Goal: Task Accomplishment & Management: Use online tool/utility

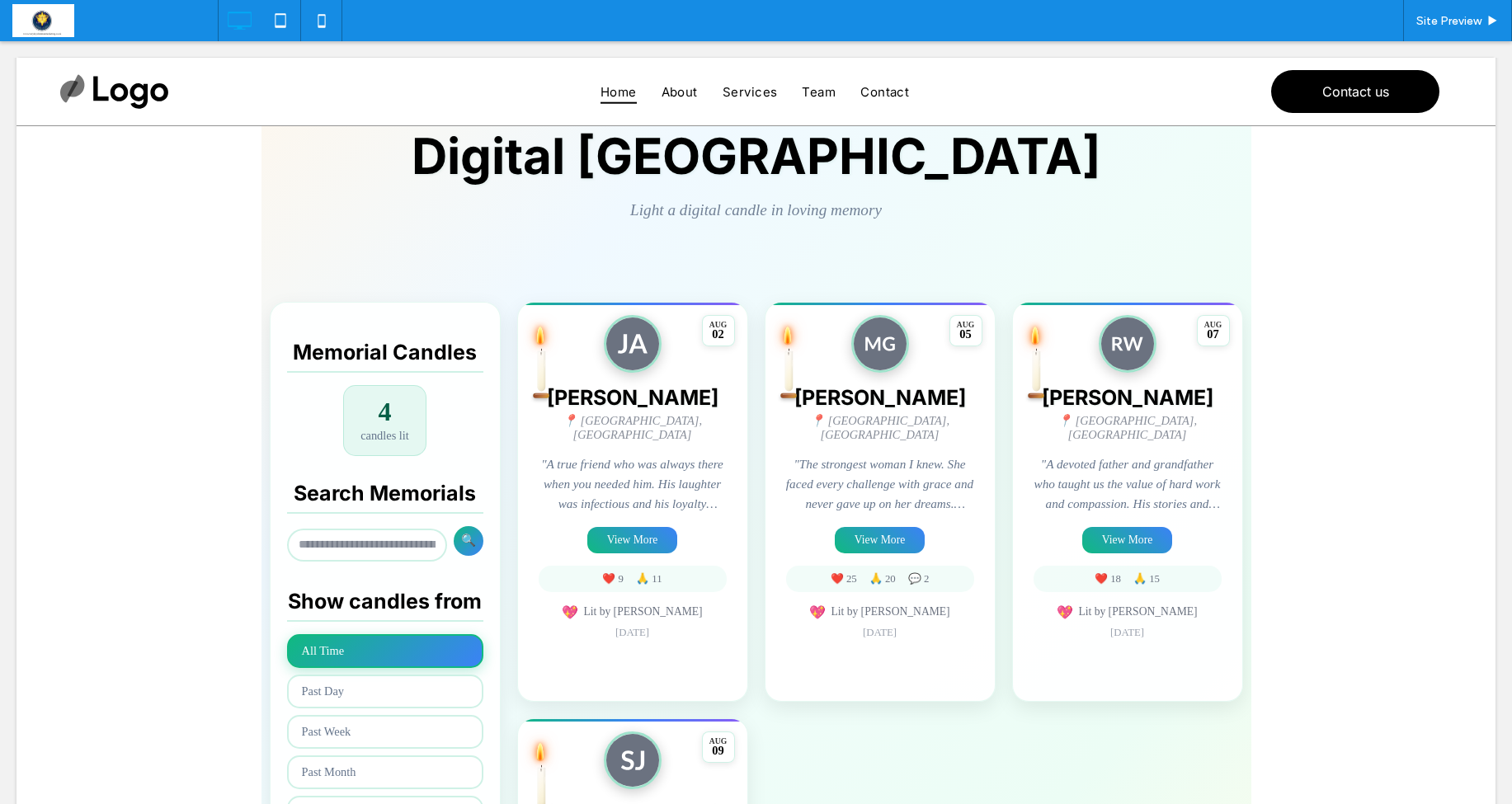
scroll to position [165, 0]
click at [1460, 33] on div "Site Preview" at bounding box center [1458, 20] width 109 height 42
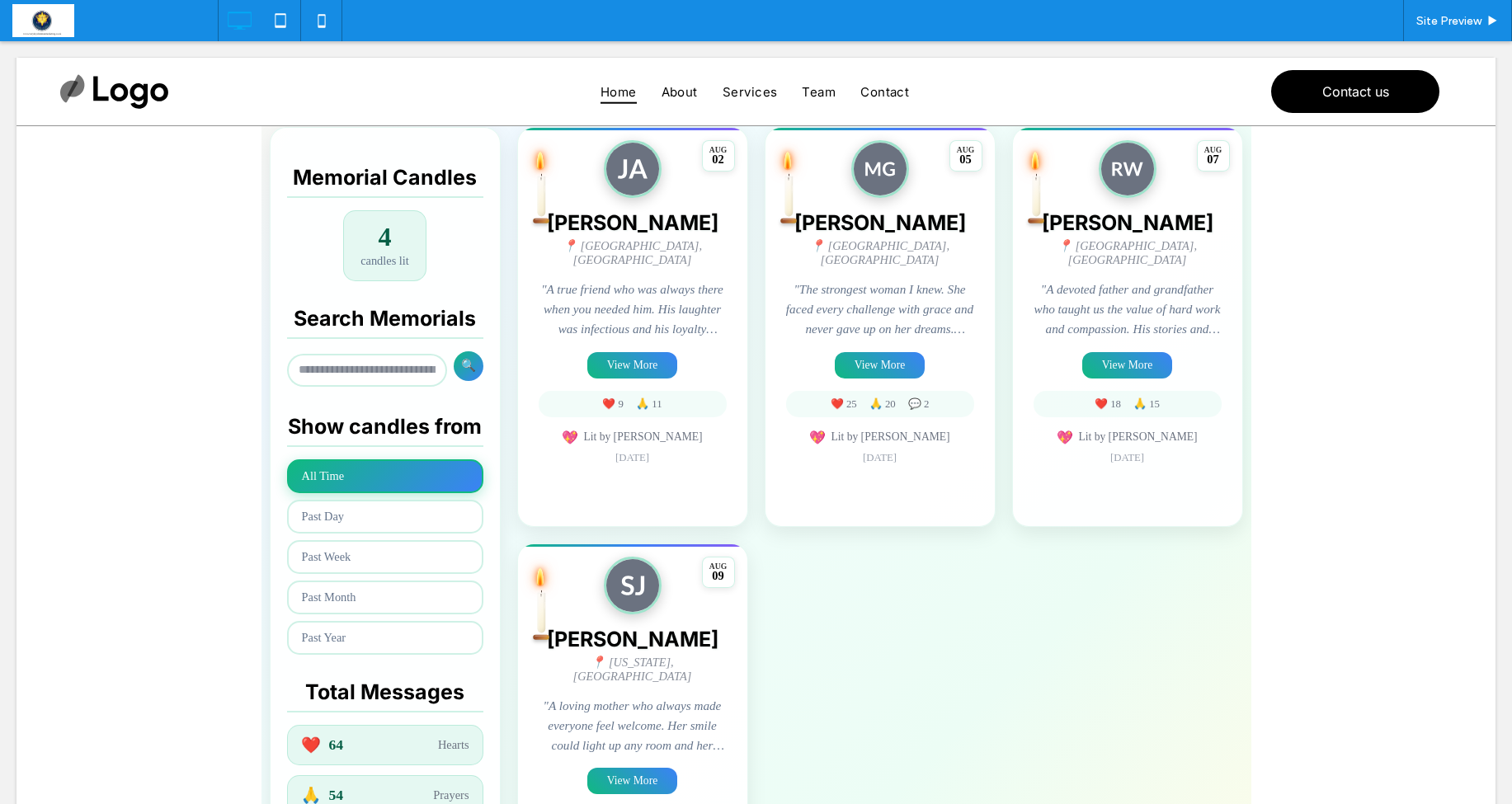
scroll to position [335, 0]
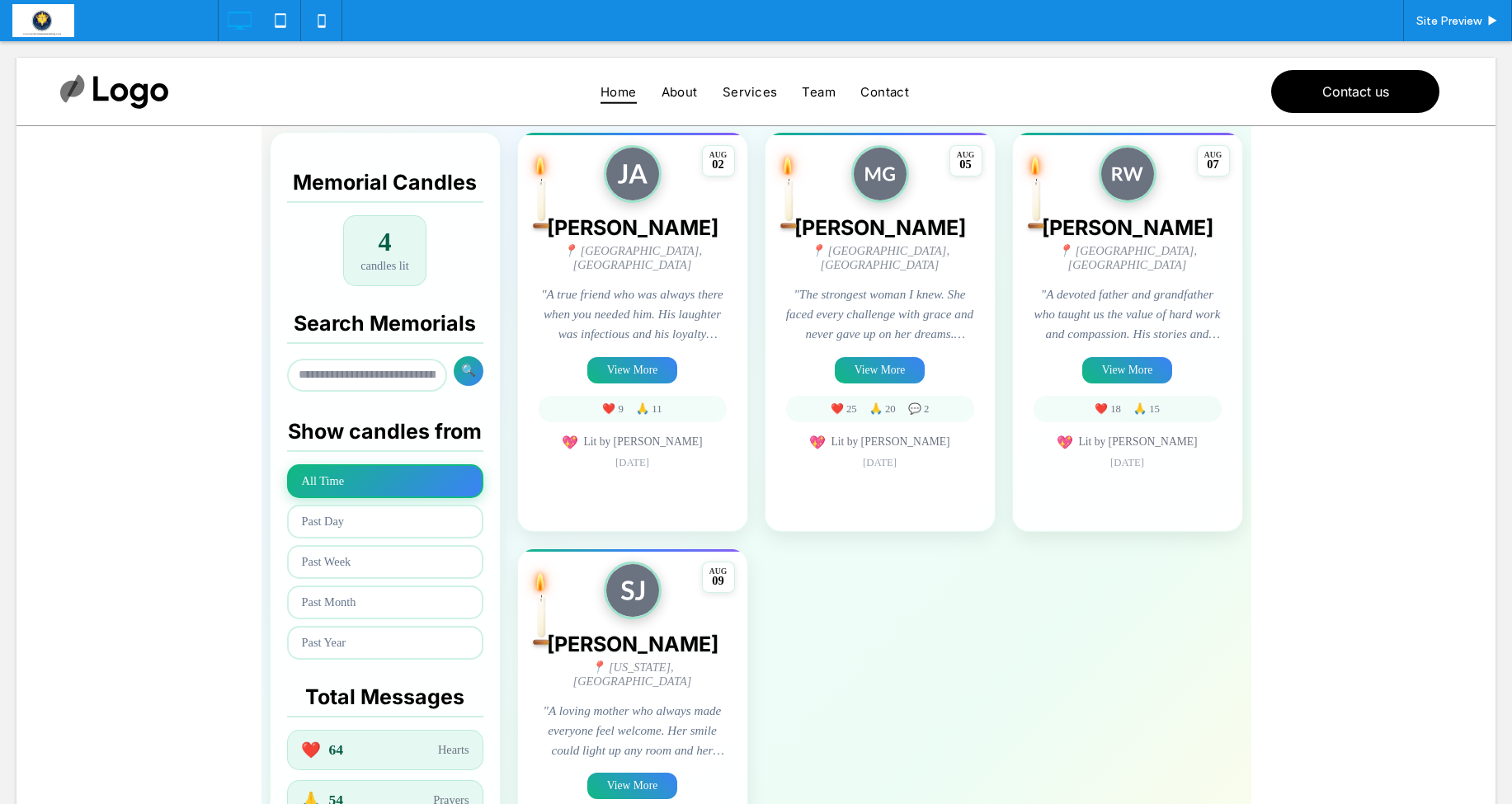
click at [616, 360] on span at bounding box center [756, 419] width 990 height 1074
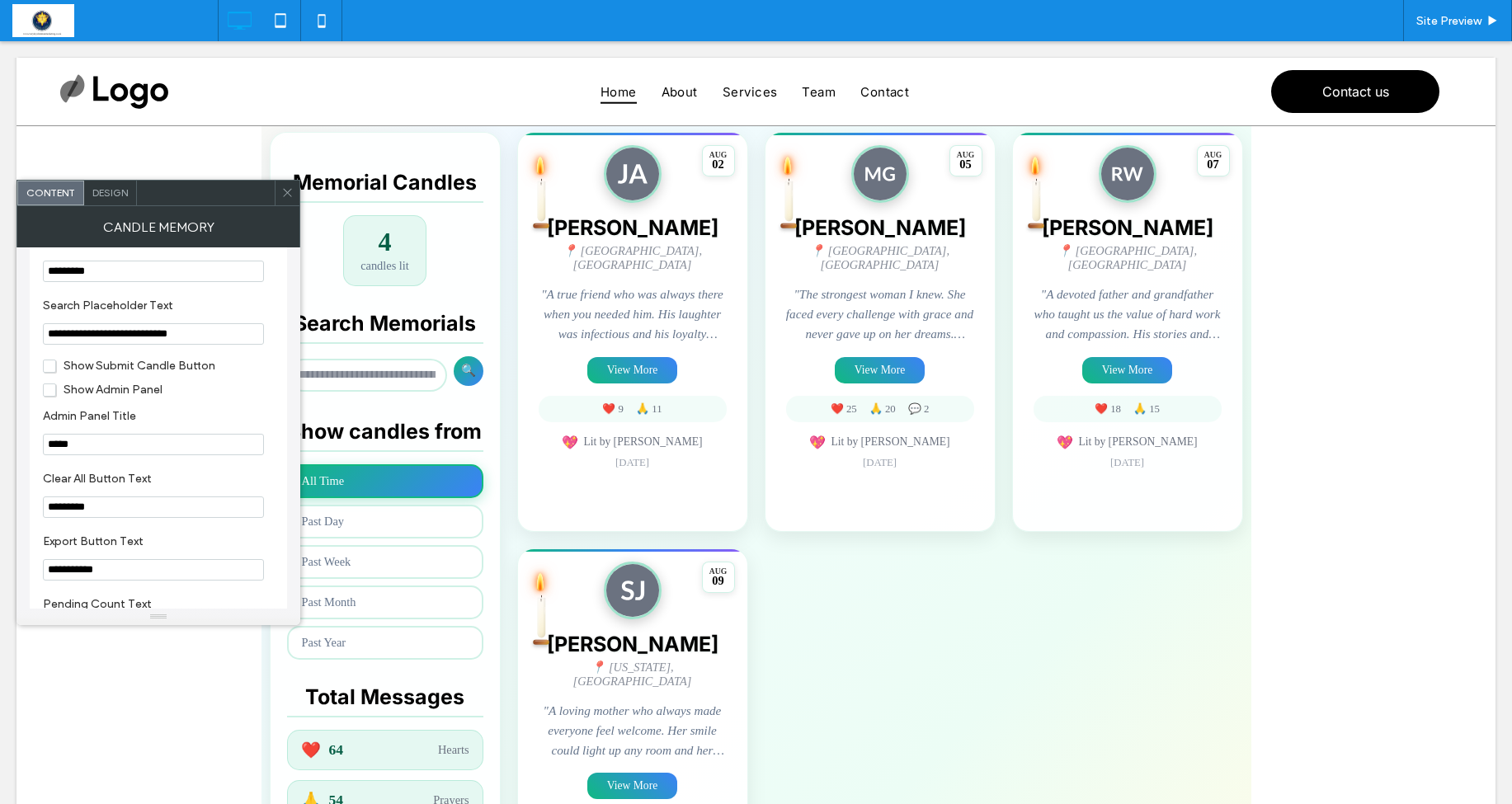
scroll to position [1675, 0]
click at [50, 370] on span "Show Submit Candle Button" at bounding box center [128, 362] width 173 height 14
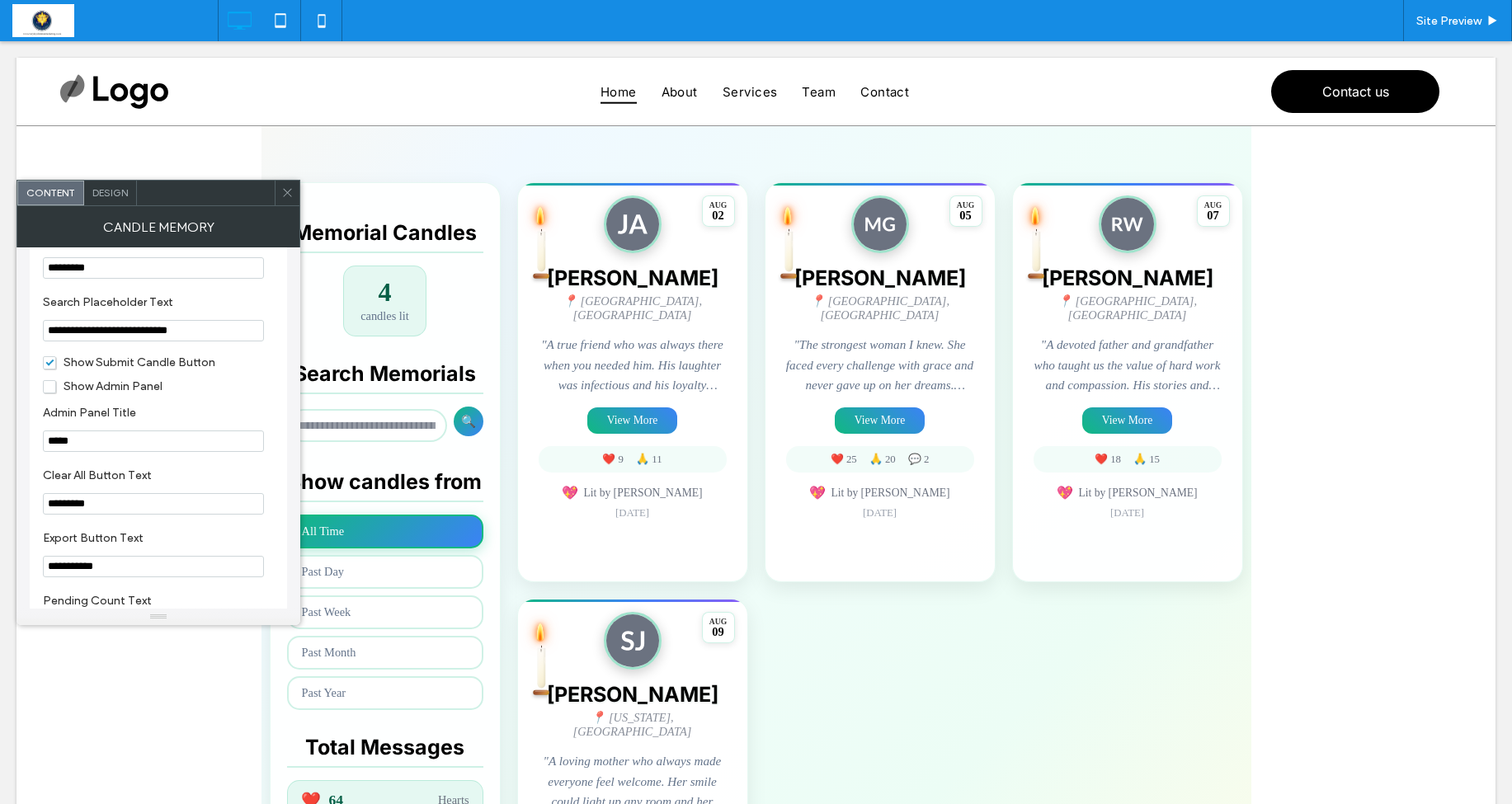
click at [287, 198] on icon at bounding box center [287, 192] width 12 height 12
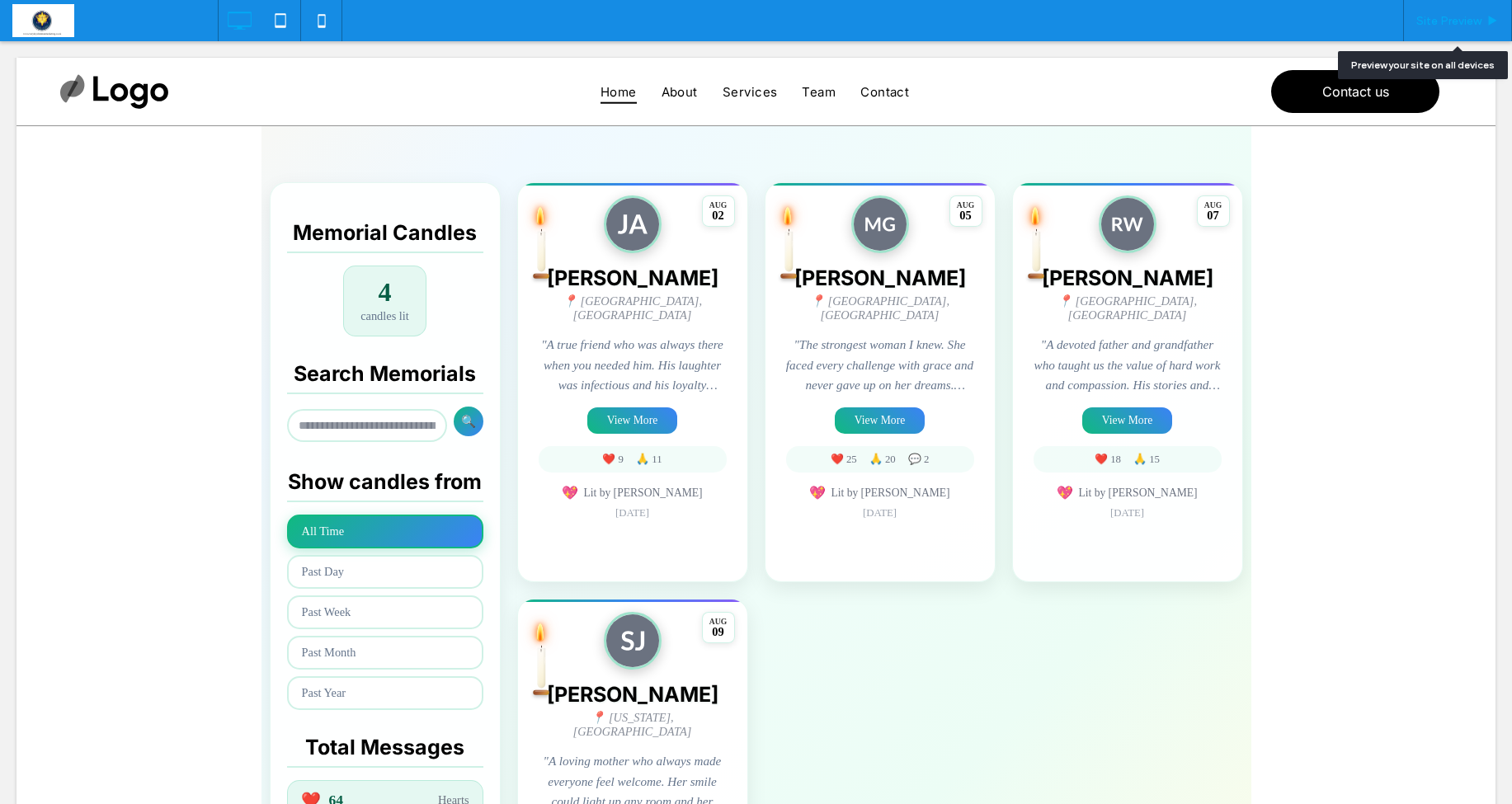
click at [1470, 17] on span "Site Preview" at bounding box center [1449, 20] width 66 height 14
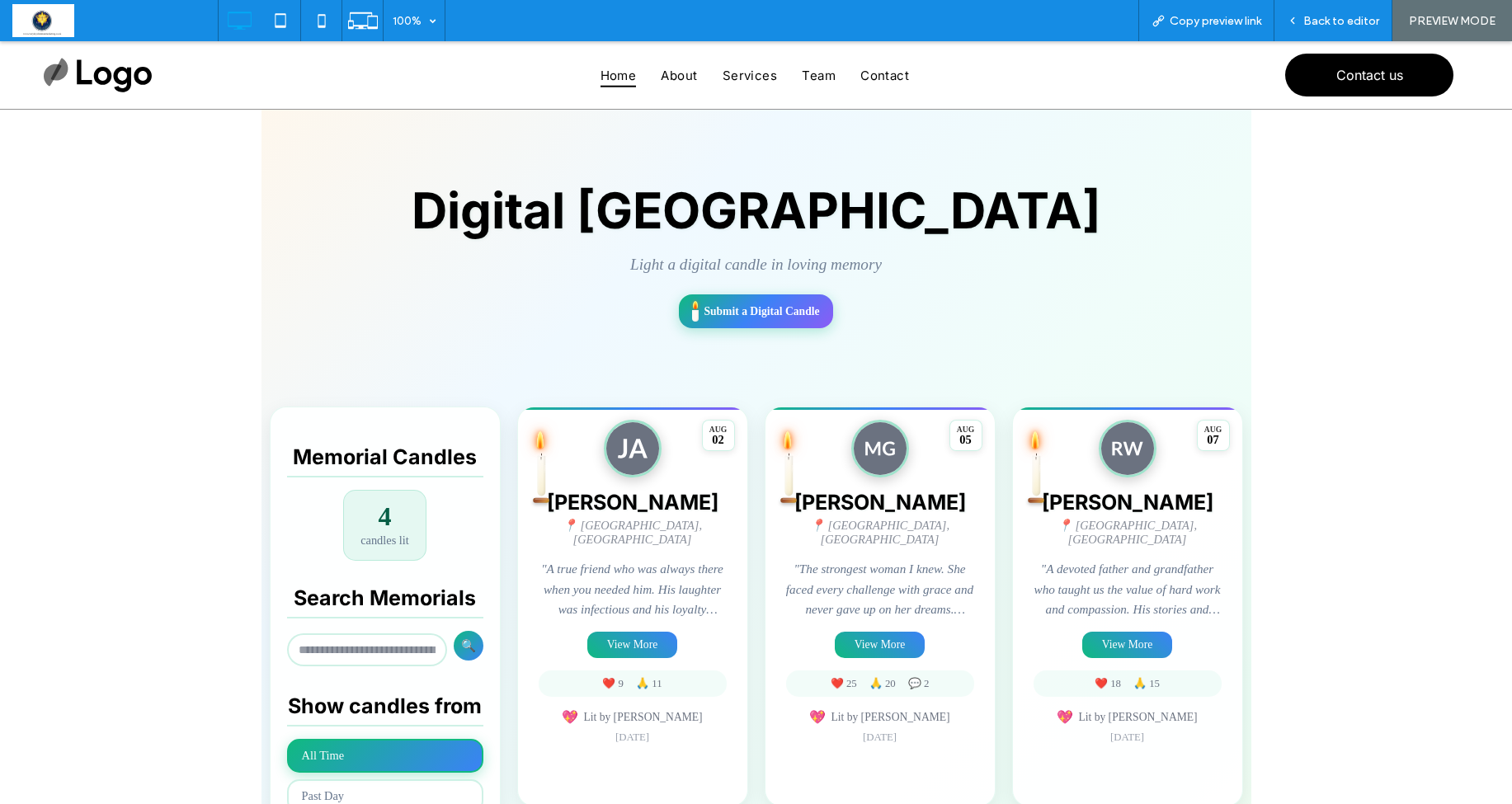
scroll to position [95, 0]
click at [785, 312] on span at bounding box center [756, 668] width 990 height 1126
drag, startPoint x: 802, startPoint y: 311, endPoint x: 823, endPoint y: 312, distance: 21.0
click at [801, 311] on span at bounding box center [756, 668] width 990 height 1126
click at [1306, 26] on span "Back to editor" at bounding box center [1342, 20] width 76 height 14
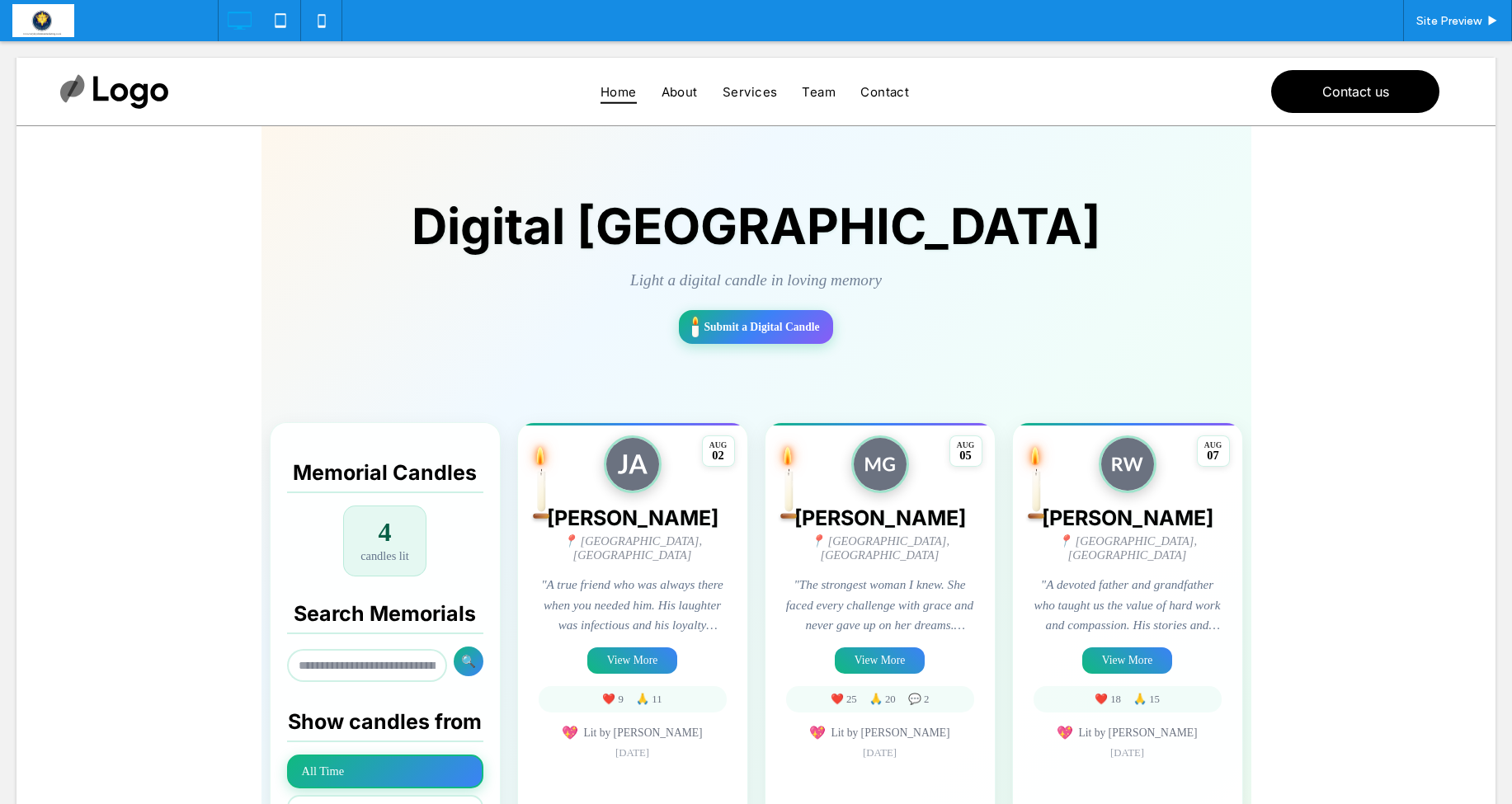
click at [1337, 28] on div "Site Preview" at bounding box center [865, 20] width 1295 height 42
click at [1439, 20] on span "Site Preview" at bounding box center [1449, 20] width 66 height 14
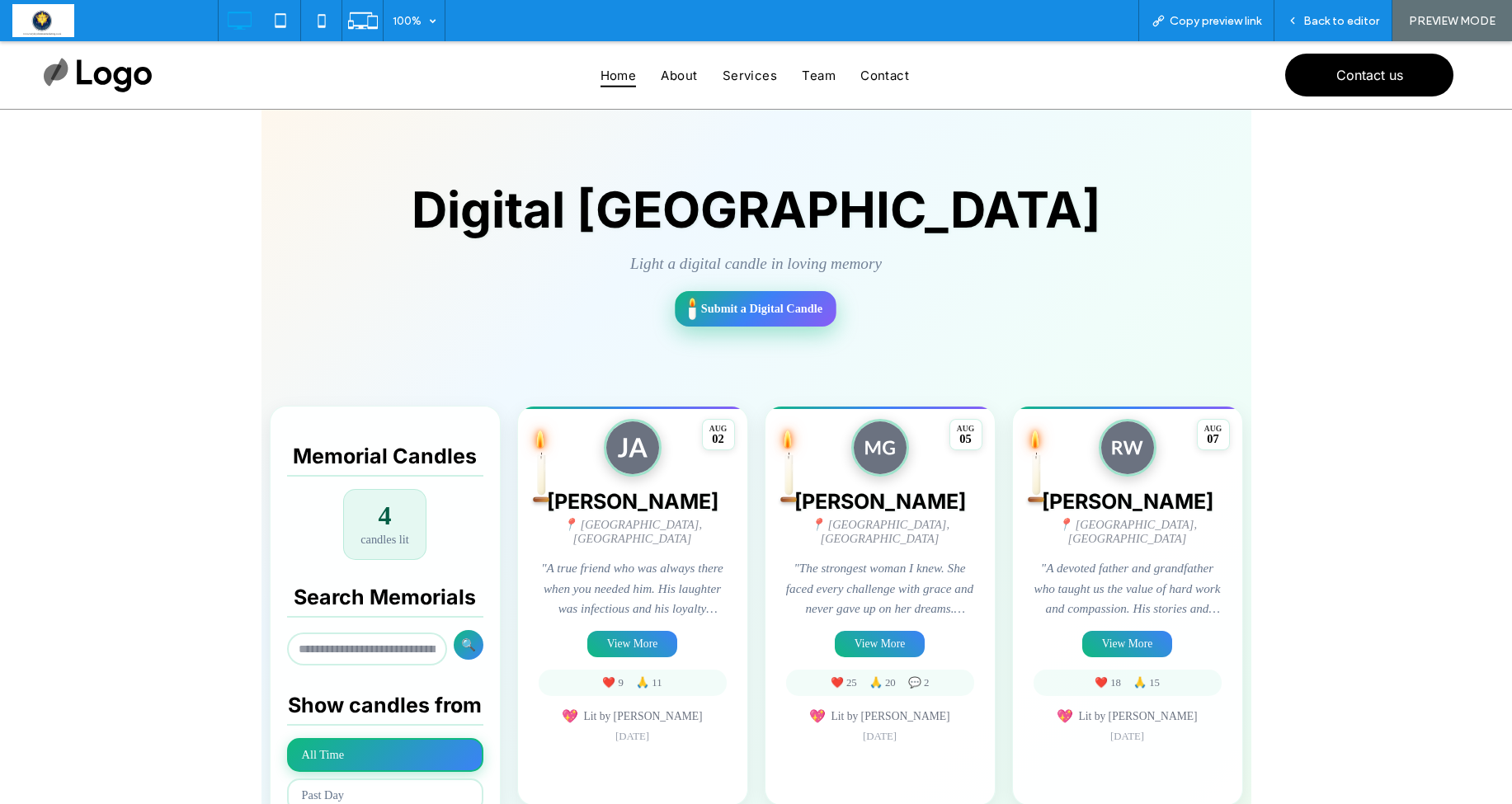
click at [775, 309] on span "Submit a Digital Candle" at bounding box center [762, 309] width 121 height 14
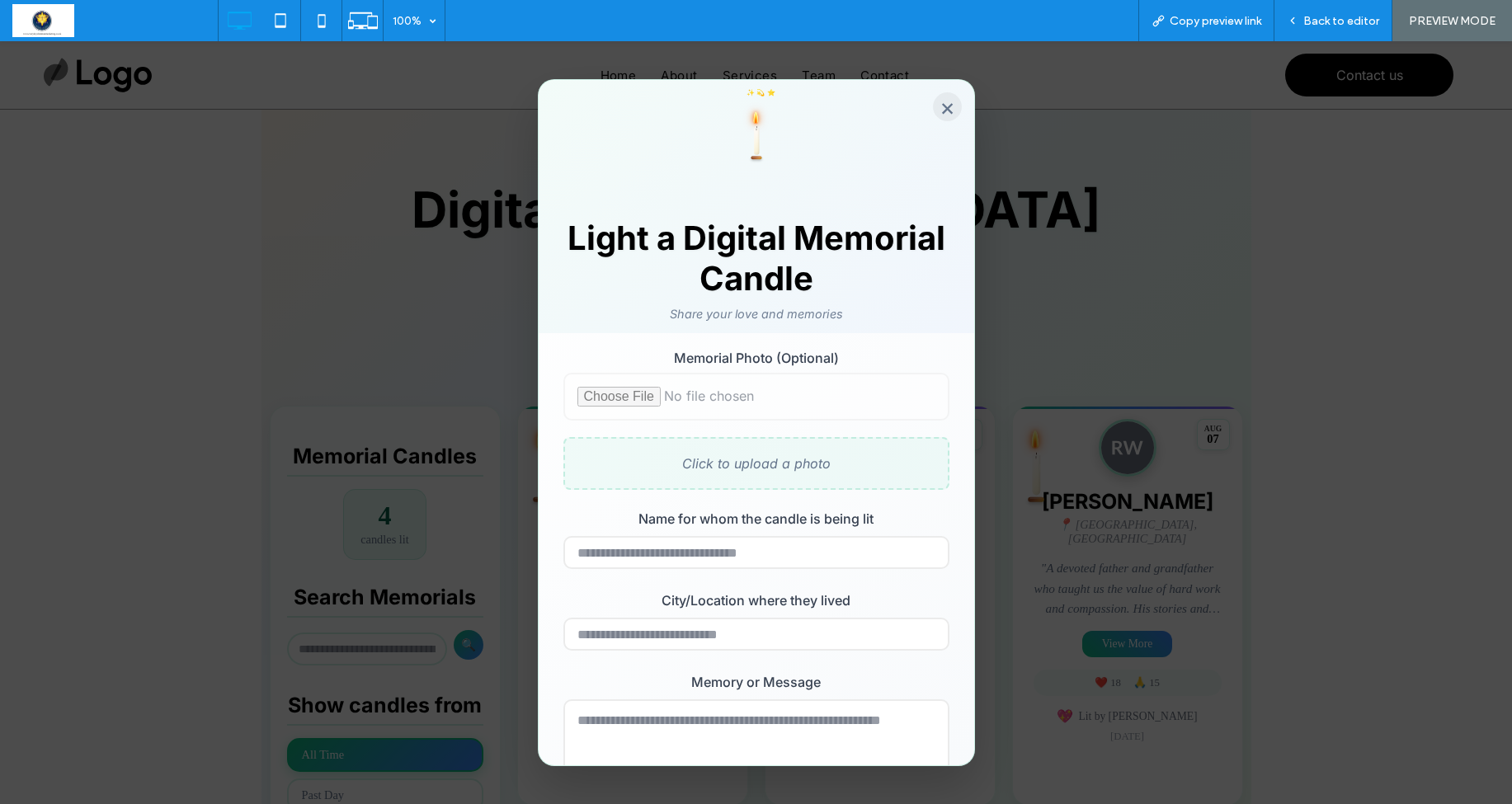
scroll to position [3, 0]
click at [945, 106] on button "×" at bounding box center [947, 104] width 29 height 29
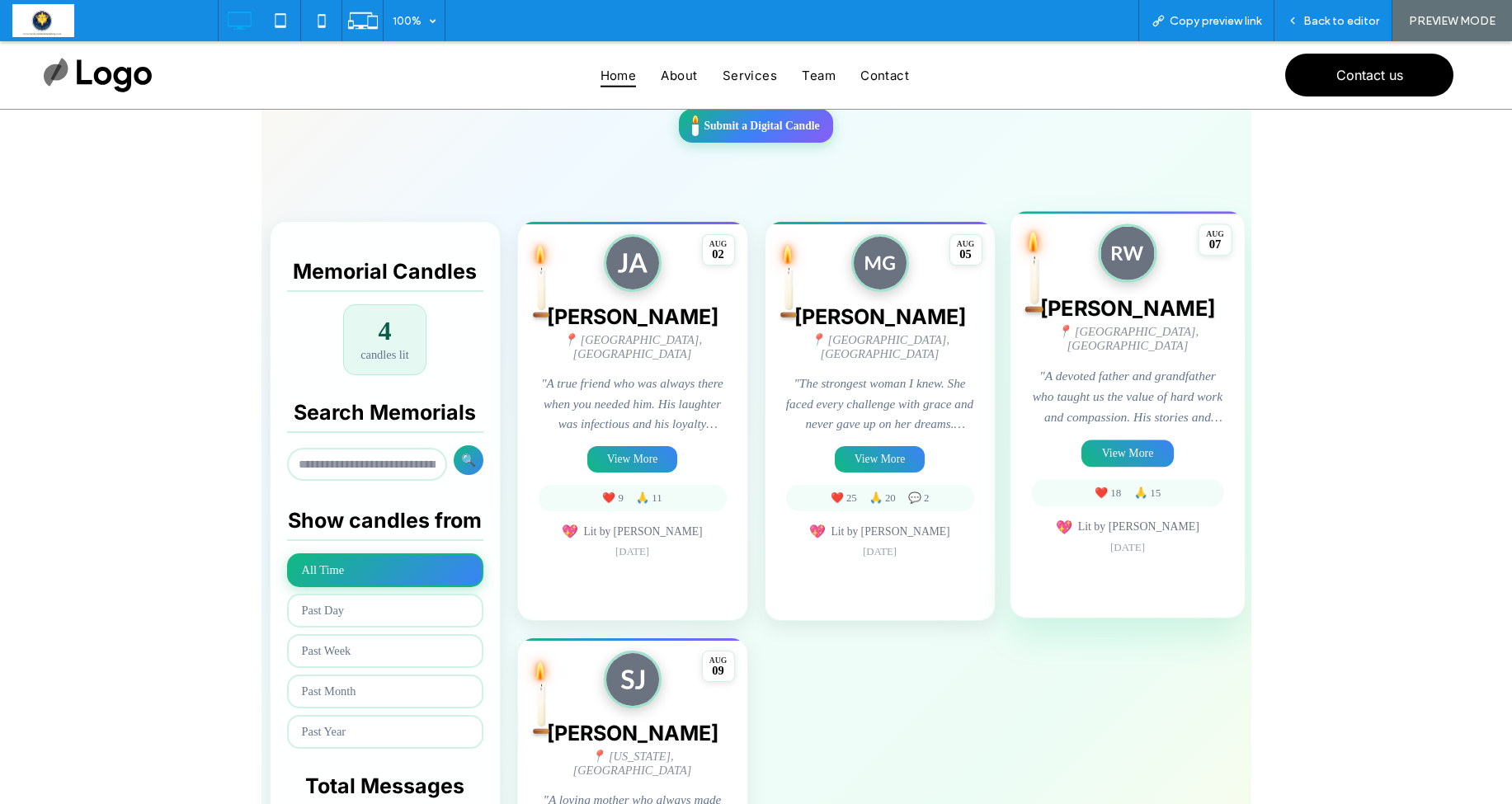
scroll to position [268, 0]
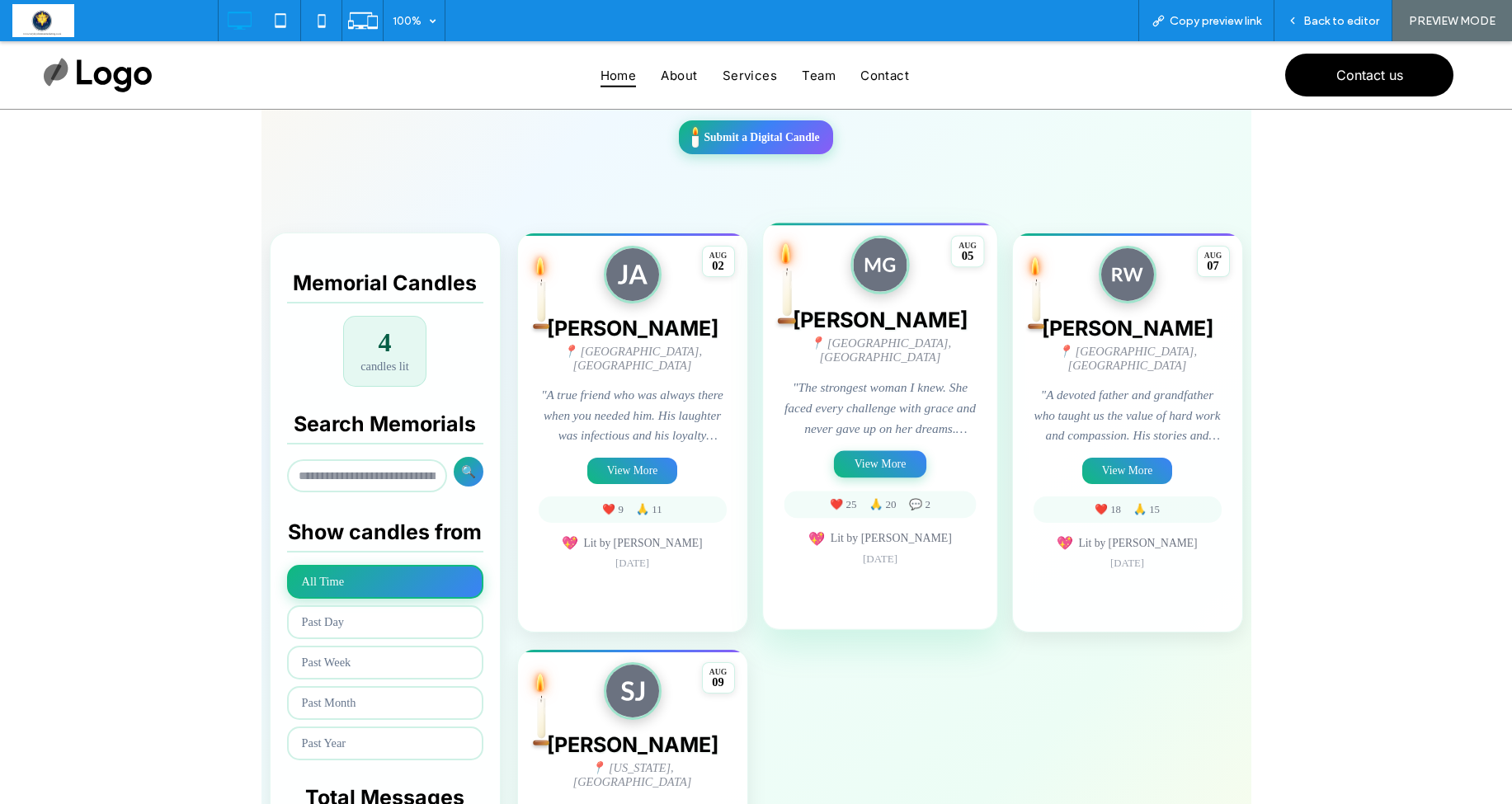
click at [896, 452] on button "View More" at bounding box center [881, 464] width 92 height 27
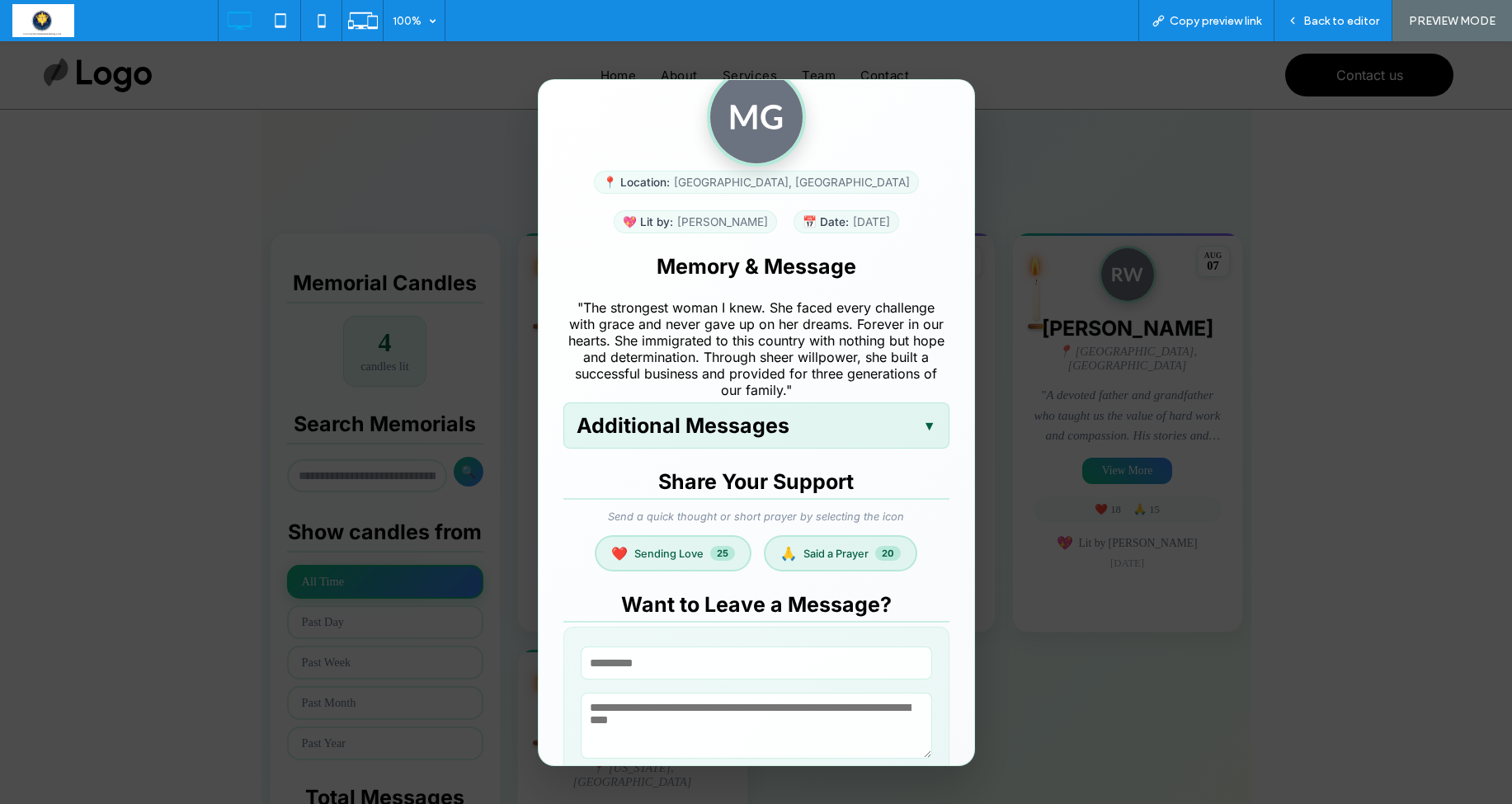
scroll to position [193, 0]
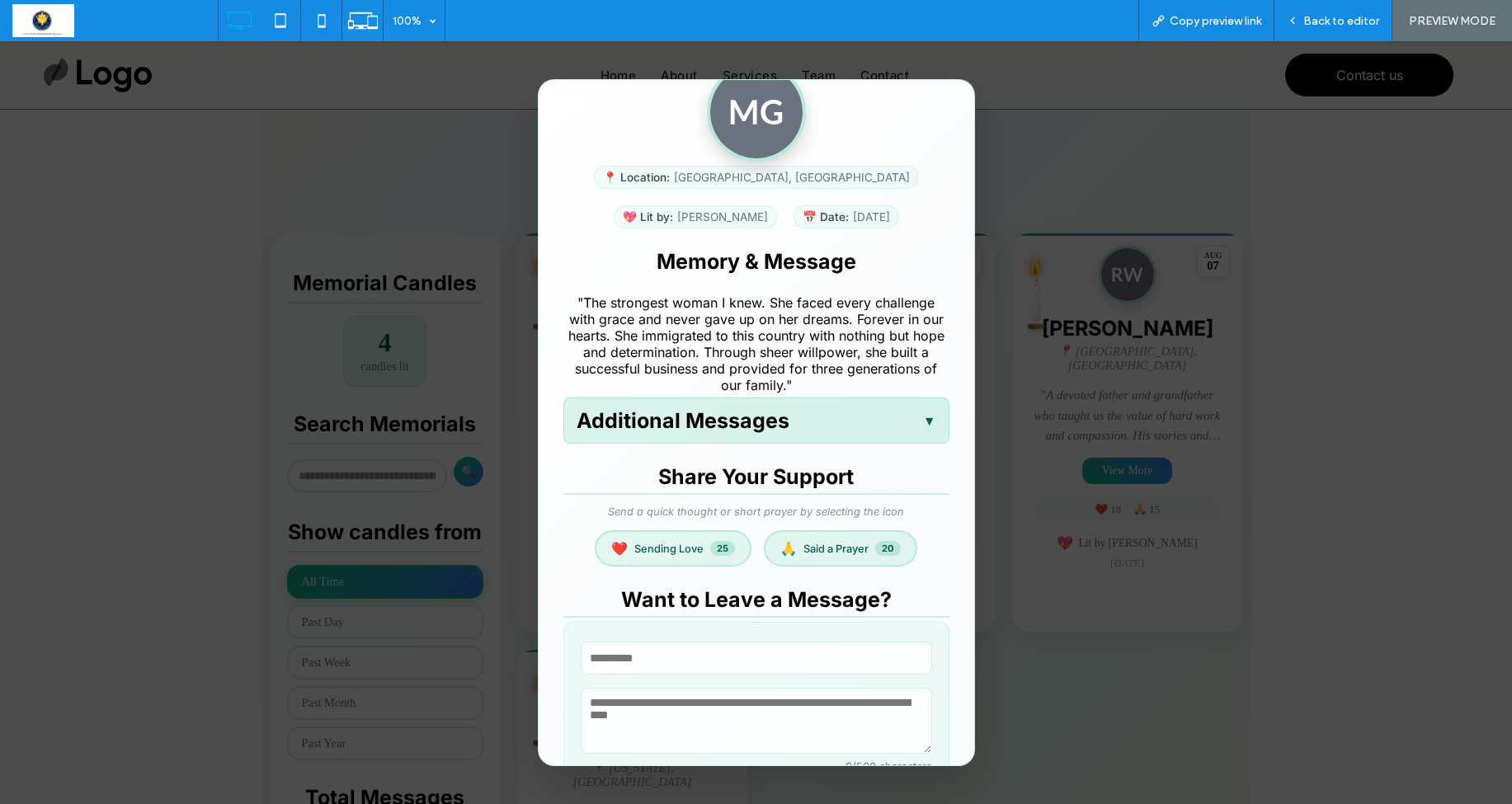
click at [883, 437] on div "Additional Messages ▼" at bounding box center [757, 420] width 386 height 46
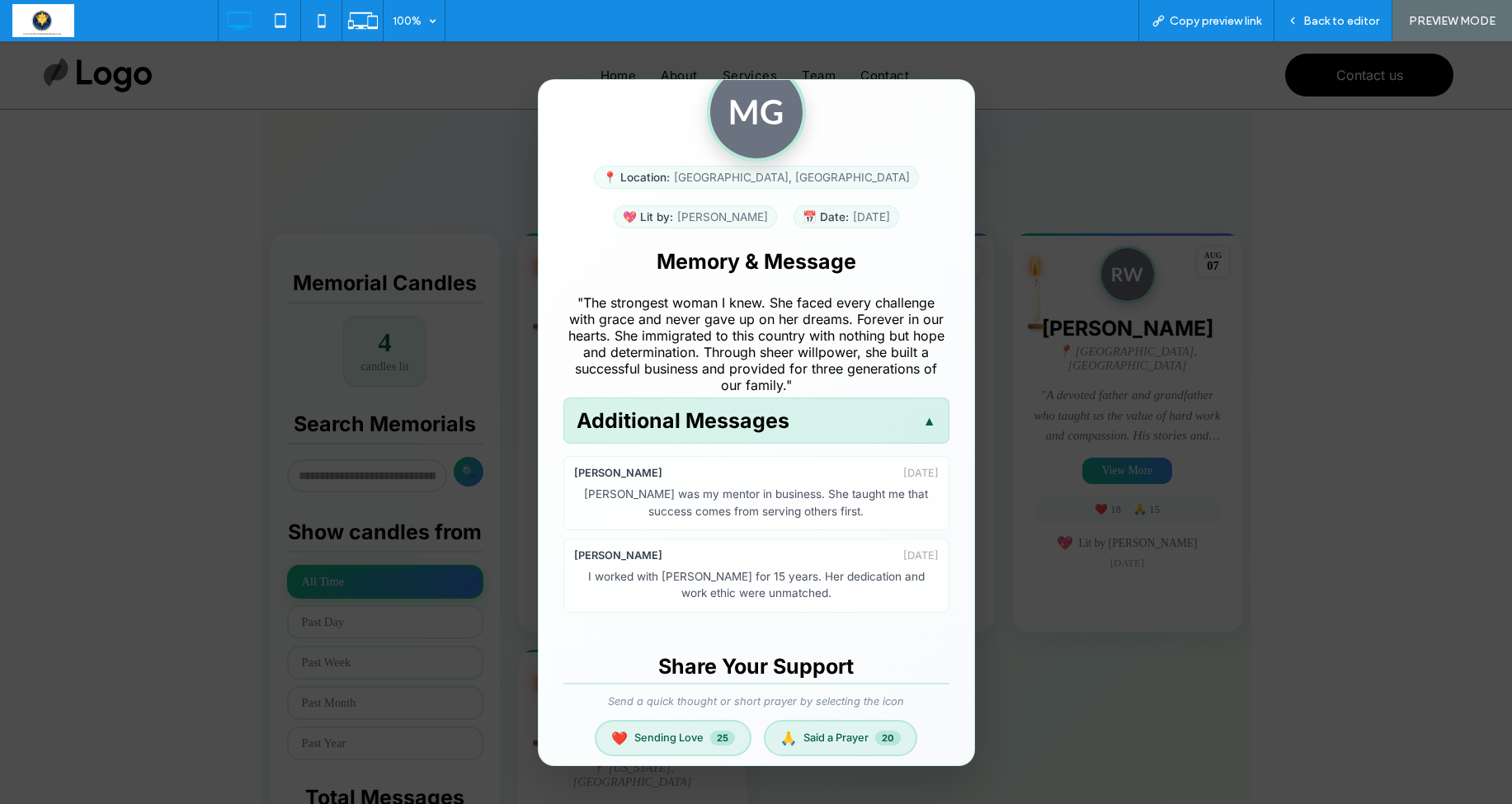
click at [883, 437] on div "Additional Messages ▲" at bounding box center [757, 420] width 386 height 46
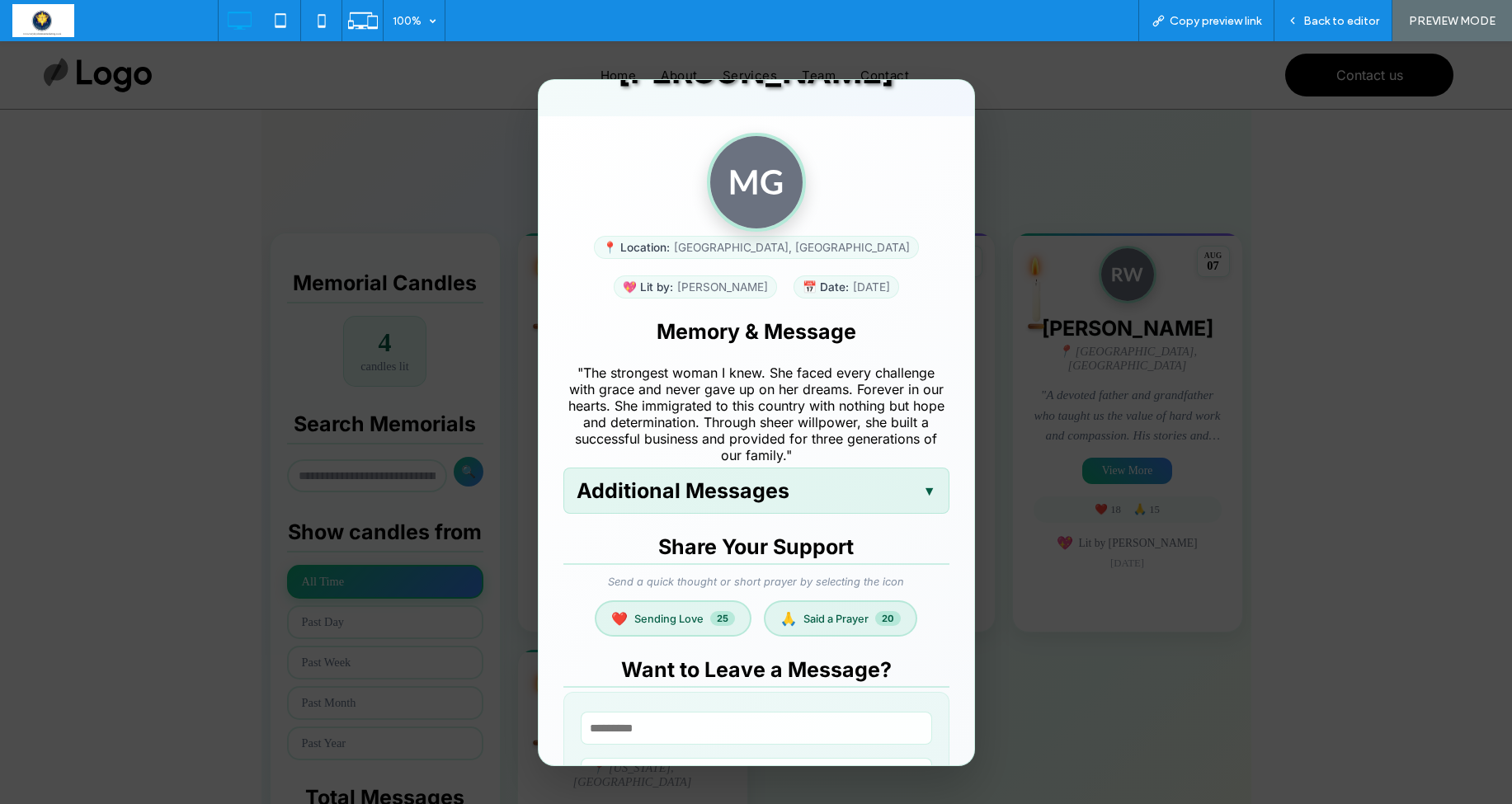
scroll to position [125, 0]
click at [930, 497] on span "▼" at bounding box center [930, 489] width 13 height 17
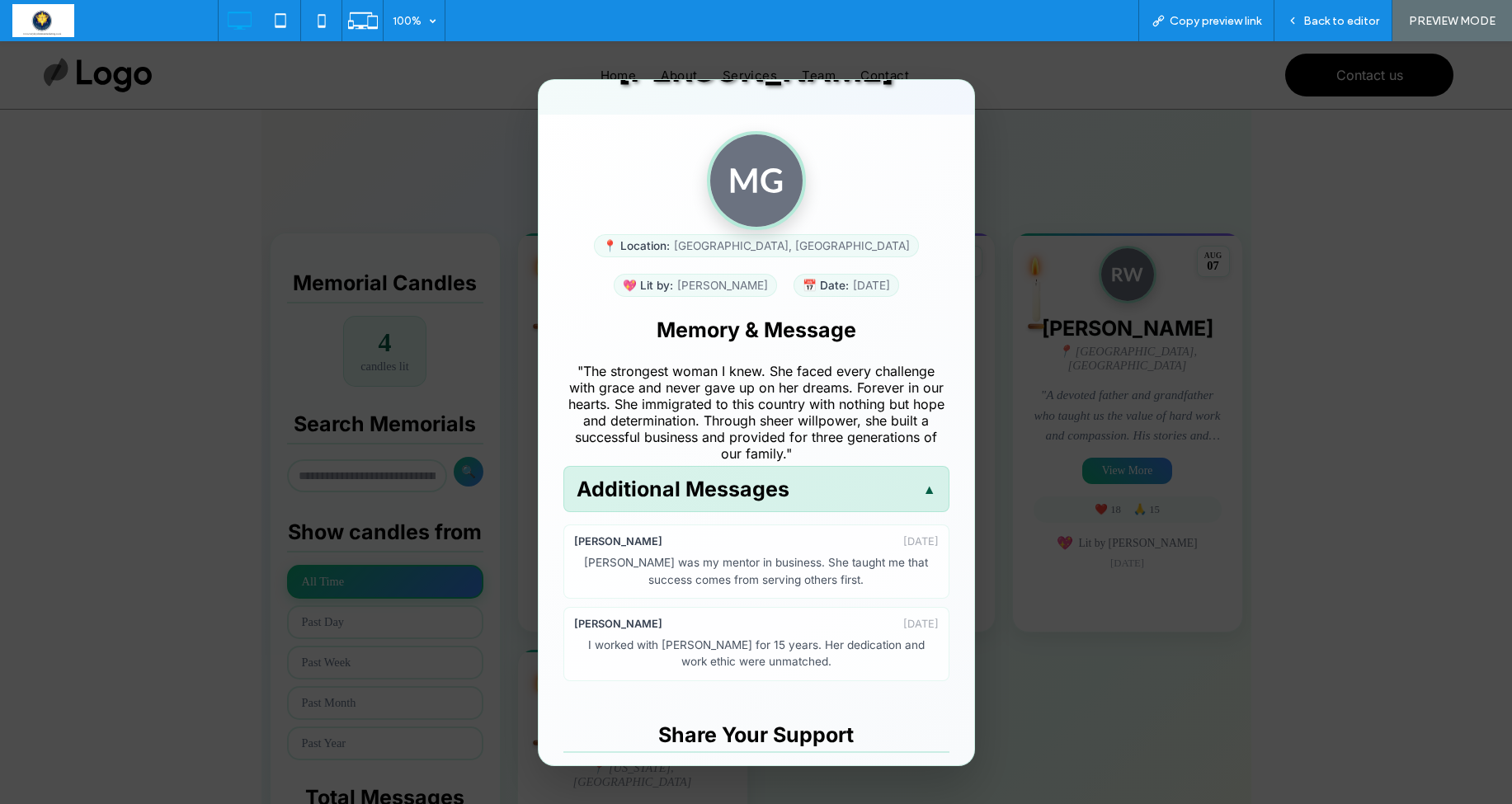
click at [930, 497] on span "▲" at bounding box center [930, 489] width 13 height 17
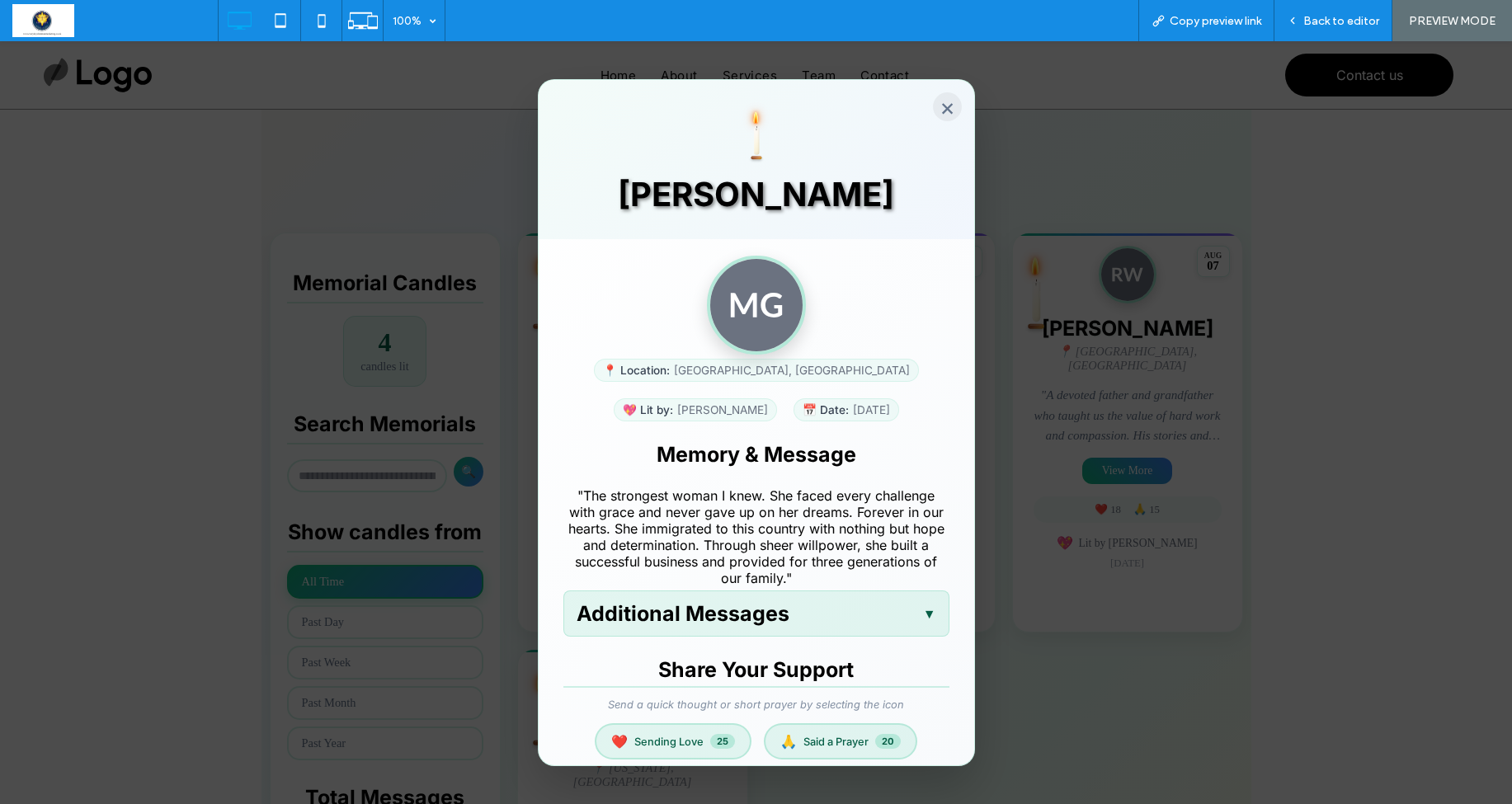
scroll to position [0, 0]
click at [950, 108] on button "×" at bounding box center [947, 106] width 29 height 29
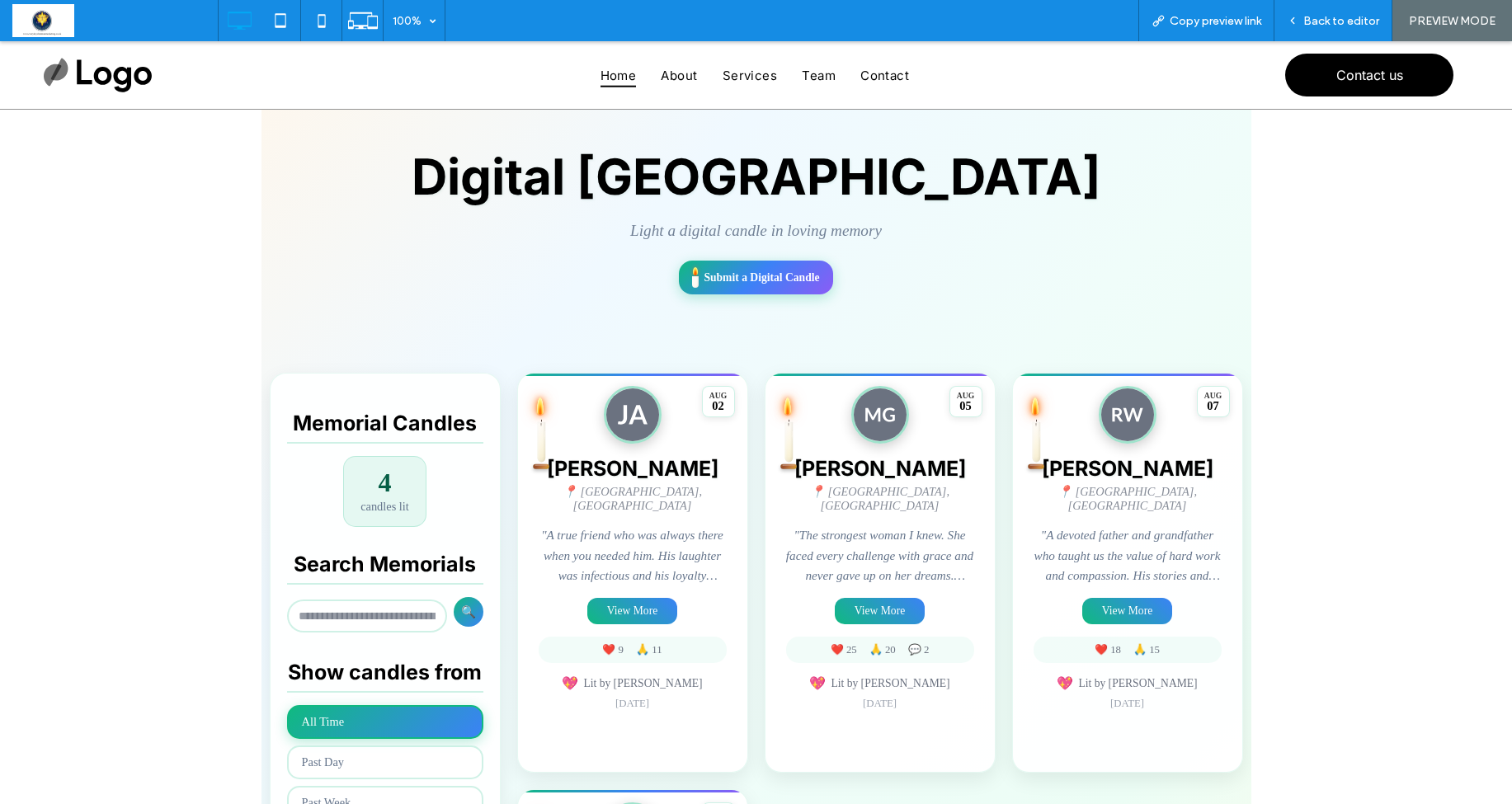
scroll to position [131, 0]
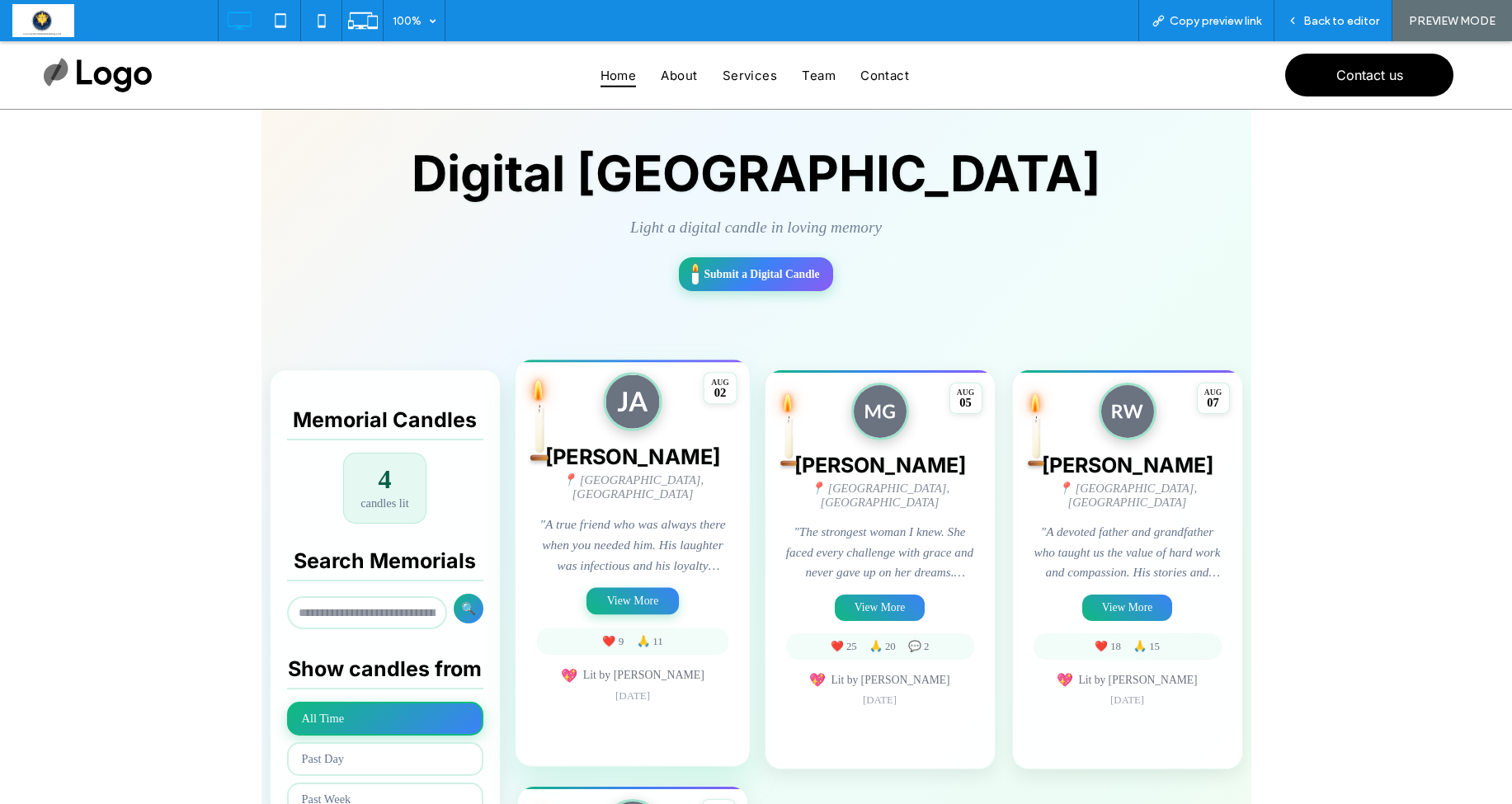
click at [612, 594] on button "View More" at bounding box center [633, 602] width 92 height 27
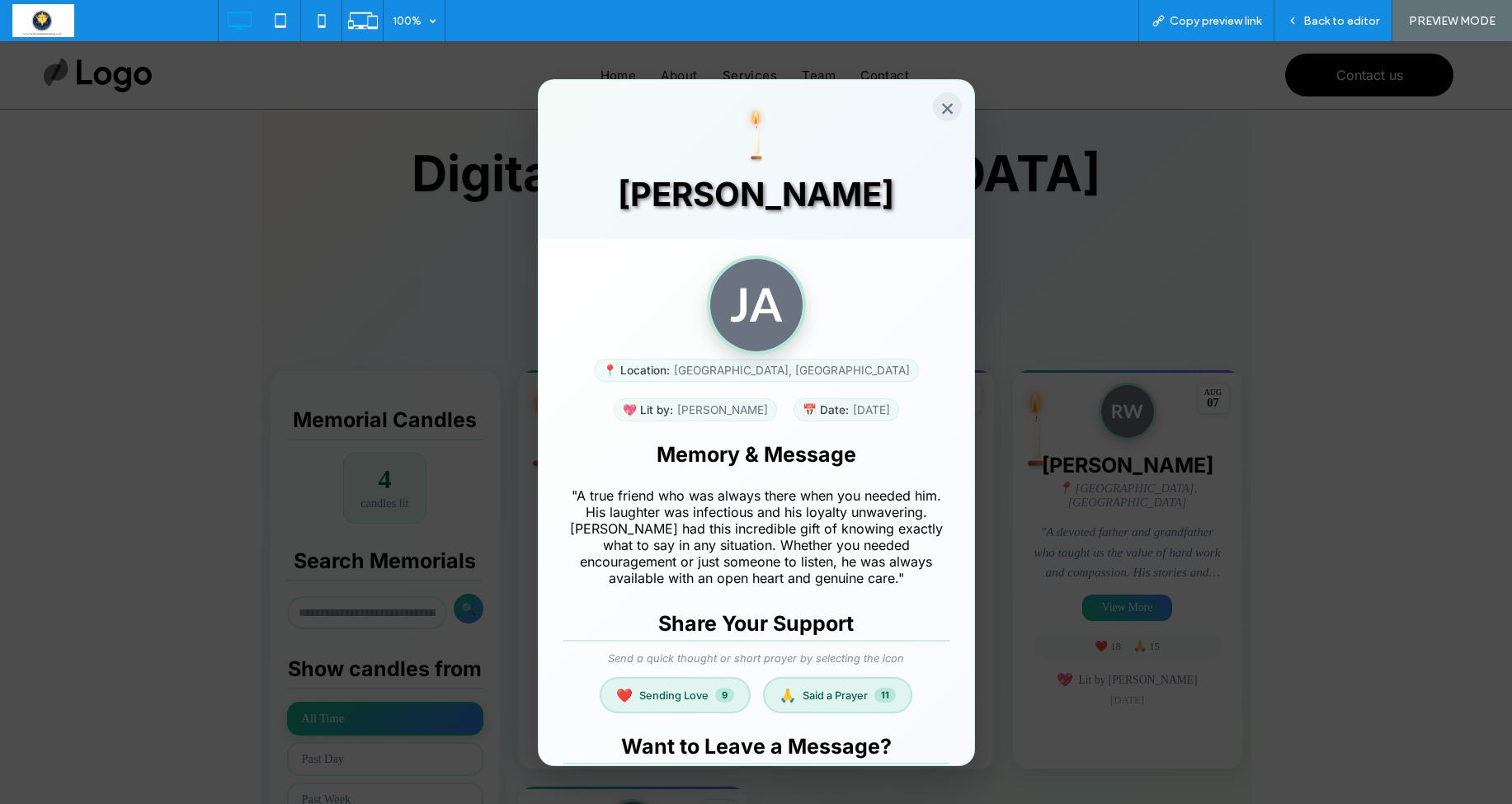
scroll to position [0, 0]
click at [949, 112] on button "×" at bounding box center [947, 106] width 29 height 29
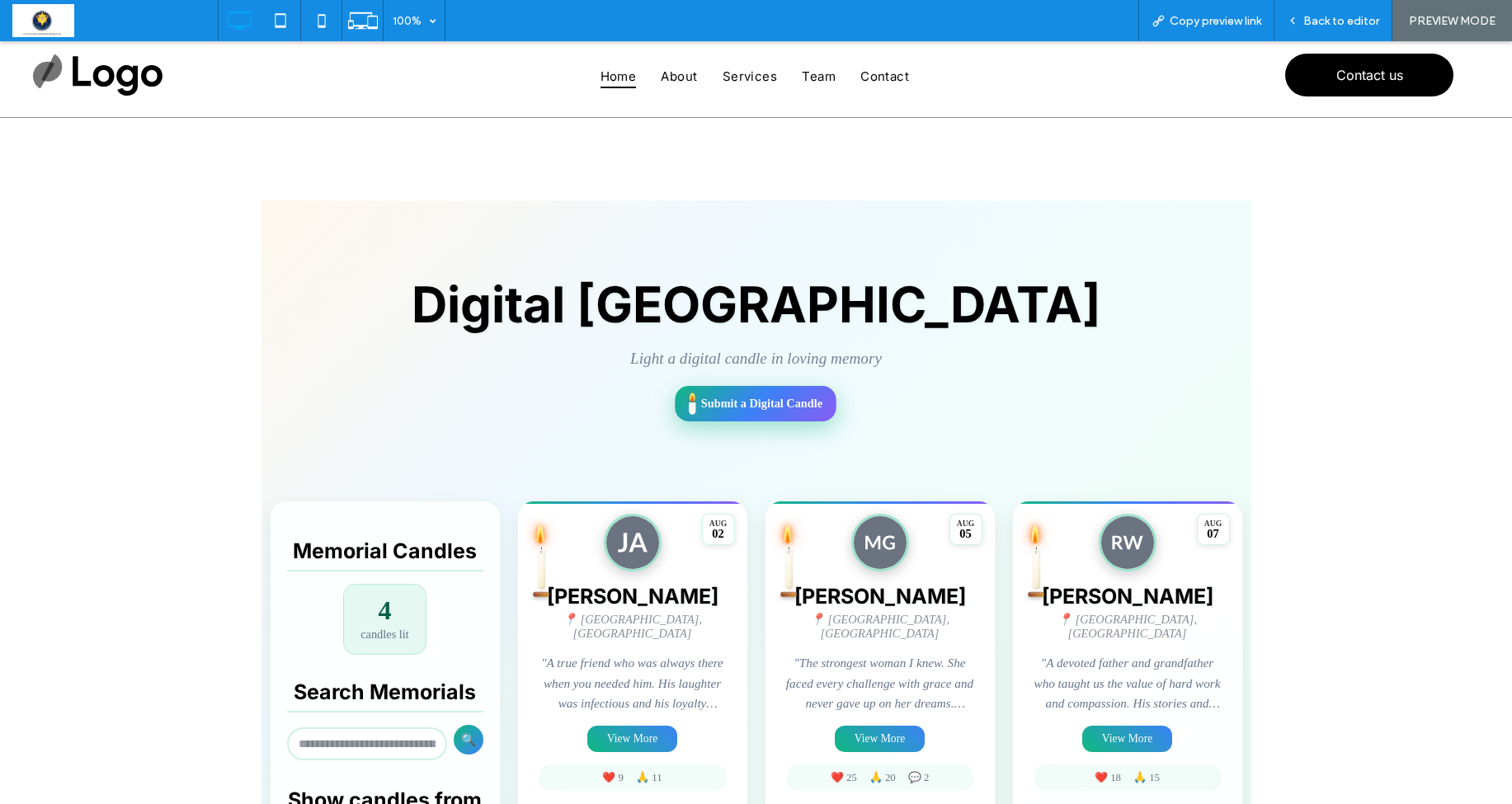
click at [744, 401] on span "Submit a Digital Candle" at bounding box center [762, 403] width 121 height 14
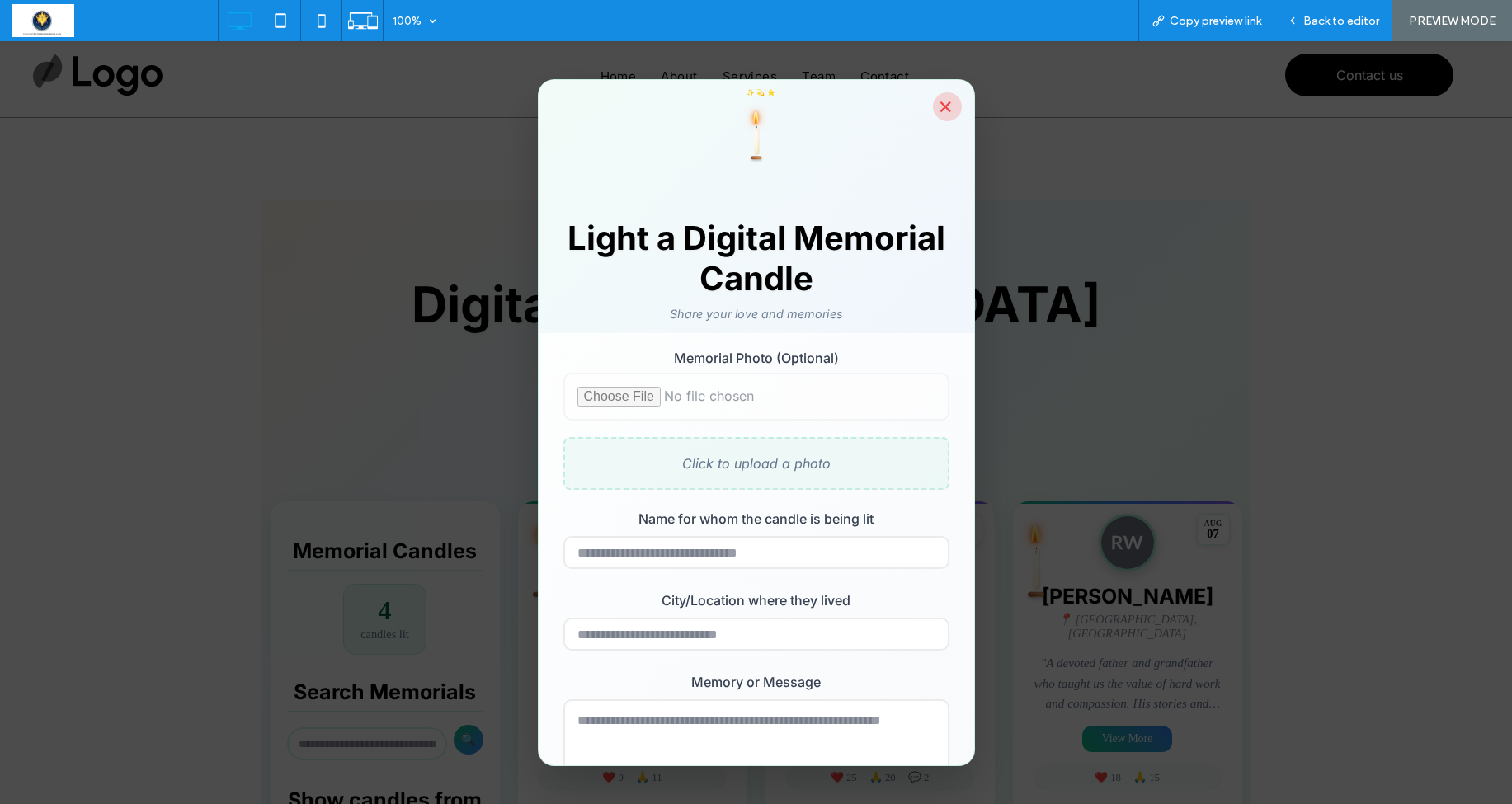
click at [942, 109] on button "×" at bounding box center [947, 106] width 29 height 29
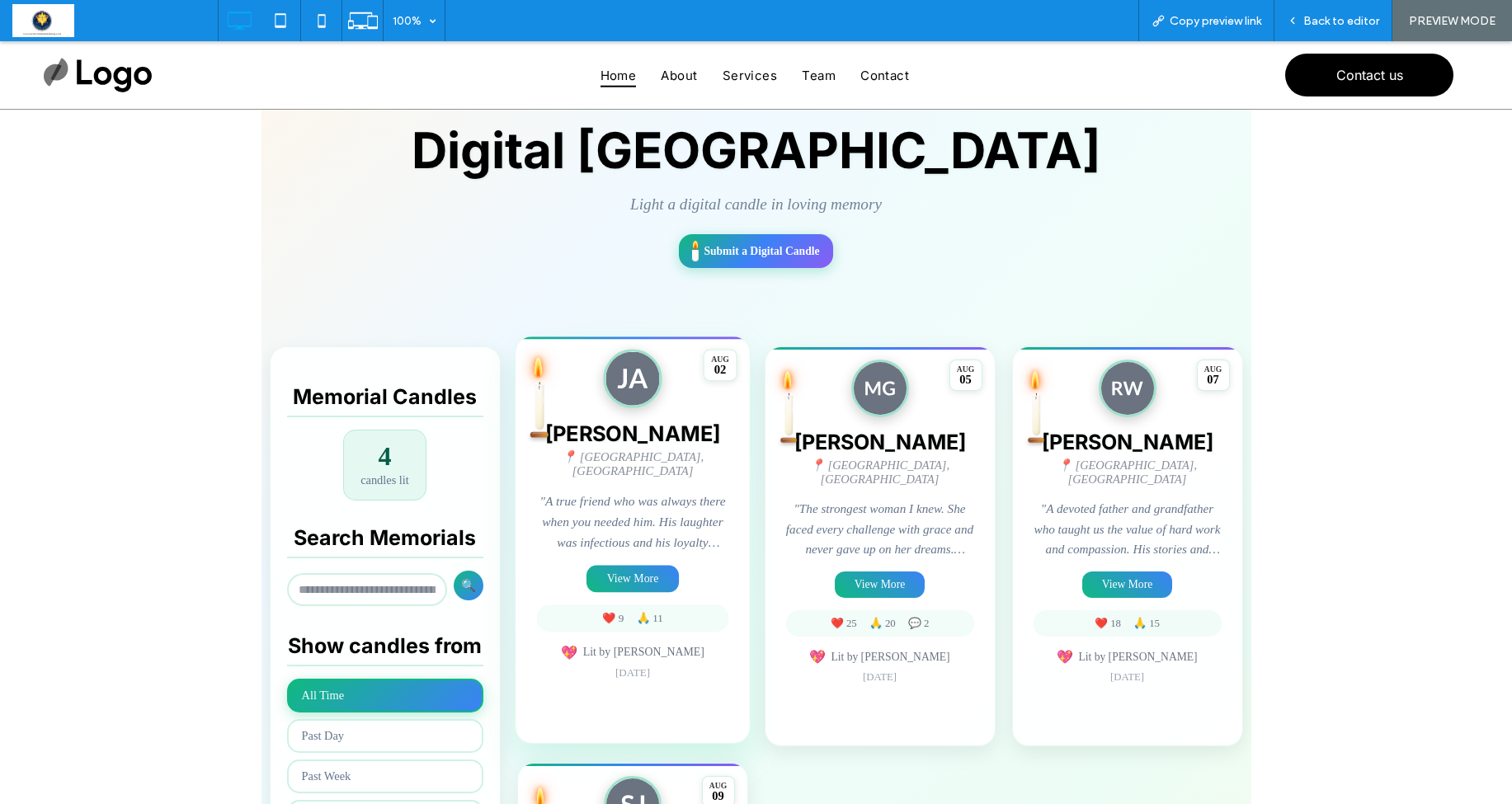
scroll to position [198, 0]
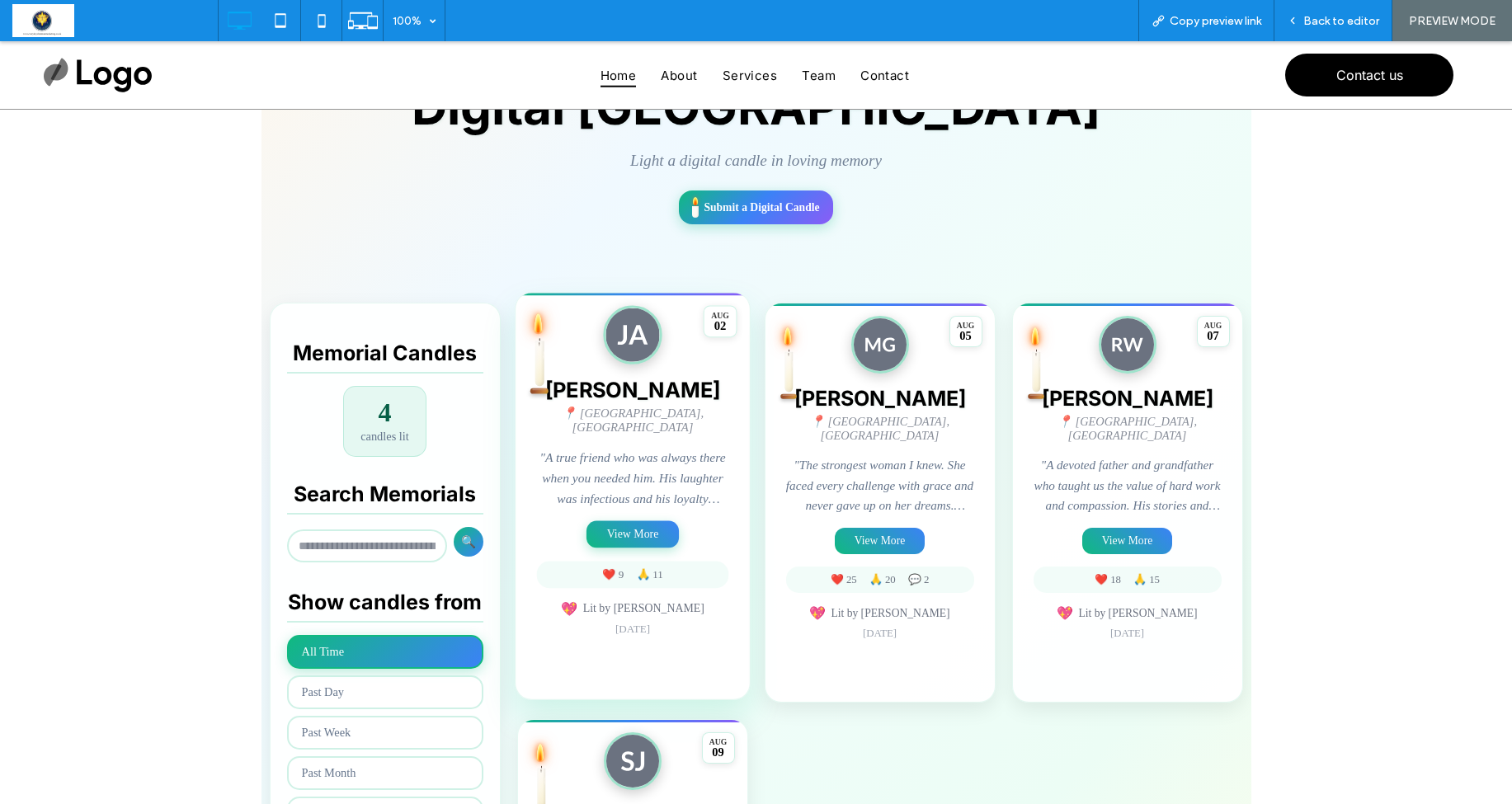
click at [628, 534] on button "View More" at bounding box center [633, 534] width 92 height 27
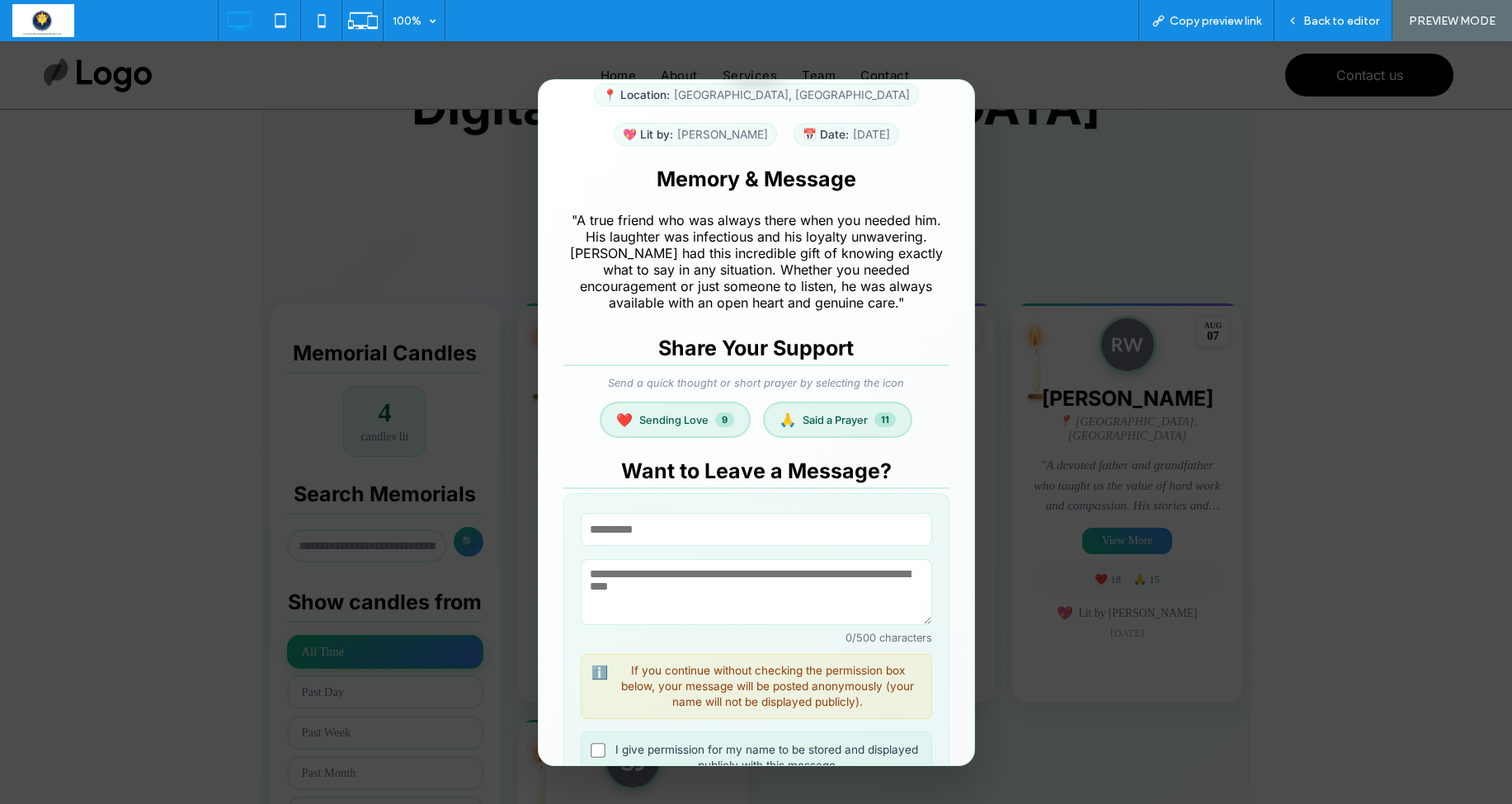
scroll to position [279, 0]
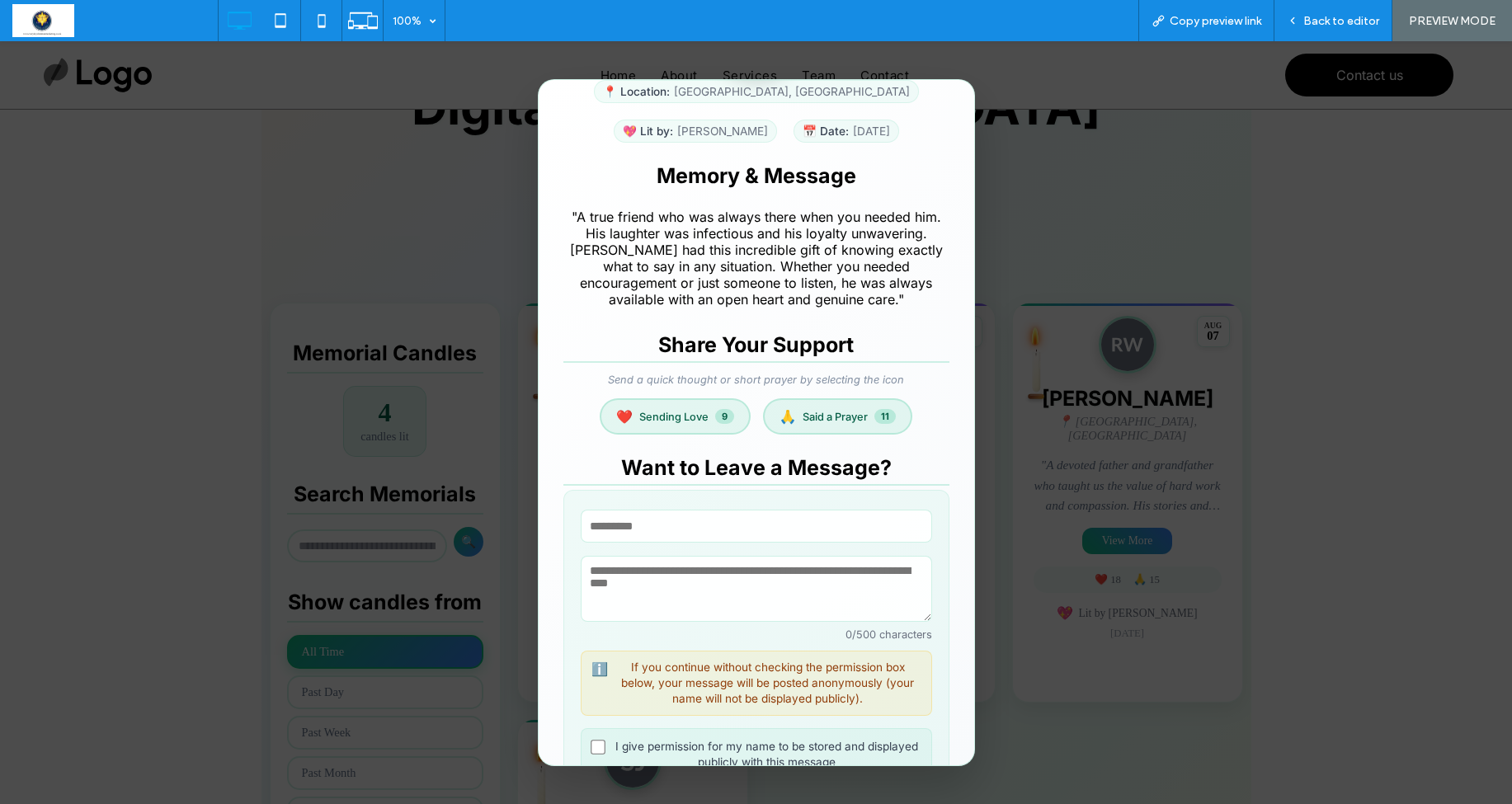
click at [1138, 212] on div "James Anderson × 📍 Location: Chicago, IL 💖 Lit by: Lisa Anderson 📅 Date: 02/08/…" at bounding box center [756, 423] width 1512 height 763
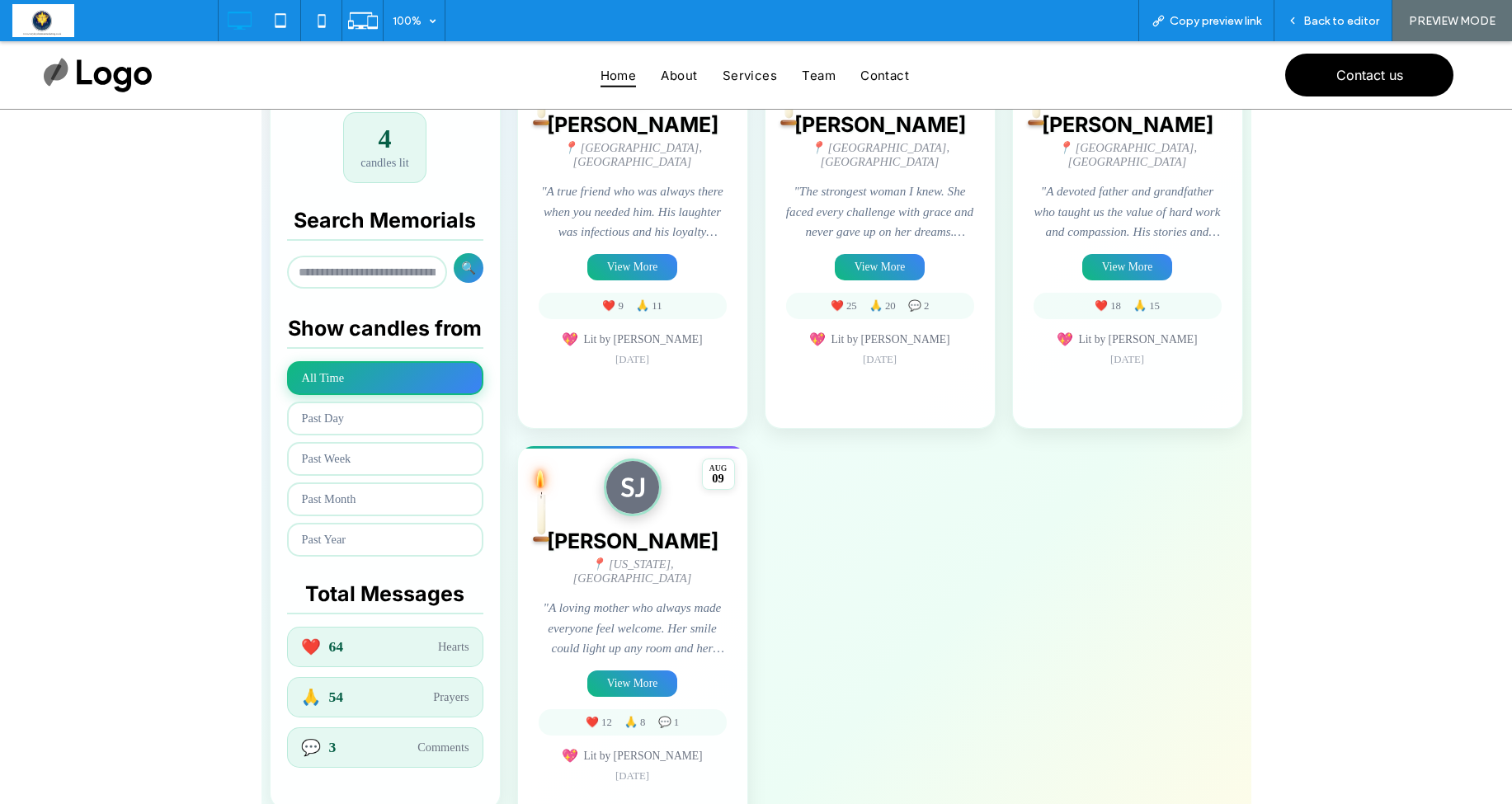
scroll to position [473, 0]
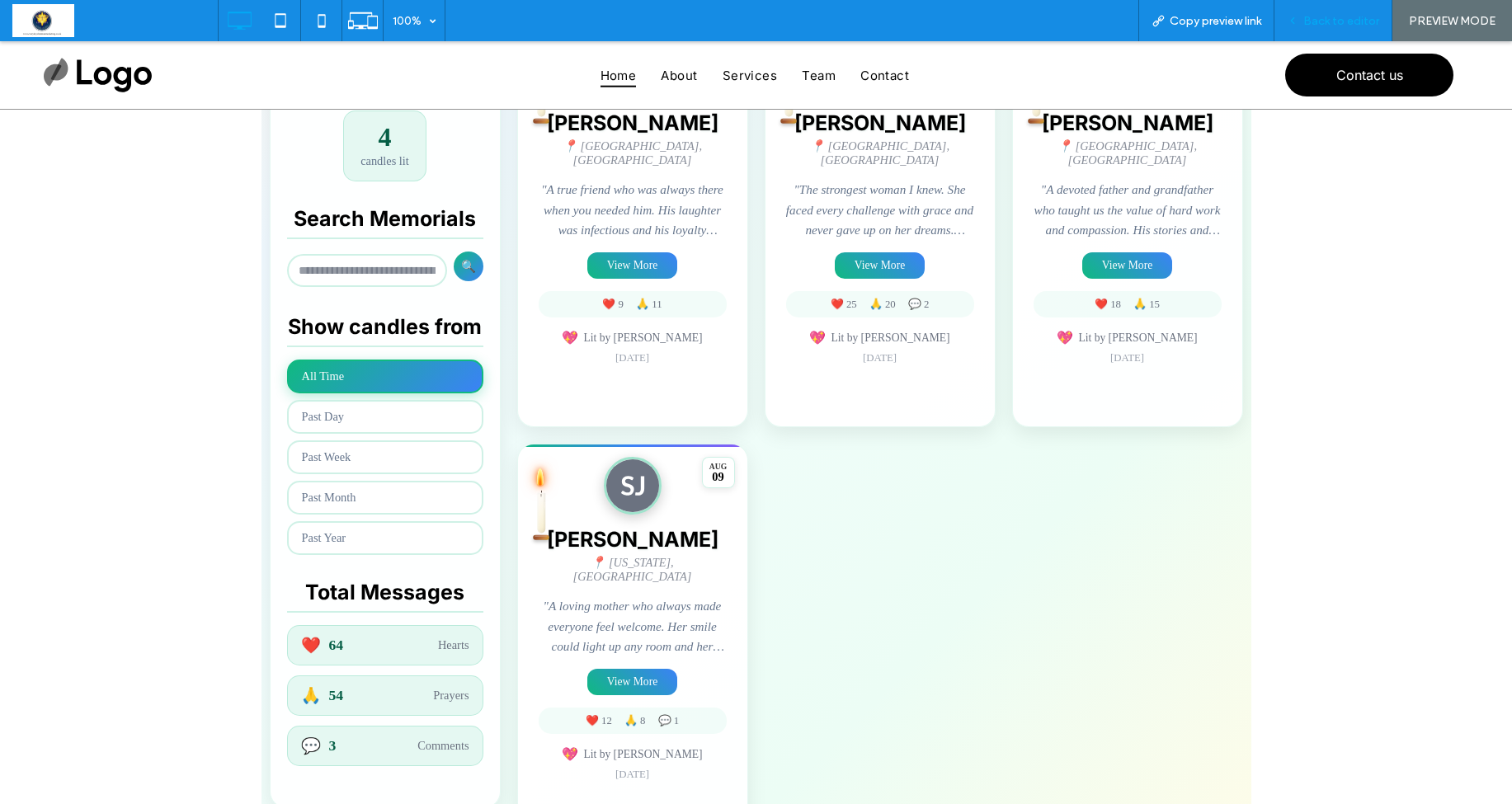
click at [1311, 24] on span "Back to editor" at bounding box center [1342, 20] width 76 height 14
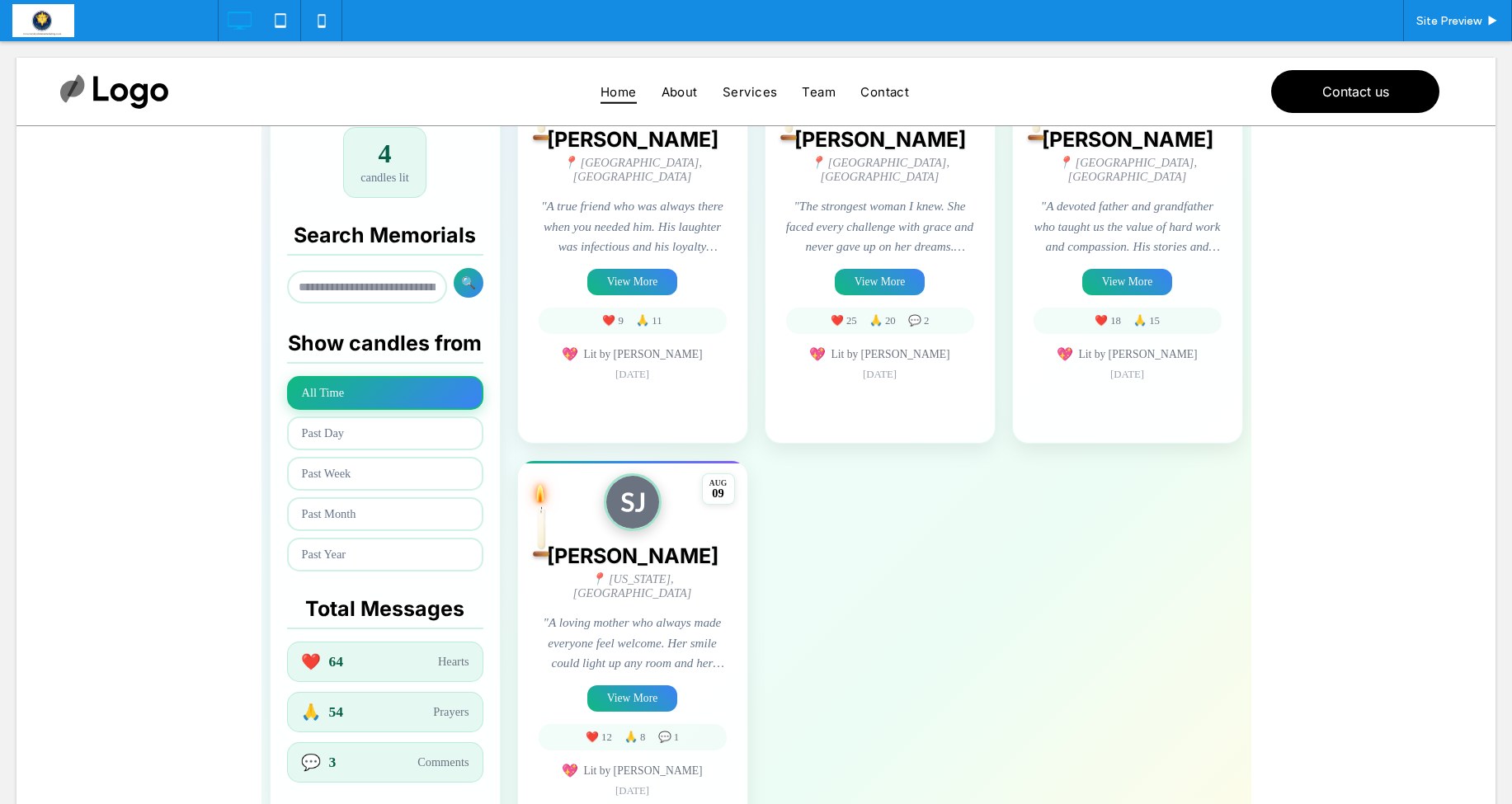
click at [649, 409] on span at bounding box center [756, 306] width 990 height 1126
click at [649, 409] on div "AUG 02 James Anderson 📍 Chicago, IL "A true friend who was always there when yo…" at bounding box center [633, 243] width 231 height 400
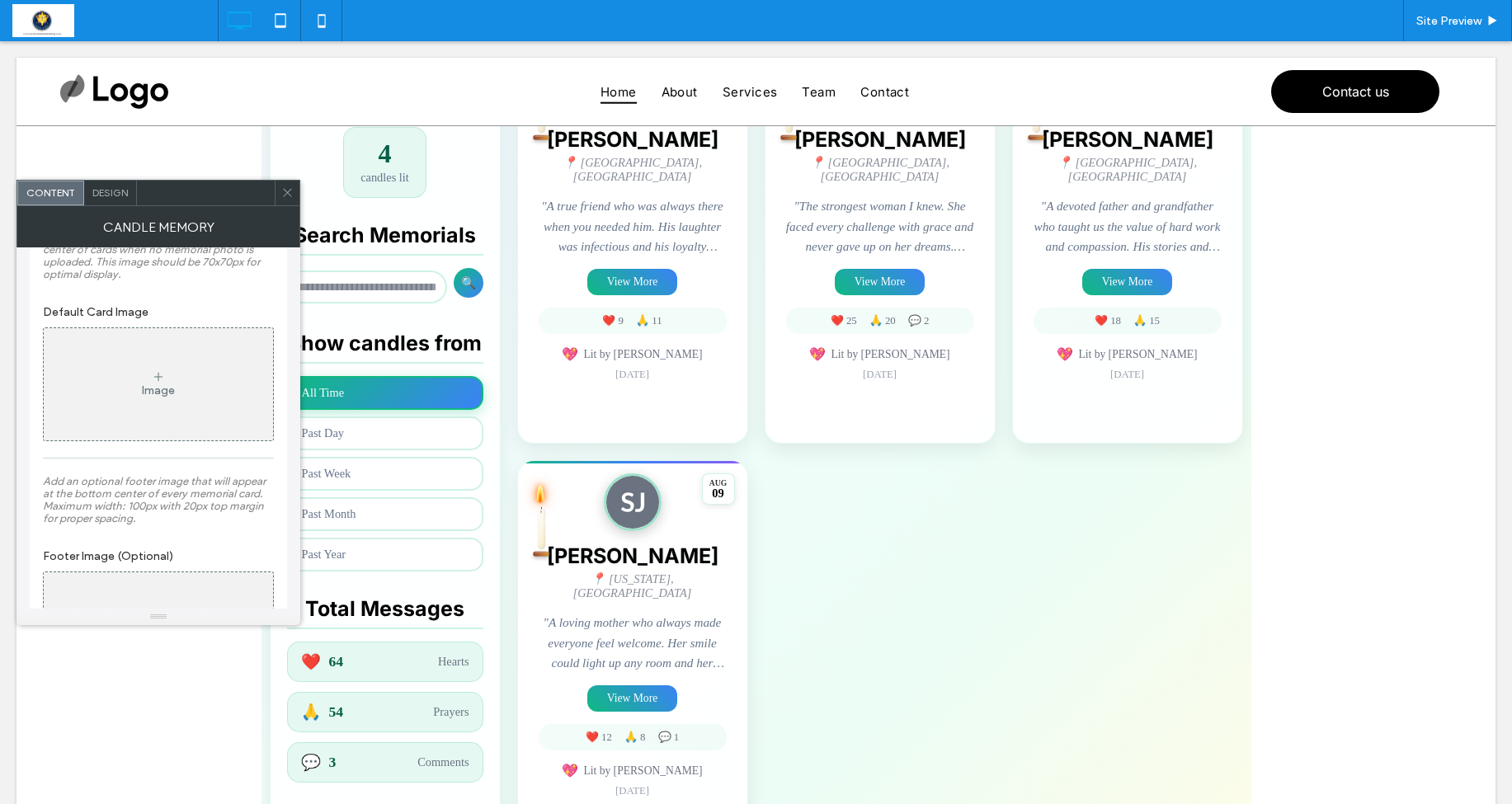
scroll to position [2116, 0]
click at [119, 414] on div "Image" at bounding box center [158, 386] width 229 height 109
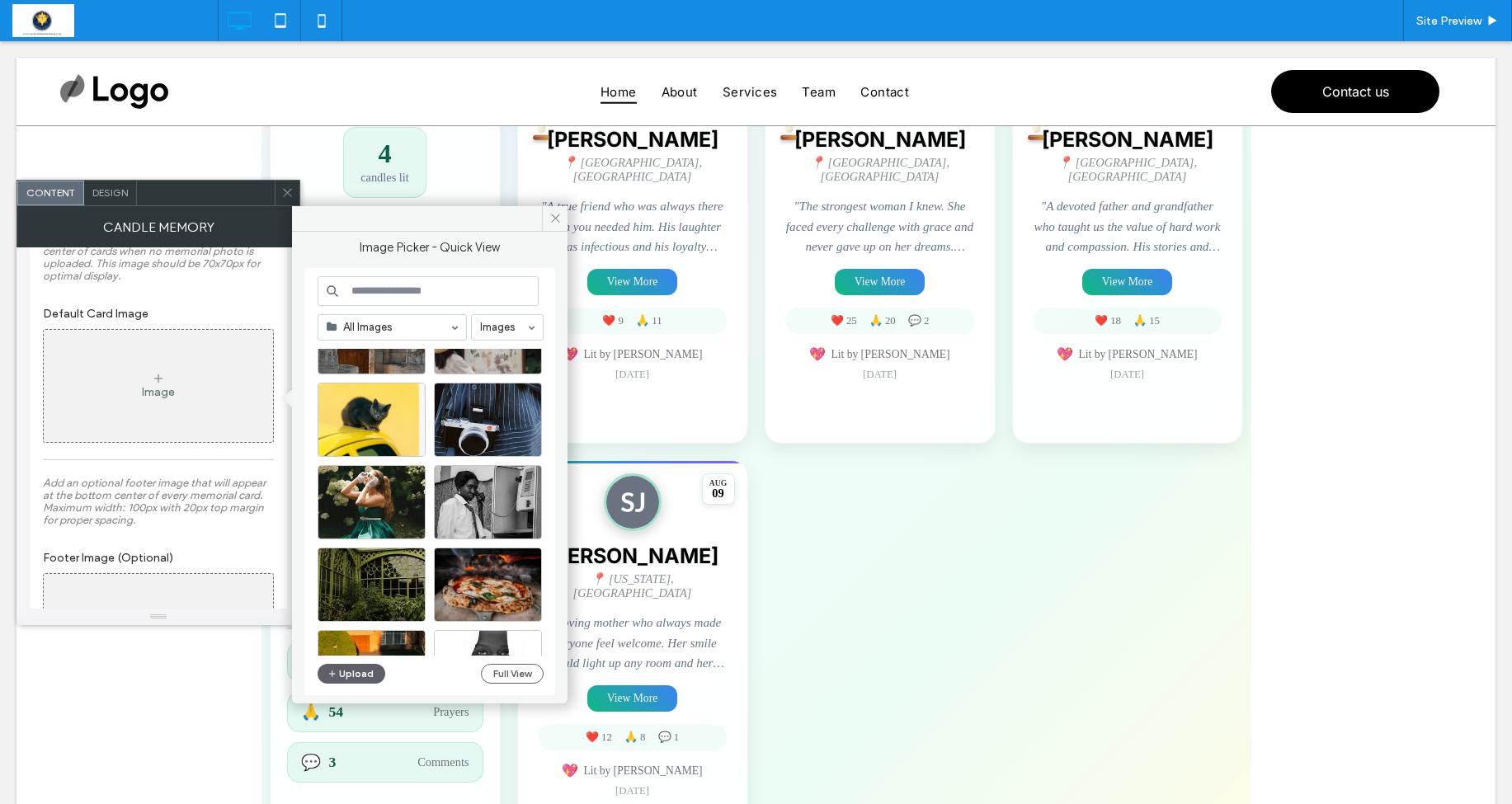
scroll to position [1512, 0]
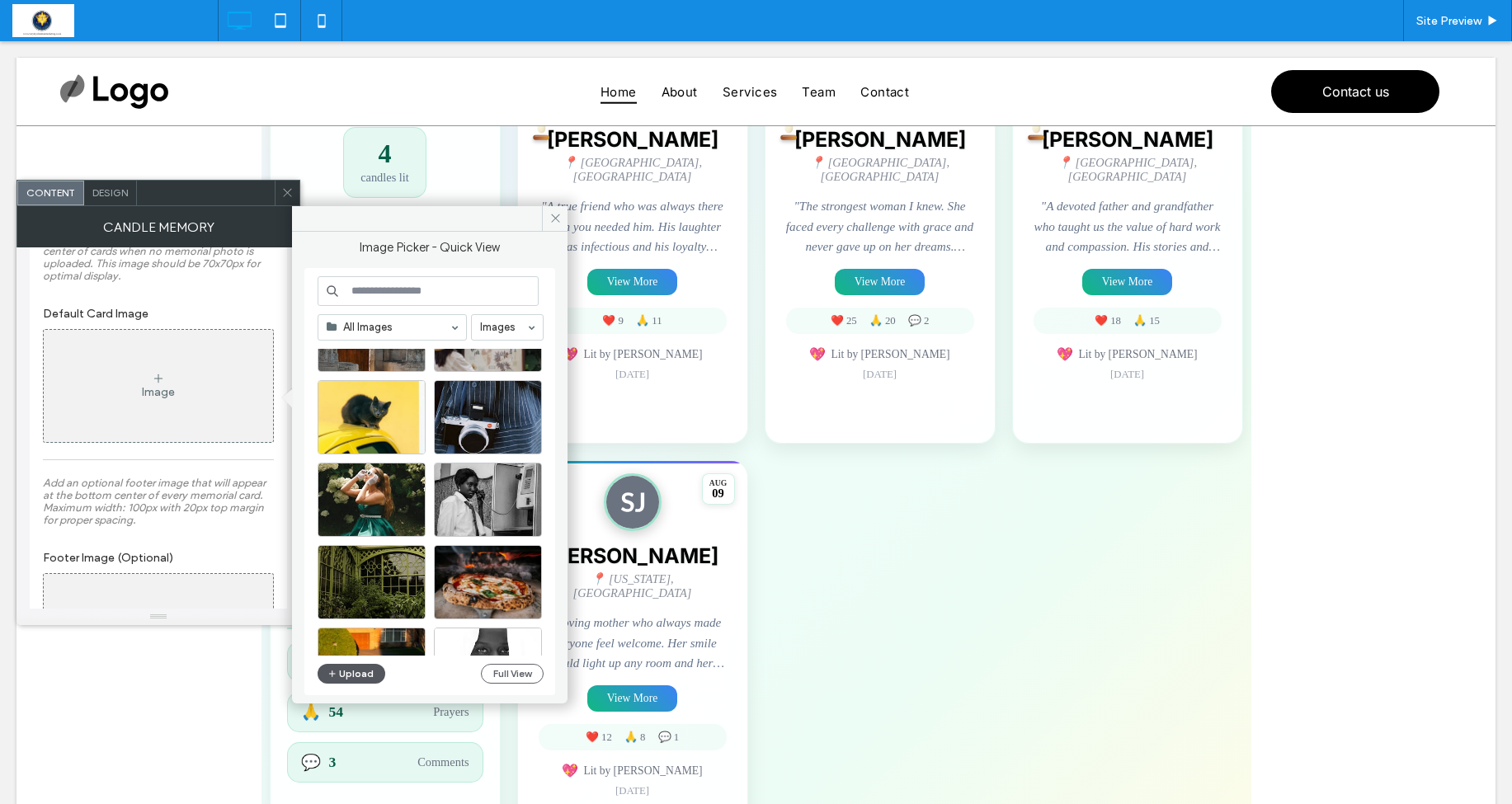
click at [360, 668] on button "Upload" at bounding box center [351, 674] width 67 height 19
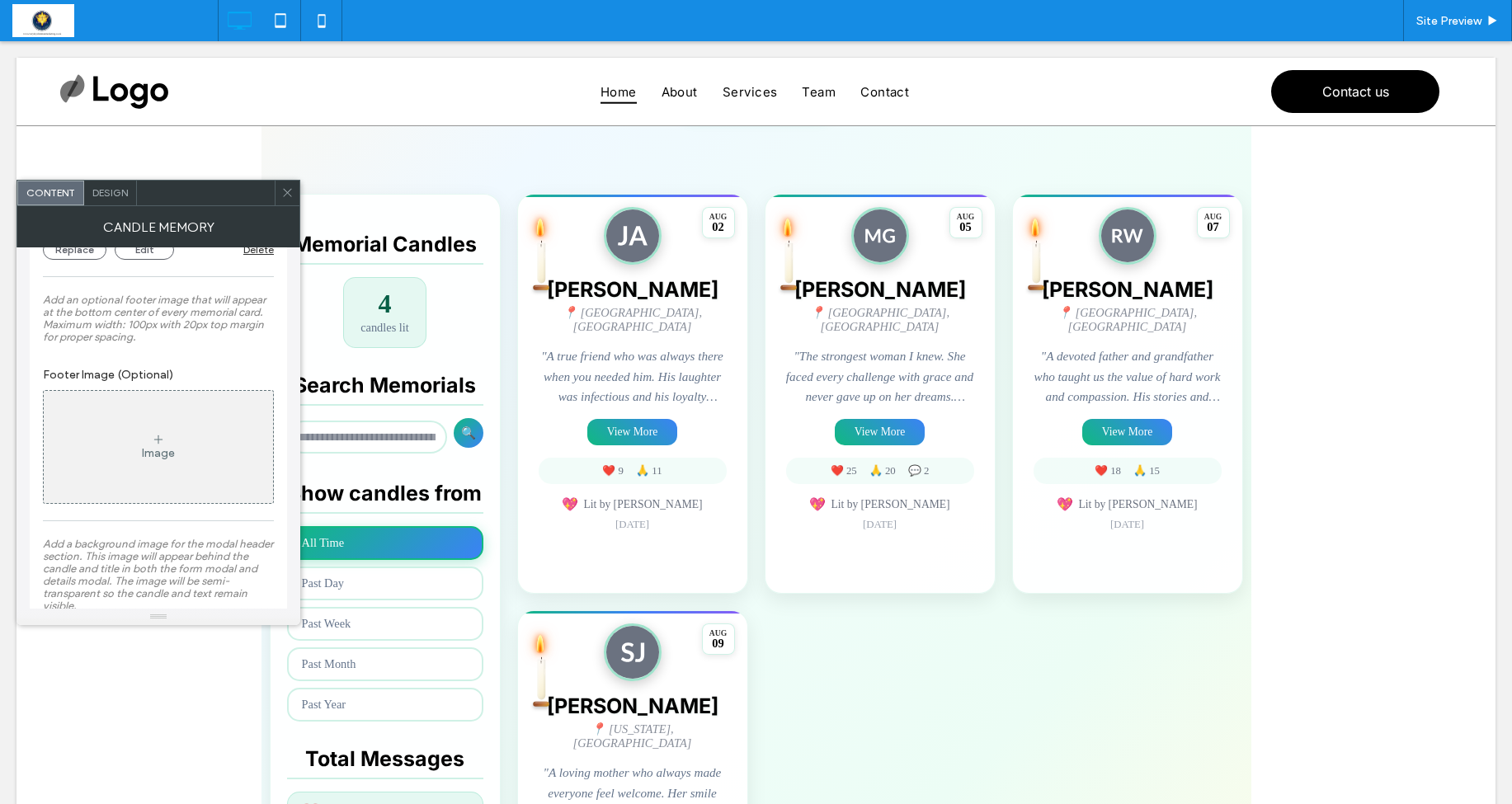
scroll to position [2382, 0]
click at [210, 466] on div "Image" at bounding box center [158, 451] width 229 height 109
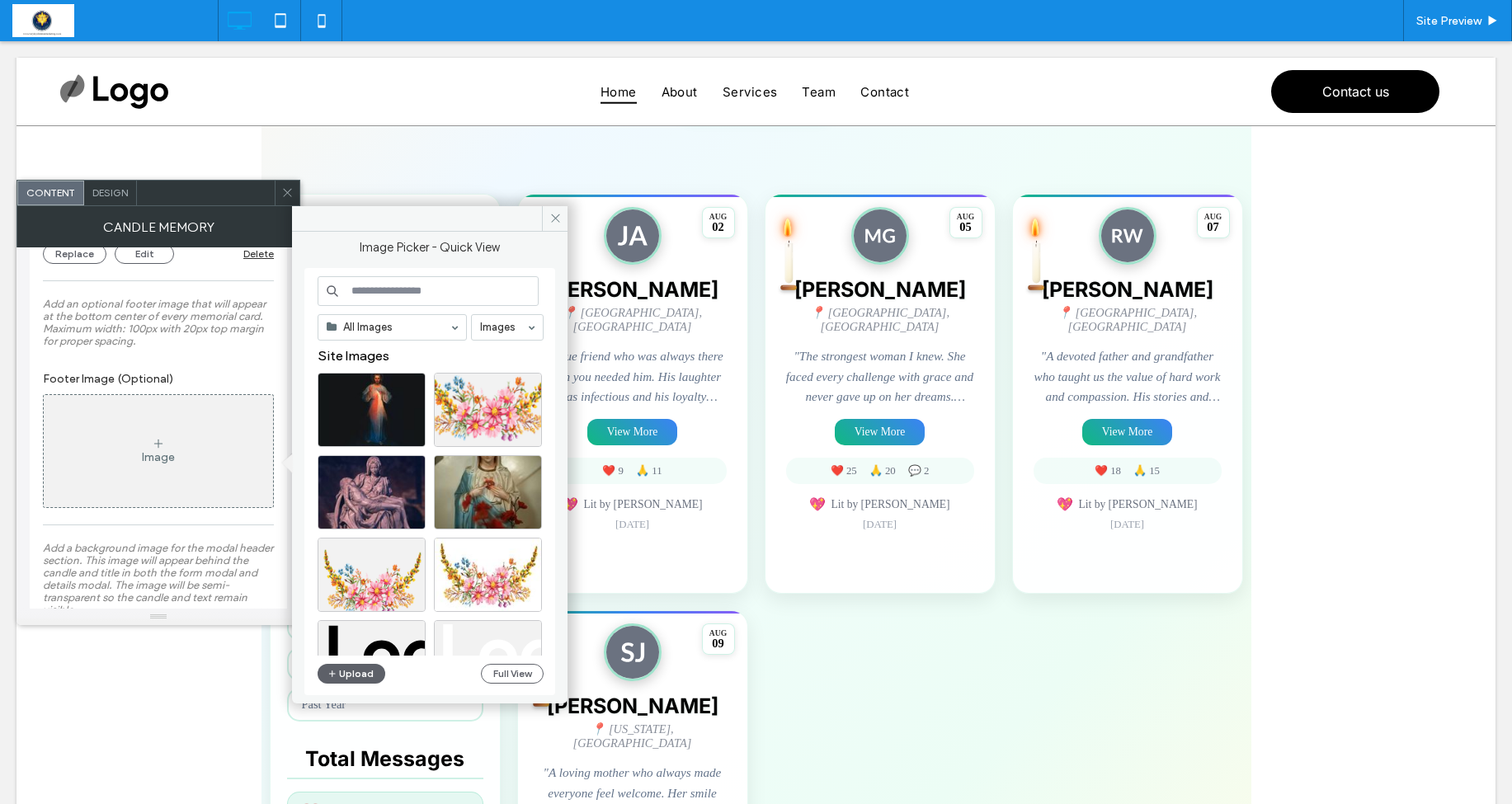
scroll to position [0, 0]
click at [488, 417] on div "Select" at bounding box center [488, 410] width 108 height 74
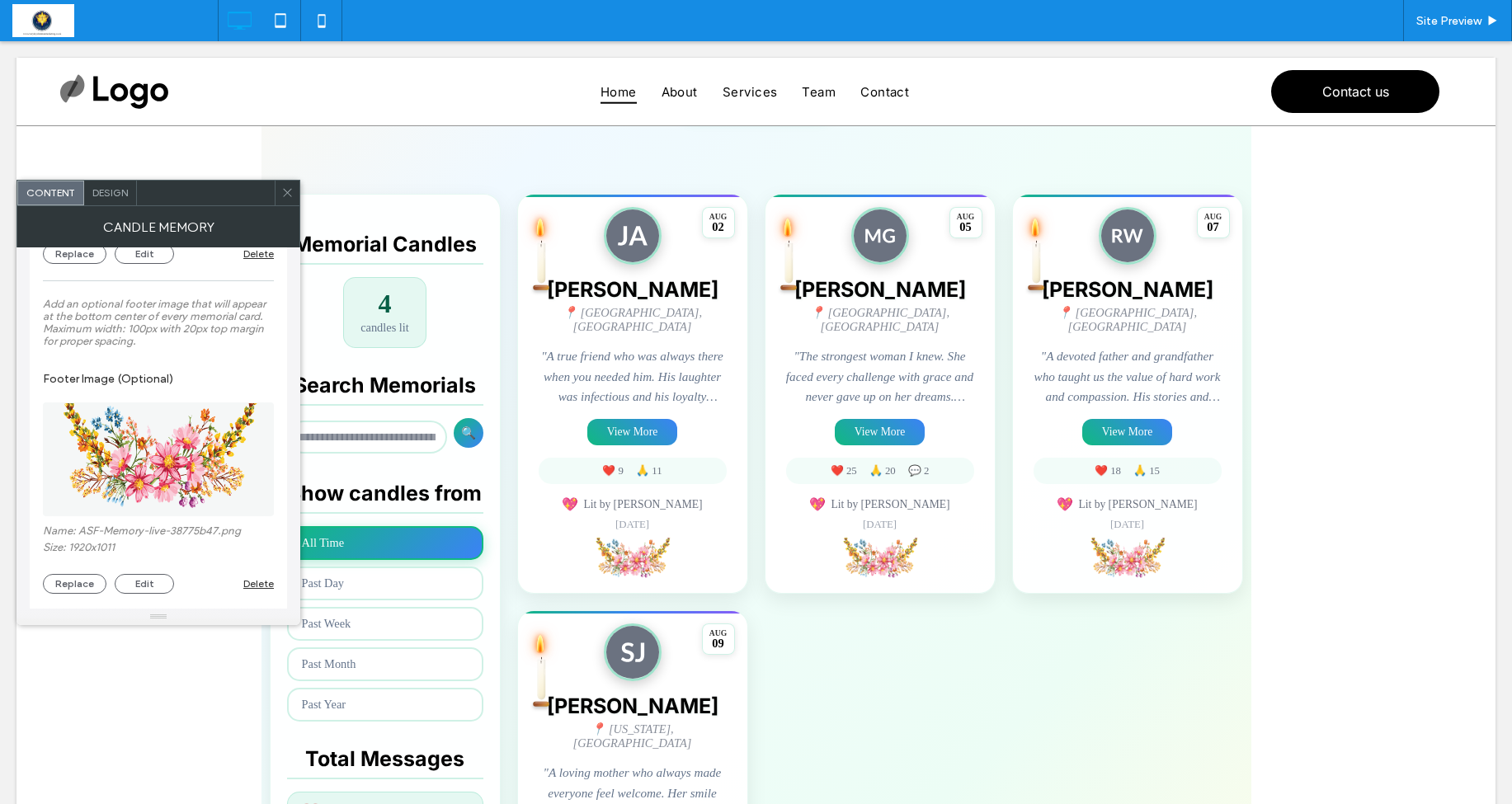
scroll to position [2383, 0]
click at [281, 195] on div at bounding box center [287, 193] width 25 height 25
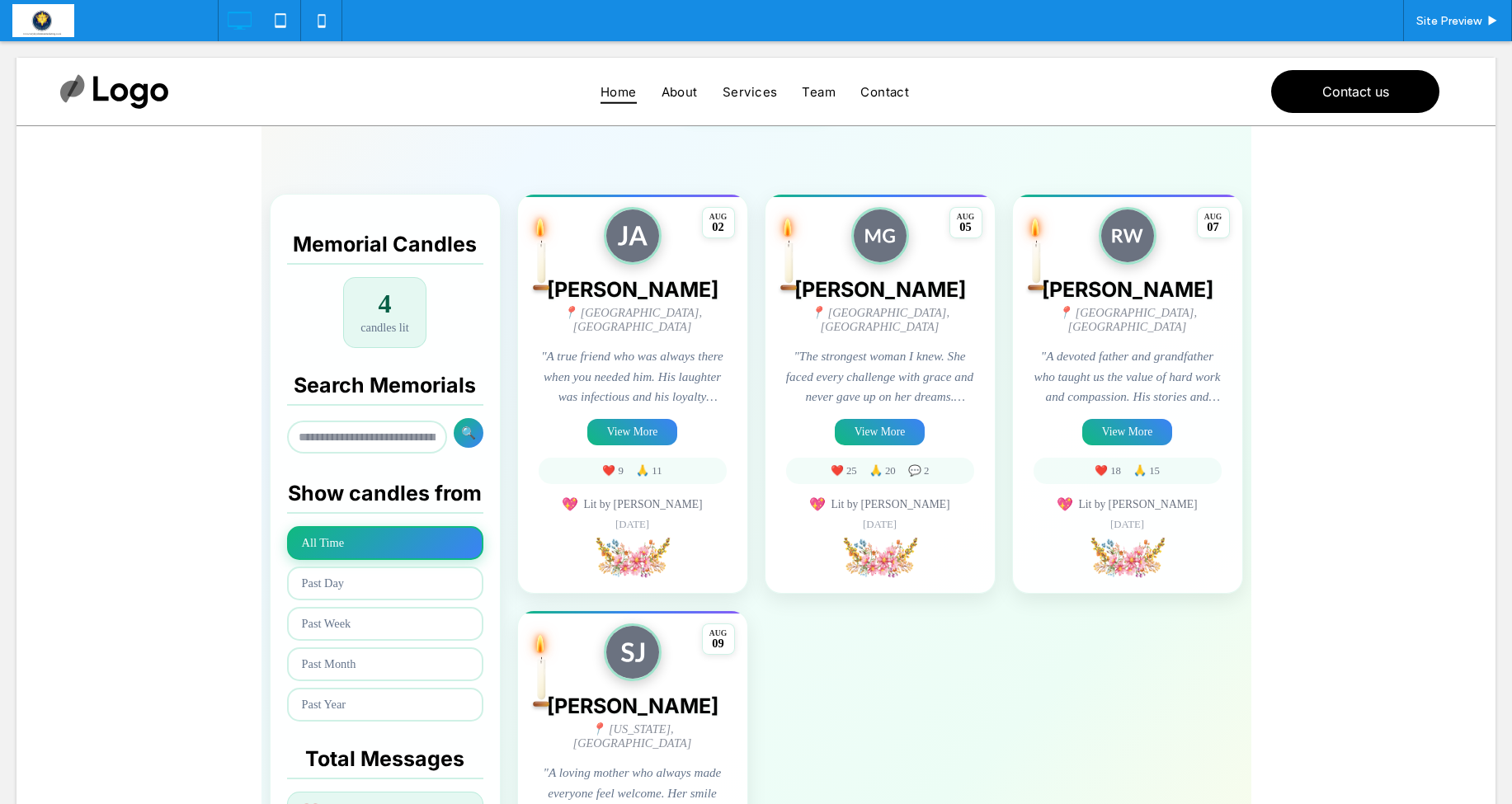
click at [557, 341] on span at bounding box center [756, 457] width 990 height 1126
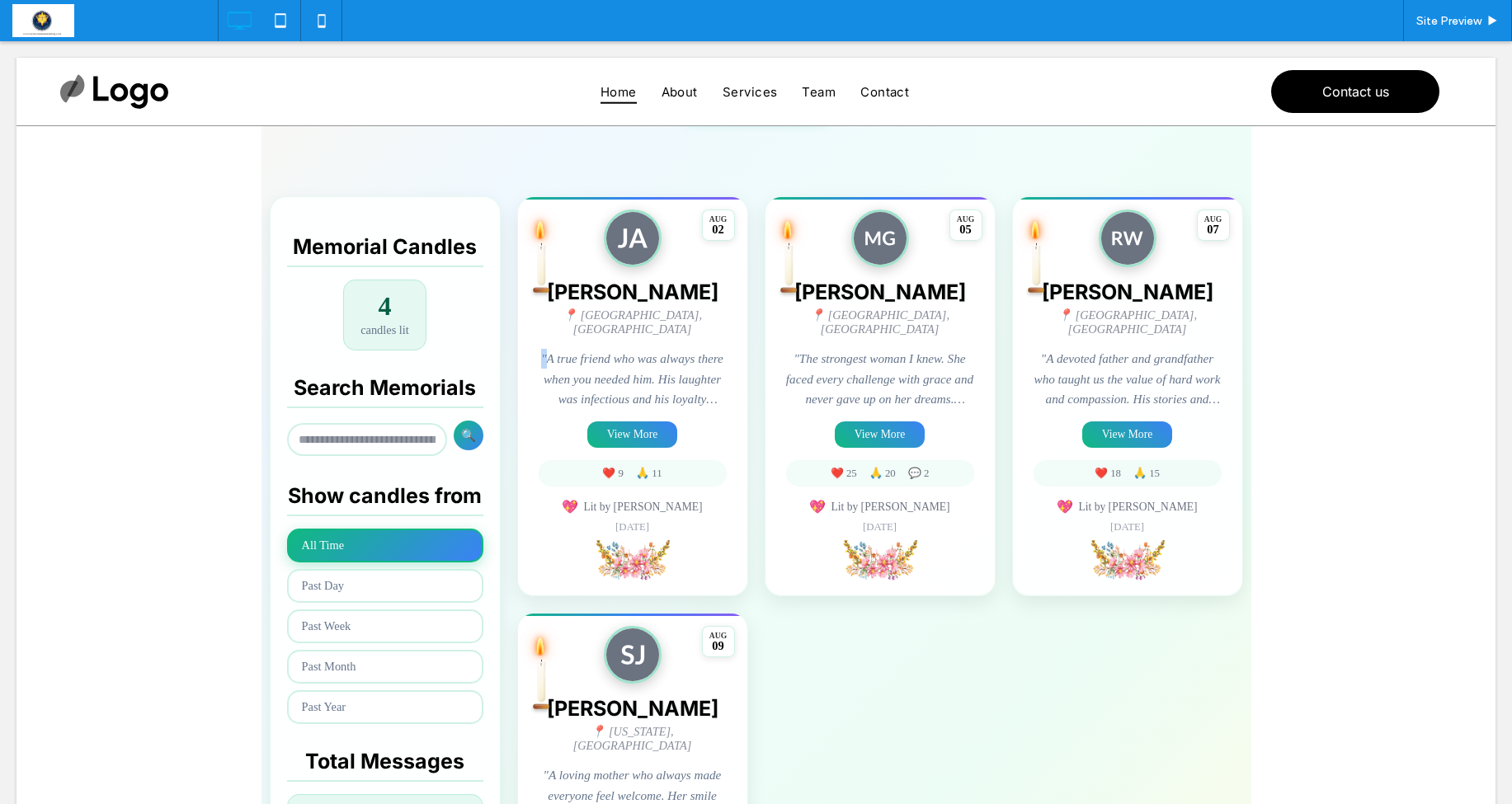
click at [557, 341] on div "James Anderson 📍 Chicago, IL "A true friend who was always there when you neede…" at bounding box center [633, 407] width 189 height 254
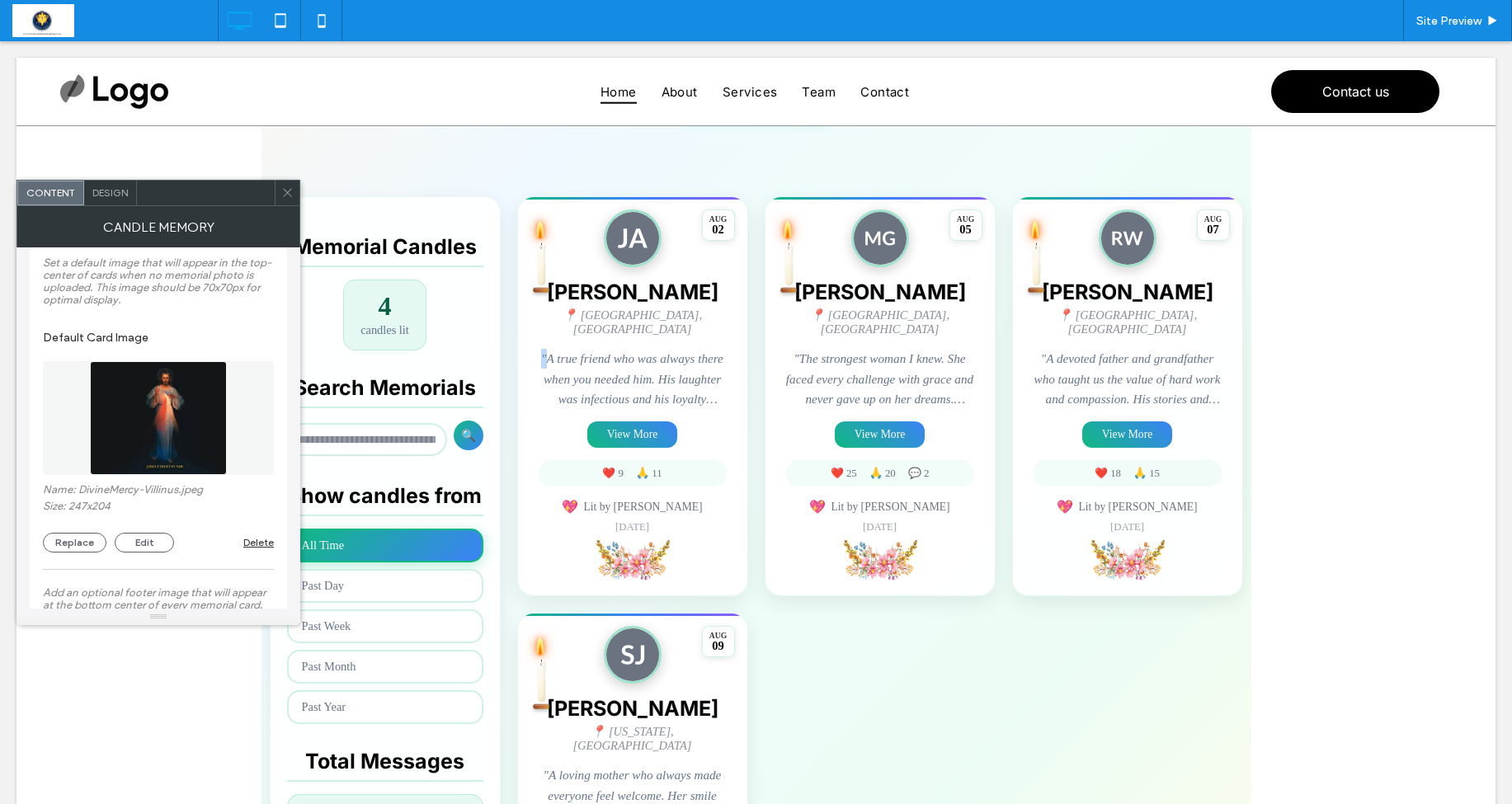
scroll to position [2094, 0]
click at [288, 191] on icon at bounding box center [287, 192] width 12 height 12
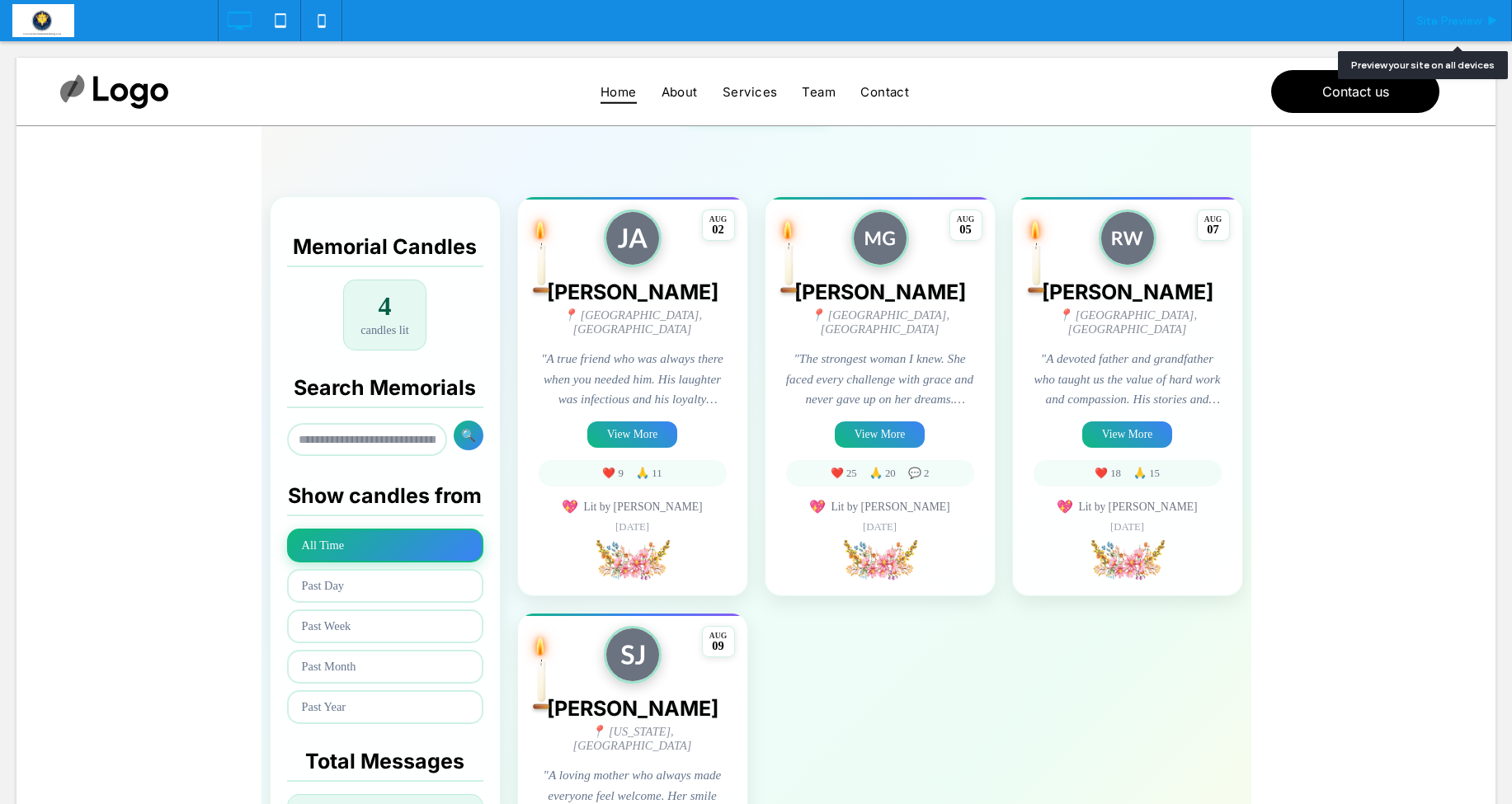
click at [1433, 25] on span "Site Preview" at bounding box center [1449, 20] width 66 height 14
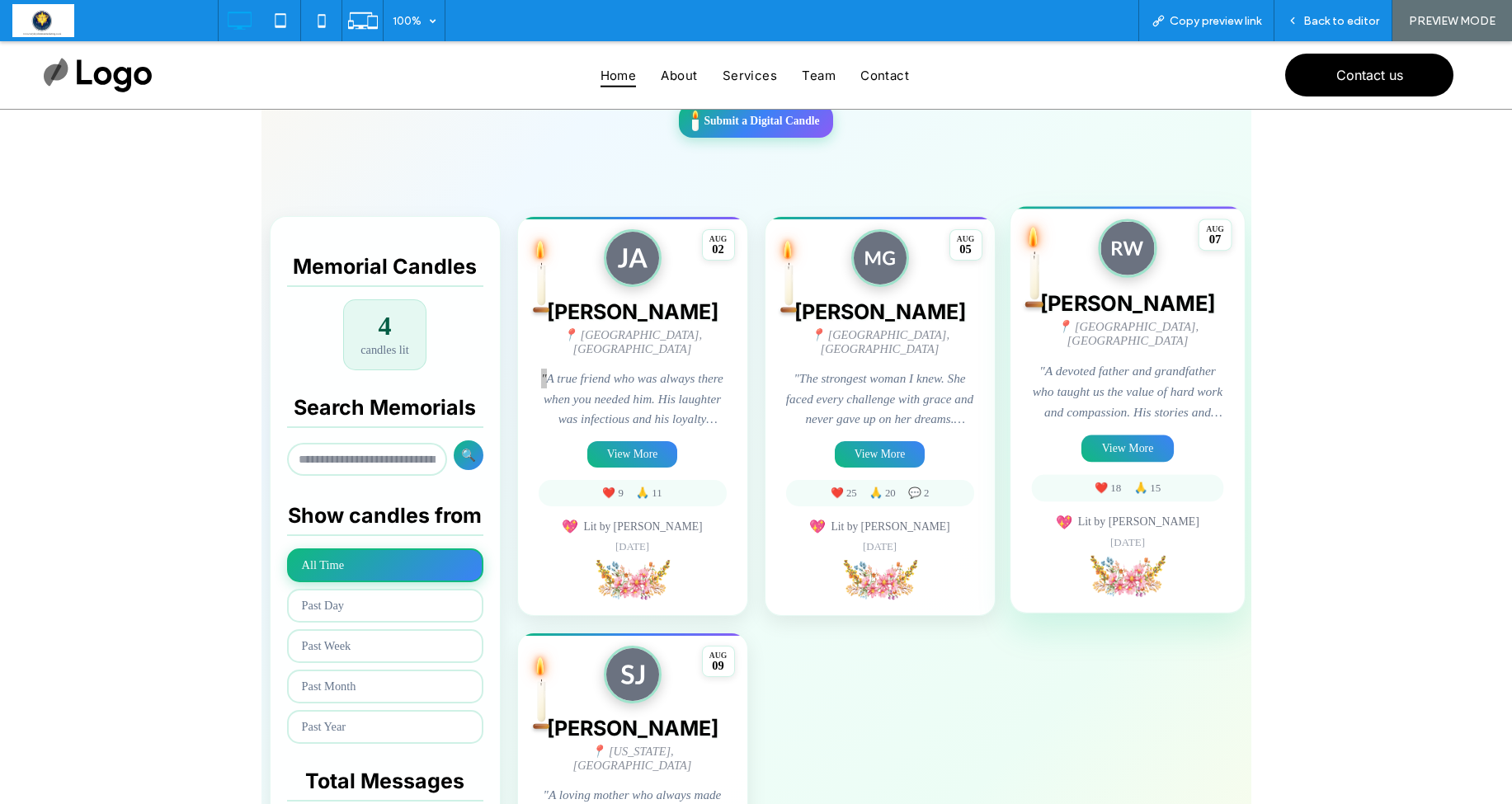
scroll to position [267, 0]
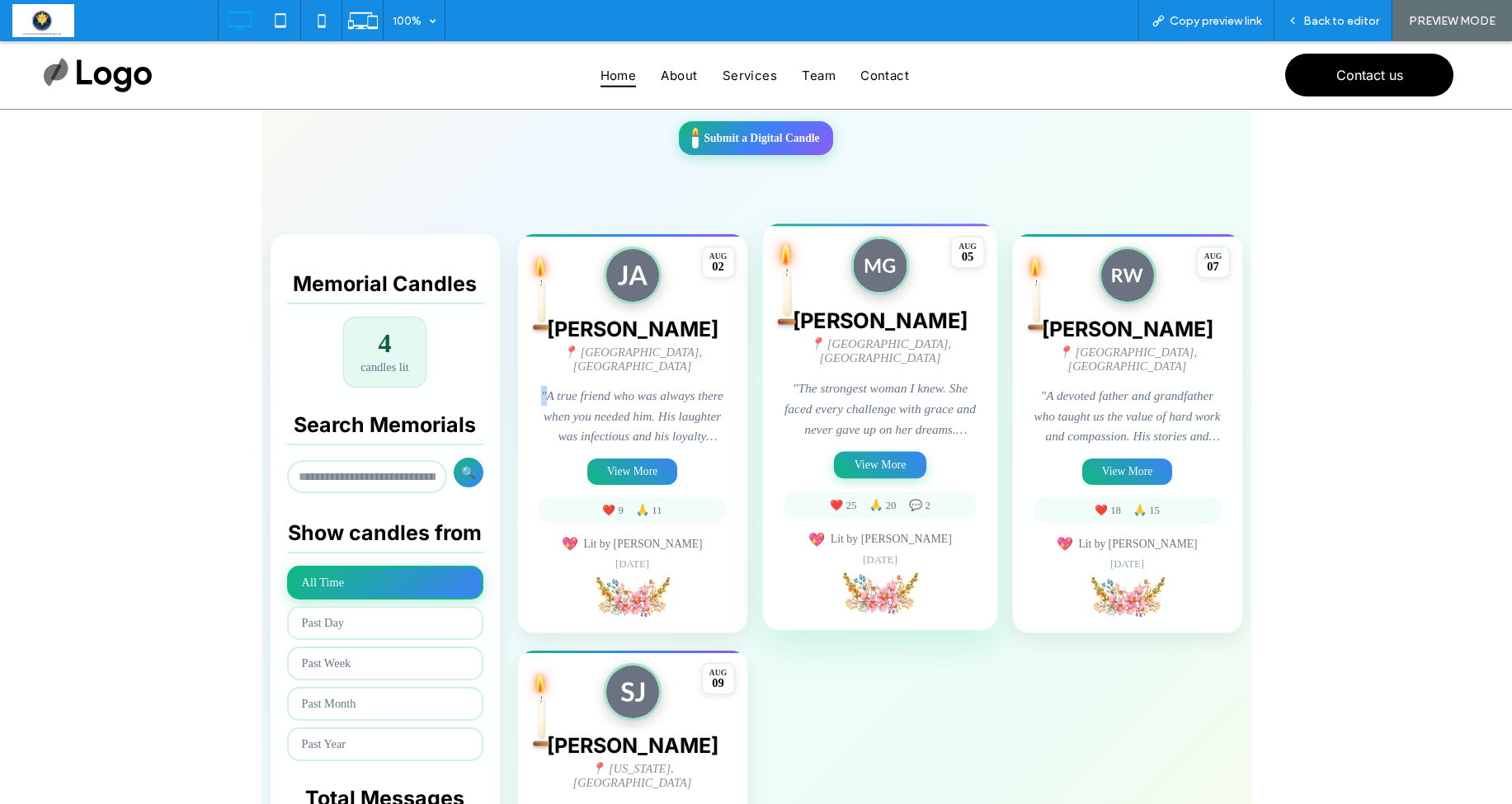
click at [889, 458] on button "View More" at bounding box center [881, 465] width 92 height 27
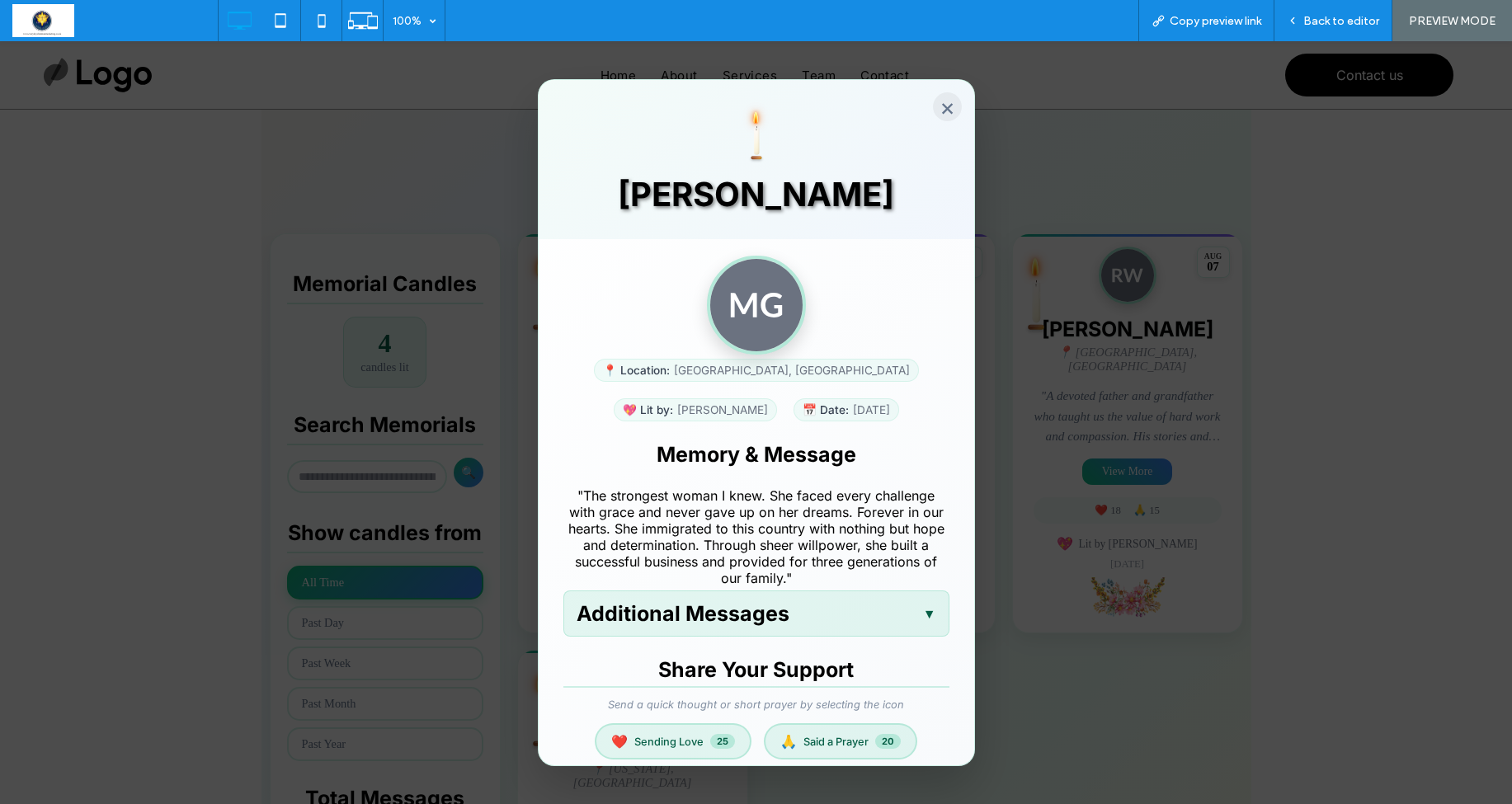
scroll to position [0, 0]
click at [950, 108] on button "×" at bounding box center [947, 106] width 29 height 29
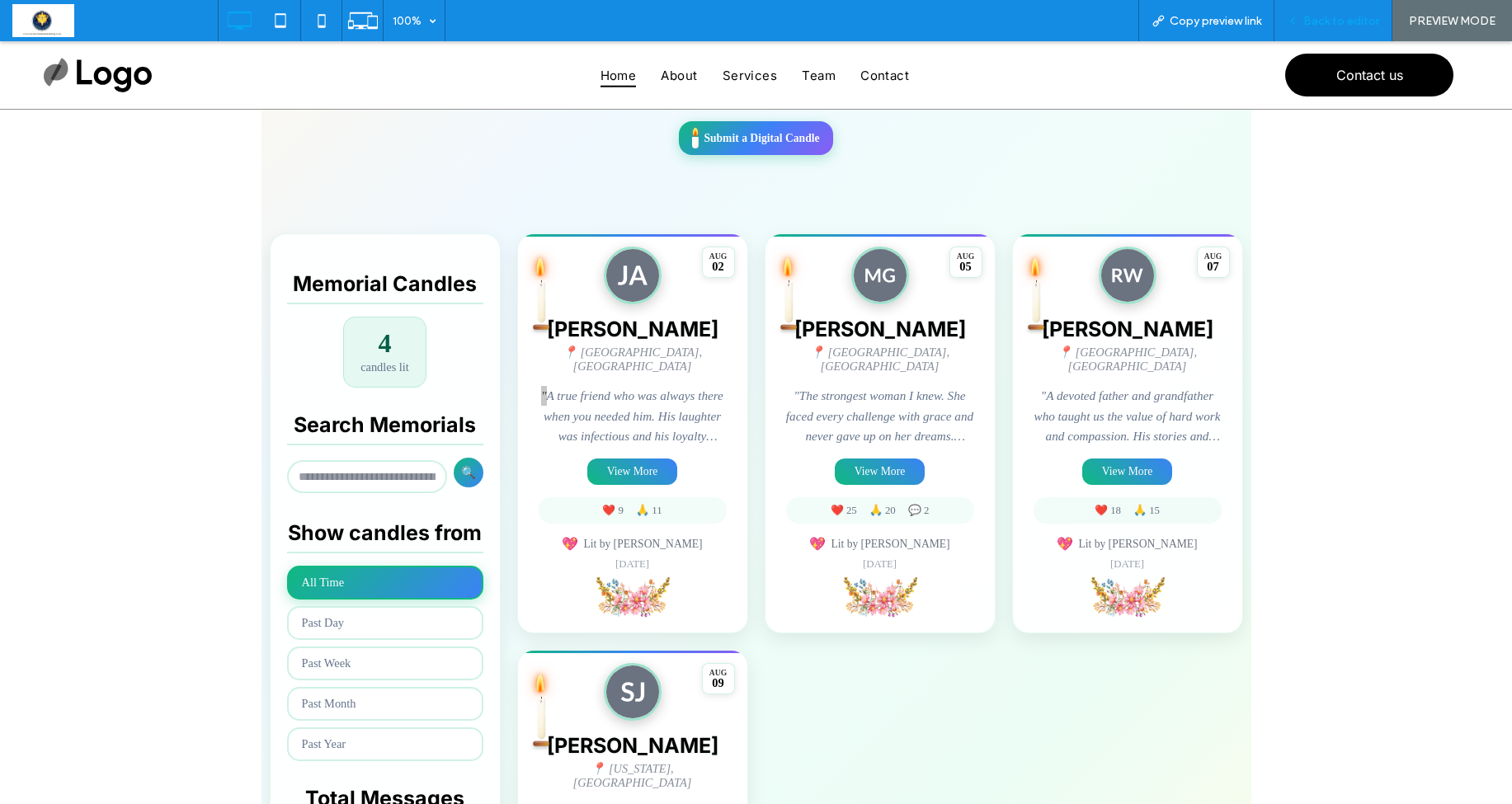
click at [1349, 20] on span "Back to editor" at bounding box center [1342, 20] width 76 height 14
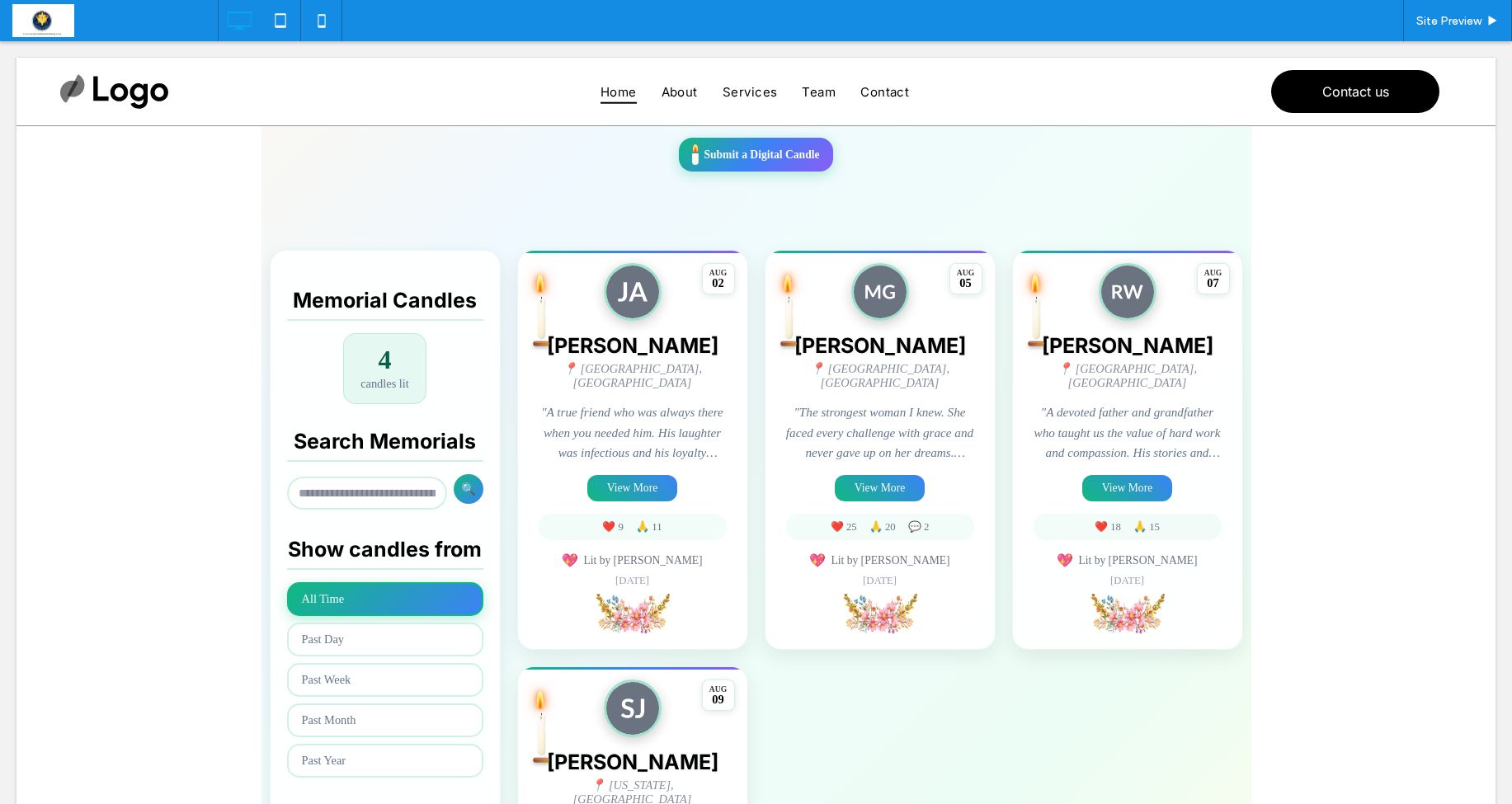
click at [558, 402] on span at bounding box center [756, 513] width 990 height 1126
click at [558, 403] on p ""A true friend who was always there when you needed him. His laughter was infec…" at bounding box center [633, 432] width 189 height 60
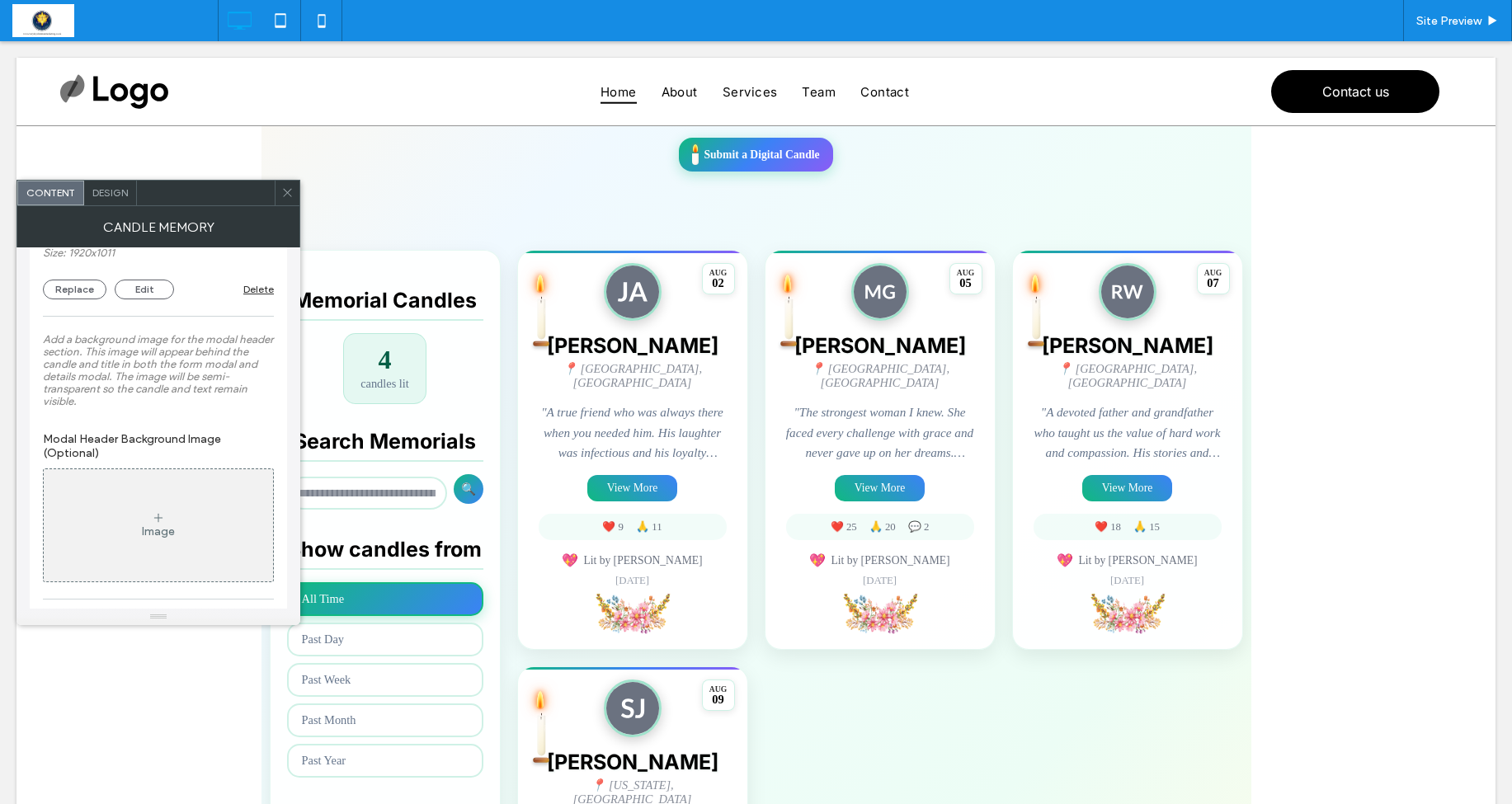
scroll to position [2676, 0]
click at [160, 530] on div "Image" at bounding box center [158, 525] width 229 height 109
click at [206, 540] on div "Image" at bounding box center [158, 525] width 229 height 109
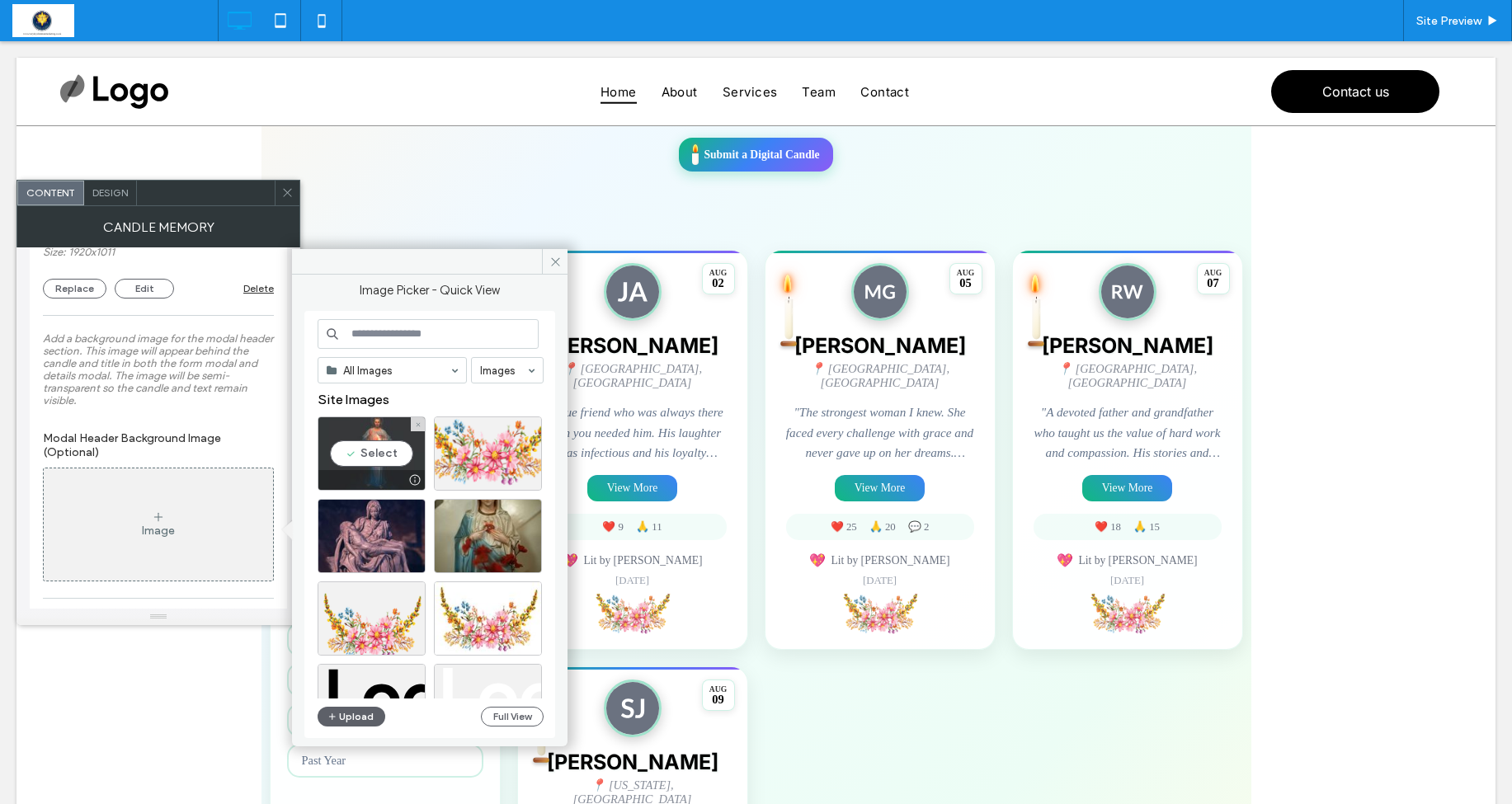
click at [384, 452] on div "Select" at bounding box center [372, 454] width 108 height 74
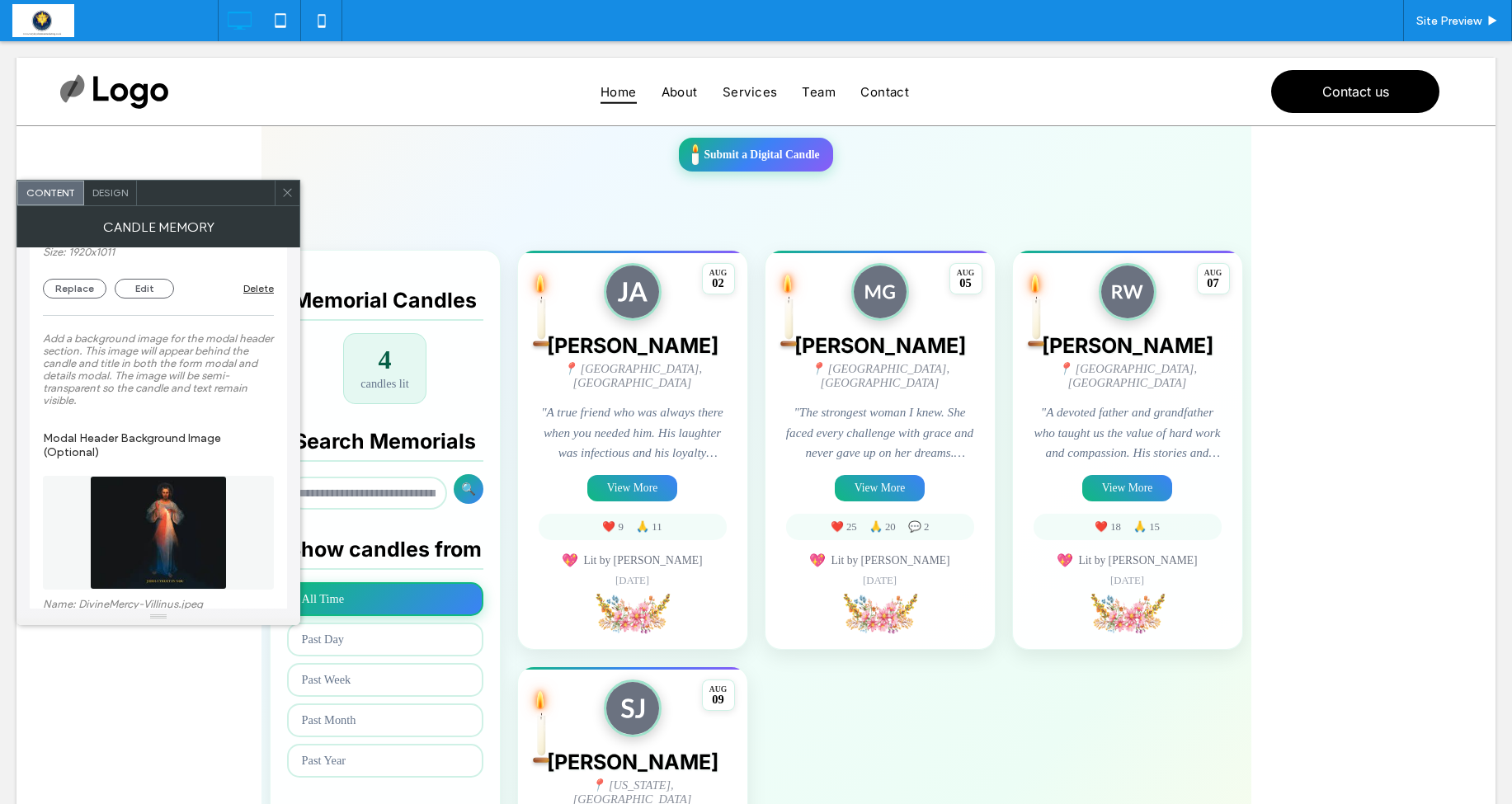
drag, startPoint x: 285, startPoint y: 191, endPoint x: 287, endPoint y: 201, distance: 10.2
click at [285, 191] on icon at bounding box center [287, 192] width 12 height 12
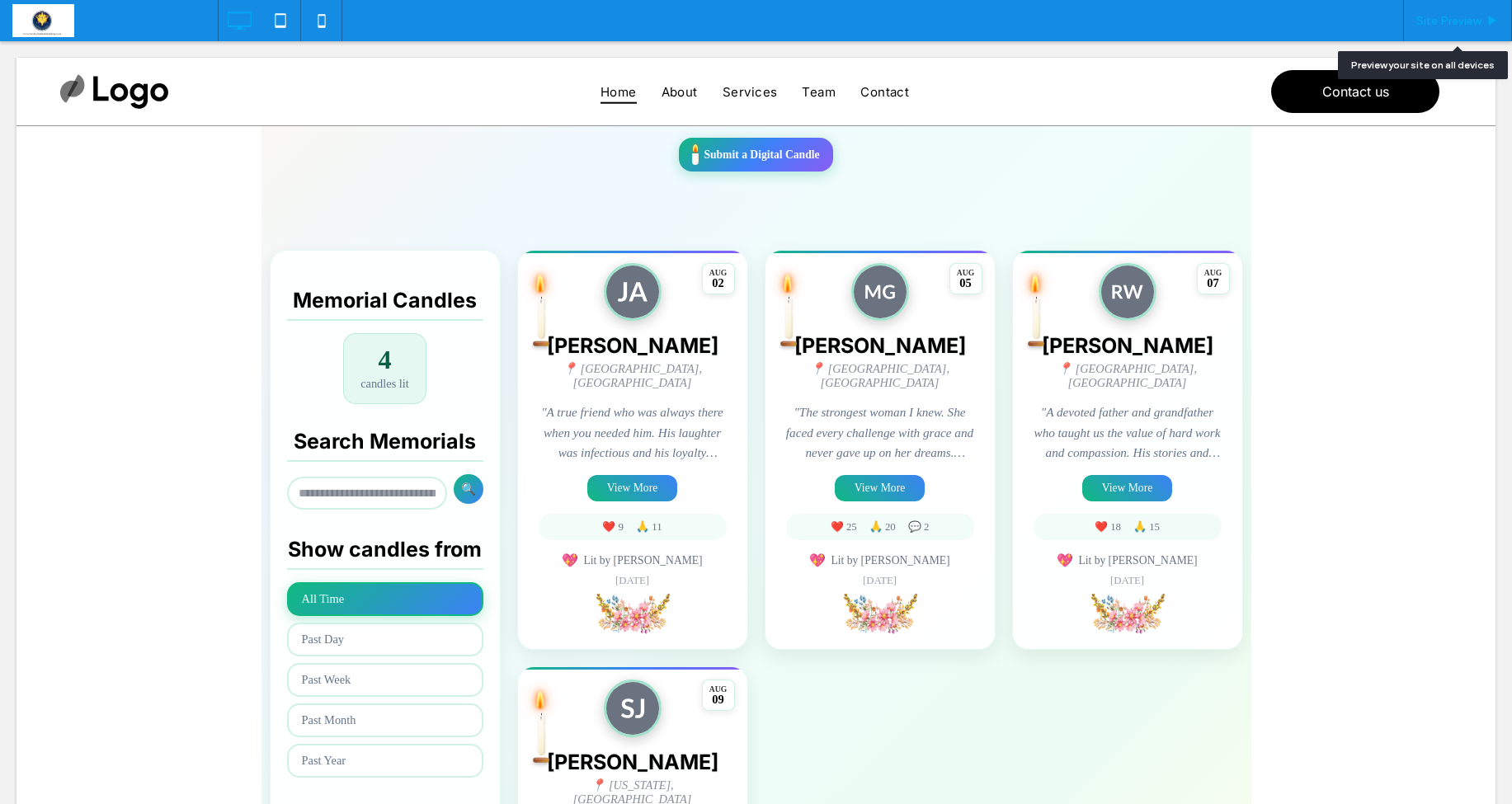
click at [1434, 23] on span "Site Preview" at bounding box center [1449, 20] width 66 height 14
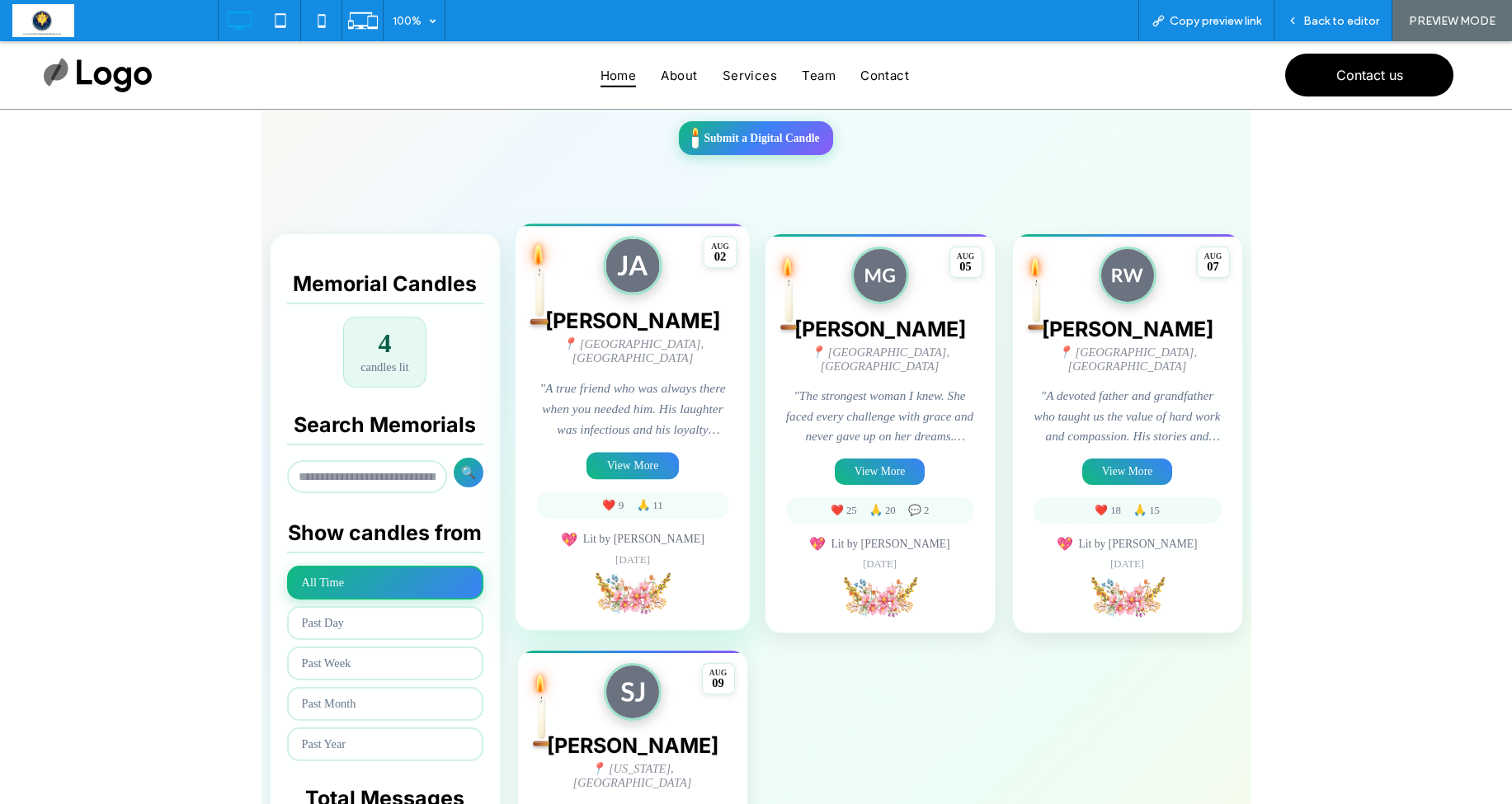
scroll to position [266, 0]
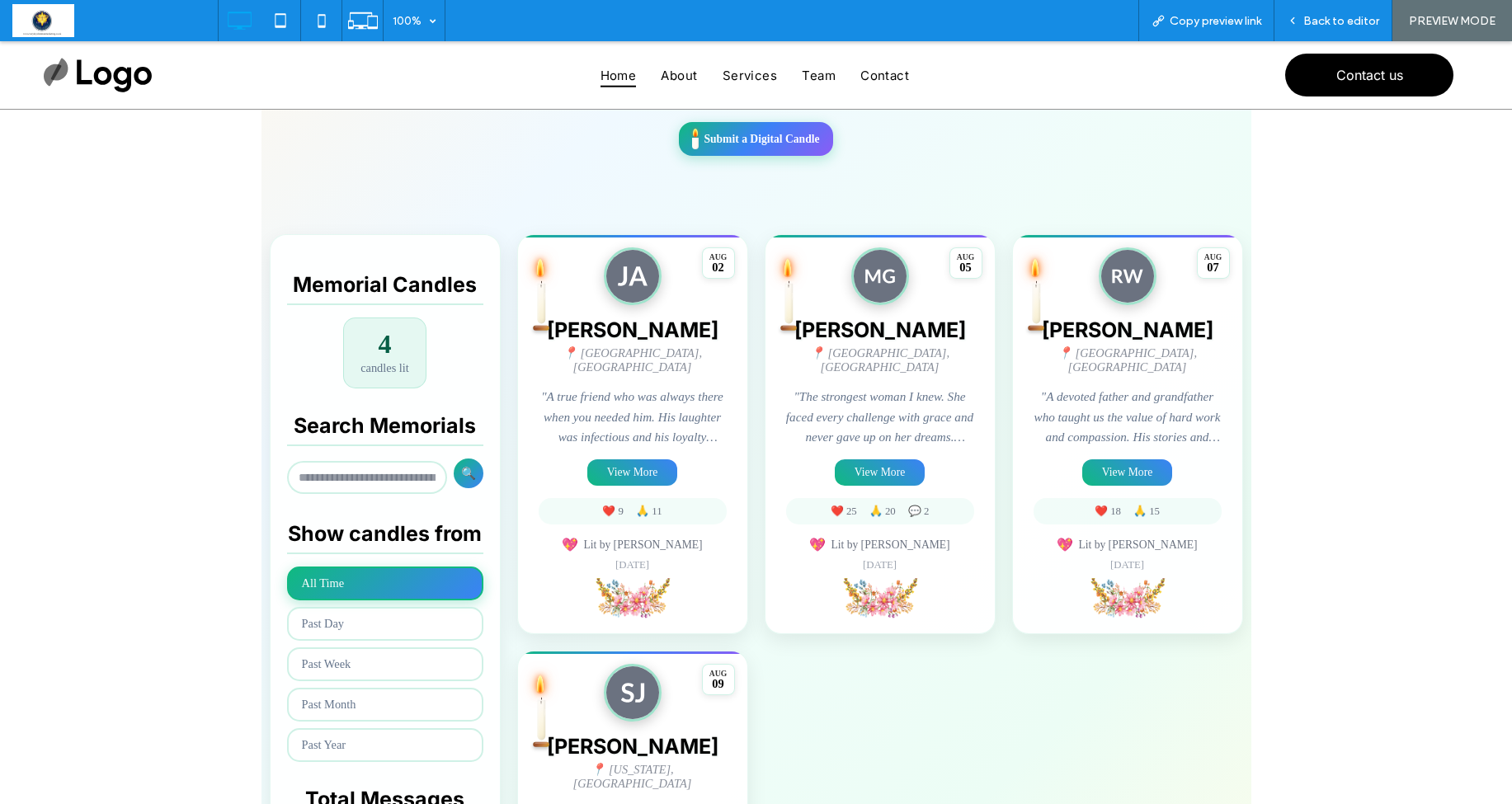
click at [640, 459] on button "View More" at bounding box center [632, 472] width 90 height 27
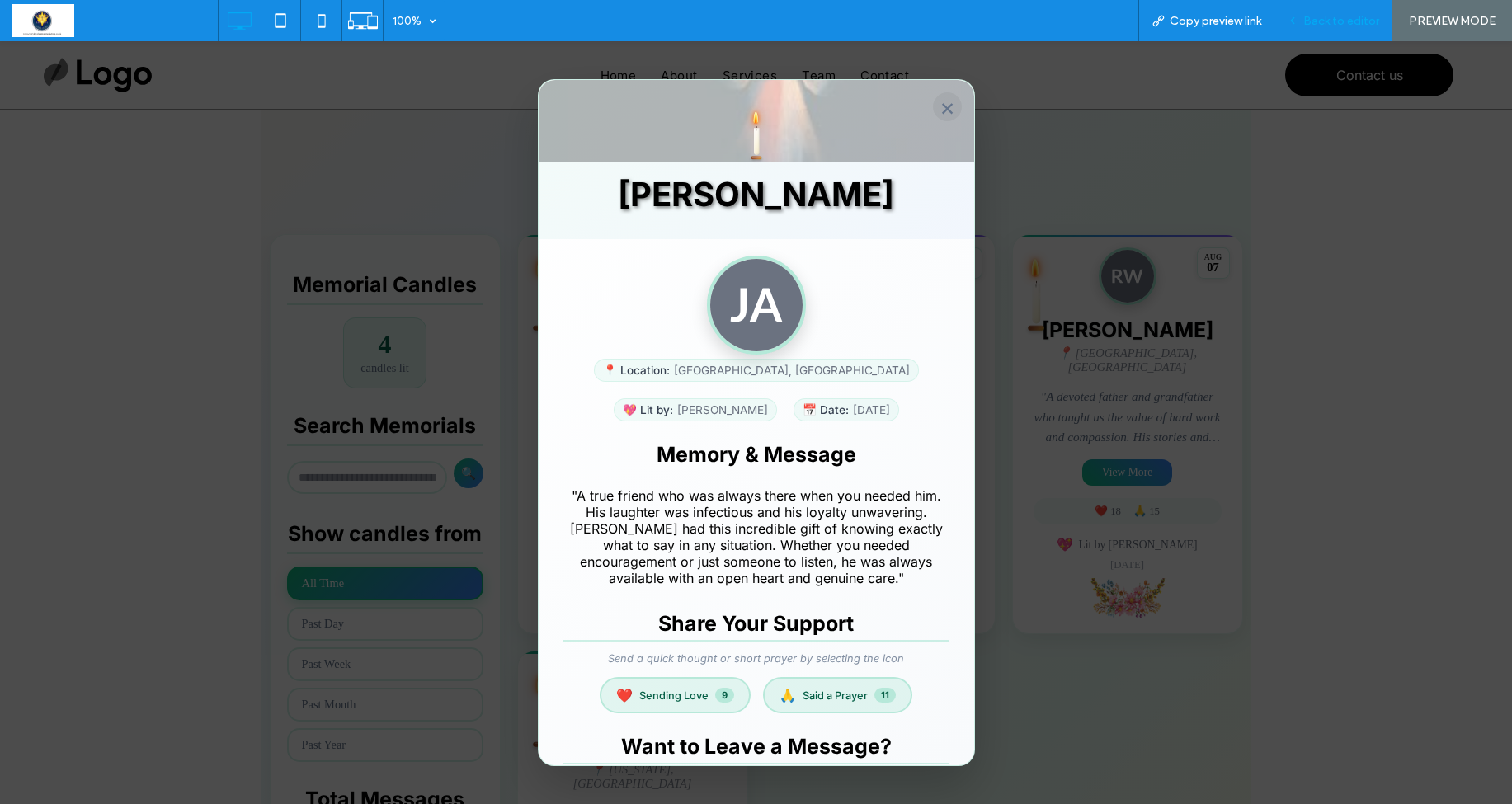
click at [1321, 28] on div "Back to editor" at bounding box center [1334, 20] width 118 height 42
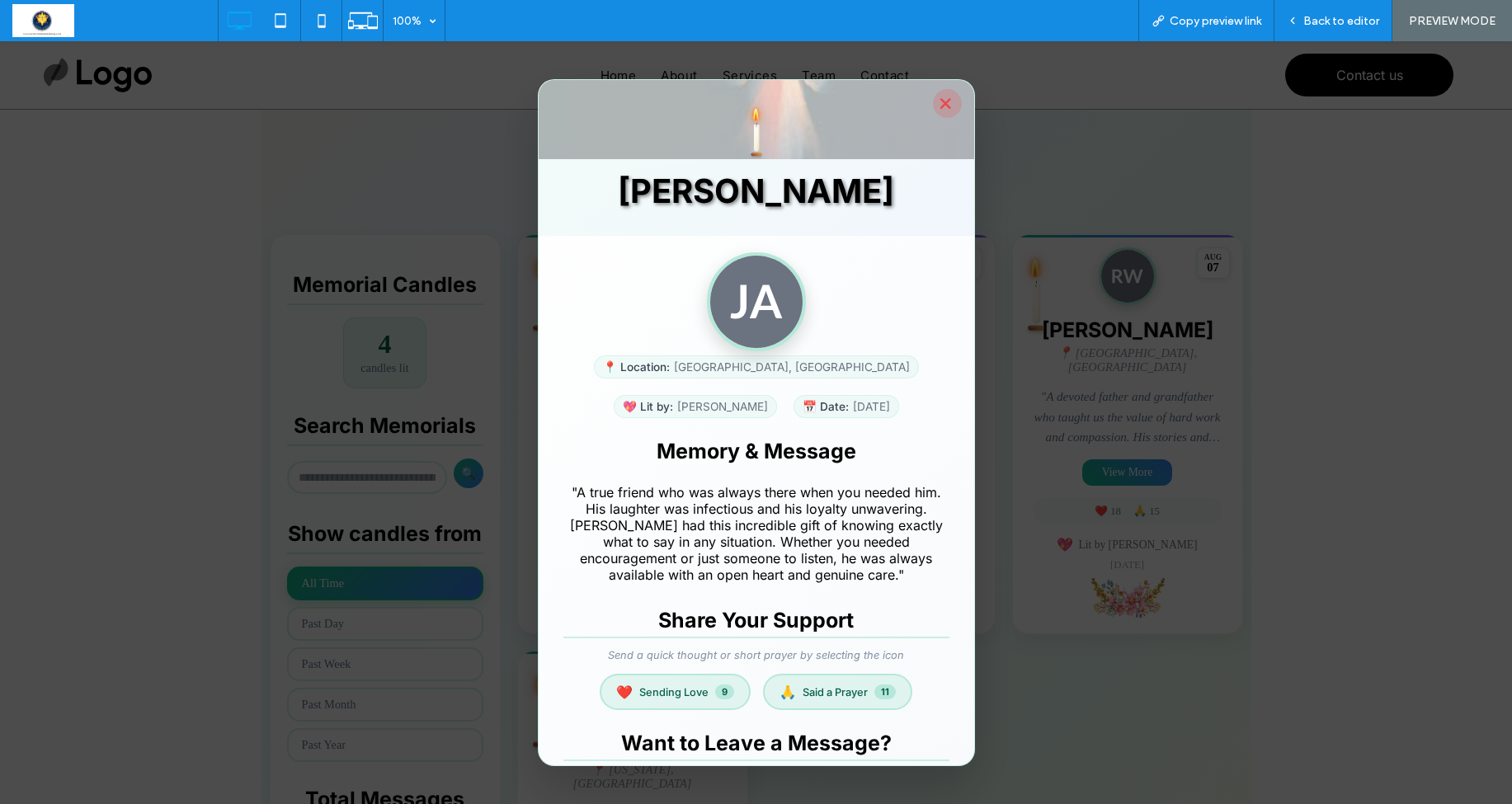
scroll to position [2, 0]
click at [951, 100] on button "×" at bounding box center [947, 104] width 29 height 29
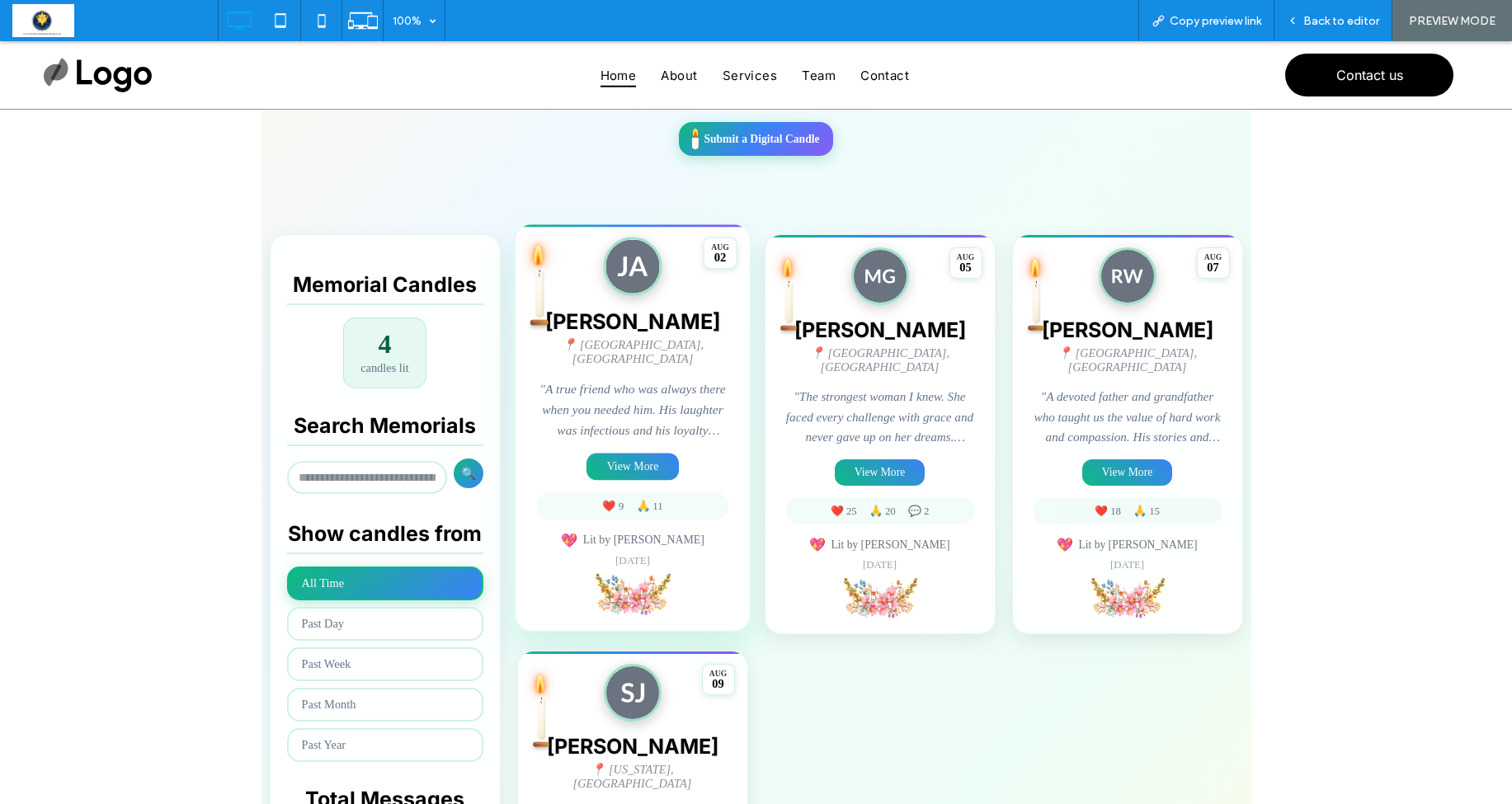
scroll to position [0, 0]
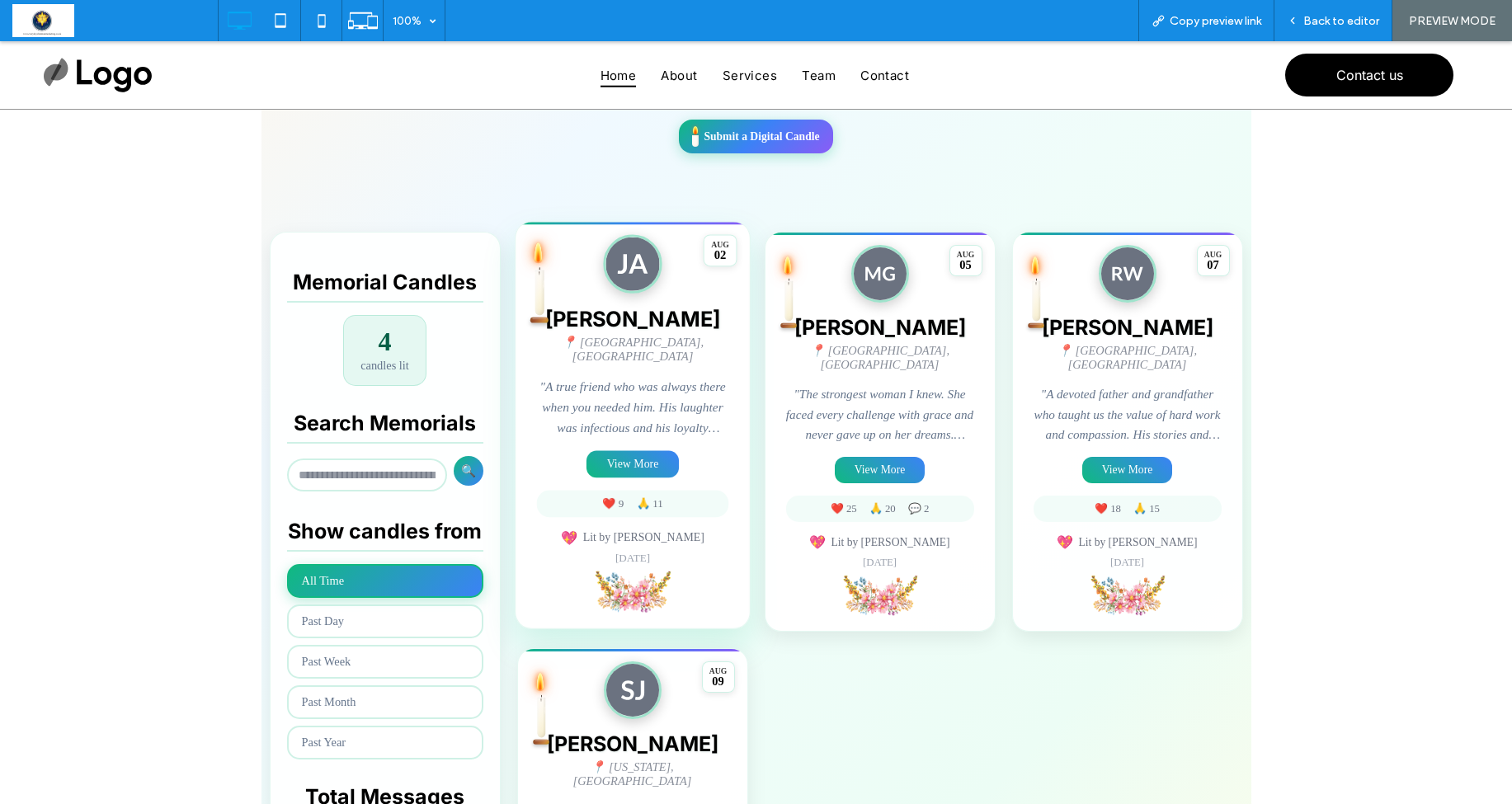
click at [566, 398] on p ""A true friend who was always there when you needed him. His laughter was infec…" at bounding box center [632, 408] width 192 height 61
click at [566, 398] on p ""A true friend who was always there when you needed him. His laughter was infec…" at bounding box center [632, 407] width 192 height 61
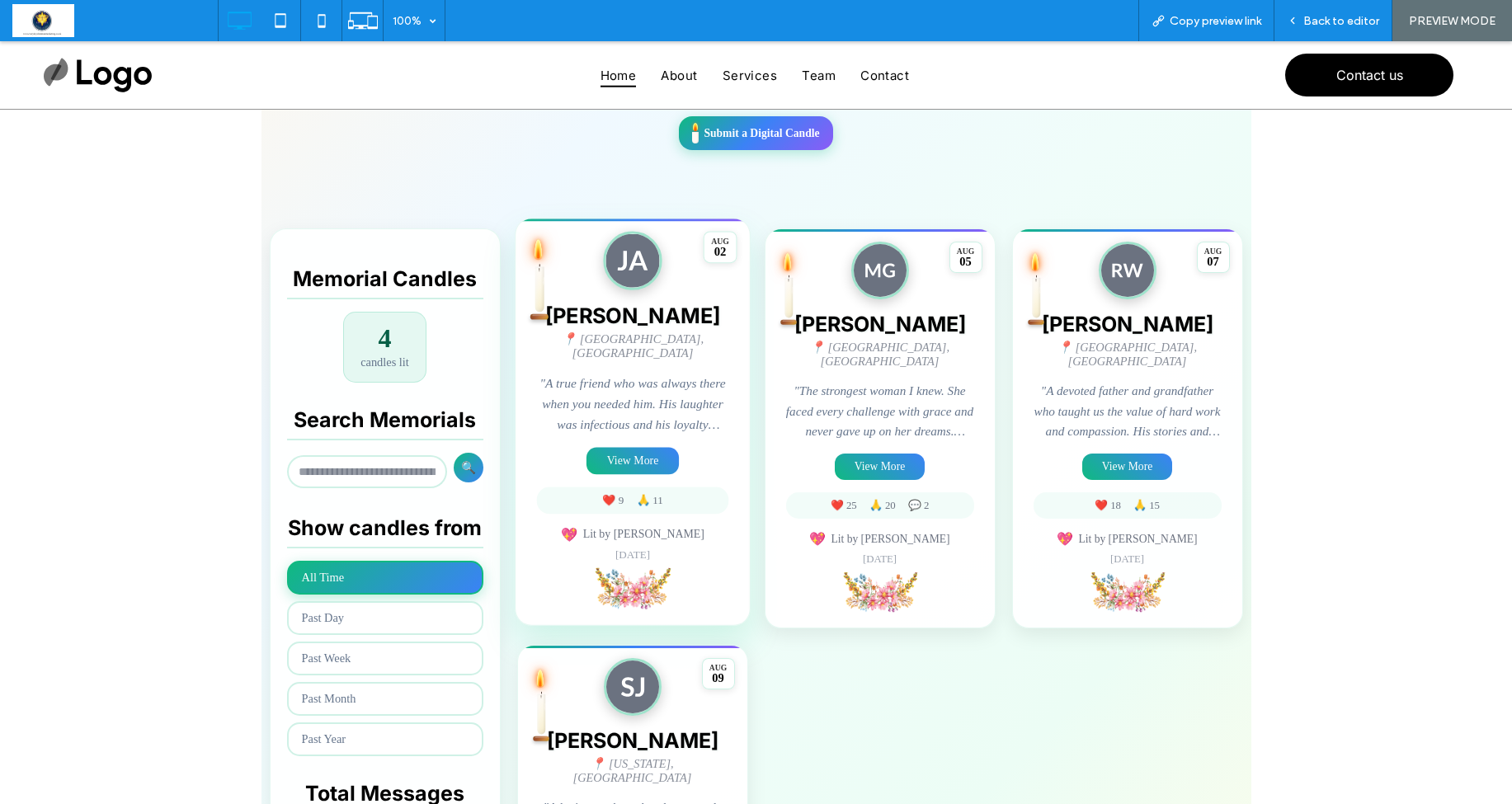
click at [581, 373] on p ""A true friend who was always there when you needed him. His laughter was infec…" at bounding box center [632, 404] width 192 height 61
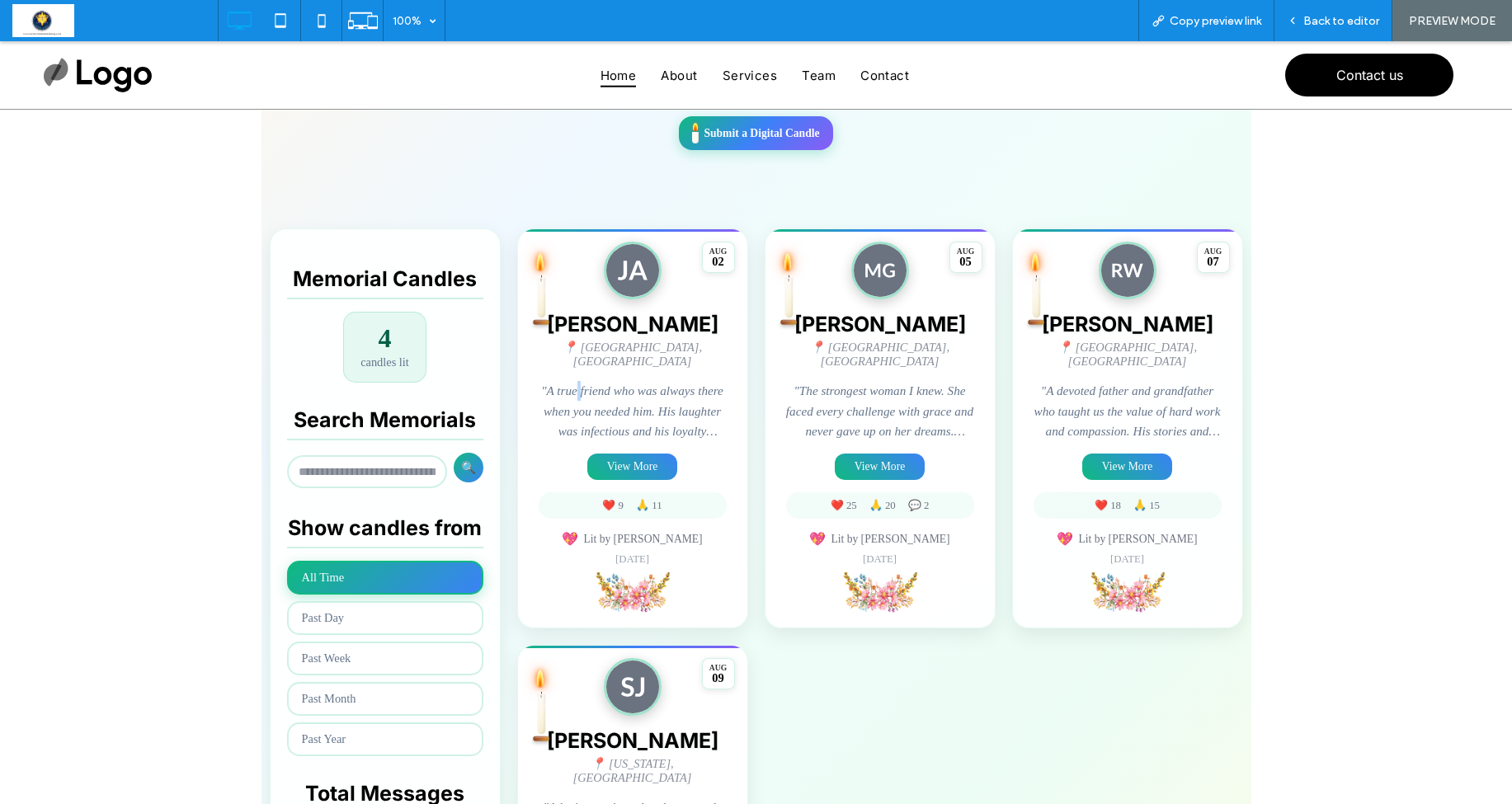
scroll to position [279, 0]
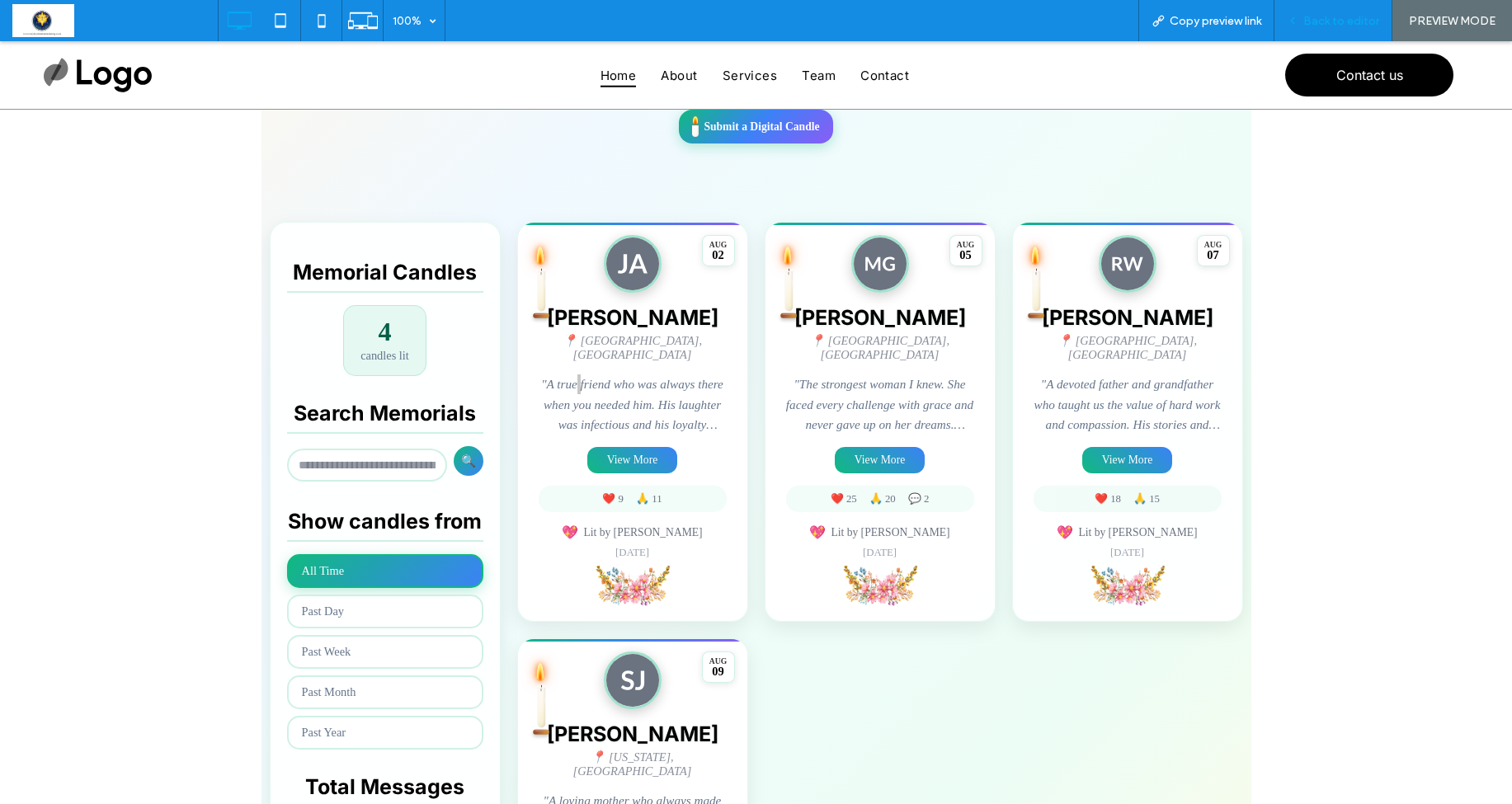
click at [1320, 22] on span "Back to editor" at bounding box center [1342, 20] width 76 height 14
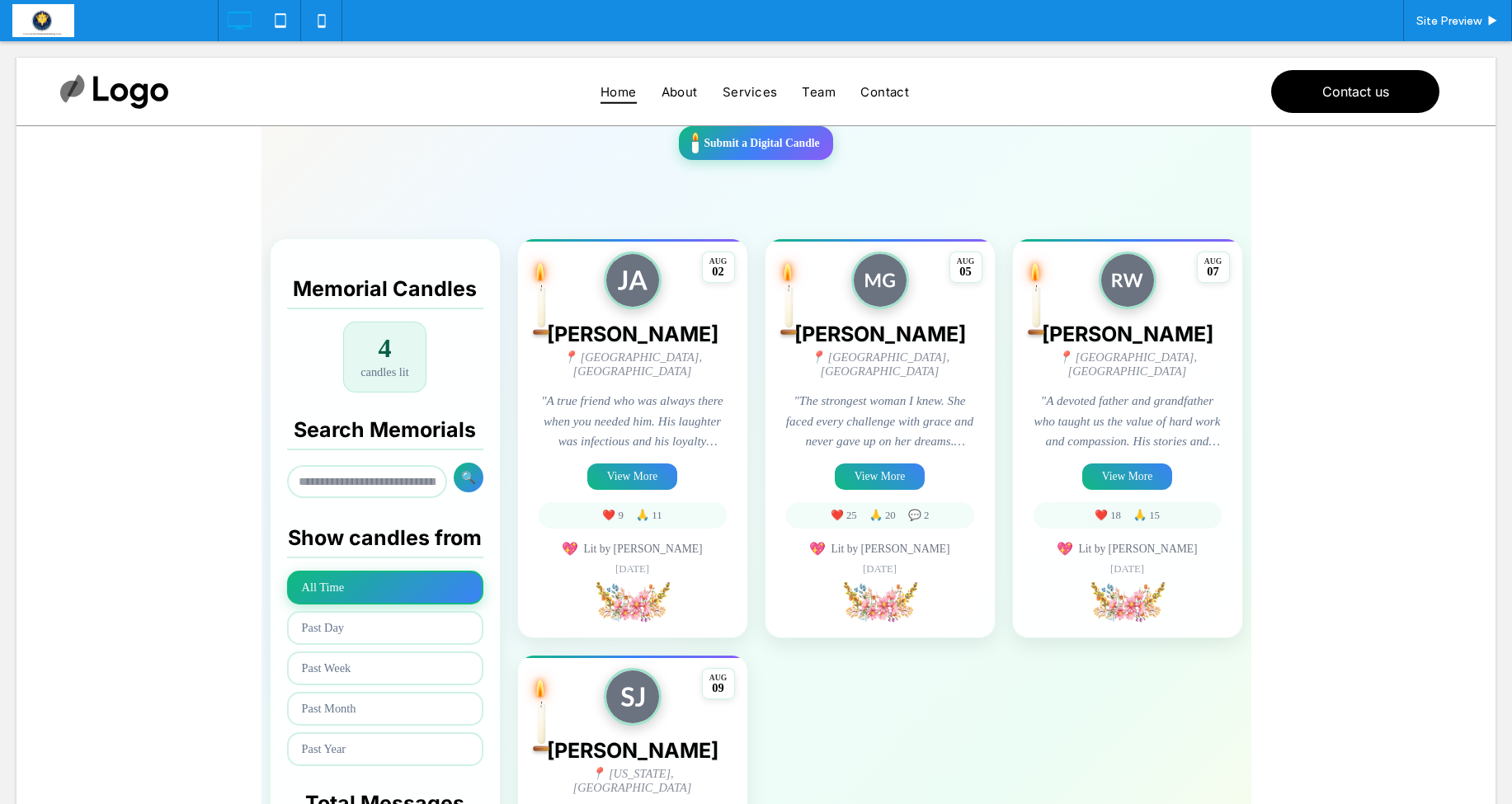
click at [626, 384] on span at bounding box center [756, 501] width 990 height 1126
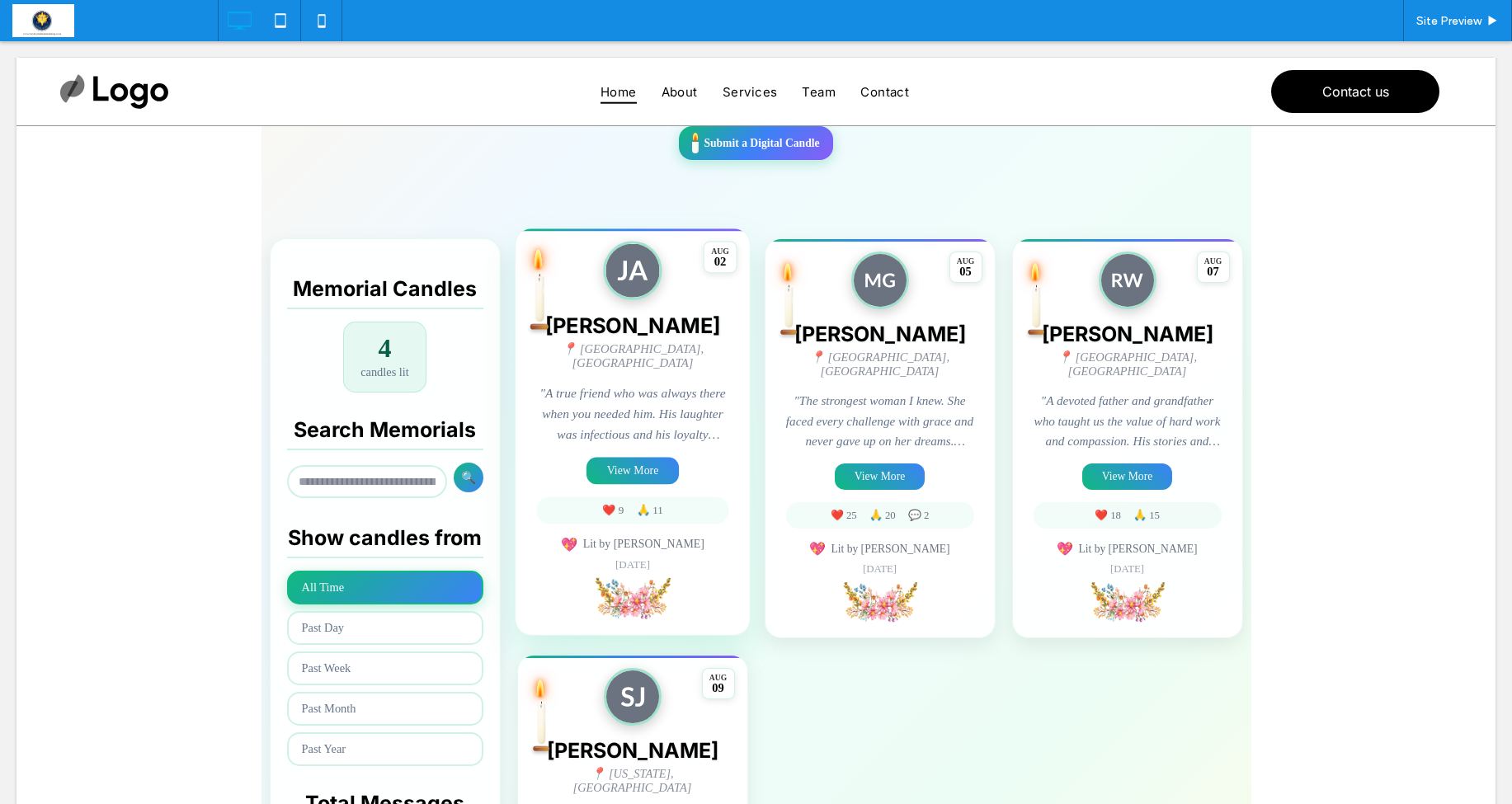
click at [626, 384] on p ""A true friend who was always there when you needed him. His laughter was infec…" at bounding box center [632, 414] width 192 height 61
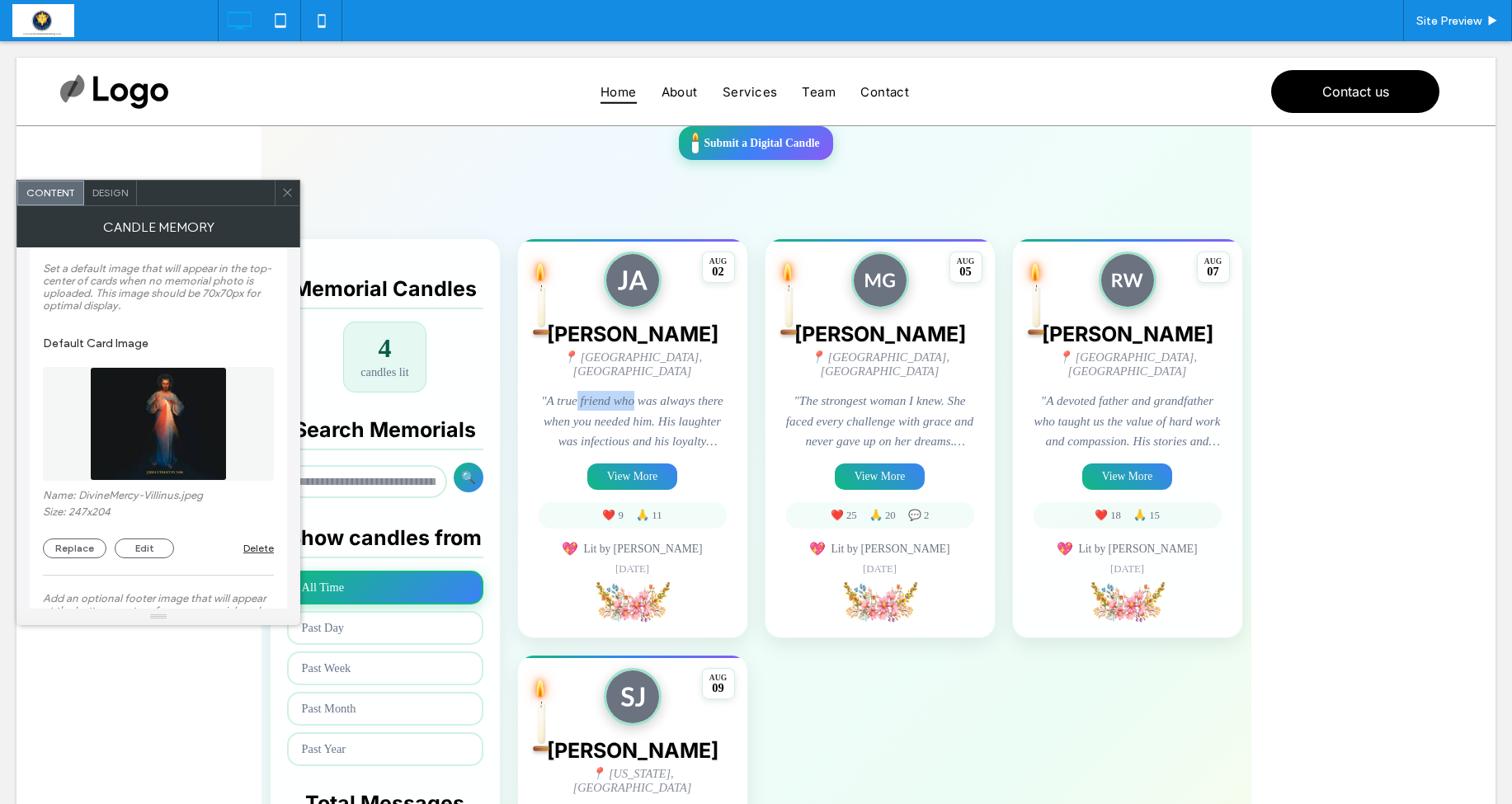
scroll to position [2113, 0]
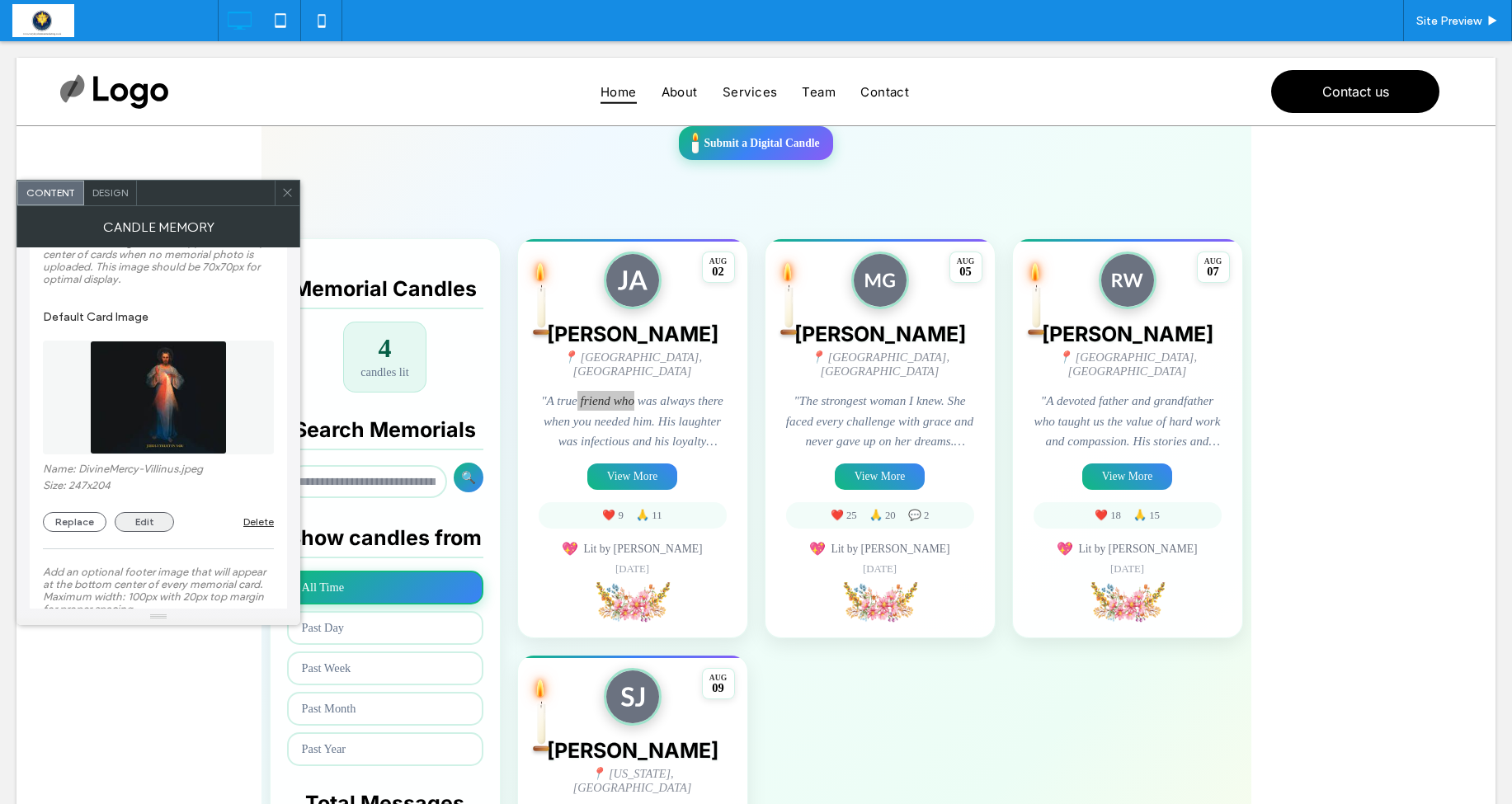
click at [146, 532] on button "Edit" at bounding box center [144, 521] width 59 height 19
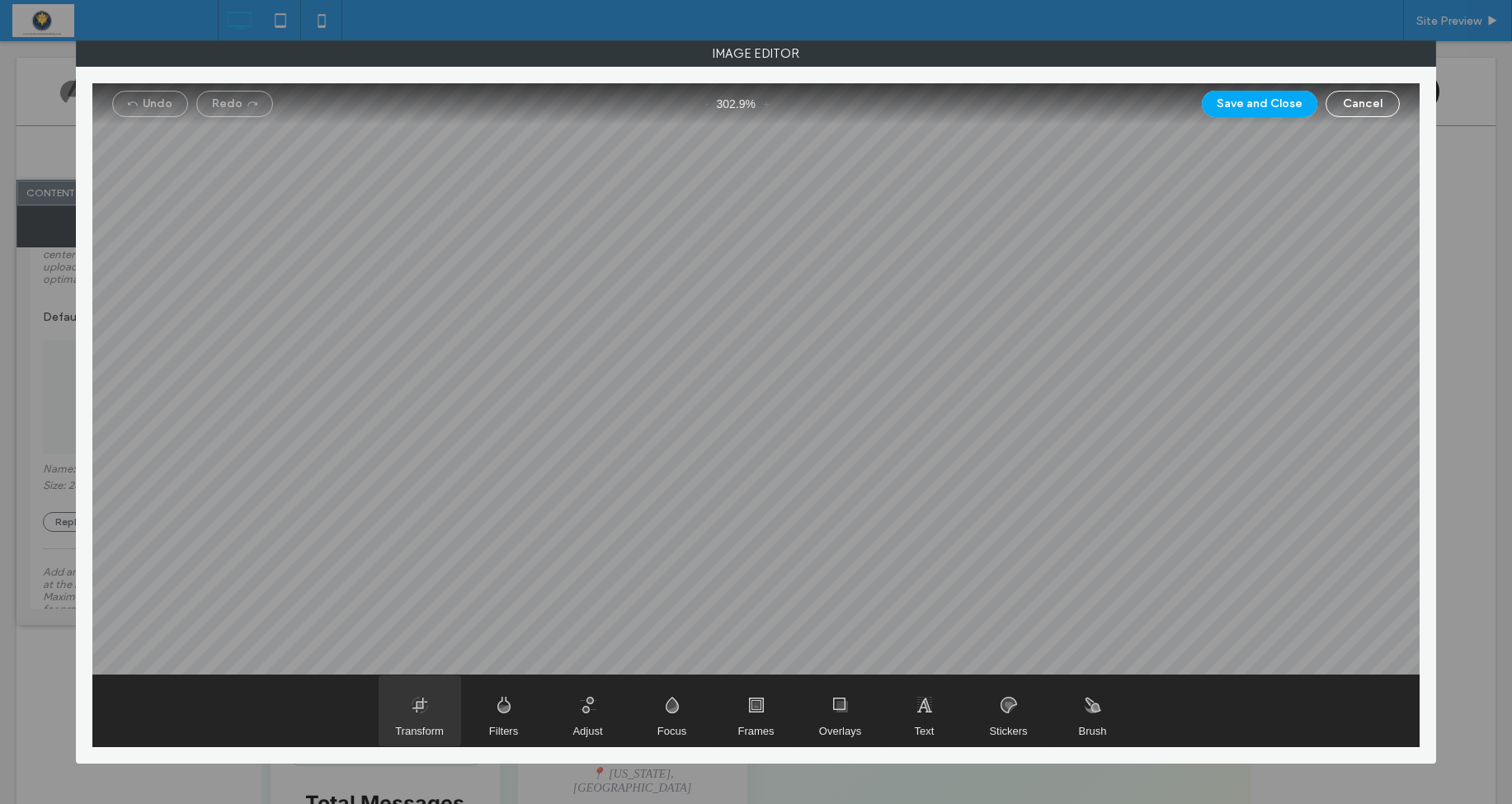
click at [418, 702] on span "Transform" at bounding box center [420, 711] width 82 height 71
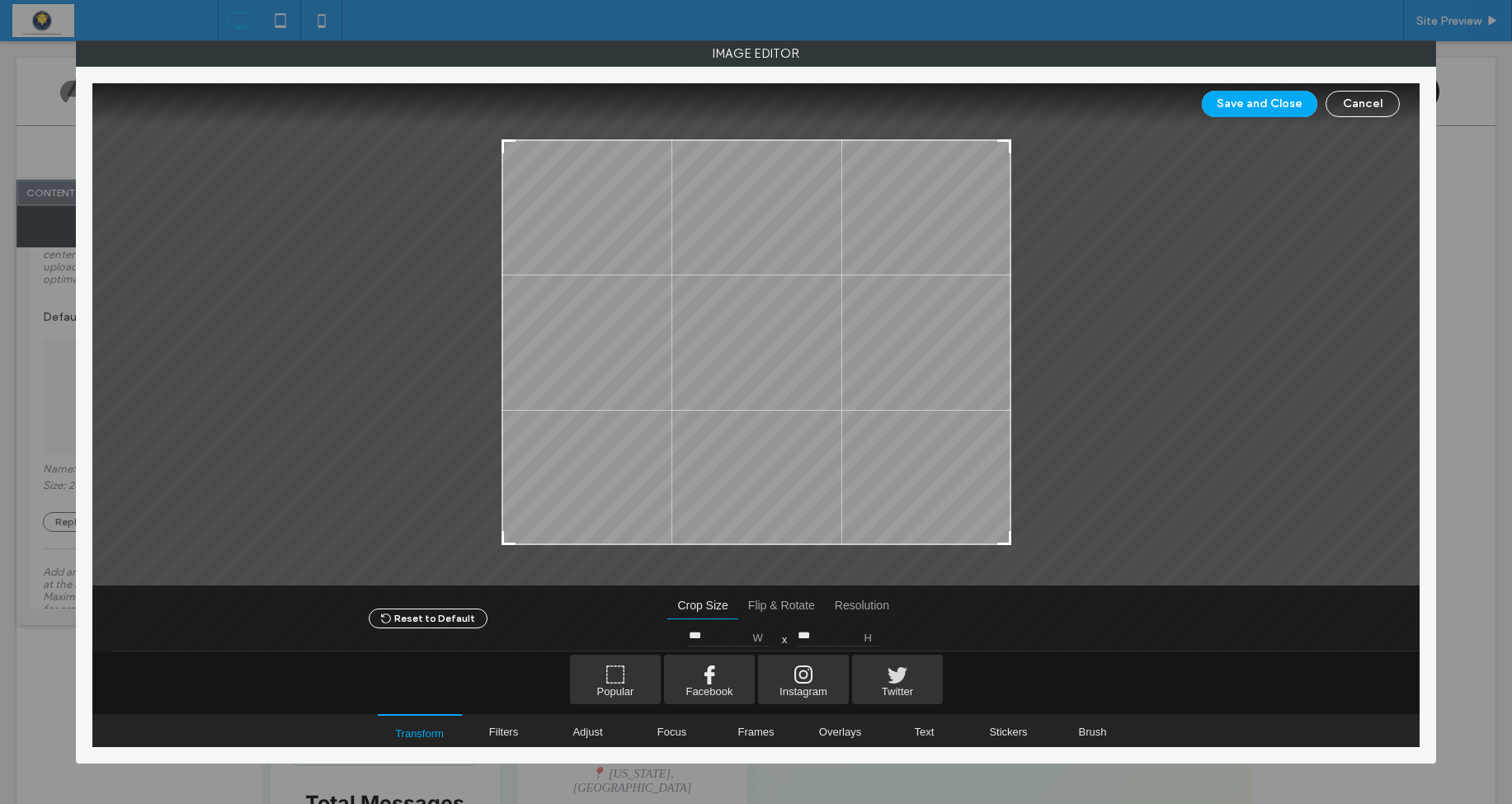
drag, startPoint x: 502, startPoint y: 128, endPoint x: 497, endPoint y: 142, distance: 14.9
click at [497, 142] on div at bounding box center [756, 335] width 1328 height 504
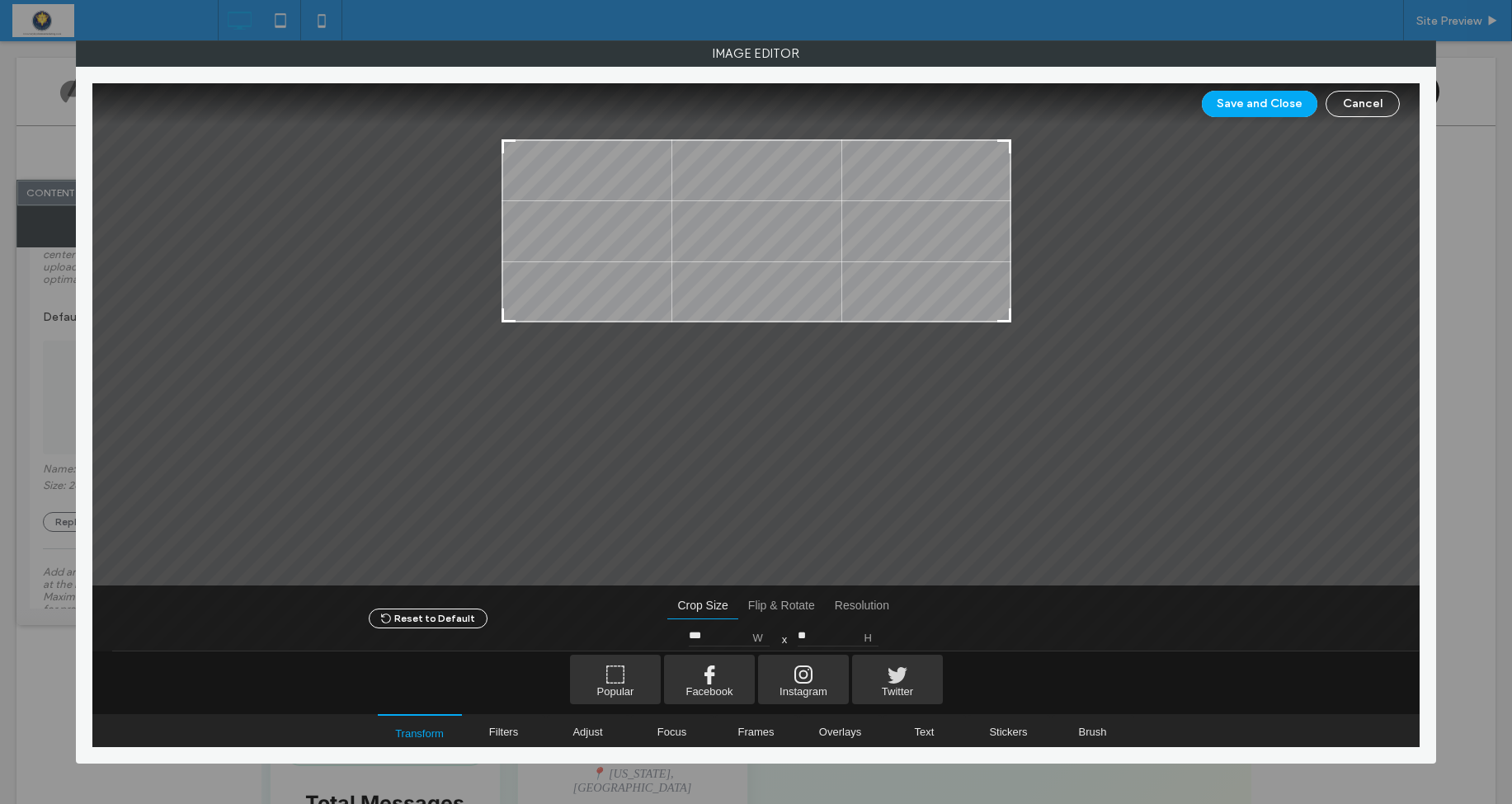
type input "**"
drag, startPoint x: 1006, startPoint y: 542, endPoint x: 1090, endPoint y: 320, distance: 237.4
click at [1090, 320] on div at bounding box center [756, 335] width 1328 height 504
click at [1270, 105] on button "Save and Close" at bounding box center [1260, 104] width 116 height 27
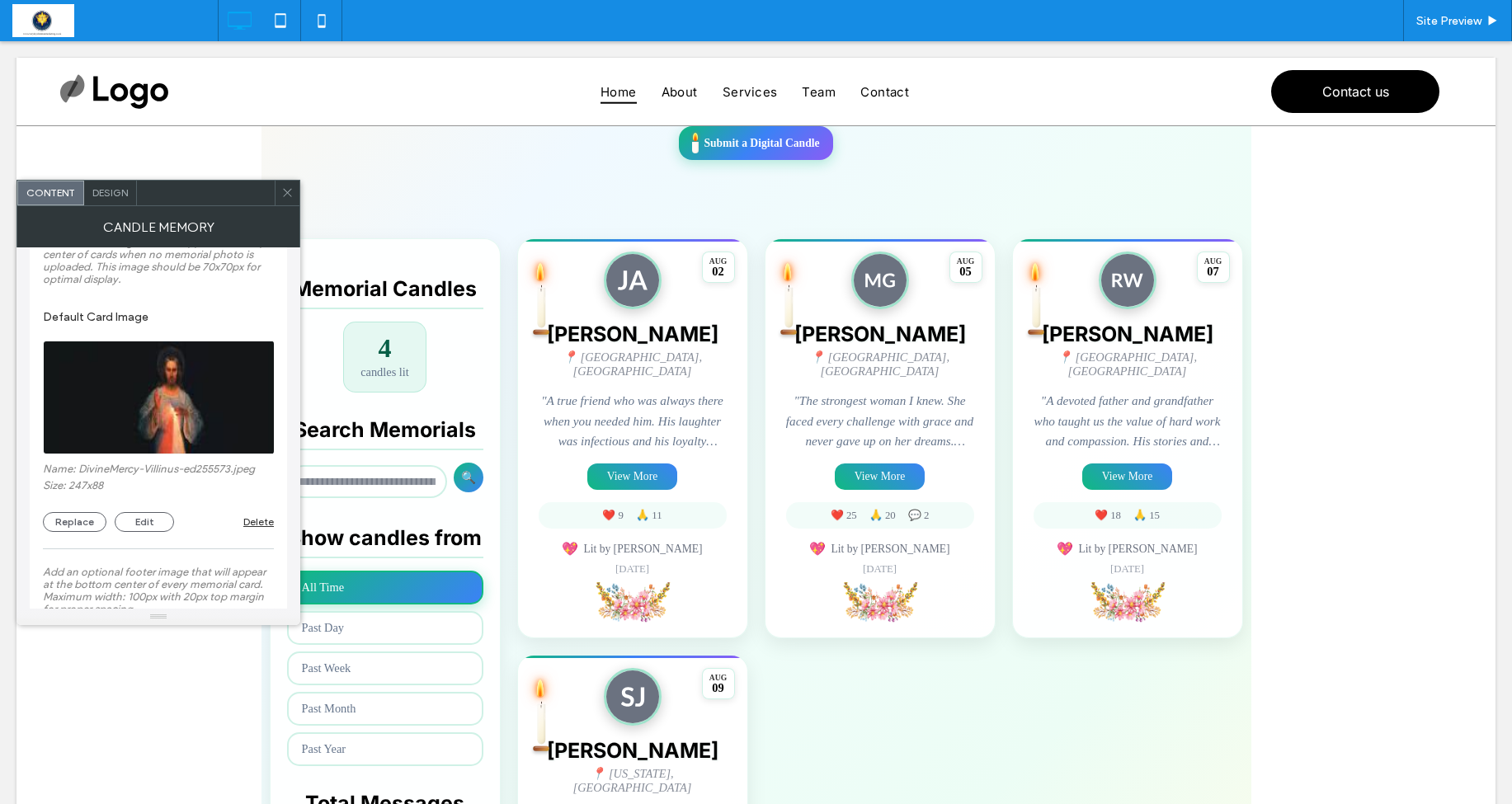
scroll to position [274, 0]
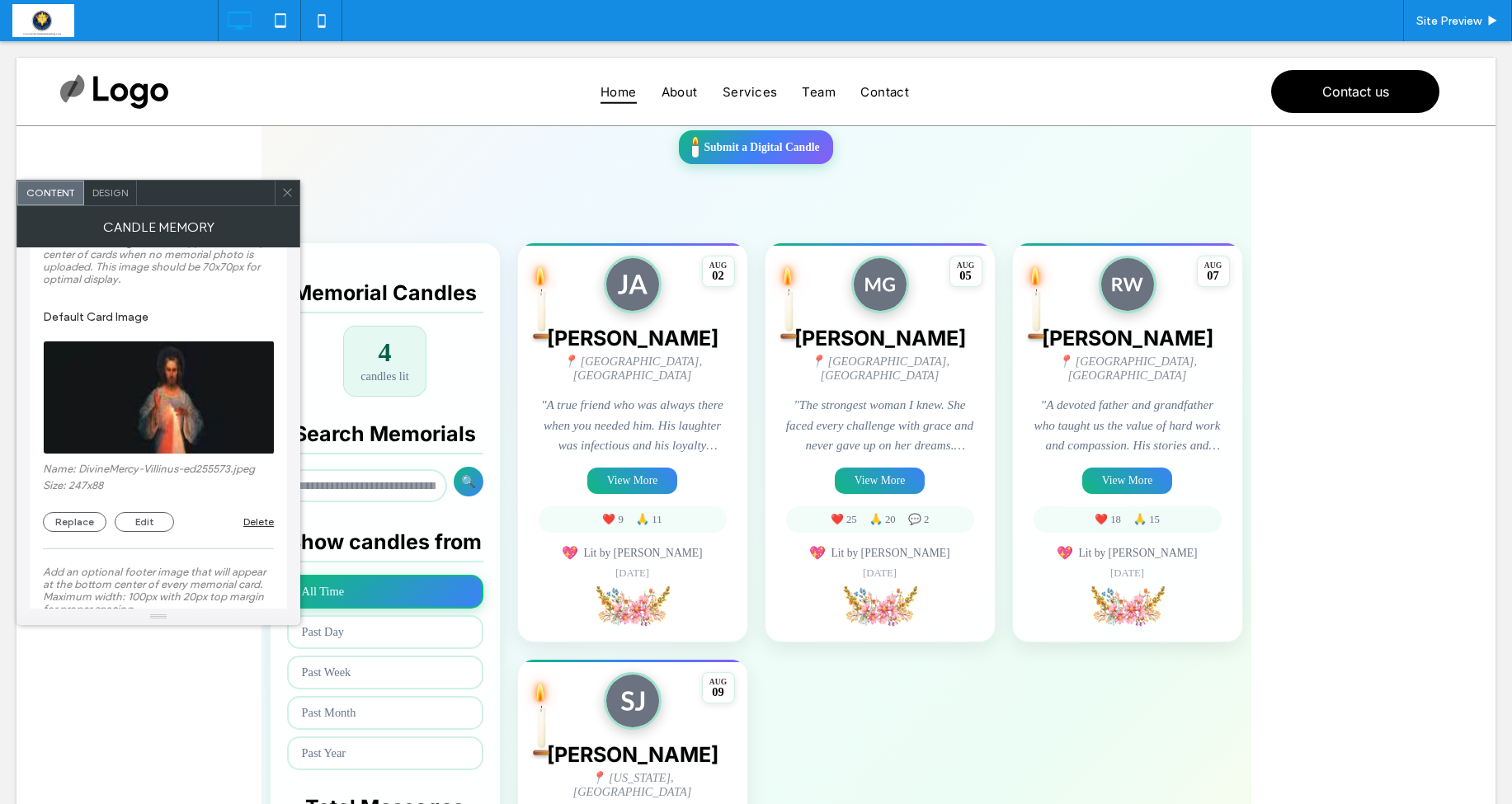
click at [284, 192] on icon at bounding box center [287, 192] width 12 height 12
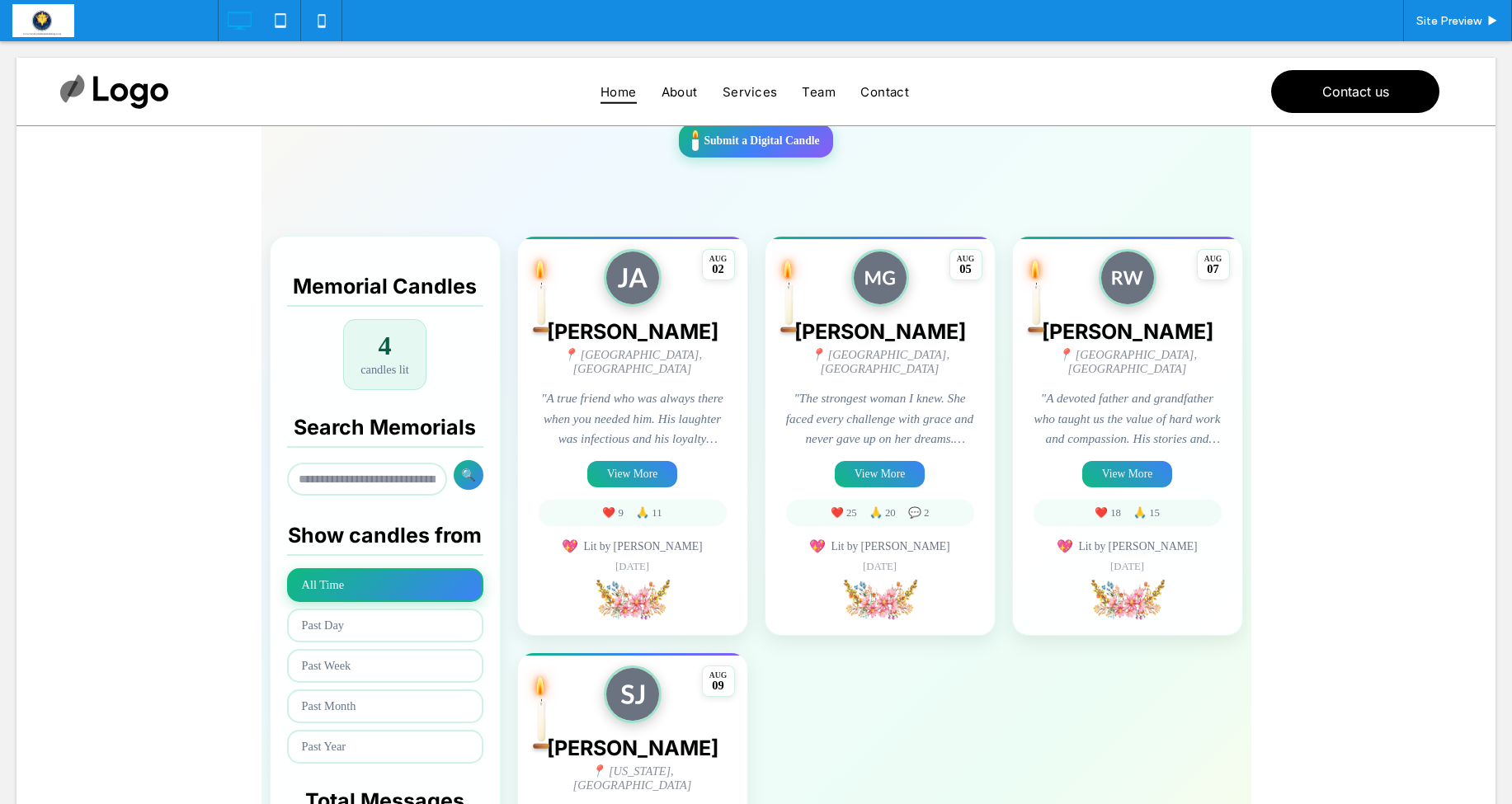
scroll to position [287, 0]
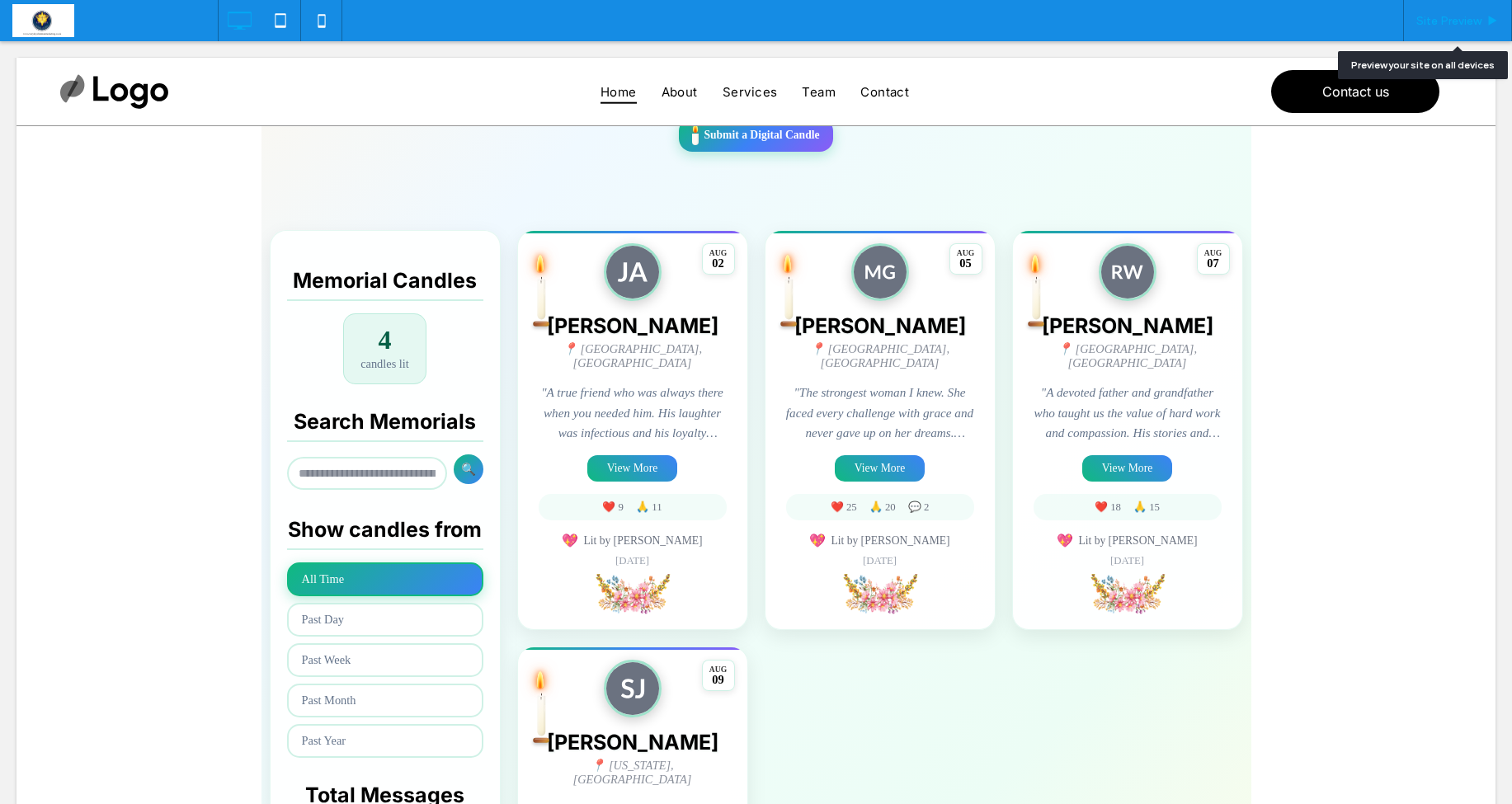
click at [1462, 18] on span "Site Preview" at bounding box center [1449, 20] width 66 height 14
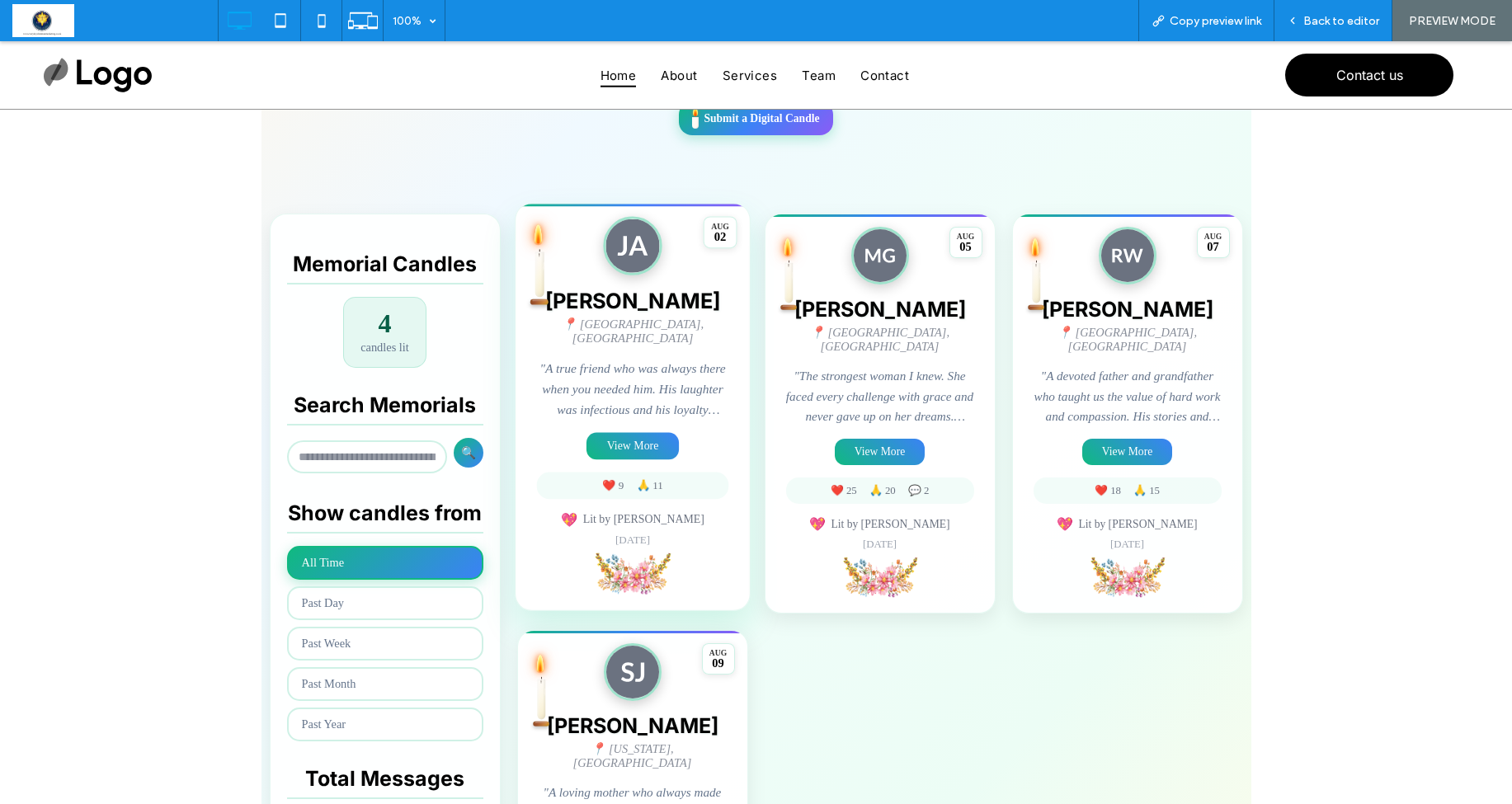
scroll to position [286, 0]
click at [628, 433] on button "View More" at bounding box center [633, 446] width 92 height 27
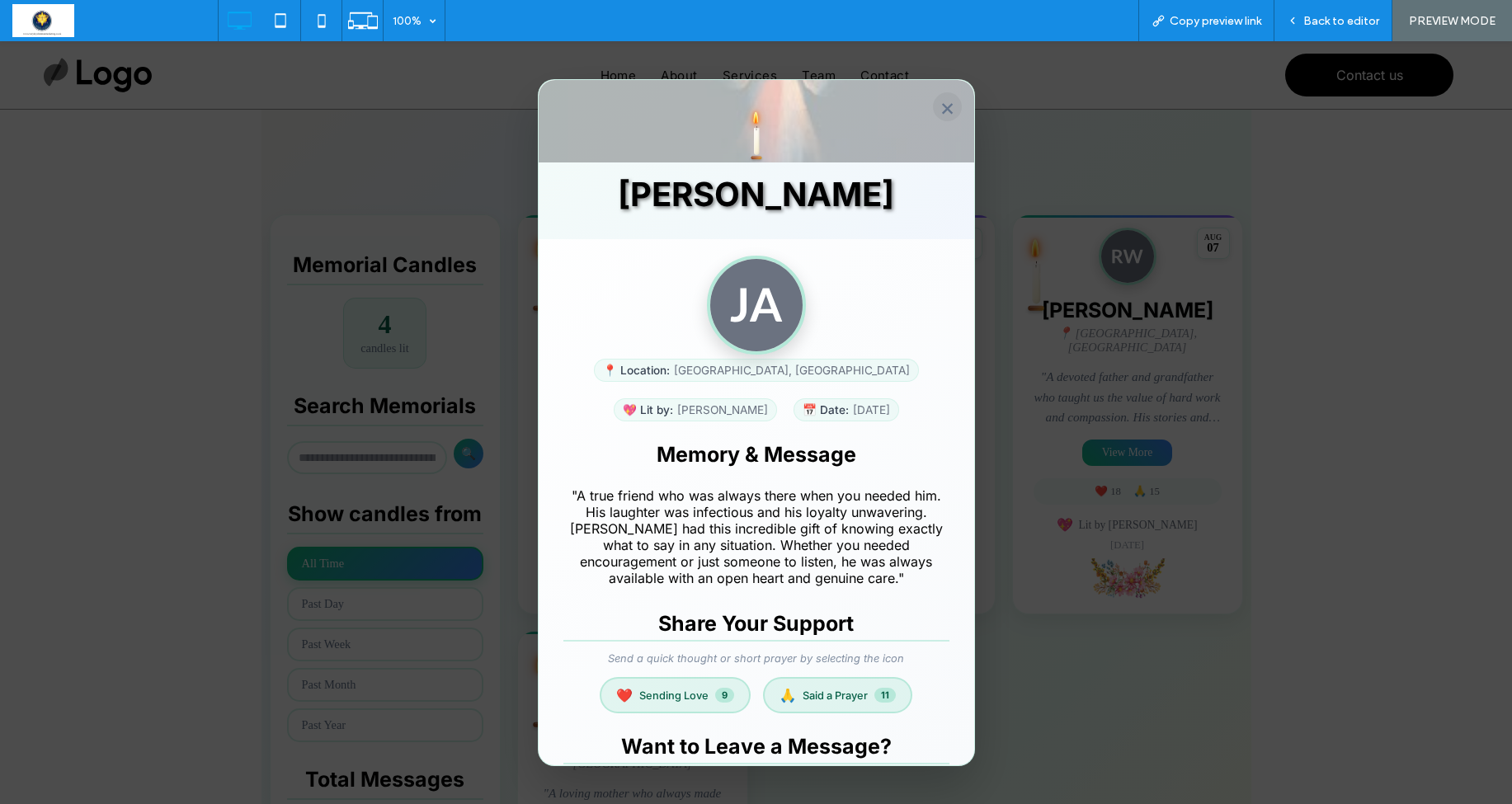
drag, startPoint x: 939, startPoint y: 104, endPoint x: 937, endPoint y: 127, distance: 23.1
click at [939, 104] on button "×" at bounding box center [947, 106] width 29 height 29
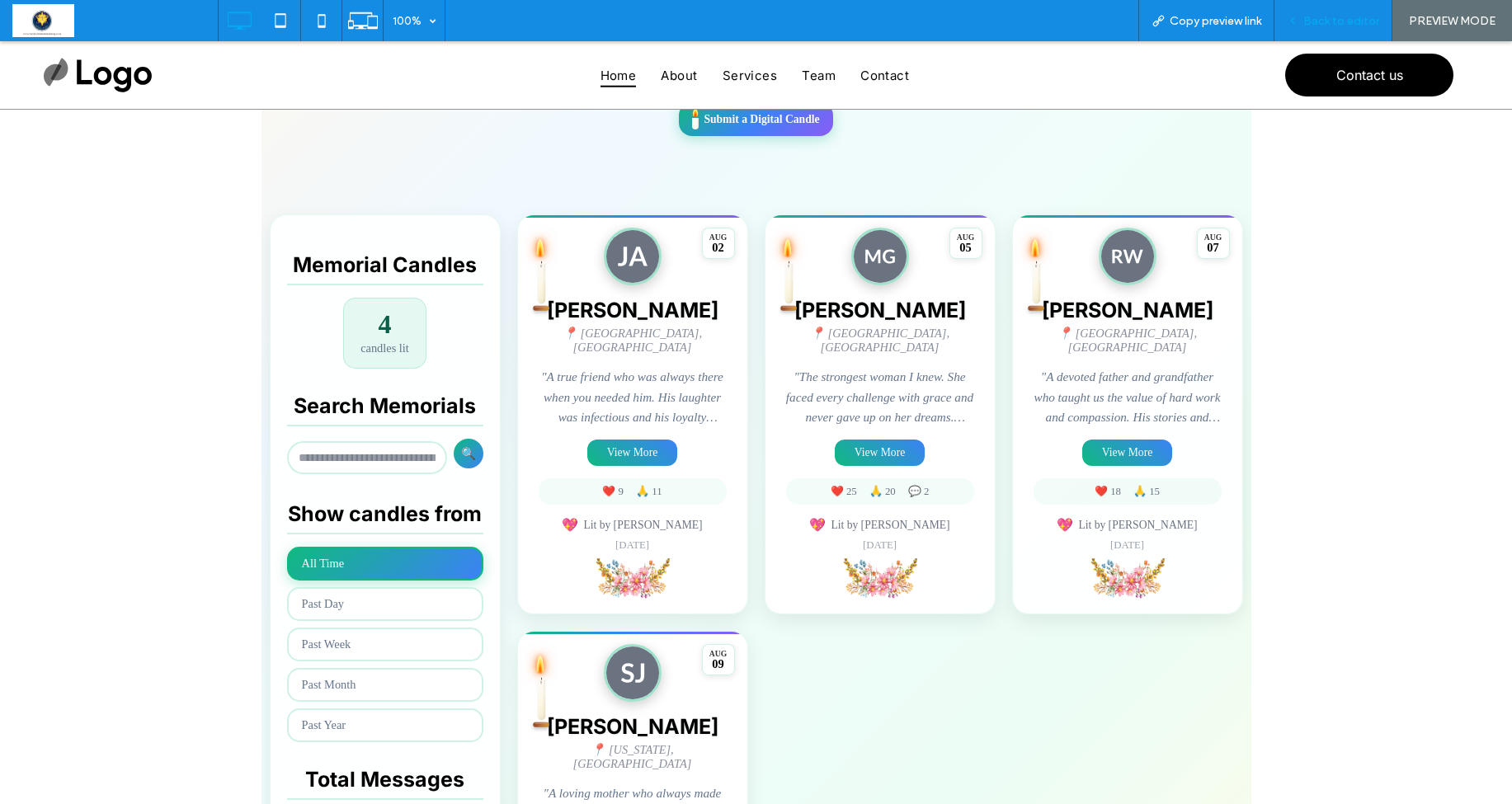
click at [1335, 22] on span "Back to editor" at bounding box center [1342, 20] width 76 height 14
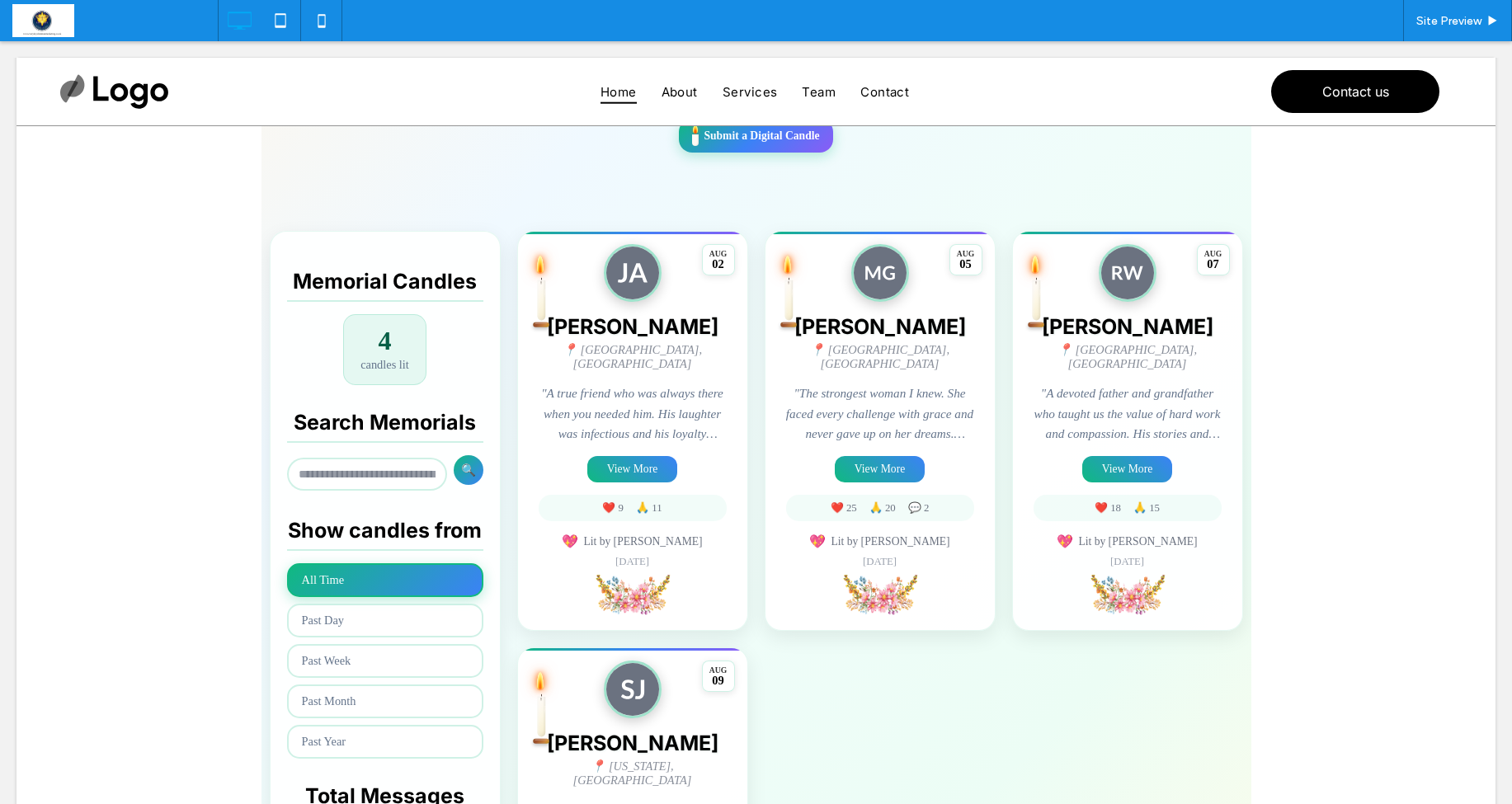
click at [574, 370] on span at bounding box center [756, 493] width 990 height 1126
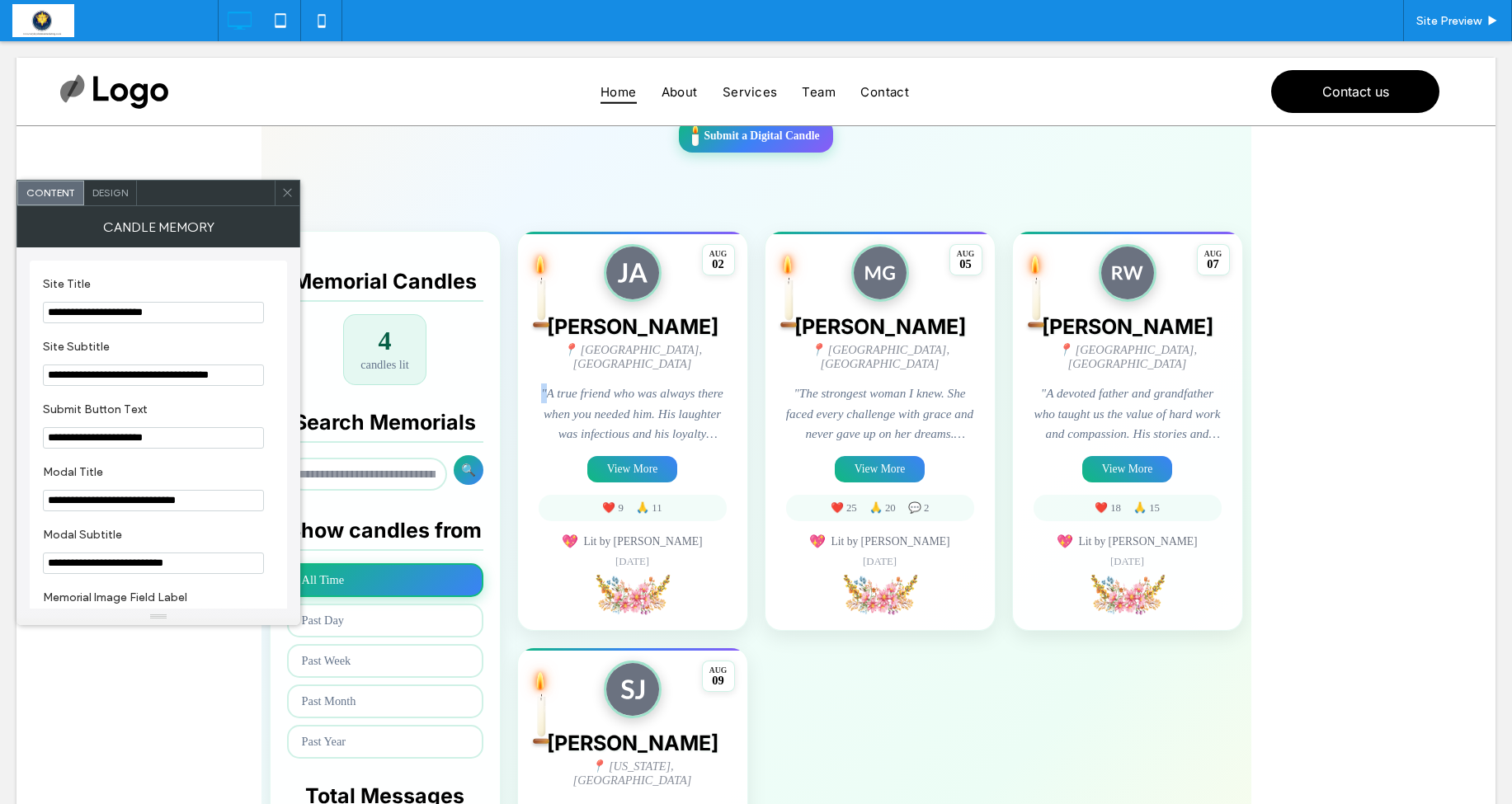
click at [574, 370] on div "James Anderson 📍 Chicago, IL "A true friend who was always there when you neede…" at bounding box center [633, 441] width 189 height 254
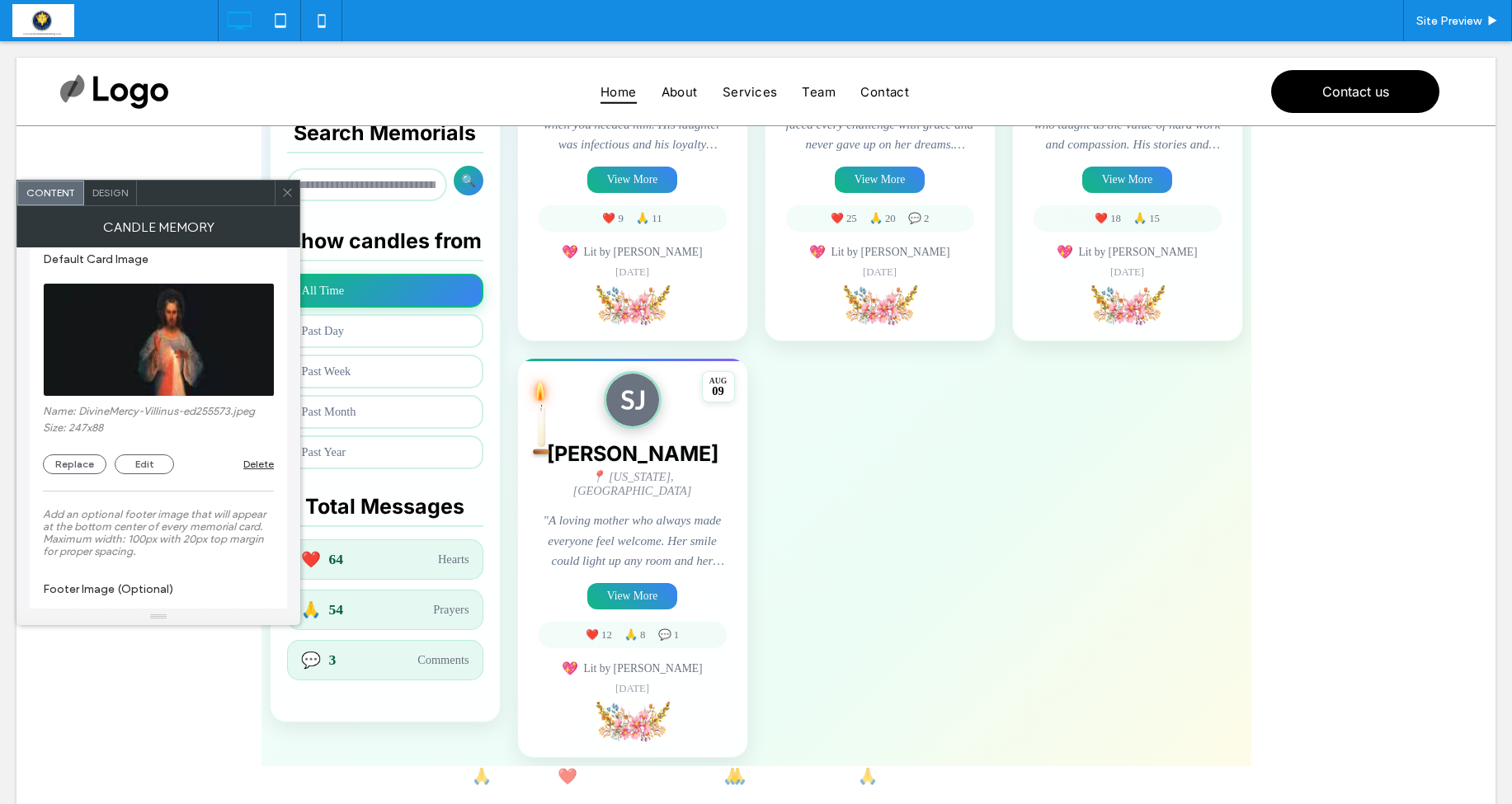
scroll to position [2168, 0]
click at [142, 477] on button "Edit" at bounding box center [144, 467] width 59 height 19
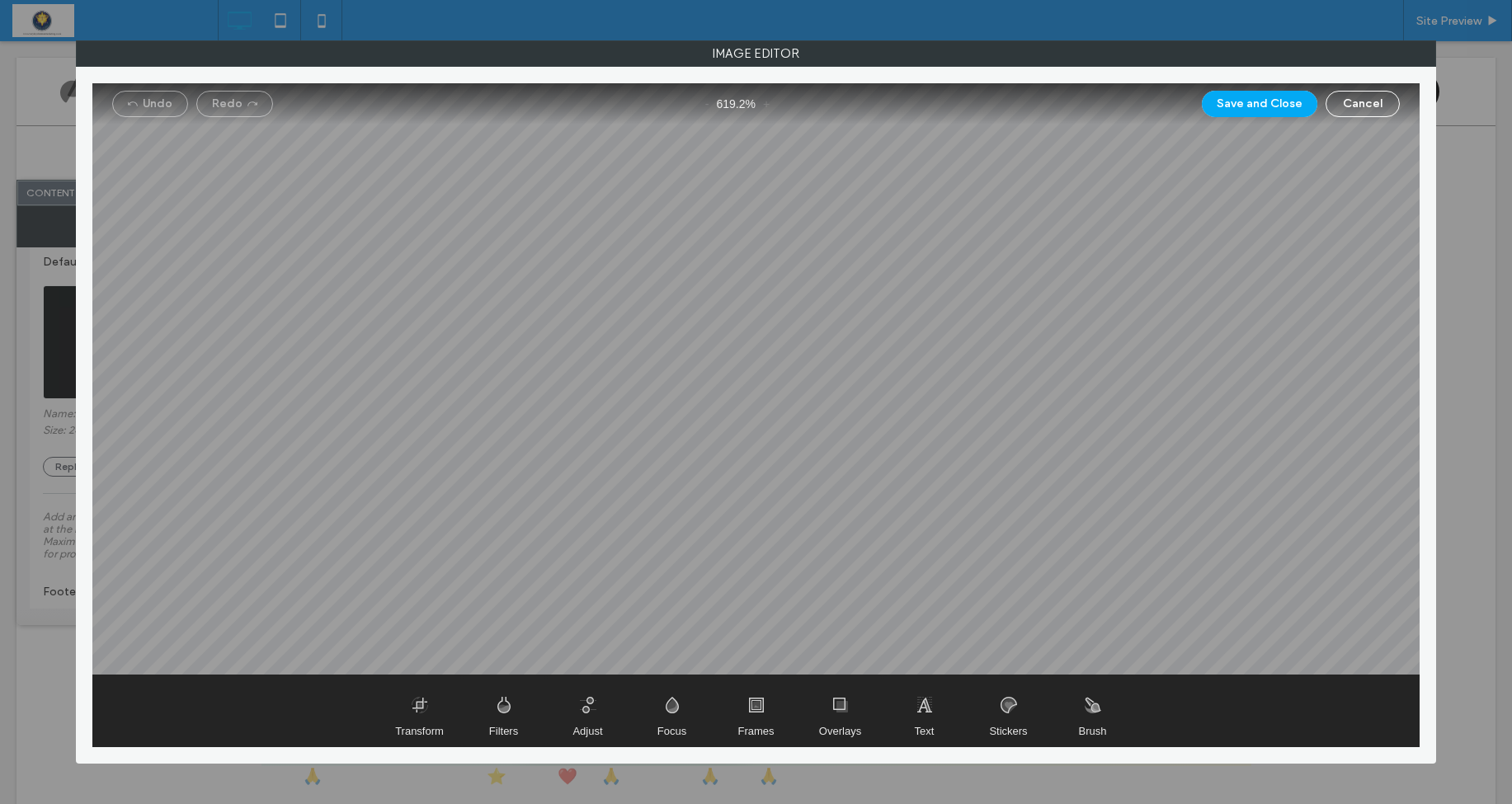
drag, startPoint x: 421, startPoint y: 717, endPoint x: 420, endPoint y: 701, distance: 16.0
click at [421, 716] on span "Transform" at bounding box center [420, 711] width 82 height 71
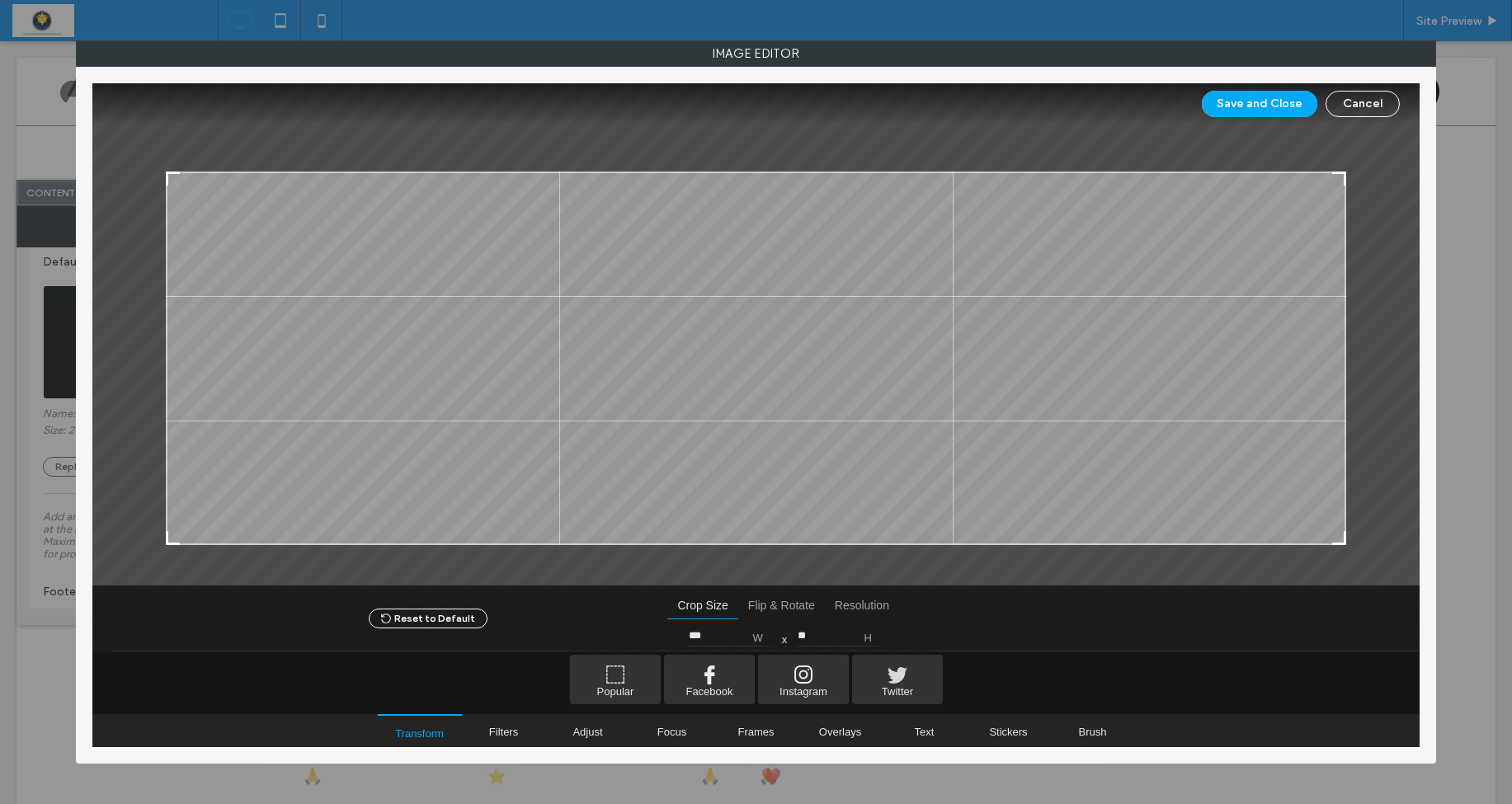
drag, startPoint x: 165, startPoint y: 131, endPoint x: 112, endPoint y: 176, distance: 69.5
click at [112, 176] on div at bounding box center [756, 335] width 1328 height 504
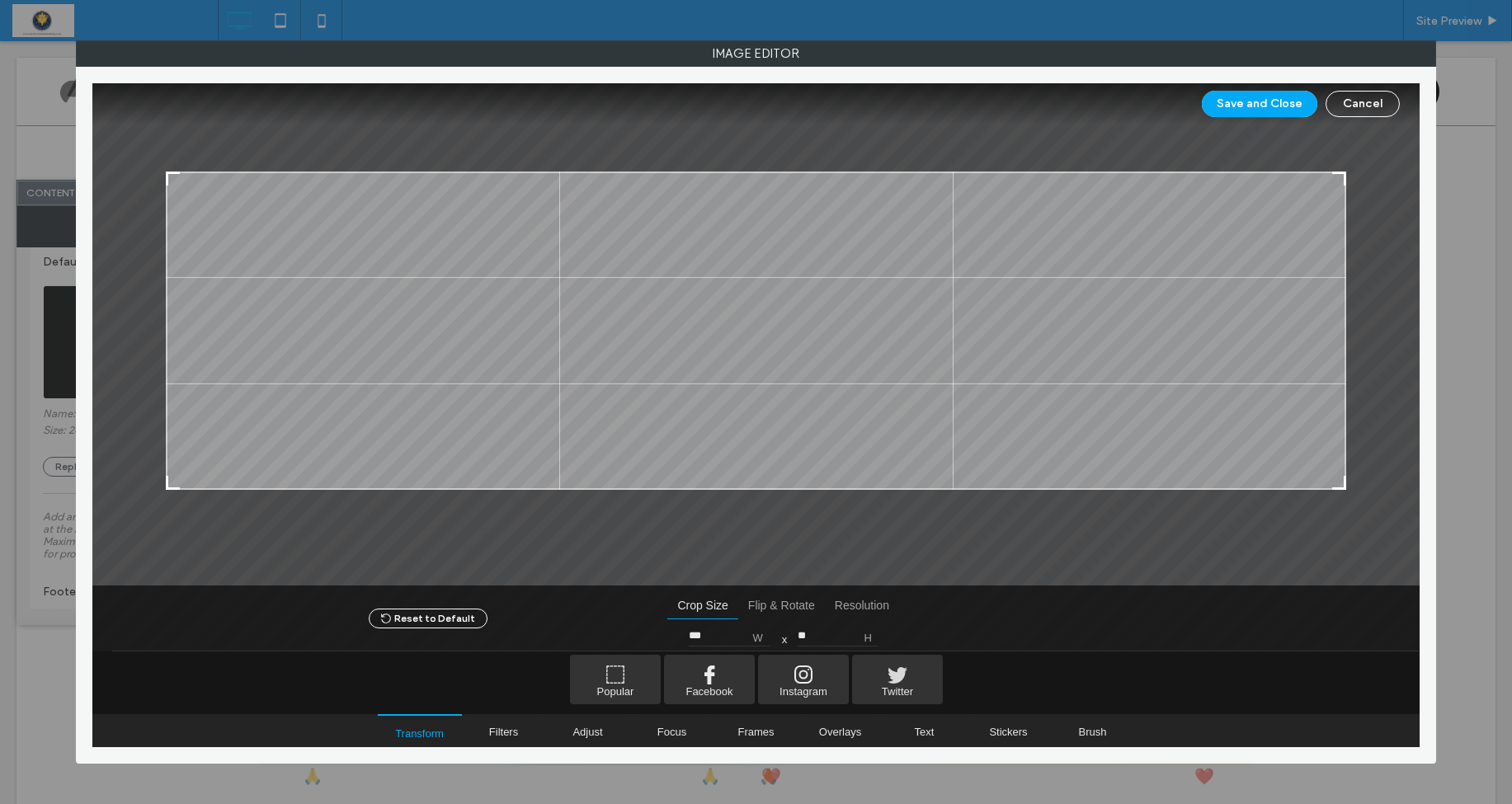
type input "**"
drag, startPoint x: 1343, startPoint y: 536, endPoint x: 1351, endPoint y: 483, distance: 53.6
click at [1357, 481] on div at bounding box center [756, 335] width 1328 height 504
click at [1273, 104] on button "Save and Close" at bounding box center [1260, 104] width 116 height 27
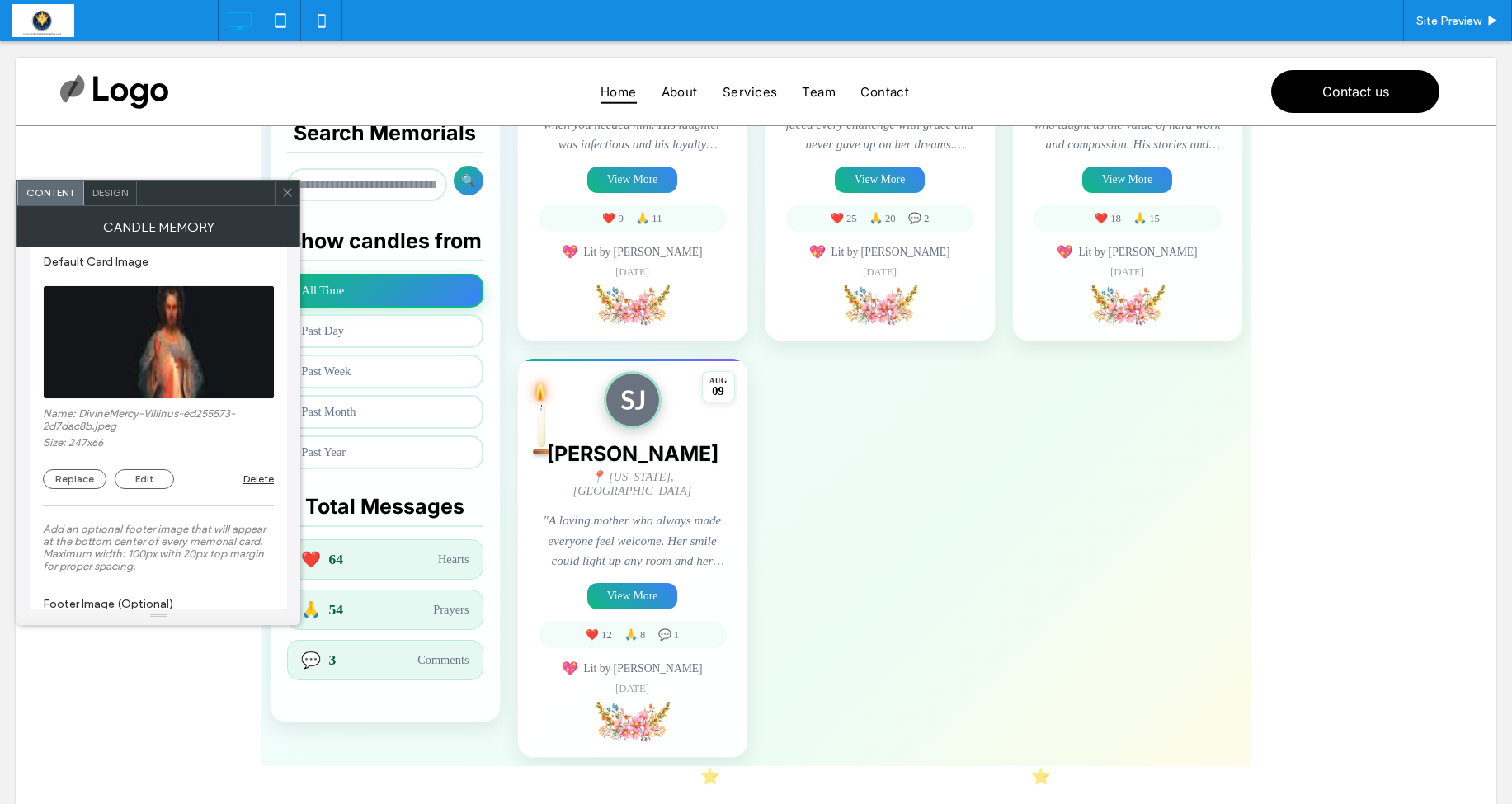
drag, startPoint x: 287, startPoint y: 195, endPoint x: 297, endPoint y: 193, distance: 10.2
click at [297, 193] on div at bounding box center [287, 193] width 25 height 25
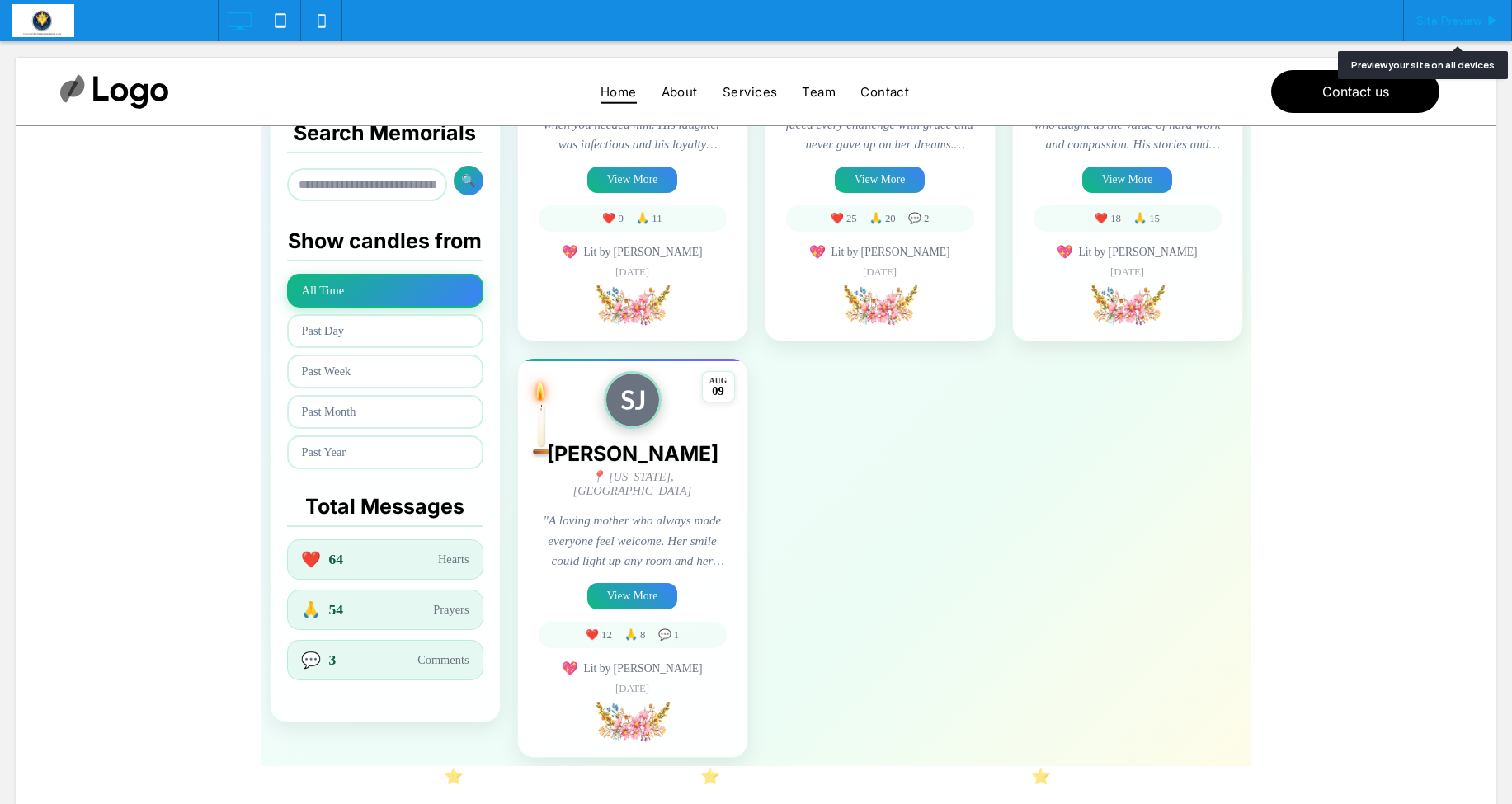
click at [1440, 26] on span "Site Preview" at bounding box center [1449, 20] width 66 height 14
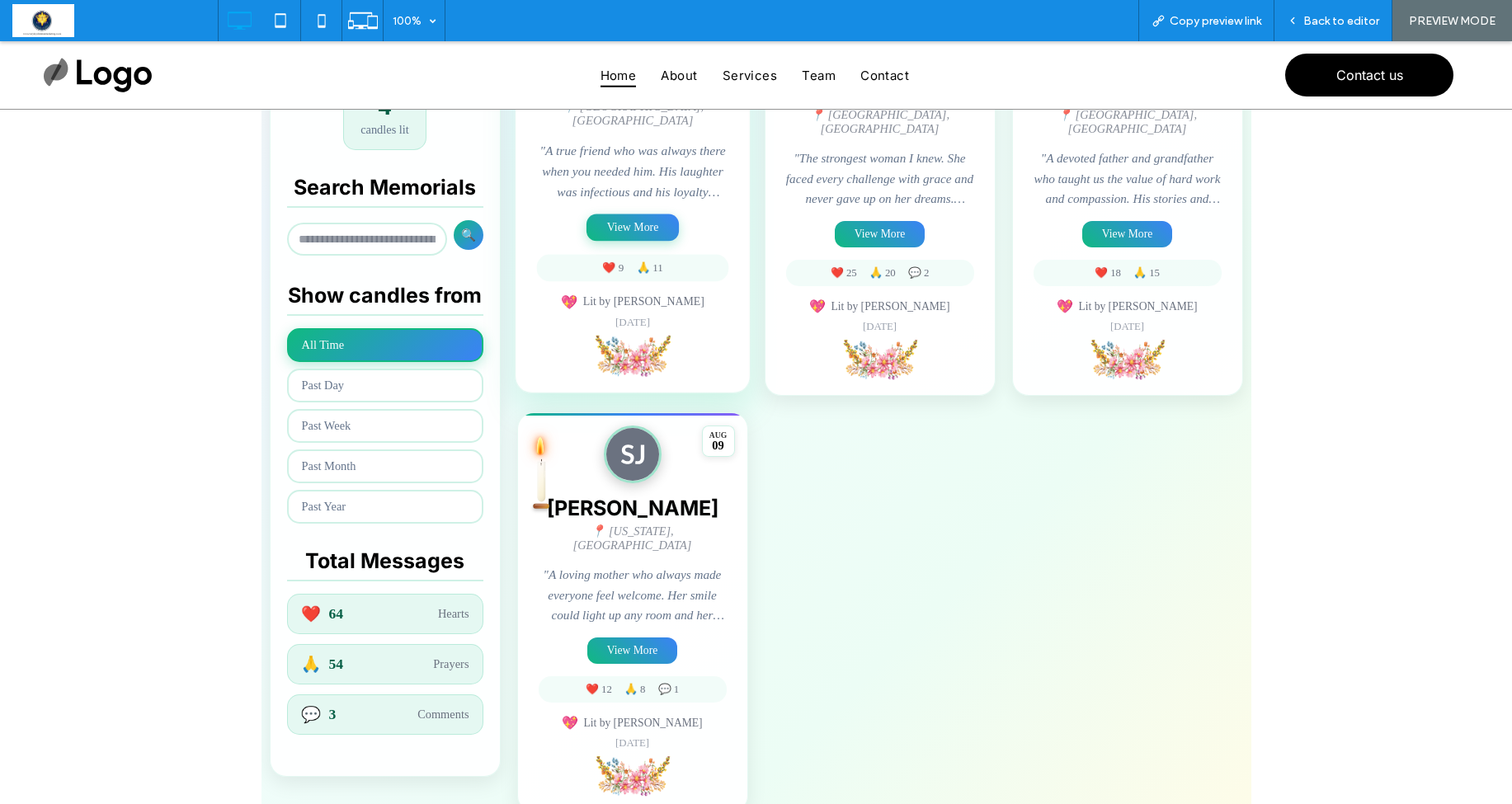
scroll to position [486, 0]
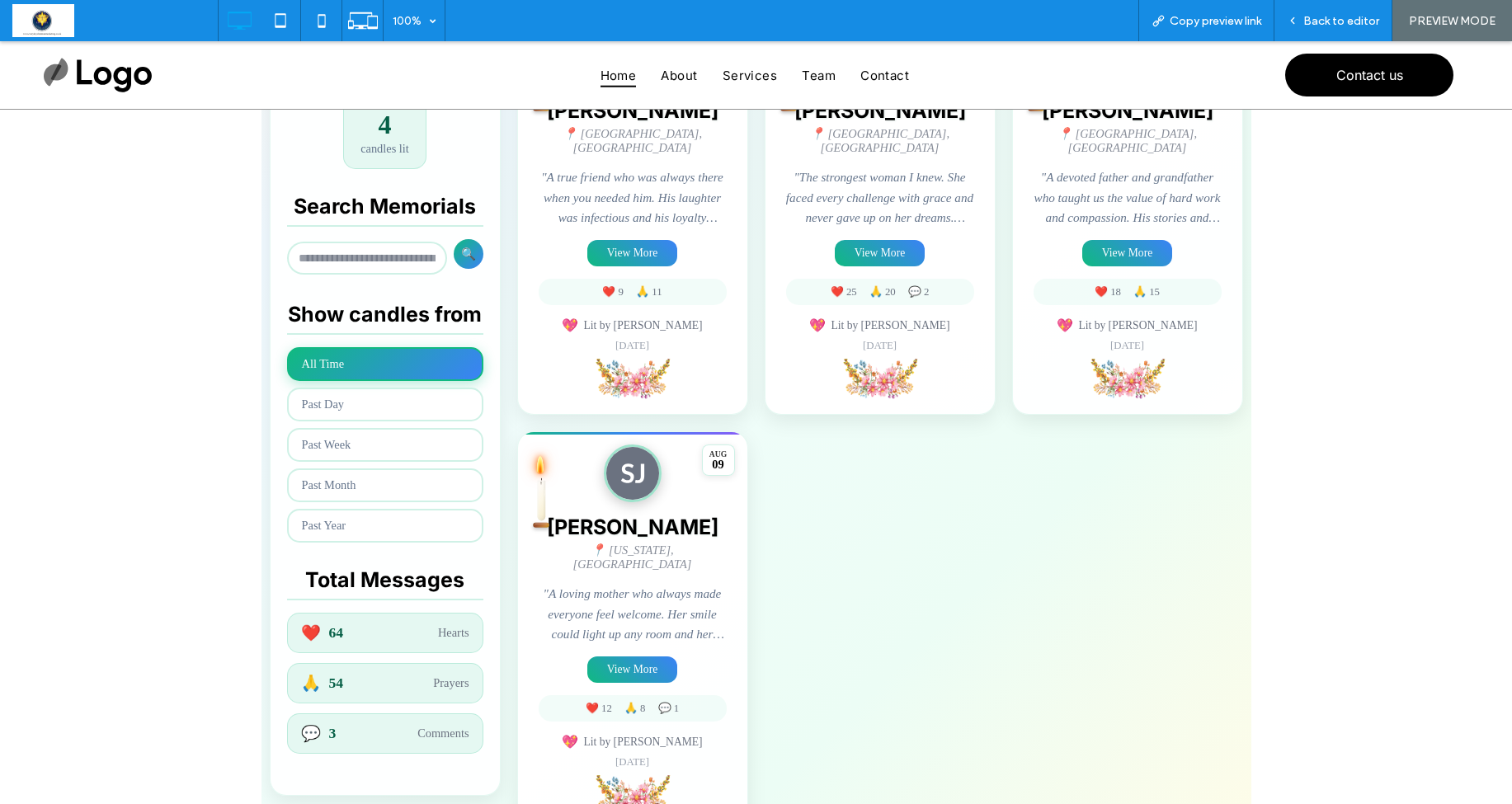
click at [637, 242] on button "View More" at bounding box center [632, 253] width 90 height 27
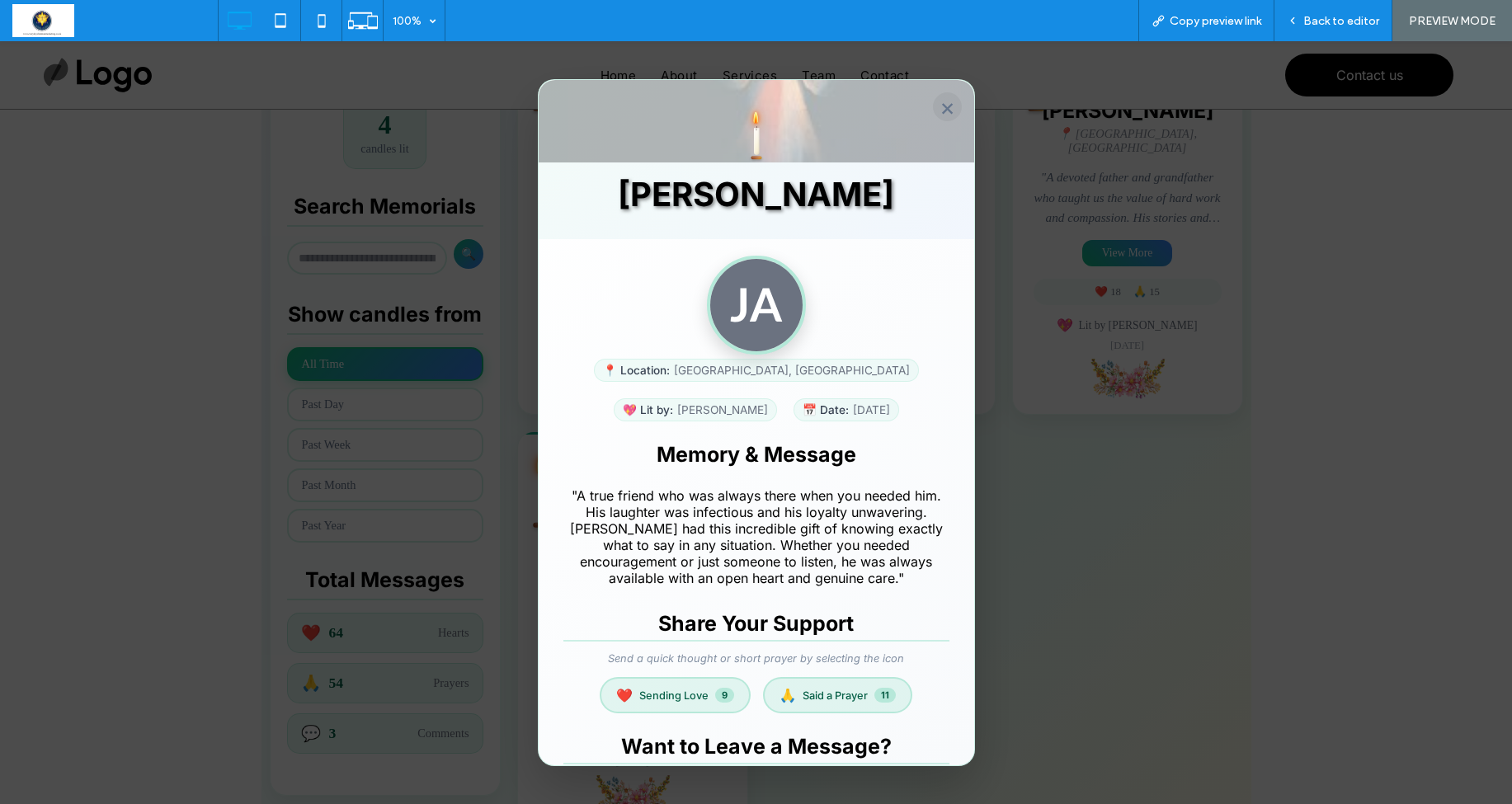
scroll to position [0, 0]
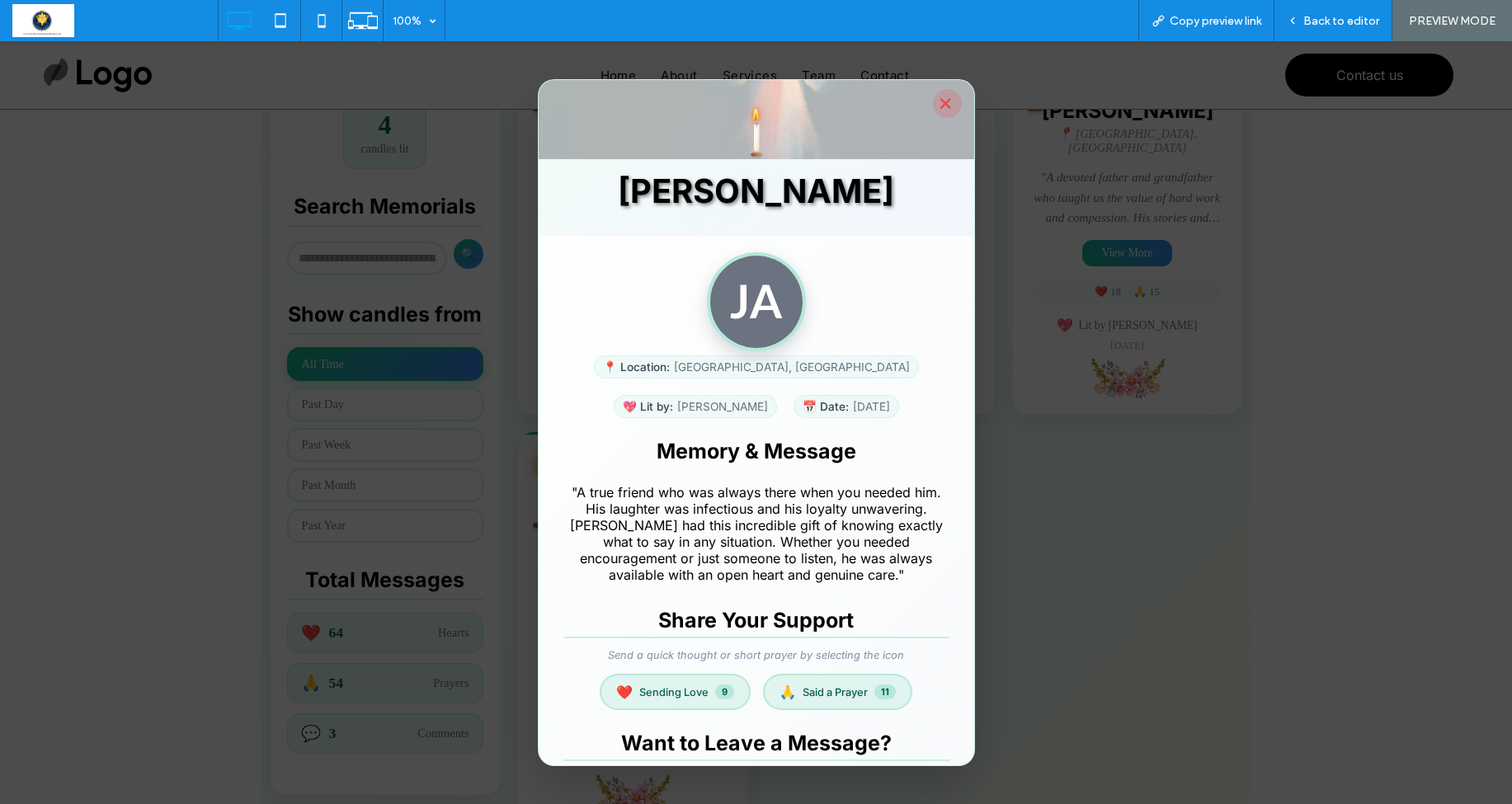
click at [946, 103] on button "×" at bounding box center [947, 103] width 29 height 29
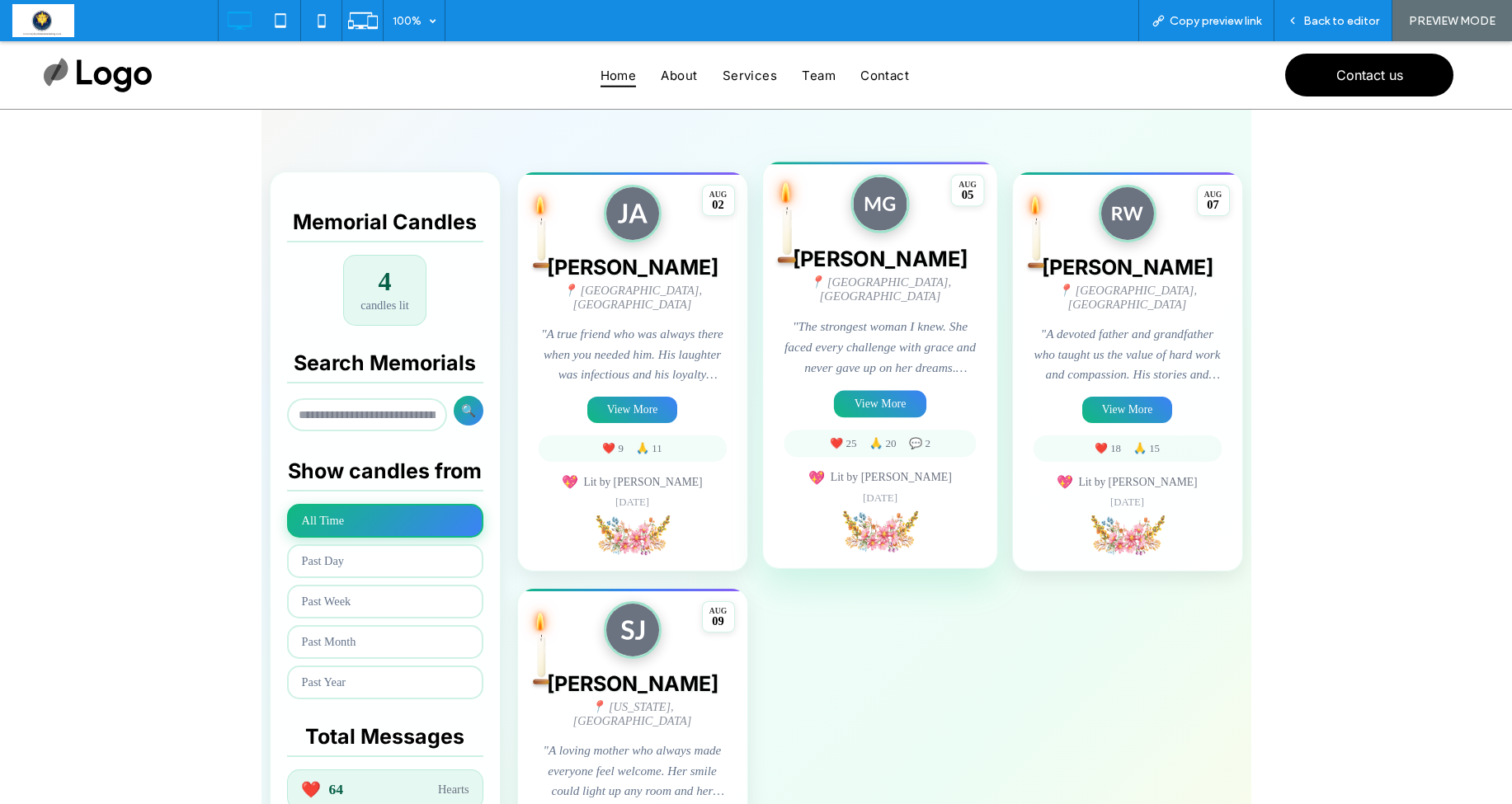
scroll to position [327, 0]
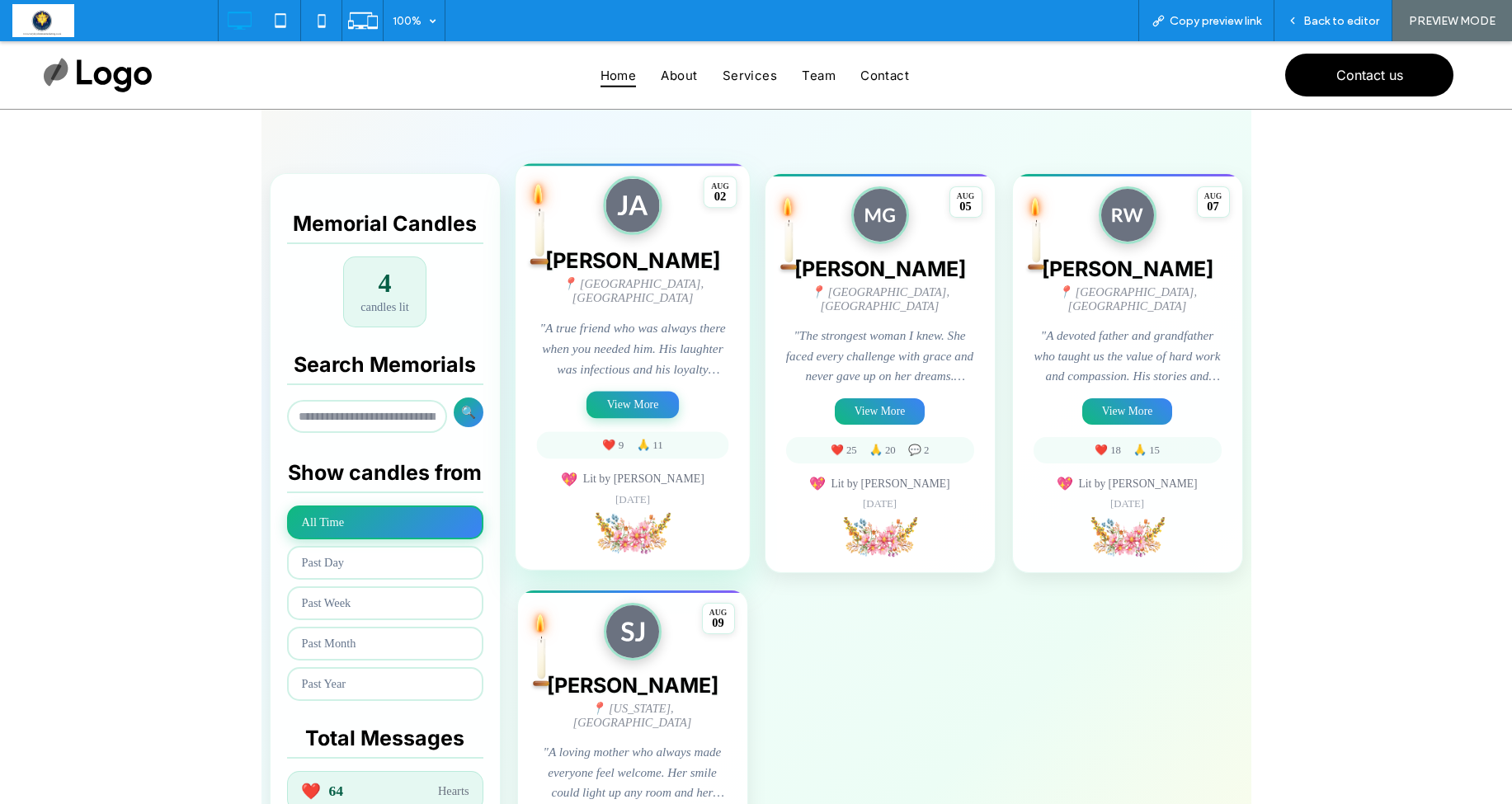
click at [629, 392] on button "View More" at bounding box center [633, 405] width 92 height 27
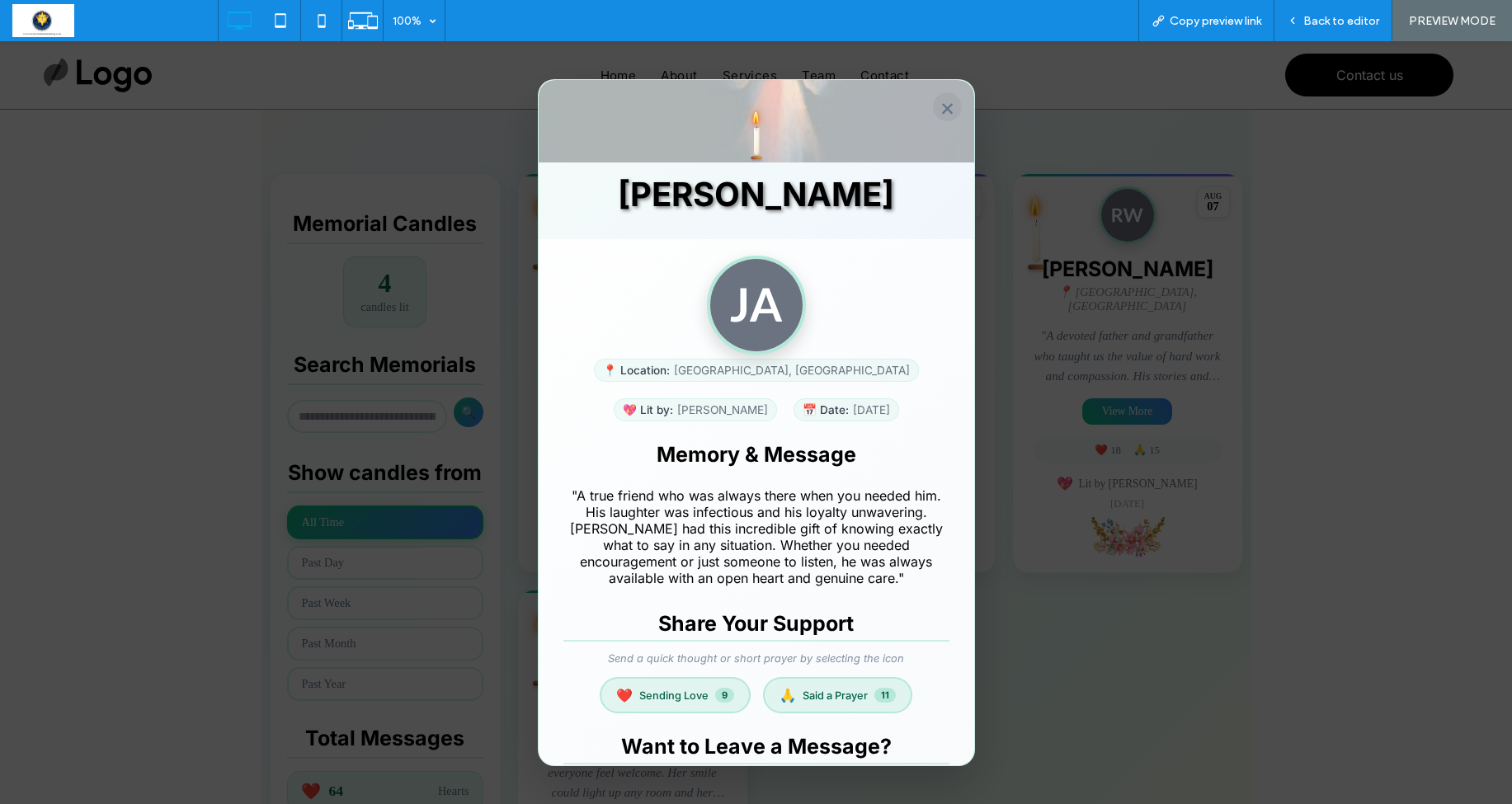
scroll to position [0, 0]
click at [949, 107] on button "×" at bounding box center [947, 106] width 29 height 29
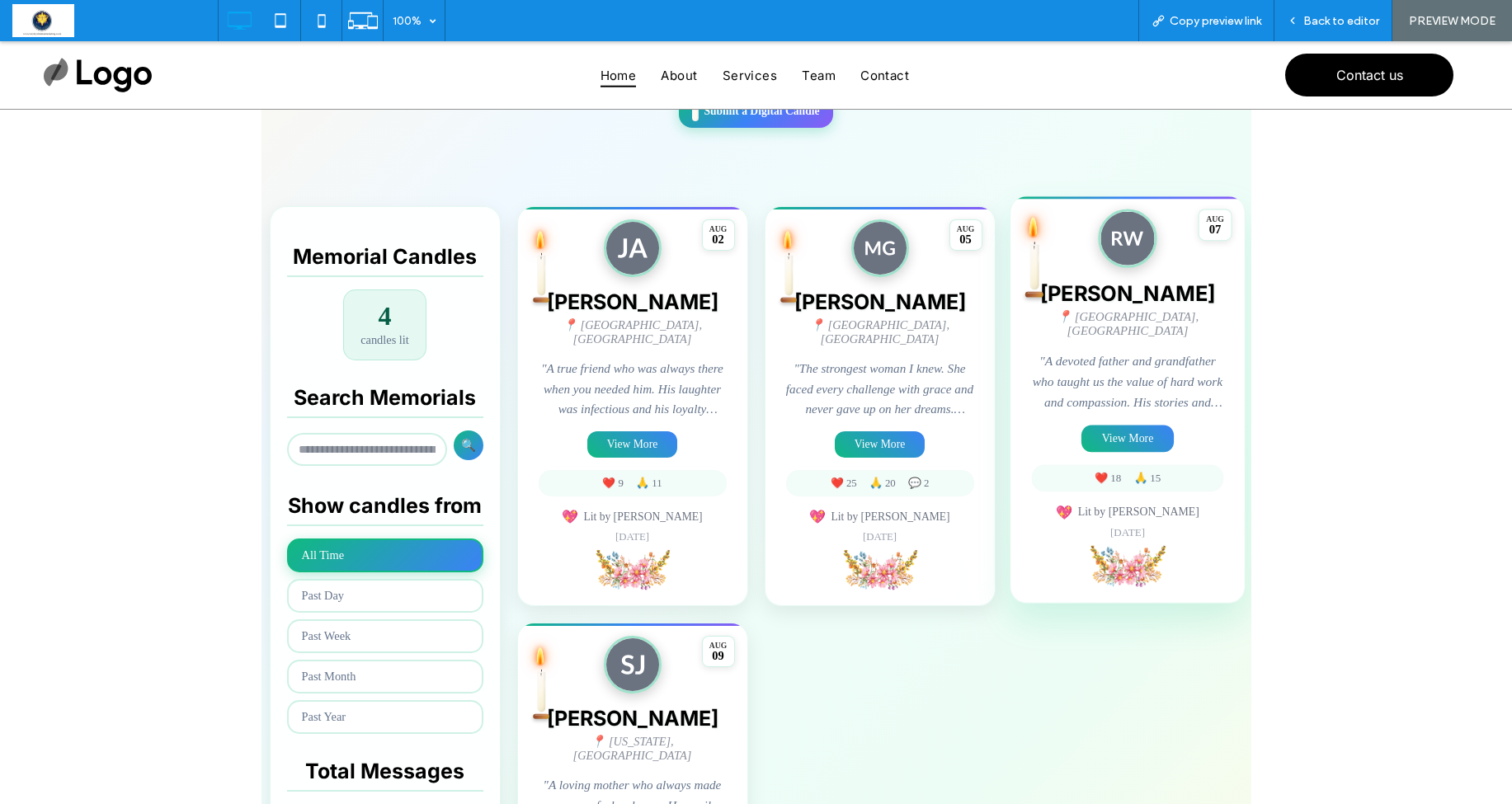
scroll to position [298, 0]
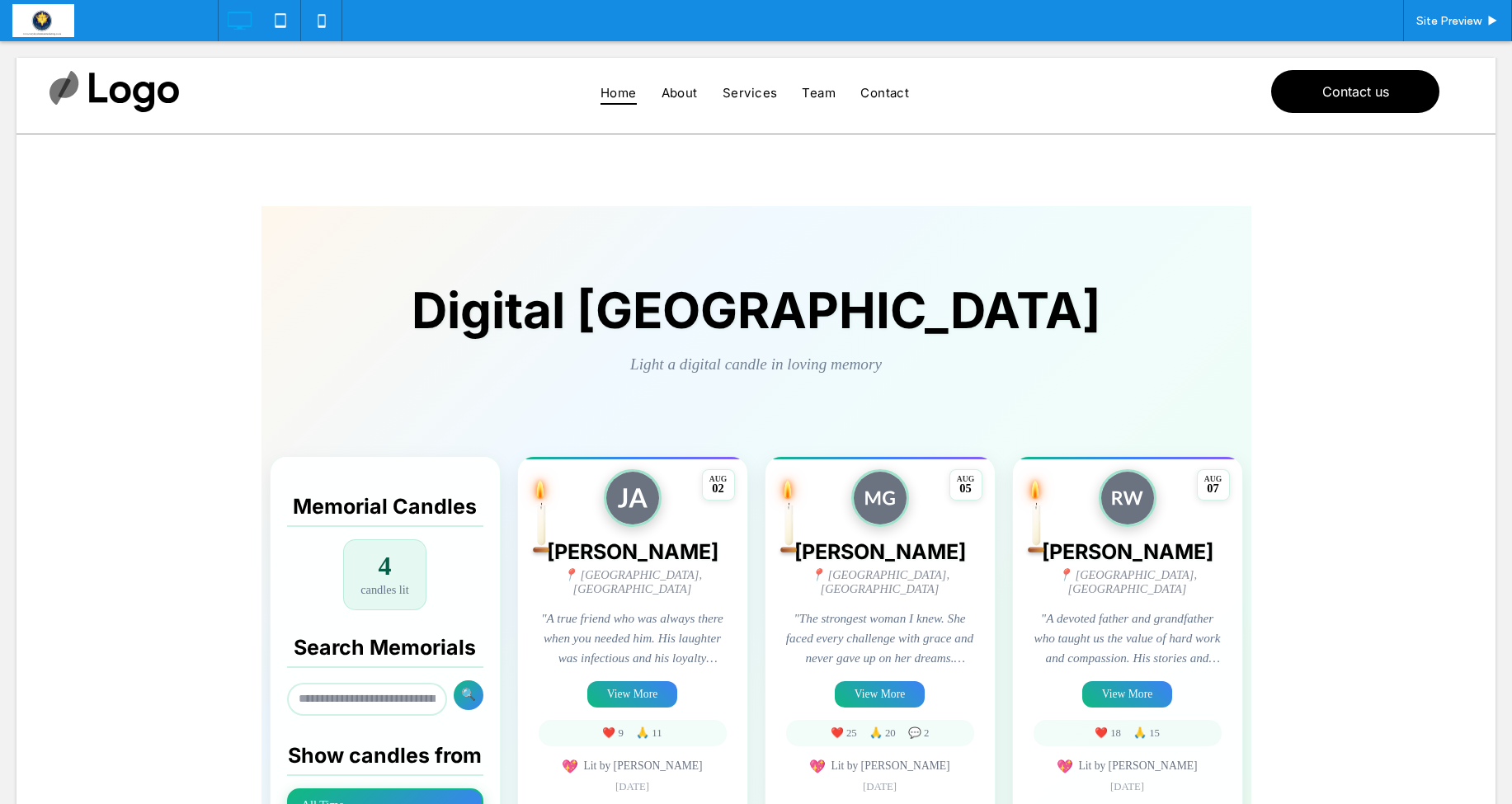
scroll to position [8, 0]
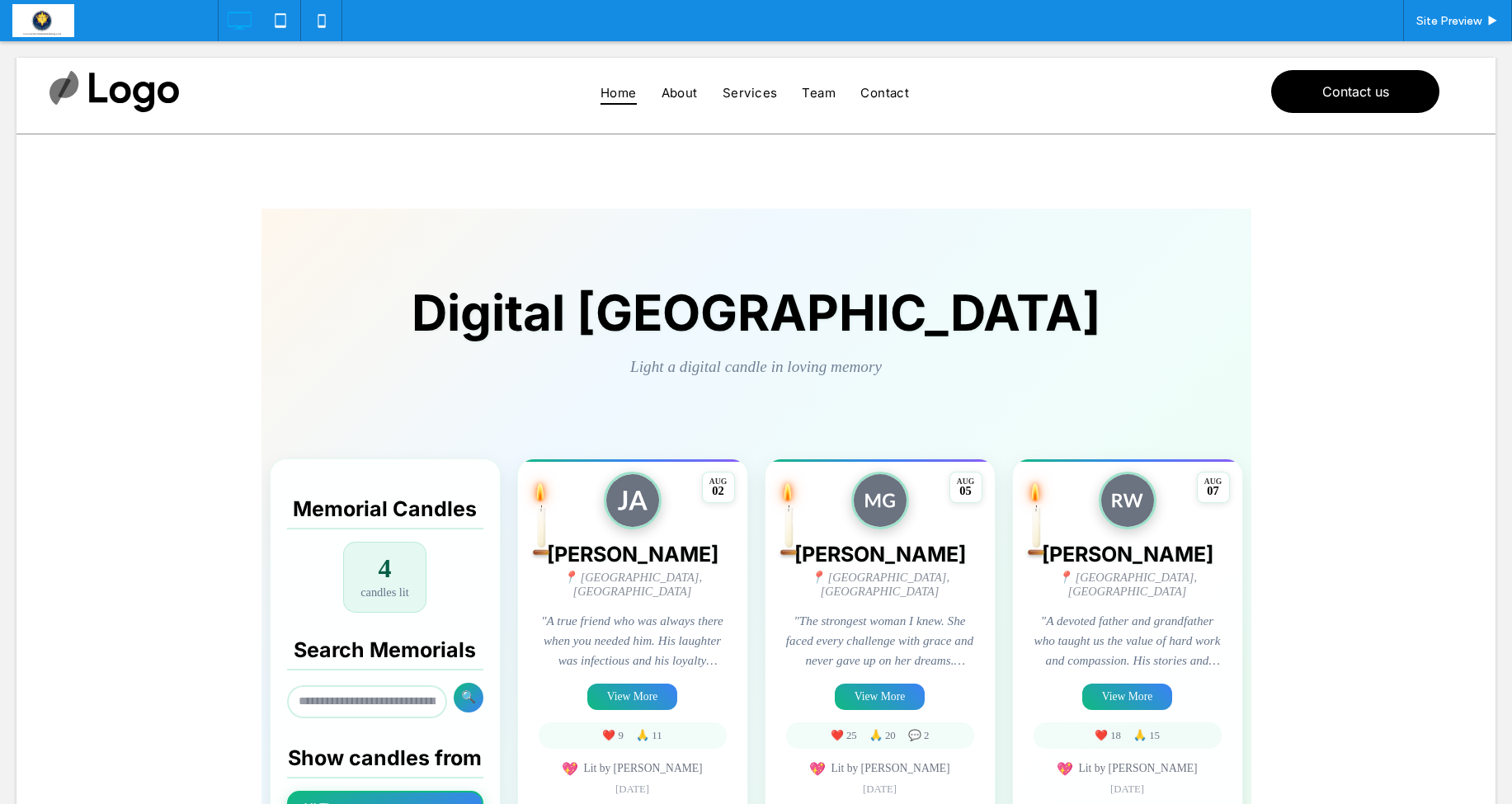
click at [640, 686] on span at bounding box center [756, 746] width 990 height 1074
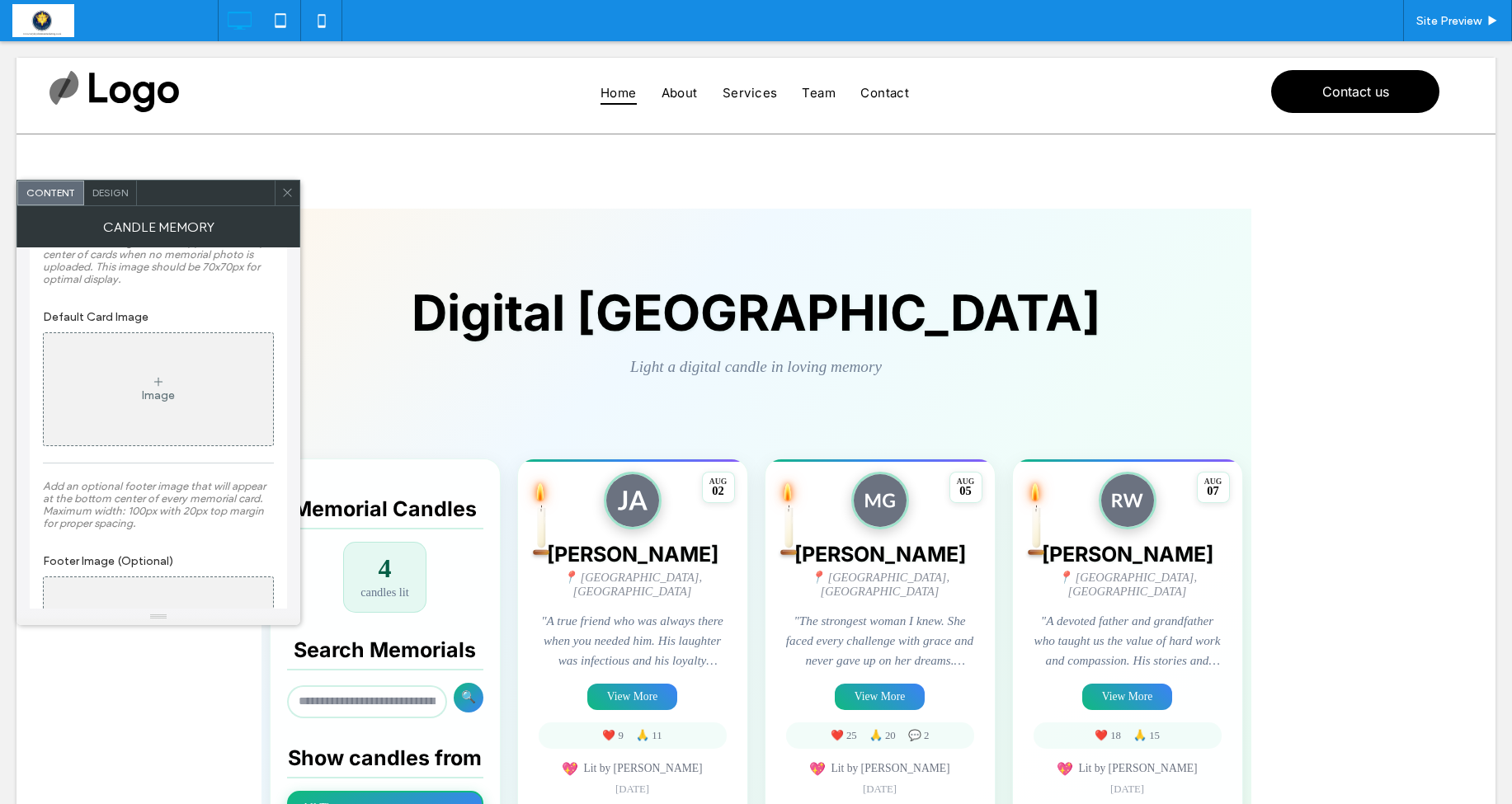
scroll to position [2114, 0]
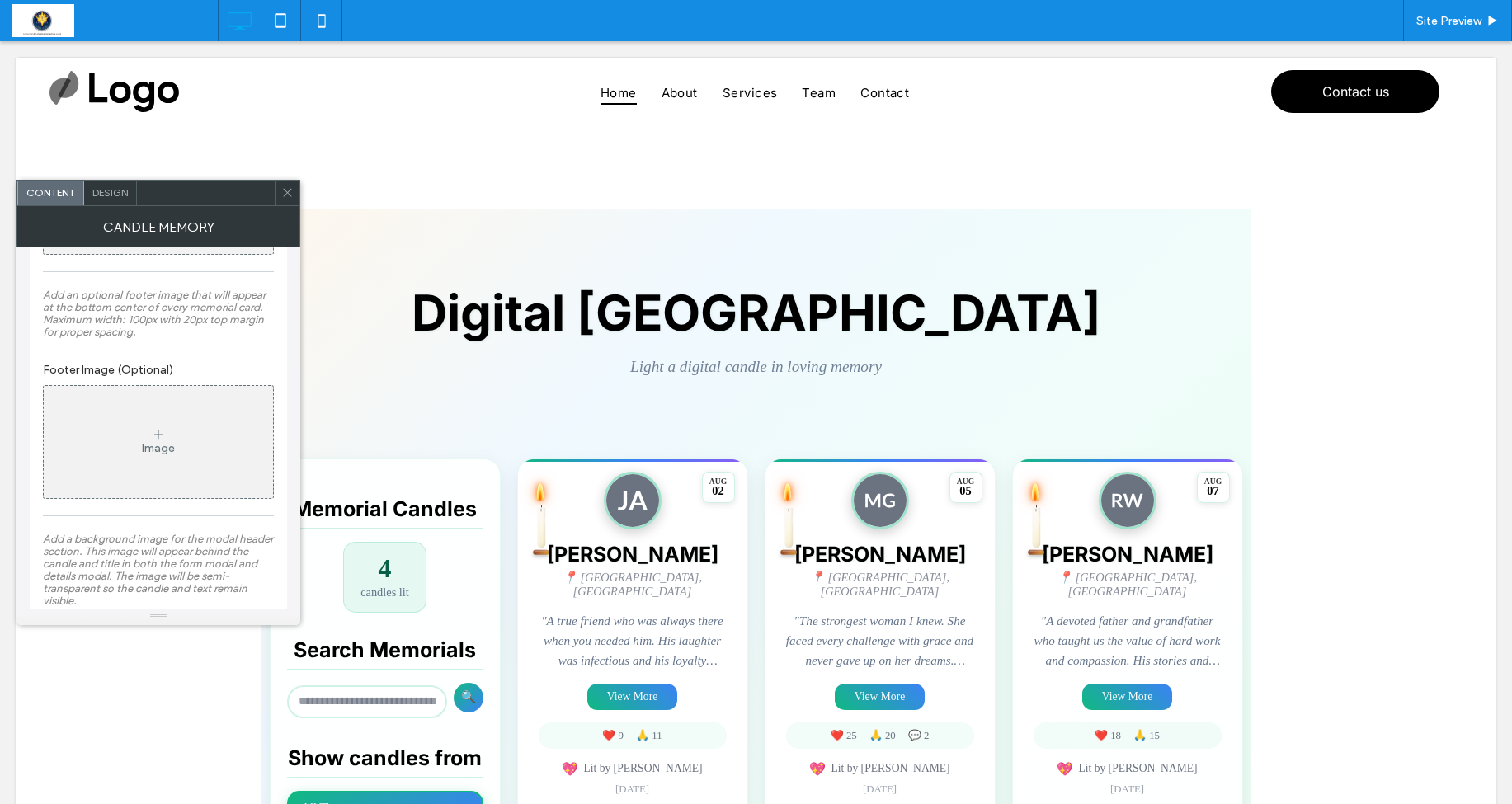
click at [163, 456] on div "Image" at bounding box center [159, 448] width 33 height 14
click at [155, 446] on div "Image" at bounding box center [159, 439] width 33 height 14
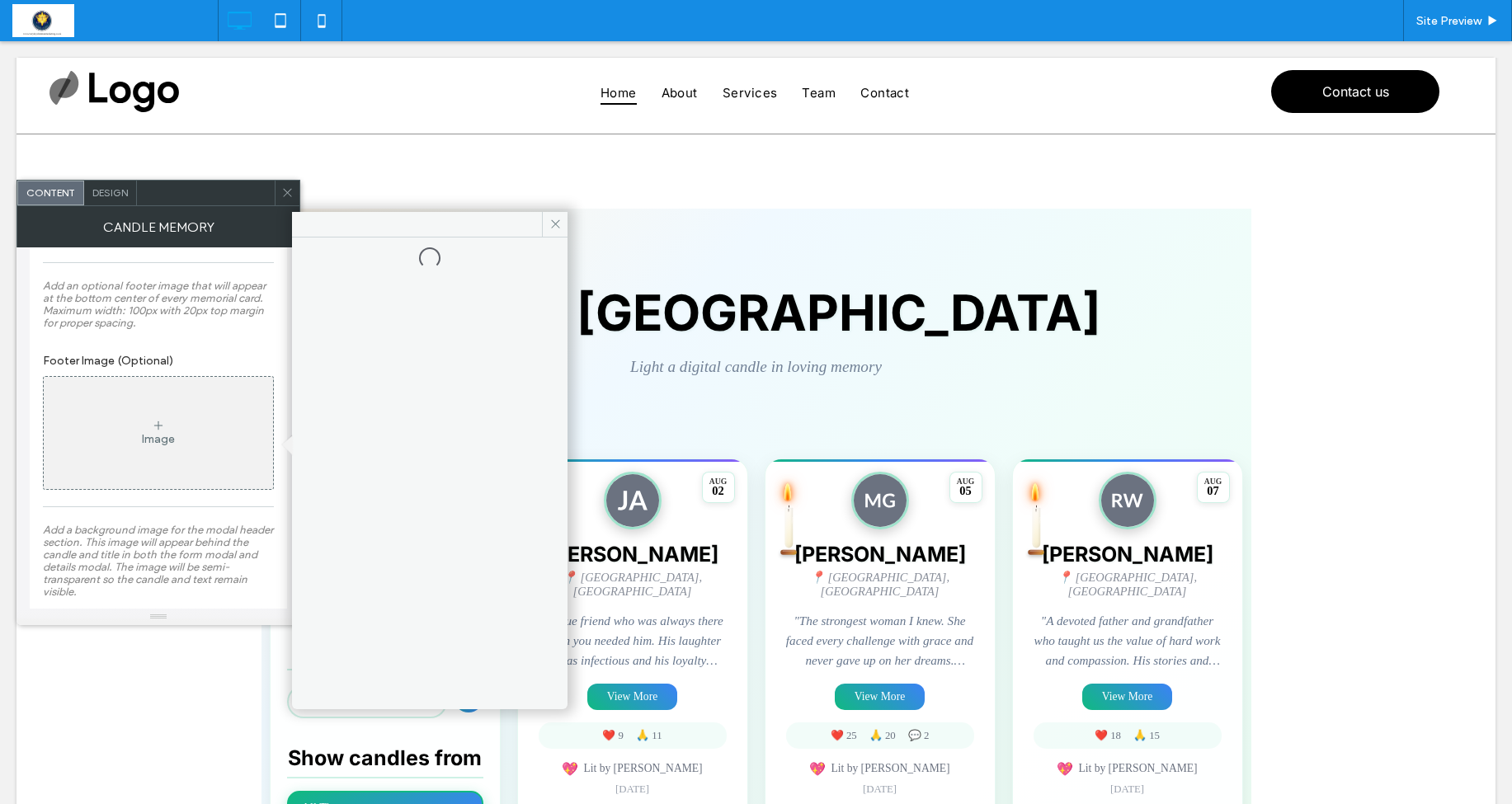
scroll to position [2314, 0]
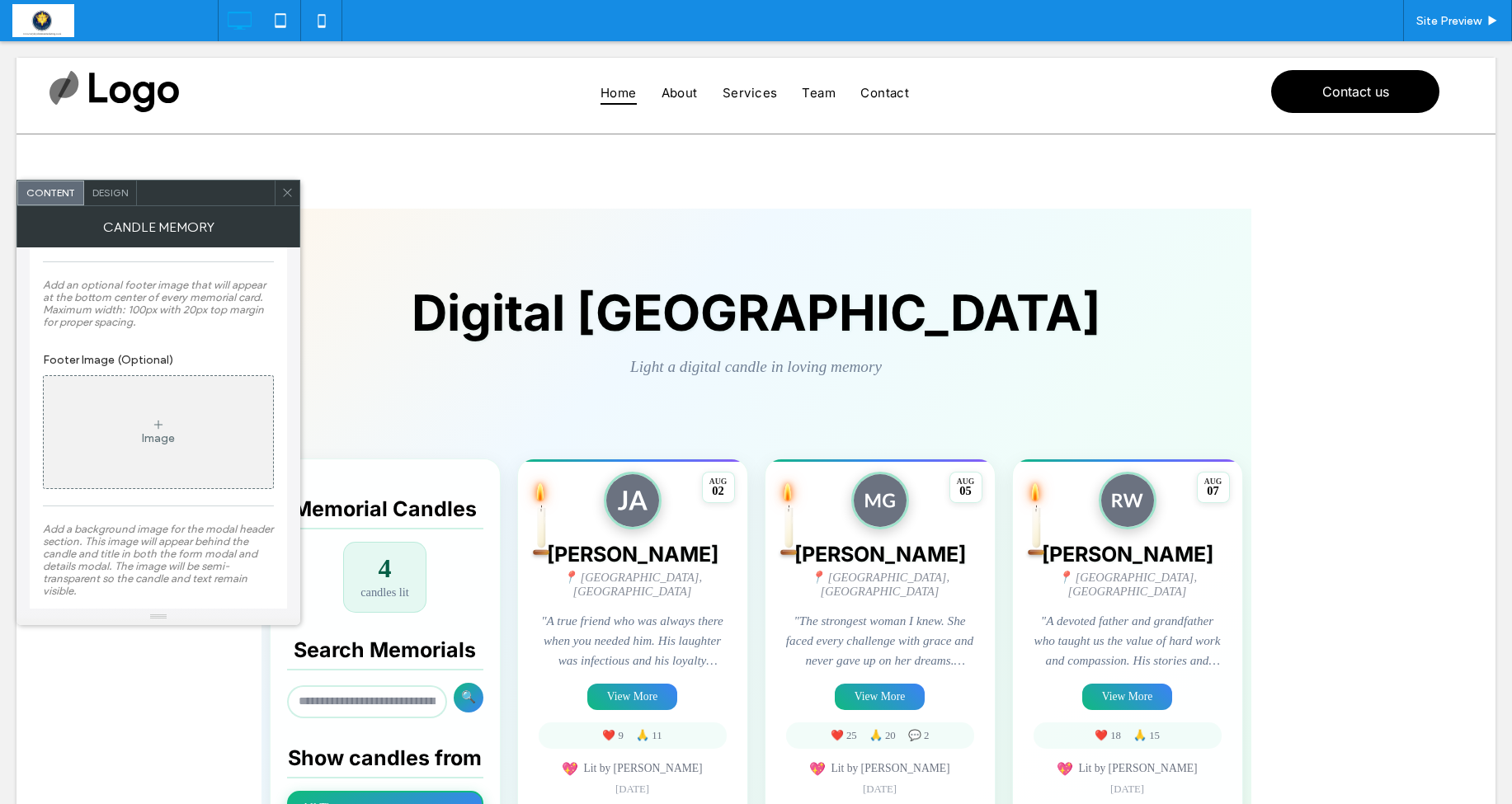
click at [189, 450] on div "Image" at bounding box center [158, 432] width 229 height 109
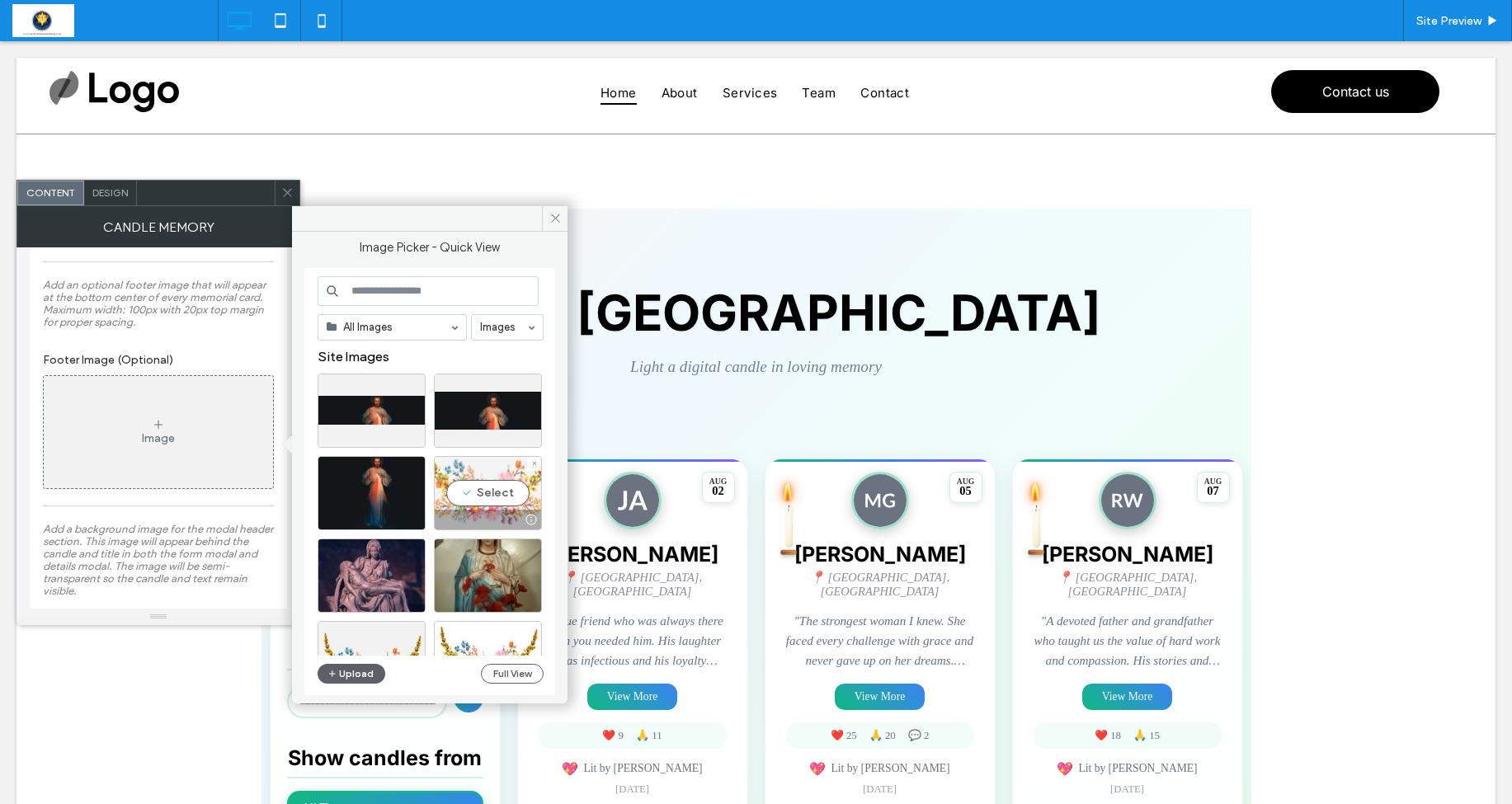
click at [489, 496] on div "Select" at bounding box center [488, 493] width 108 height 74
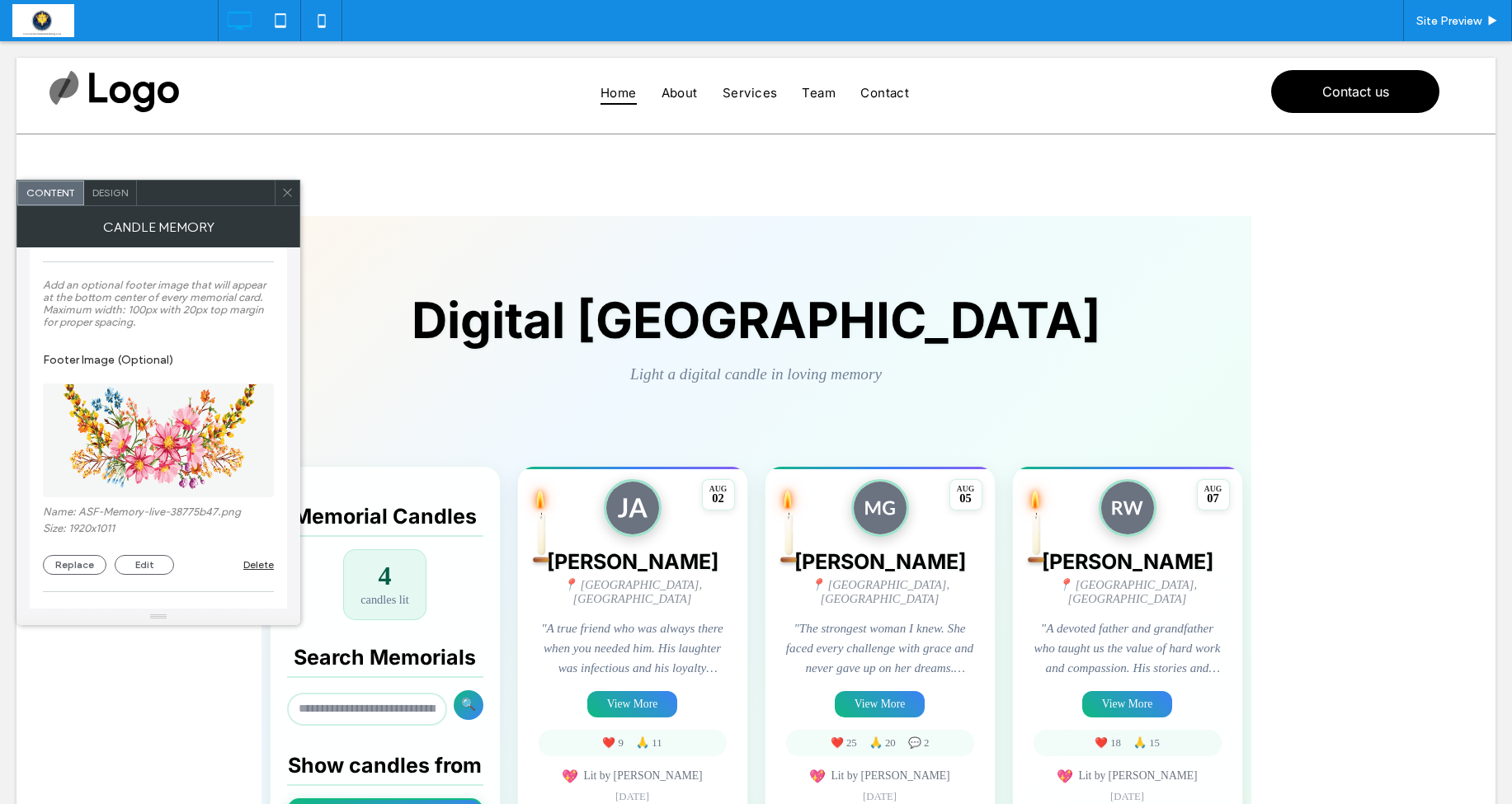
scroll to position [2313, 0]
click at [287, 194] on use at bounding box center [287, 192] width 8 height 8
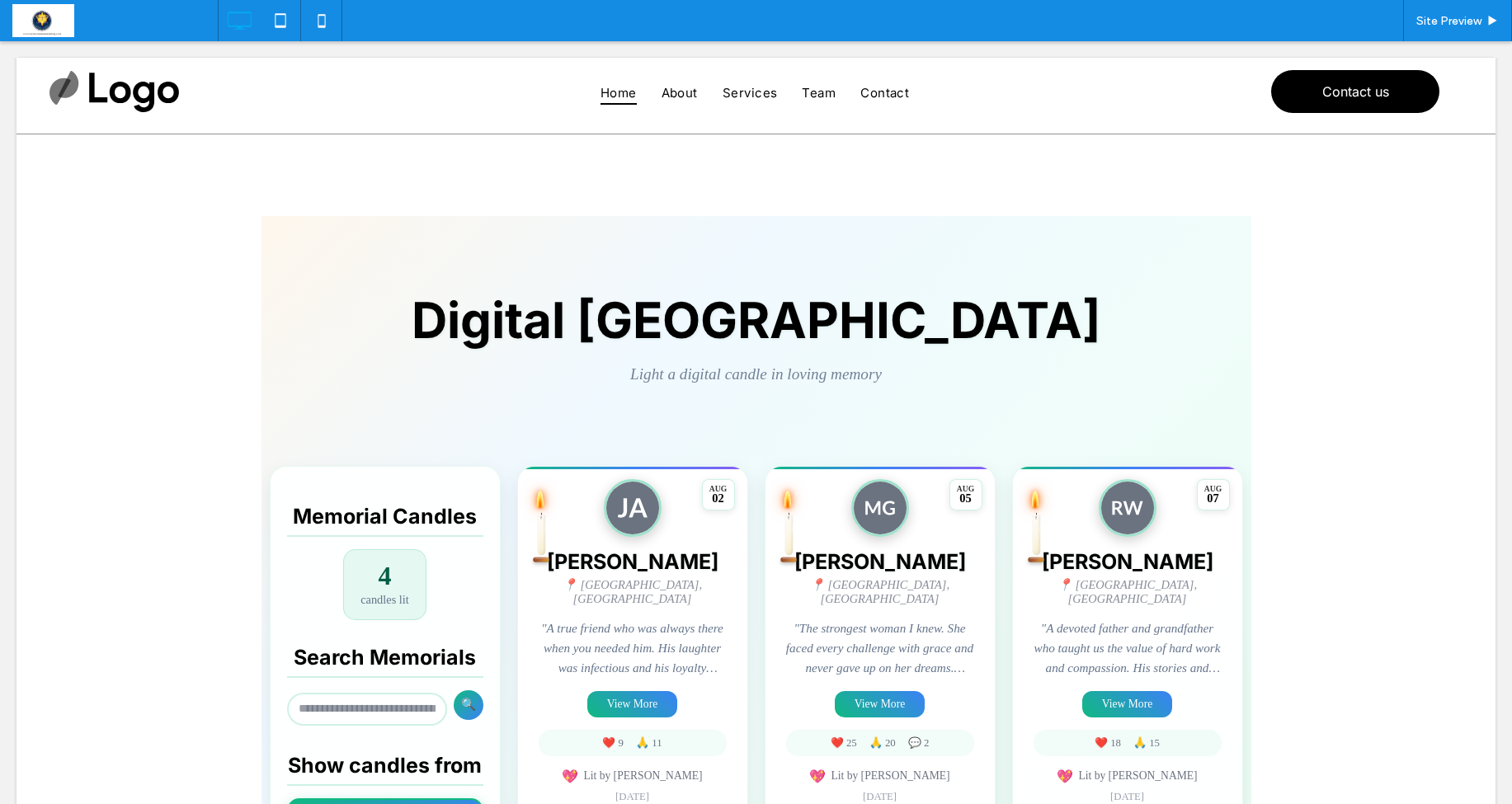
scroll to position [0, 0]
click at [1441, 24] on span "Site Preview" at bounding box center [1449, 20] width 66 height 14
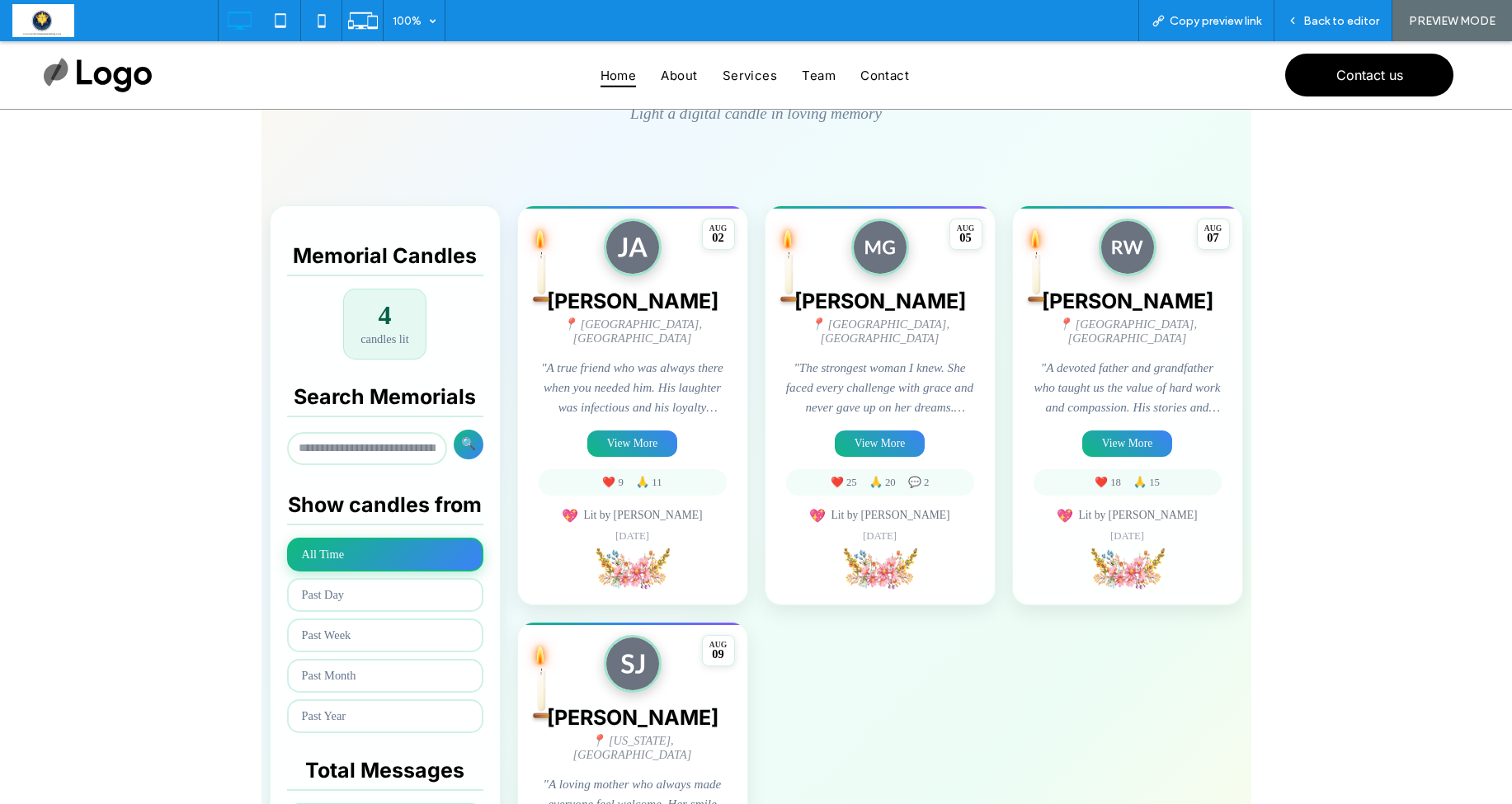
scroll to position [247, 0]
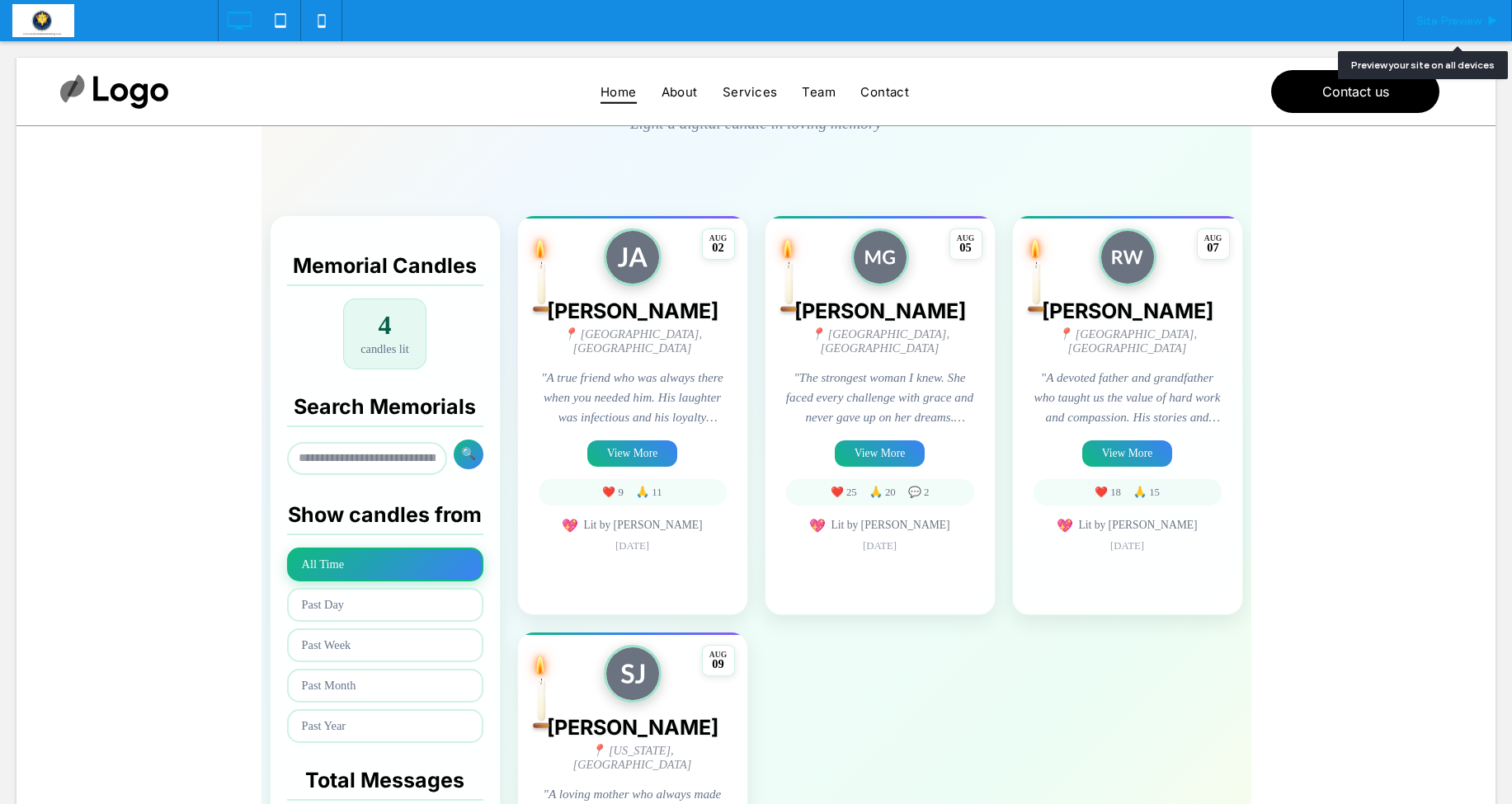
click at [1478, 34] on div "Site Preview" at bounding box center [1458, 20] width 109 height 42
click at [1436, 20] on span "Site Preview" at bounding box center [1449, 20] width 66 height 14
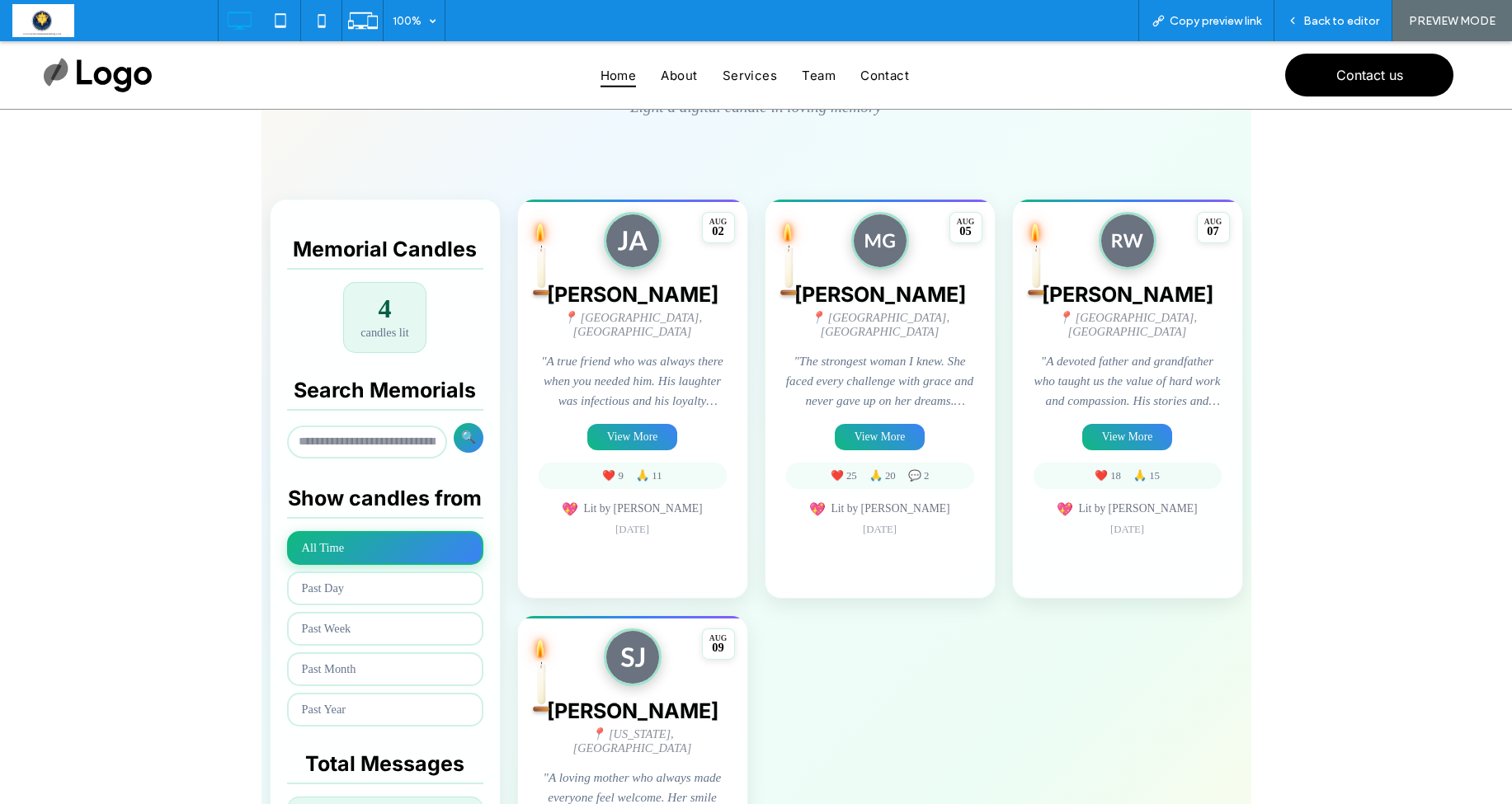
click at [632, 424] on button "View More" at bounding box center [632, 437] width 90 height 27
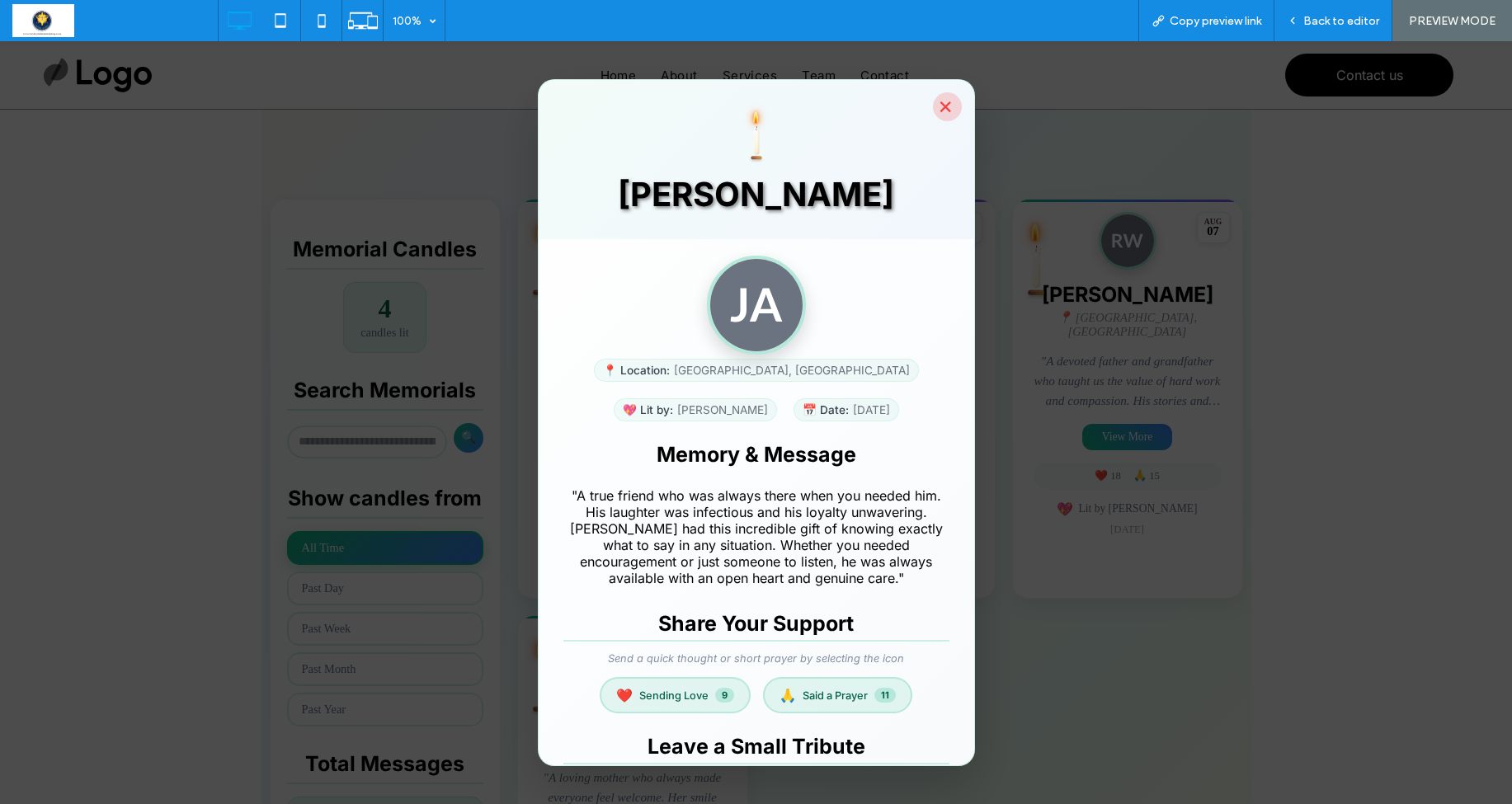
scroll to position [2, 0]
click at [945, 105] on button "×" at bounding box center [947, 105] width 29 height 29
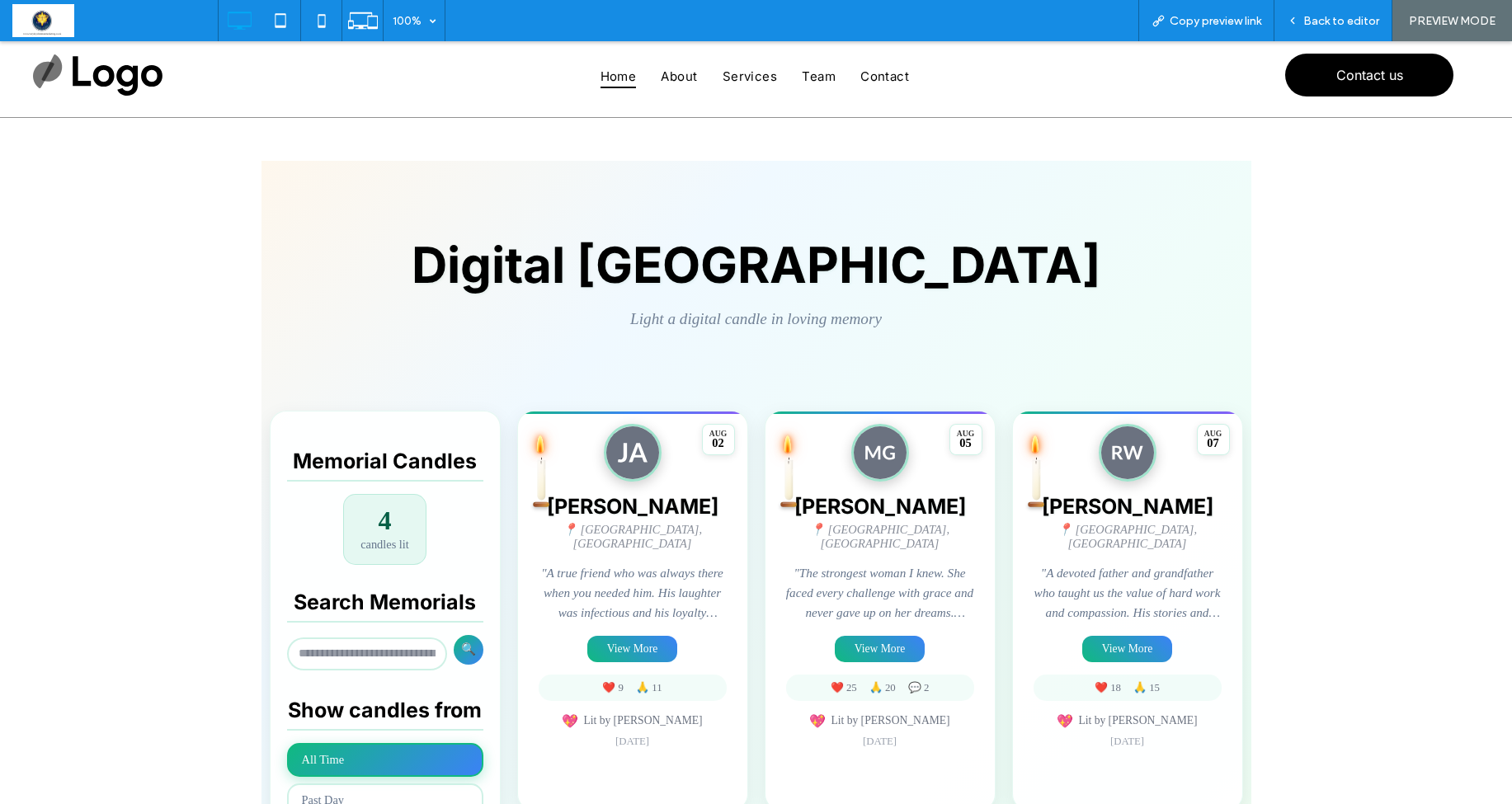
scroll to position [46, 0]
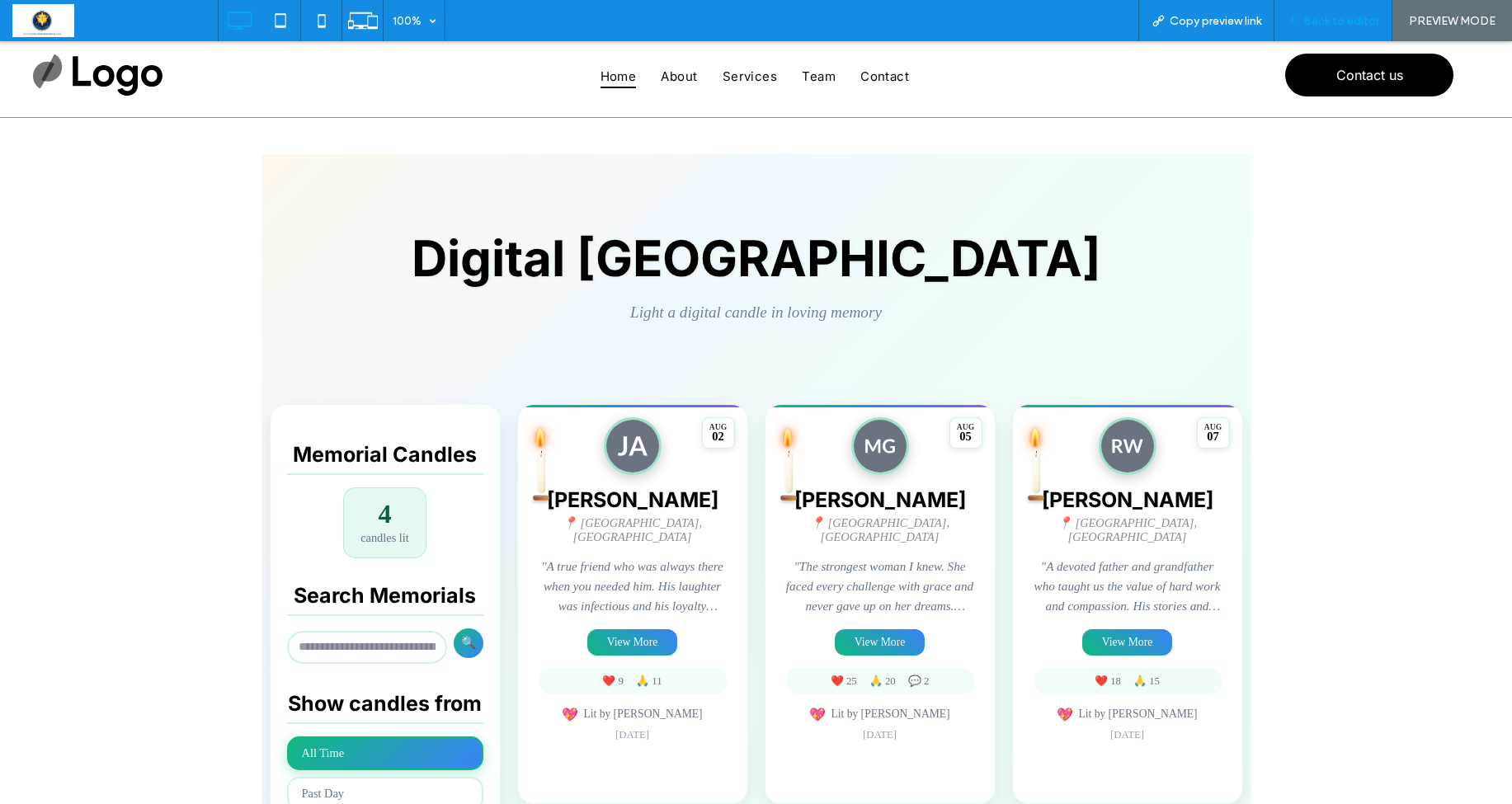
click at [1322, 19] on span "Back to editor" at bounding box center [1342, 20] width 76 height 14
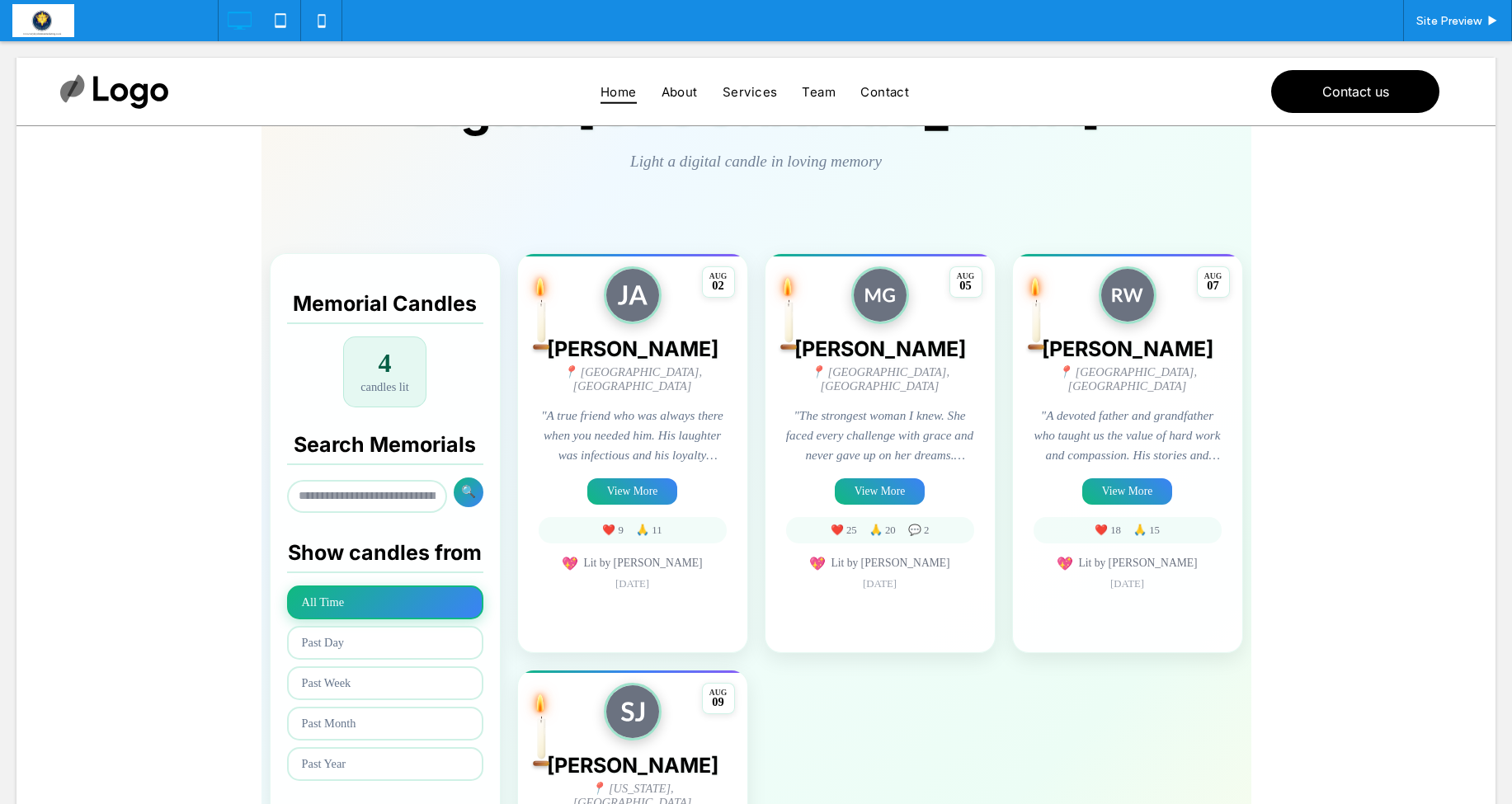
scroll to position [228, 0]
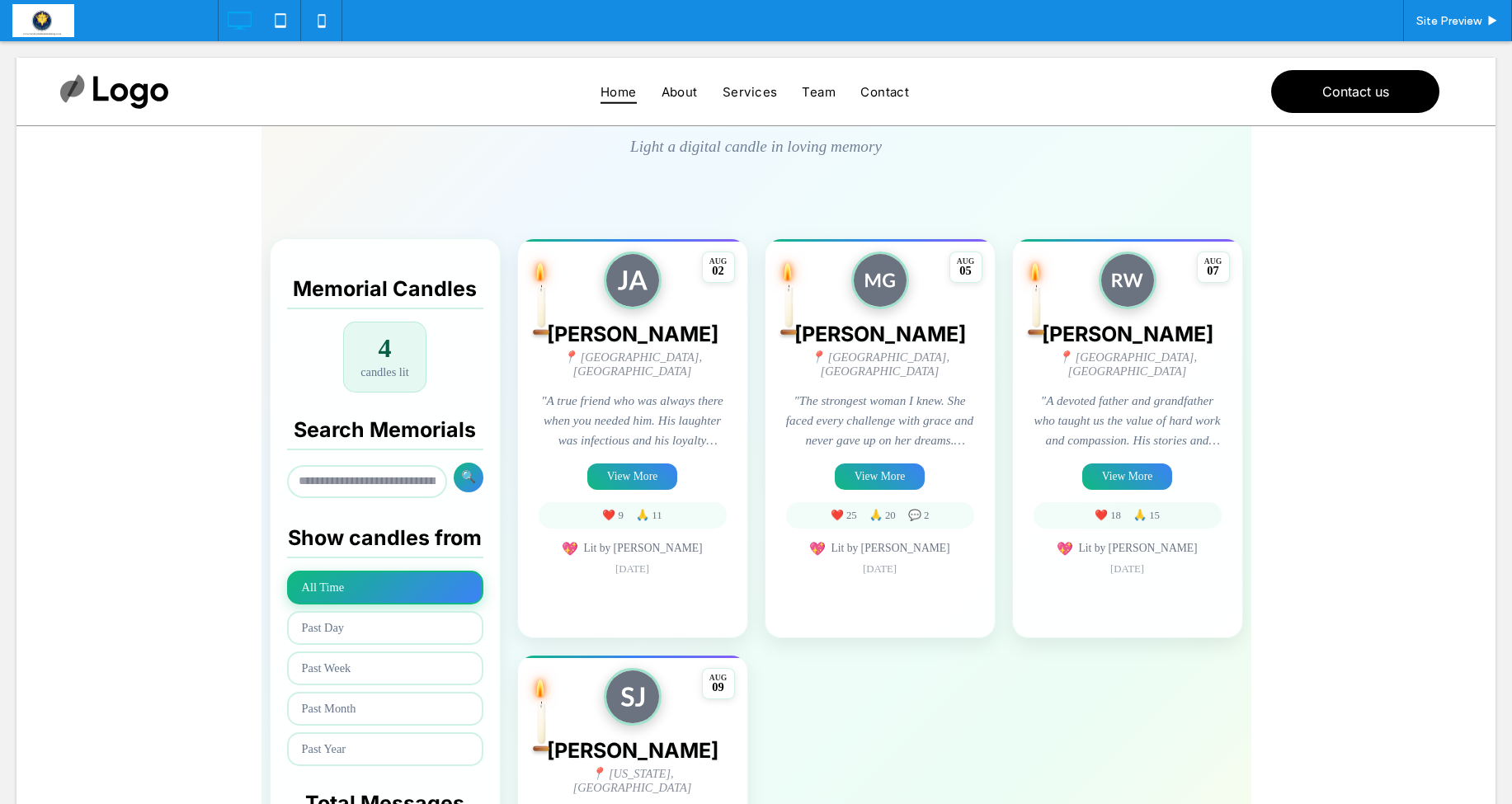
click at [695, 603] on span at bounding box center [756, 526] width 990 height 1074
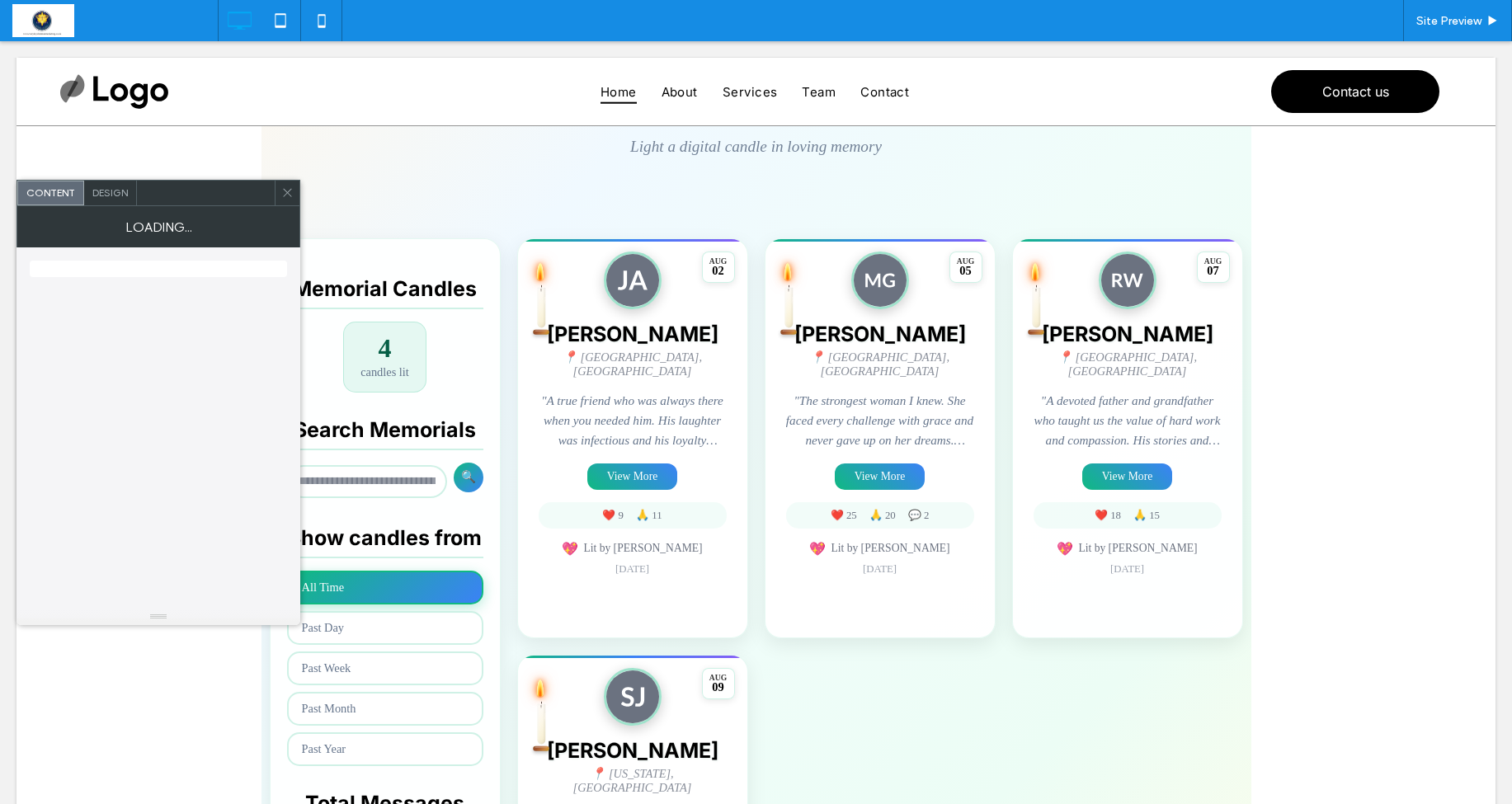
click at [695, 603] on div "AUG 02 James Anderson 📍 Chicago, IL "A true friend who was always there when yo…" at bounding box center [633, 438] width 231 height 400
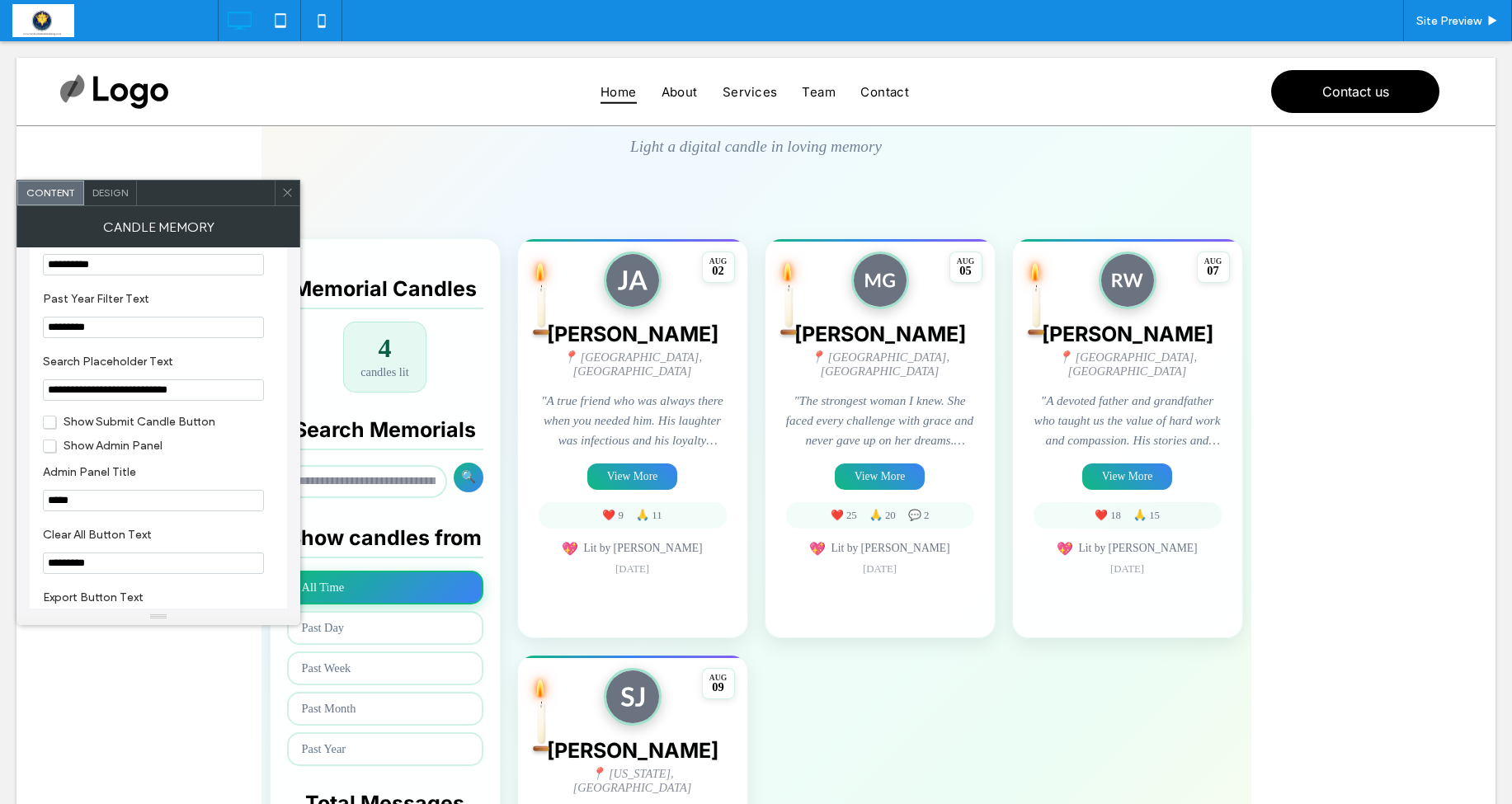
scroll to position [1618, 0]
click at [48, 427] on span "Show Submit Candle Button" at bounding box center [128, 419] width 173 height 14
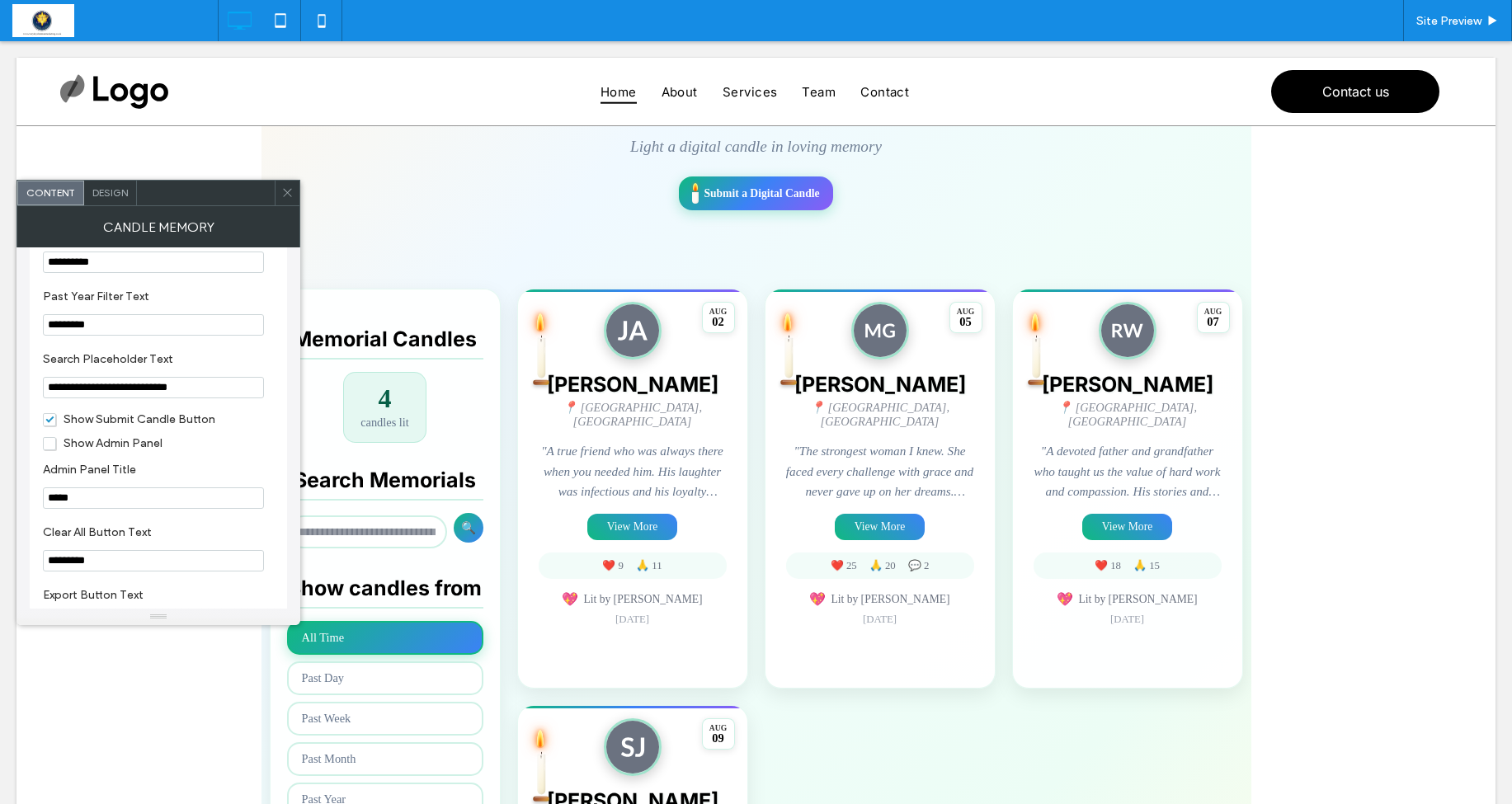
click at [285, 188] on icon at bounding box center [287, 192] width 12 height 12
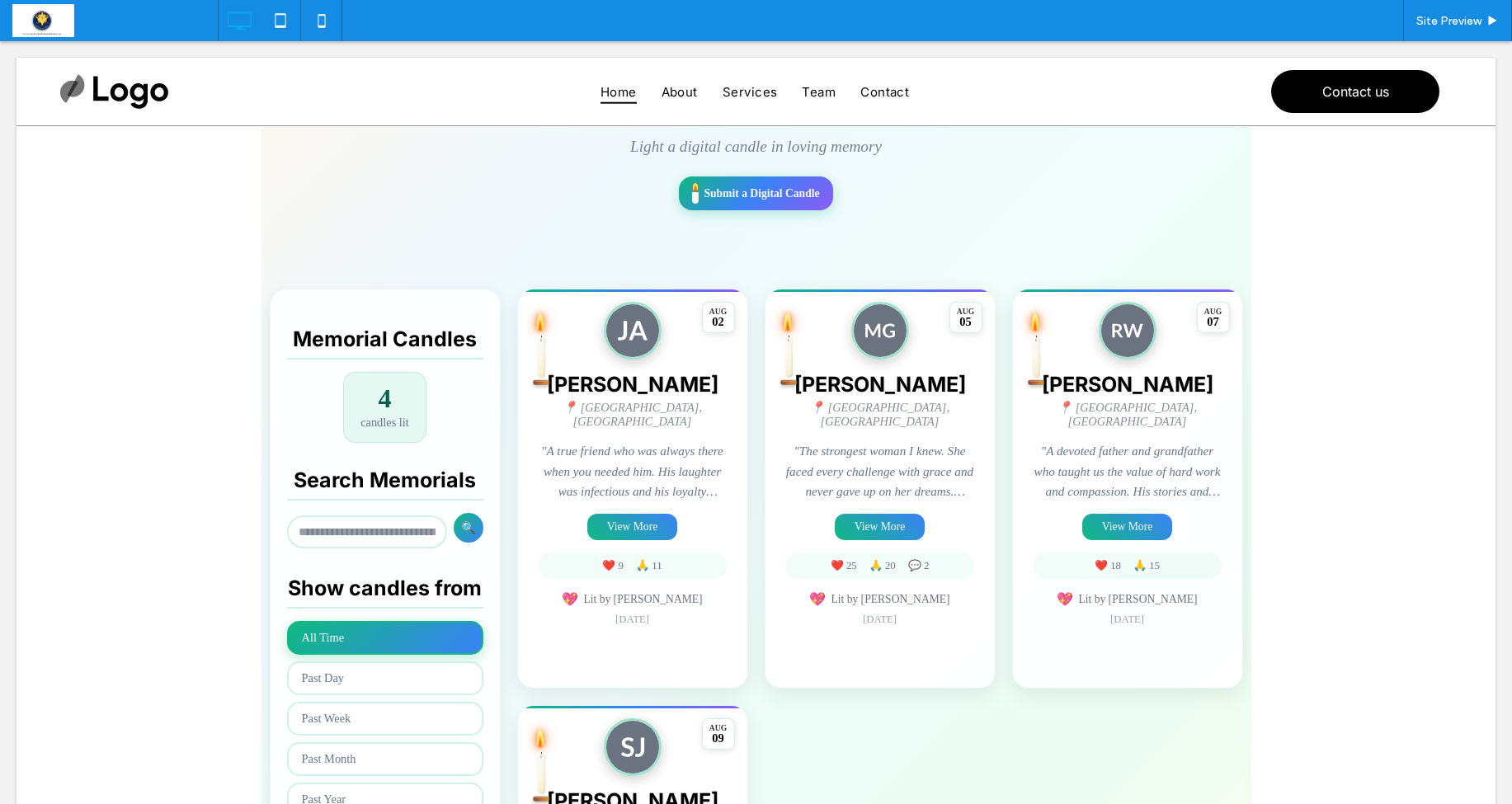
scroll to position [229, 0]
click at [1451, 23] on span "Site Preview" at bounding box center [1449, 20] width 66 height 14
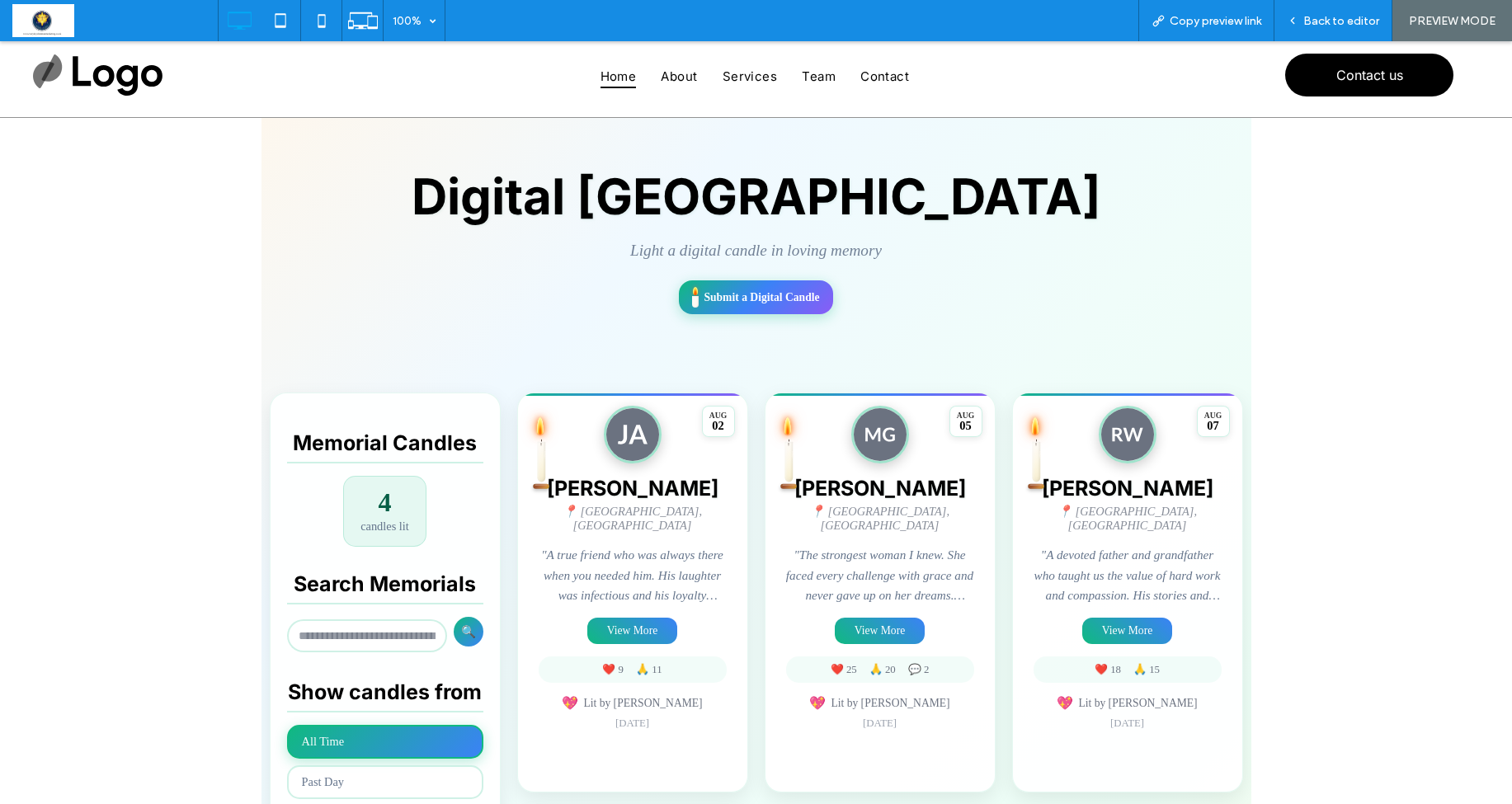
scroll to position [52, 0]
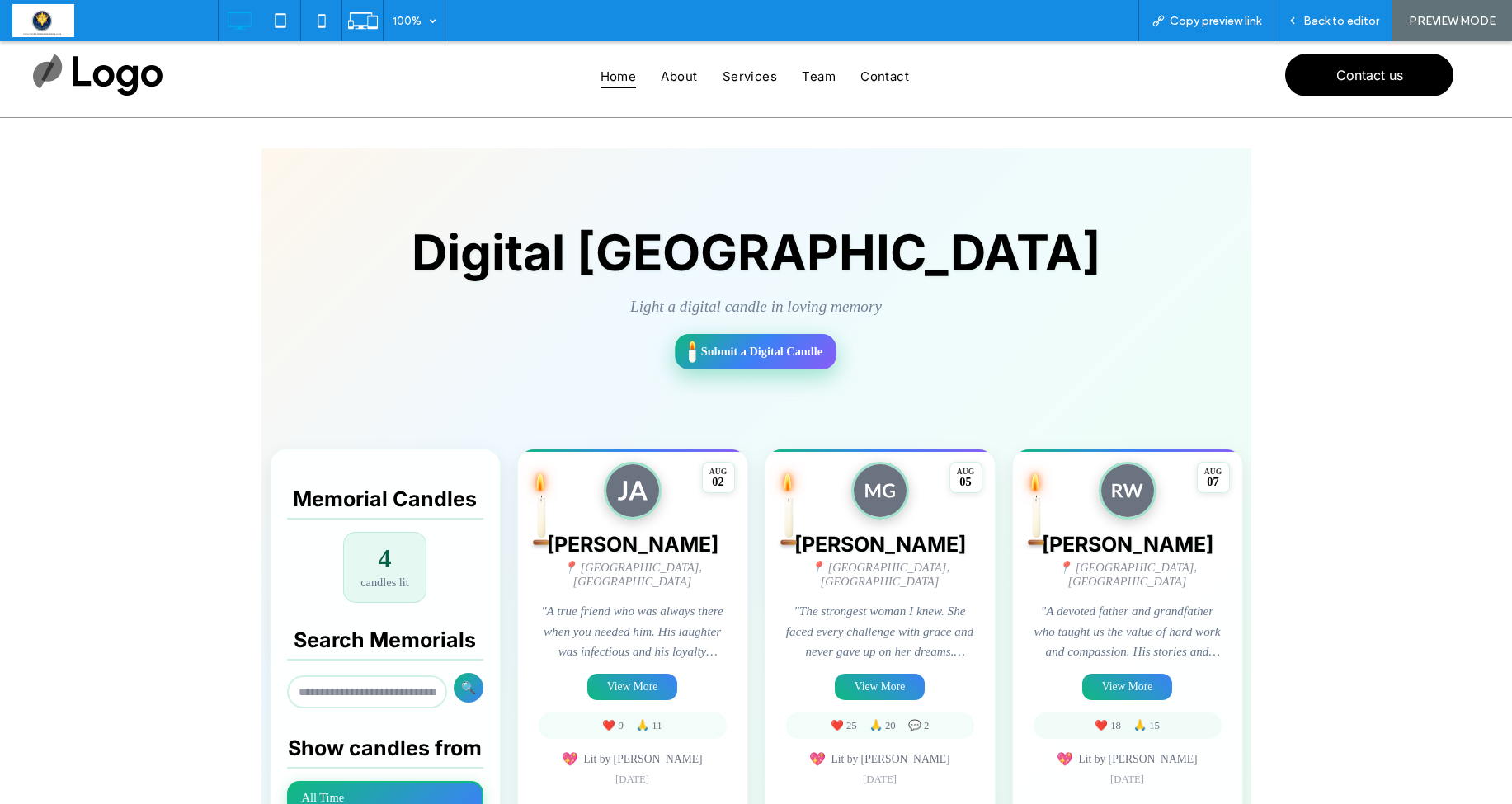
click at [787, 352] on span "Submit a Digital Candle" at bounding box center [762, 351] width 121 height 14
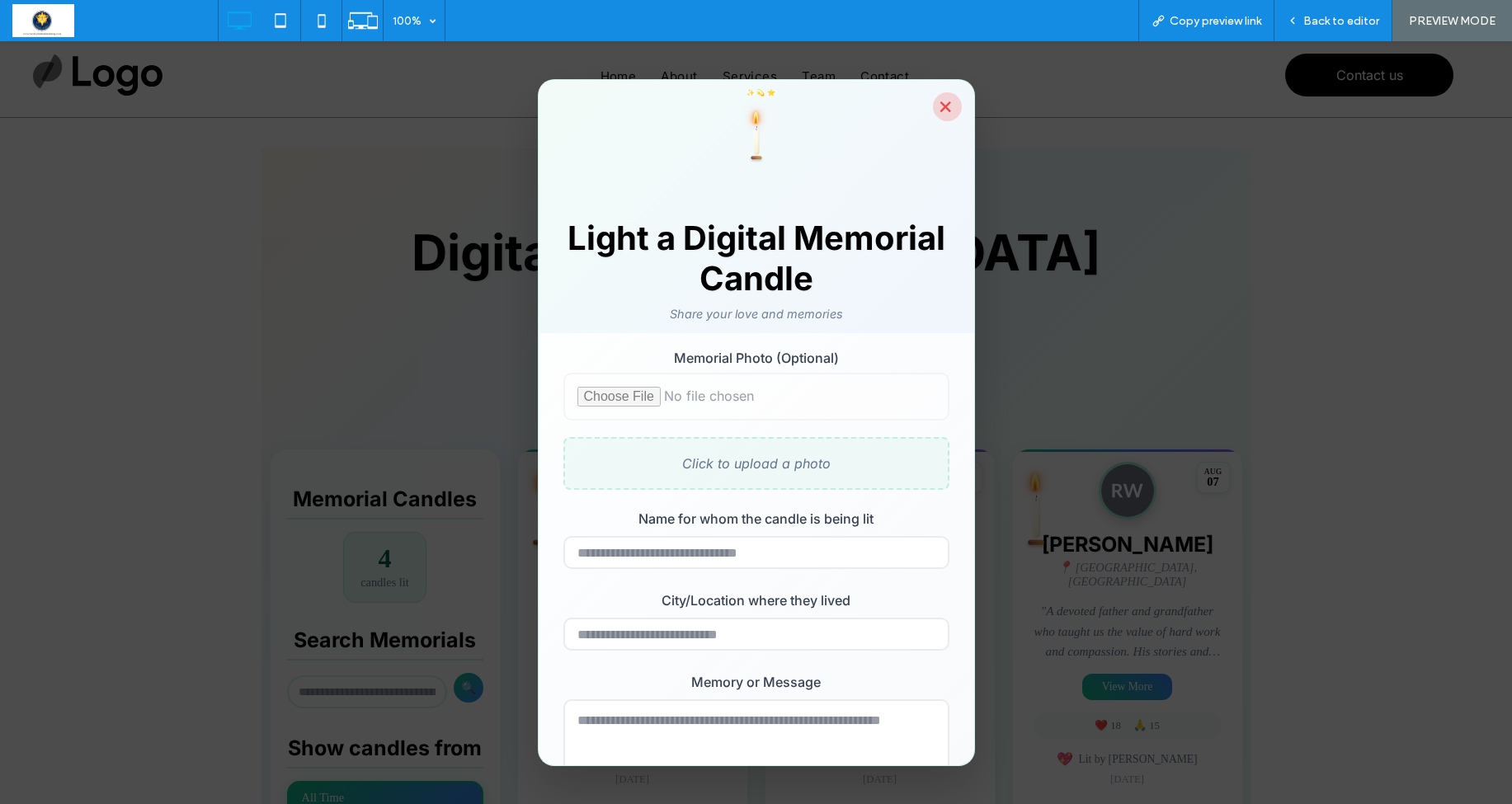
scroll to position [0, 0]
click at [950, 108] on button "×" at bounding box center [947, 106] width 29 height 29
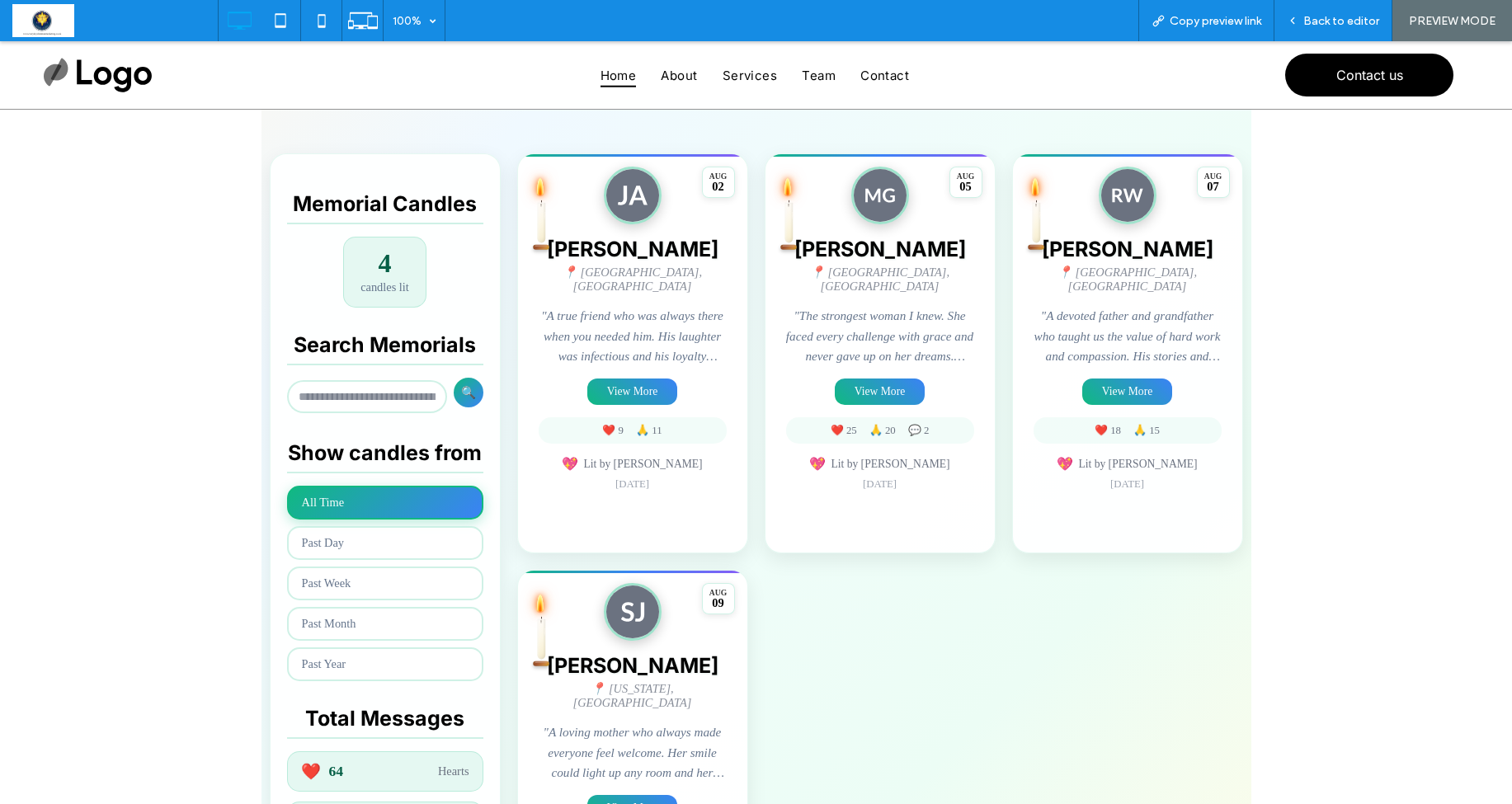
scroll to position [326, 0]
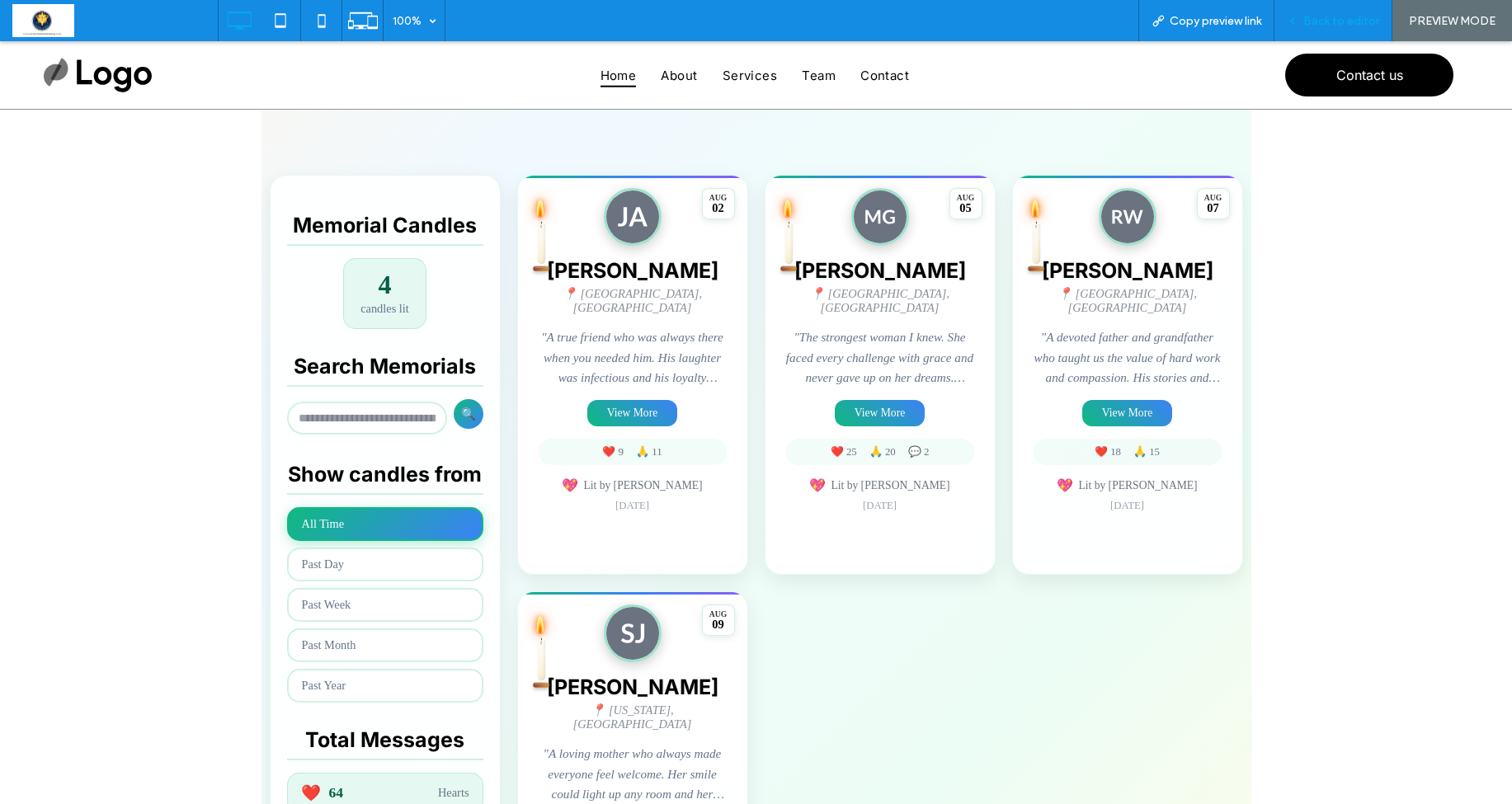
click at [1323, 19] on span "Back to editor" at bounding box center [1342, 20] width 76 height 14
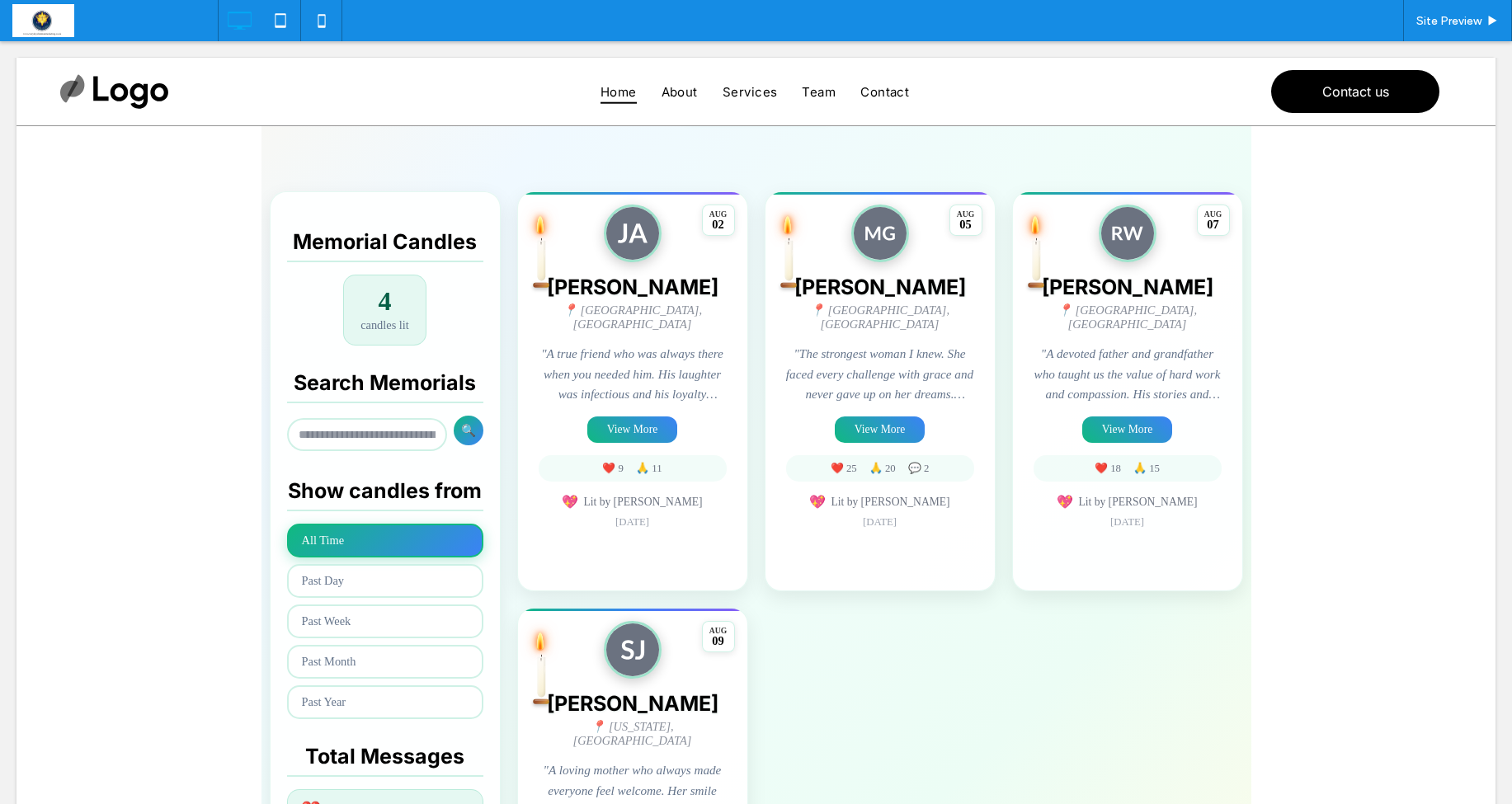
click at [720, 364] on span at bounding box center [756, 454] width 990 height 1126
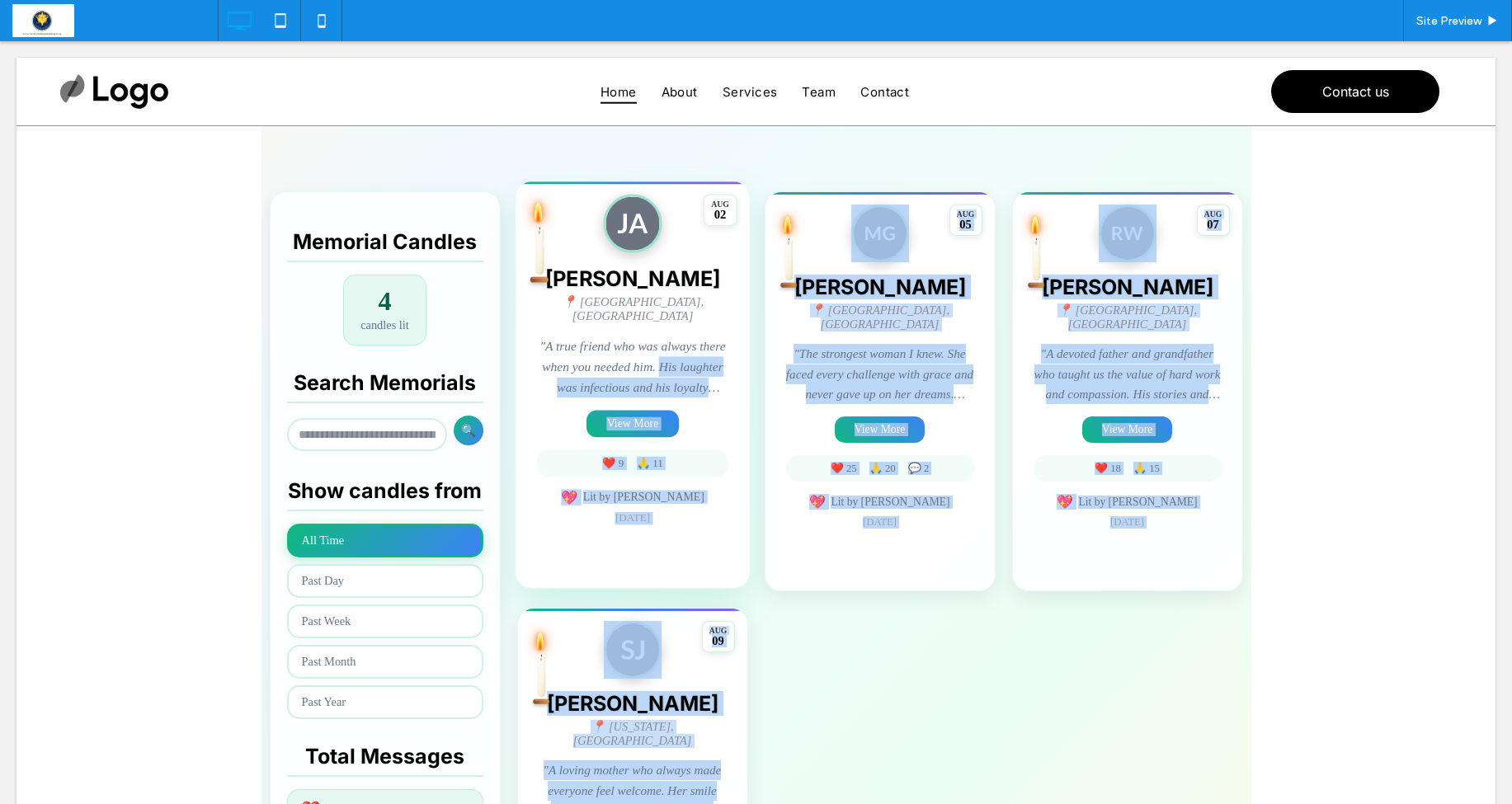
click at [721, 364] on p ""A true friend who was always there when you needed him. His laughter was infec…" at bounding box center [632, 367] width 192 height 61
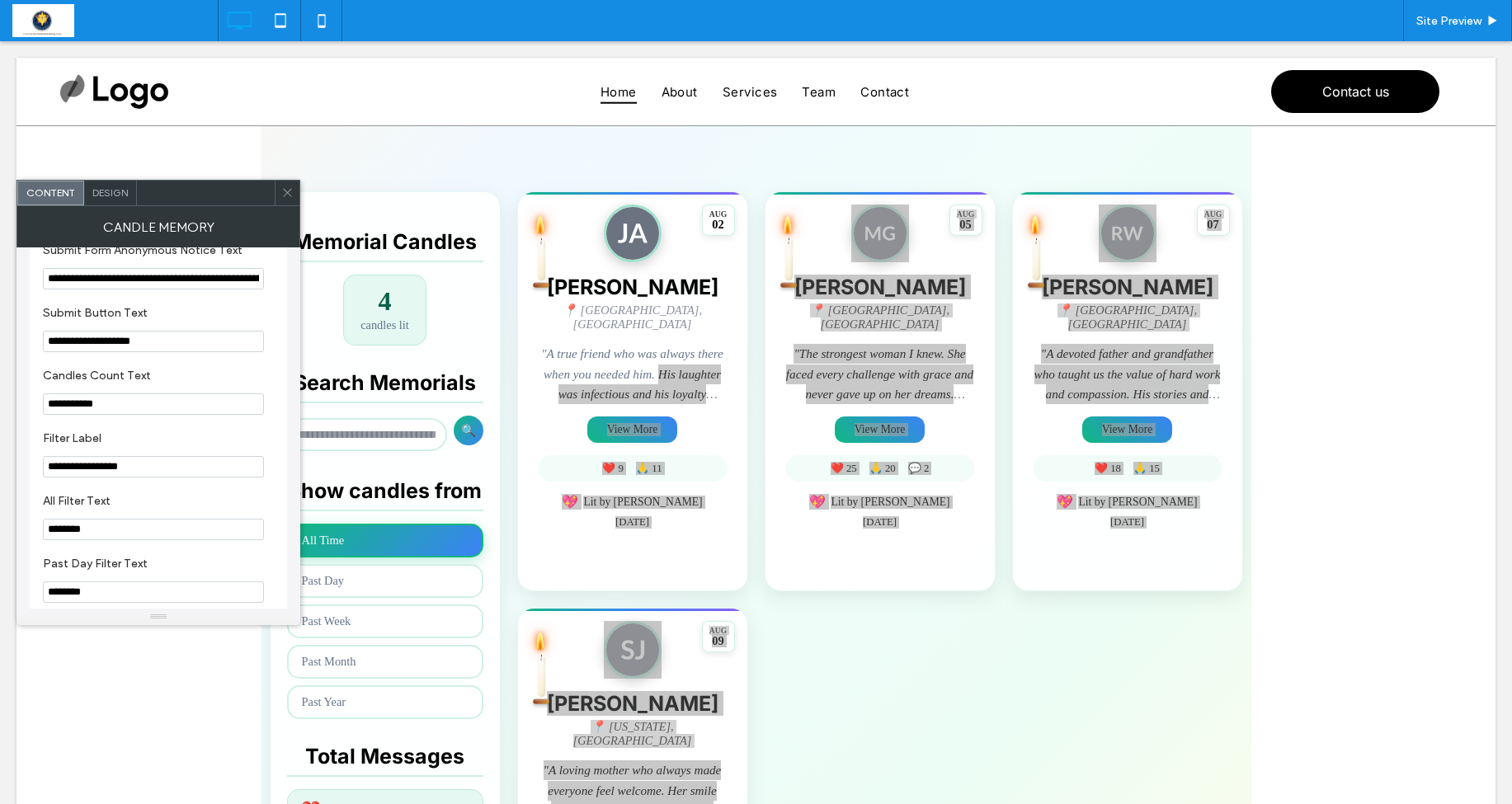
scroll to position [1174, 0]
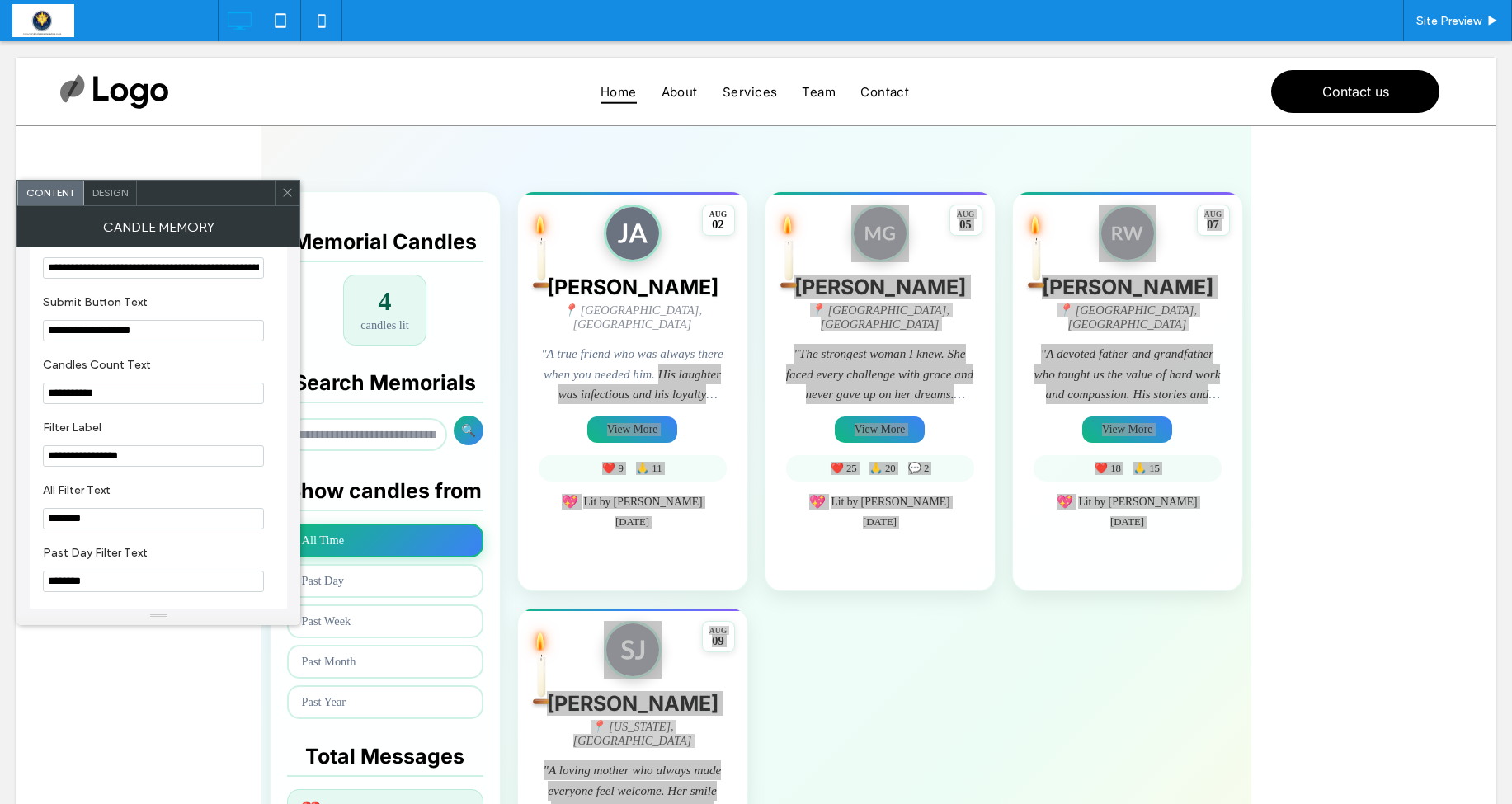
click at [282, 193] on icon at bounding box center [287, 192] width 12 height 12
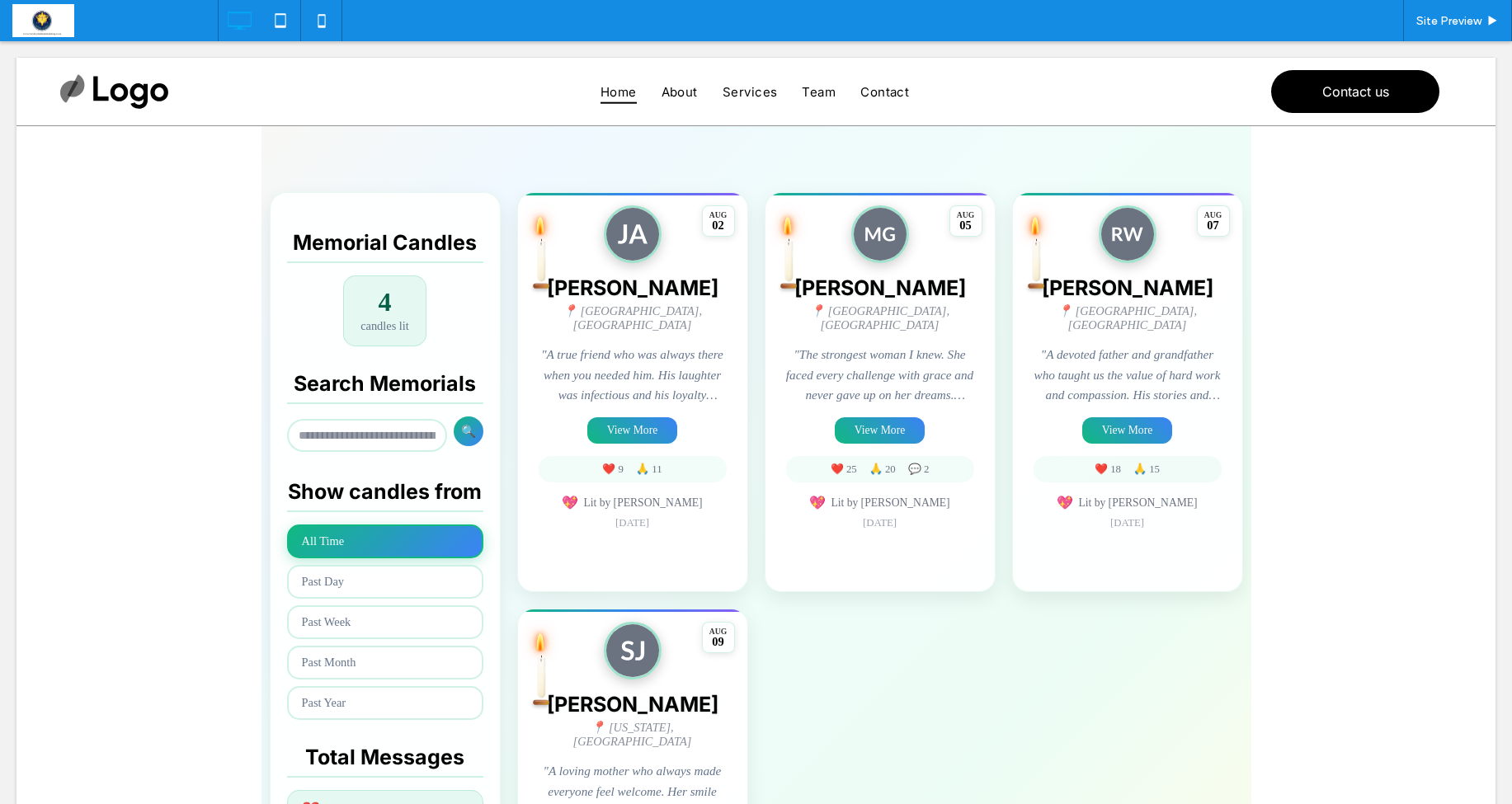
scroll to position [327, 0]
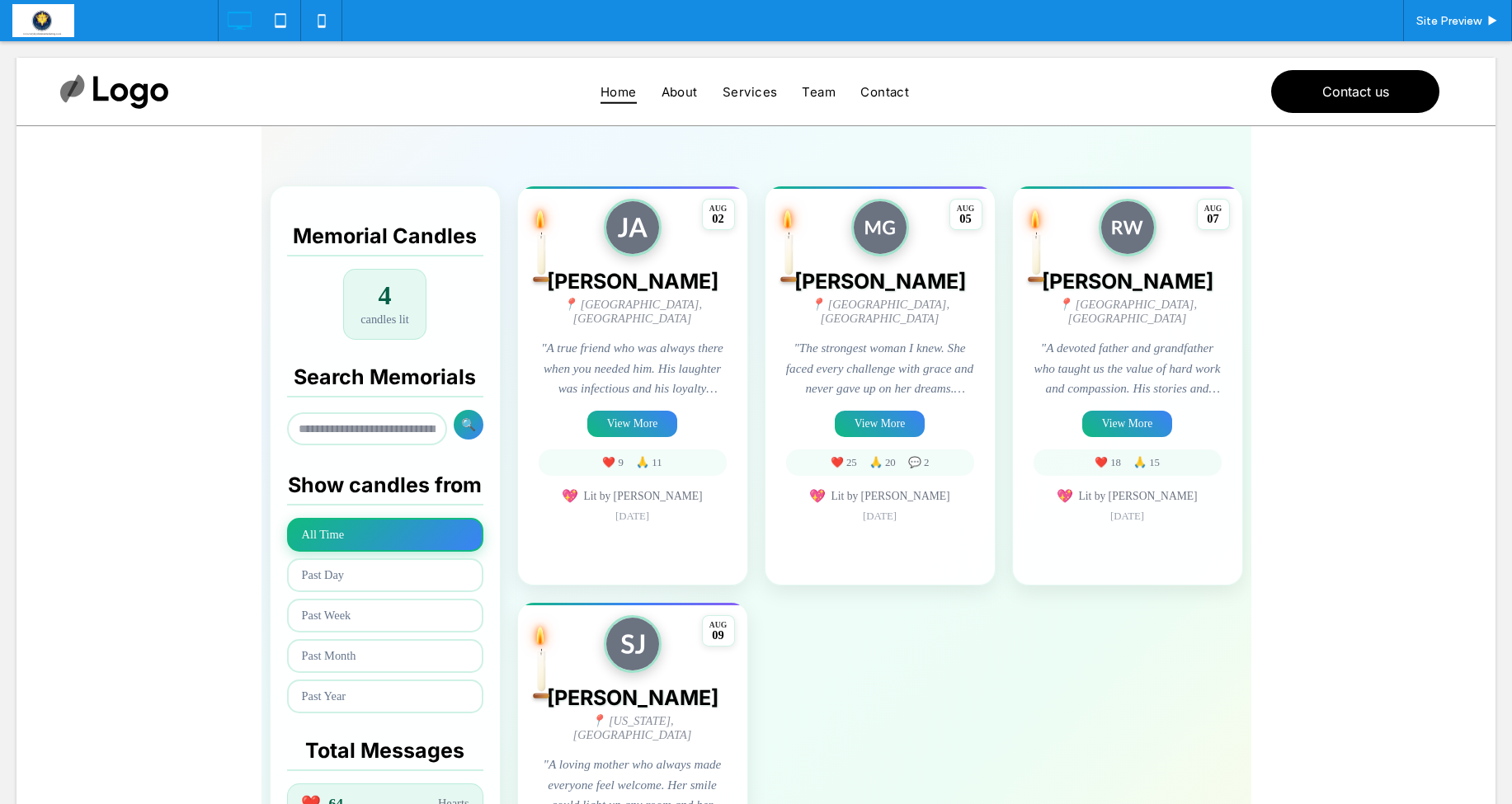
click at [628, 420] on span at bounding box center [756, 448] width 990 height 1126
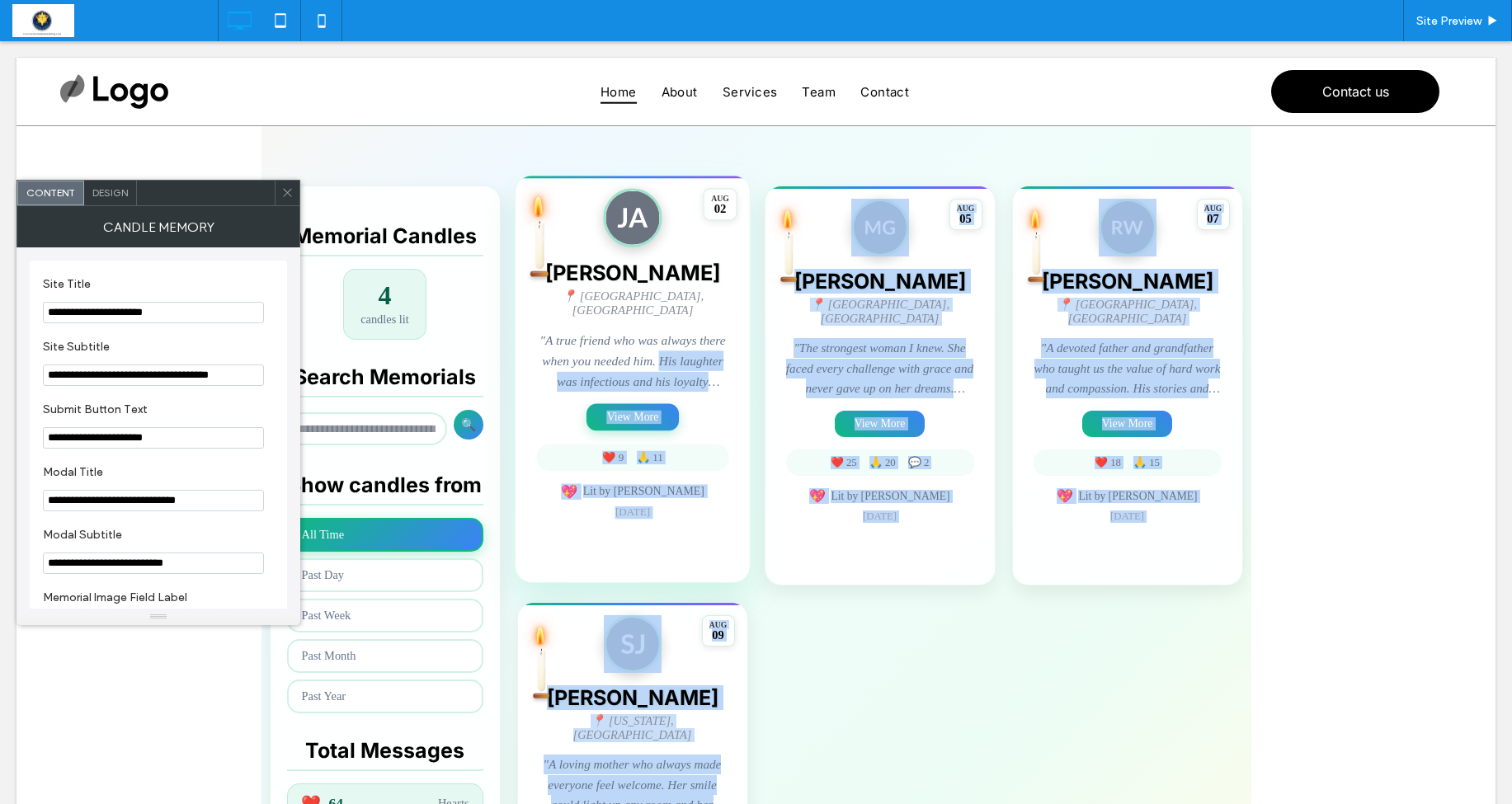
scroll to position [324, 0]
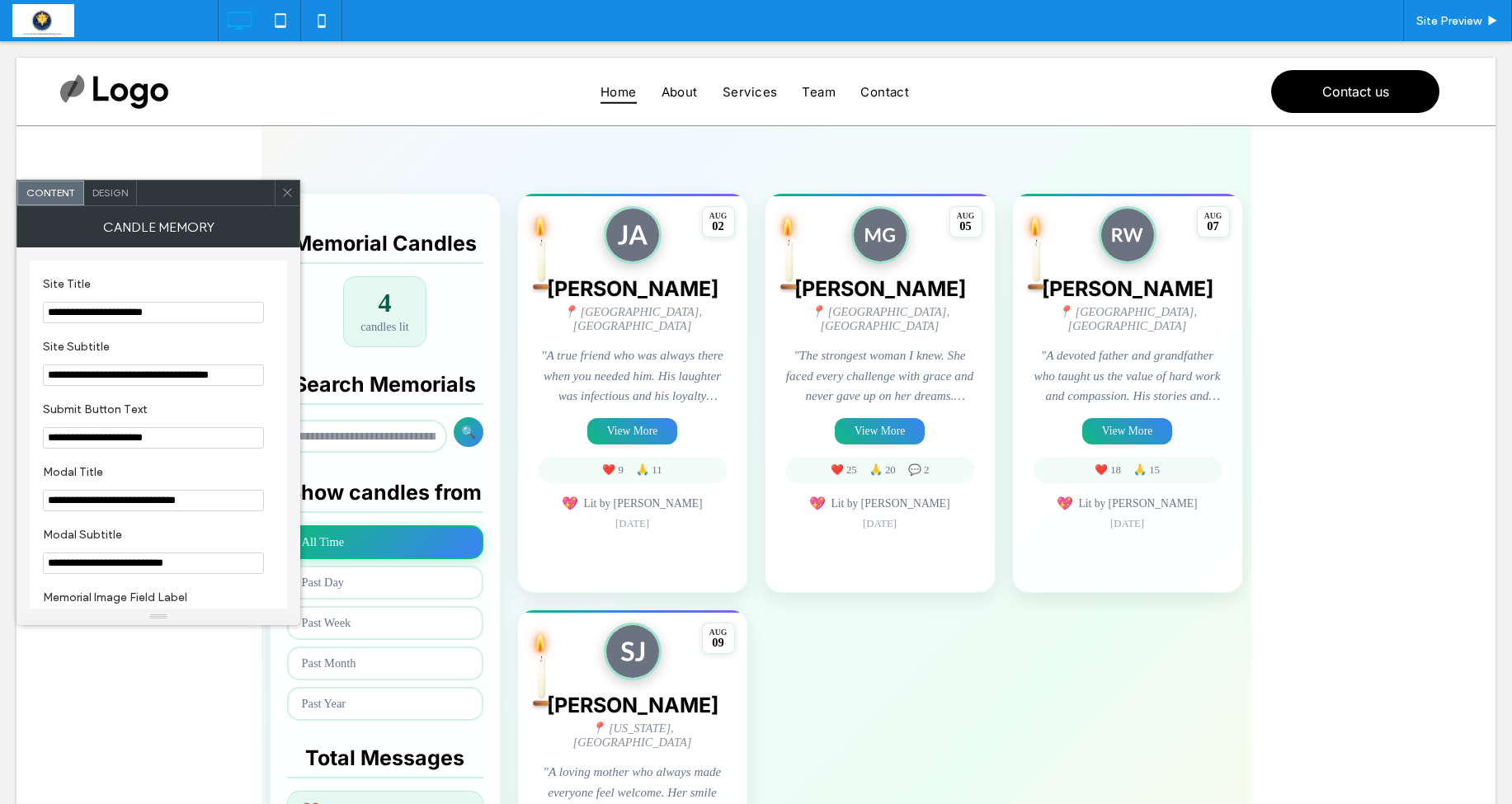
click at [281, 189] on div at bounding box center [287, 193] width 25 height 25
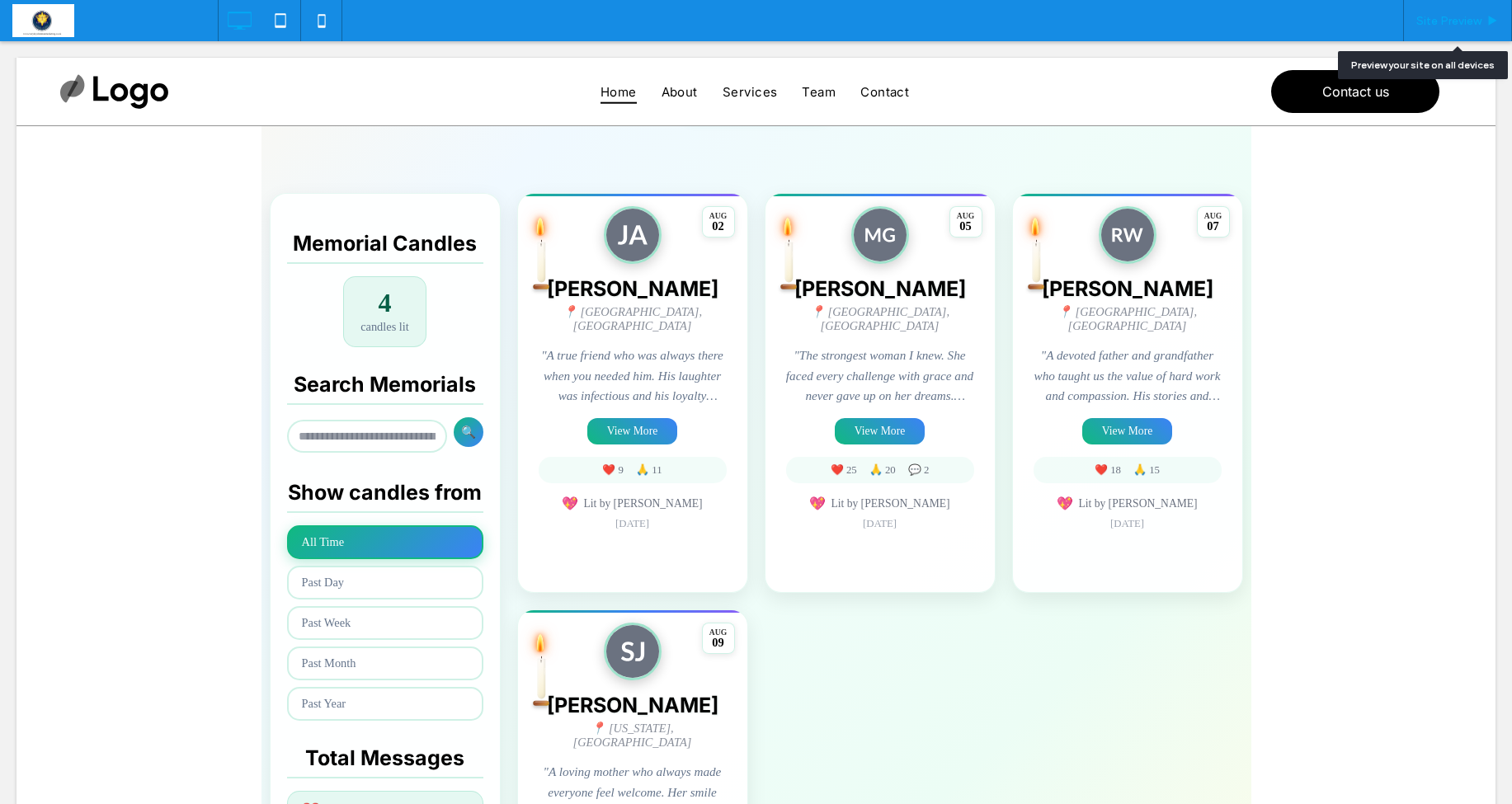
click at [1428, 17] on span "Site Preview" at bounding box center [1449, 20] width 66 height 14
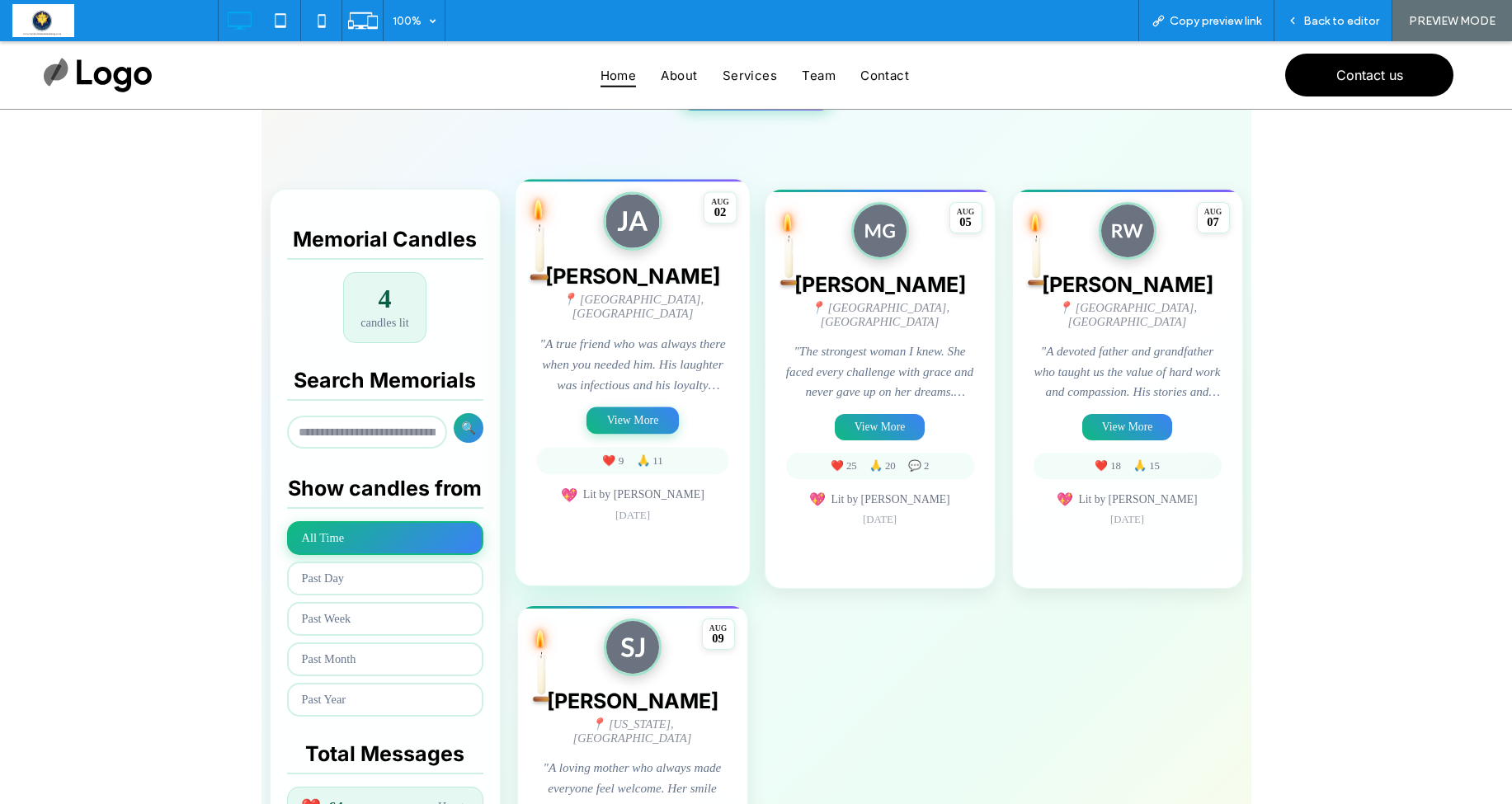
scroll to position [311, 0]
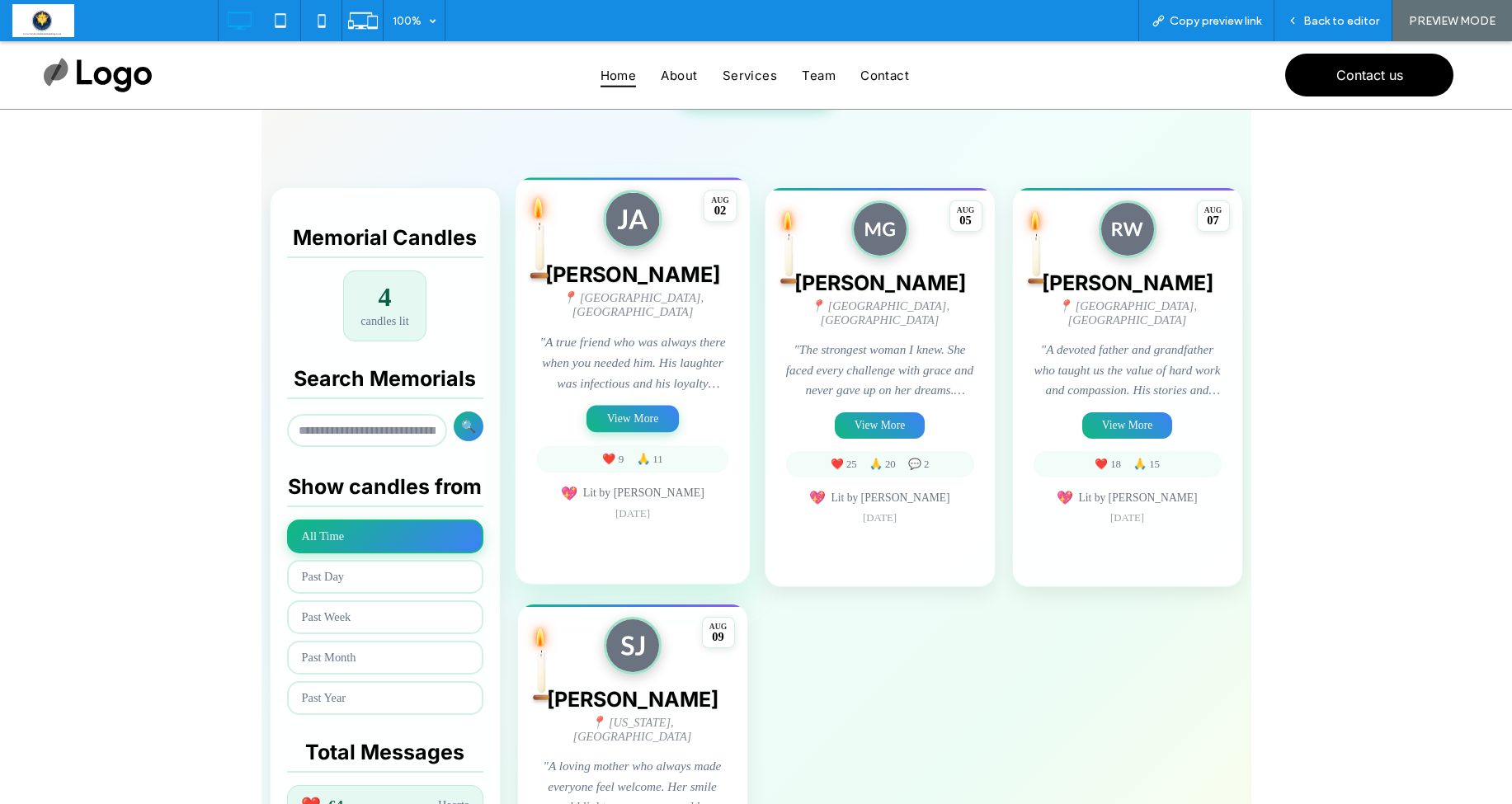
click at [643, 409] on button "View More" at bounding box center [633, 419] width 92 height 27
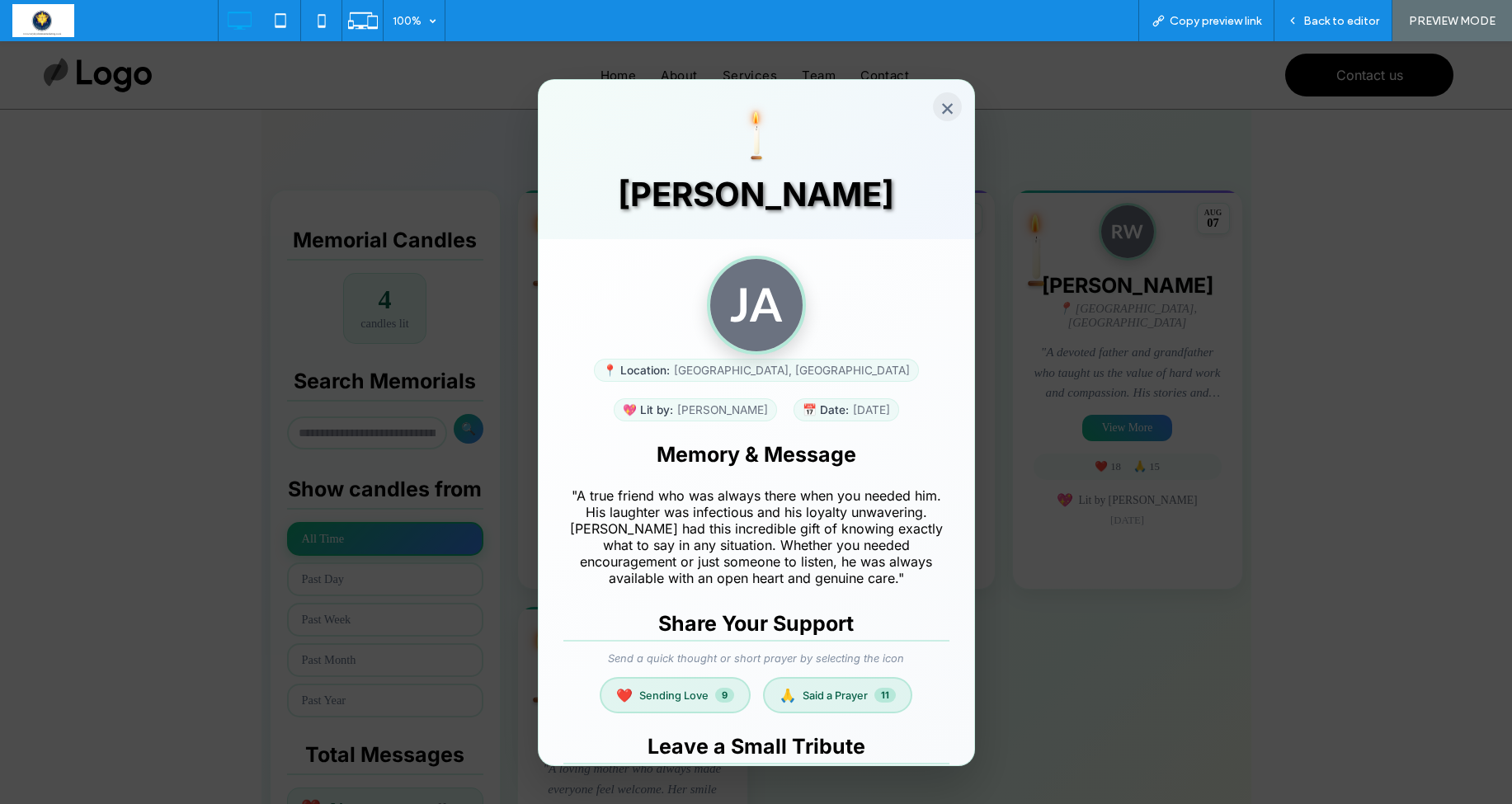
scroll to position [0, 0]
click at [942, 110] on button "×" at bounding box center [947, 106] width 29 height 29
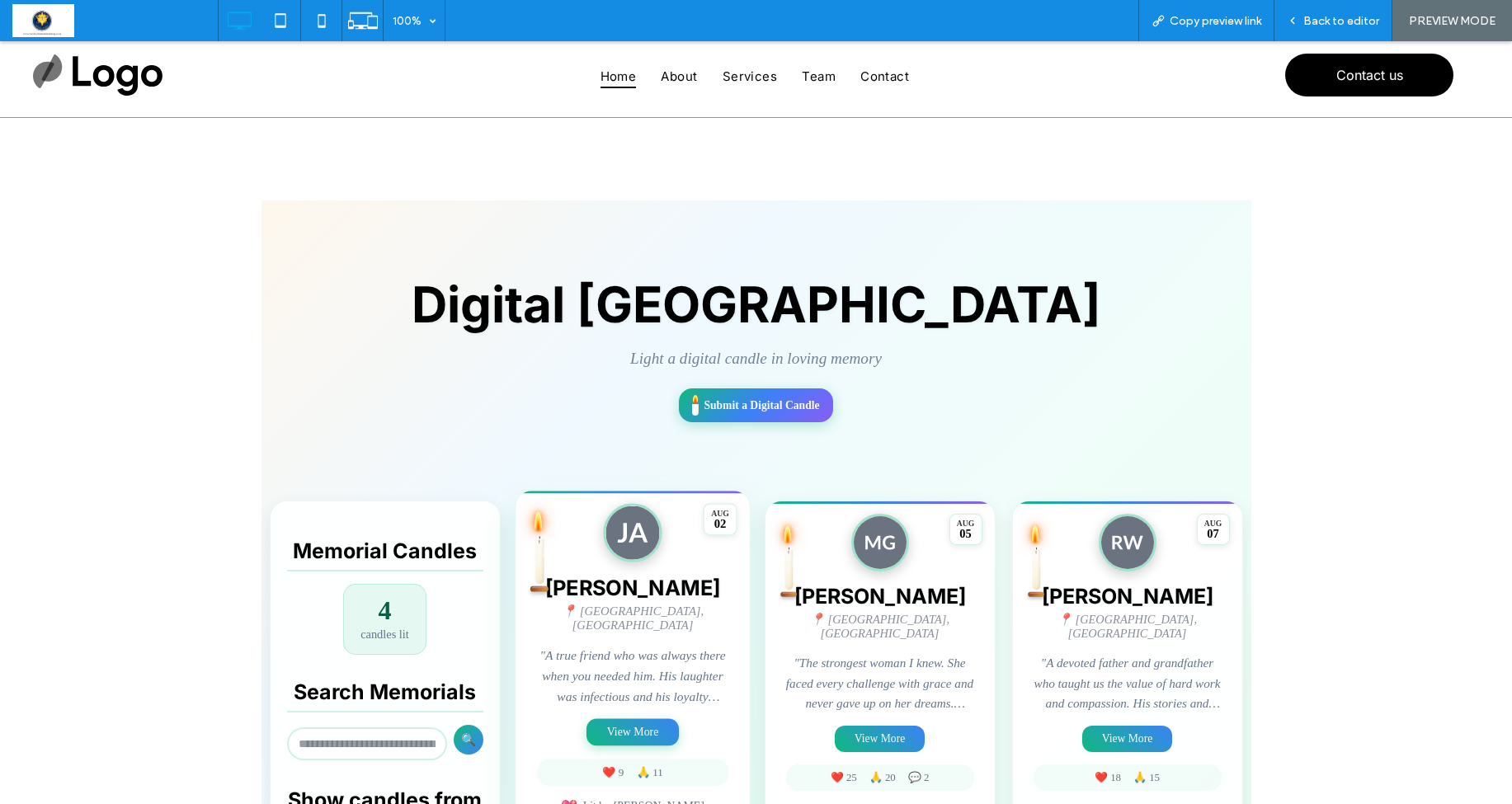
click at [640, 720] on button "View More" at bounding box center [633, 733] width 92 height 27
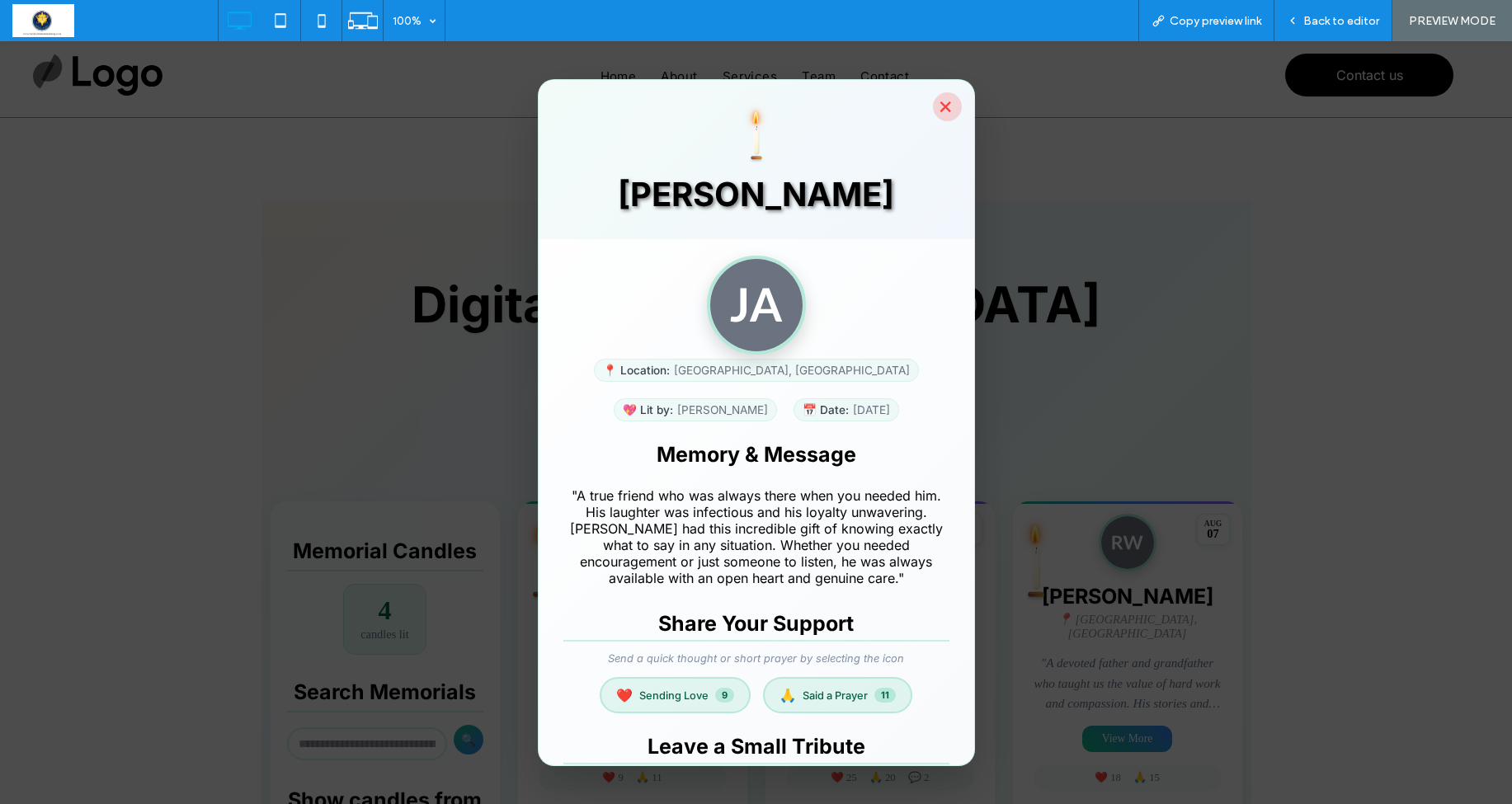
click at [944, 113] on button "×" at bounding box center [947, 106] width 29 height 29
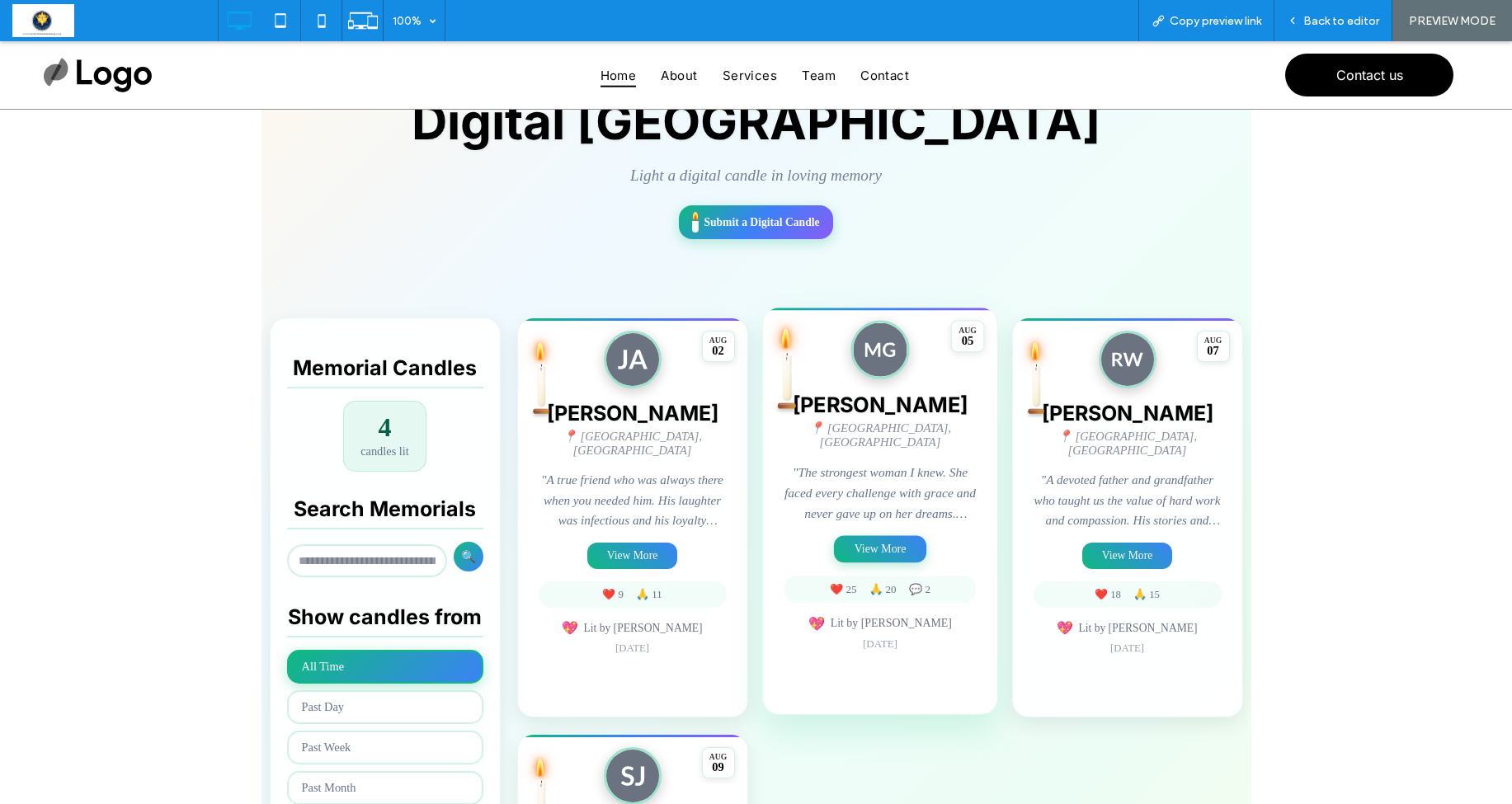
scroll to position [182, 0]
click at [886, 537] on button "View More" at bounding box center [881, 550] width 92 height 27
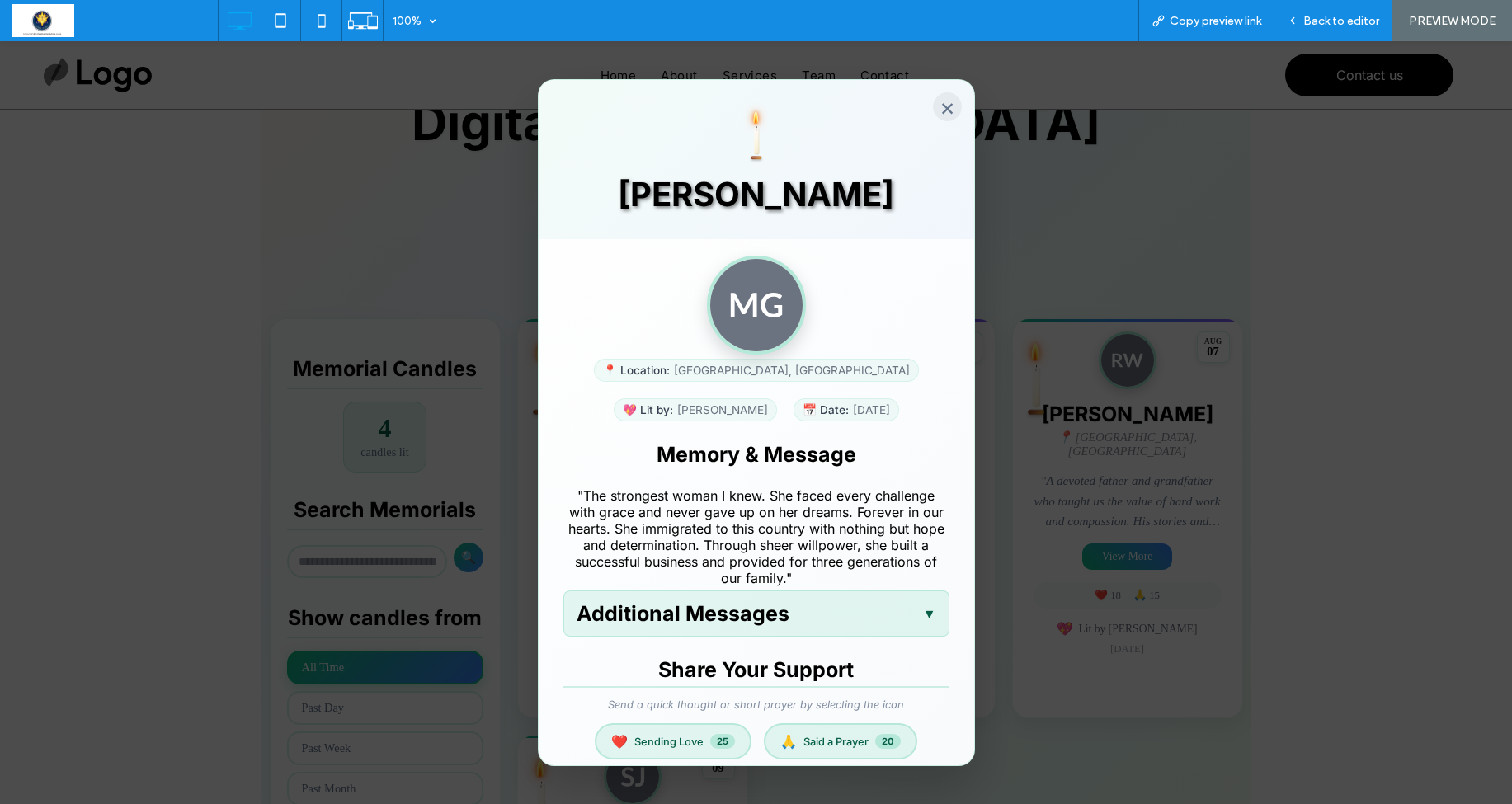
scroll to position [0, 0]
click at [943, 109] on button "×" at bounding box center [947, 106] width 29 height 29
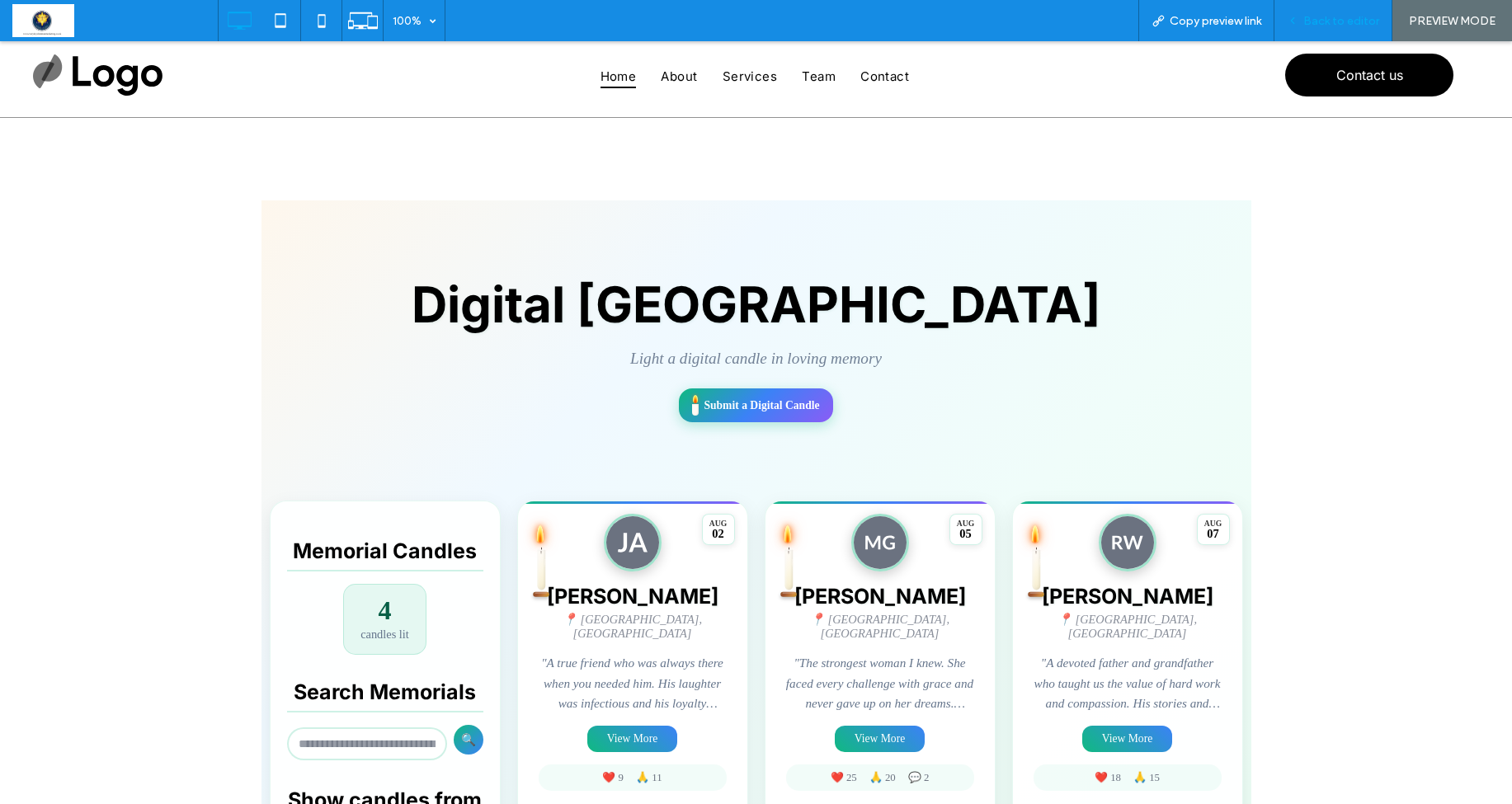
click at [1350, 15] on span "Back to editor" at bounding box center [1342, 20] width 76 height 14
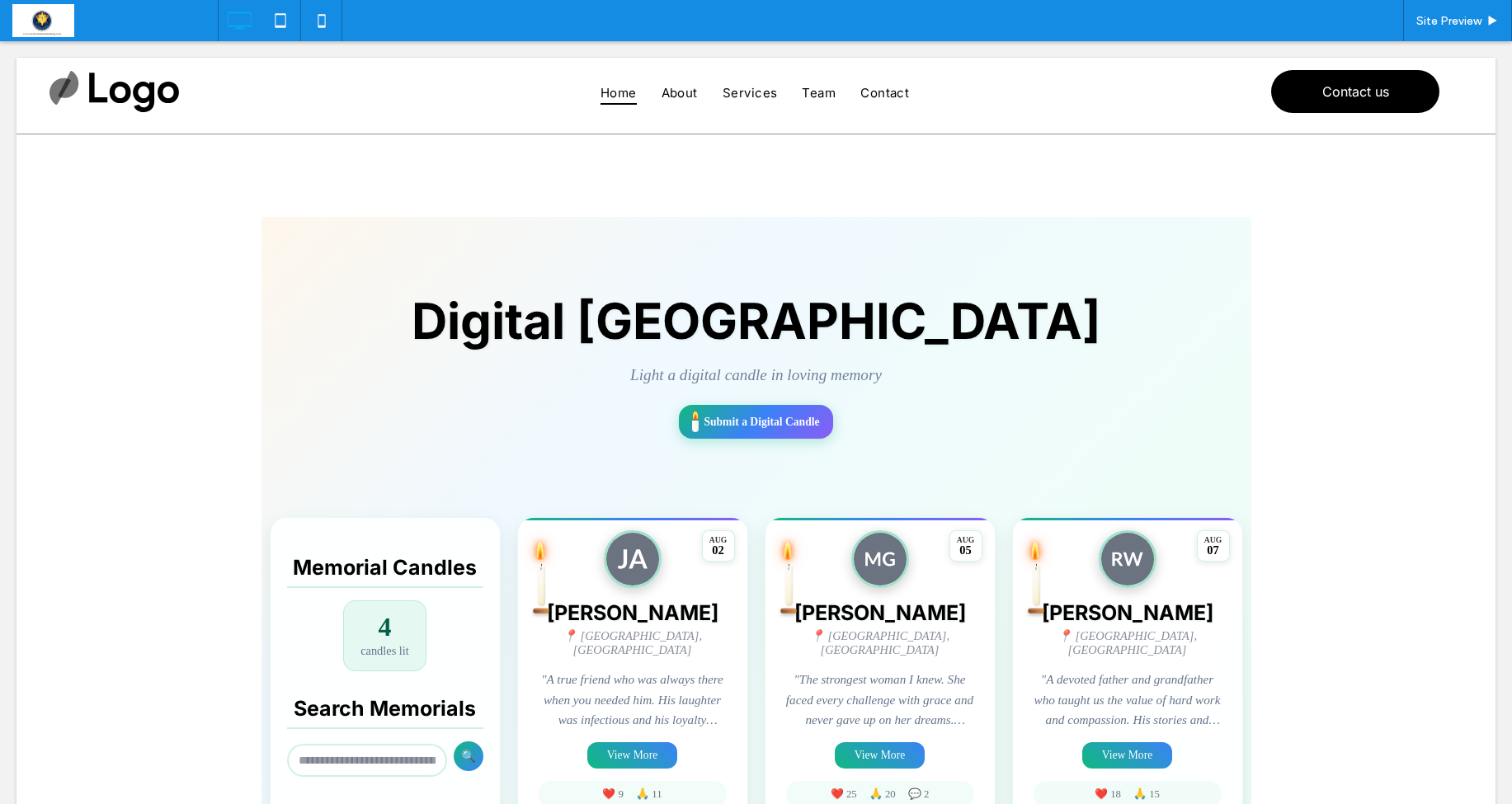
click at [573, 404] on span at bounding box center [756, 780] width 990 height 1126
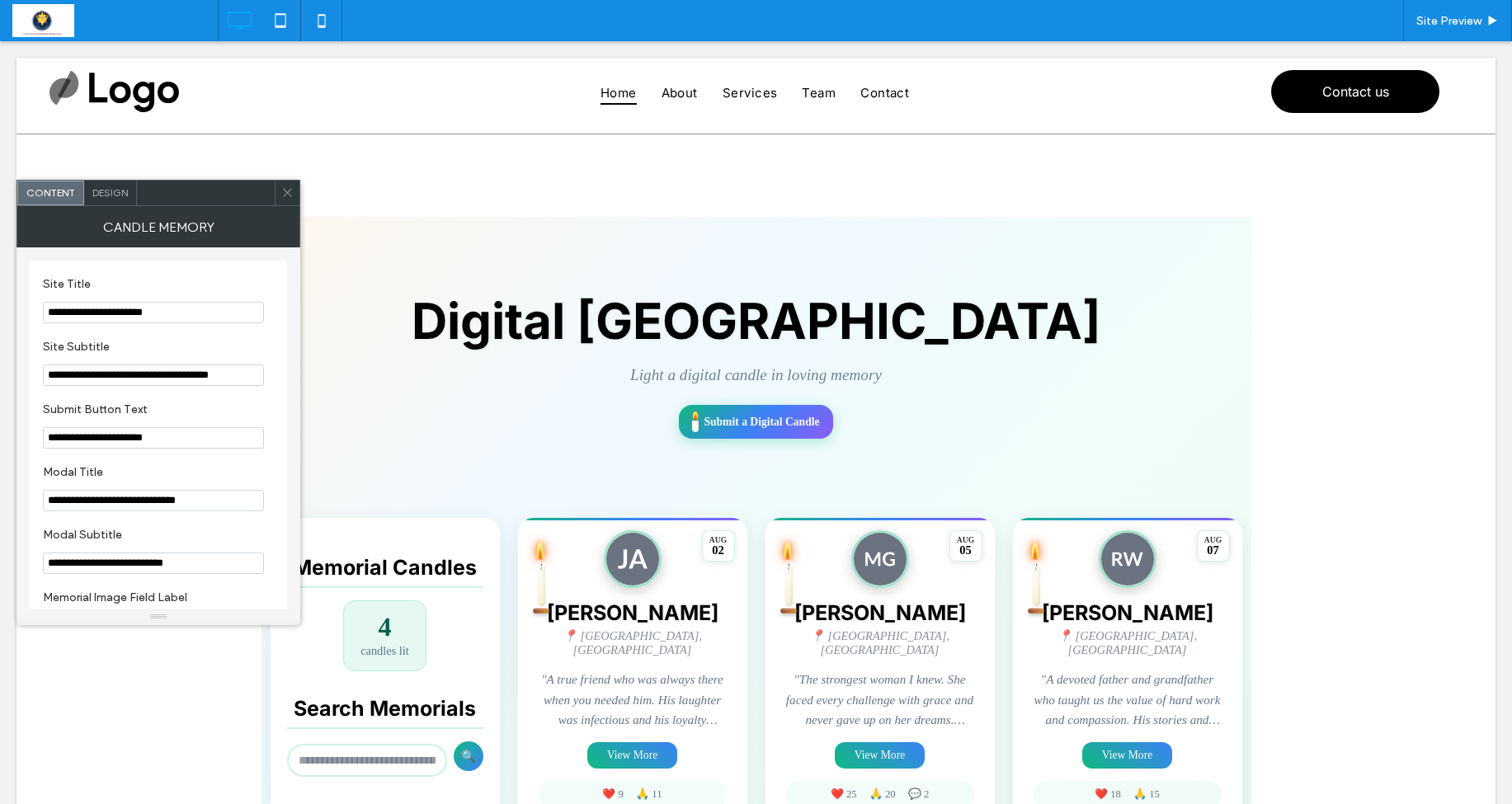
click at [118, 189] on span "Design" at bounding box center [110, 192] width 35 height 12
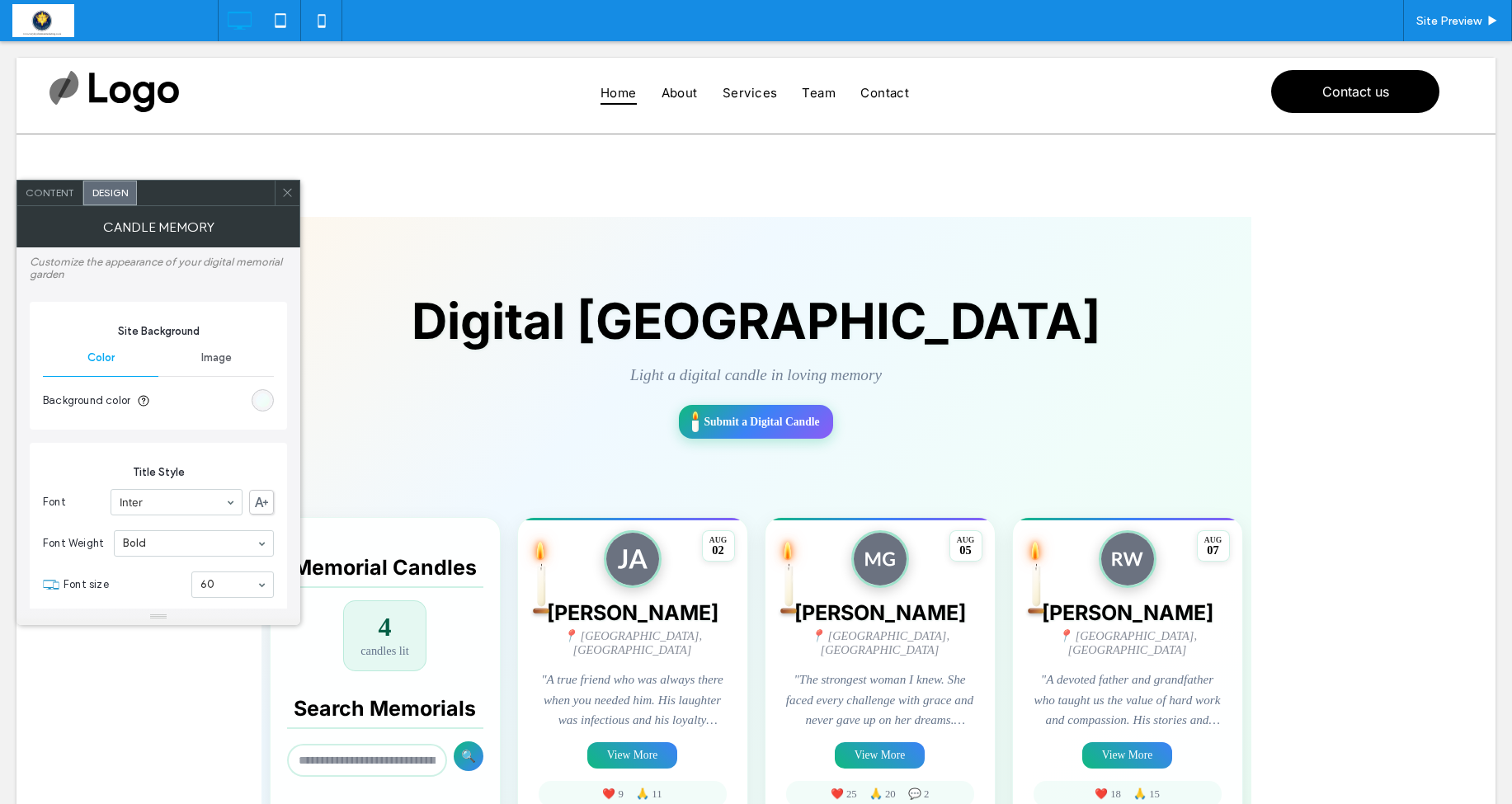
click at [260, 396] on div "linear-gradient(135deg, rgb(254, 247, 237) 0%, rgb(240, 249, 255) 25%, rgb(240,…" at bounding box center [262, 400] width 14 height 14
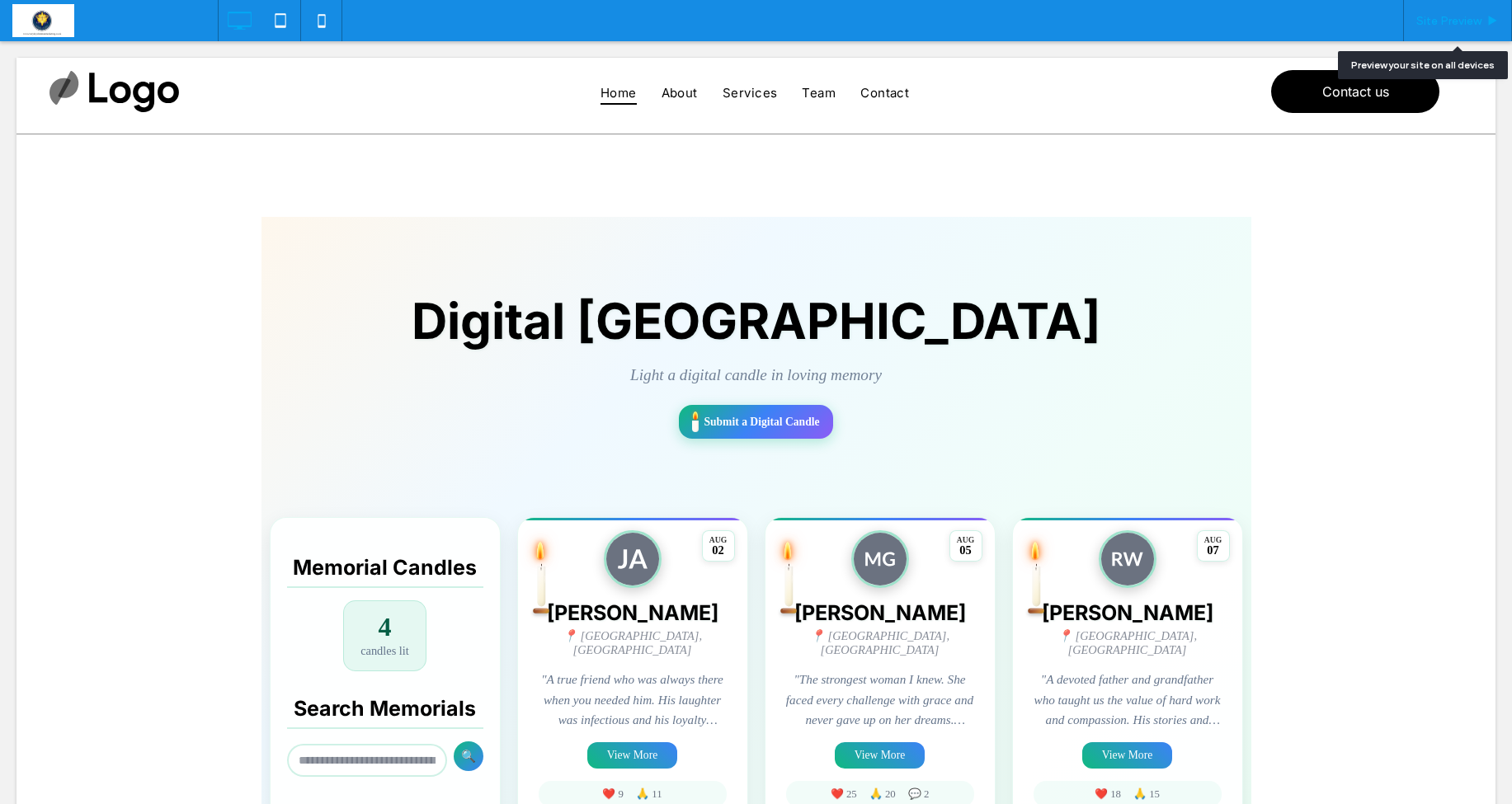
click at [1456, 25] on span "Site Preview" at bounding box center [1449, 20] width 66 height 14
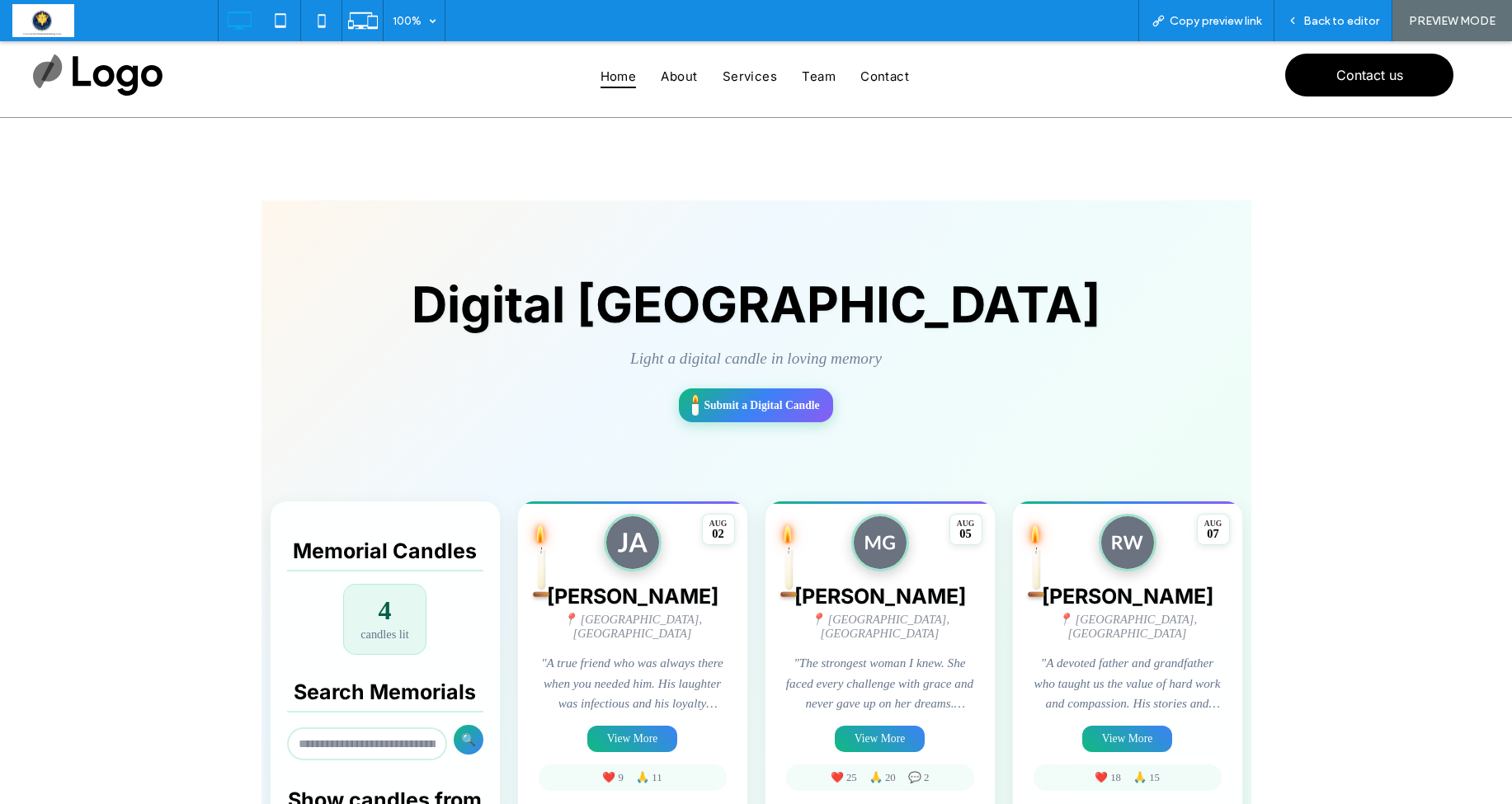
click at [362, 358] on p "Light a digital candle in loving memory" at bounding box center [757, 359] width 957 height 18
click at [1322, 19] on span "Back to editor" at bounding box center [1342, 20] width 76 height 14
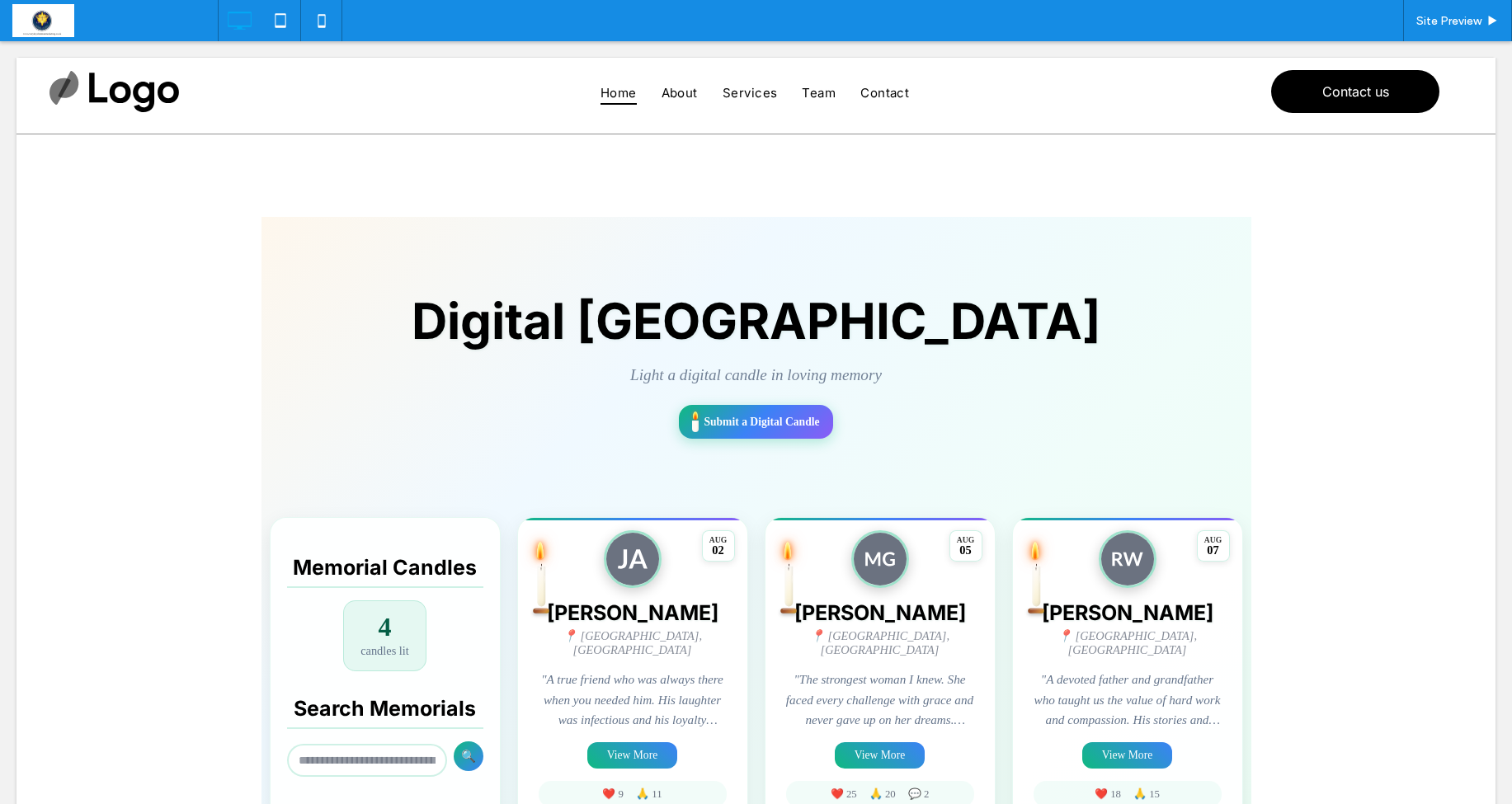
click at [614, 433] on span at bounding box center [756, 780] width 990 height 1126
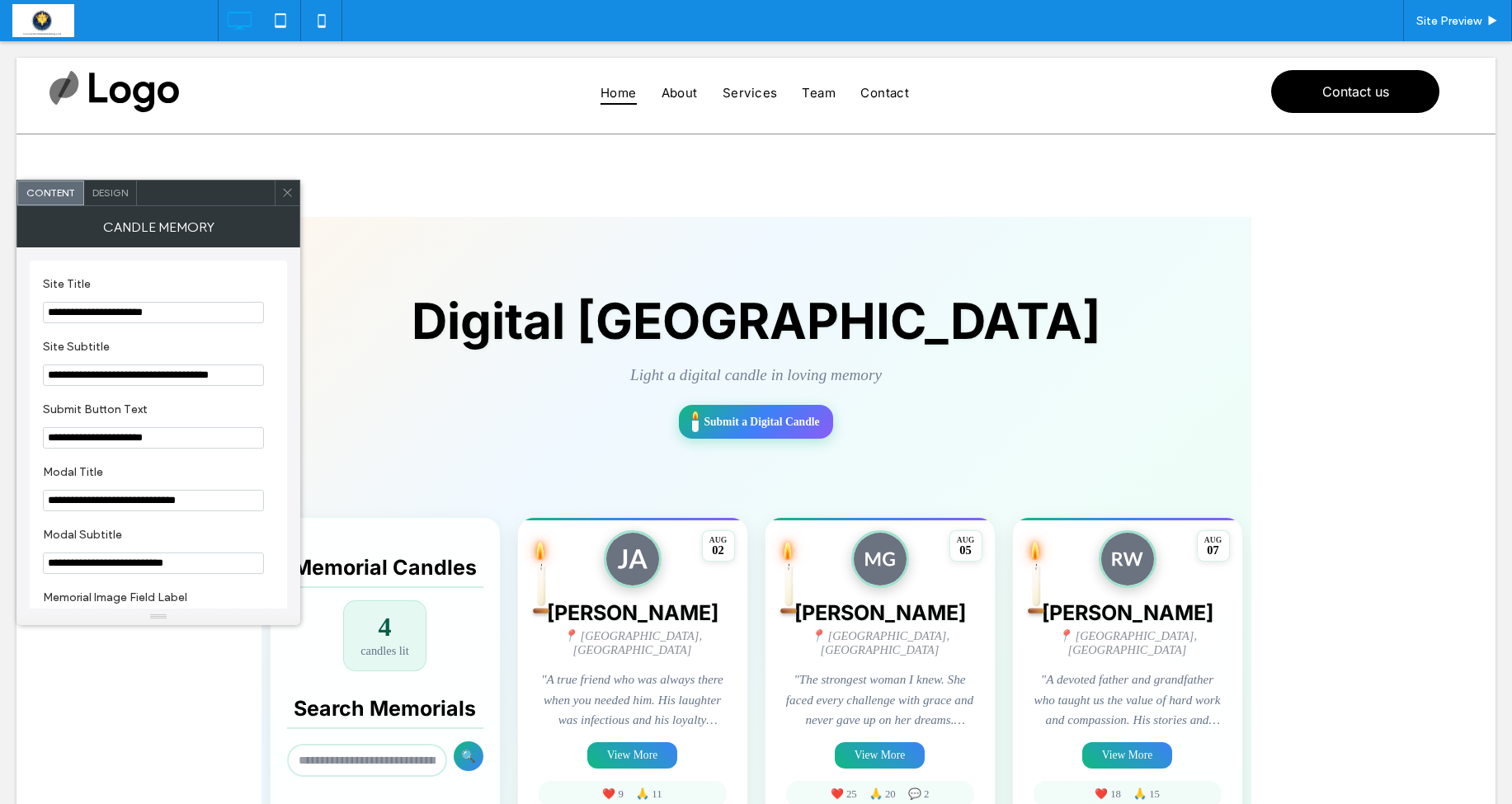
click at [114, 194] on span "Design" at bounding box center [110, 192] width 35 height 12
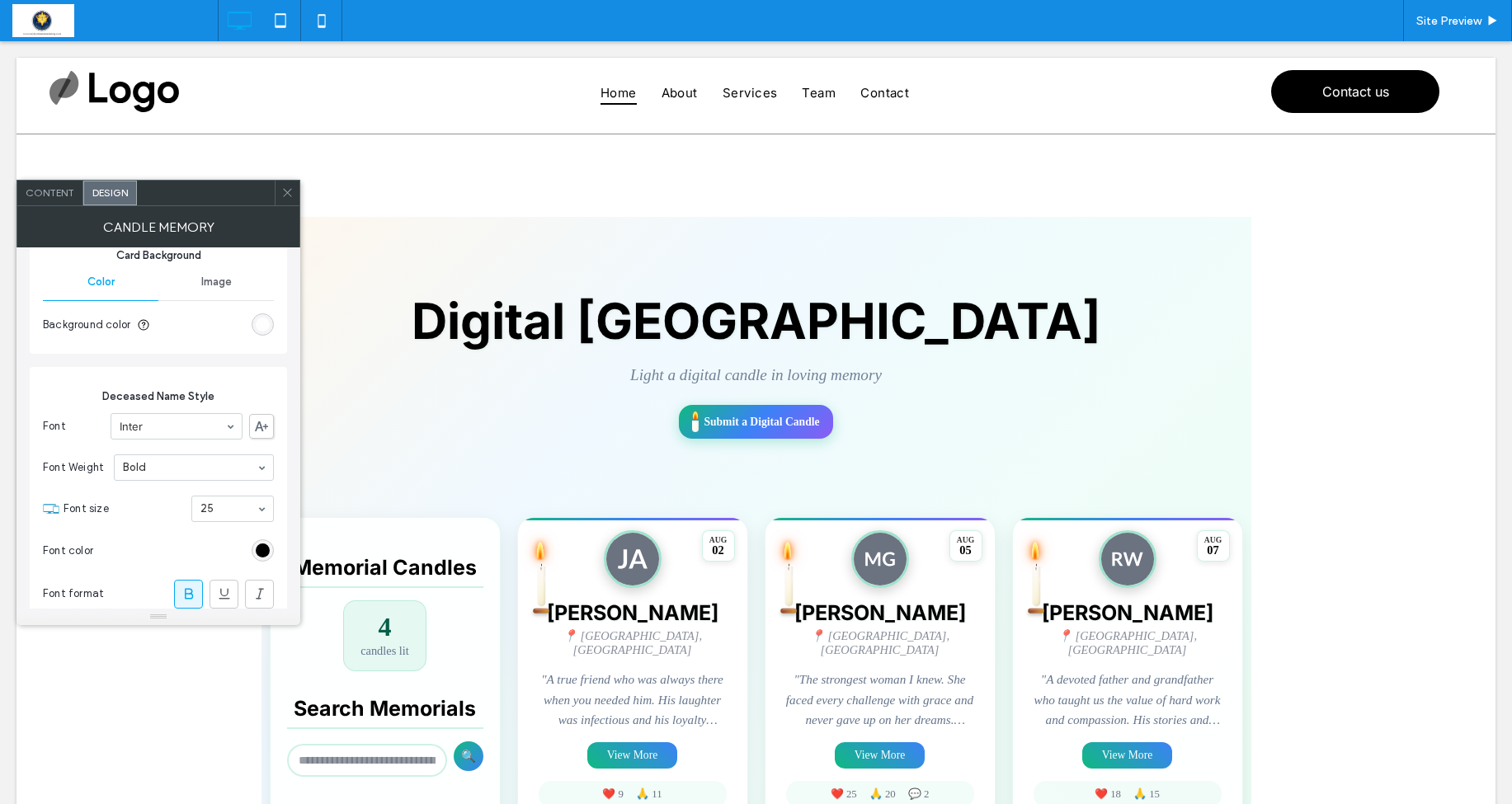
scroll to position [2673, 0]
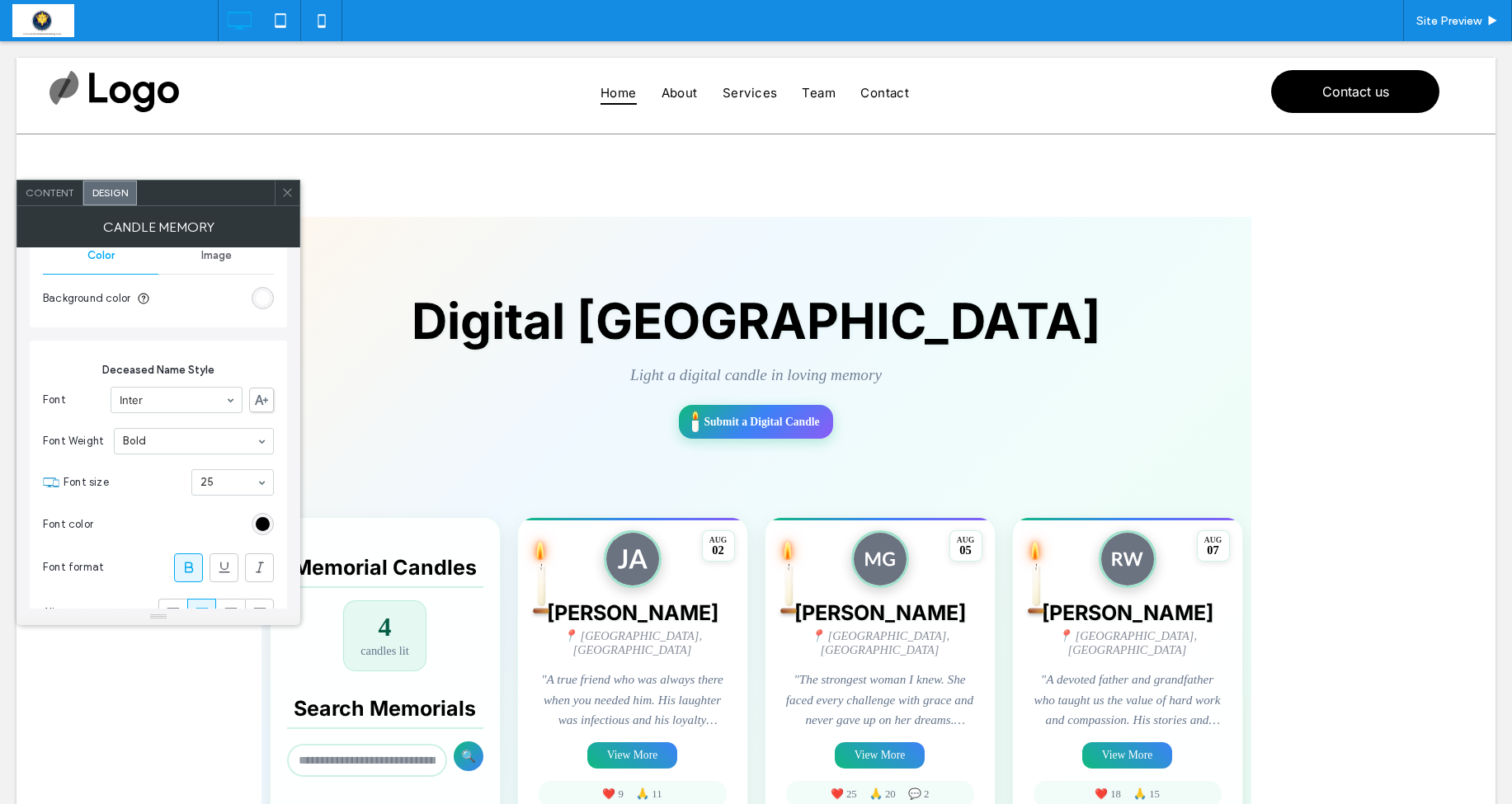
click at [284, 187] on icon at bounding box center [287, 192] width 12 height 12
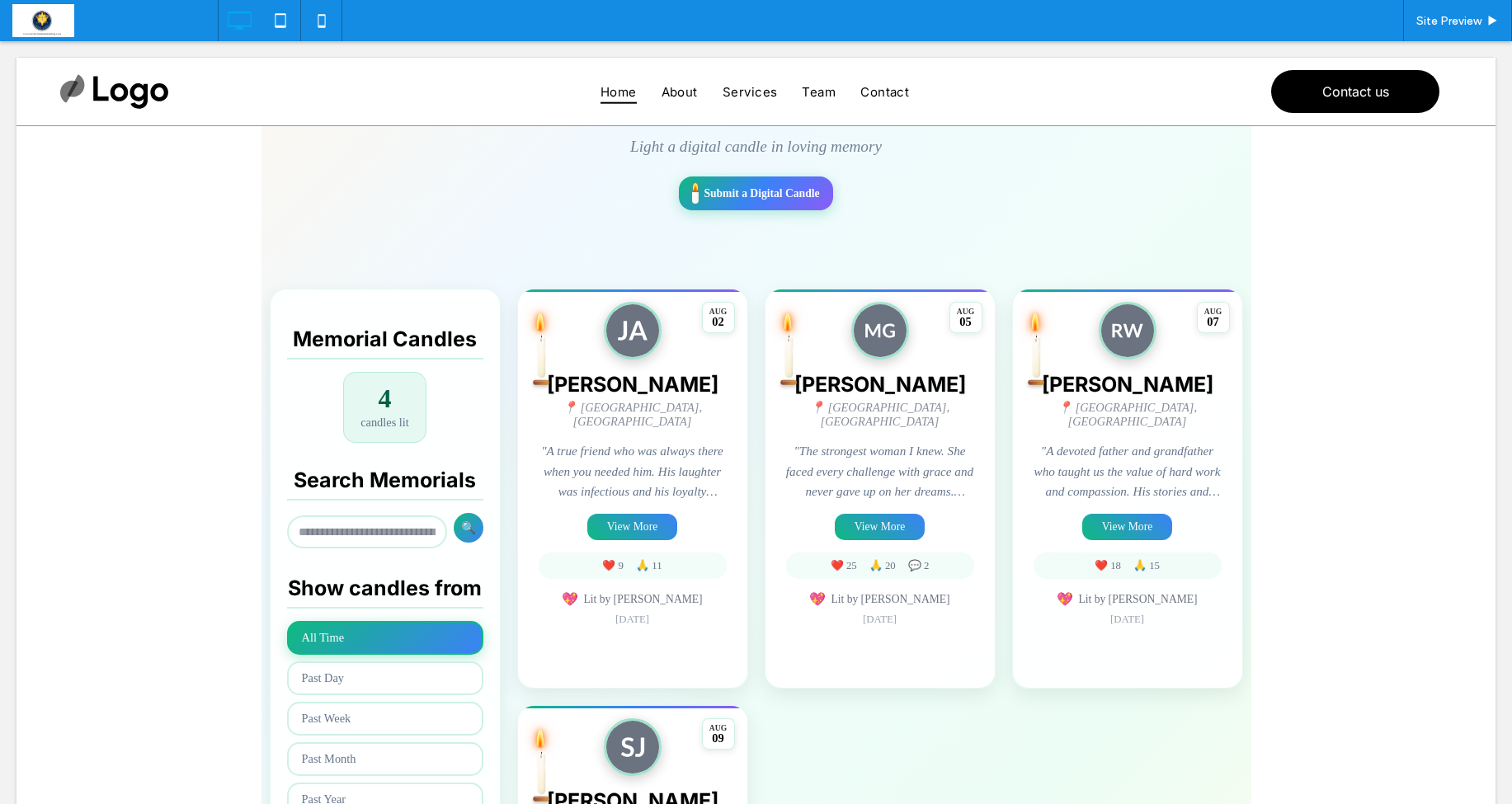
scroll to position [232, 0]
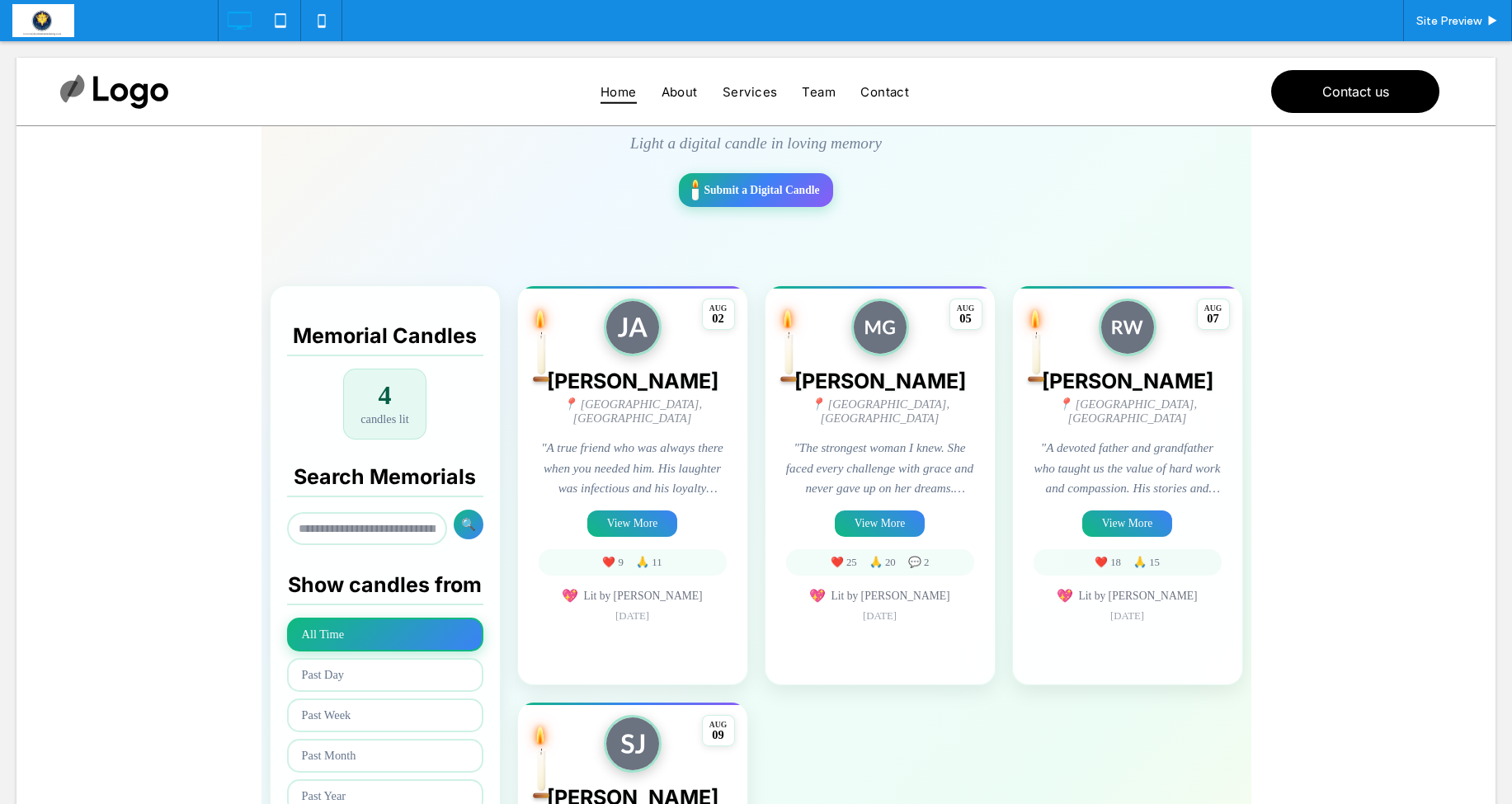
click at [639, 515] on span at bounding box center [756, 548] width 990 height 1126
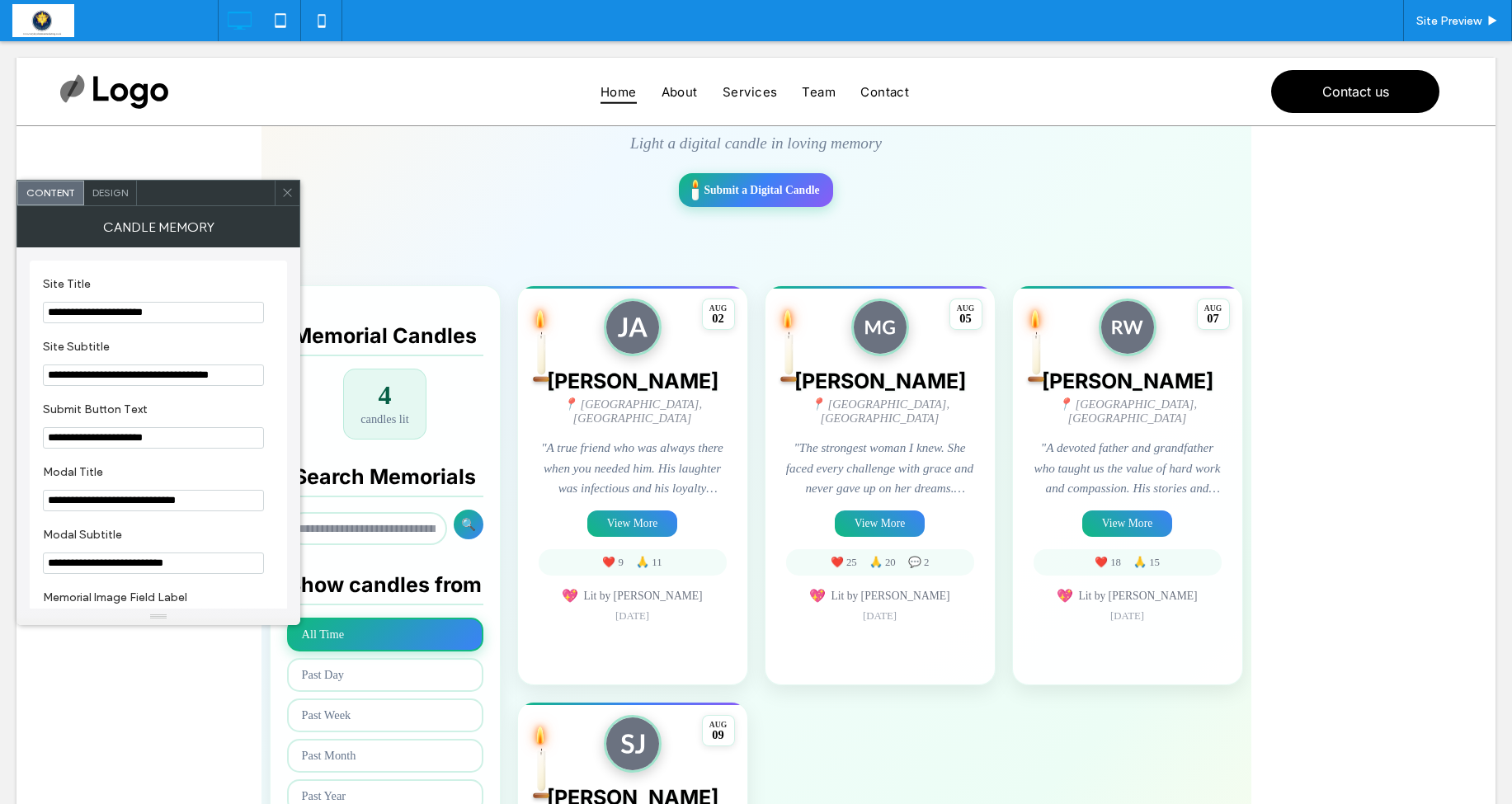
click at [285, 196] on use at bounding box center [287, 192] width 8 height 8
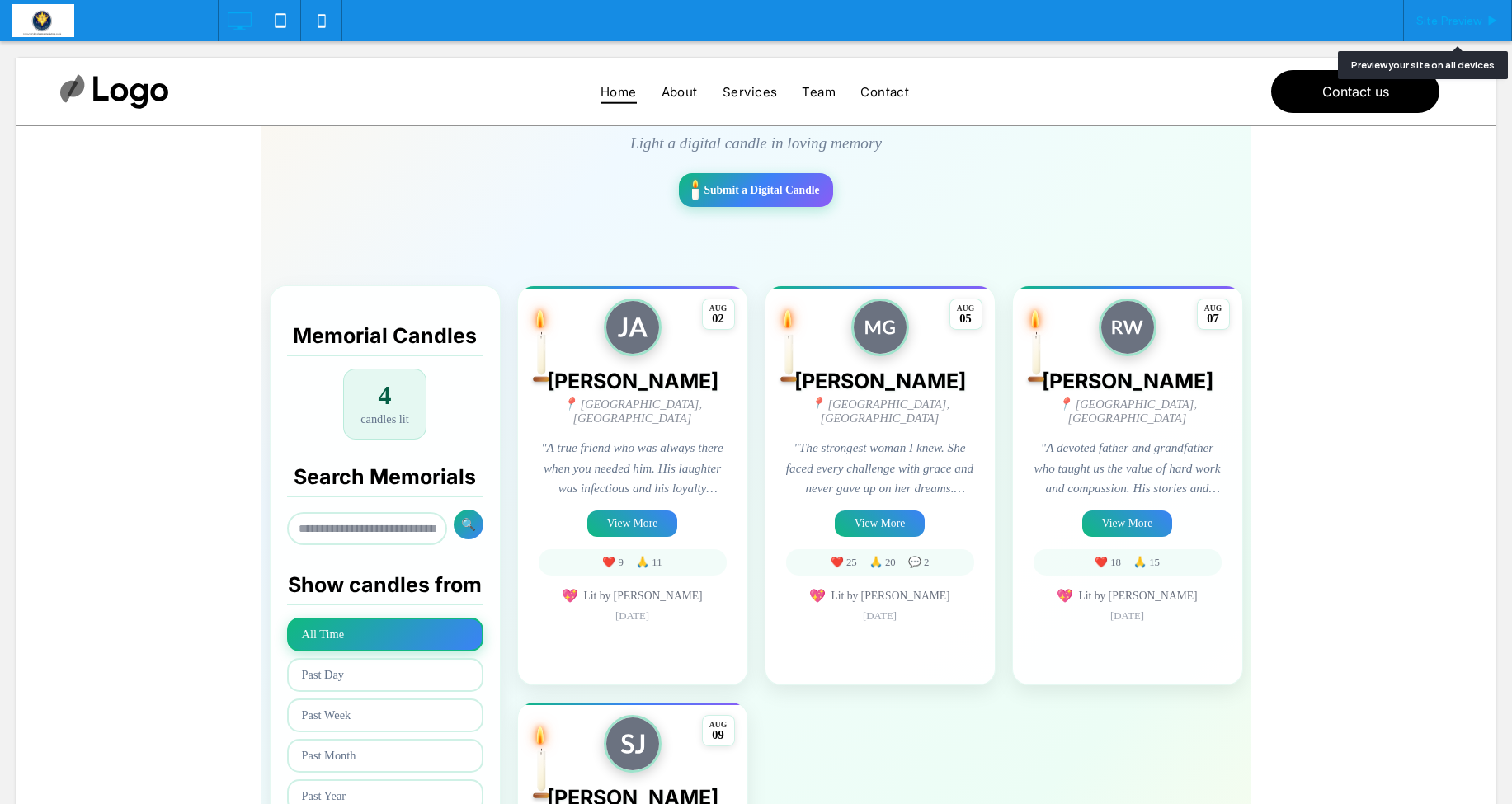
click at [1461, 17] on span "Site Preview" at bounding box center [1449, 20] width 66 height 14
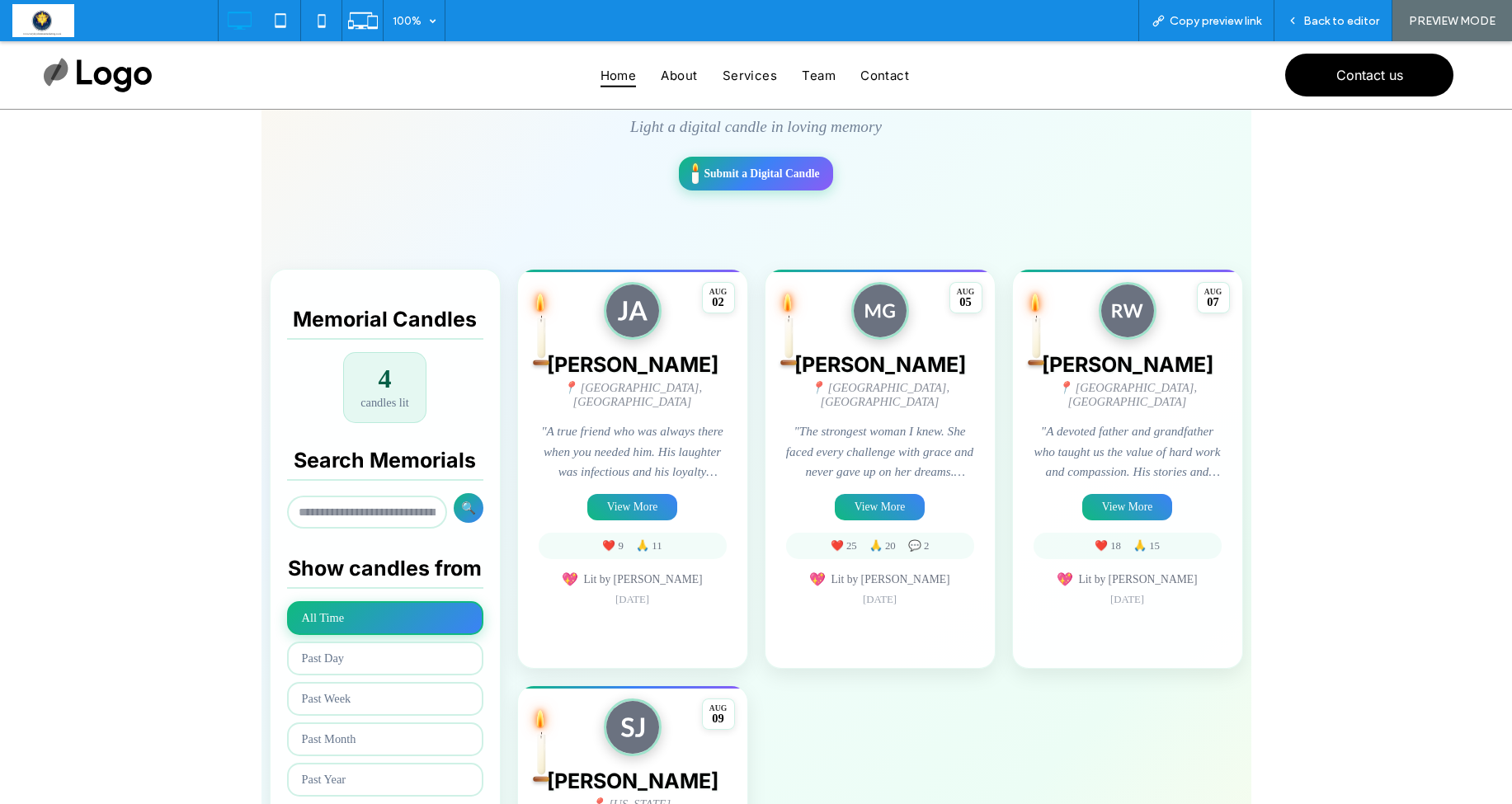
click at [649, 494] on button "View More" at bounding box center [632, 507] width 90 height 27
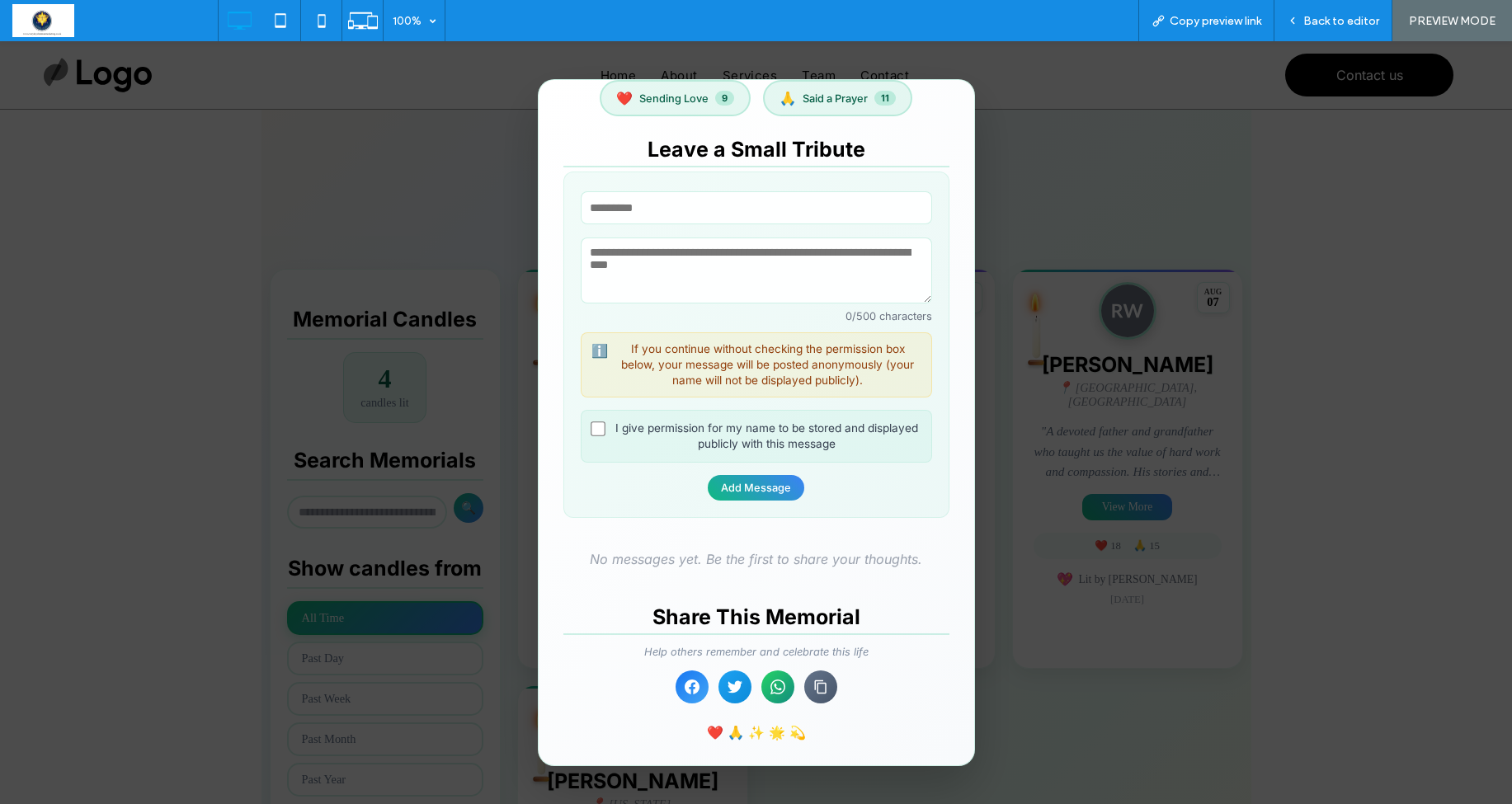
scroll to position [617, 0]
click at [827, 683] on icon at bounding box center [821, 685] width 17 height 17
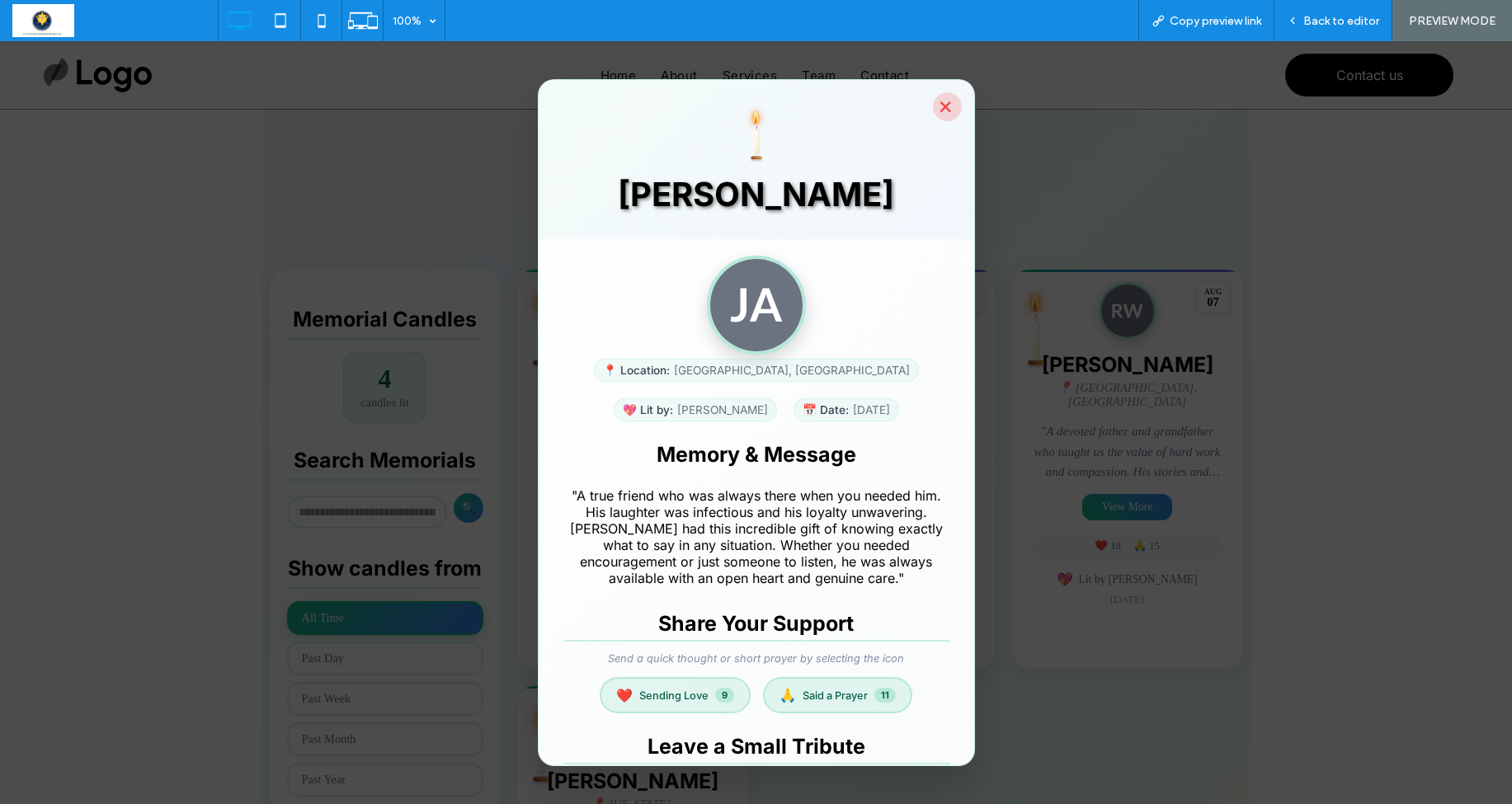
scroll to position [0, 0]
click at [944, 107] on button "×" at bounding box center [947, 106] width 29 height 29
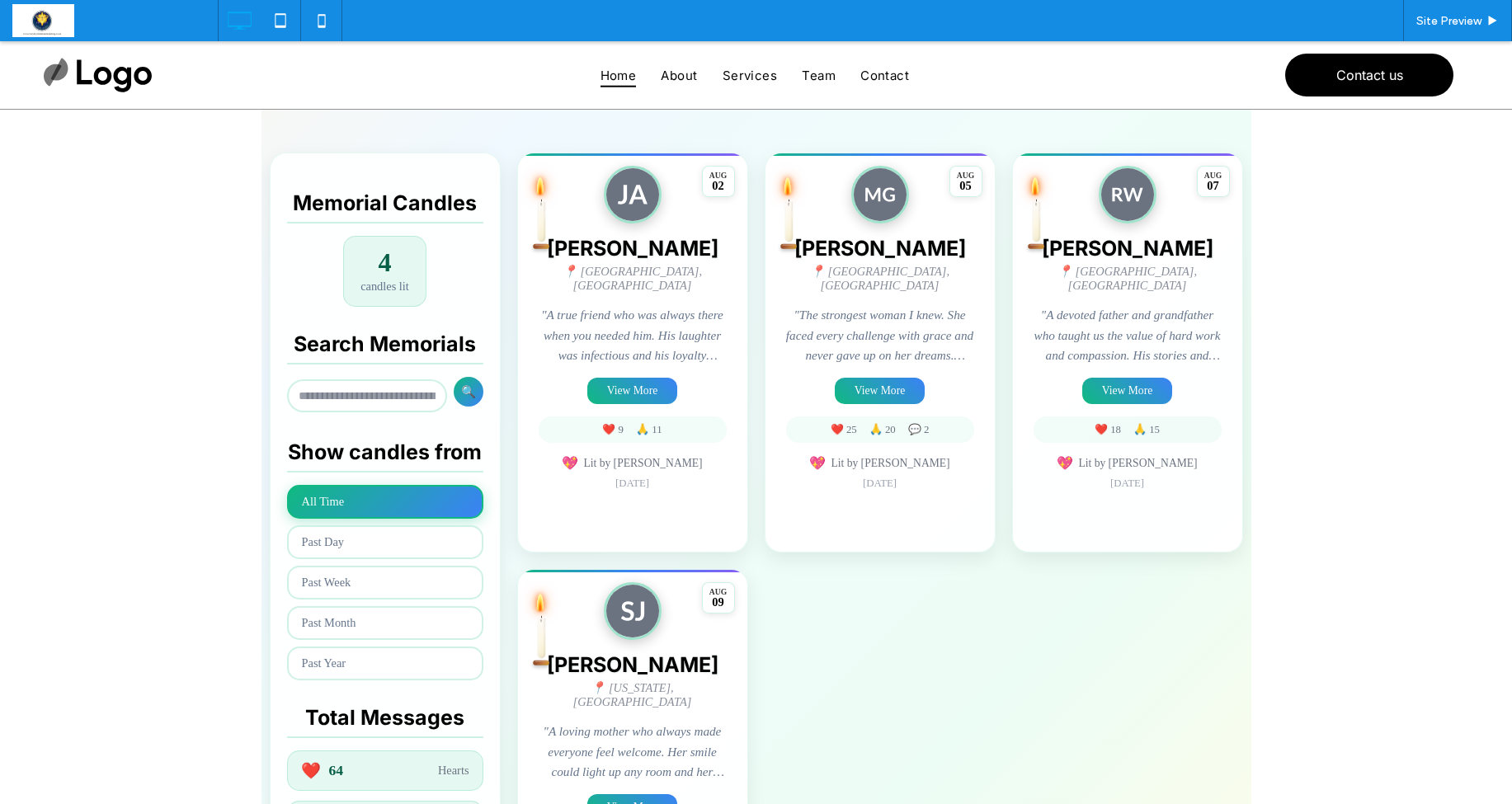
scroll to position [350, 0]
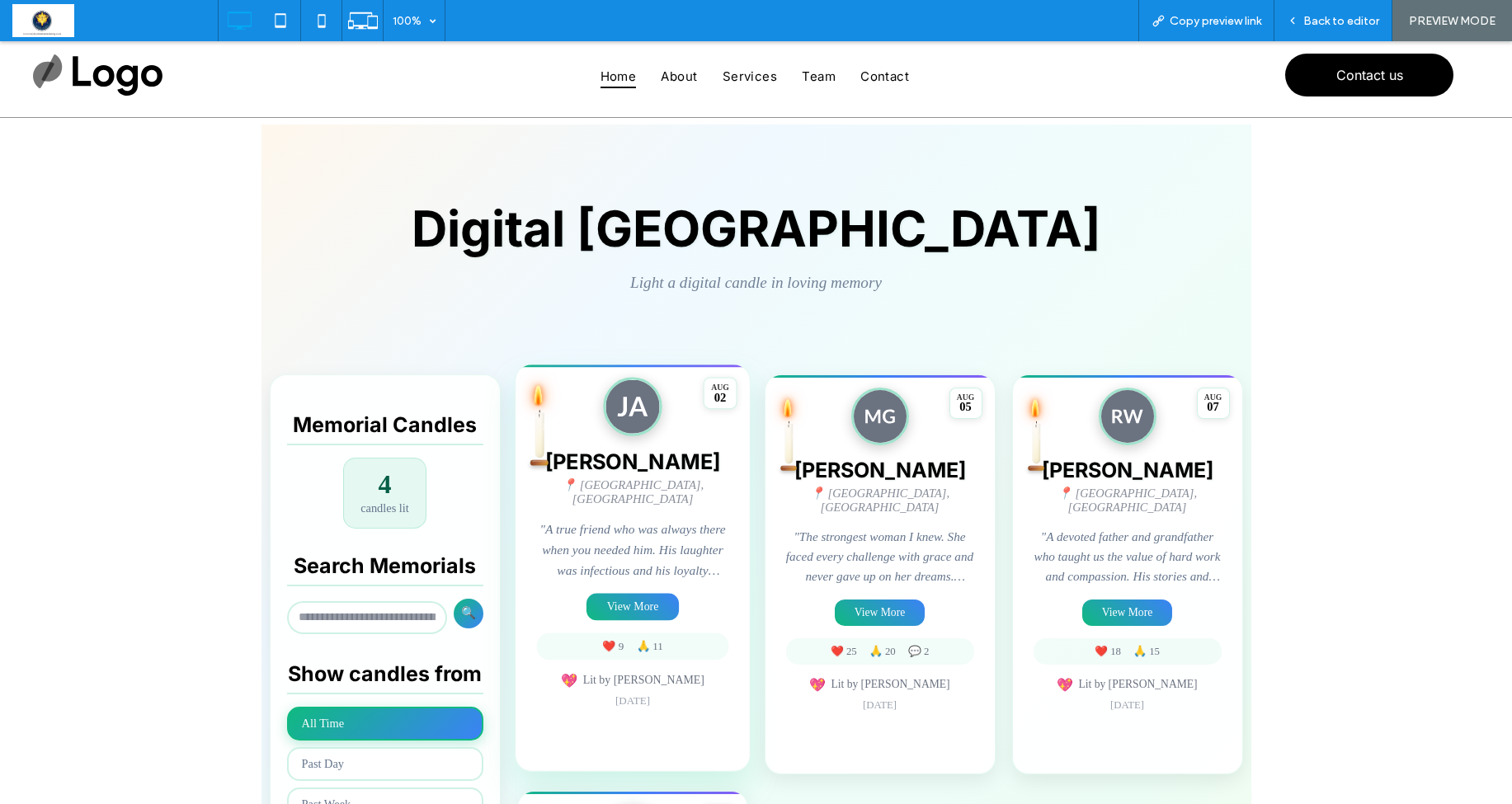
scroll to position [51, 0]
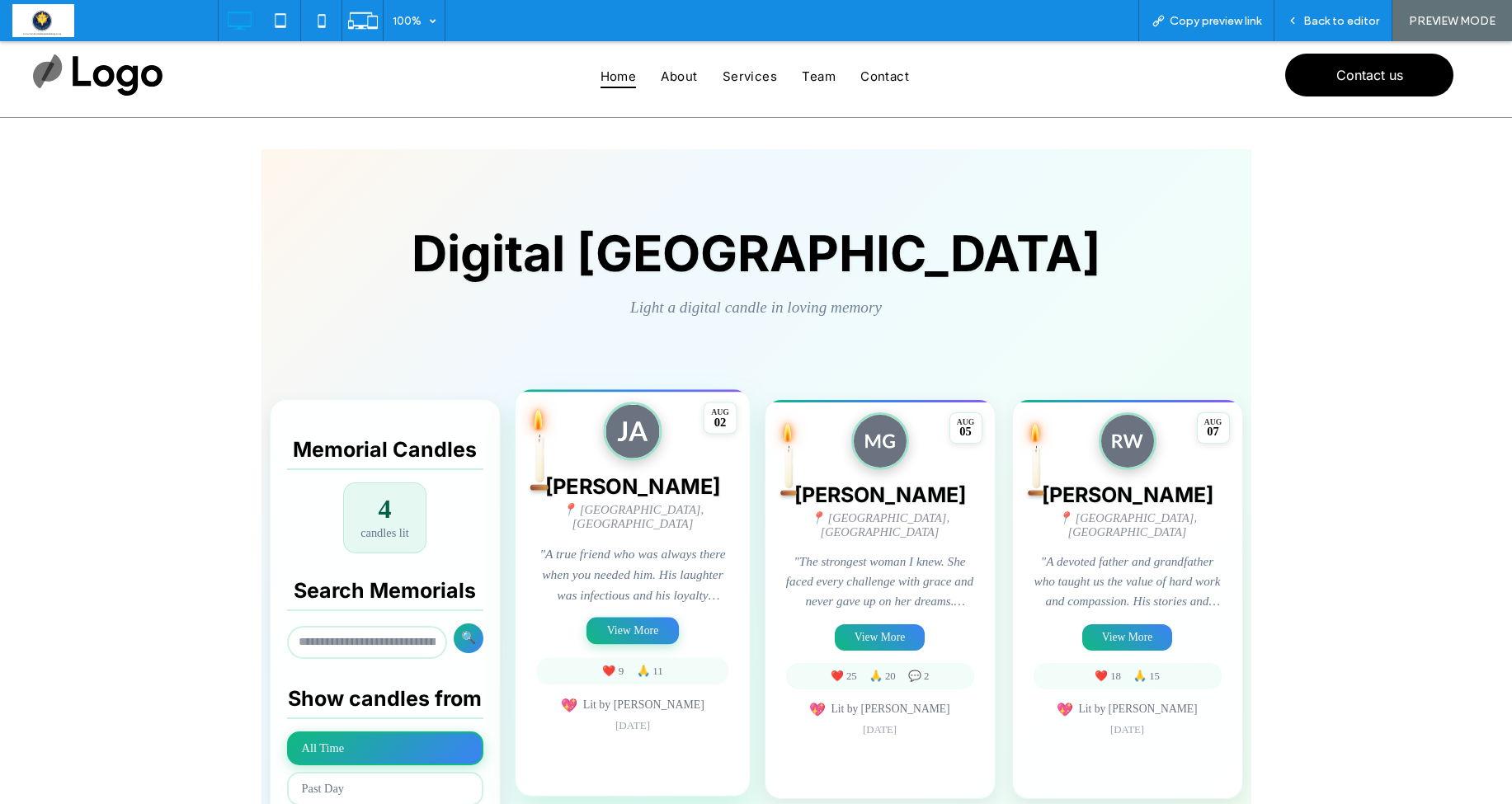
click at [645, 624] on button "View More" at bounding box center [633, 630] width 92 height 27
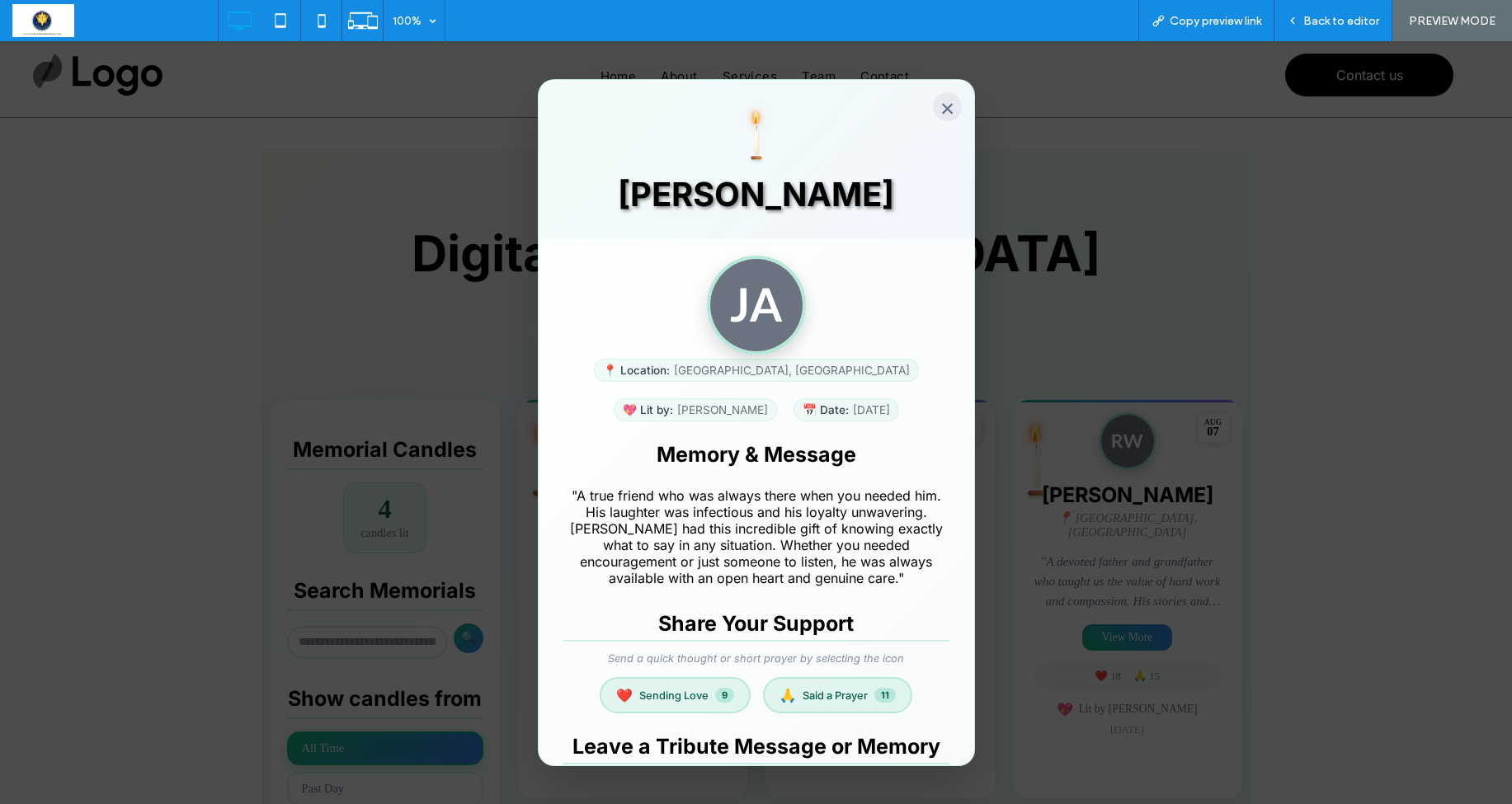
scroll to position [0, 0]
click at [948, 107] on button "×" at bounding box center [947, 106] width 29 height 29
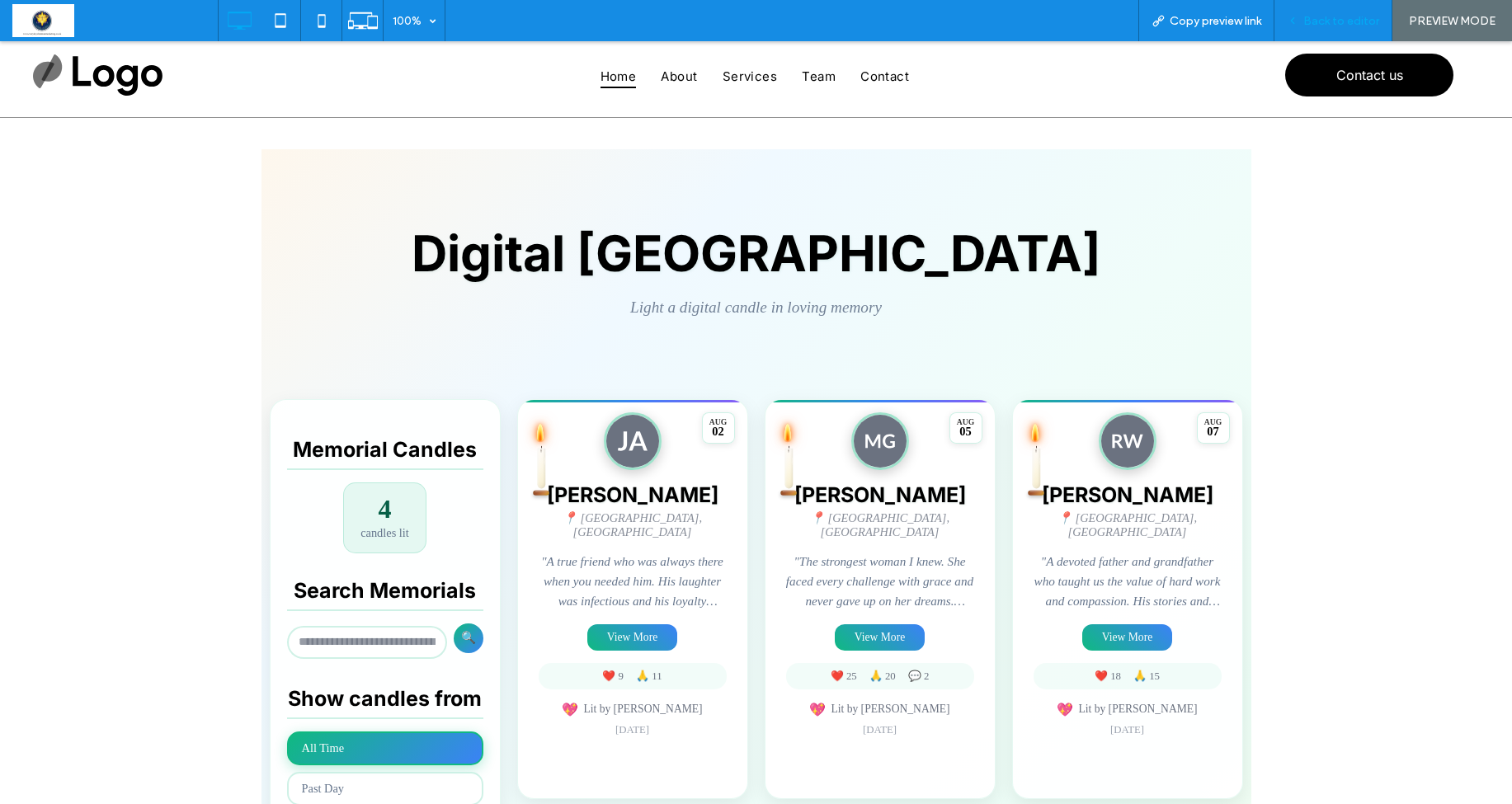
click at [1312, 28] on div "Back to editor" at bounding box center [1334, 20] width 118 height 42
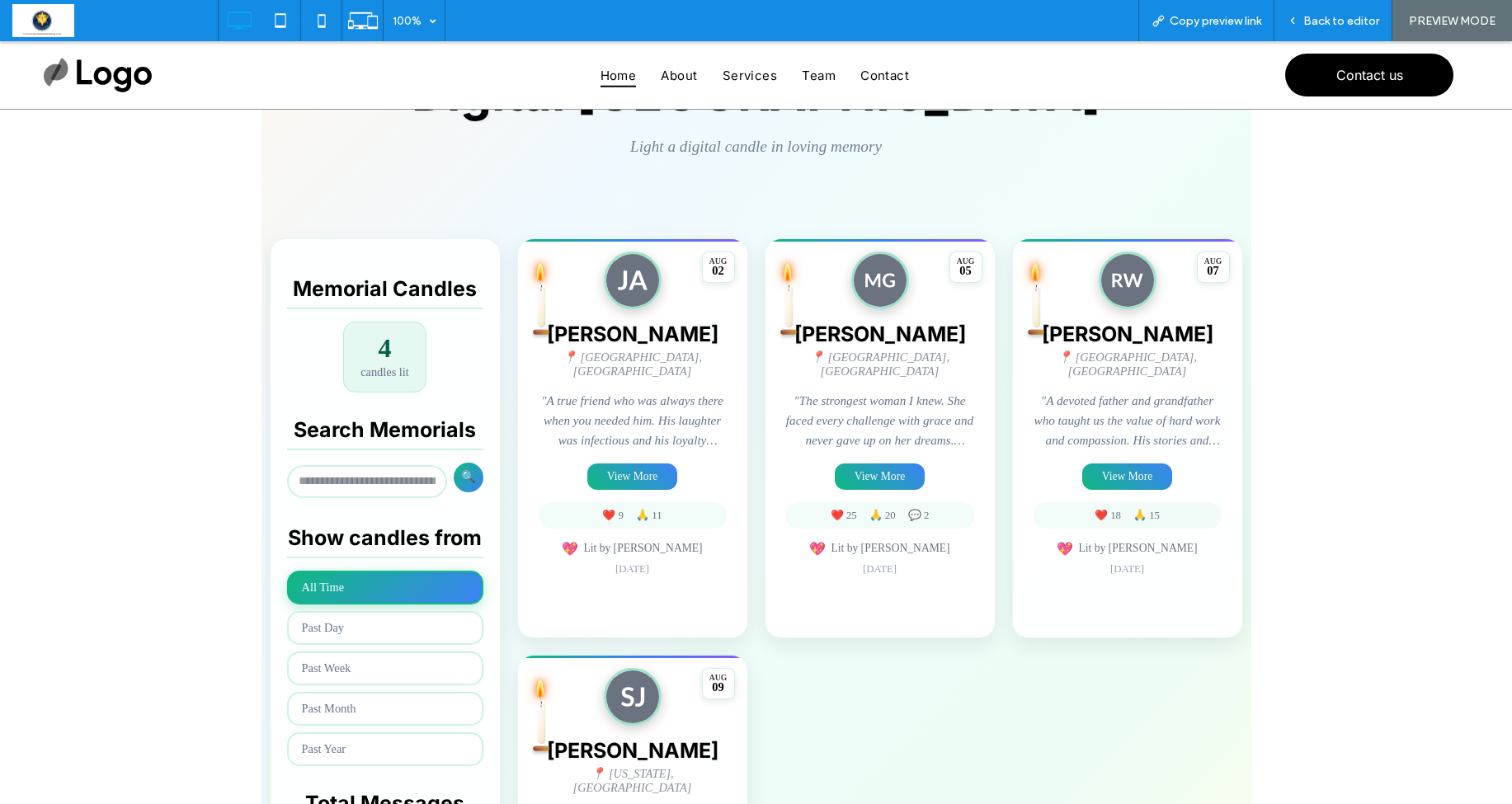
scroll to position [213, 0]
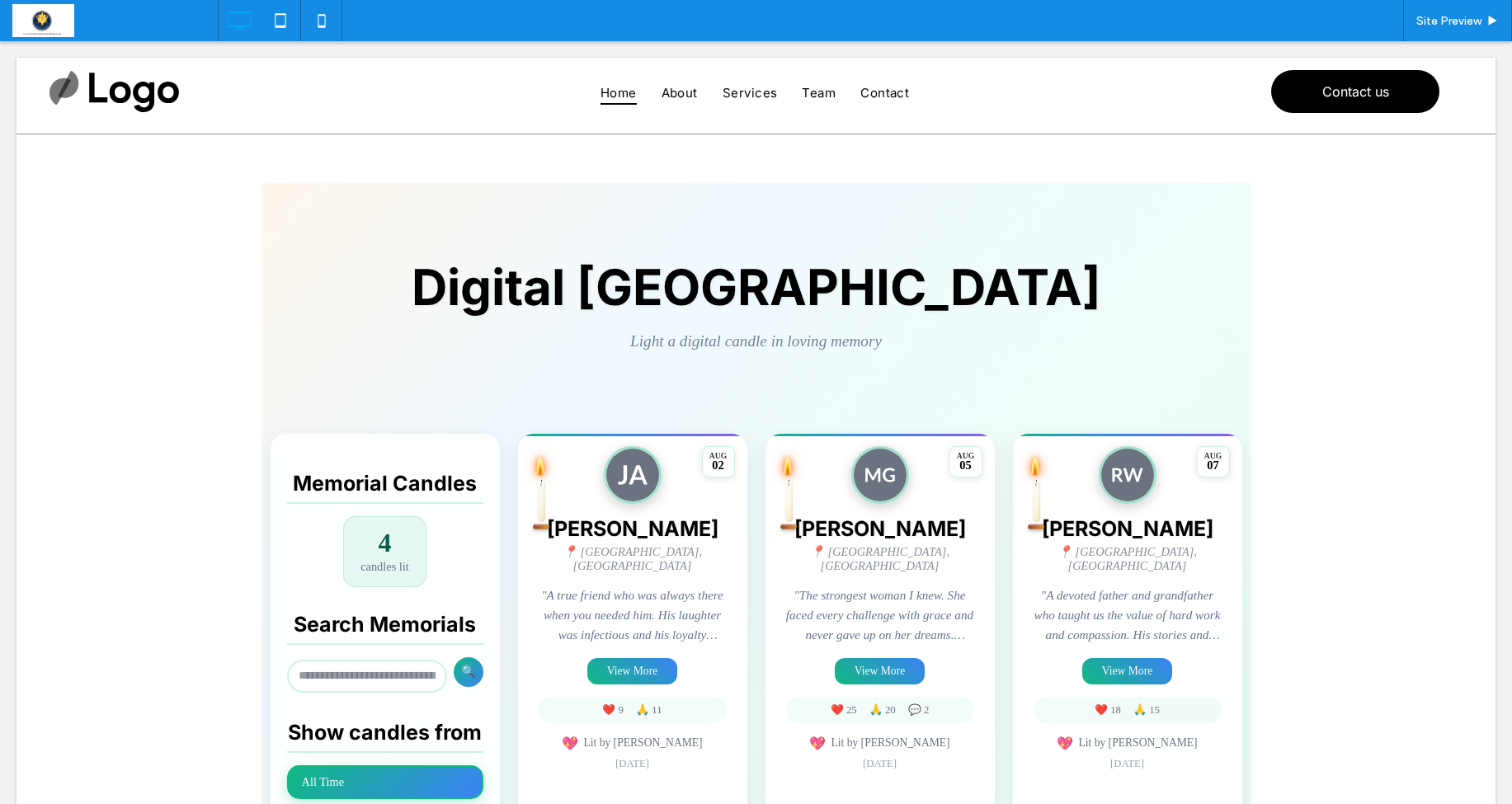
scroll to position [28, 0]
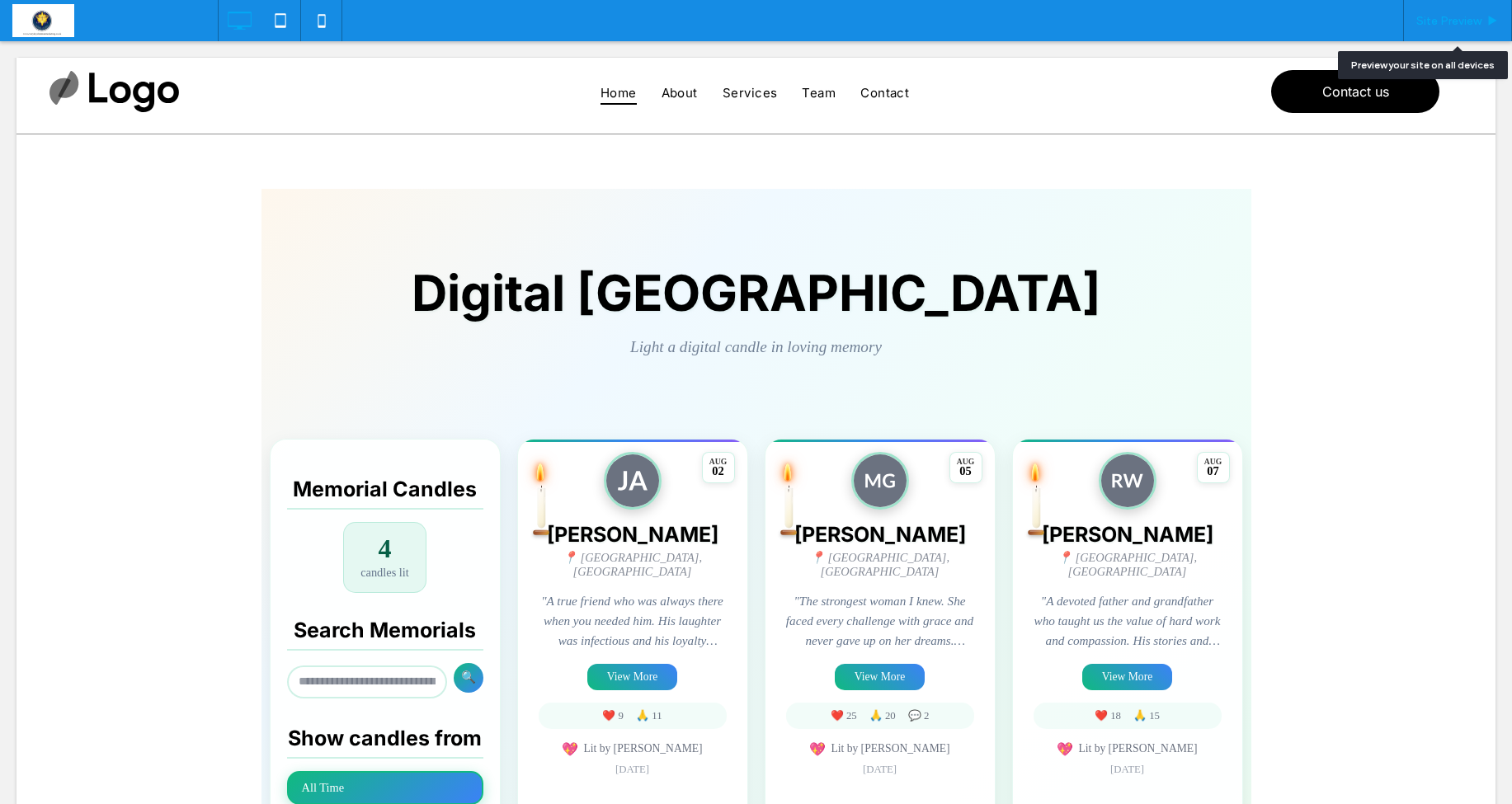
click at [1443, 19] on span "Site Preview" at bounding box center [1449, 20] width 66 height 14
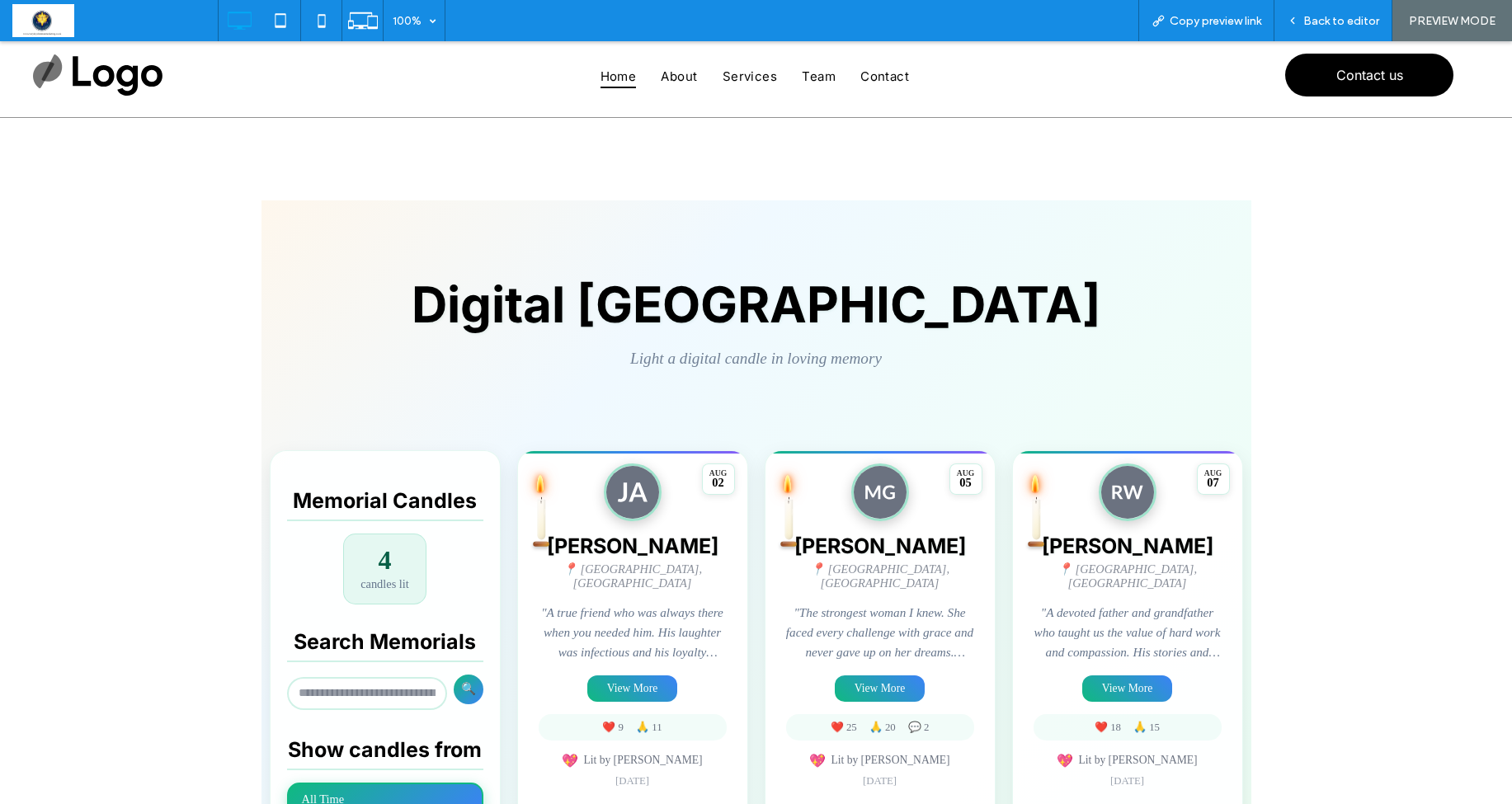
scroll to position [44, 0]
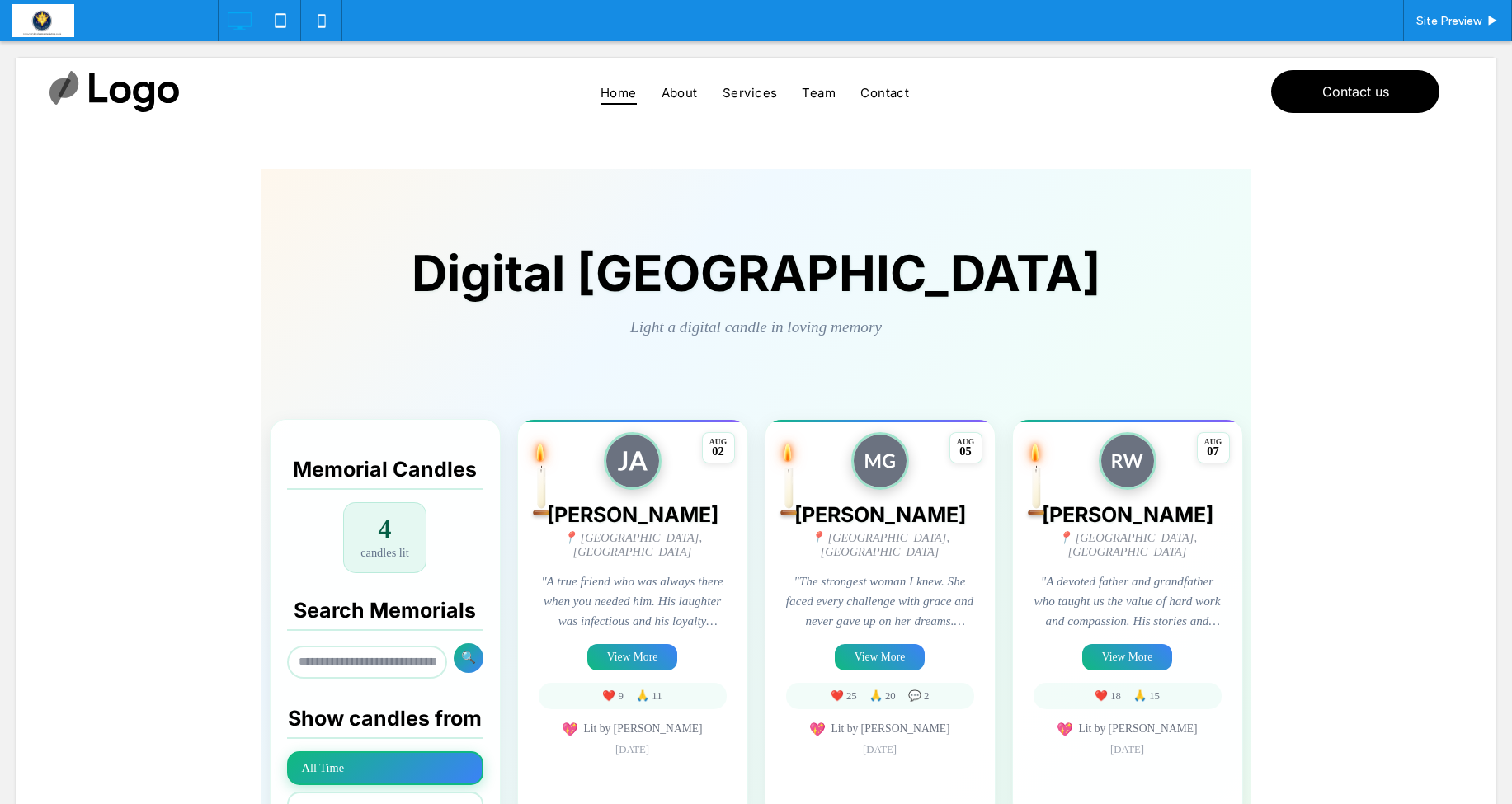
scroll to position [43, 0]
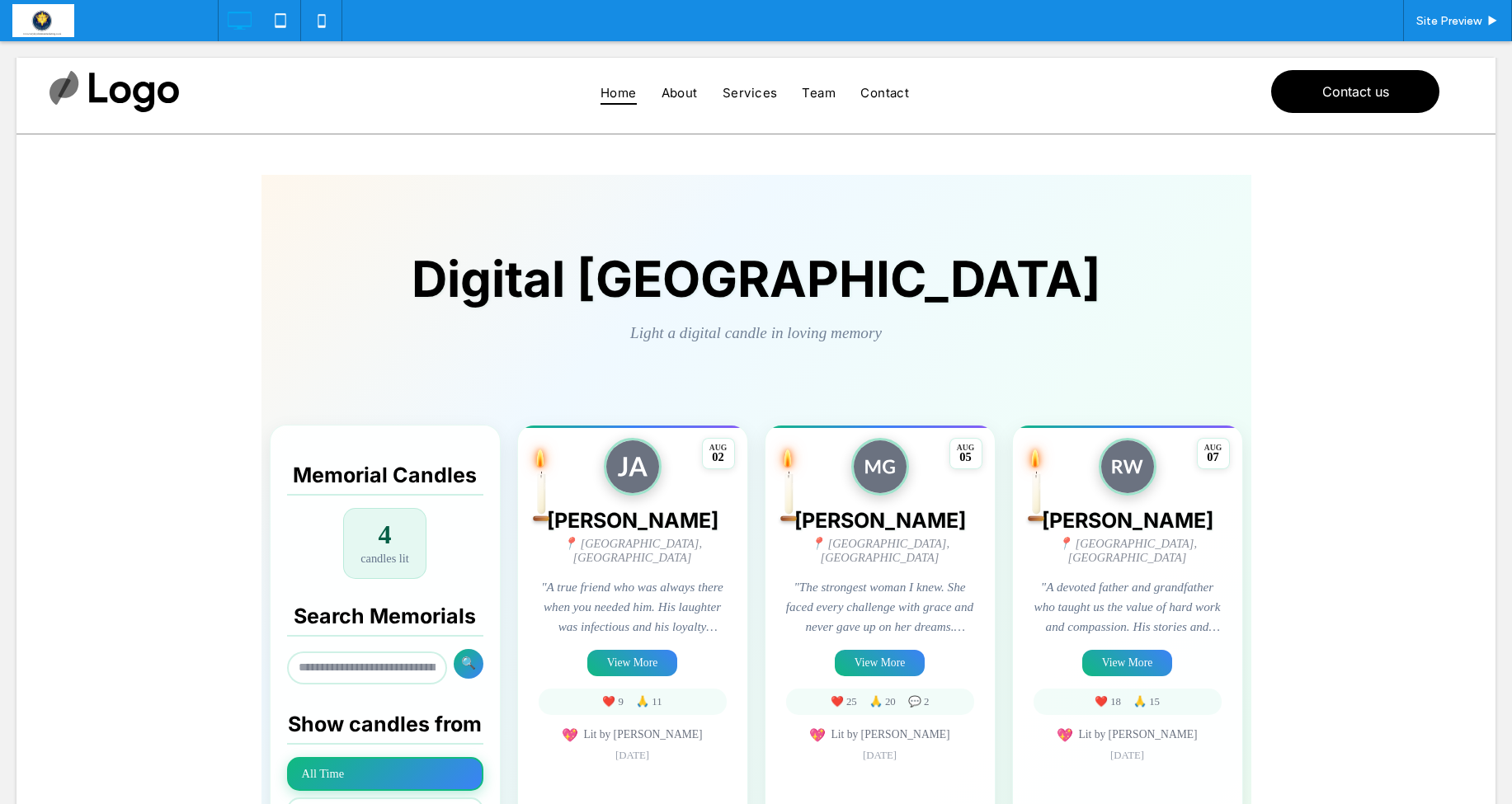
click at [1128, 649] on span at bounding box center [756, 712] width 990 height 1074
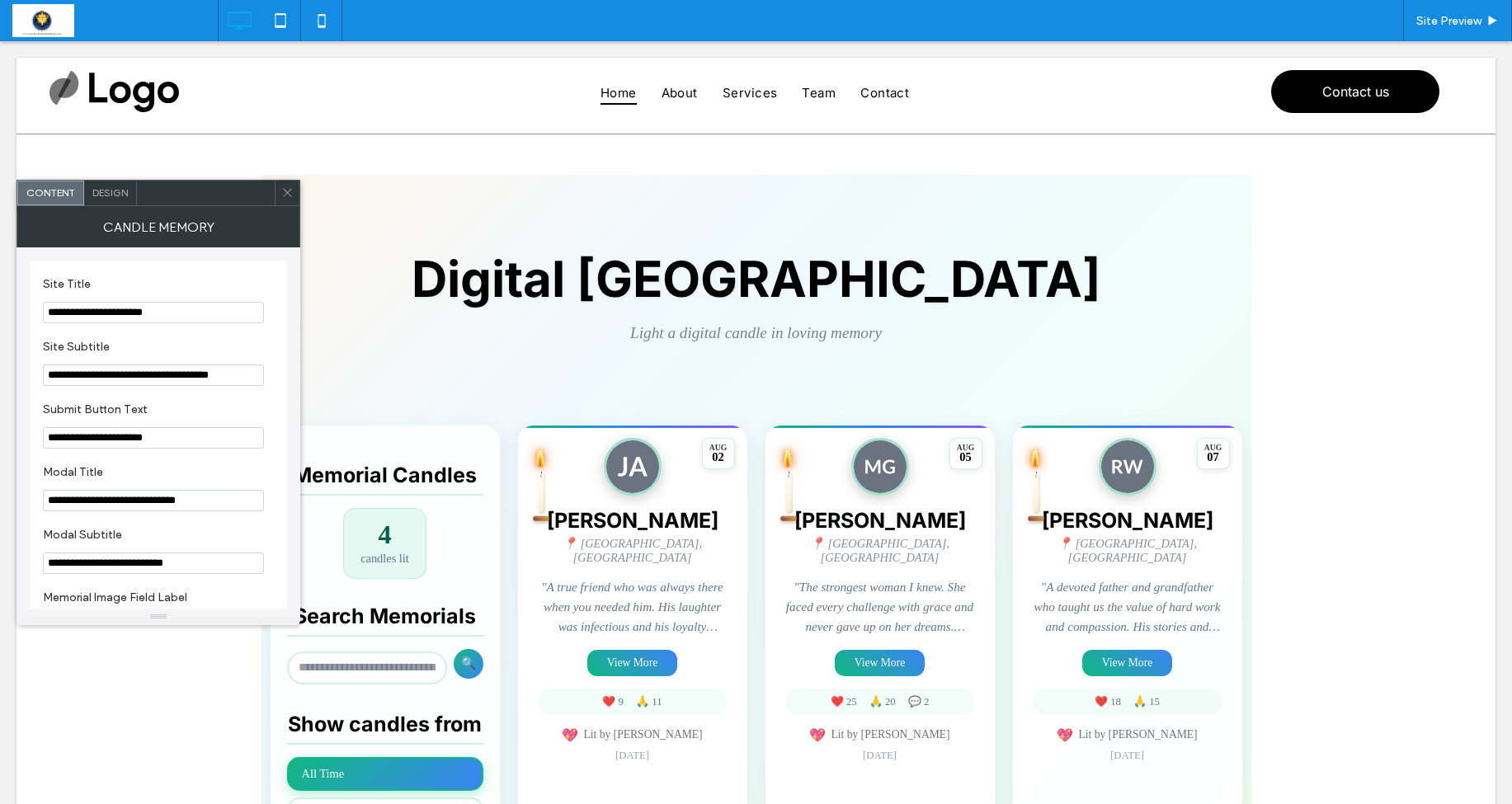
click at [287, 189] on icon at bounding box center [287, 192] width 12 height 12
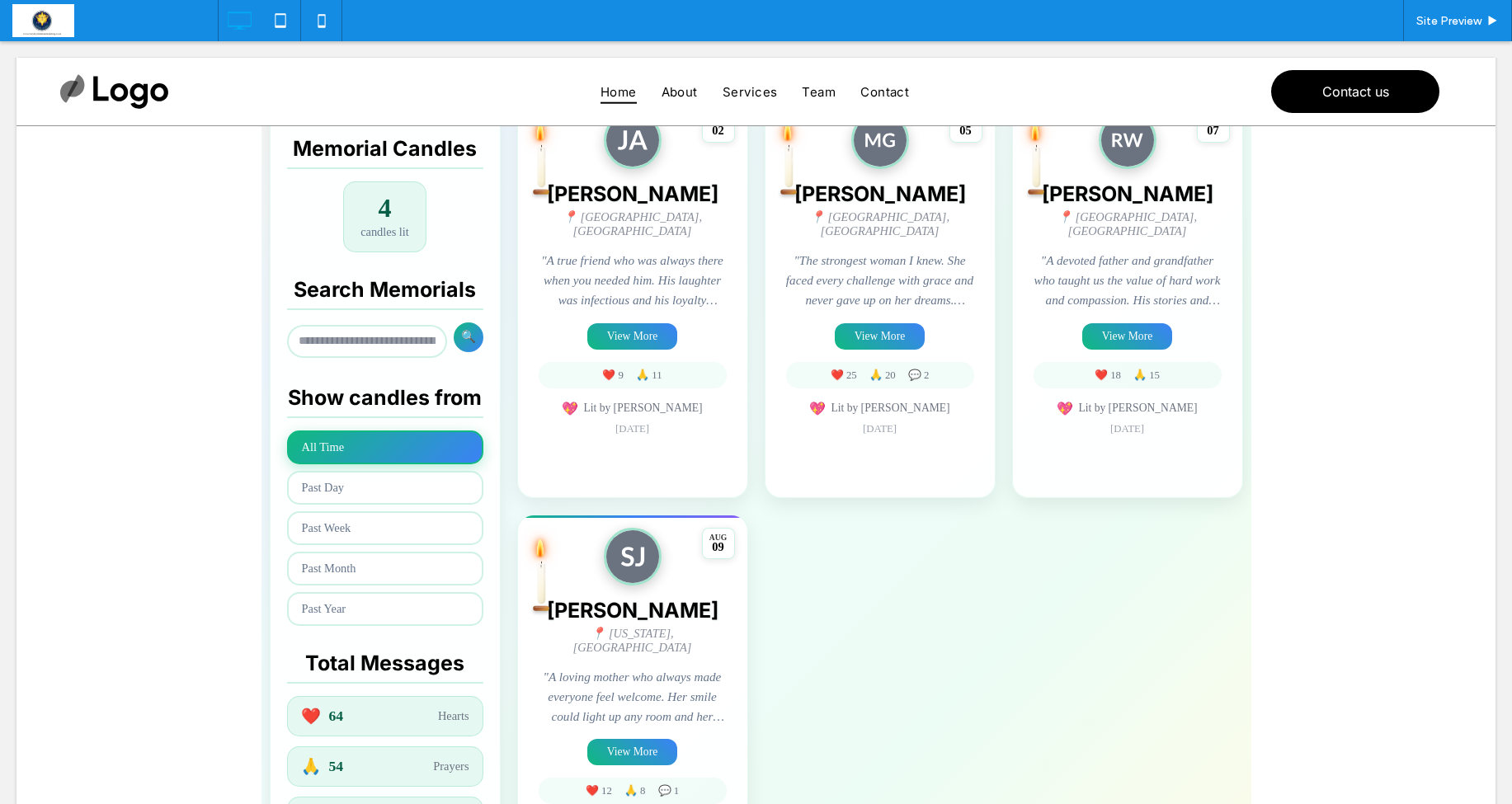
scroll to position [370, 0]
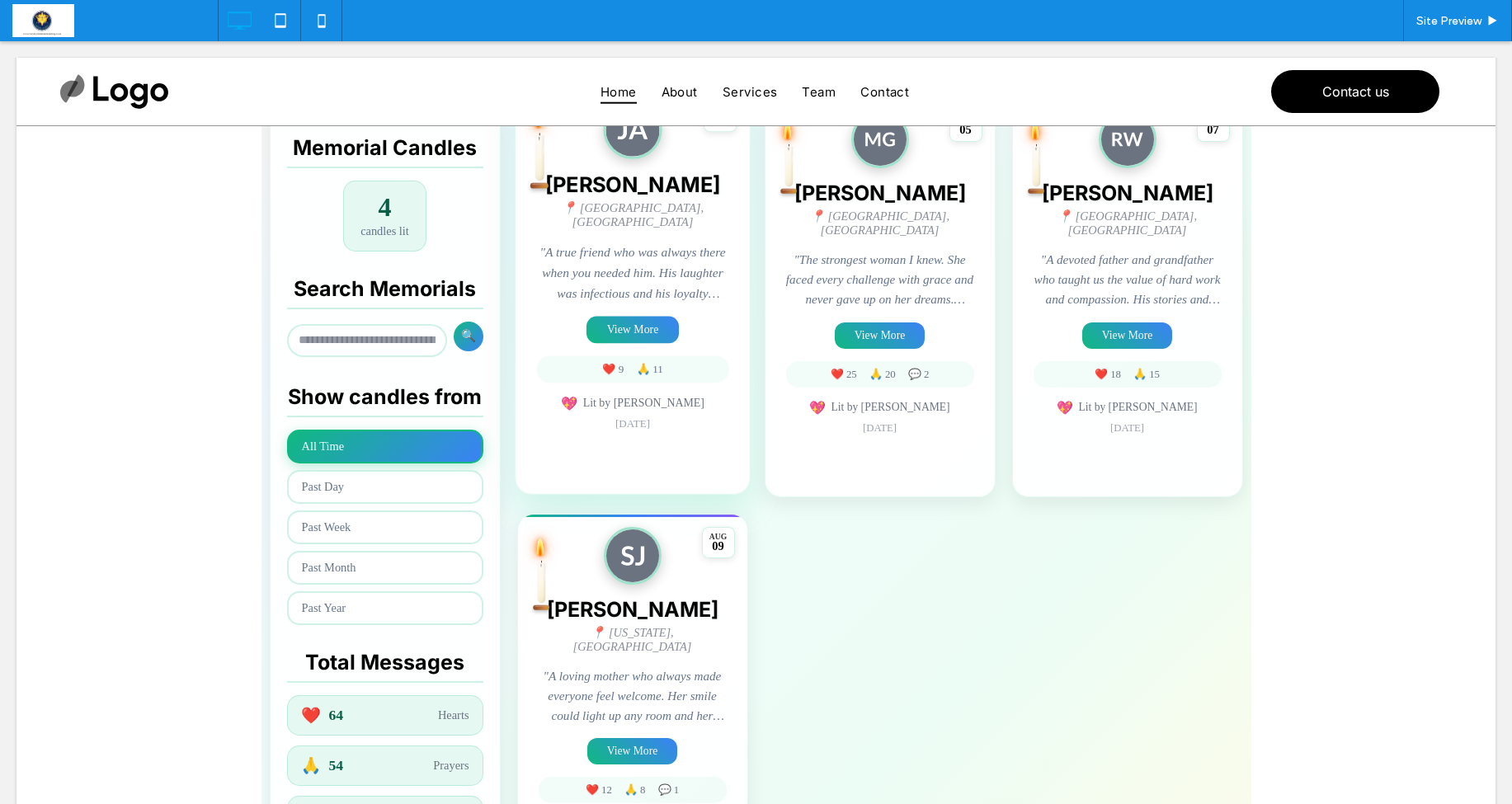
drag, startPoint x: 641, startPoint y: 317, endPoint x: 650, endPoint y: 310, distance: 11.4
click at [640, 317] on span at bounding box center [756, 384] width 990 height 1074
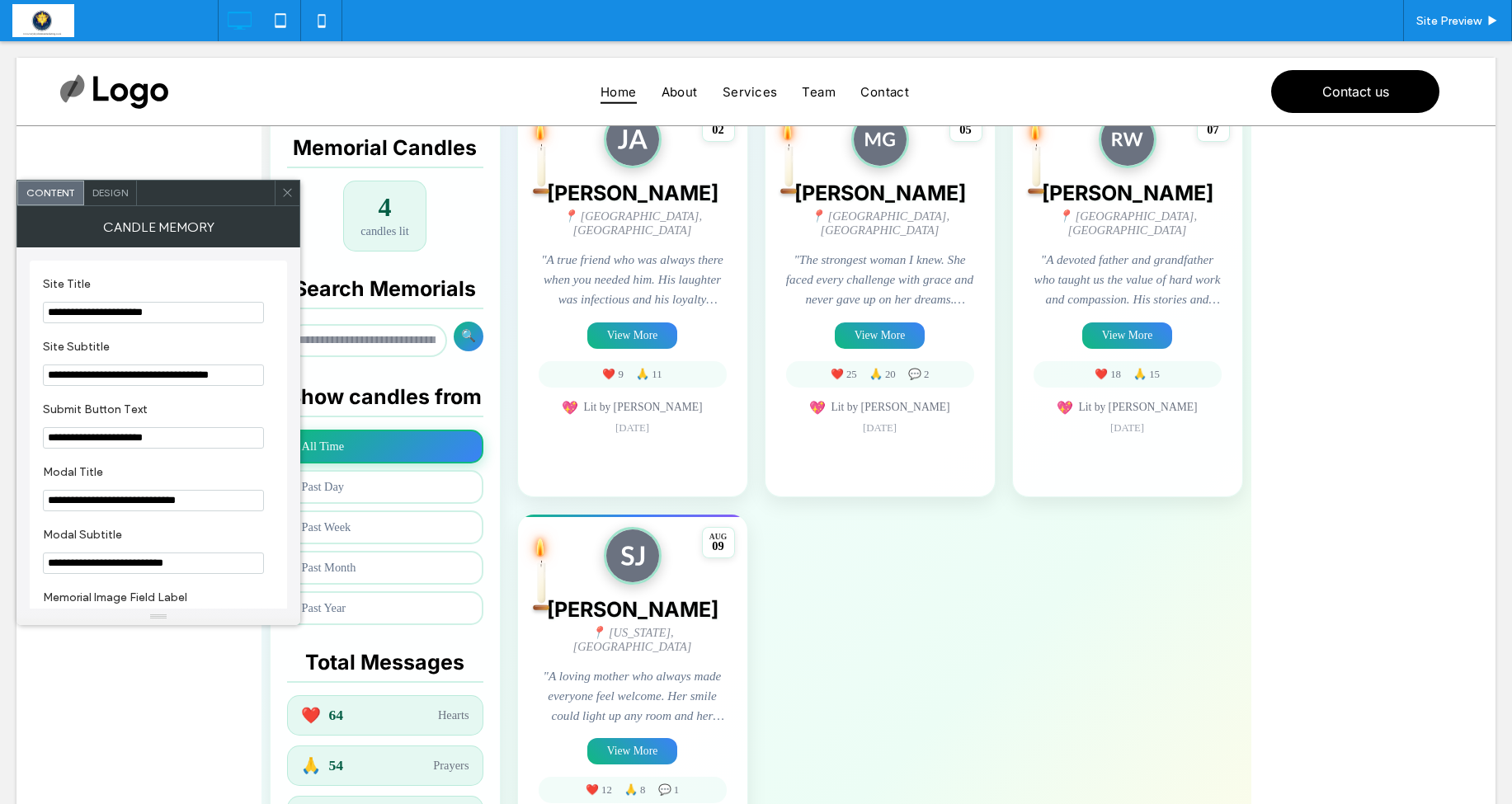
click at [282, 196] on icon at bounding box center [287, 192] width 12 height 12
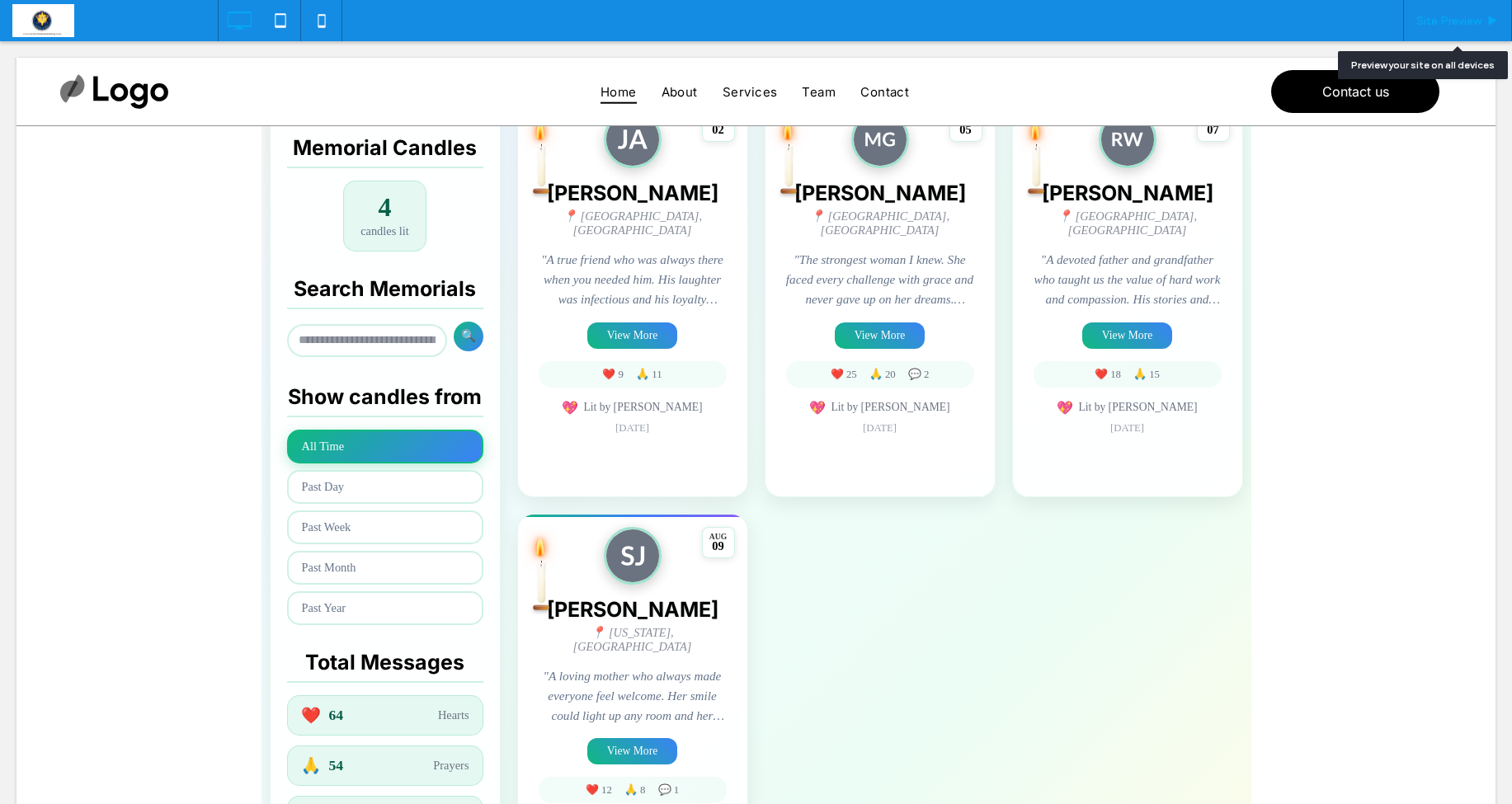
click at [1437, 30] on div "Site Preview" at bounding box center [1458, 20] width 109 height 42
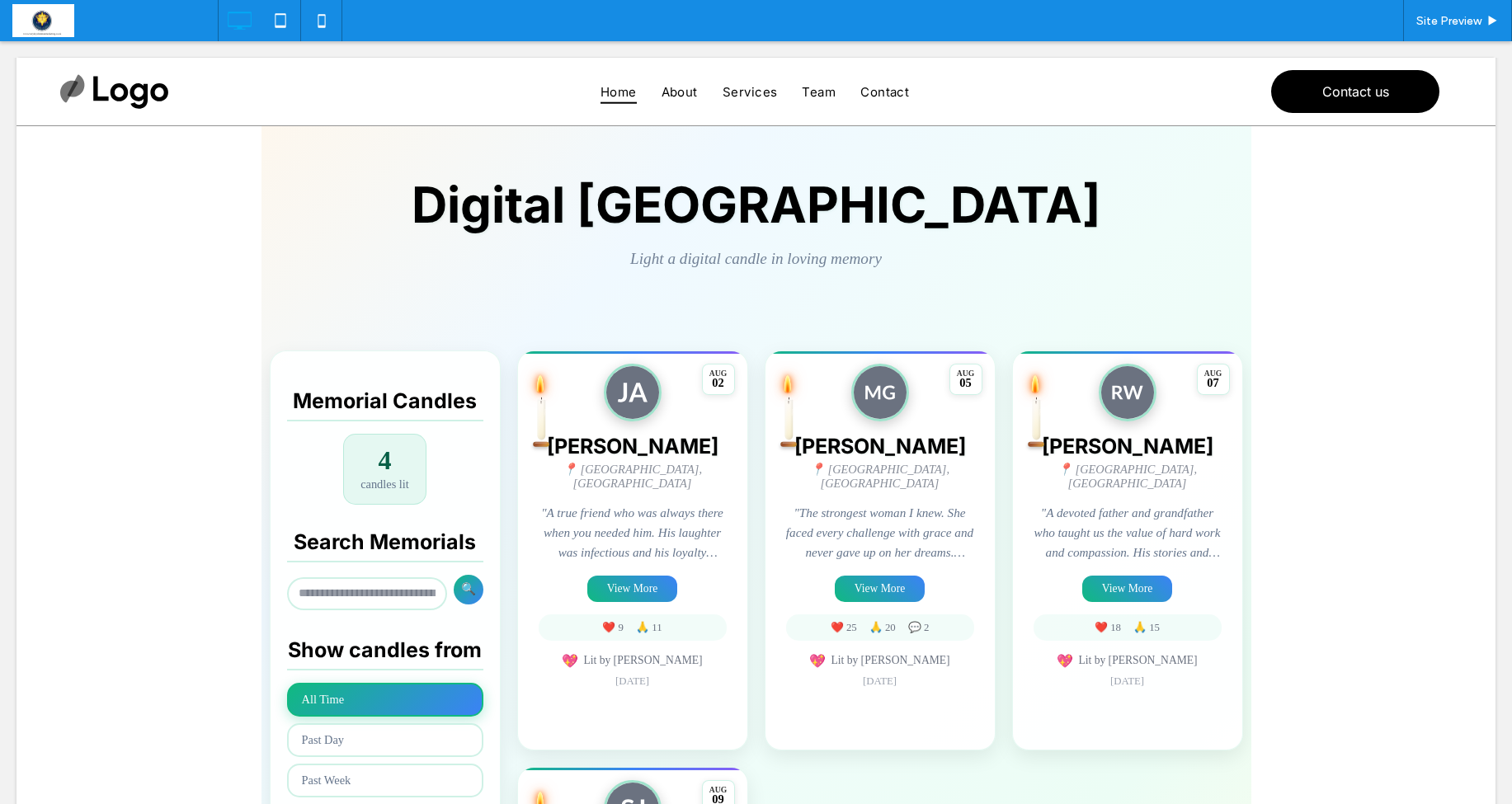
scroll to position [112, 0]
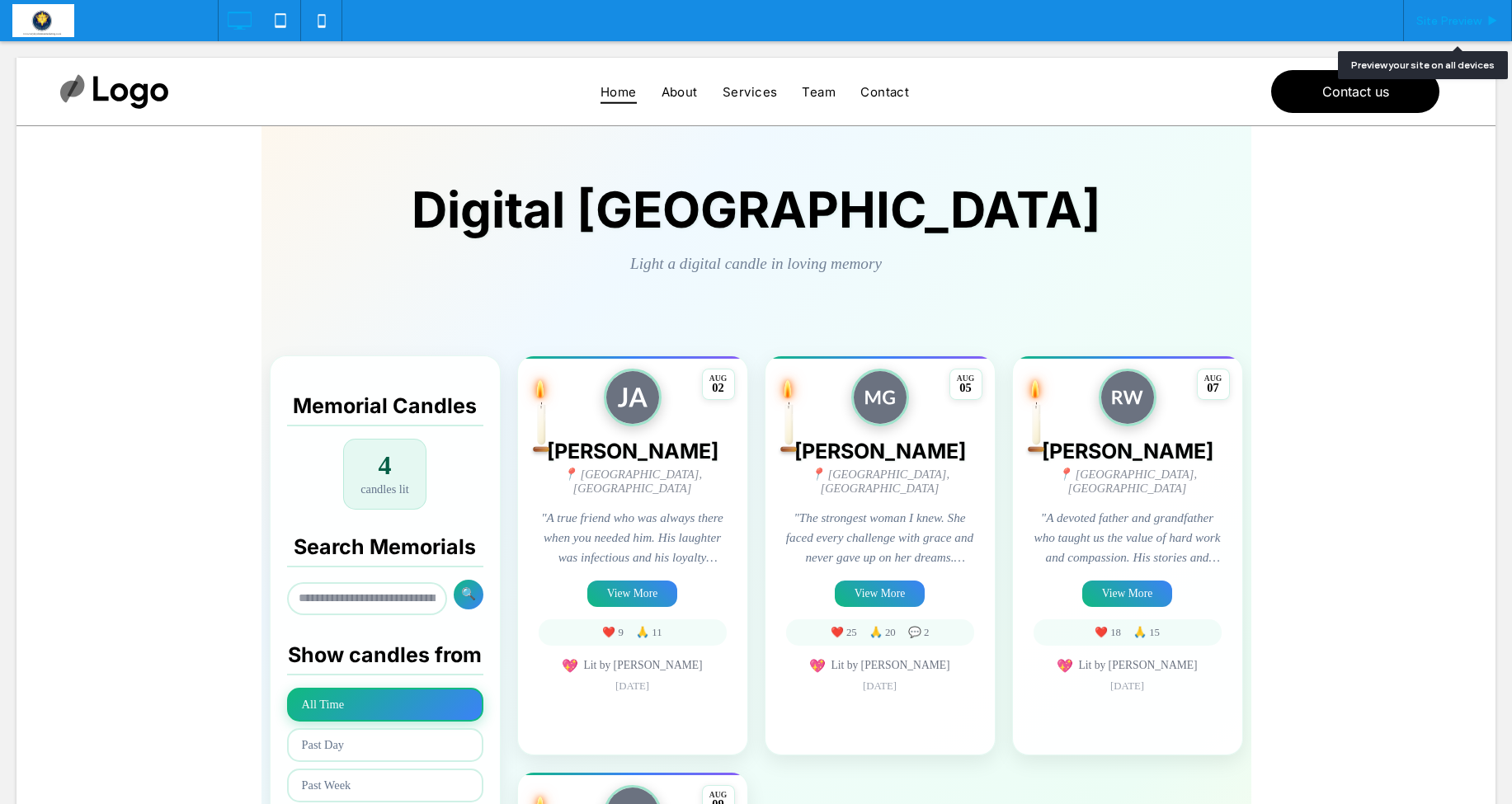
click at [1441, 18] on span "Site Preview" at bounding box center [1449, 20] width 66 height 14
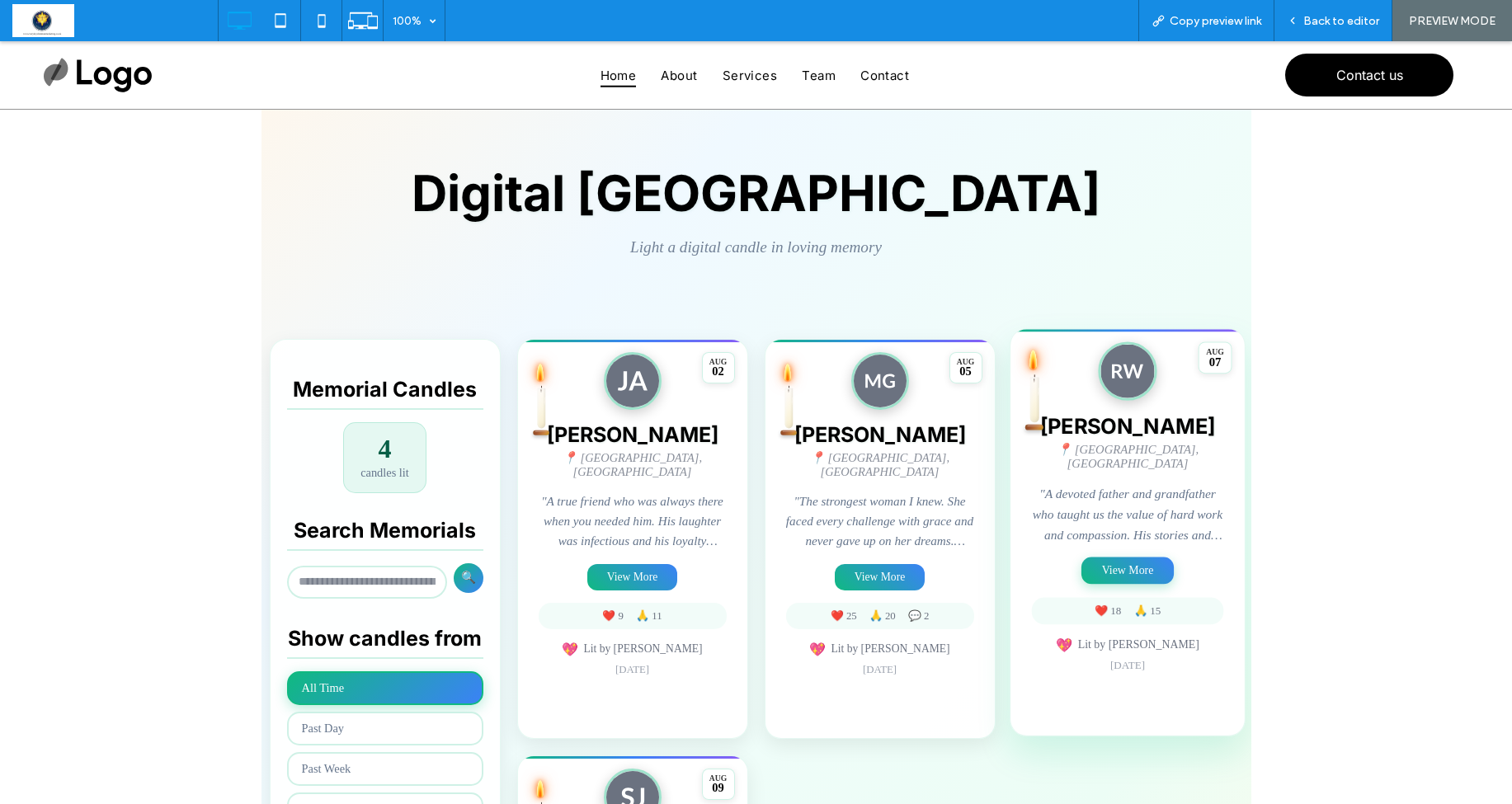
click at [1115, 561] on button "View More" at bounding box center [1128, 570] width 92 height 27
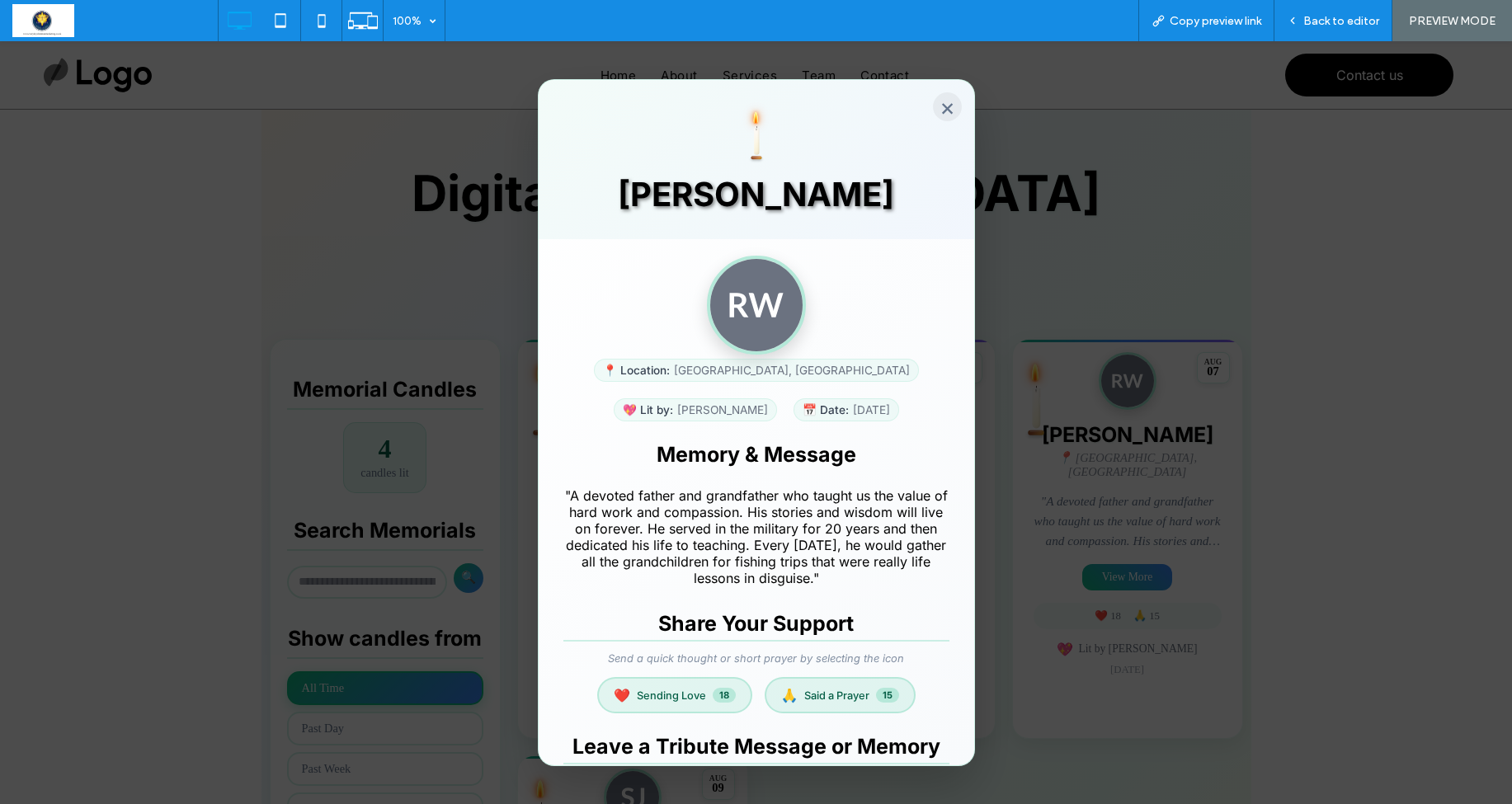
scroll to position [0, 0]
click at [940, 104] on button "×" at bounding box center [947, 106] width 29 height 29
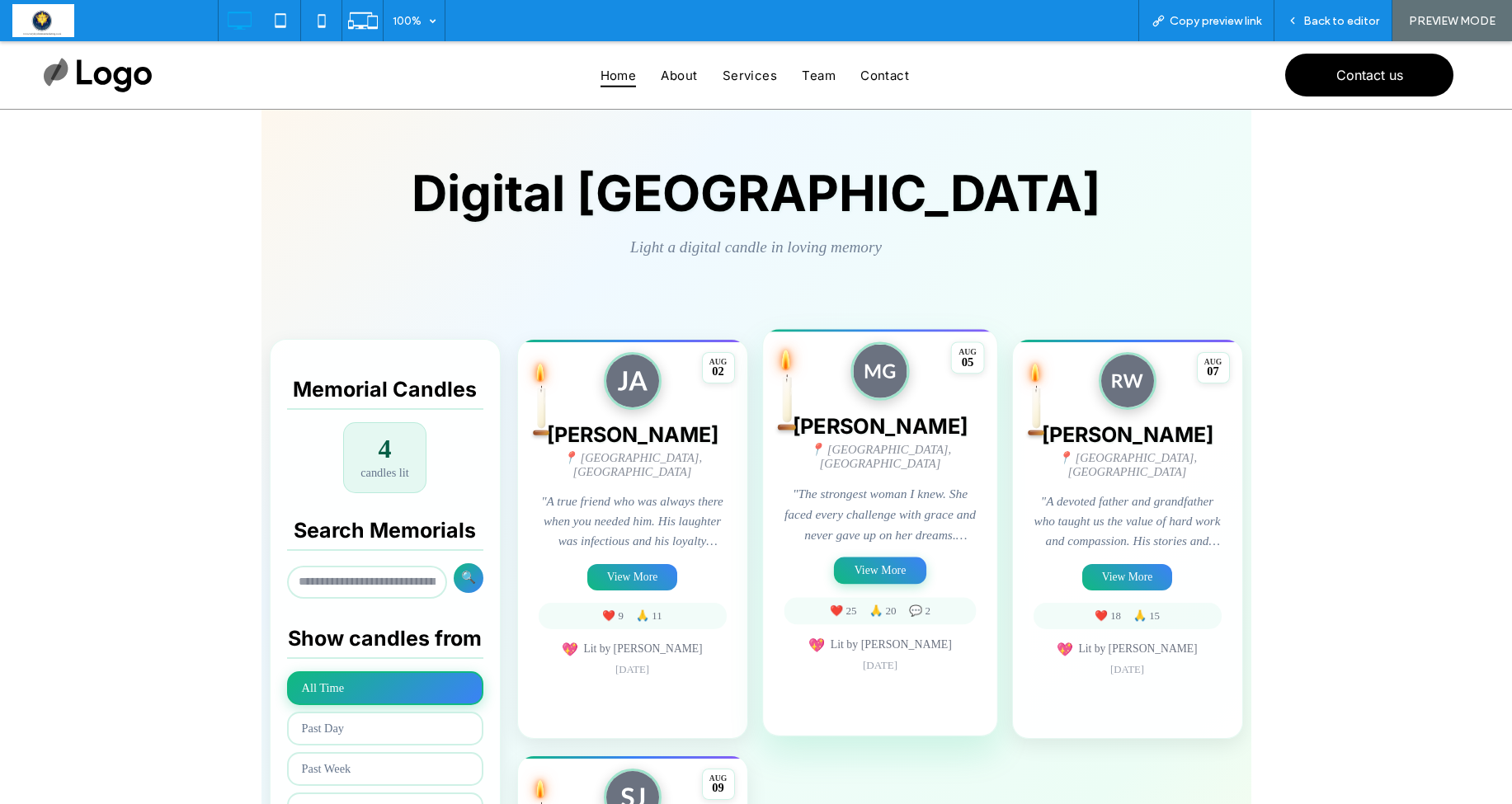
click at [880, 561] on button "View More" at bounding box center [881, 570] width 92 height 27
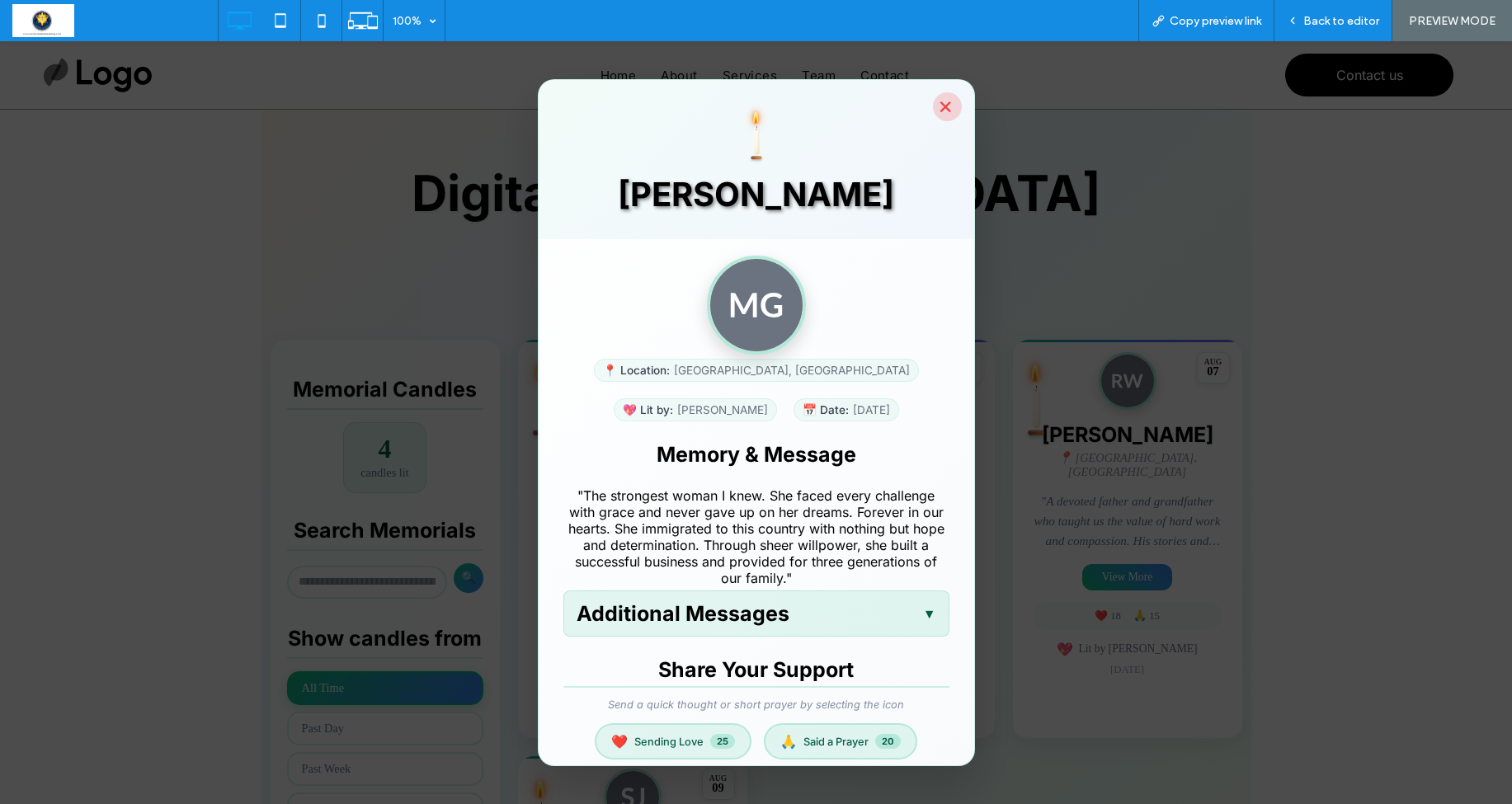
click at [939, 112] on button "×" at bounding box center [947, 106] width 29 height 29
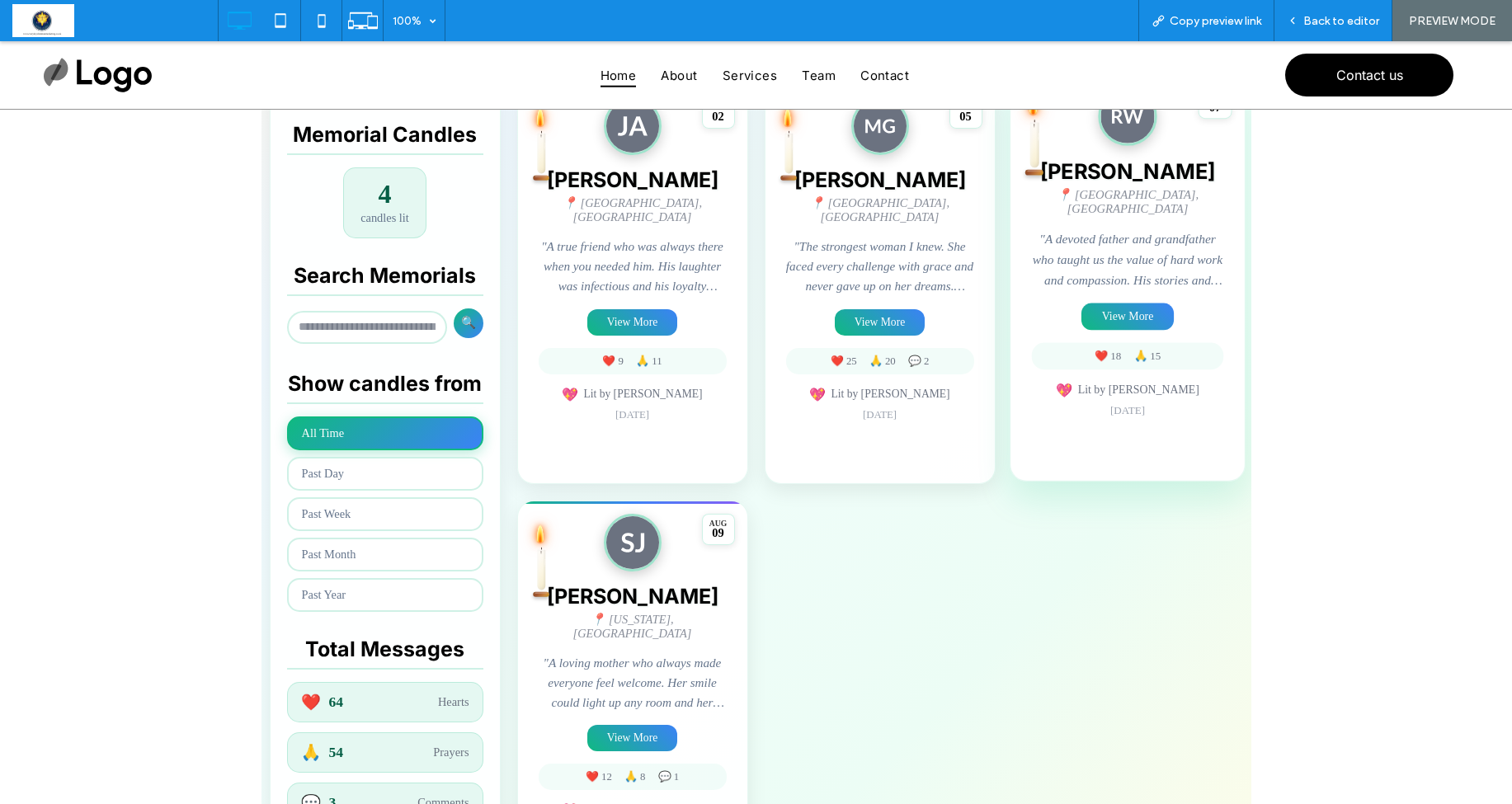
scroll to position [372, 0]
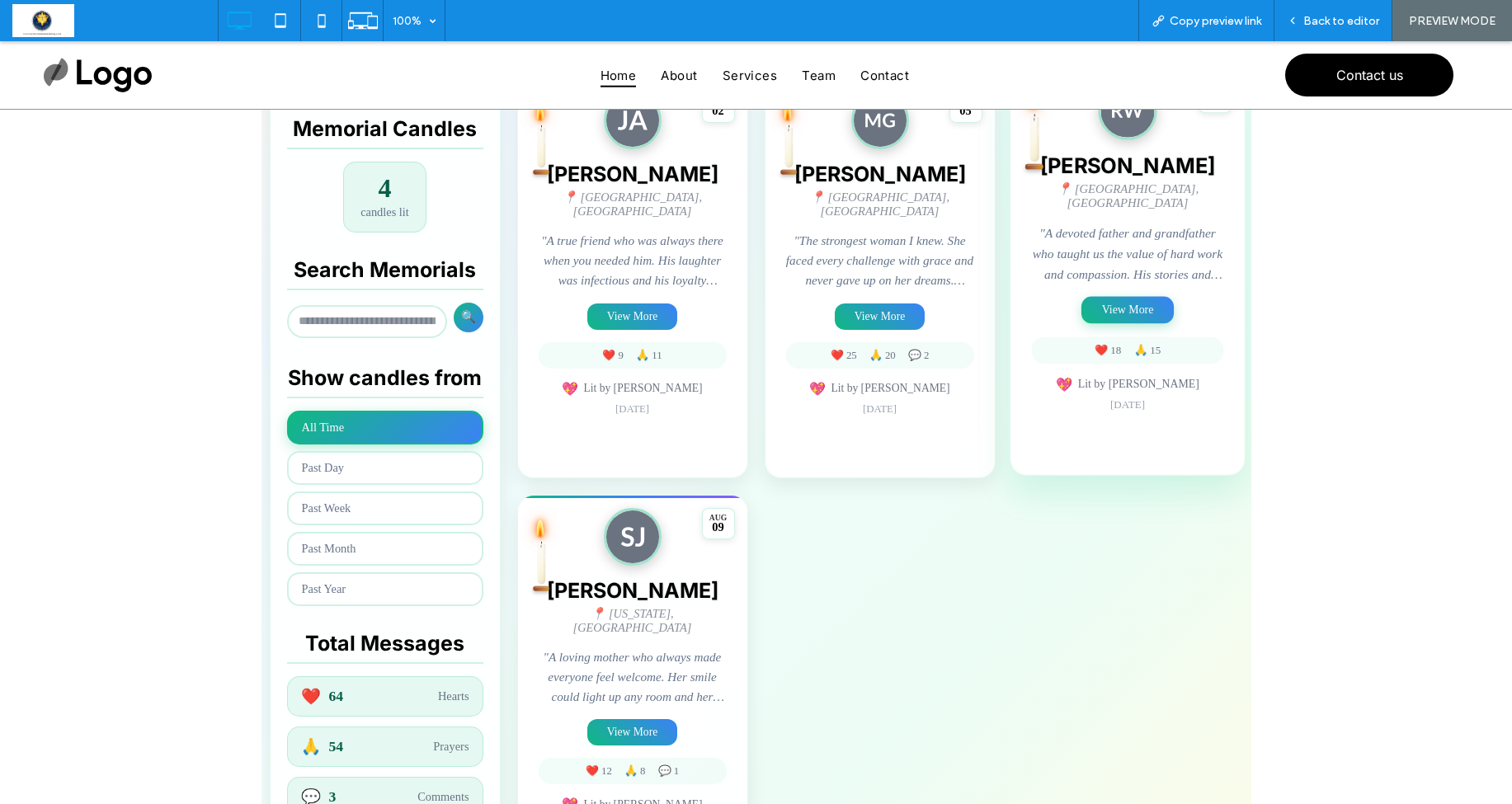
click at [1139, 304] on button "View More" at bounding box center [1128, 310] width 92 height 27
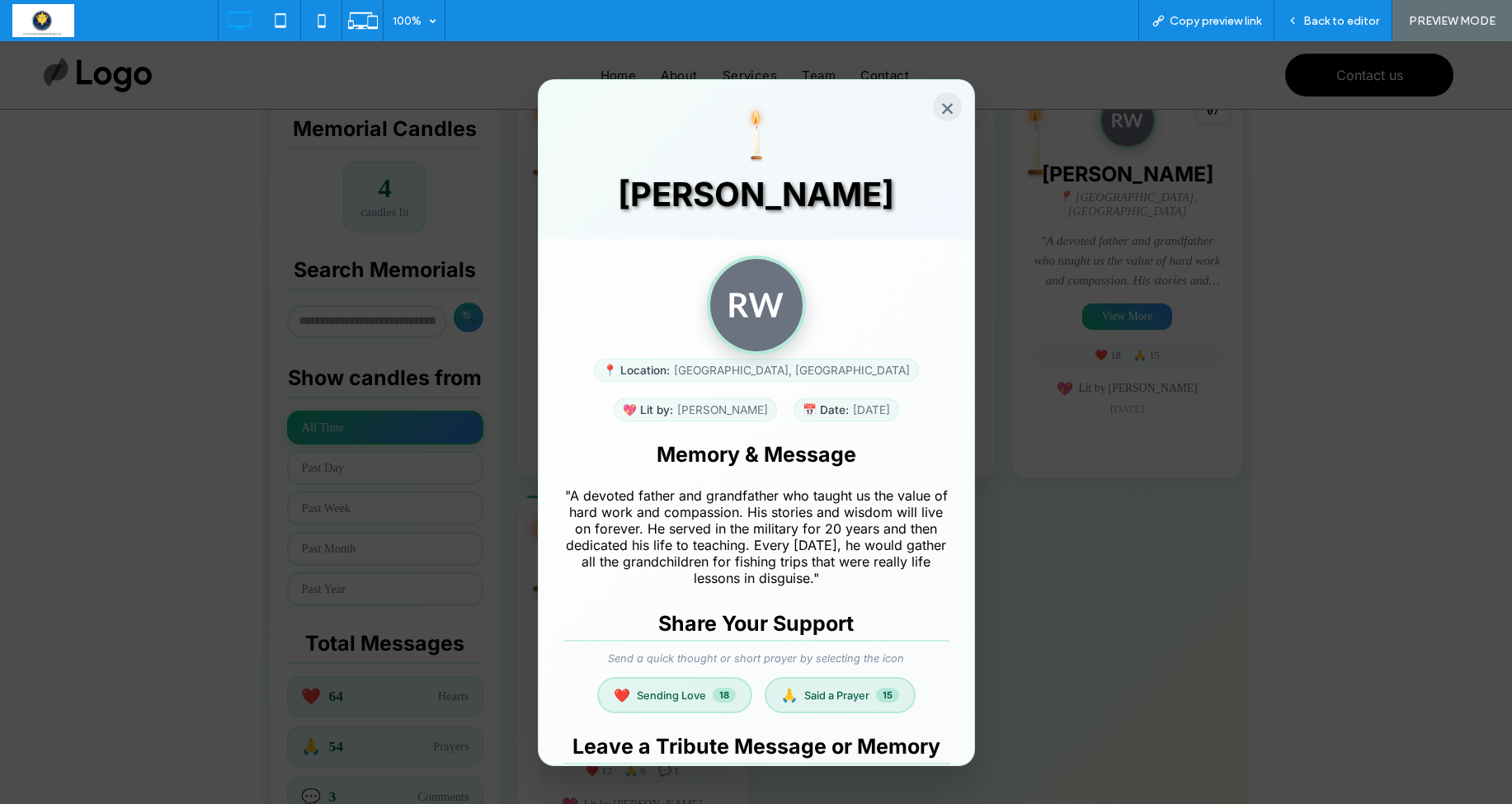
scroll to position [0, 0]
click at [949, 107] on button "×" at bounding box center [947, 106] width 29 height 29
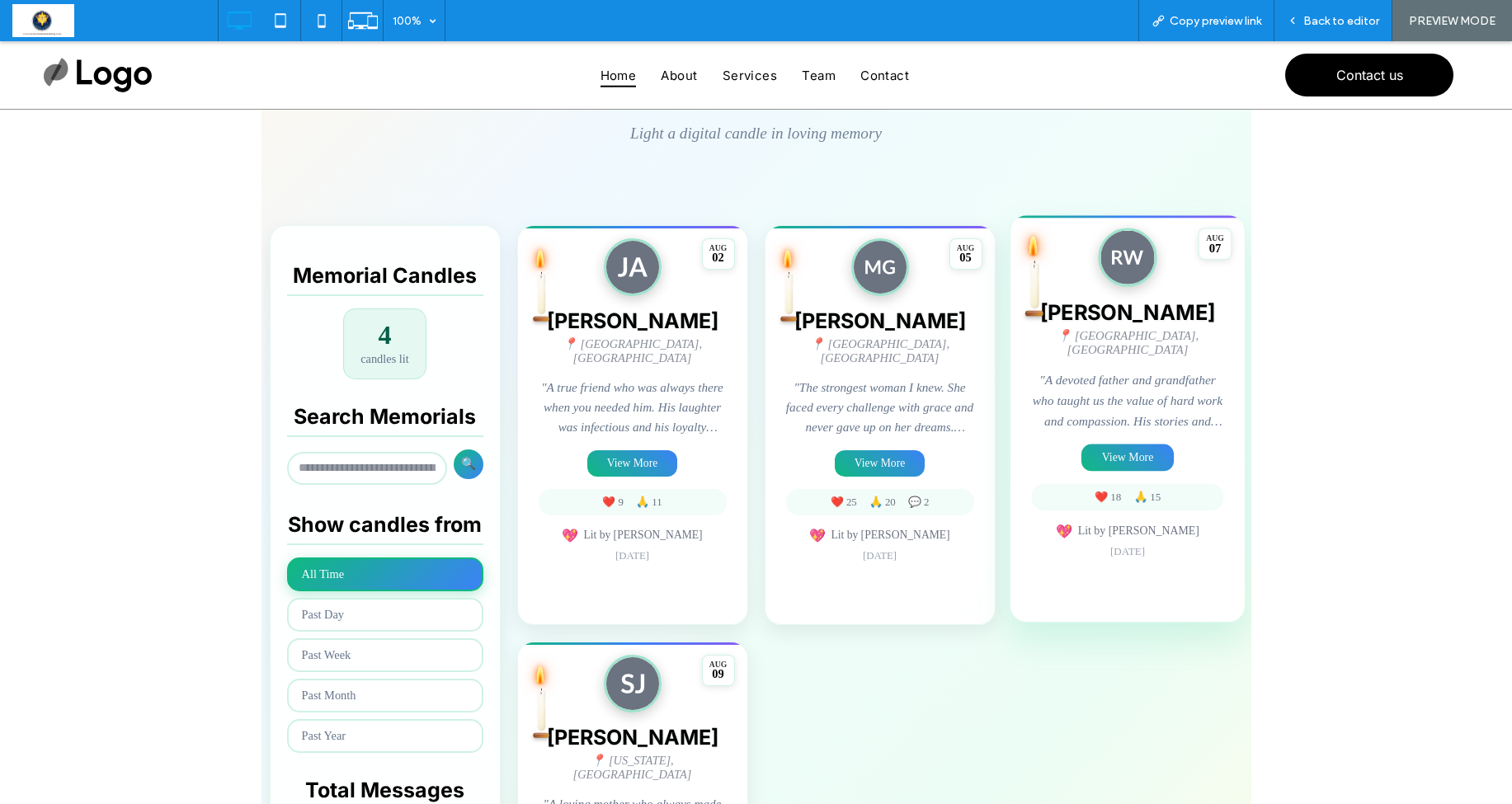
scroll to position [220, 0]
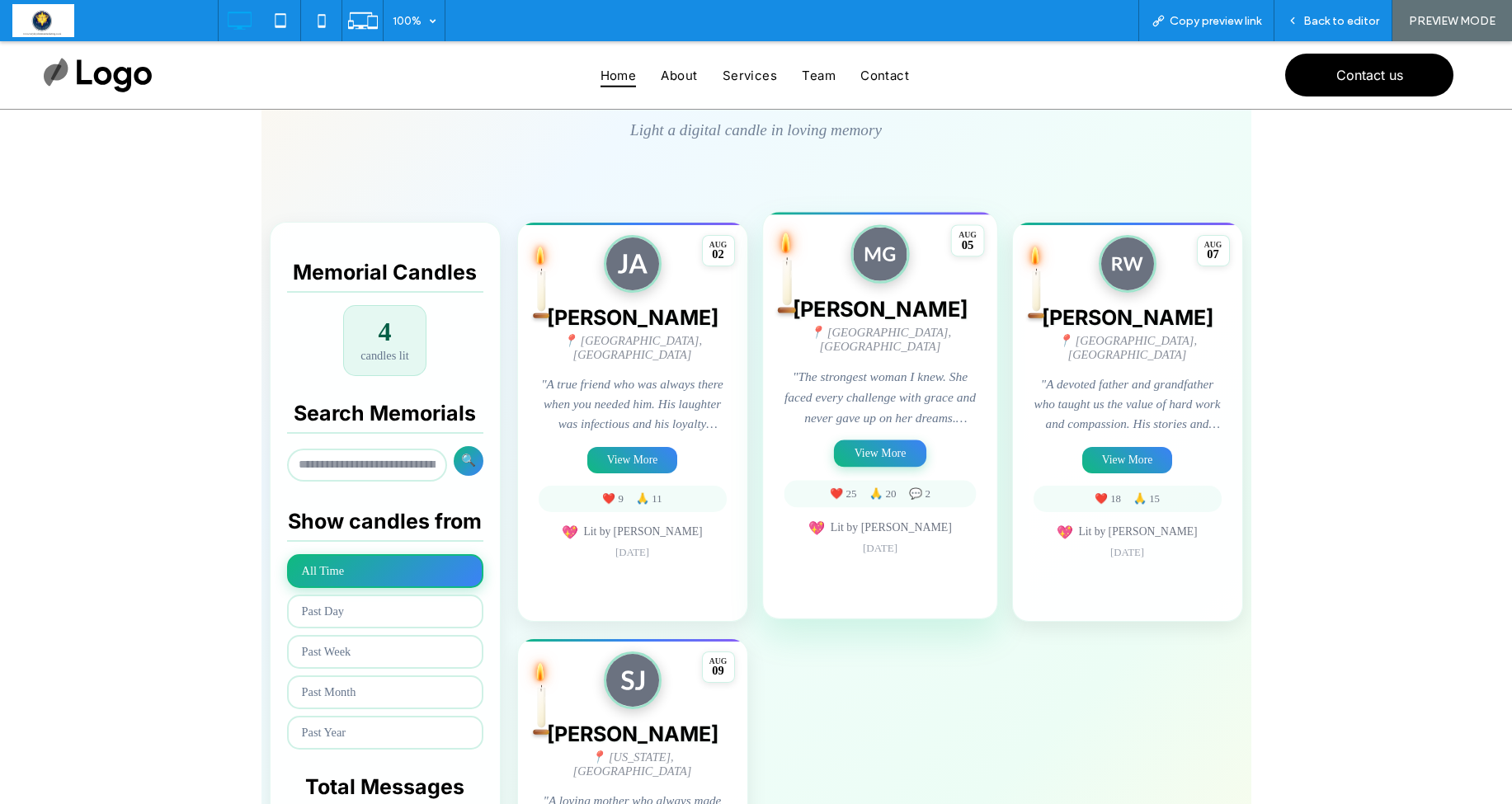
click at [873, 458] on div "Maria Garcia 📍 Miami, FL "The strongest woman I knew. She faced every challenge…" at bounding box center [880, 426] width 192 height 259
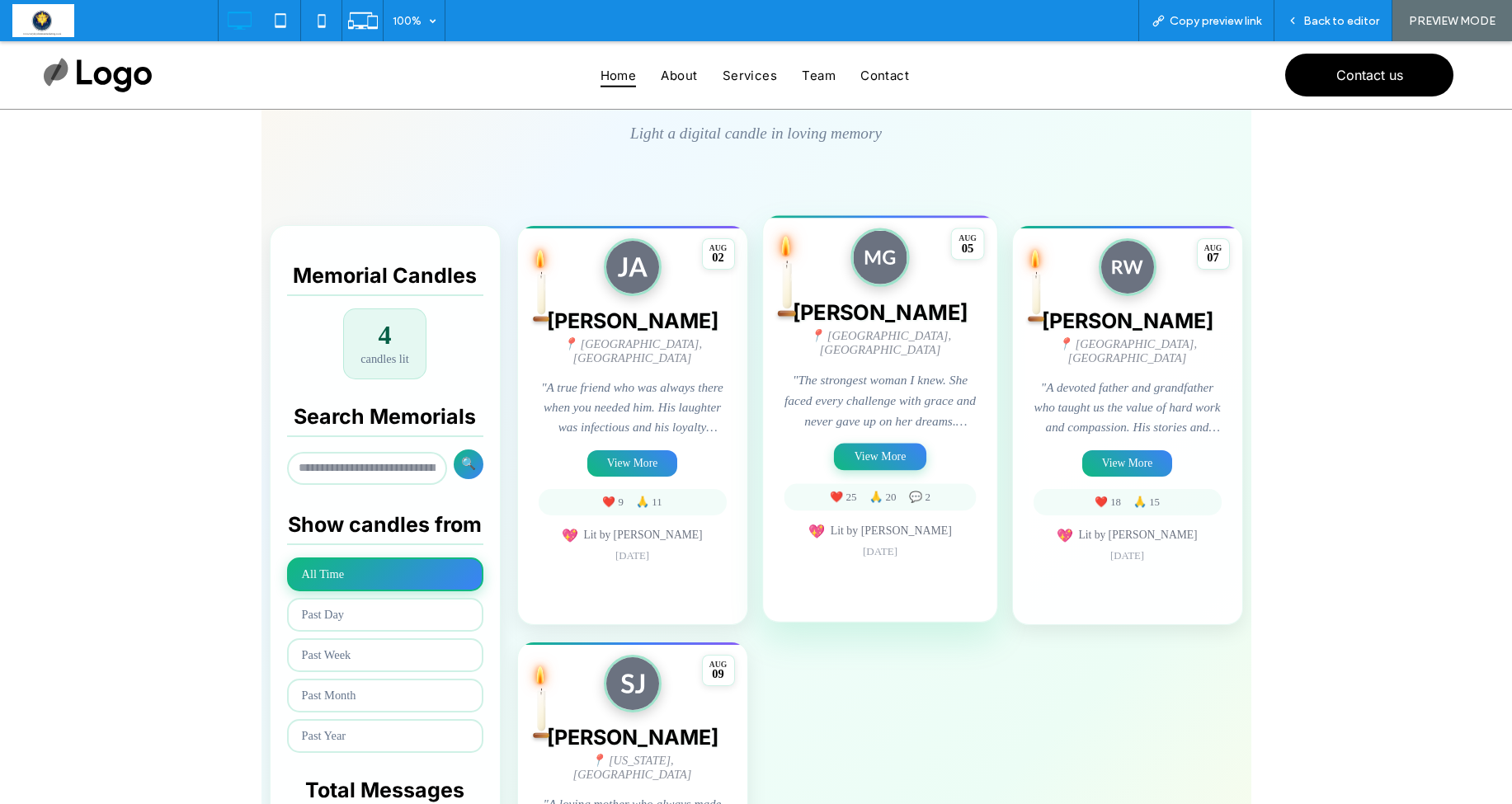
scroll to position [224, 0]
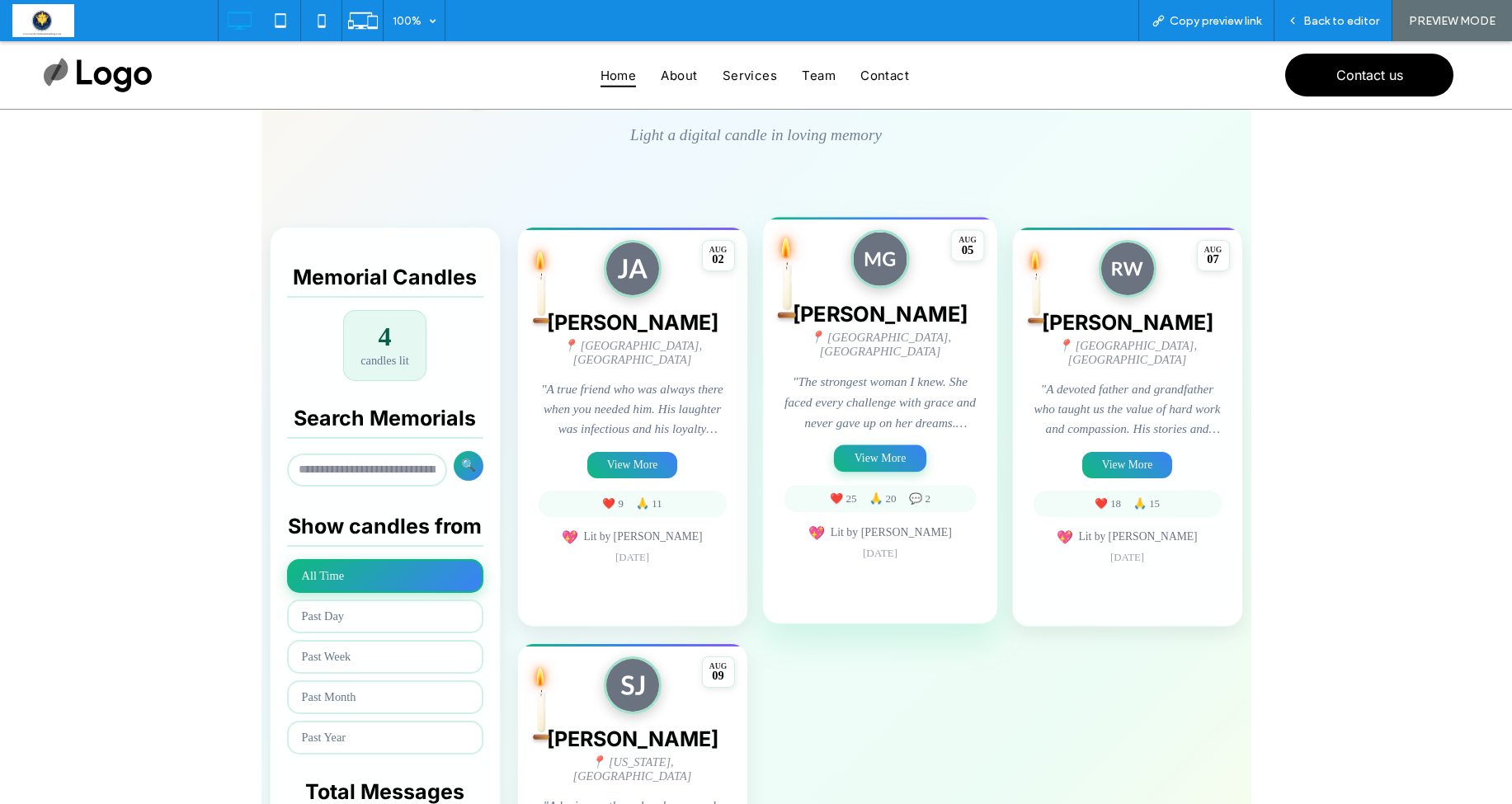
click at [873, 452] on button "View More" at bounding box center [881, 457] width 92 height 27
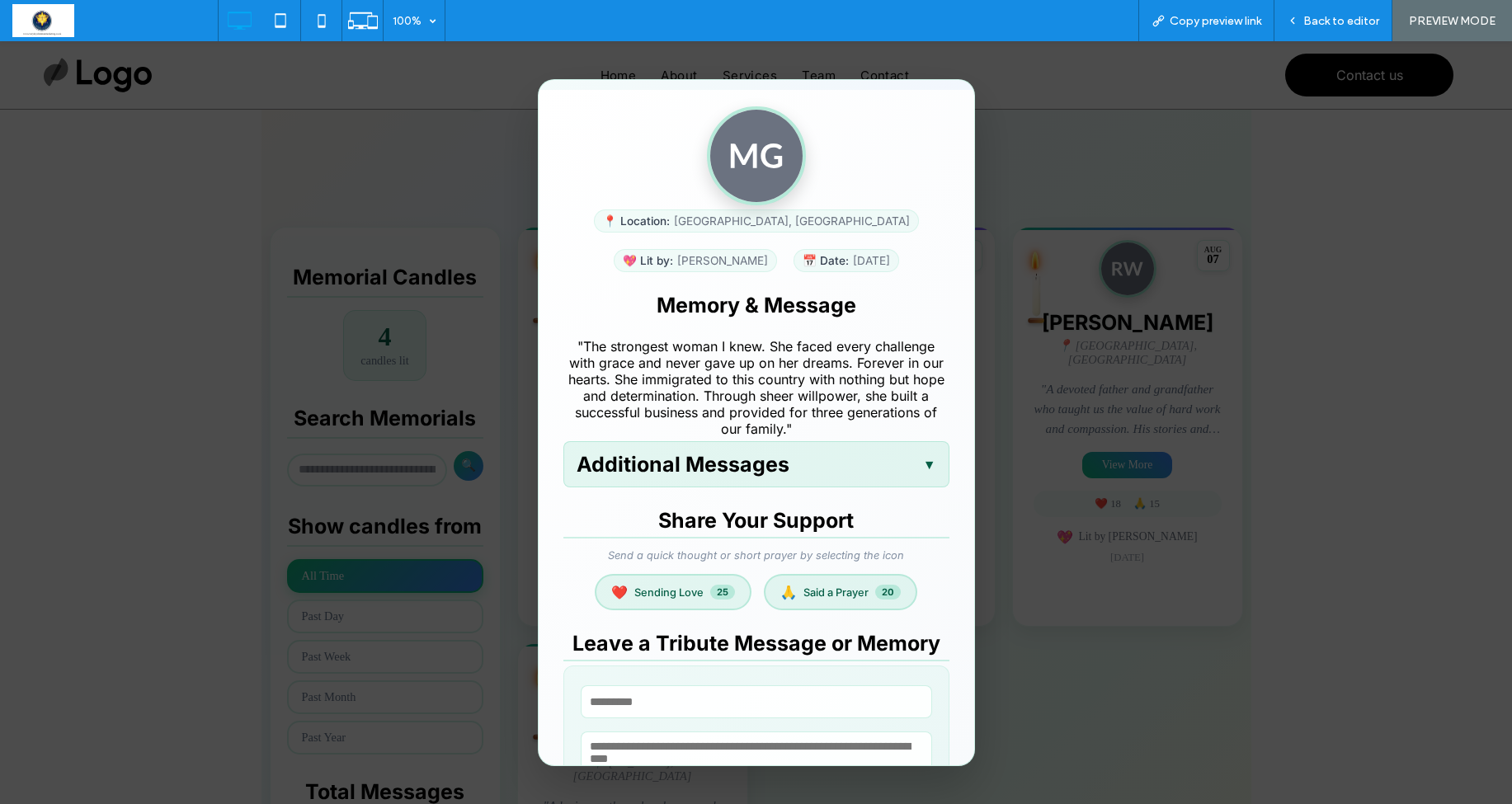
scroll to position [153, 0]
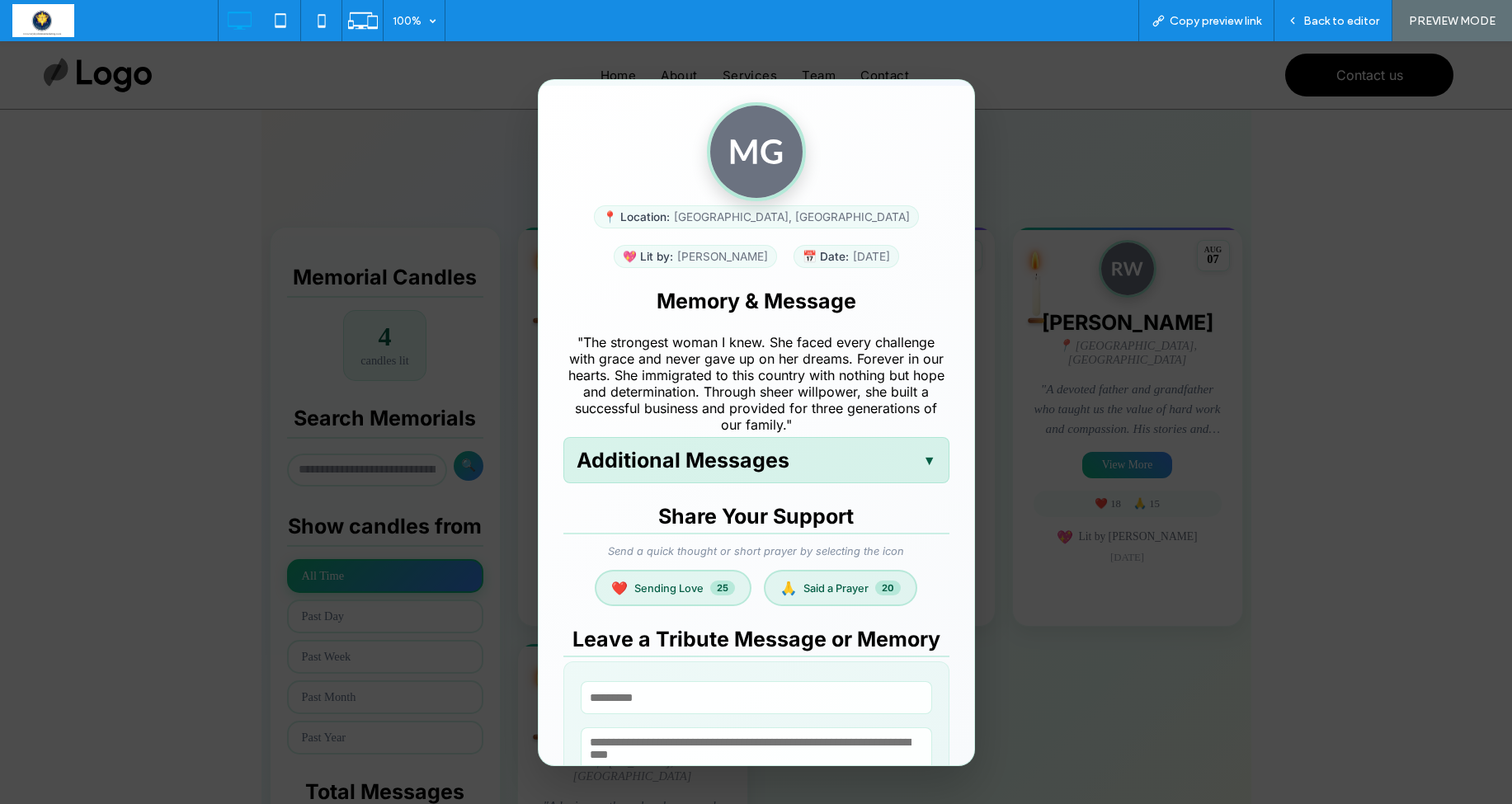
click at [893, 468] on div "Additional Messages ▼" at bounding box center [757, 460] width 386 height 46
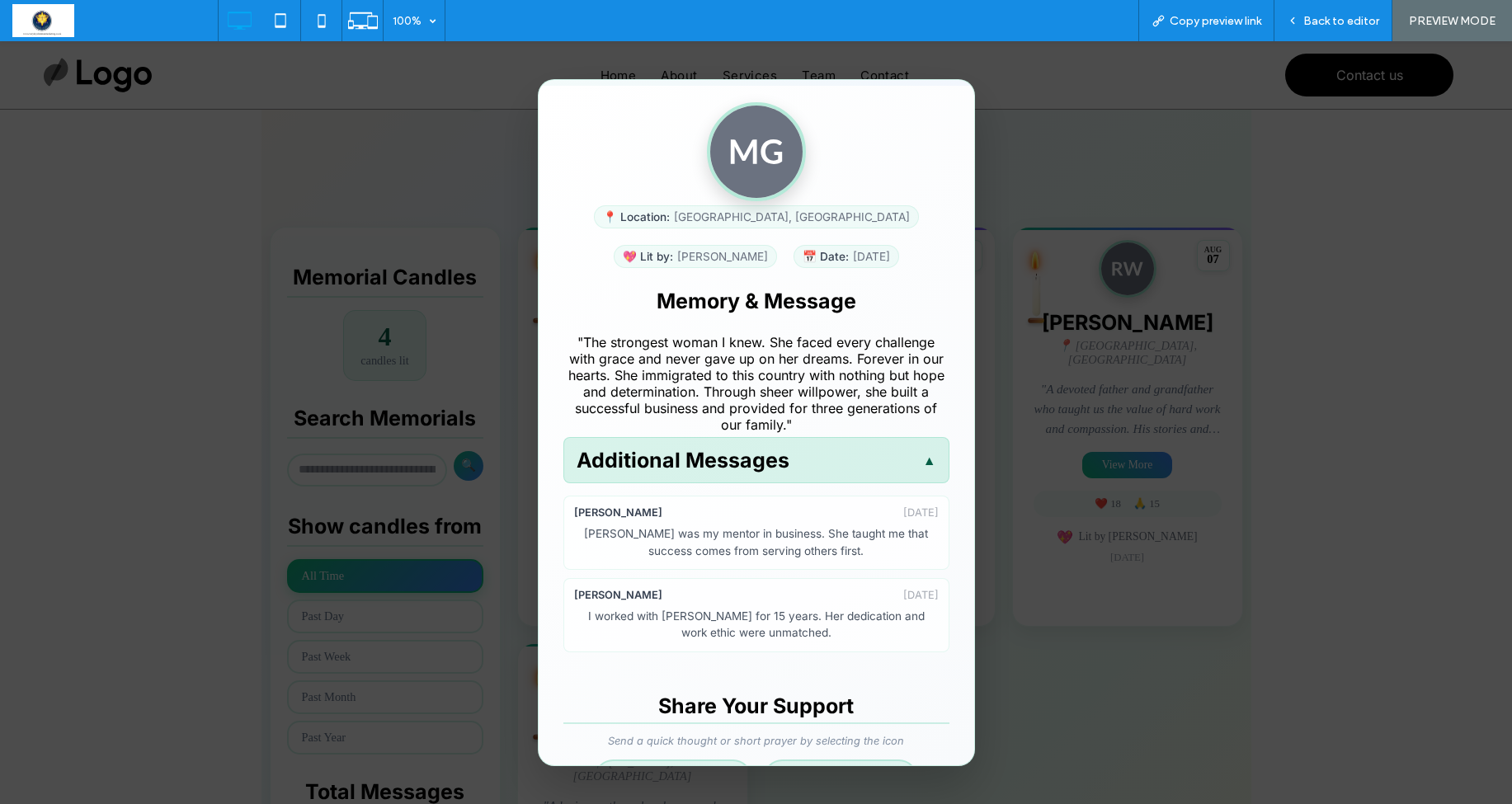
click at [893, 468] on div "Additional Messages ▲" at bounding box center [757, 460] width 386 height 46
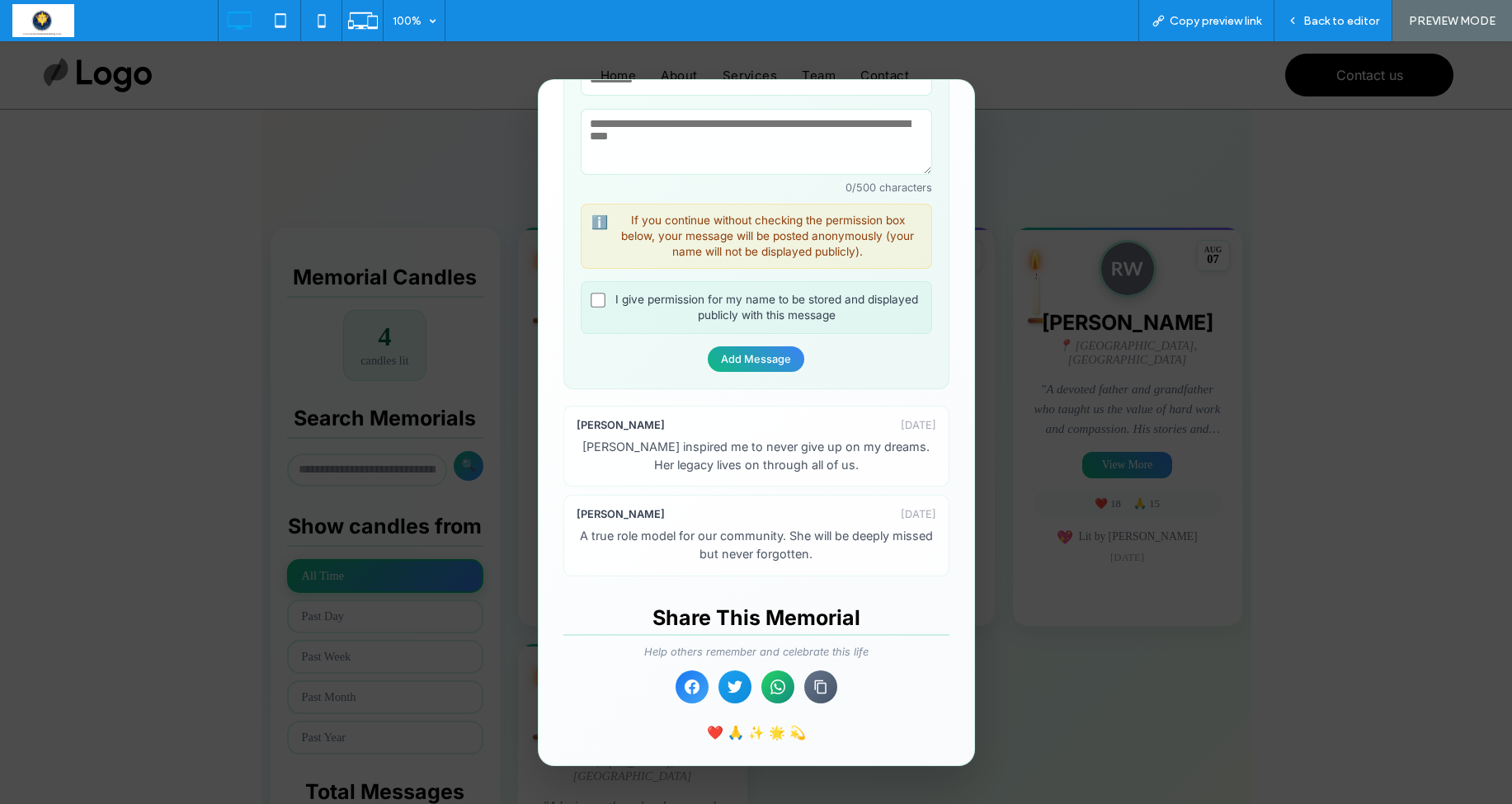
scroll to position [789, 0]
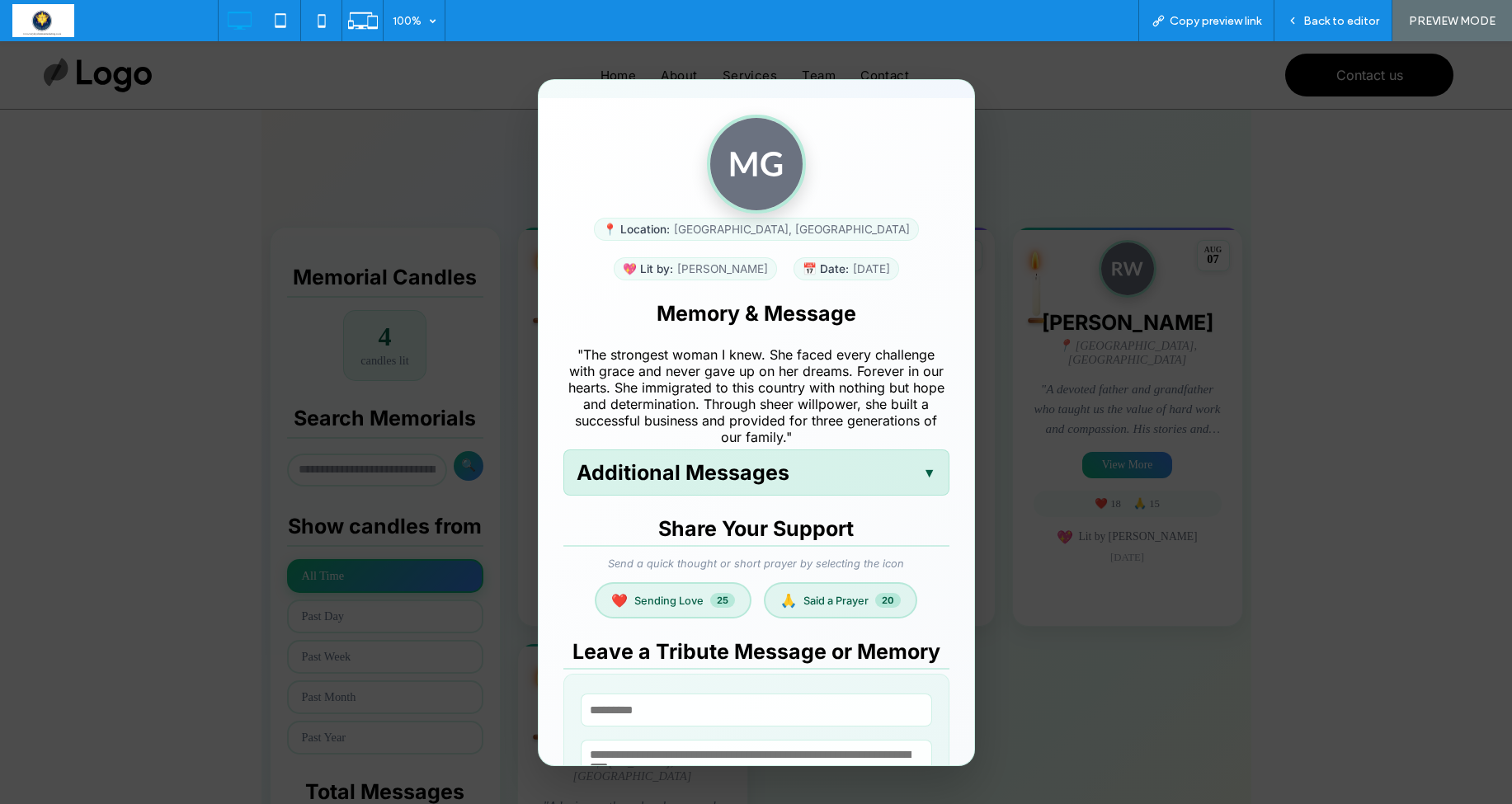
click at [893, 468] on div "Additional Messages ▼" at bounding box center [757, 473] width 386 height 46
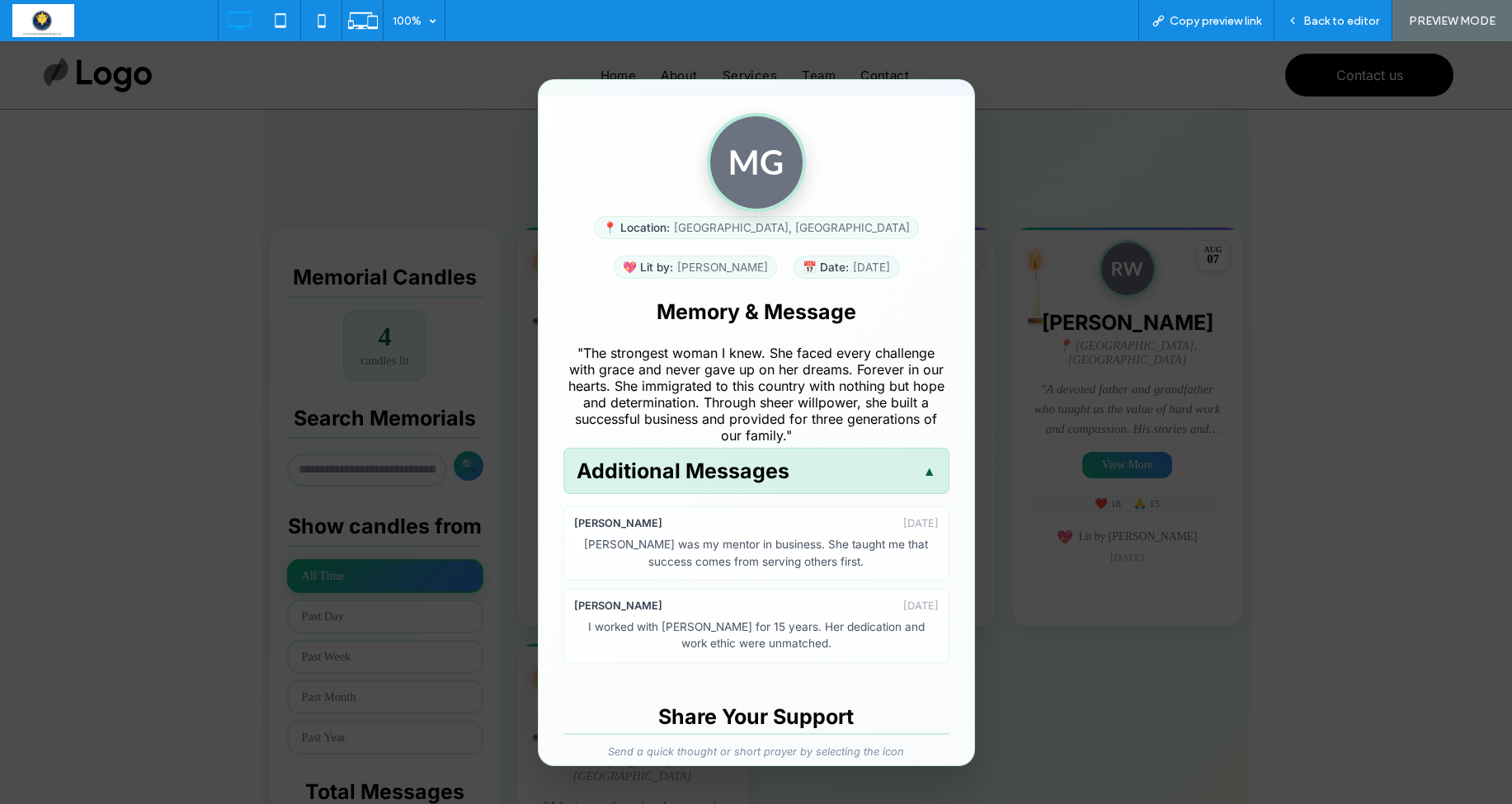
click at [893, 468] on div "Additional Messages ▲" at bounding box center [757, 471] width 386 height 46
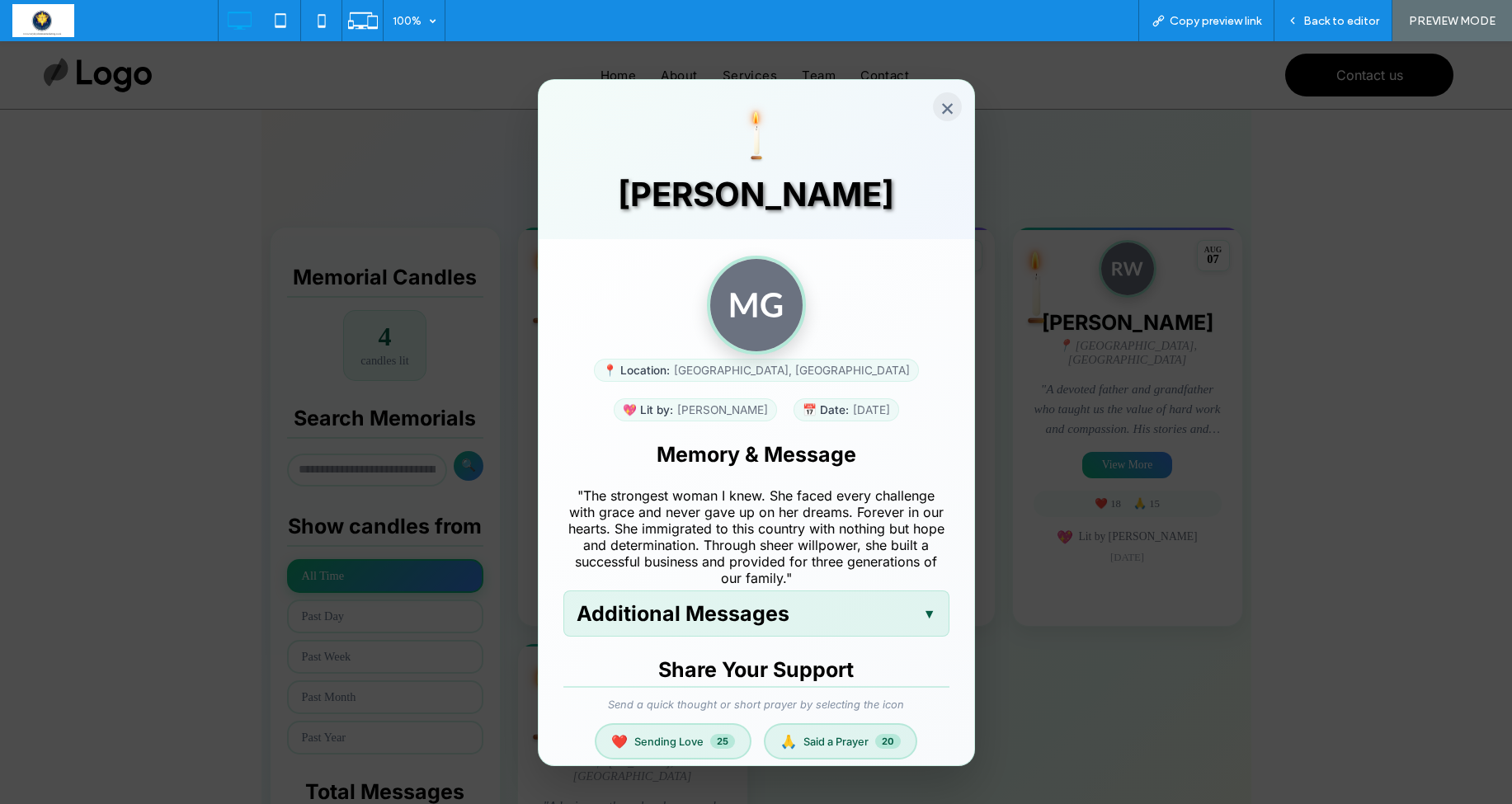
scroll to position [0, 0]
click at [939, 105] on button "×" at bounding box center [947, 106] width 29 height 29
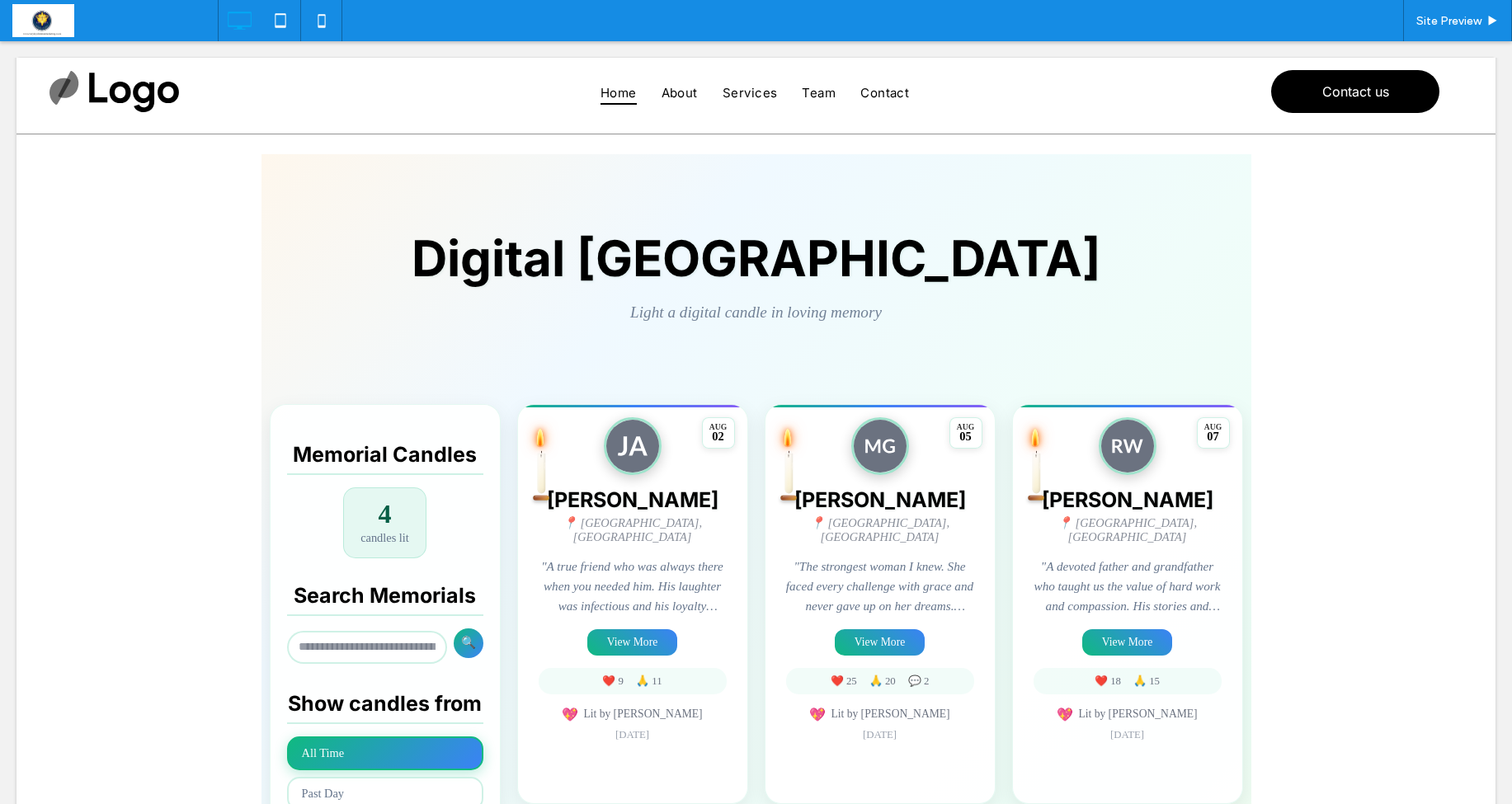
scroll to position [51, 0]
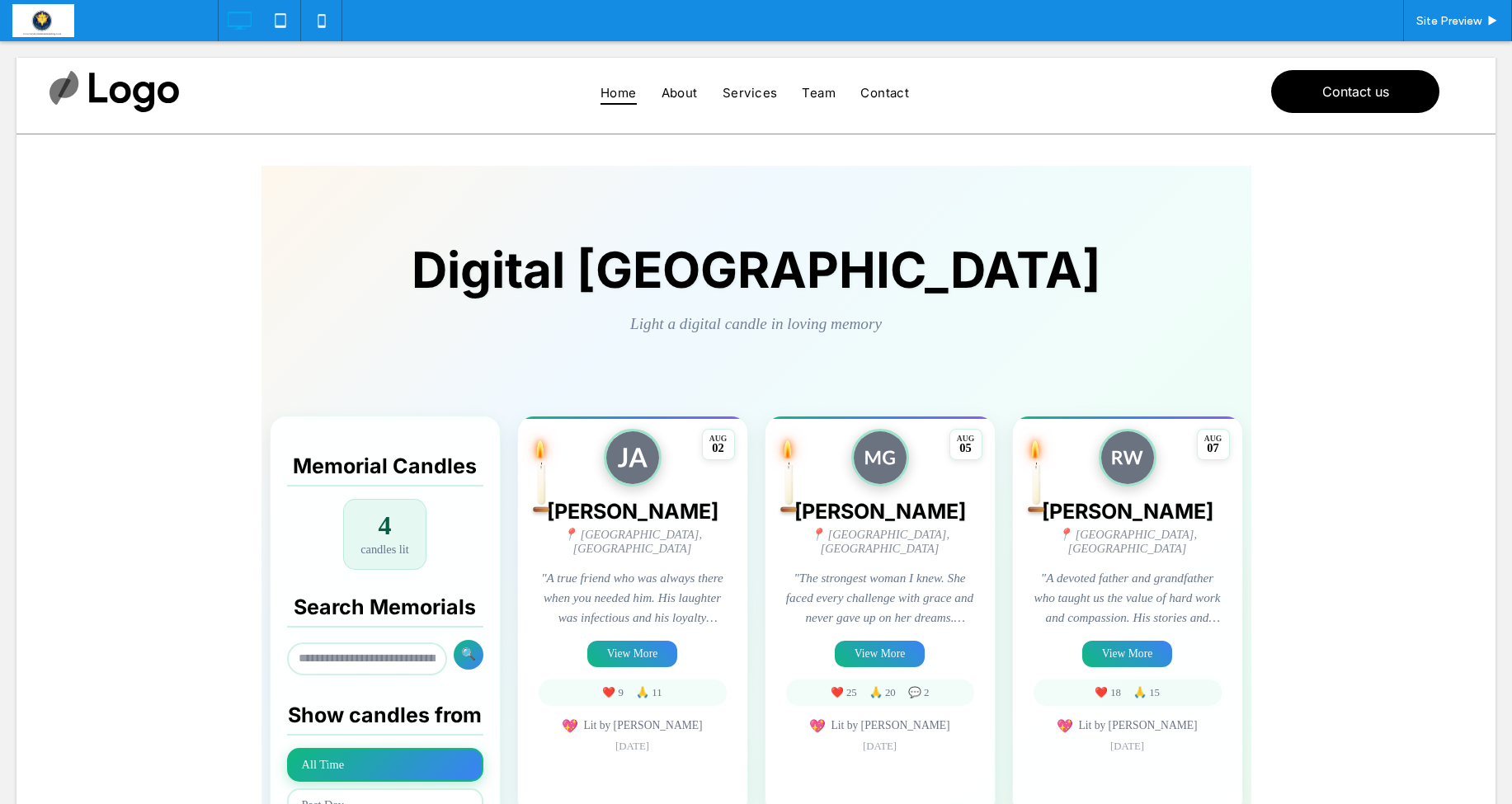
click at [873, 636] on span at bounding box center [756, 702] width 990 height 1074
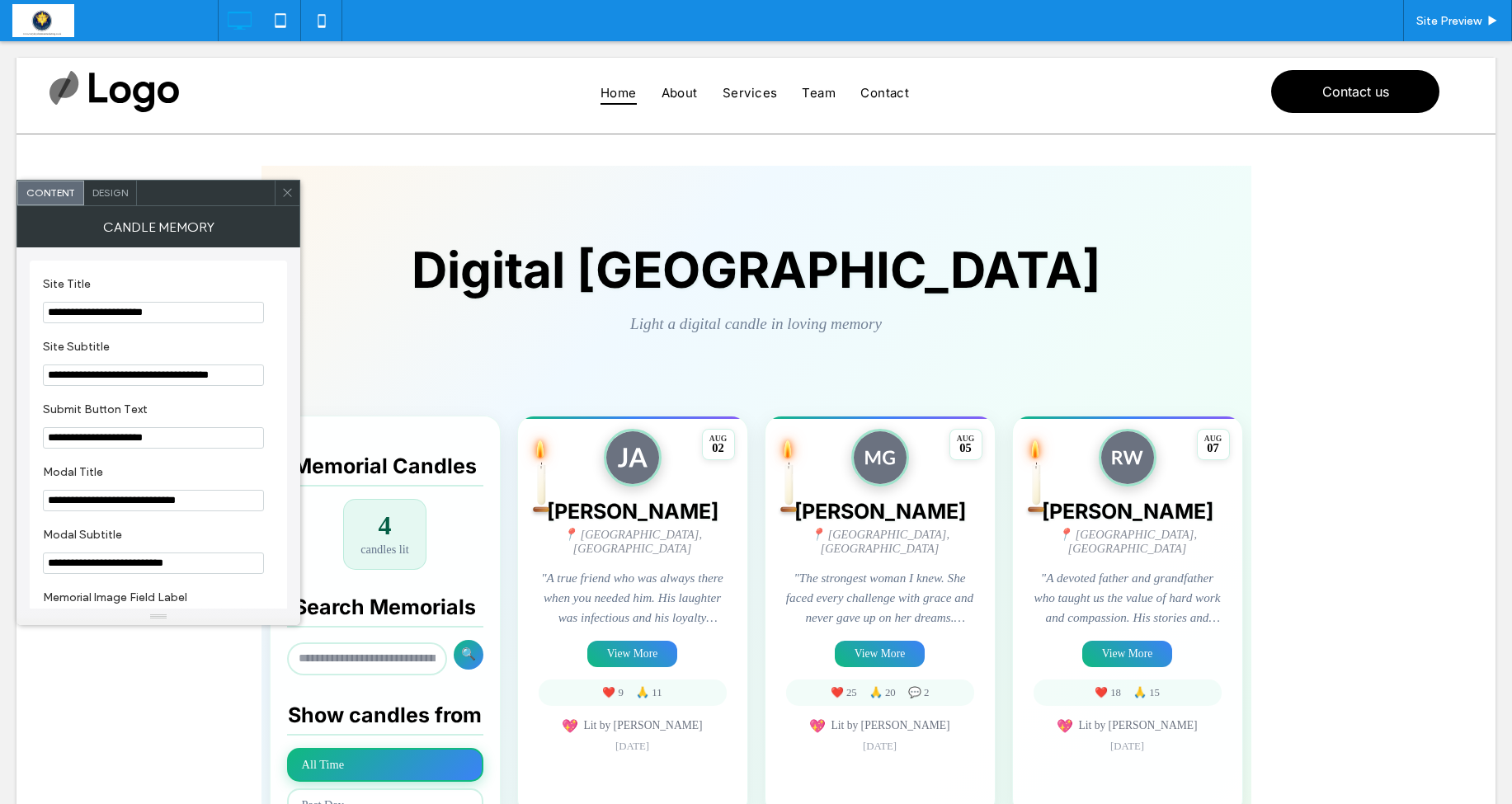
click at [287, 190] on icon at bounding box center [287, 192] width 12 height 12
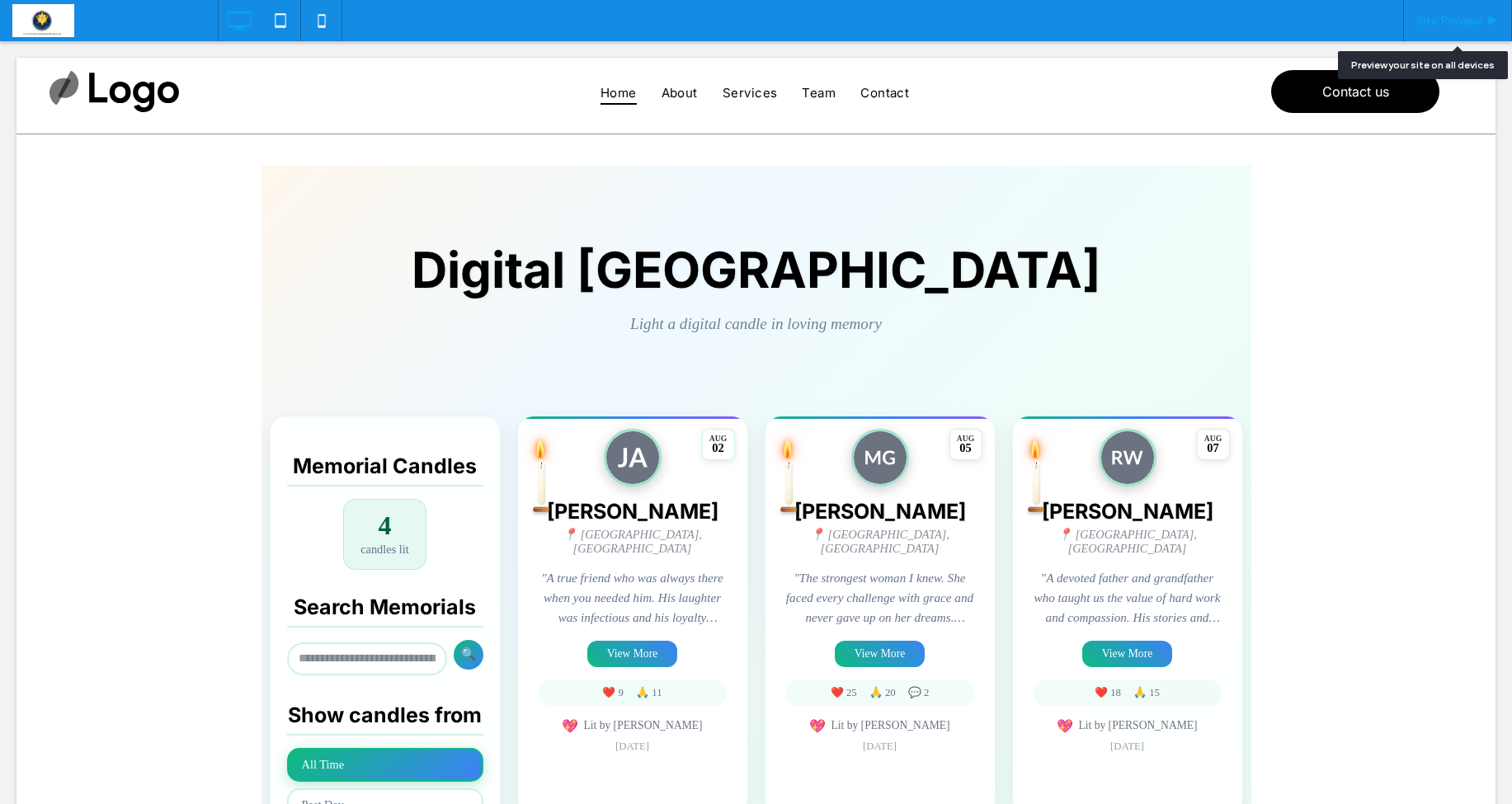
click at [1451, 18] on span "Site Preview" at bounding box center [1449, 20] width 66 height 14
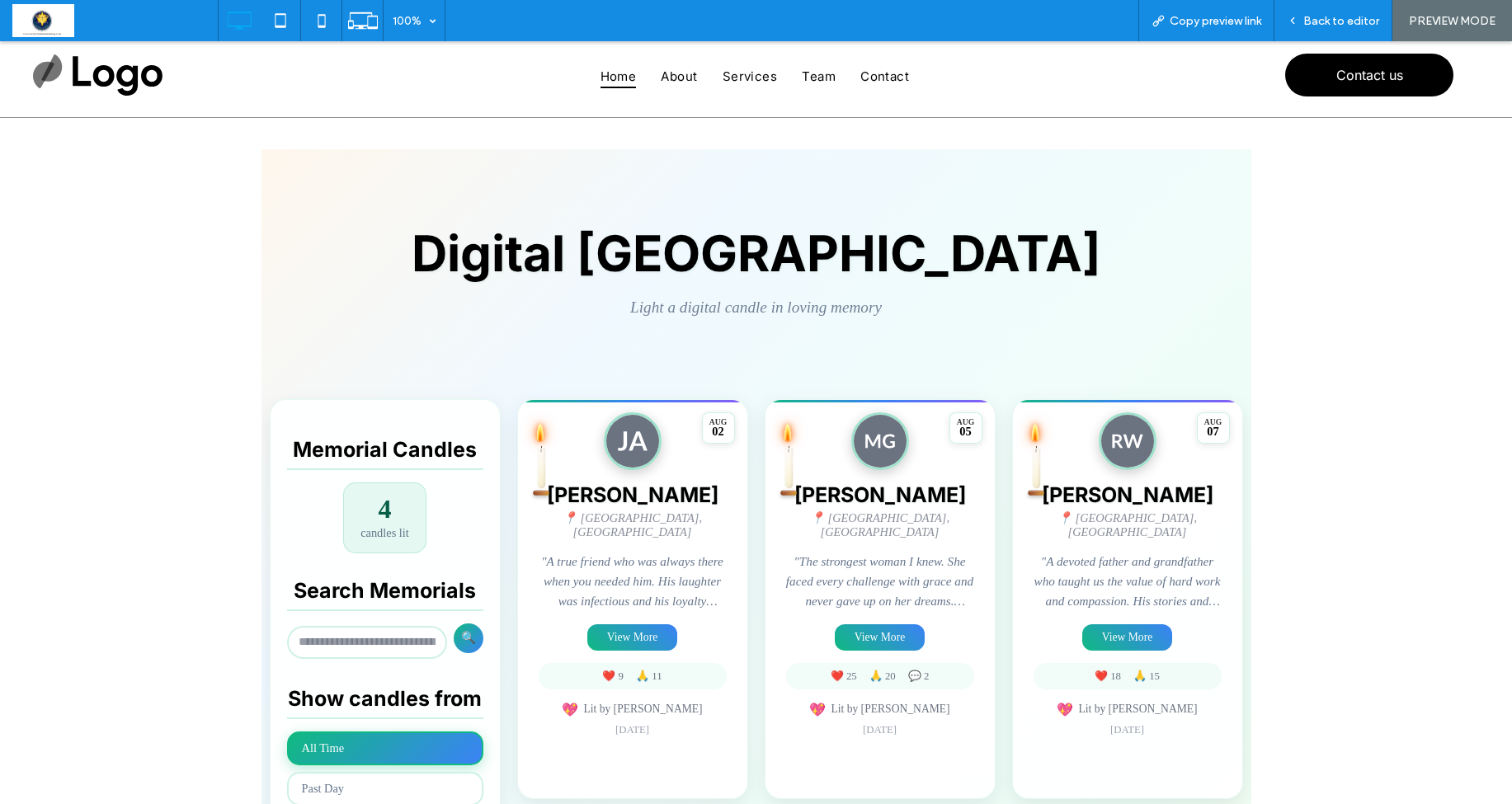
click at [888, 630] on span at bounding box center [756, 687] width 990 height 1074
click at [867, 621] on span at bounding box center [756, 687] width 990 height 1074
drag, startPoint x: 866, startPoint y: 627, endPoint x: 889, endPoint y: 627, distance: 23.0
click at [866, 627] on span at bounding box center [756, 687] width 990 height 1074
click at [1145, 626] on span at bounding box center [756, 687] width 990 height 1074
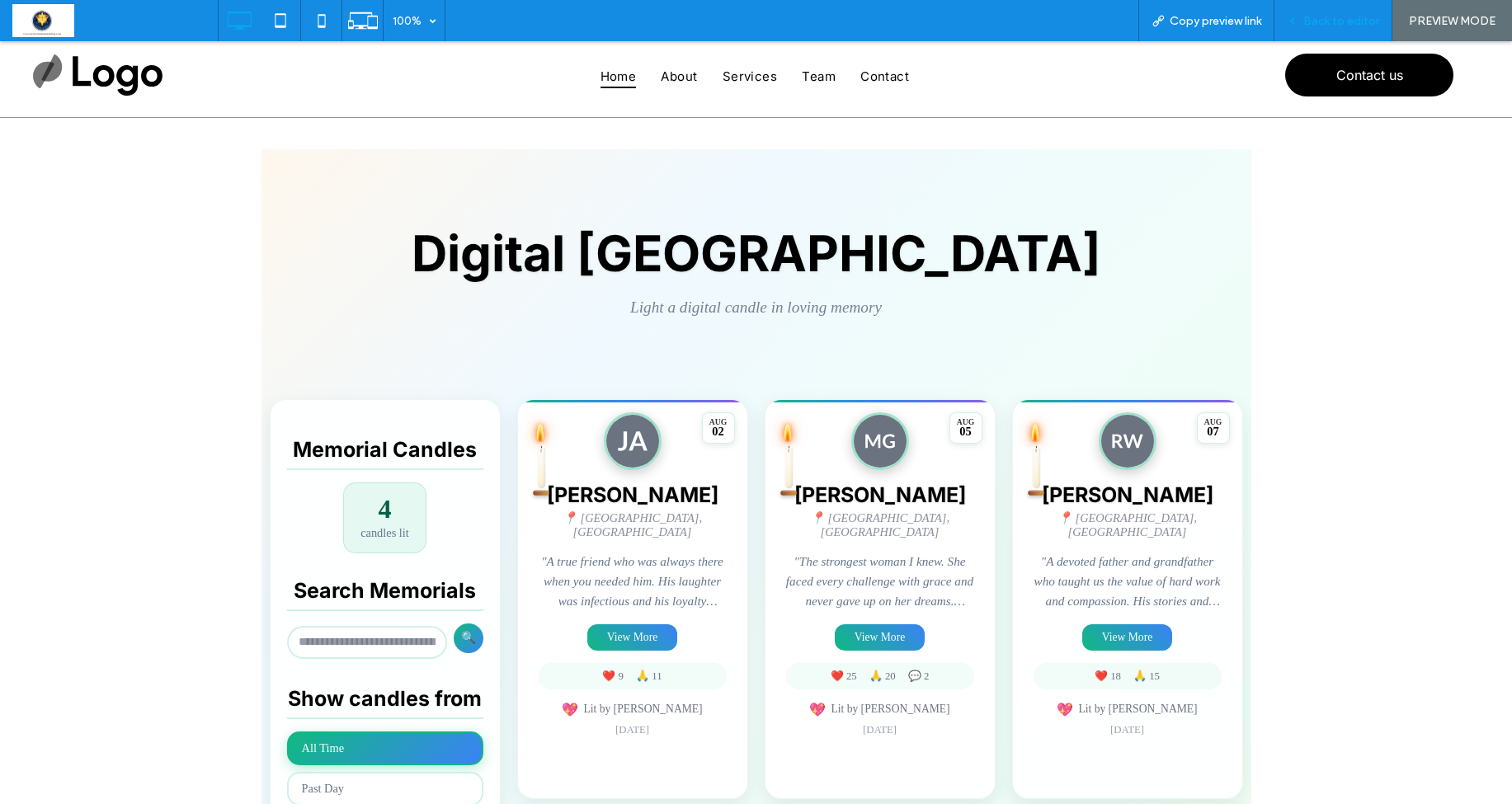
click at [1333, 9] on div "Back to editor" at bounding box center [1334, 20] width 118 height 42
click at [1343, 17] on span "Back to editor" at bounding box center [1342, 20] width 76 height 14
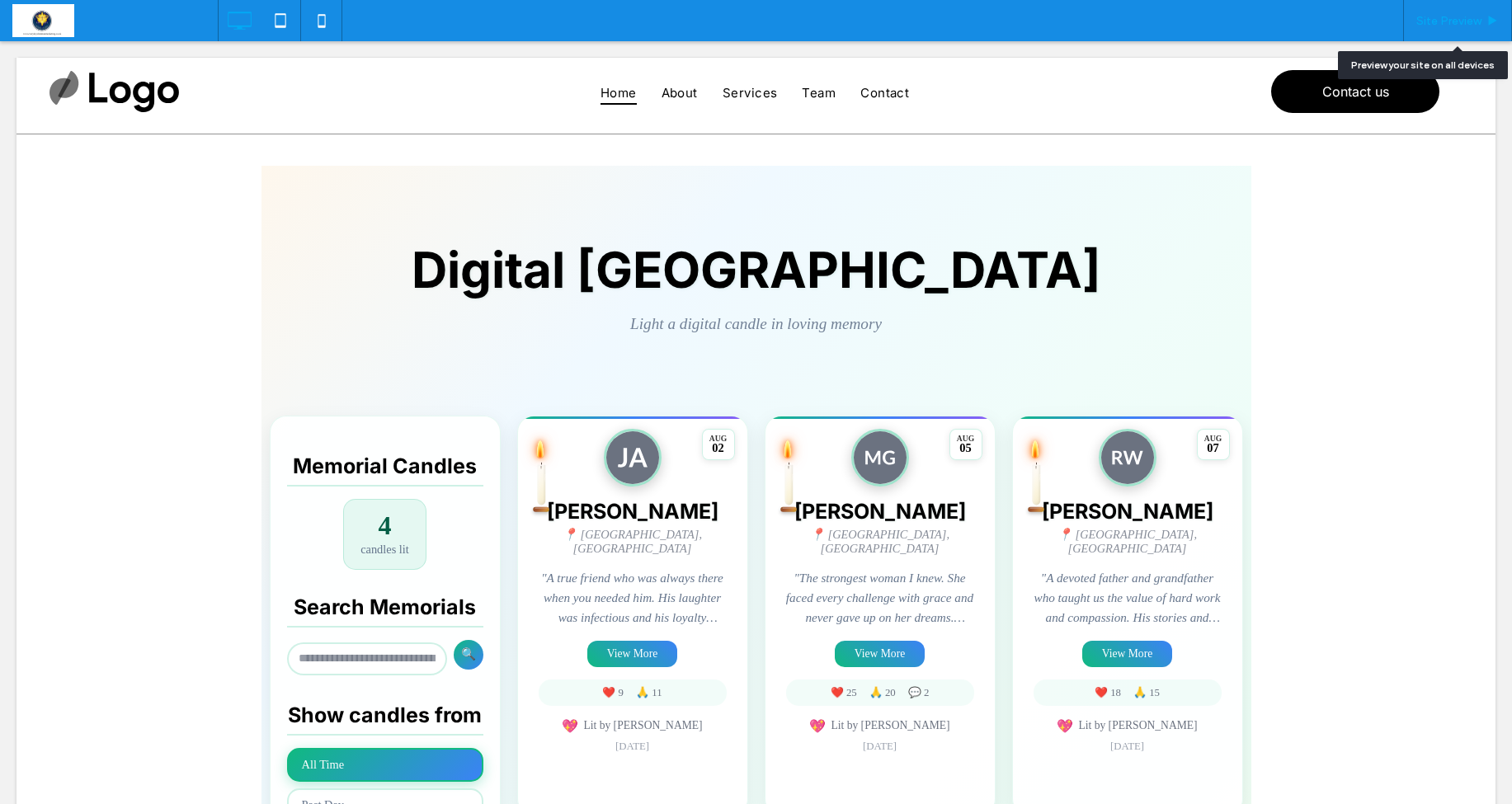
click at [1440, 20] on span "Site Preview" at bounding box center [1449, 20] width 66 height 14
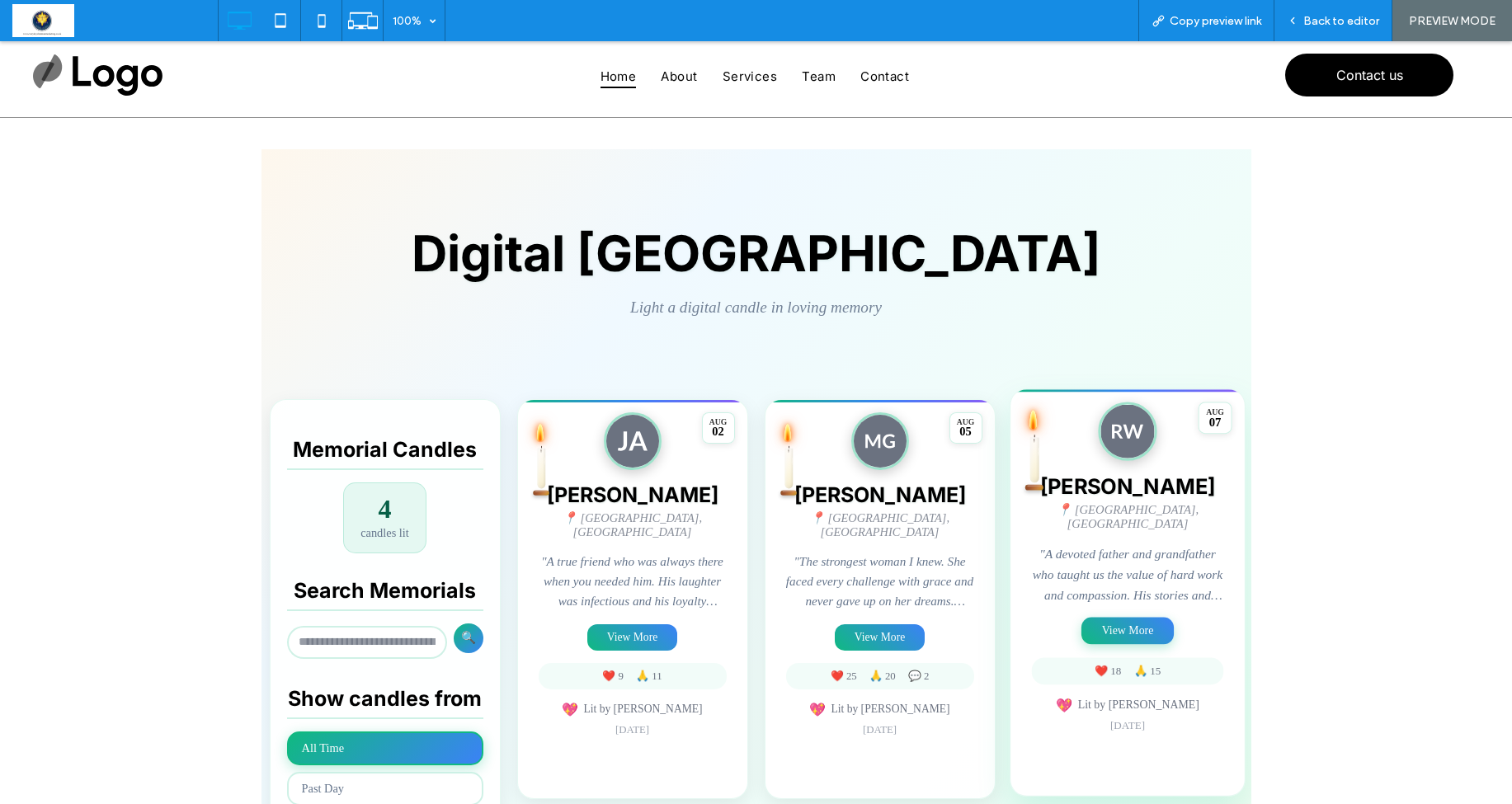
click at [1122, 621] on button "View More" at bounding box center [1128, 630] width 92 height 27
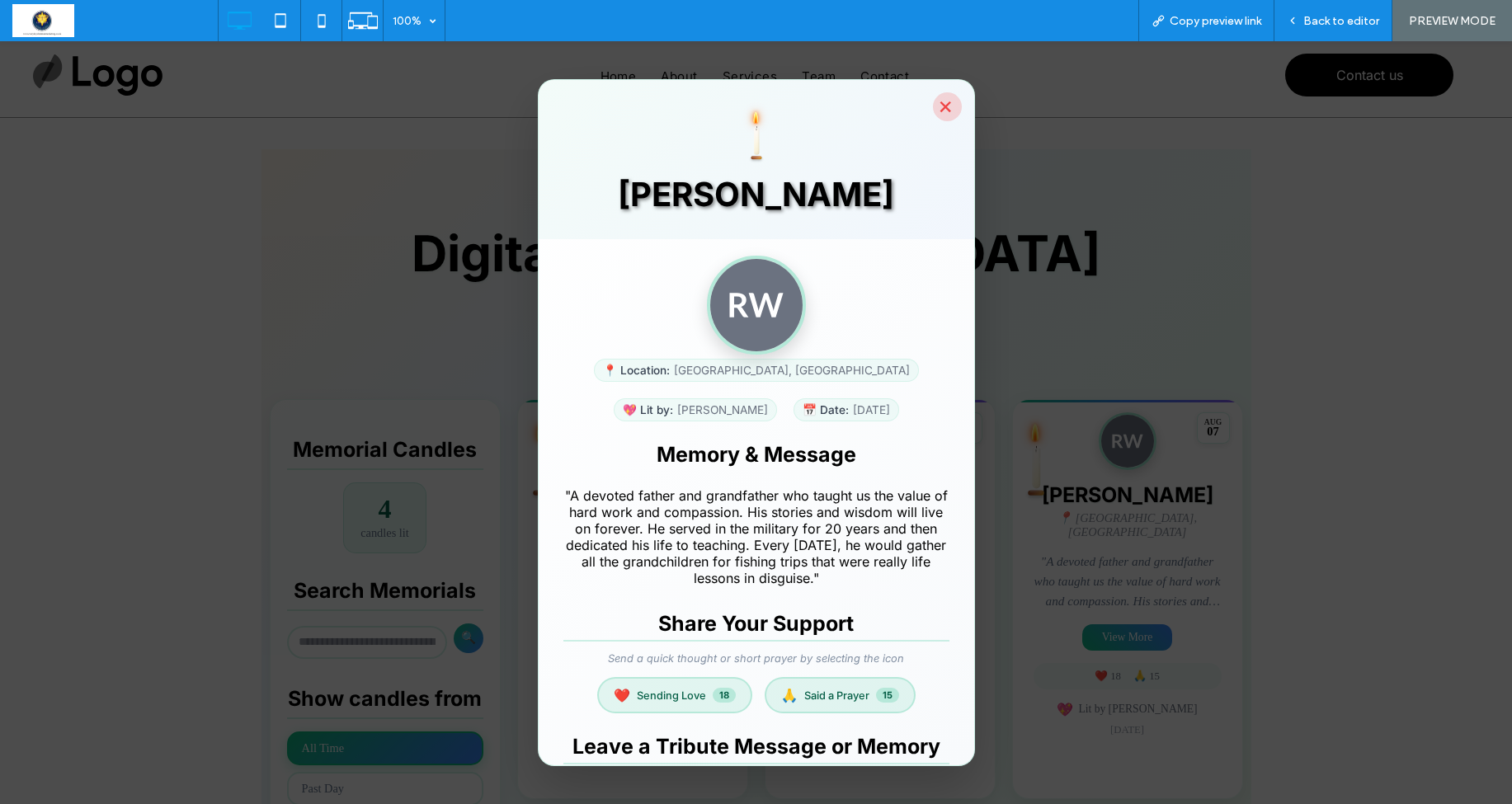
click at [935, 104] on button "×" at bounding box center [947, 106] width 29 height 29
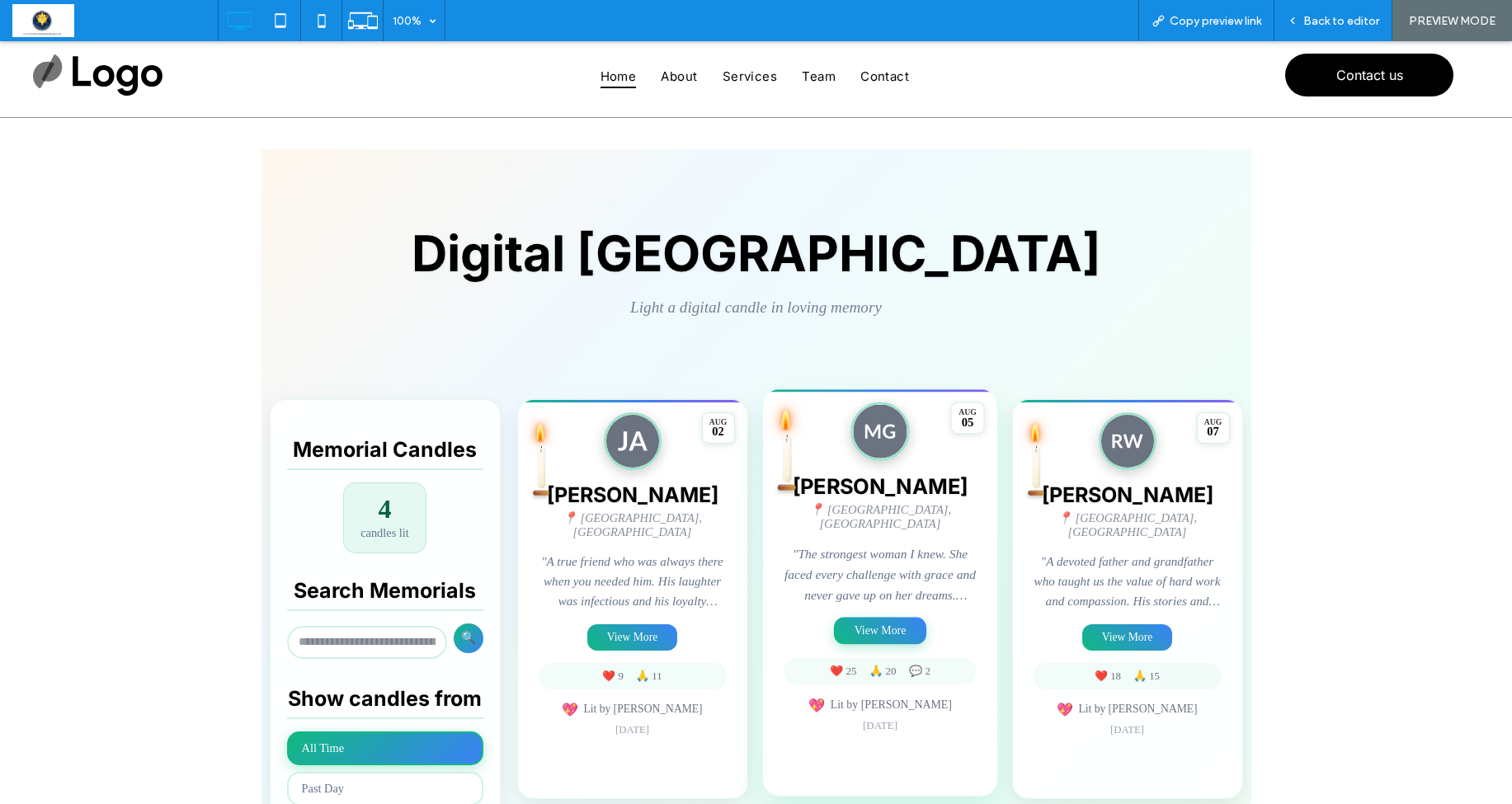
click at [892, 624] on button "View More" at bounding box center [881, 630] width 92 height 27
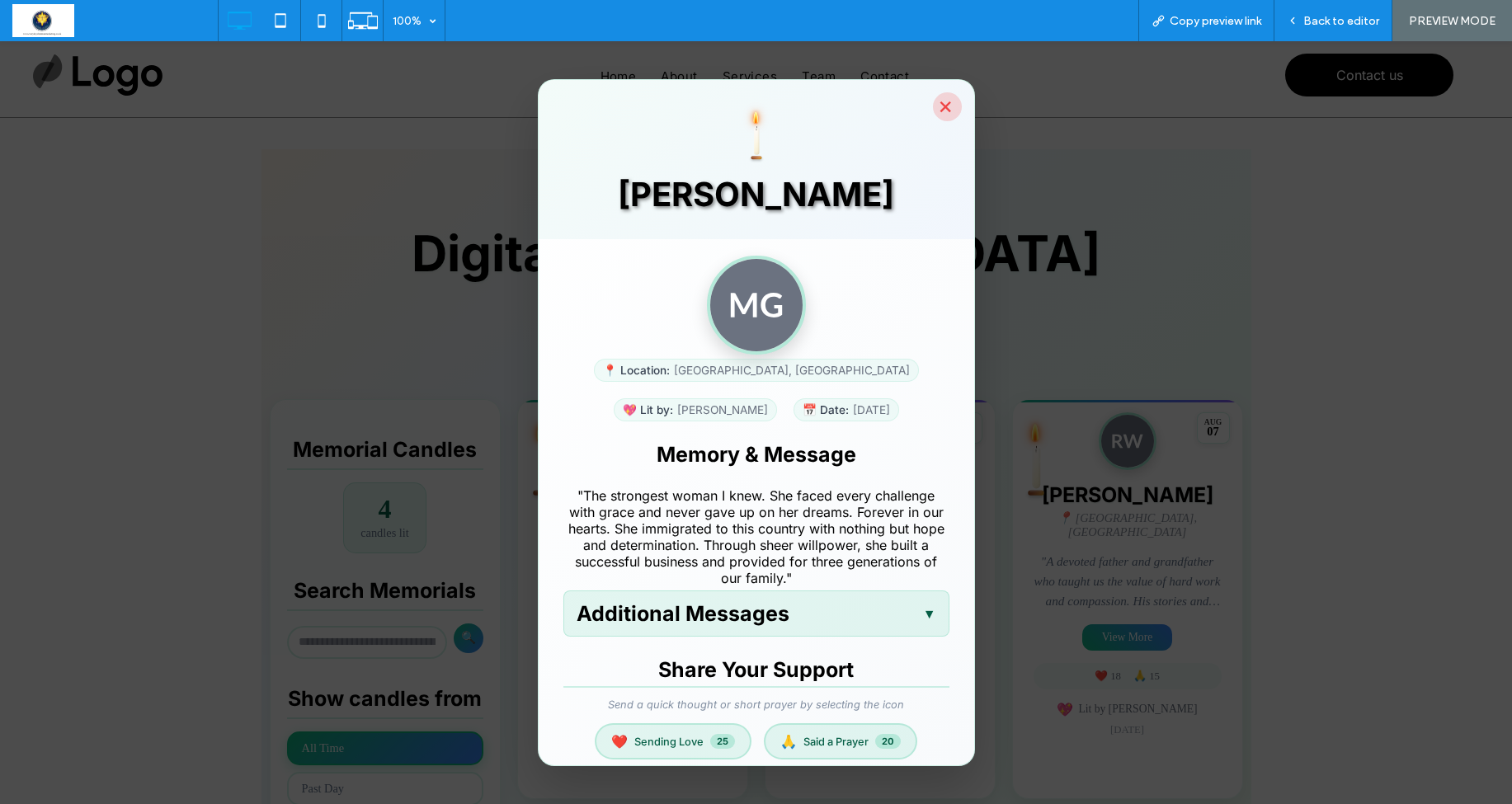
click at [948, 112] on button "×" at bounding box center [947, 106] width 29 height 29
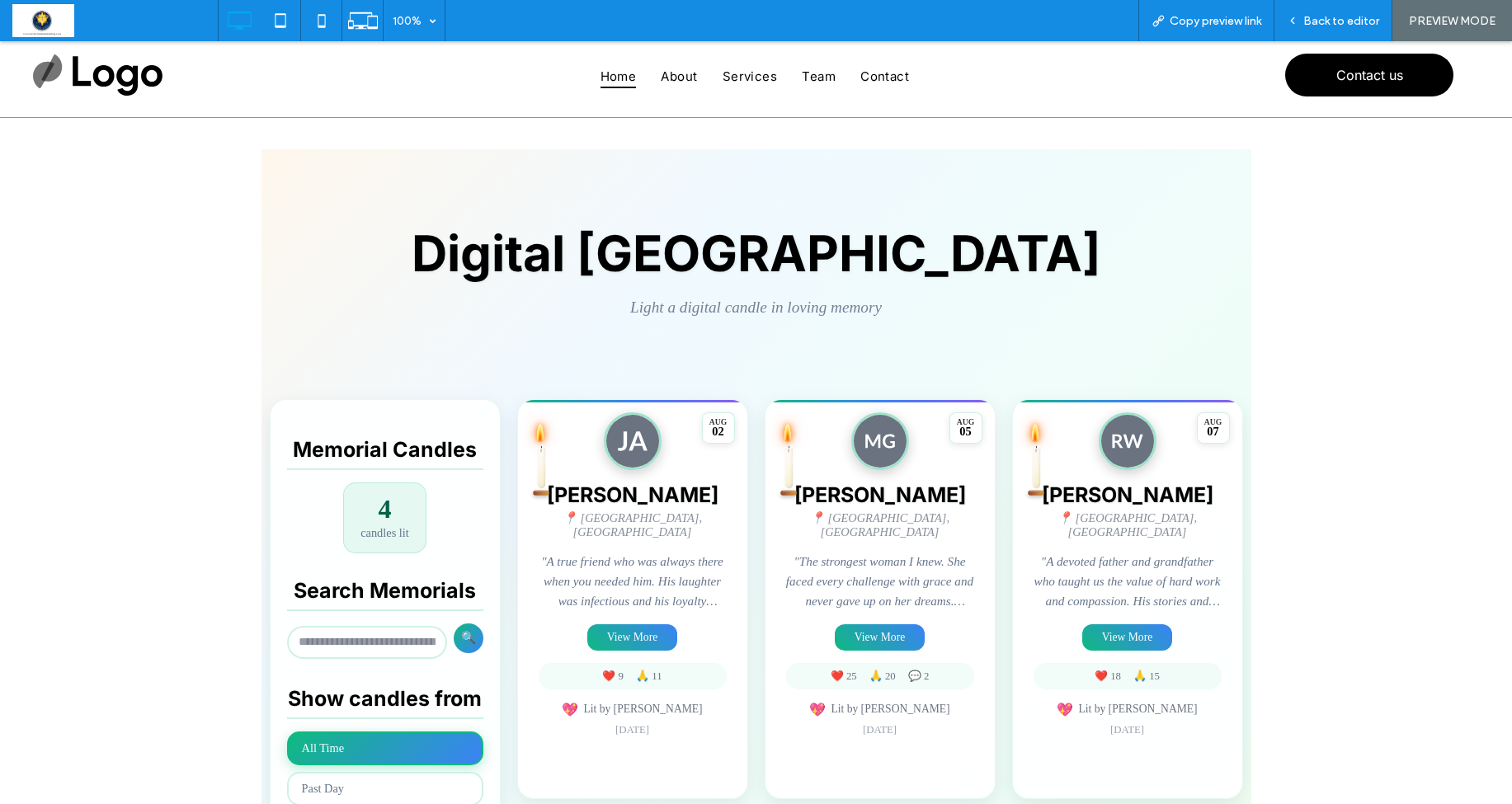
click at [399, 218] on div "Digital Memorial Garden Light a digital candle in loving memory" at bounding box center [756, 262] width 973 height 209
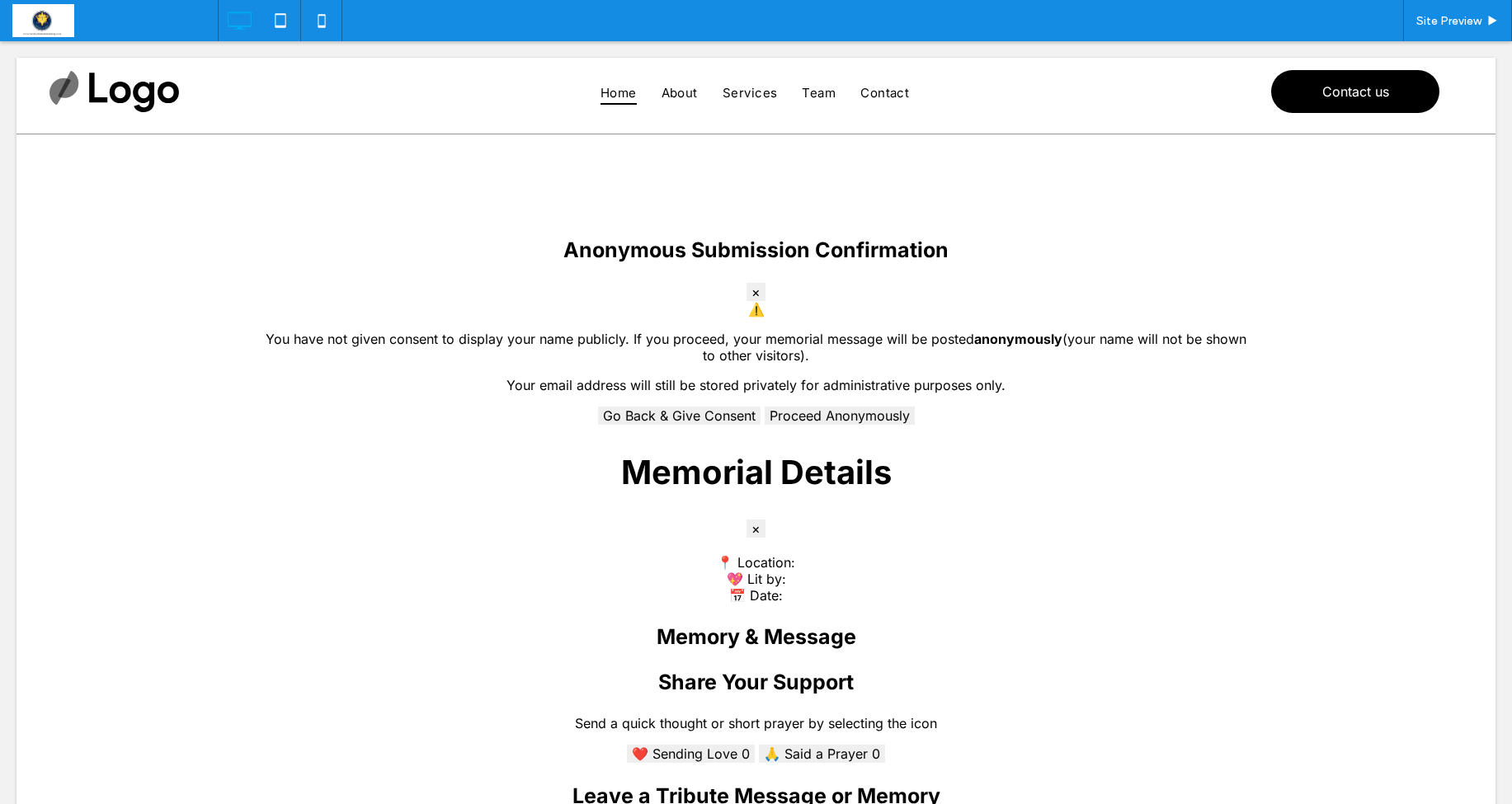
click at [1121, 25] on div "Site Preview" at bounding box center [865, 20] width 1295 height 42
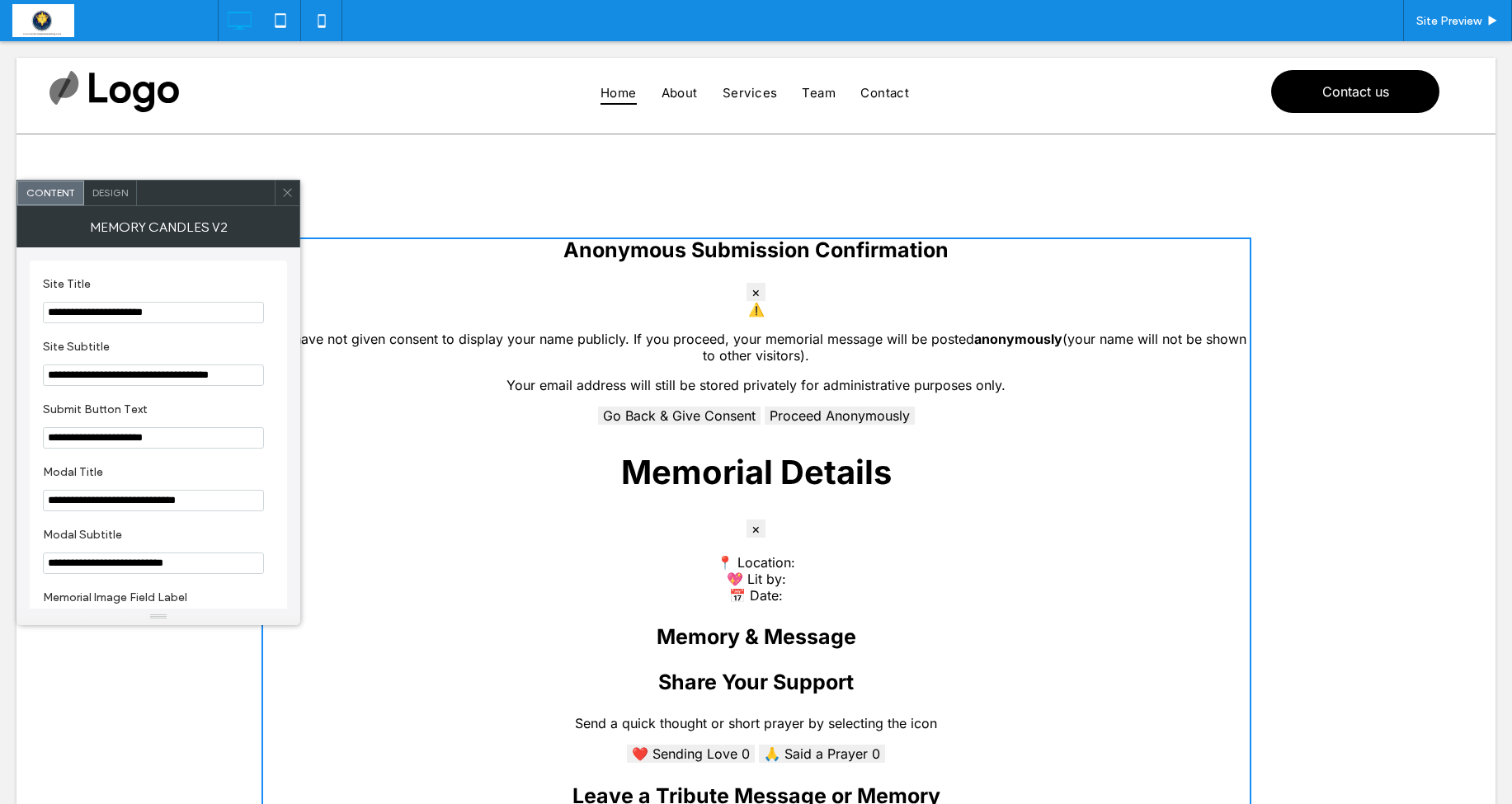
click at [281, 190] on icon at bounding box center [287, 192] width 12 height 12
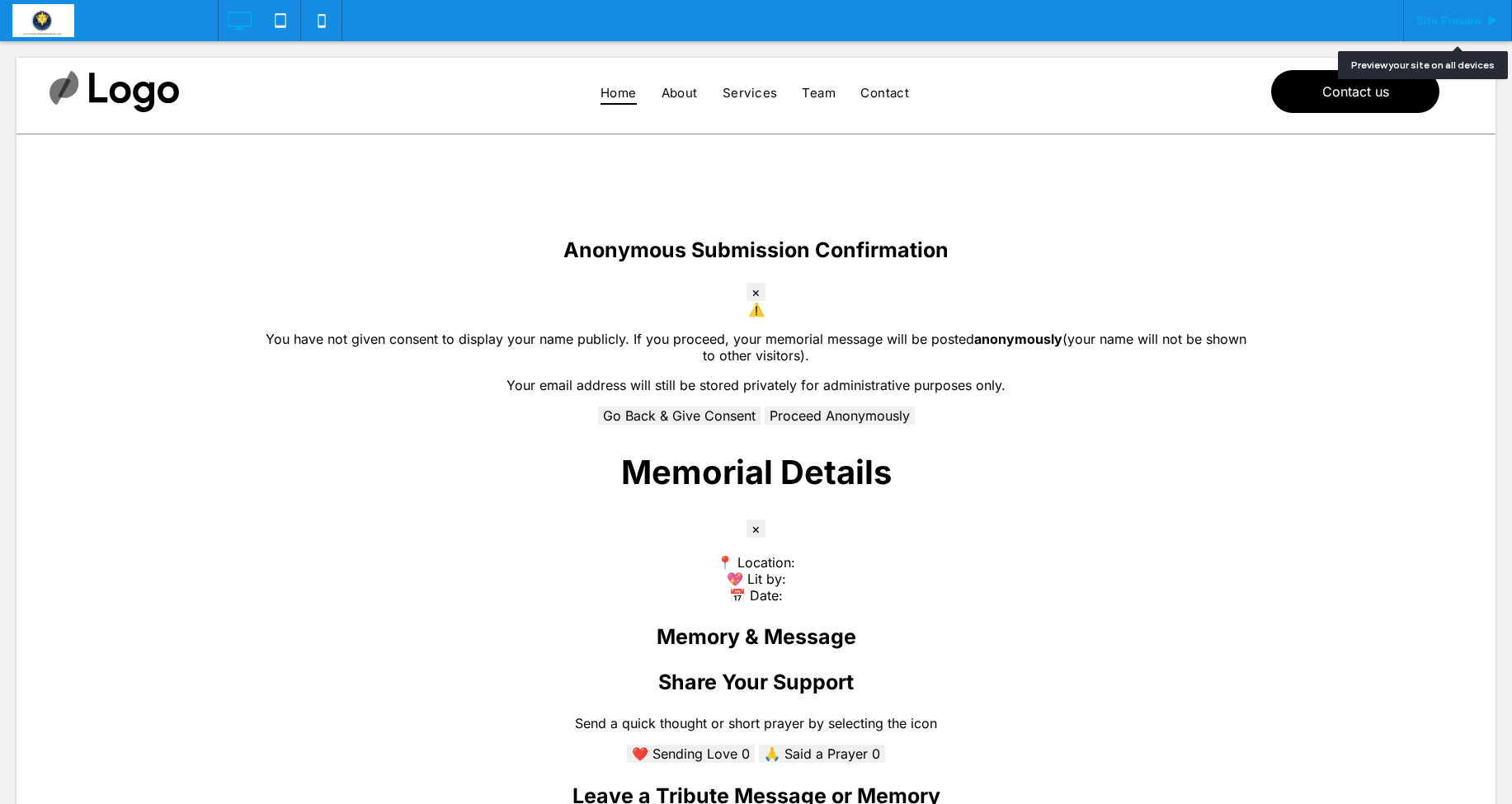
click at [1451, 27] on span "Site Preview" at bounding box center [1449, 20] width 66 height 14
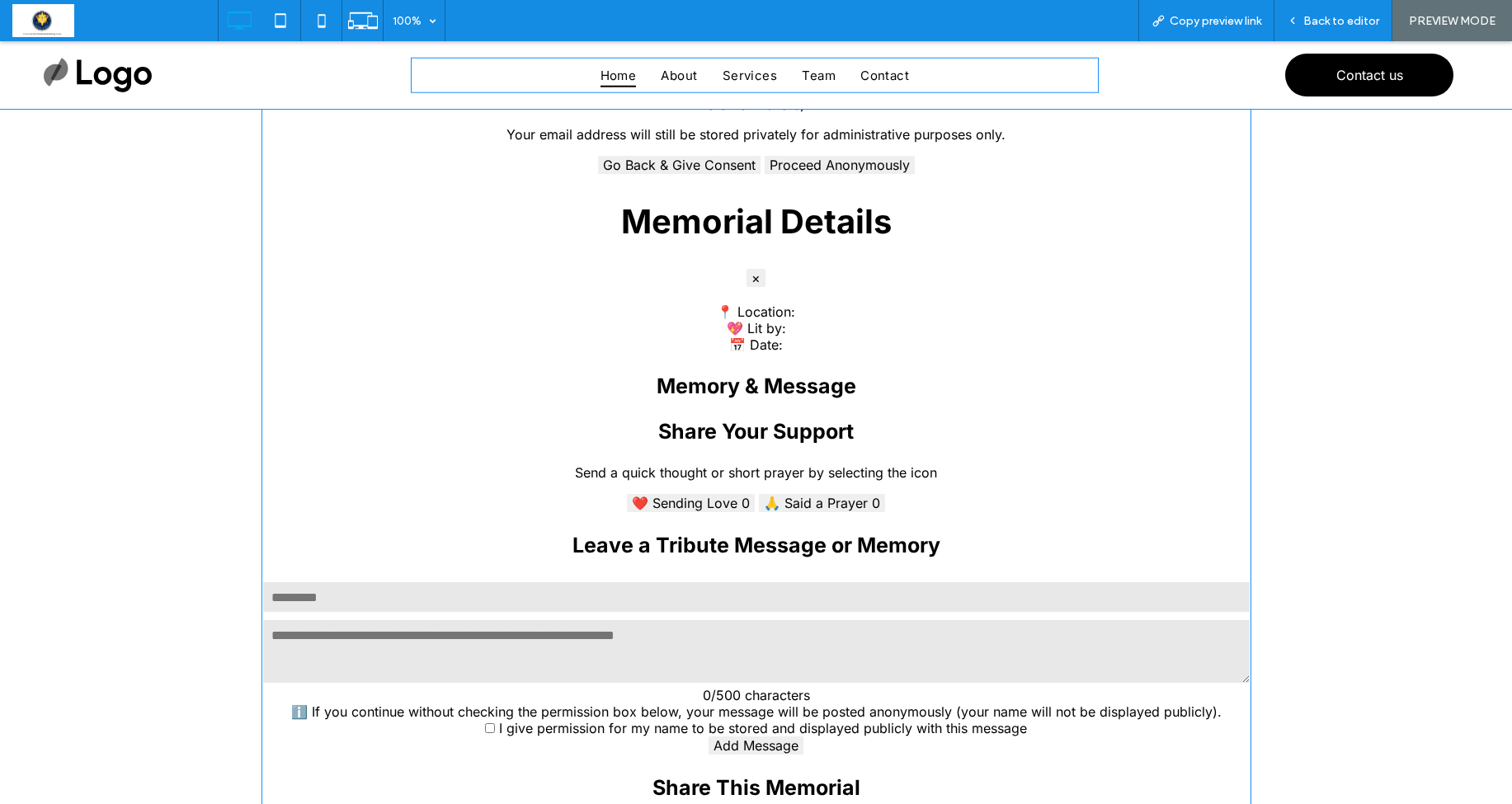
scroll to position [183, 0]
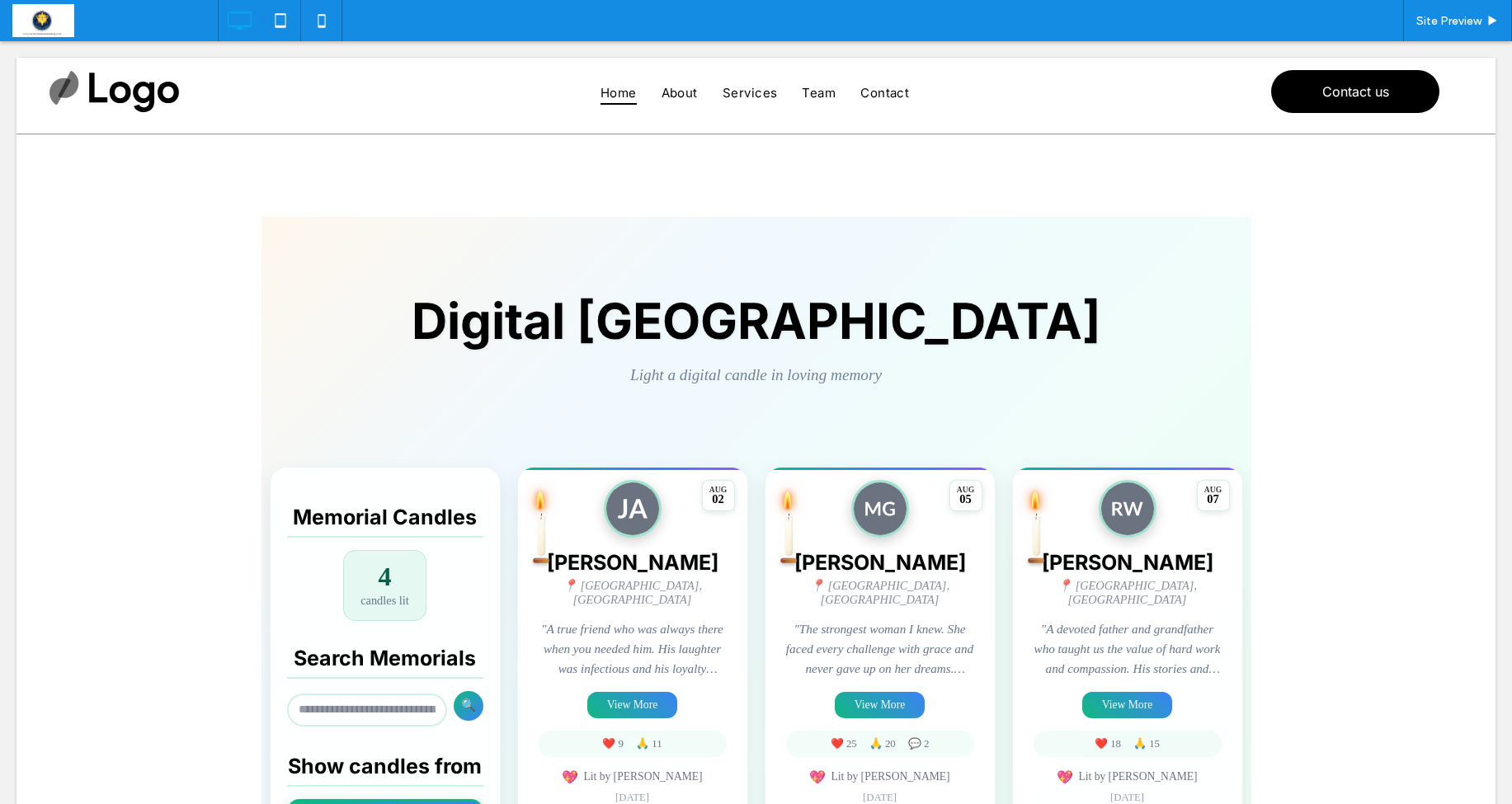
click at [625, 696] on span at bounding box center [756, 754] width 990 height 1074
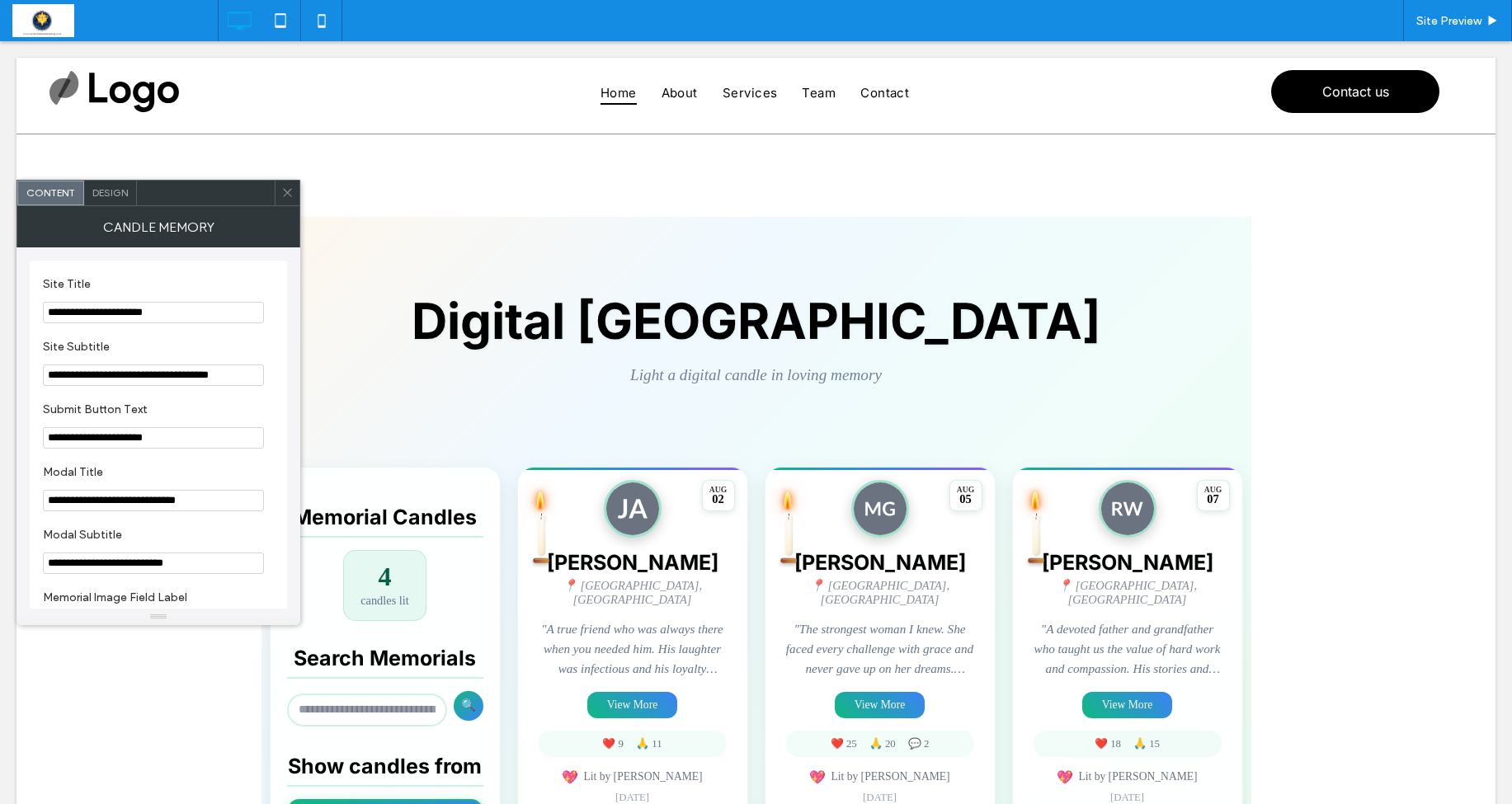
click at [291, 194] on icon at bounding box center [287, 192] width 12 height 12
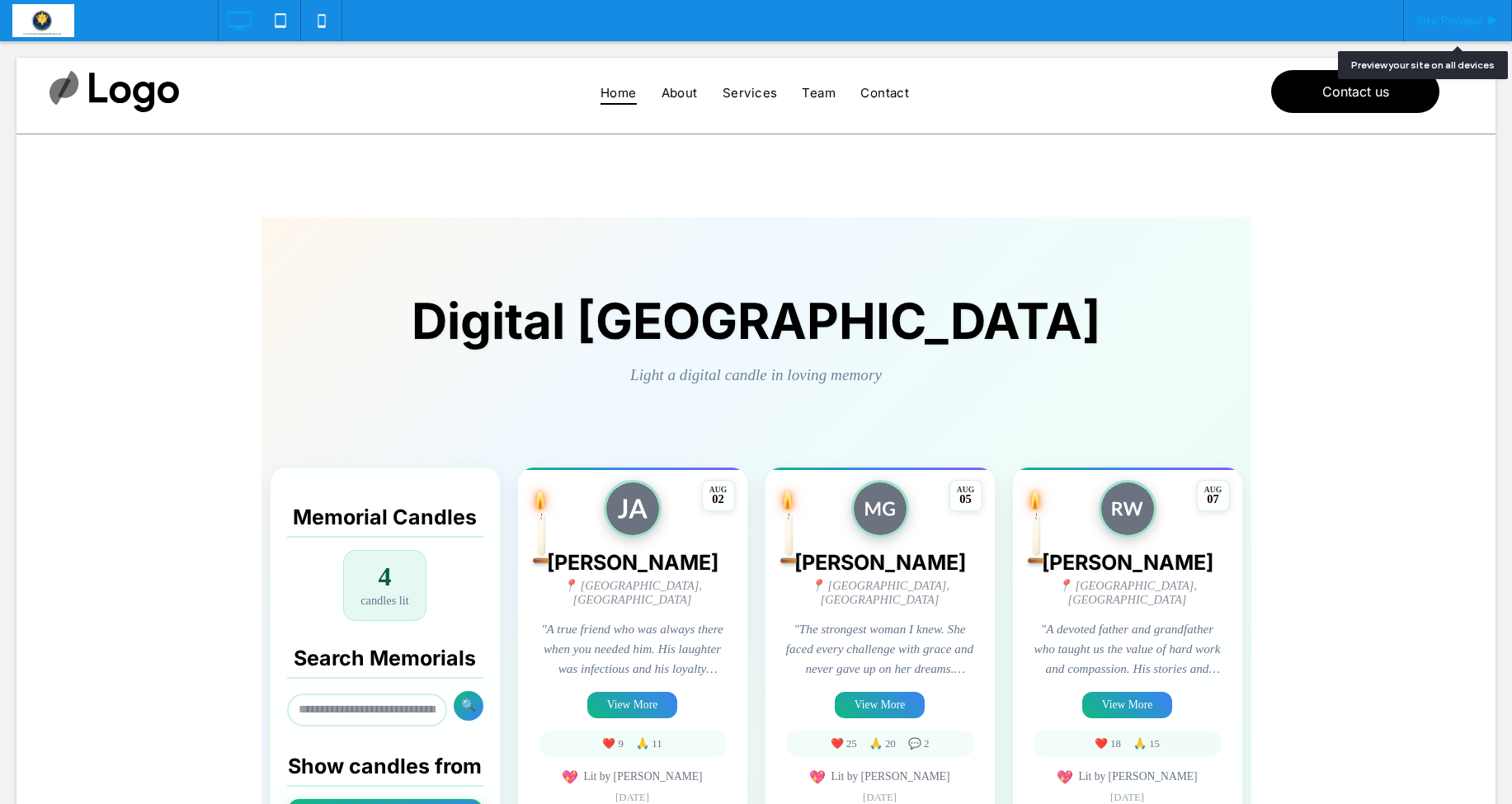
click at [1469, 19] on span "Site Preview" at bounding box center [1449, 20] width 66 height 14
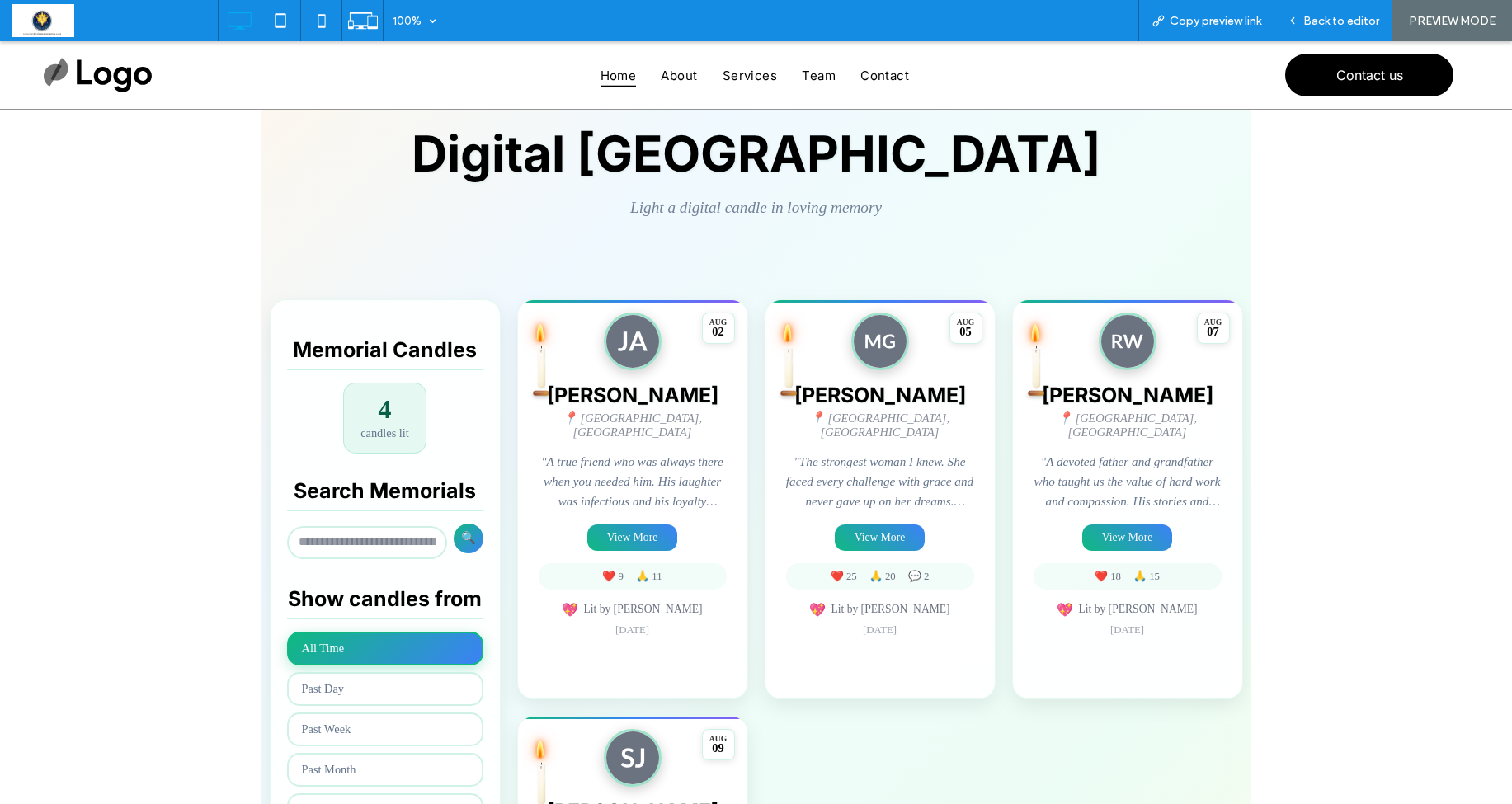
scroll to position [168, 0]
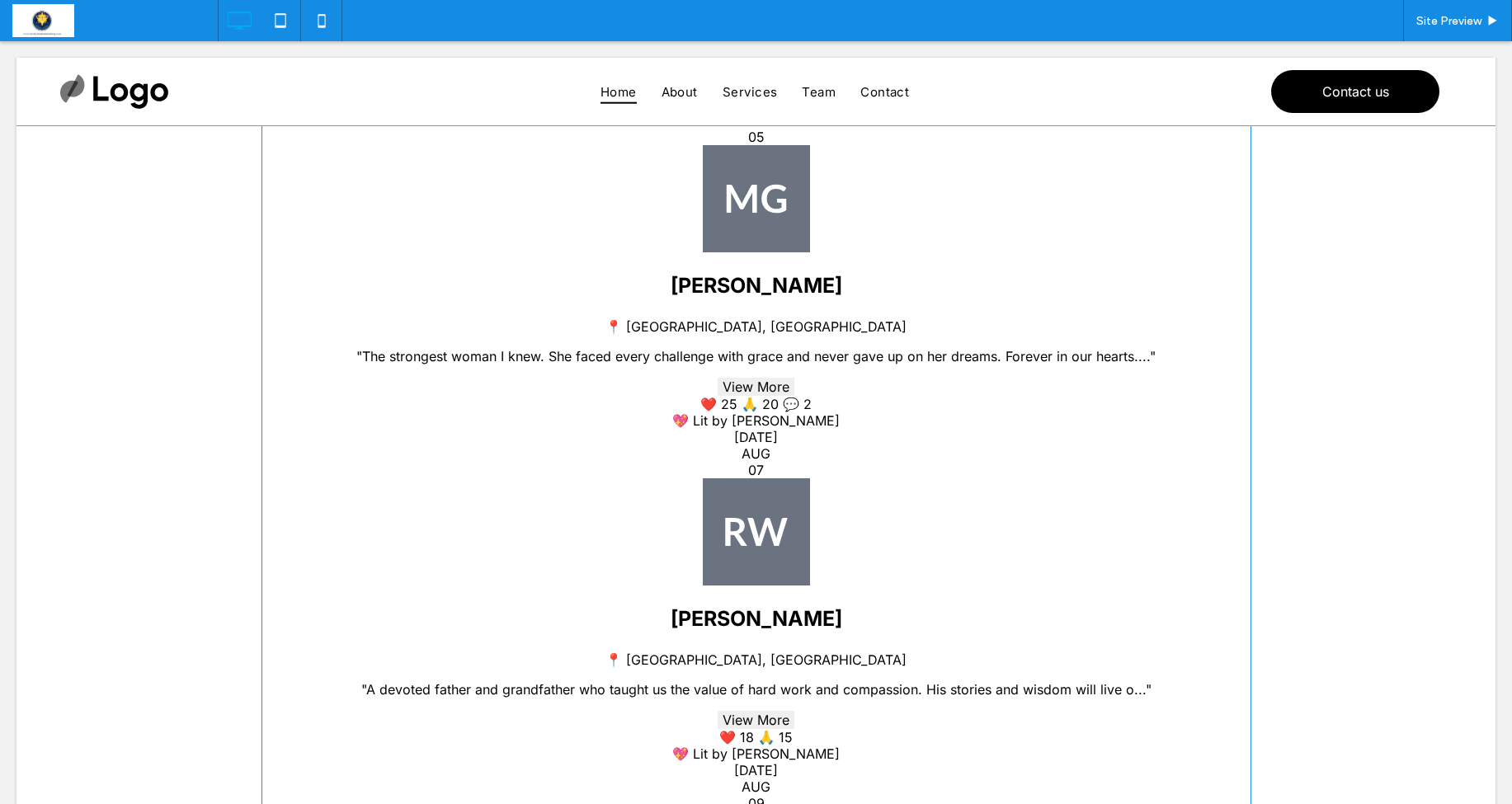
scroll to position [1920, 0]
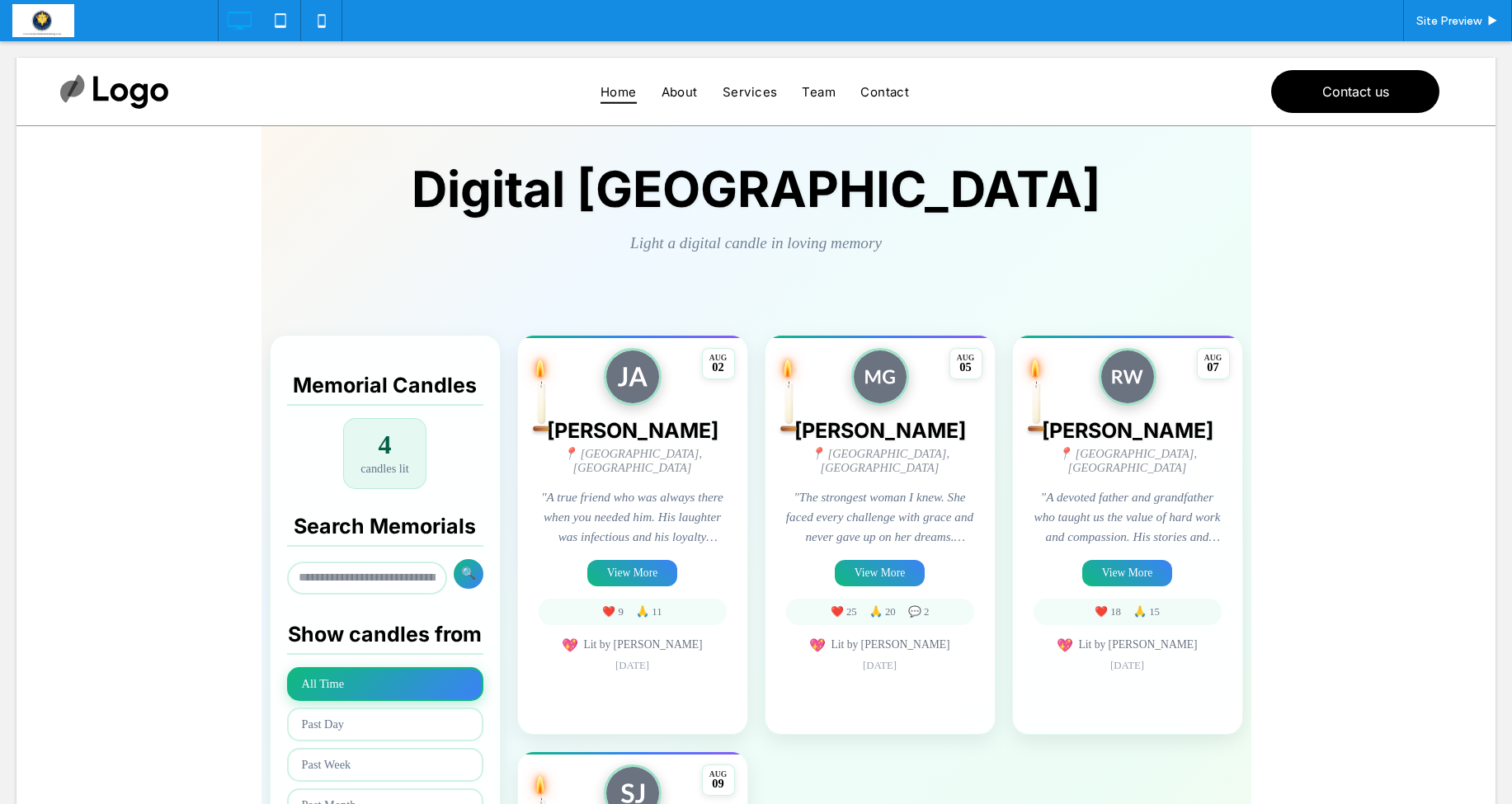
scroll to position [153, 0]
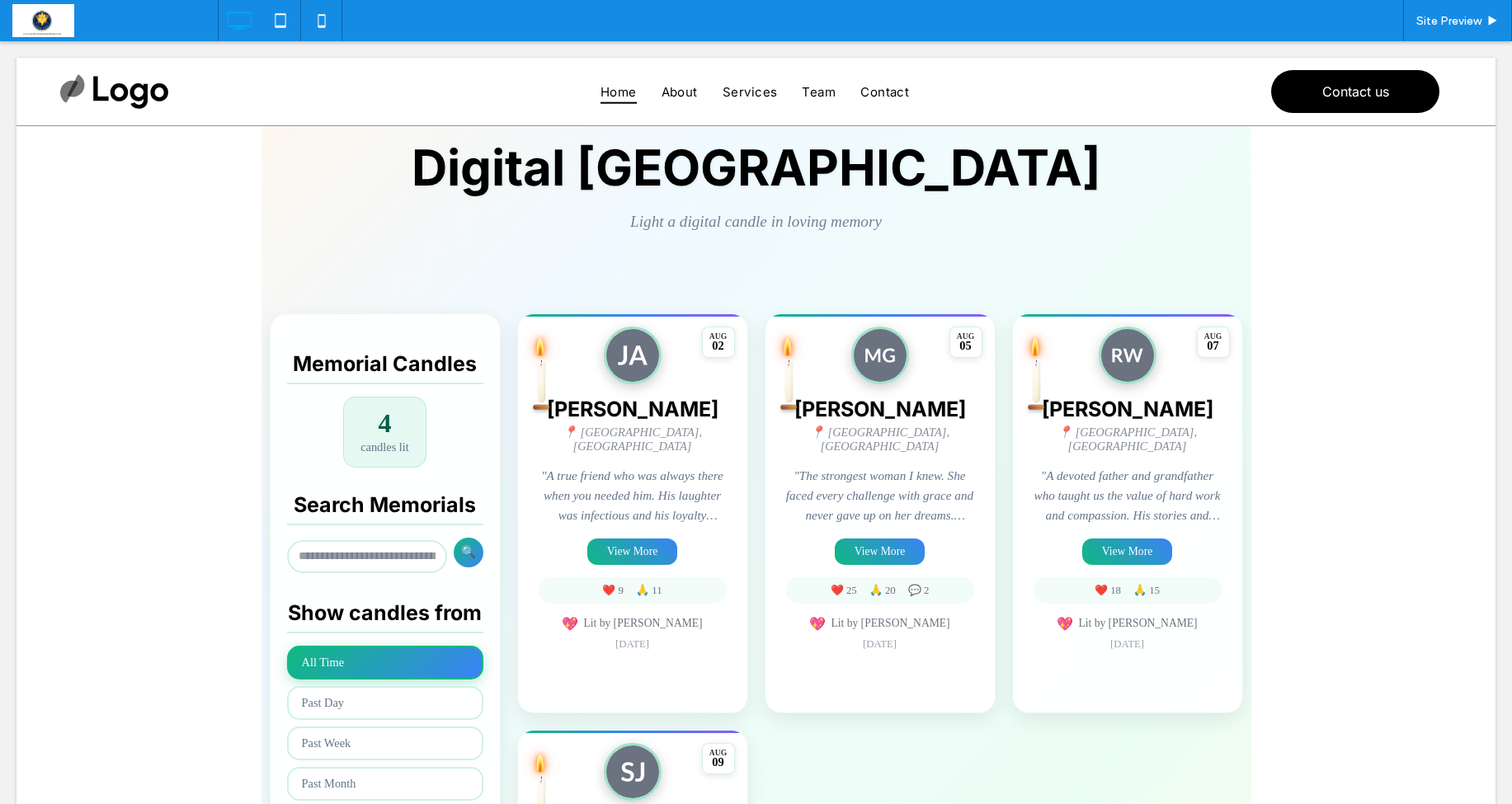
click at [875, 538] on span at bounding box center [756, 601] width 990 height 1074
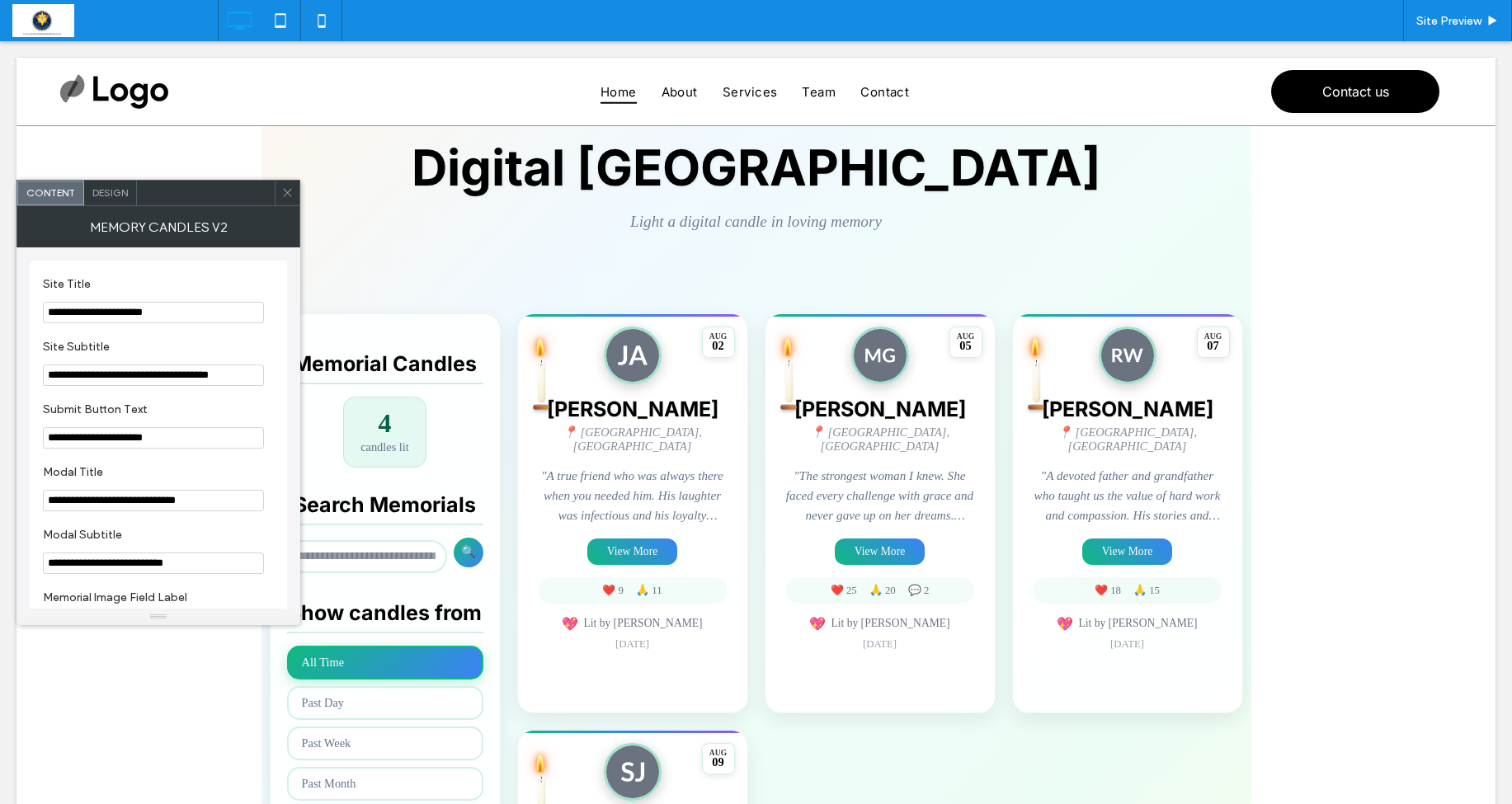
click at [288, 190] on icon at bounding box center [287, 192] width 12 height 12
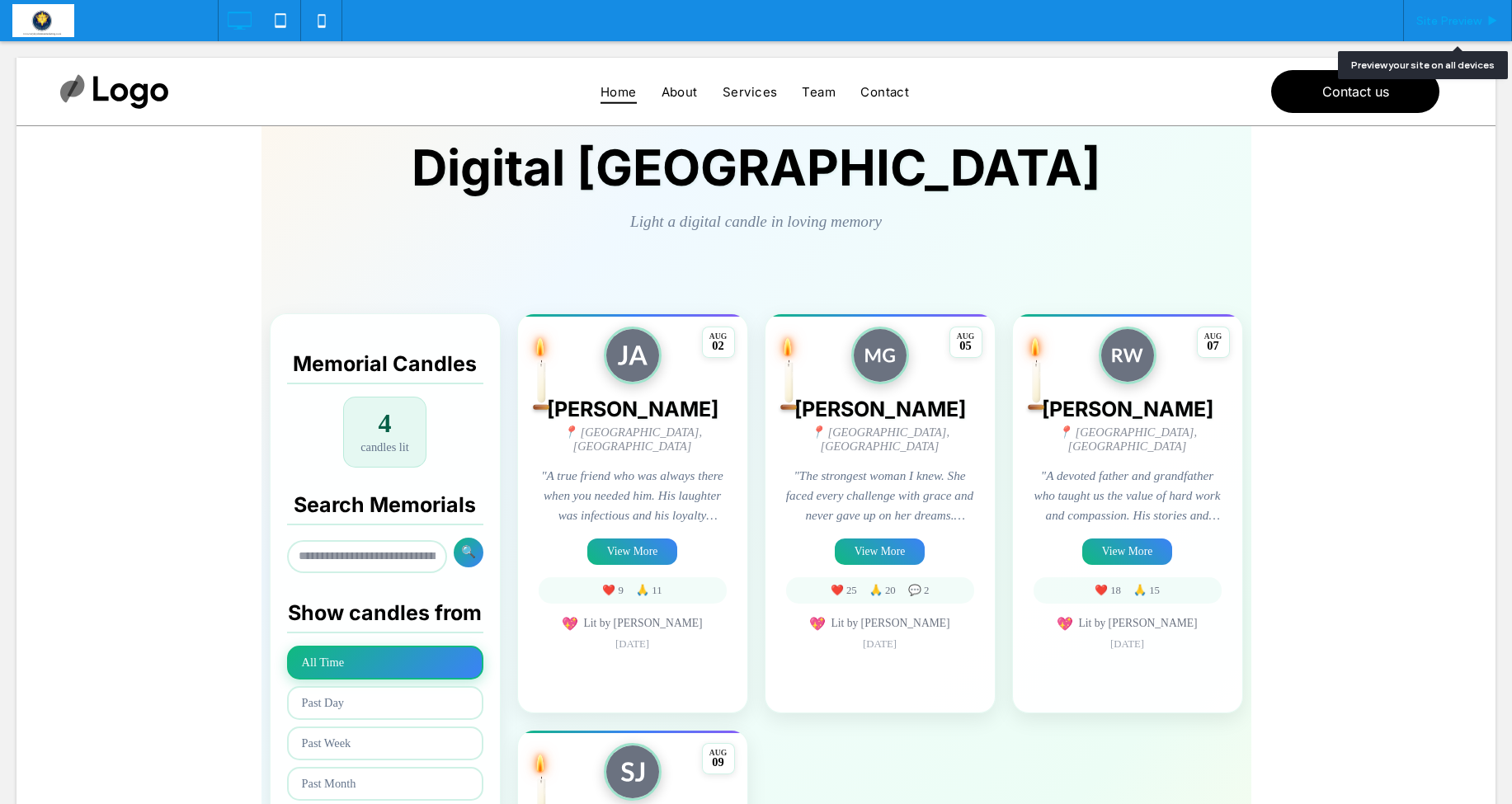
click at [1435, 28] on div "Site Preview" at bounding box center [1458, 20] width 109 height 42
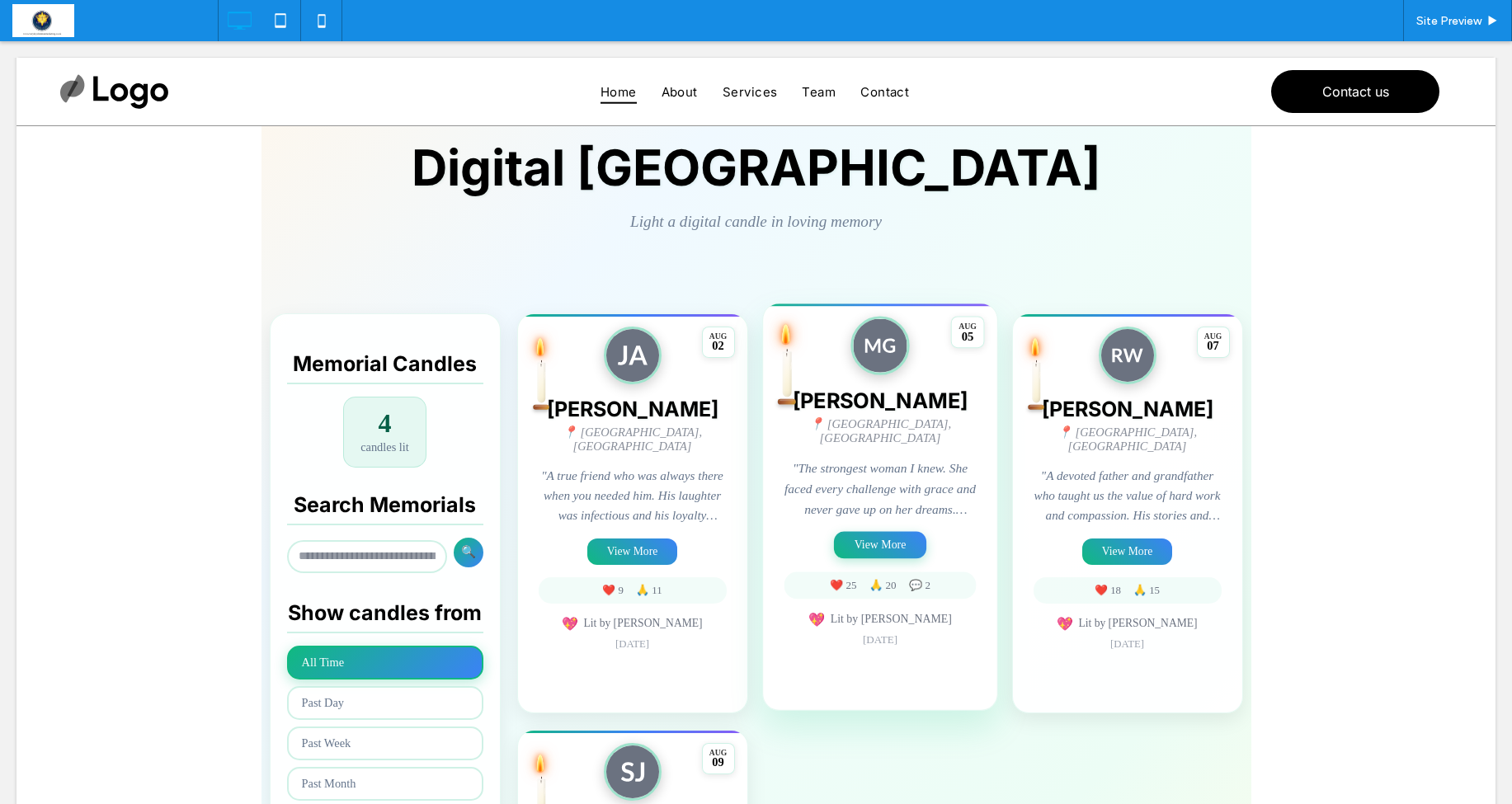
click at [875, 534] on span at bounding box center [756, 601] width 990 height 1074
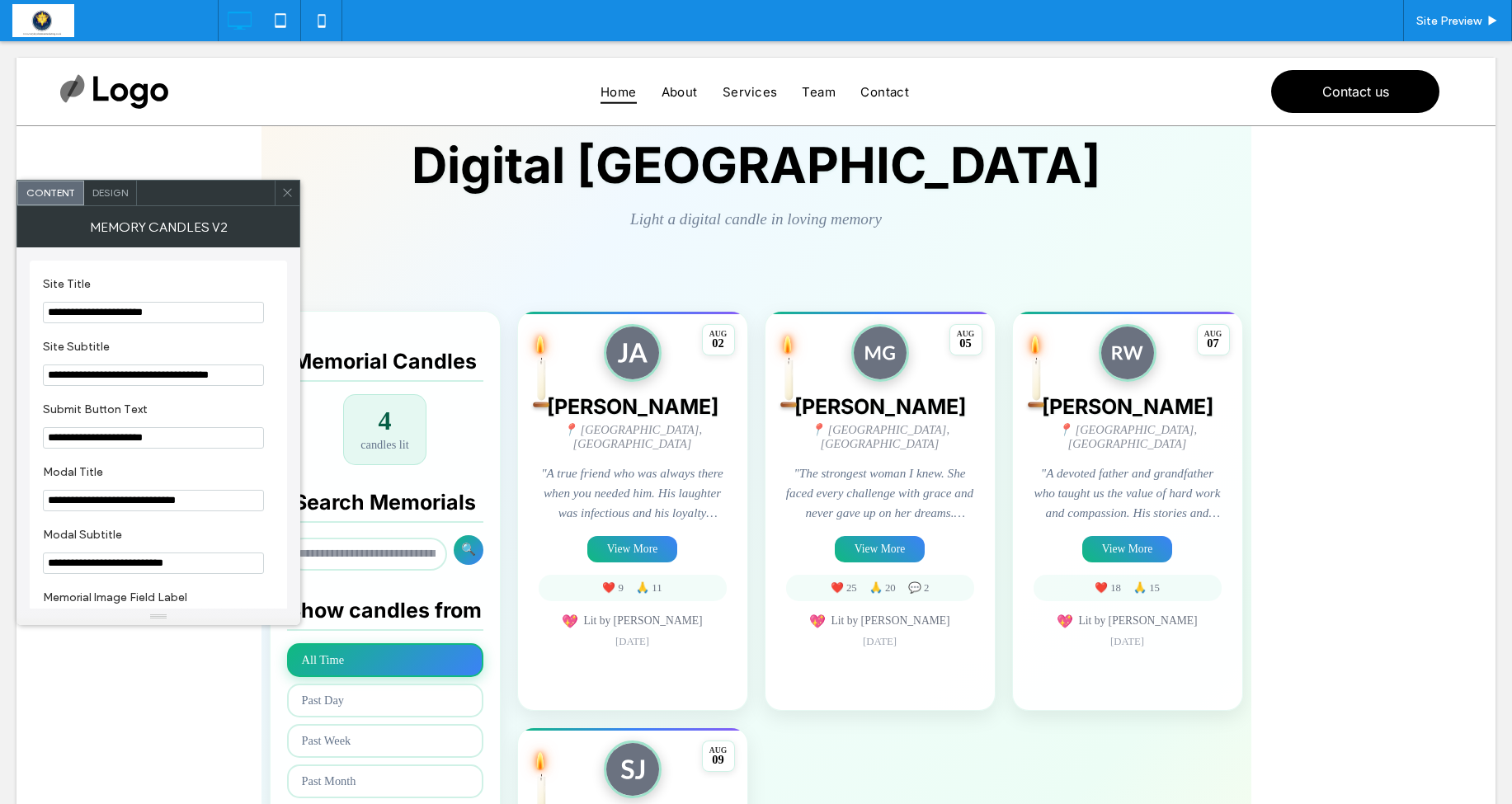
scroll to position [143, 0]
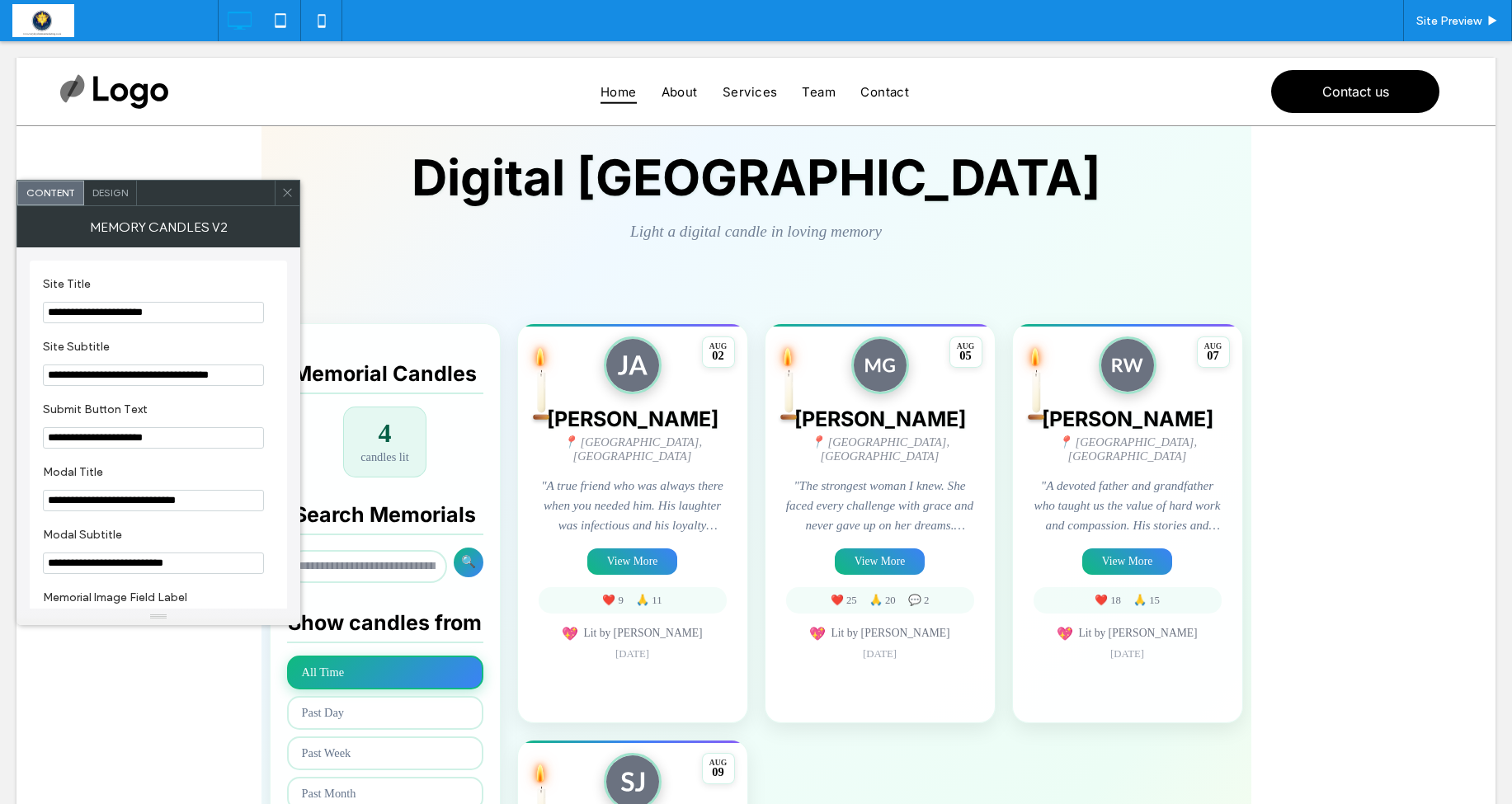
click at [290, 188] on icon at bounding box center [287, 192] width 12 height 12
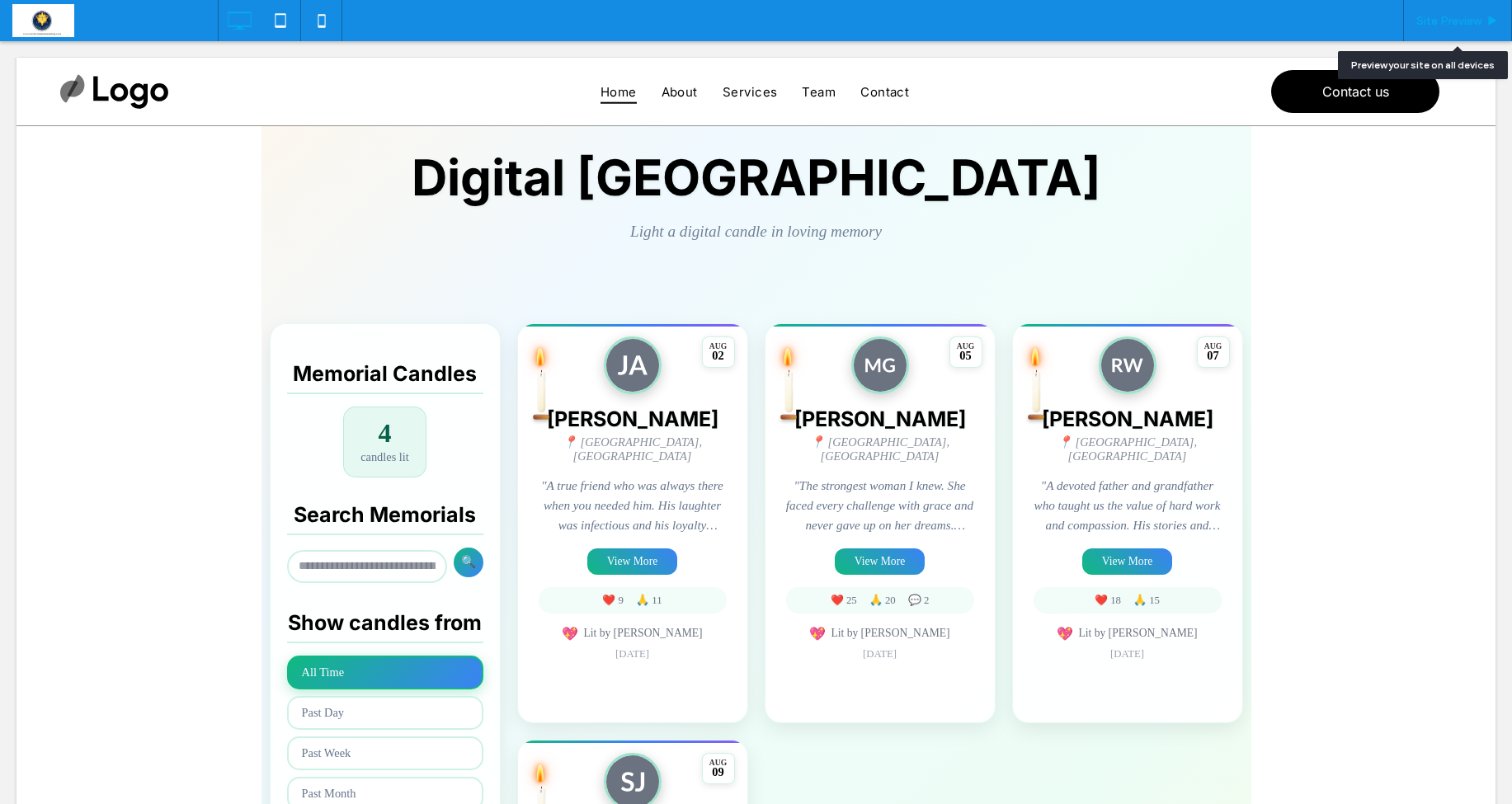
click at [1438, 27] on span "Site Preview" at bounding box center [1449, 20] width 66 height 14
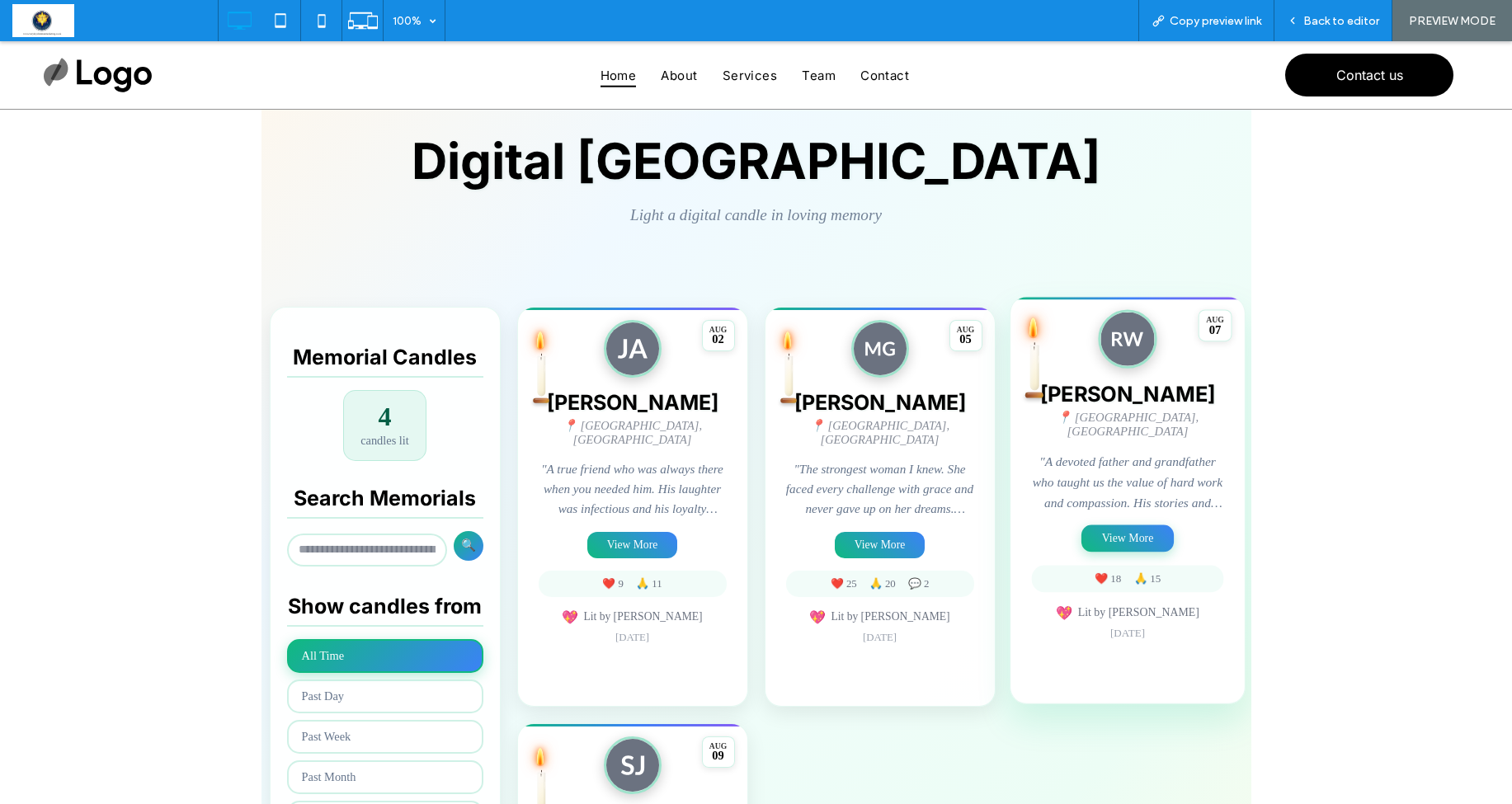
click at [1134, 527] on button "View More" at bounding box center [1128, 538] width 92 height 27
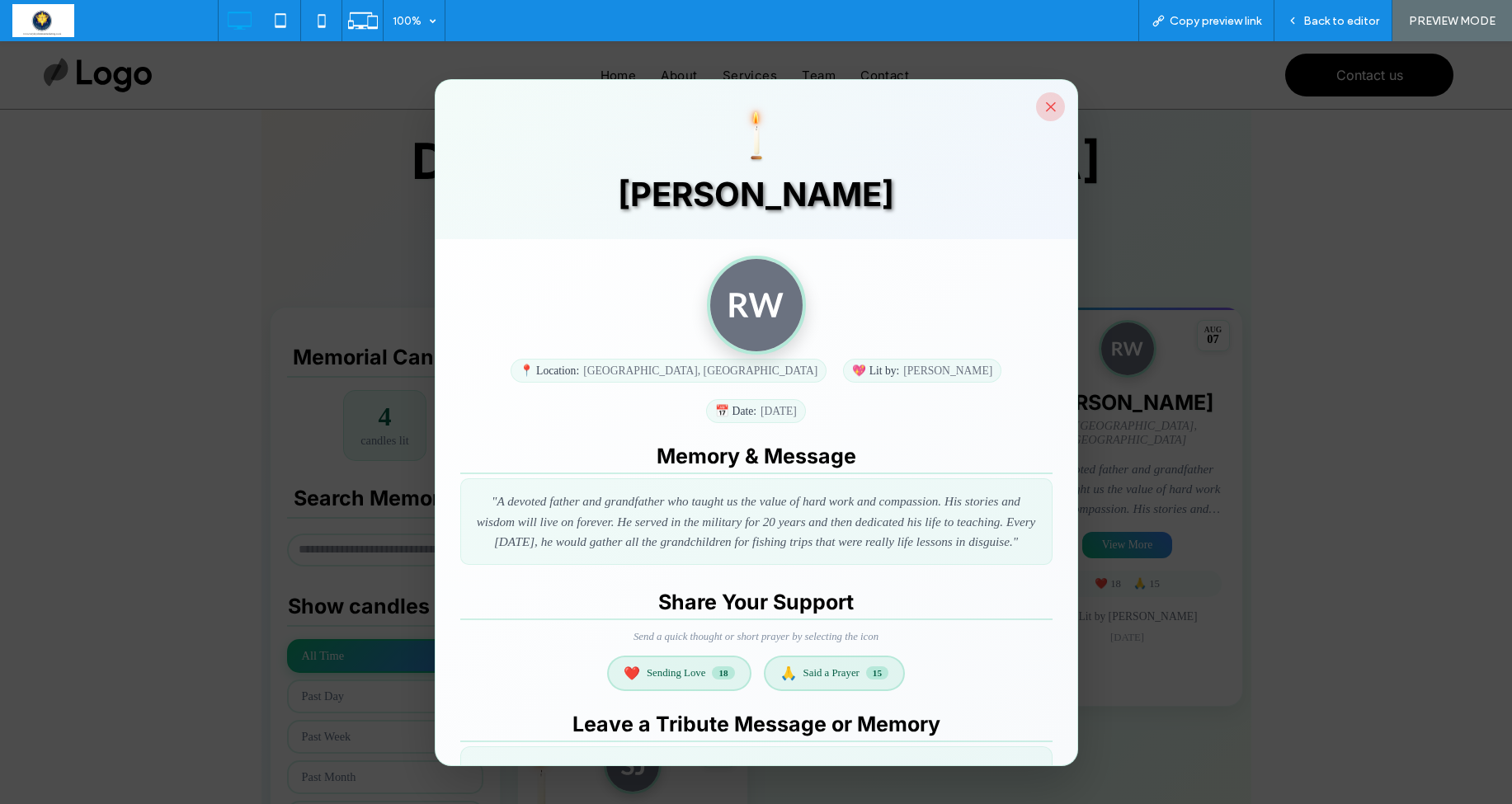
click at [1044, 108] on button "×" at bounding box center [1050, 106] width 29 height 29
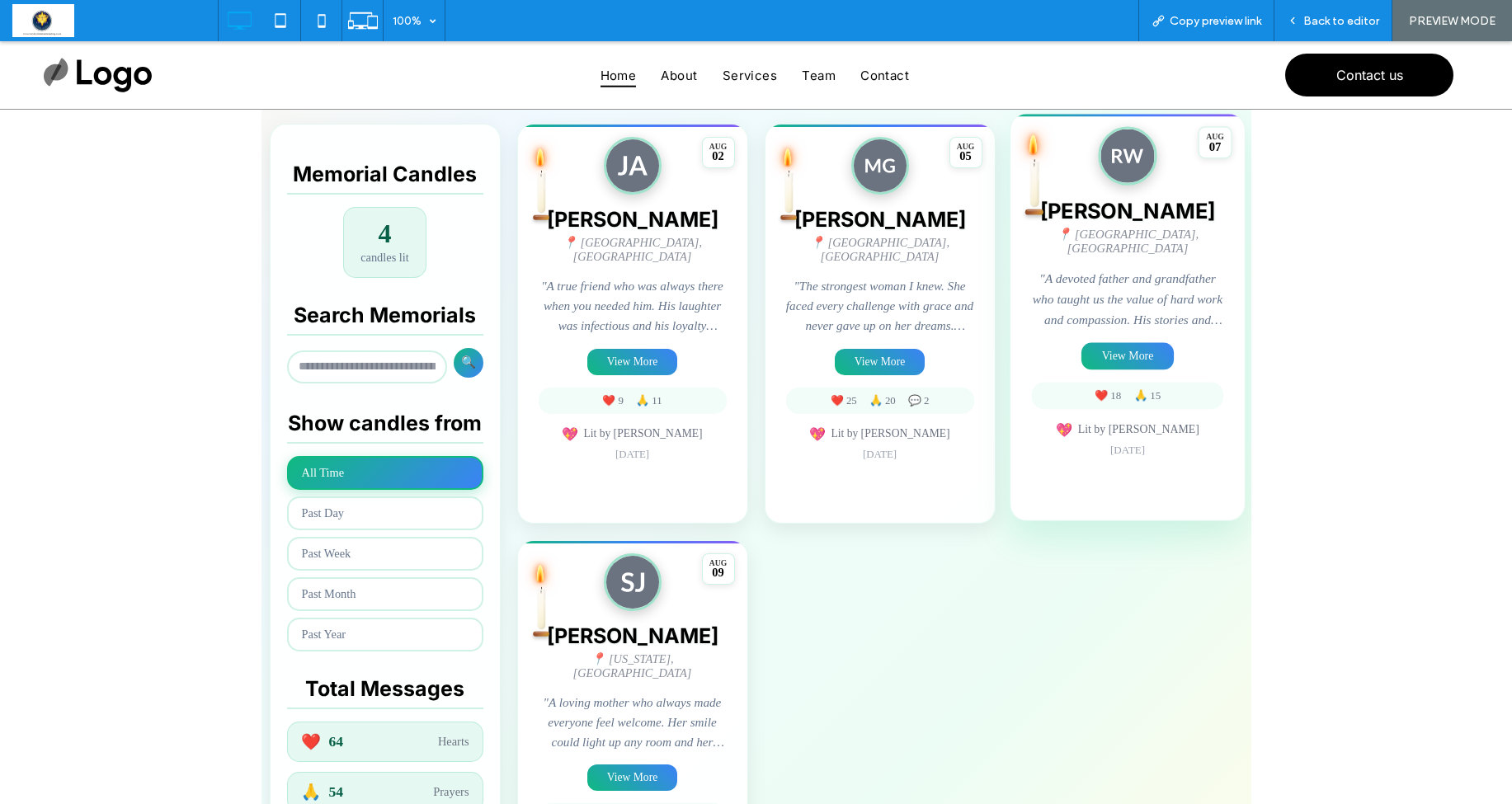
scroll to position [321, 0]
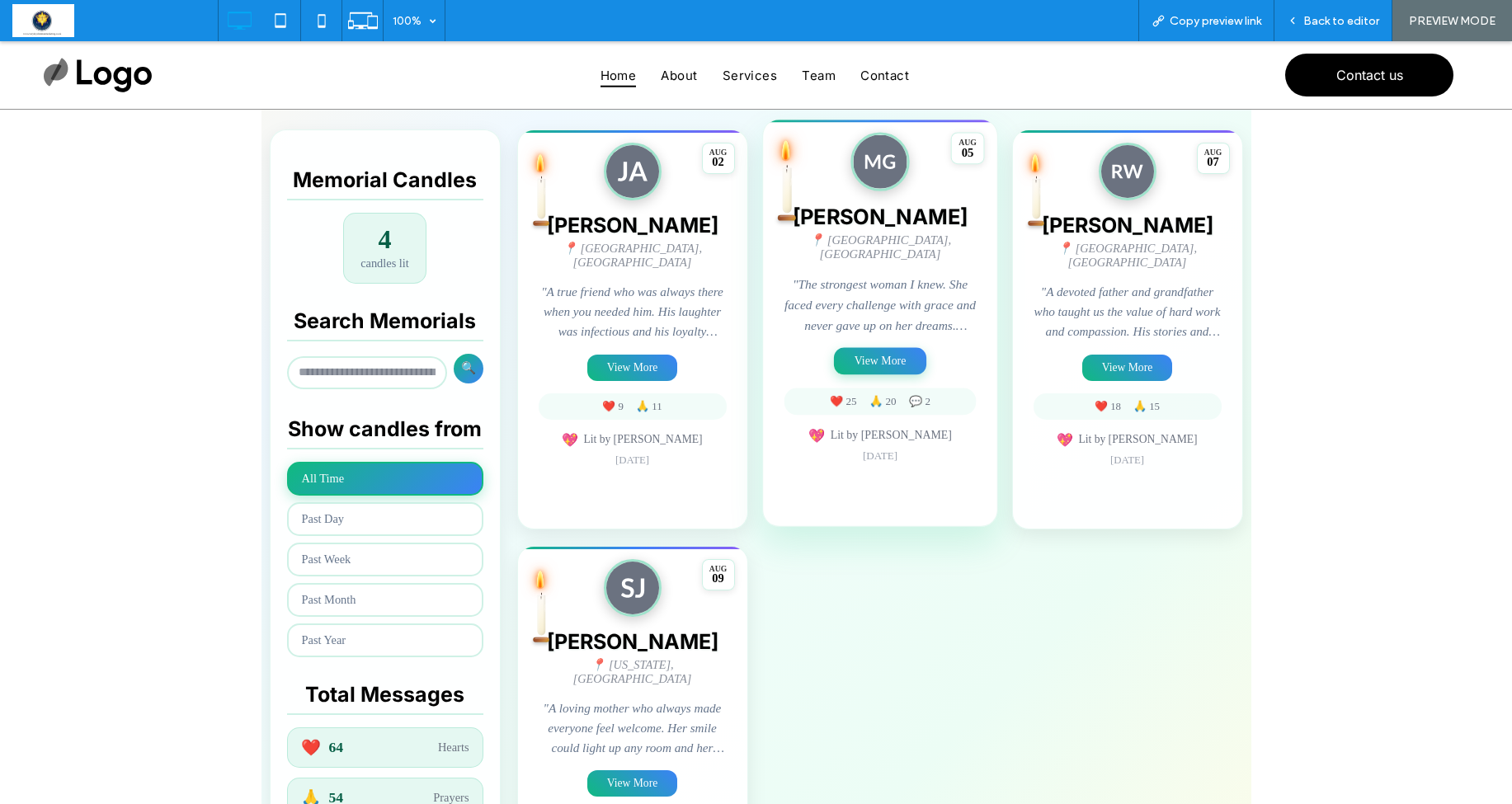
click at [870, 350] on button "View More" at bounding box center [881, 360] width 92 height 27
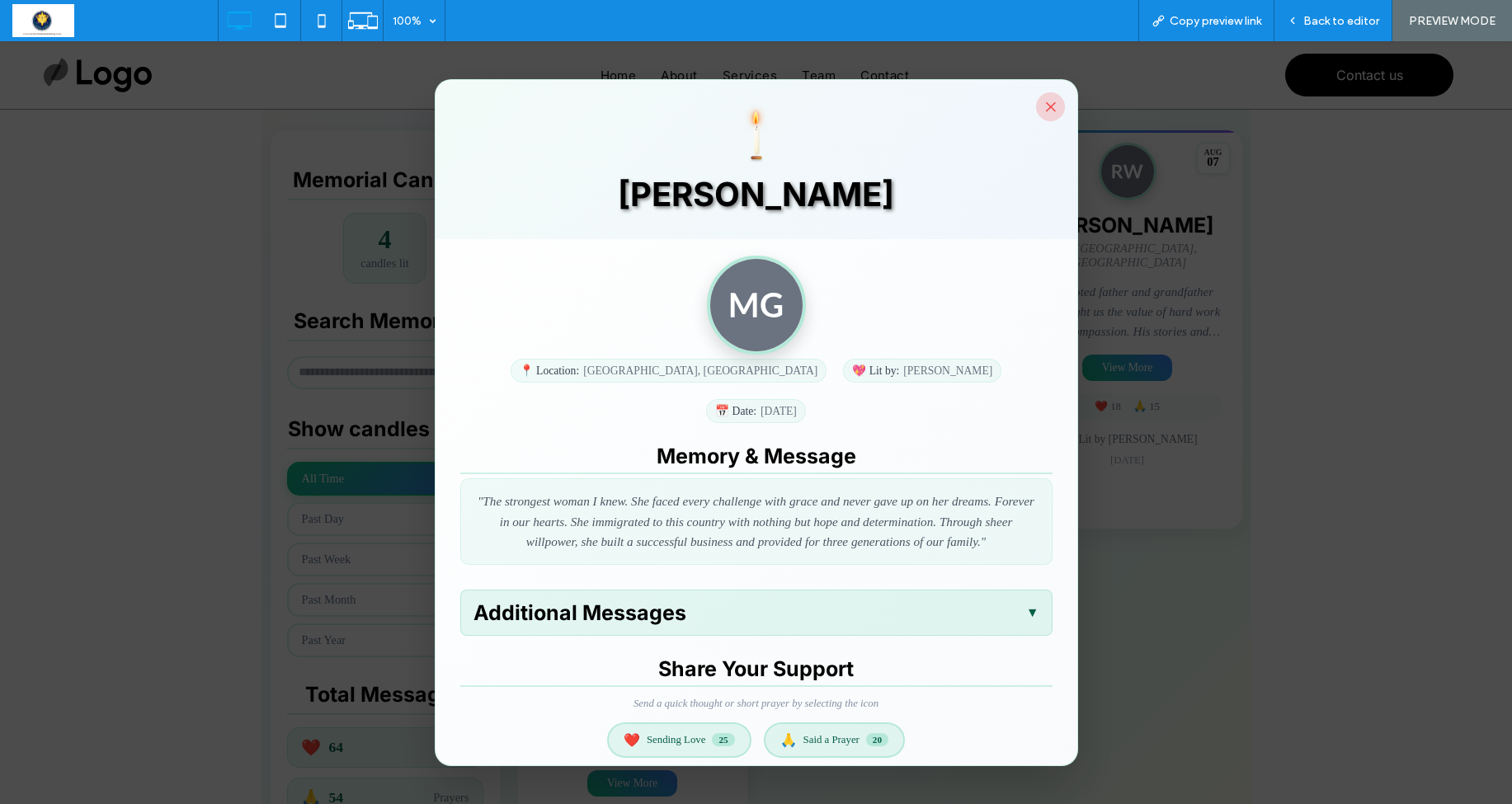
click at [1053, 116] on button "×" at bounding box center [1050, 106] width 29 height 29
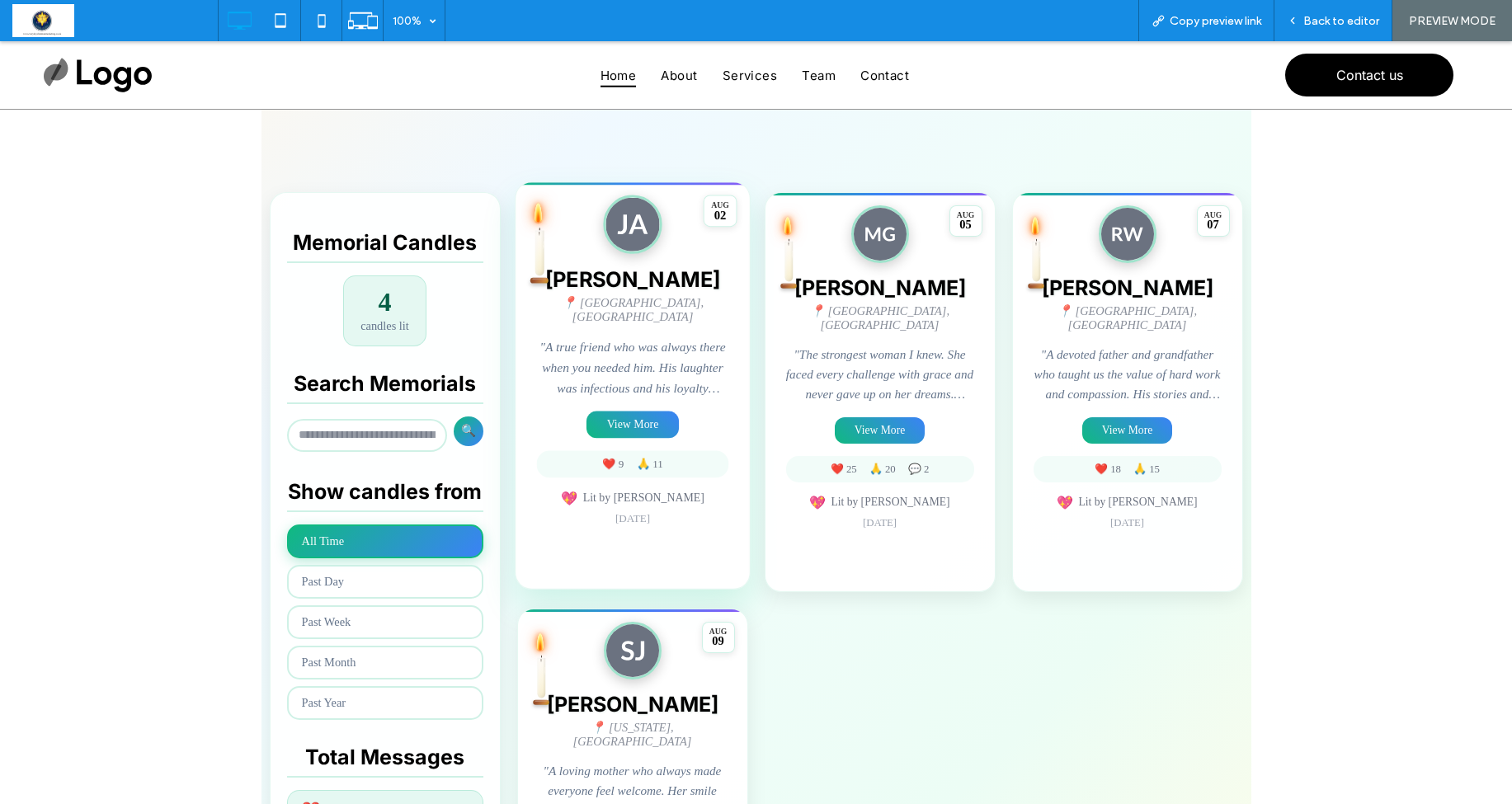
scroll to position [250, 0]
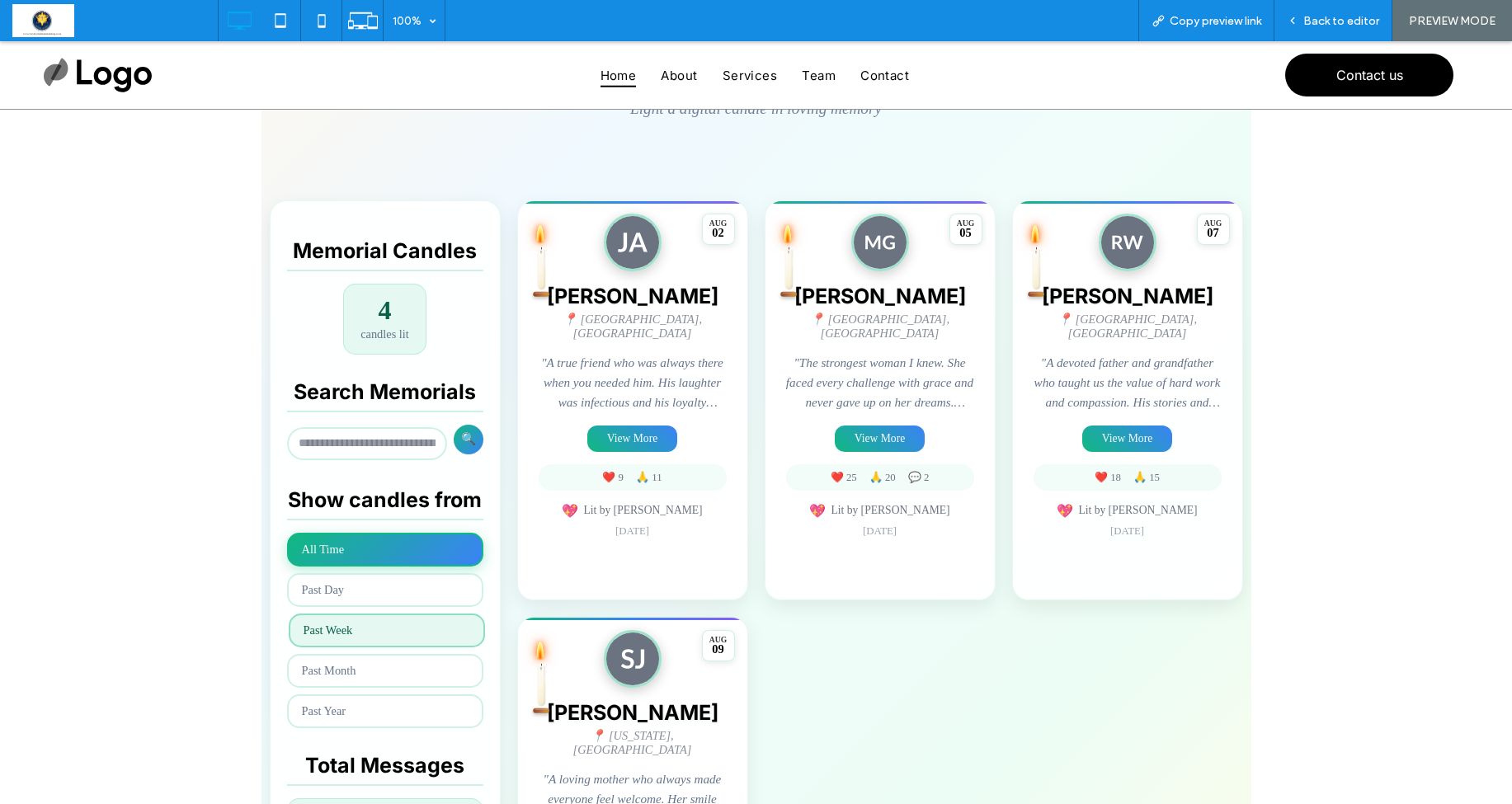
click at [353, 632] on button "Past Week" at bounding box center [386, 630] width 196 height 34
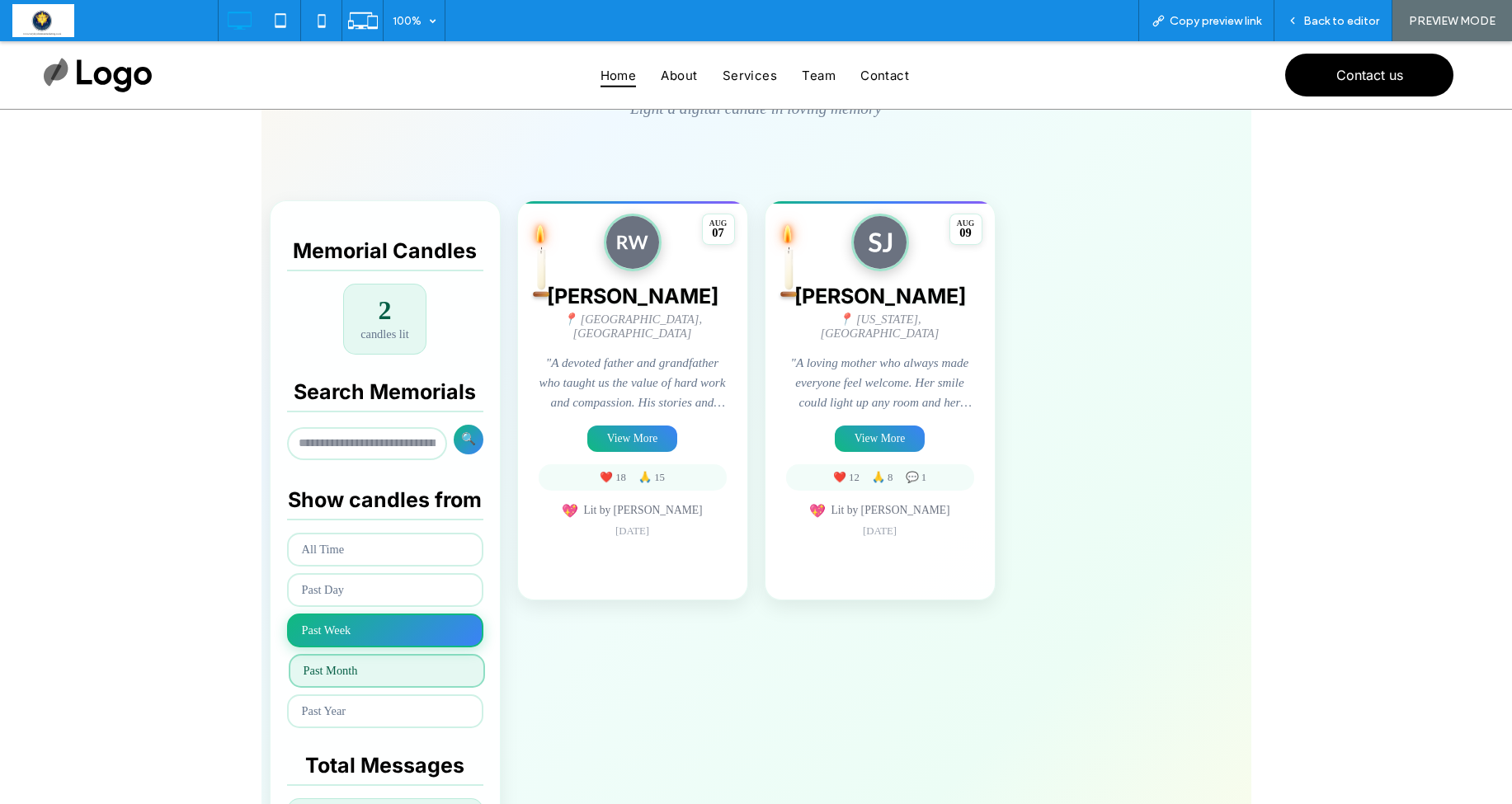
click at [358, 669] on button "Past Month" at bounding box center [386, 671] width 196 height 34
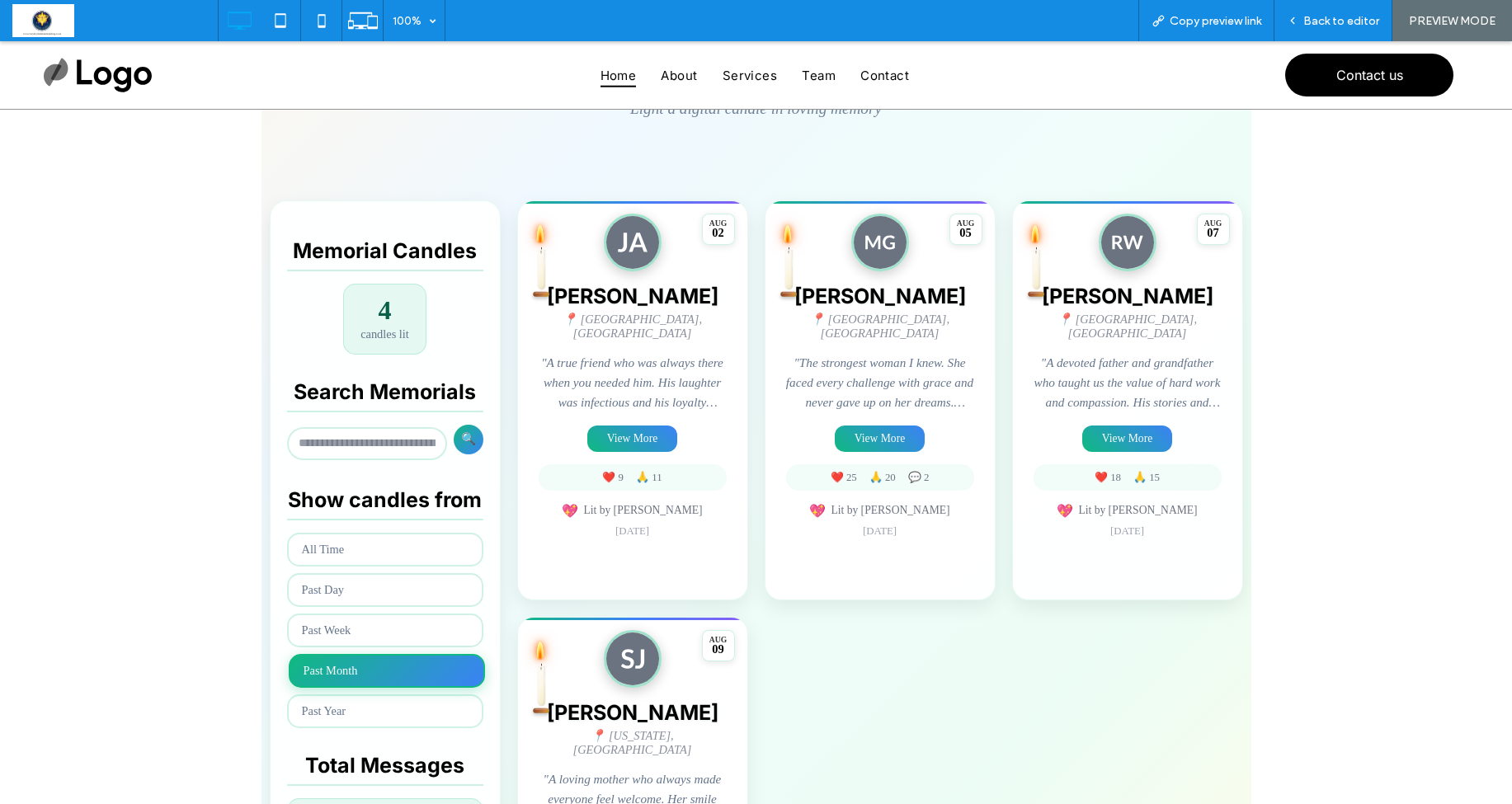
scroll to position [247, 0]
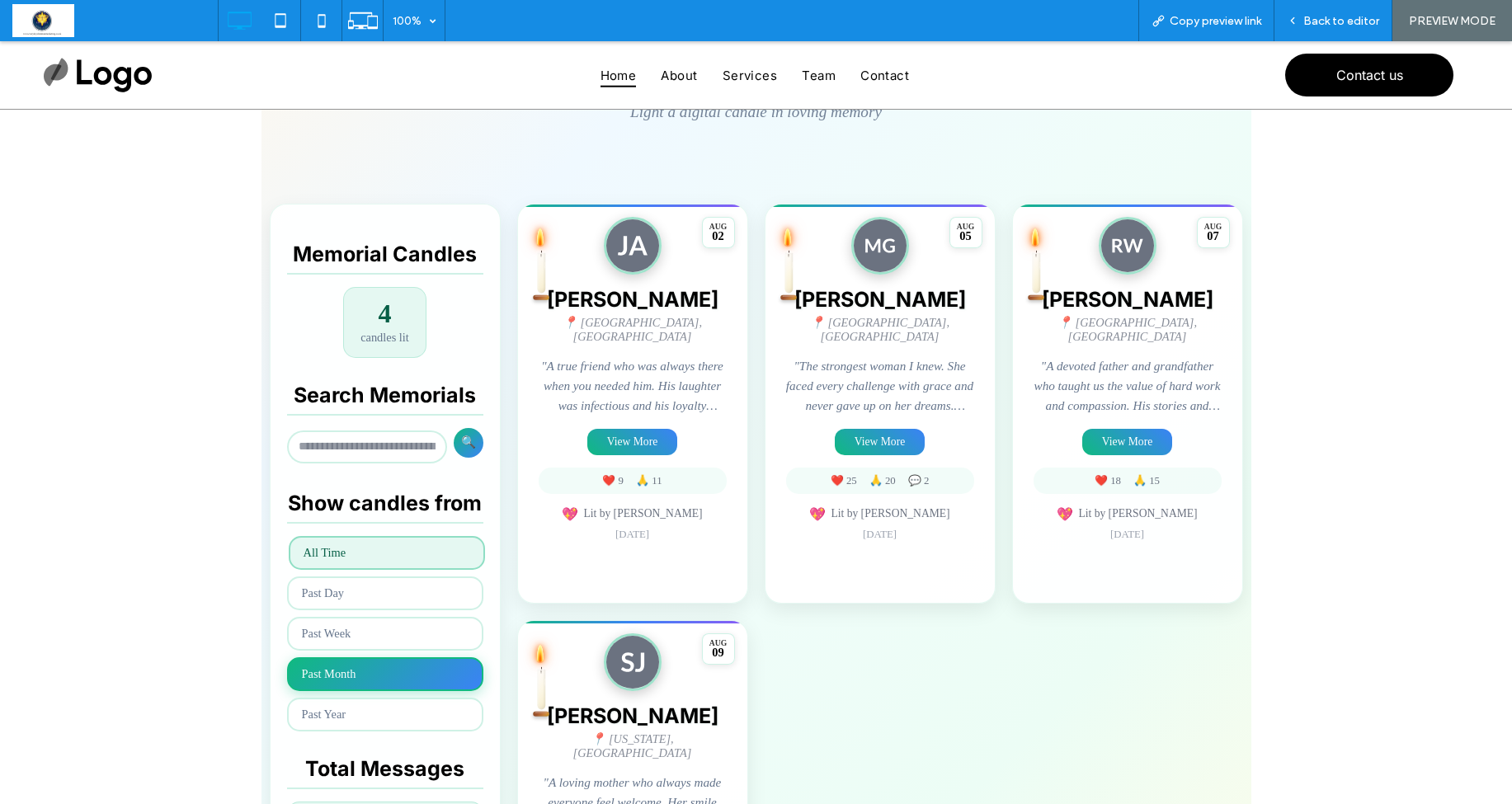
click at [321, 550] on button "All Time" at bounding box center [386, 553] width 196 height 34
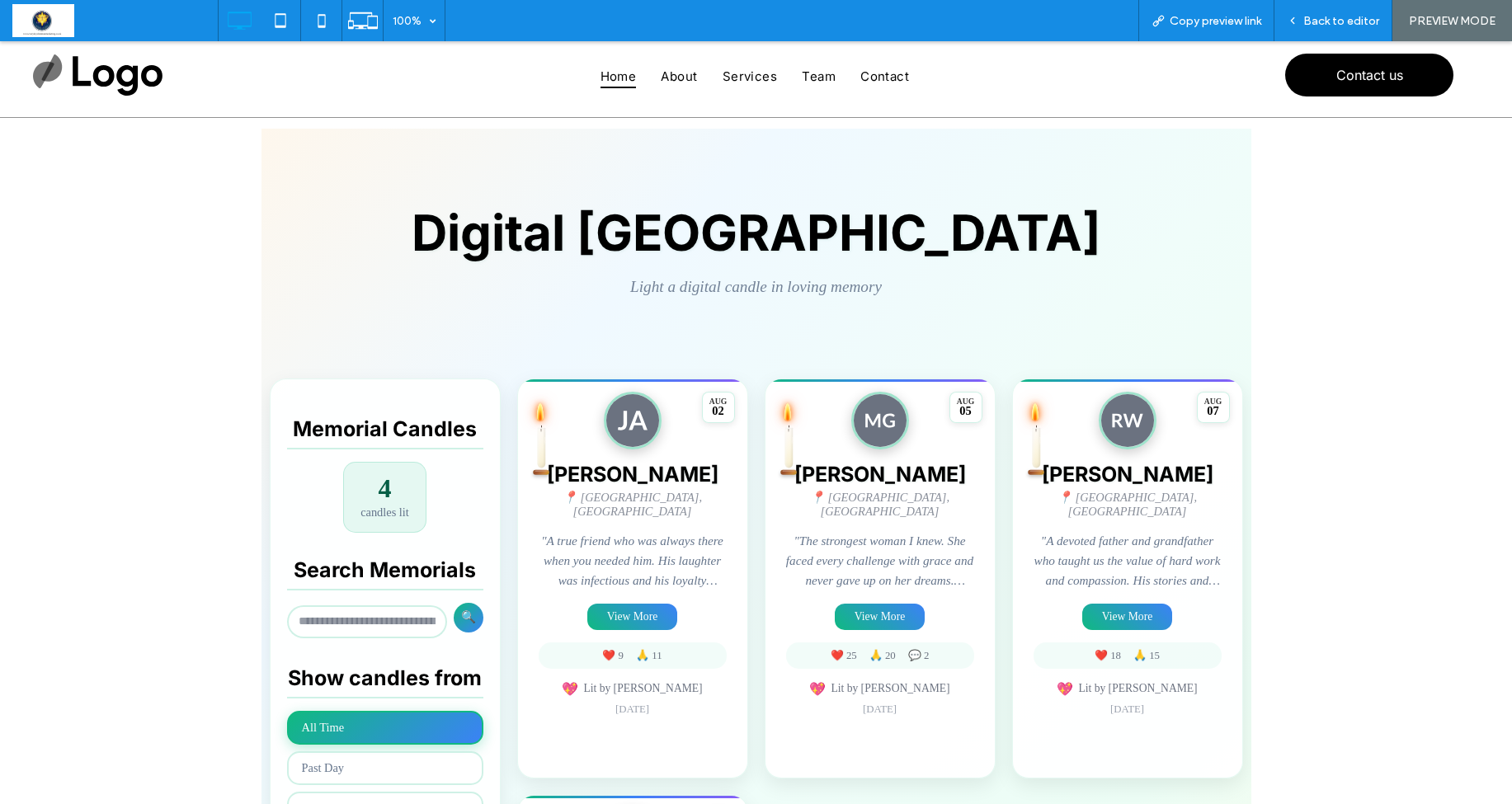
scroll to position [70, 0]
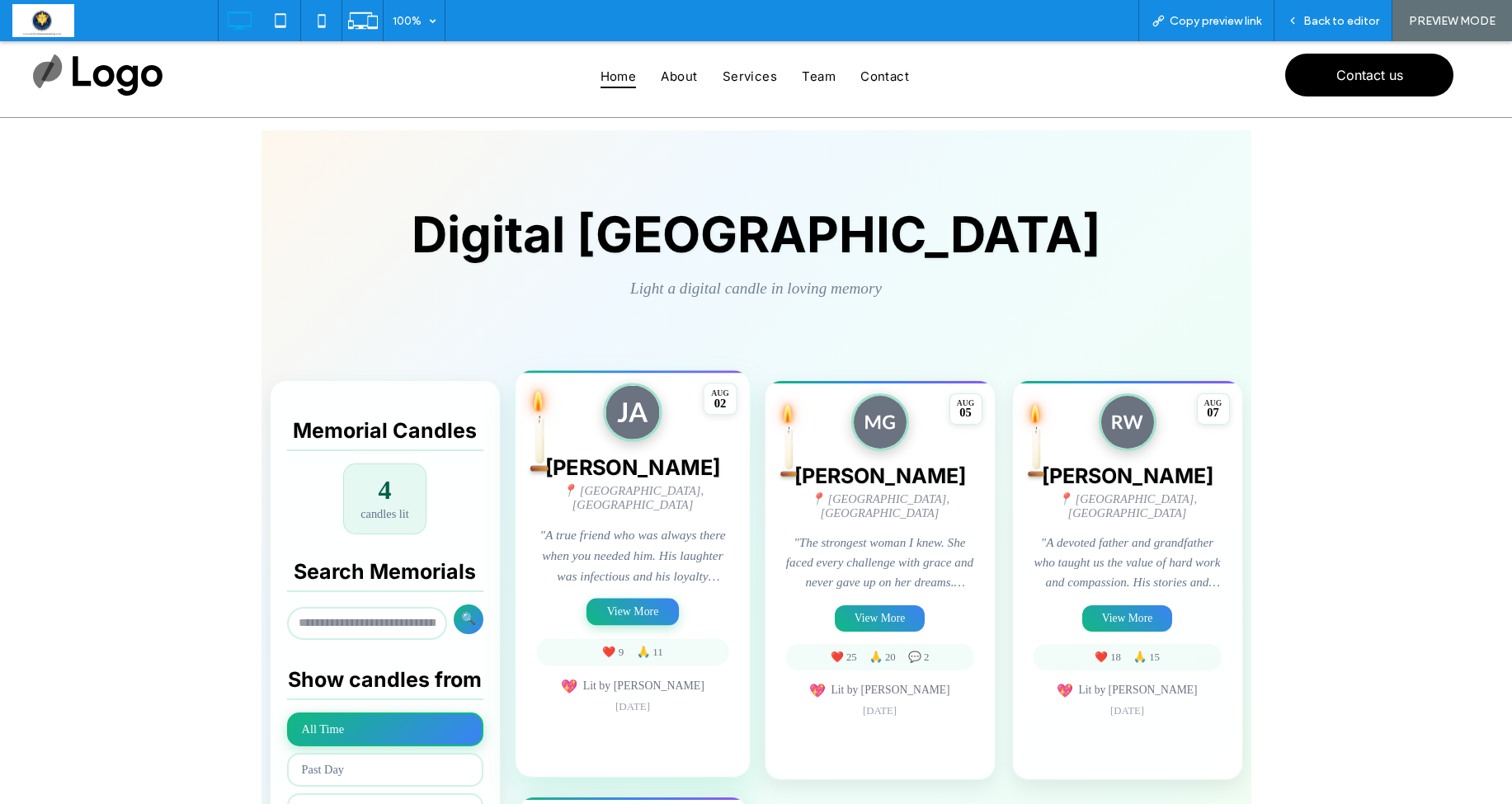
click at [628, 603] on button "View More" at bounding box center [633, 611] width 92 height 27
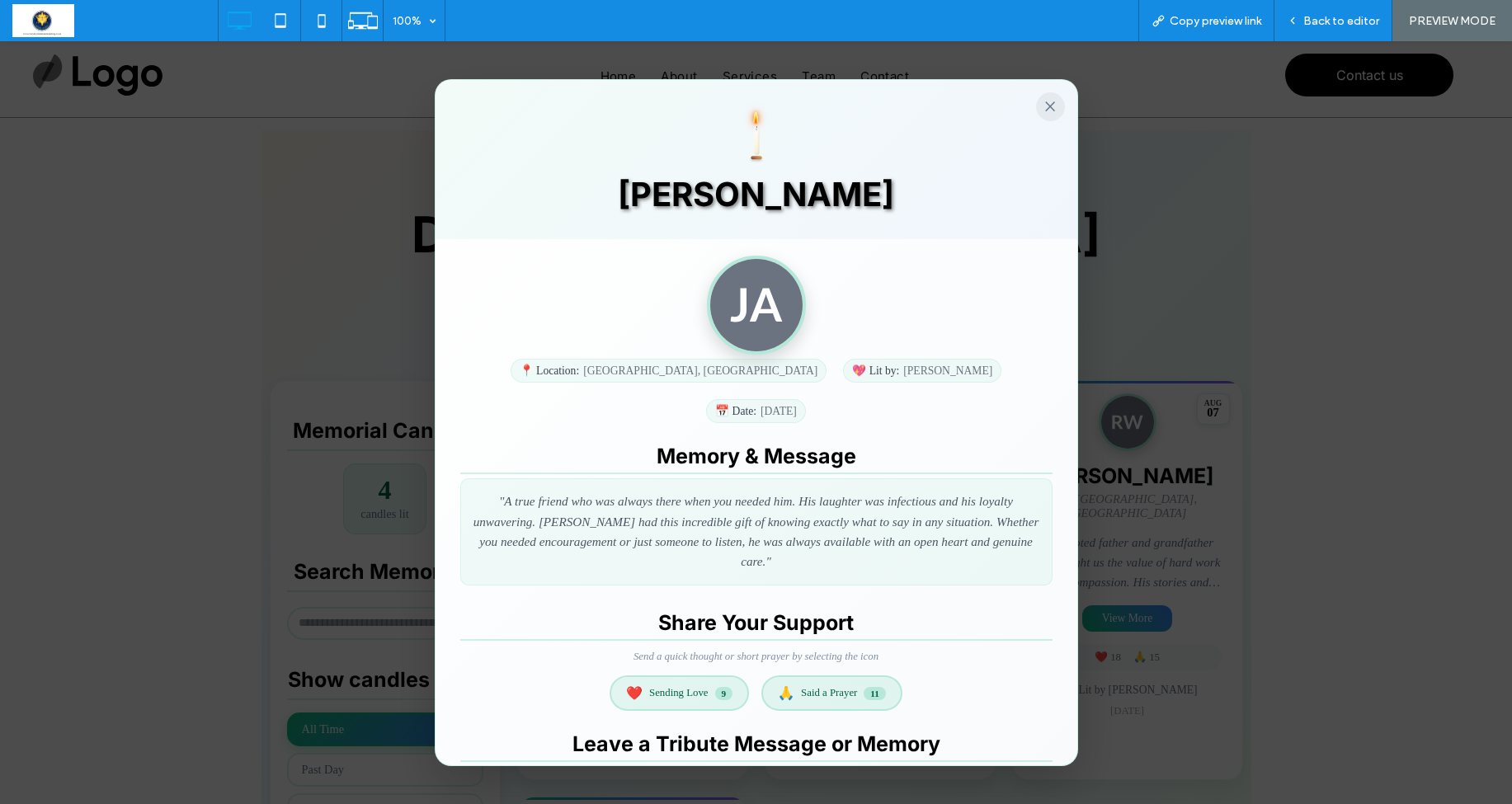
scroll to position [0, 0]
click at [1048, 104] on button "×" at bounding box center [1050, 106] width 29 height 29
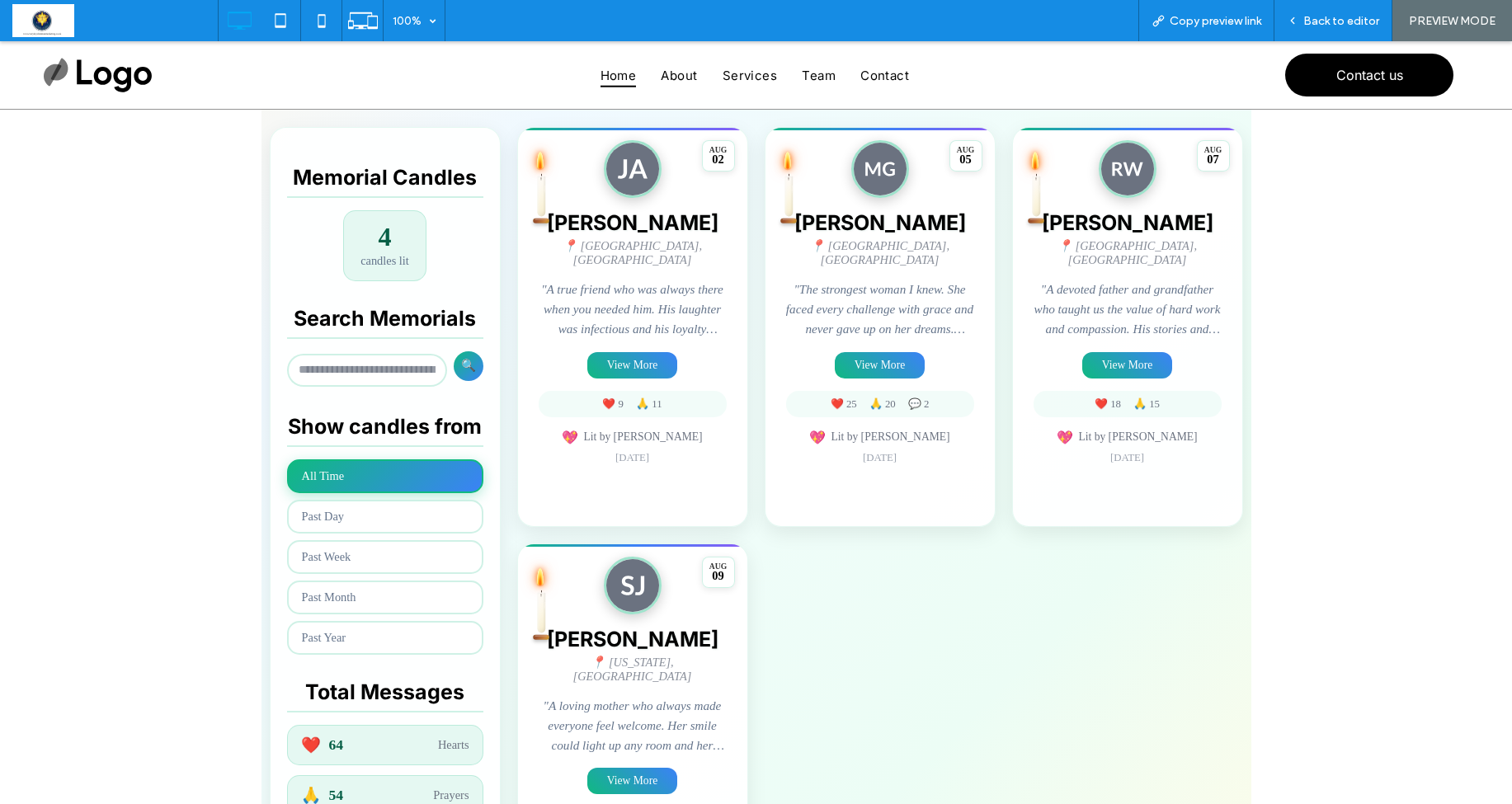
scroll to position [324, 0]
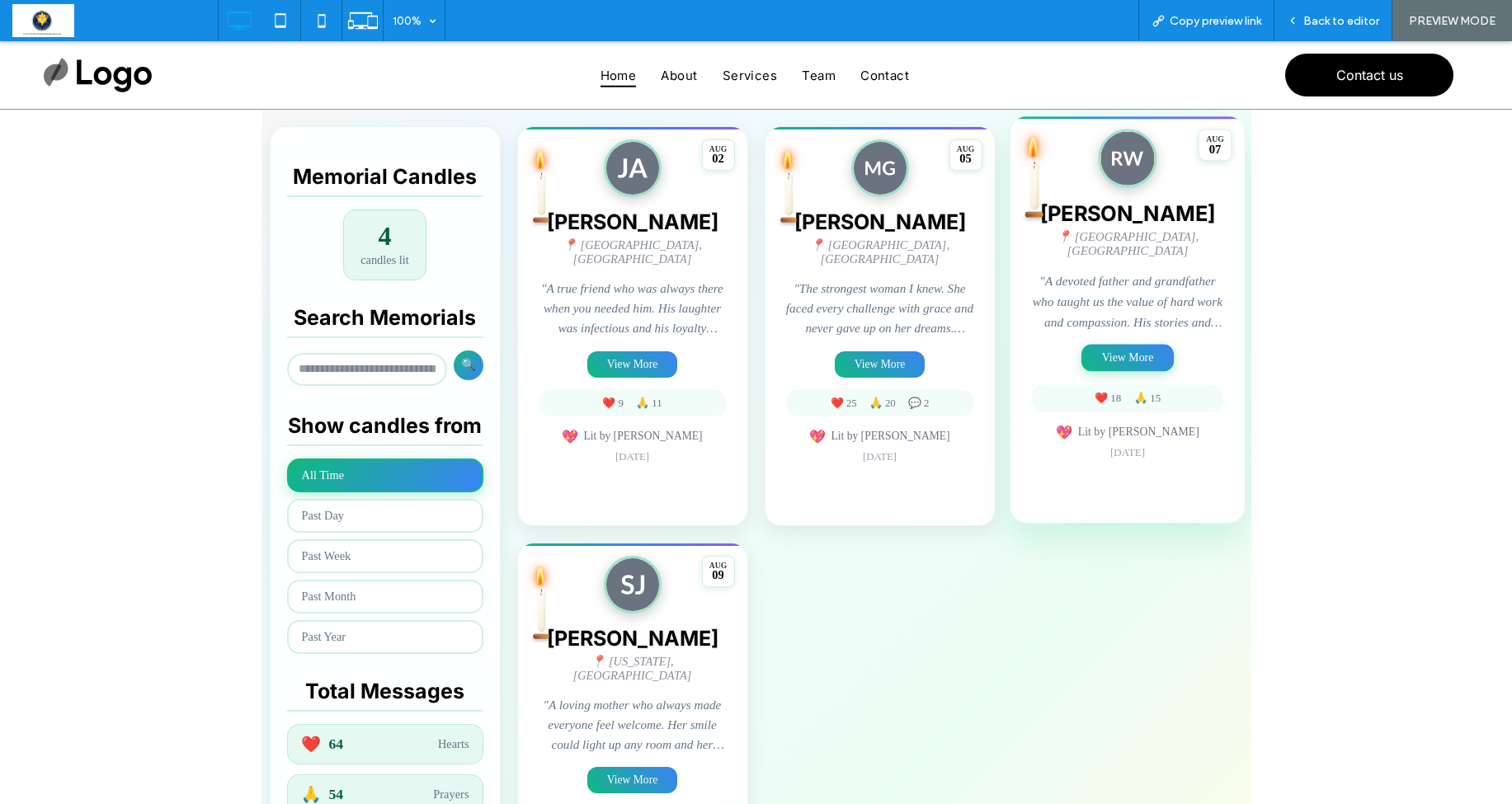
click at [1135, 350] on button "View More" at bounding box center [1128, 357] width 92 height 27
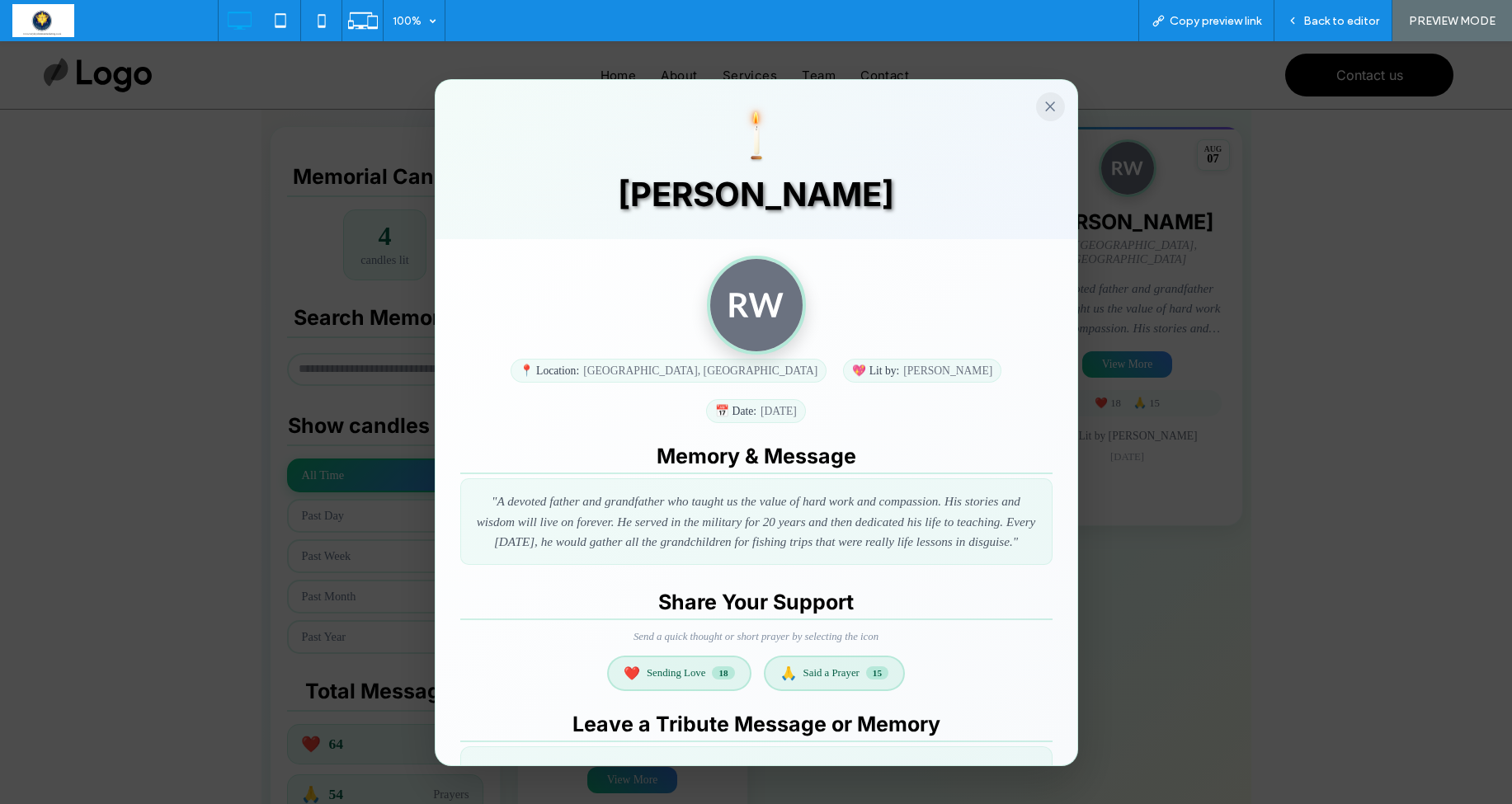
scroll to position [0, 0]
click at [1048, 107] on button "×" at bounding box center [1050, 106] width 29 height 29
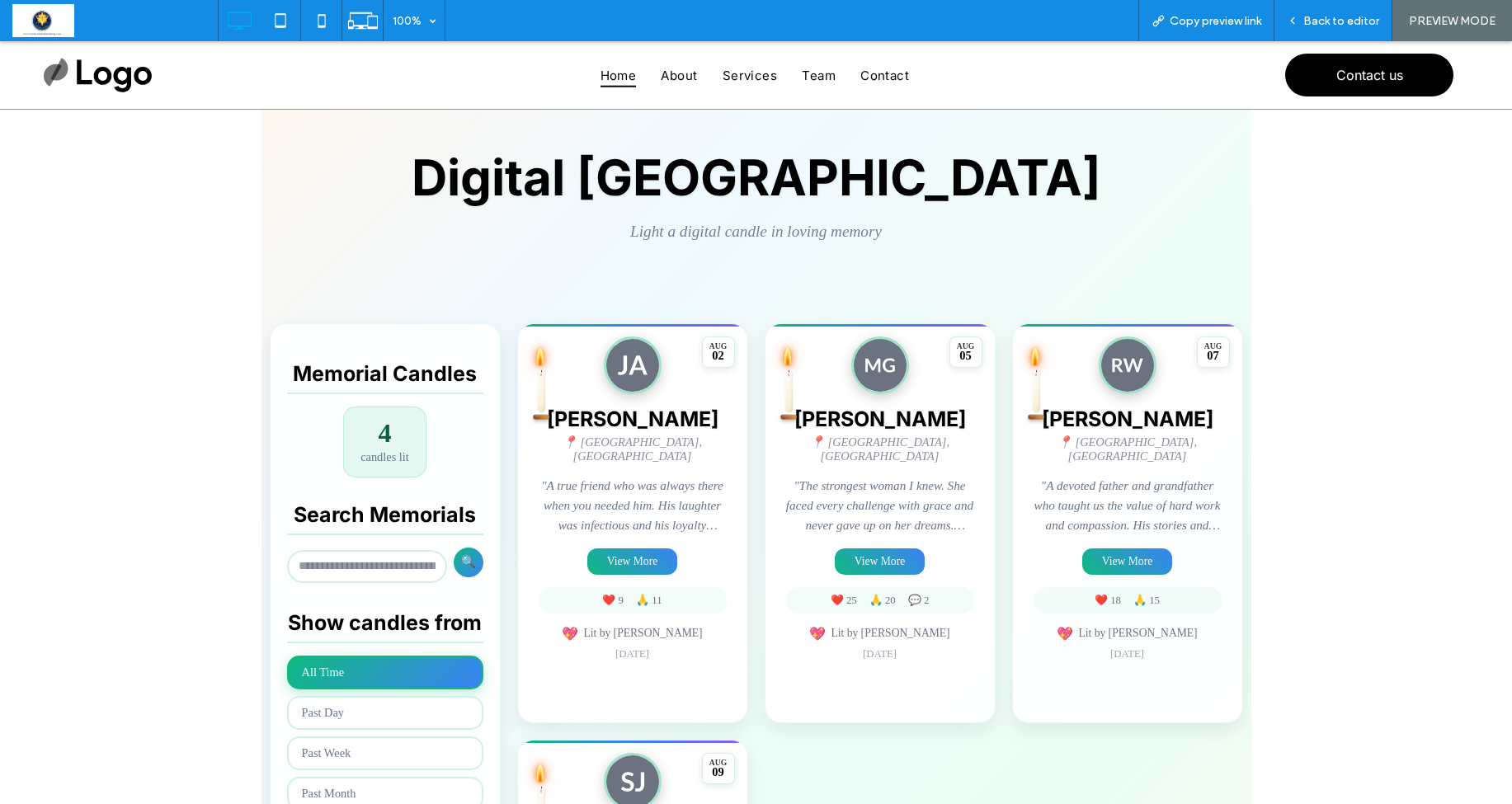
scroll to position [141, 0]
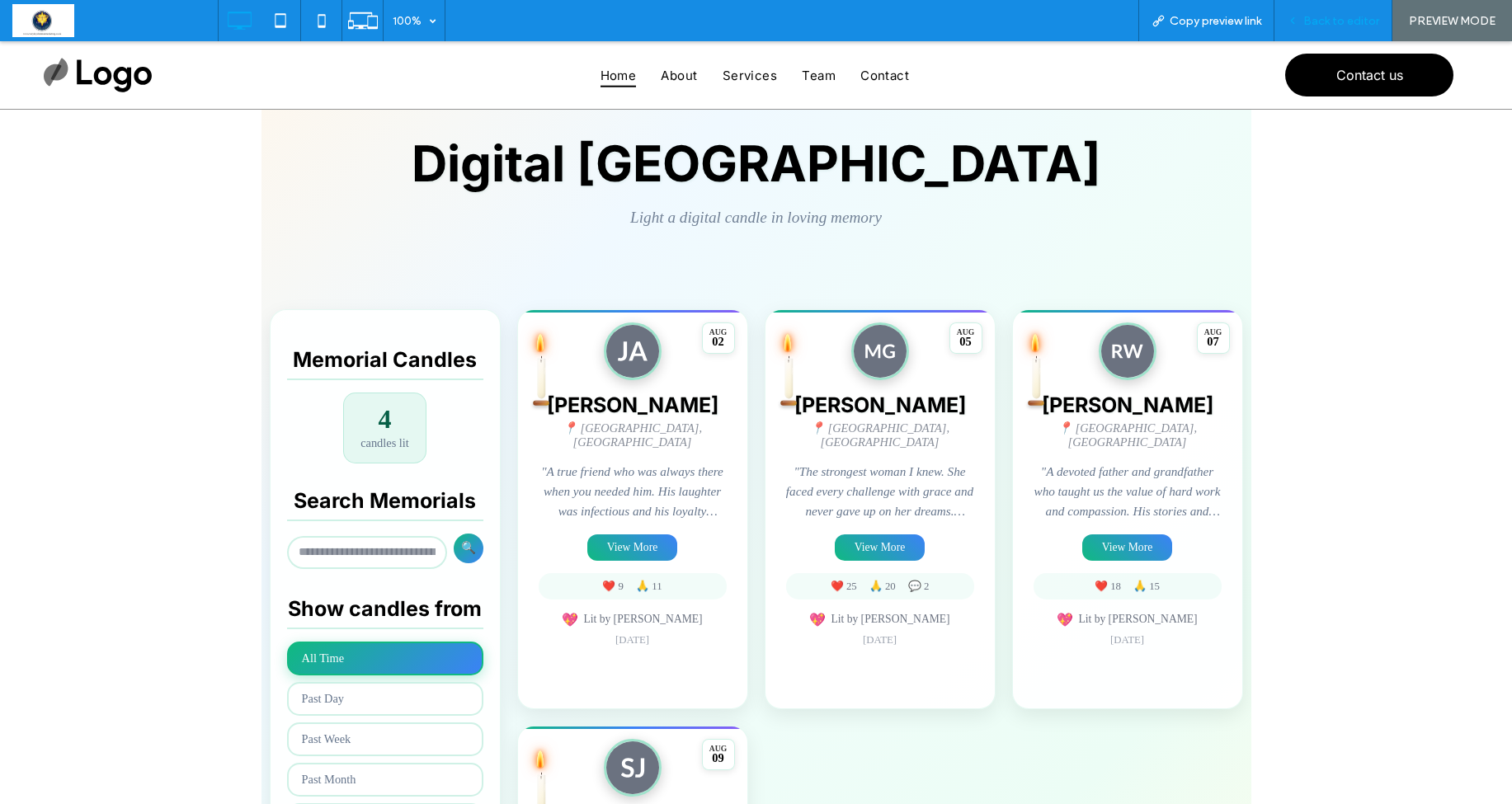
click at [1342, 27] on span "Back to editor" at bounding box center [1342, 20] width 76 height 14
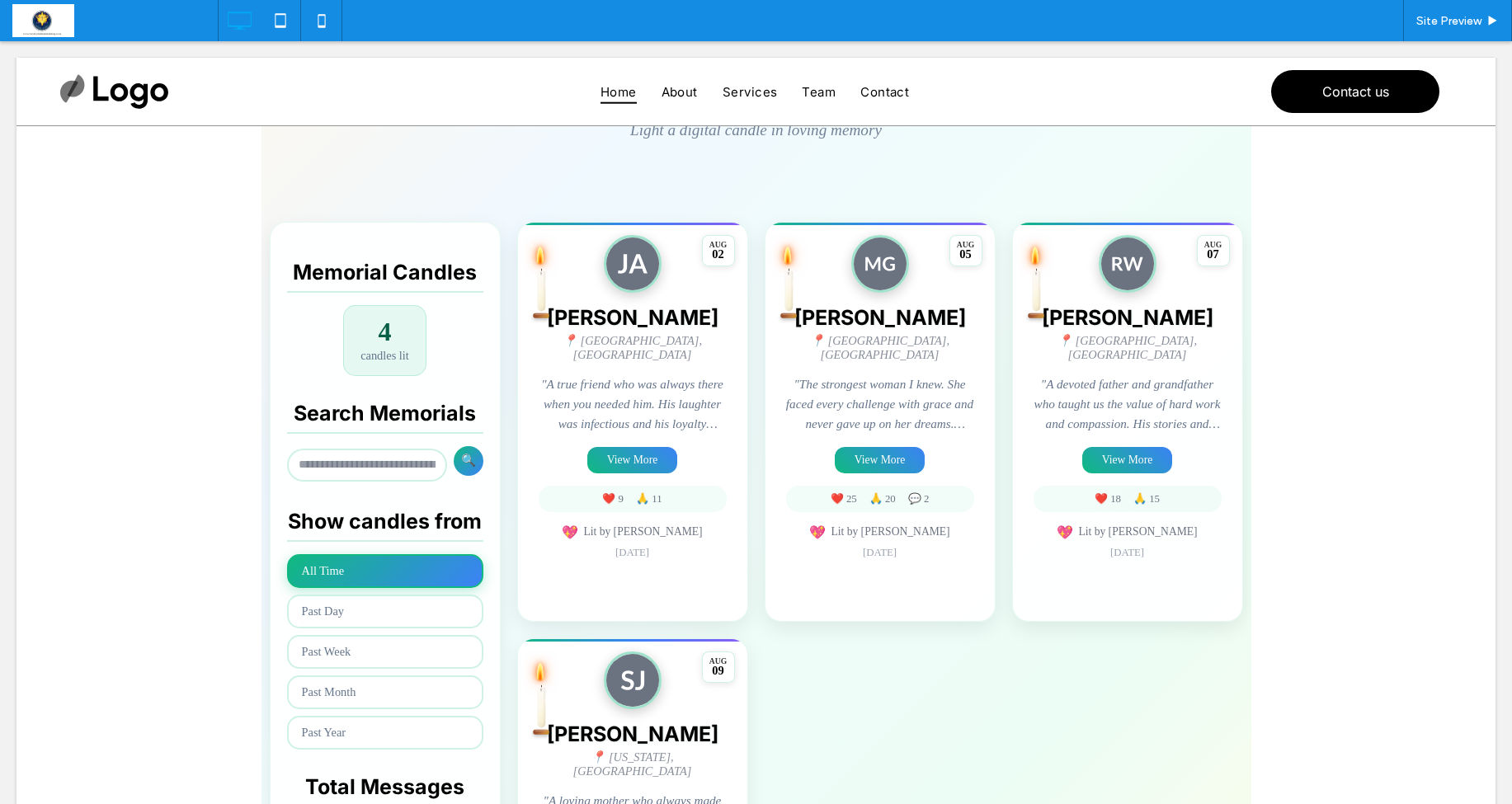
scroll to position [242, 0]
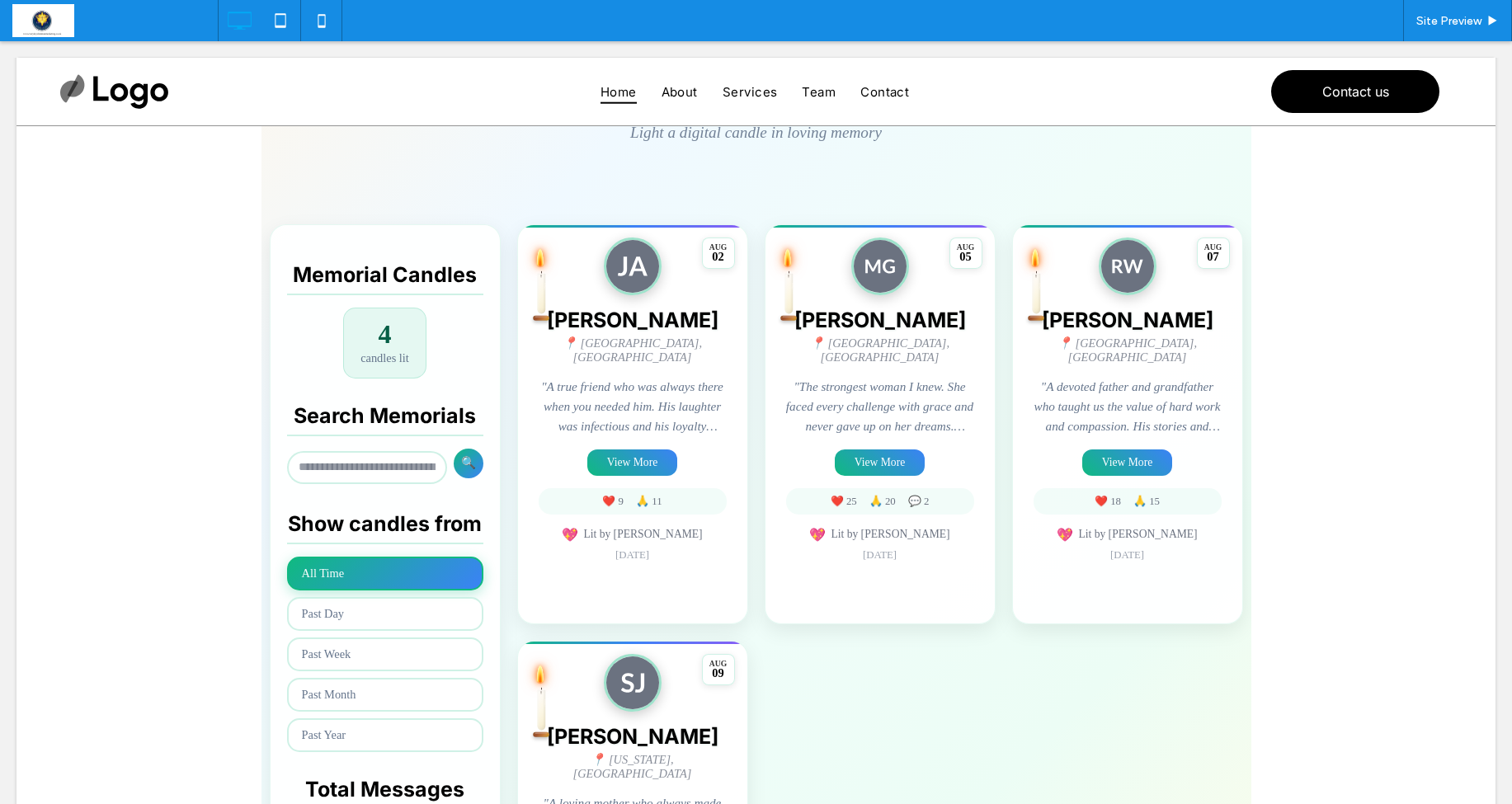
click at [553, 603] on span at bounding box center [756, 511] width 990 height 1074
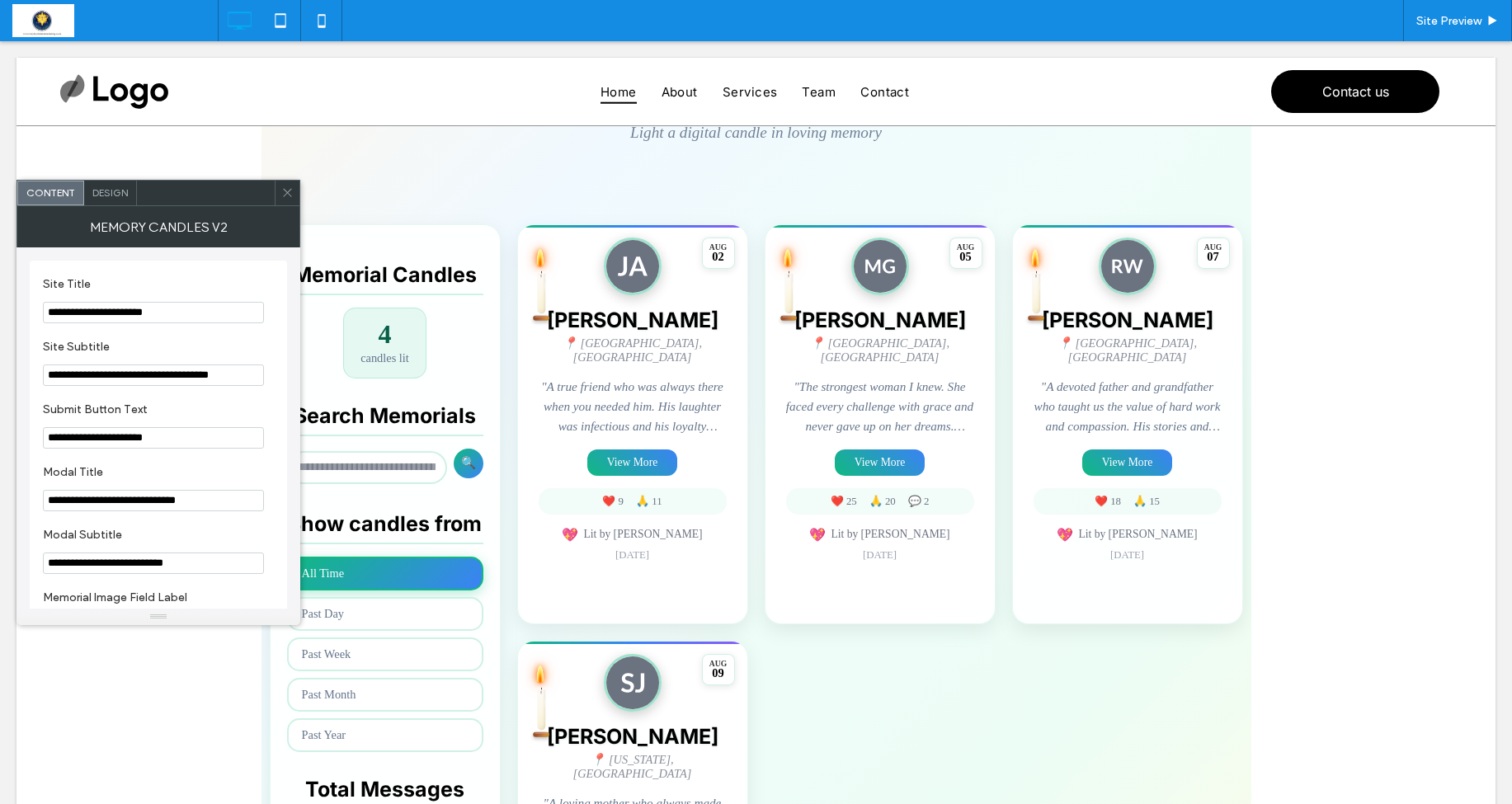
click at [553, 603] on div "AUG 02 James Anderson 📍 Chicago, IL "A true friend who was always there when yo…" at bounding box center [633, 424] width 231 height 400
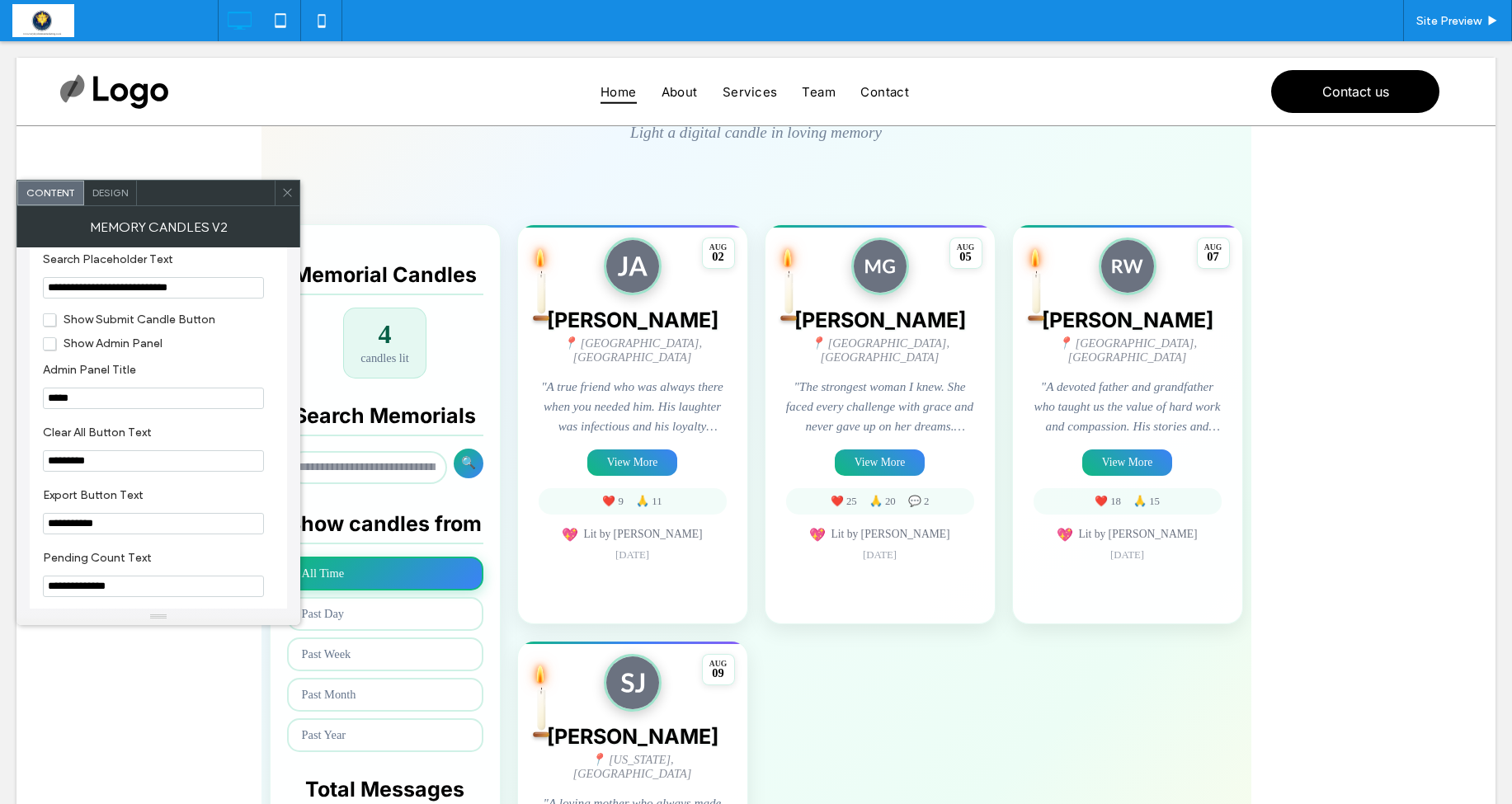
scroll to position [1719, 0]
click at [52, 326] on span "Show Submit Candle Button" at bounding box center [128, 318] width 173 height 14
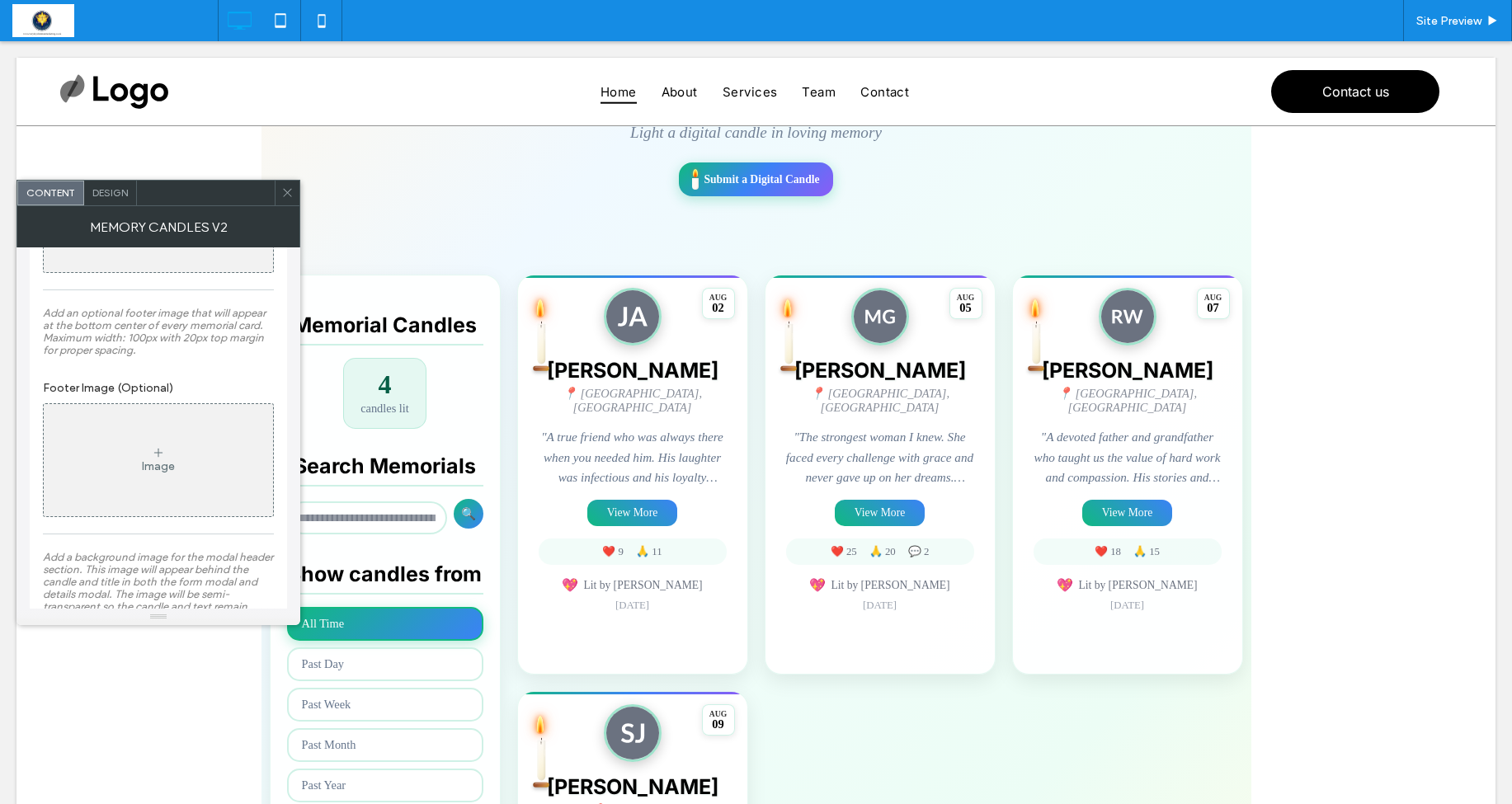
scroll to position [2296, 0]
click at [120, 493] on div "Image" at bounding box center [158, 451] width 229 height 109
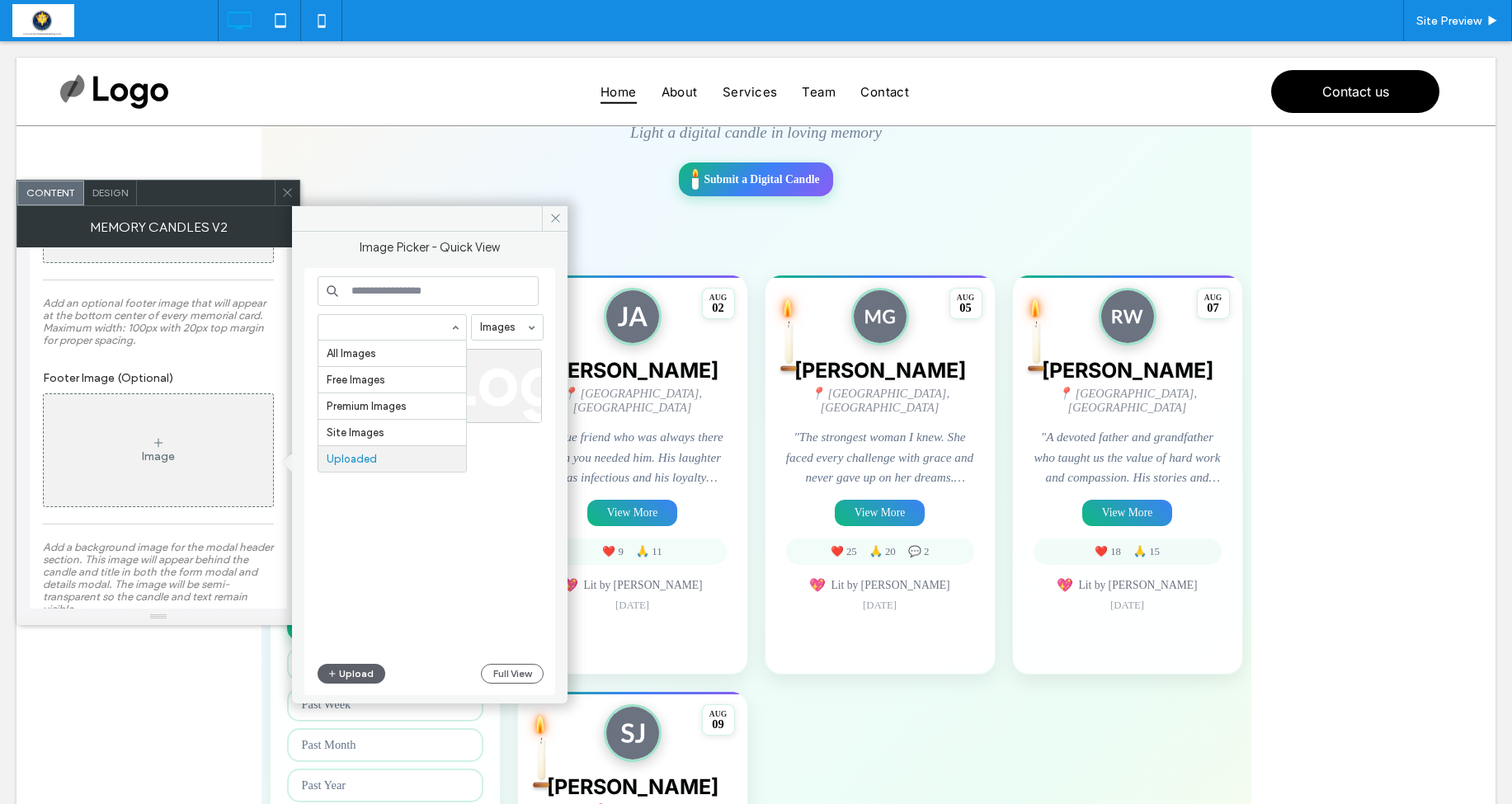
click at [381, 325] on input at bounding box center [388, 327] width 123 height 11
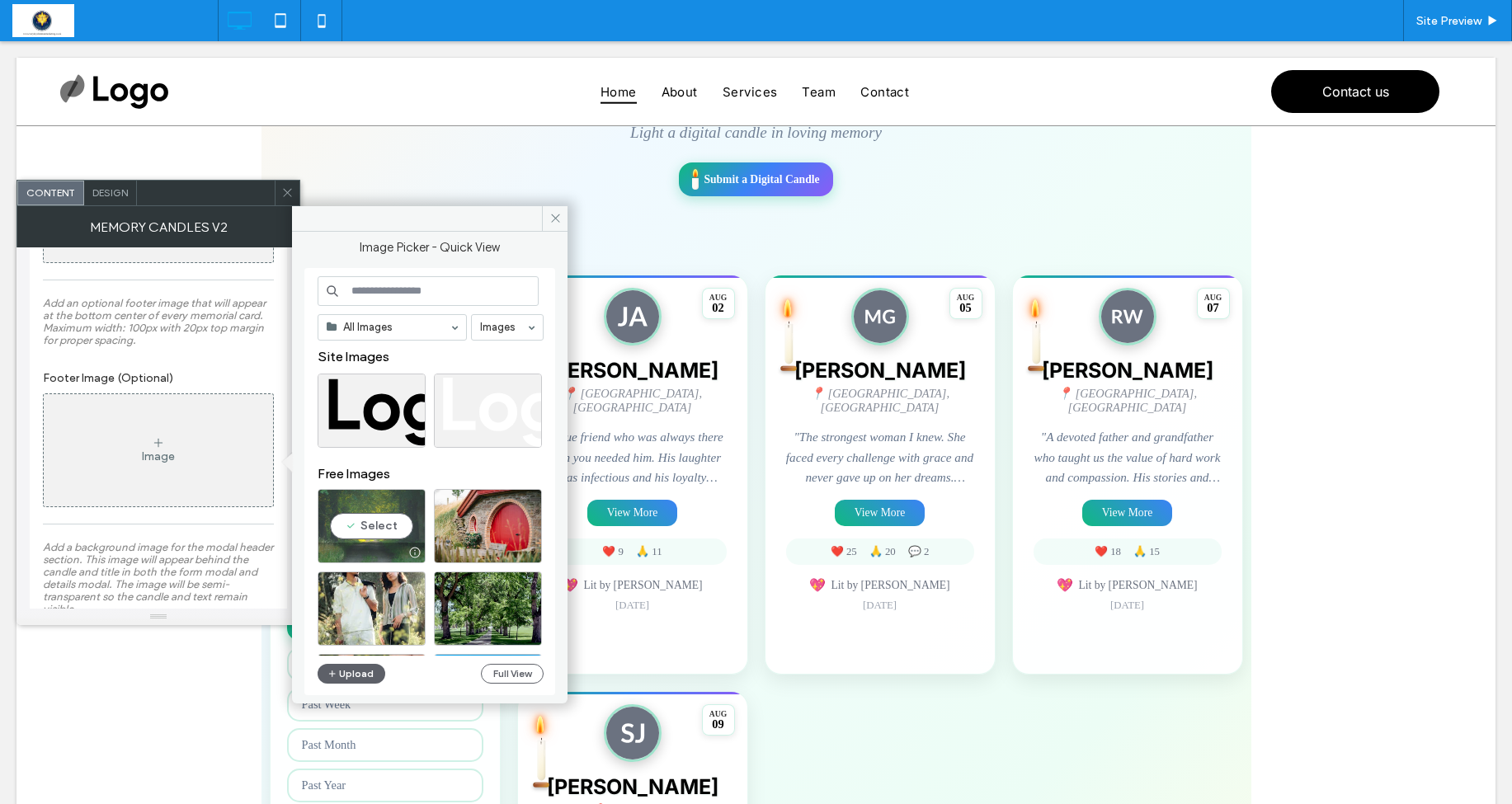
click at [389, 531] on div "Select" at bounding box center [372, 526] width 108 height 74
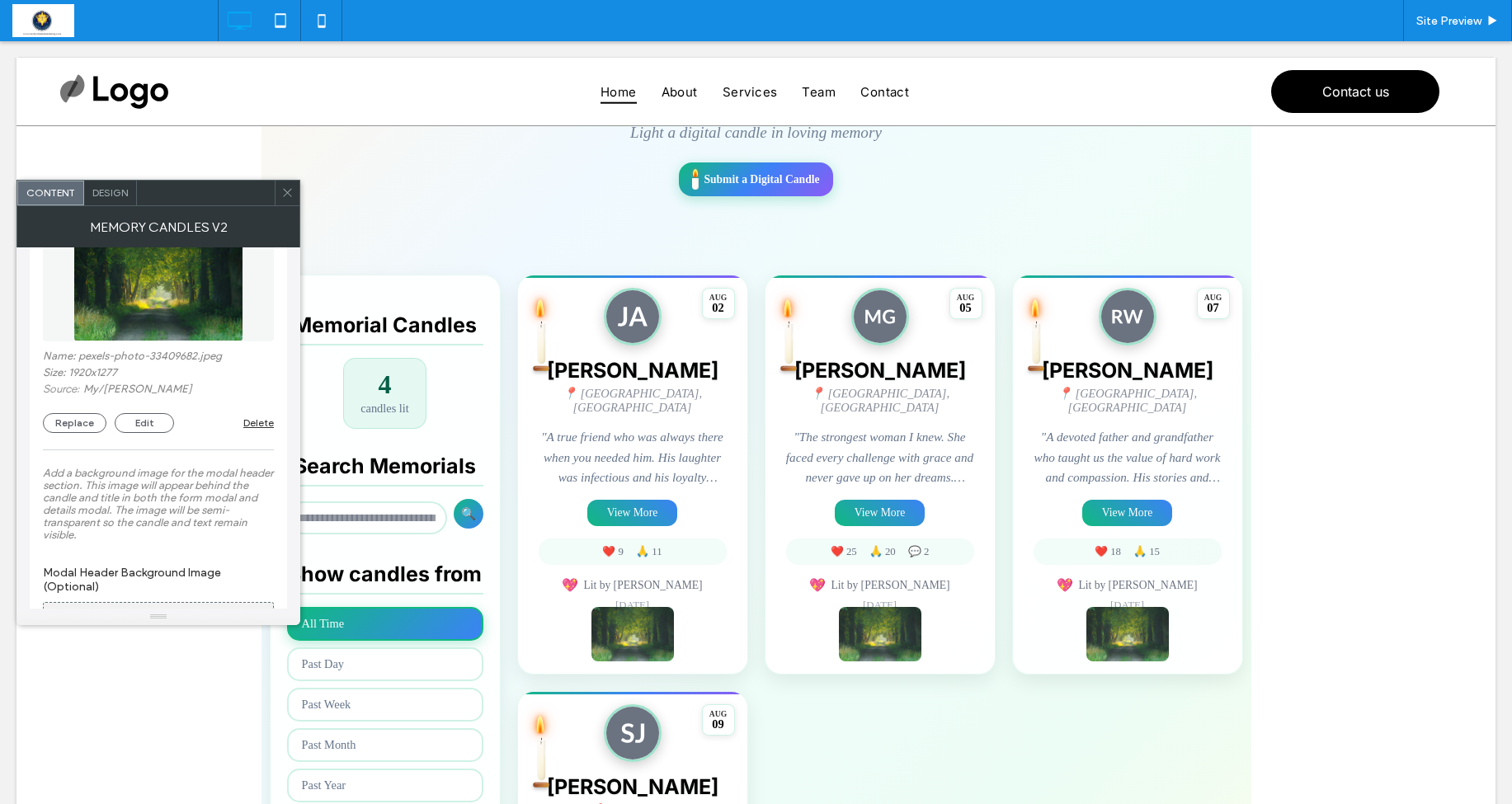
scroll to position [2479, 0]
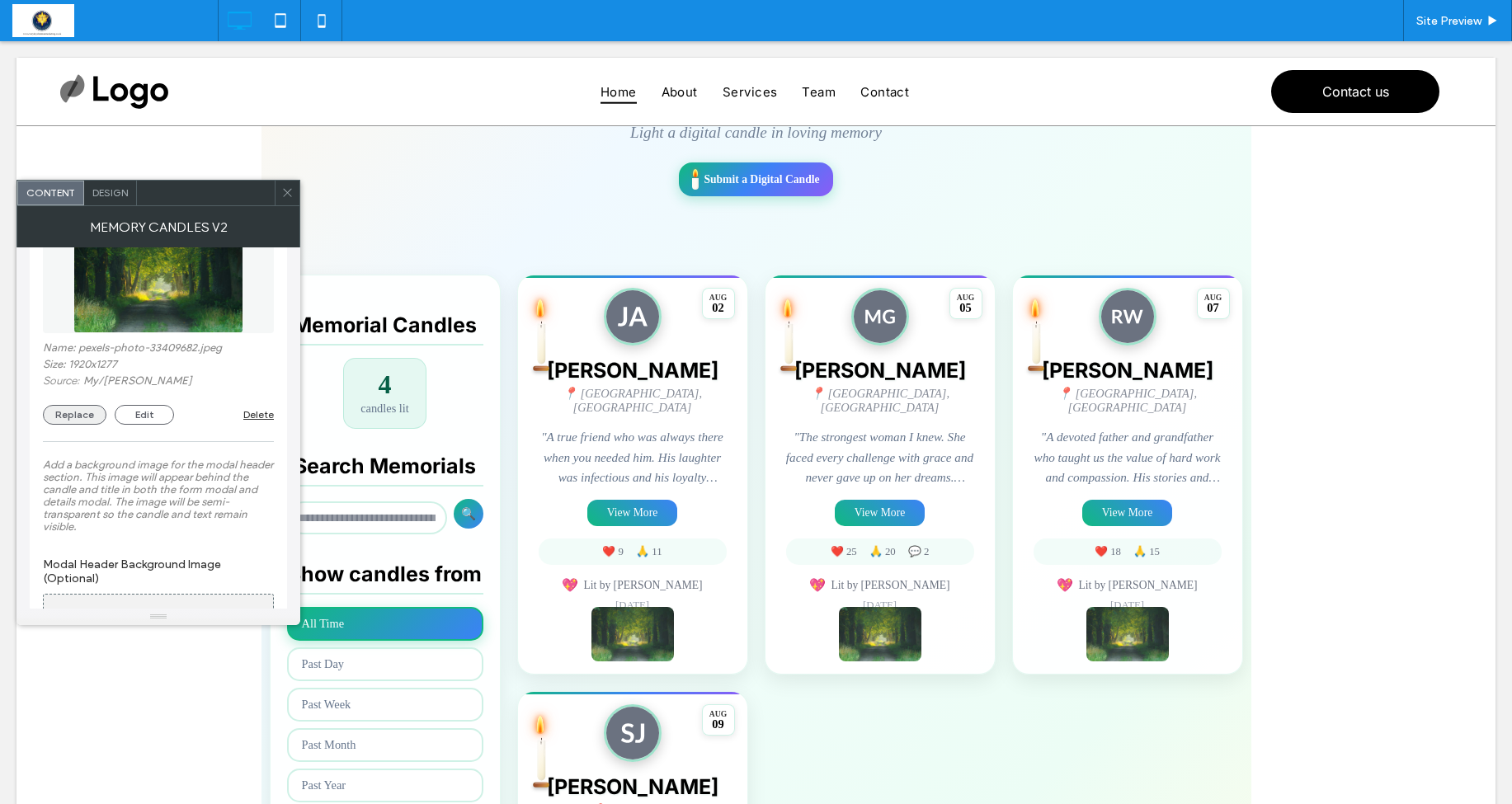
click at [79, 425] on button "Replace" at bounding box center [74, 414] width 64 height 19
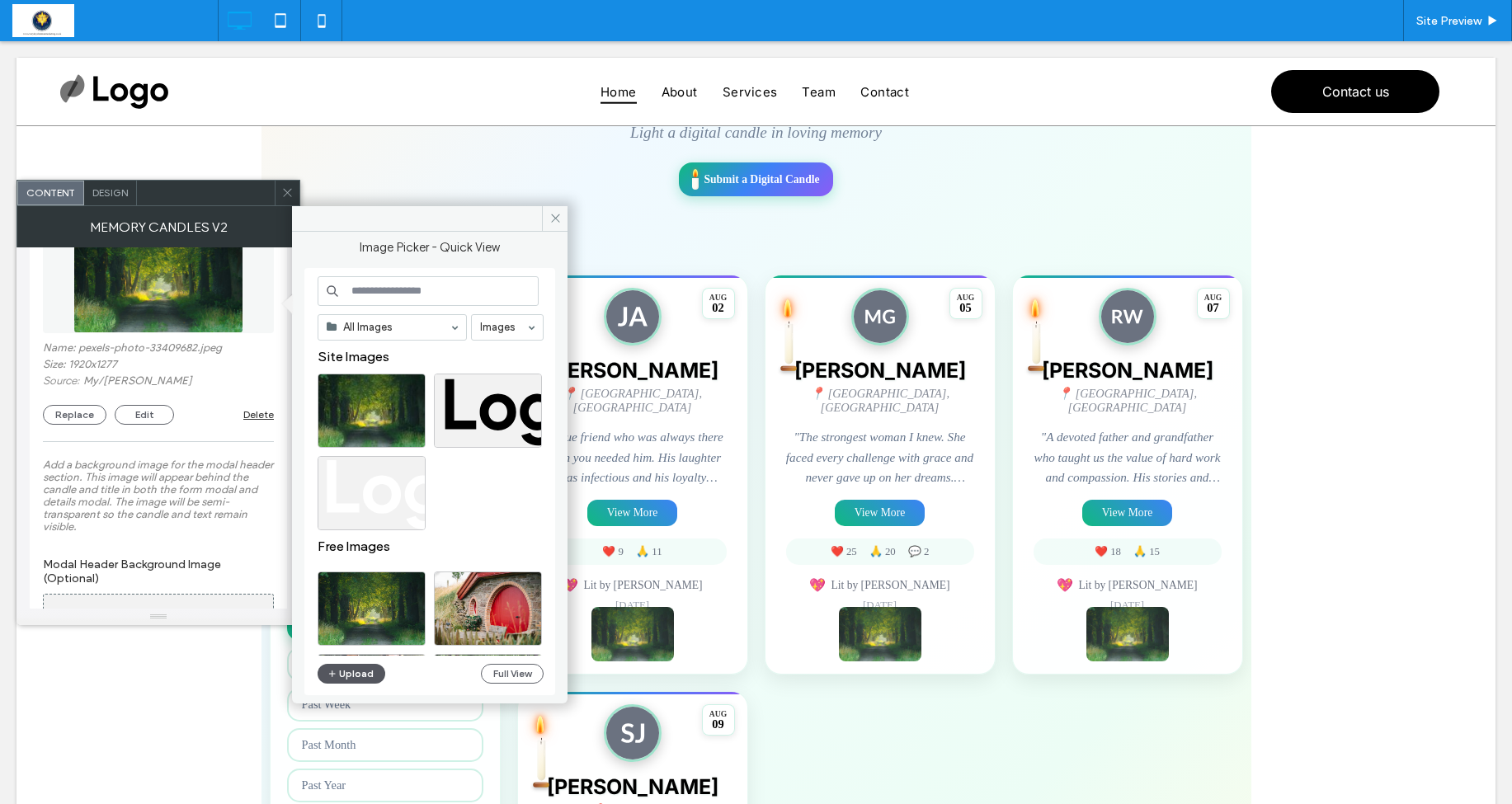
click at [353, 676] on button "Upload" at bounding box center [351, 674] width 67 height 19
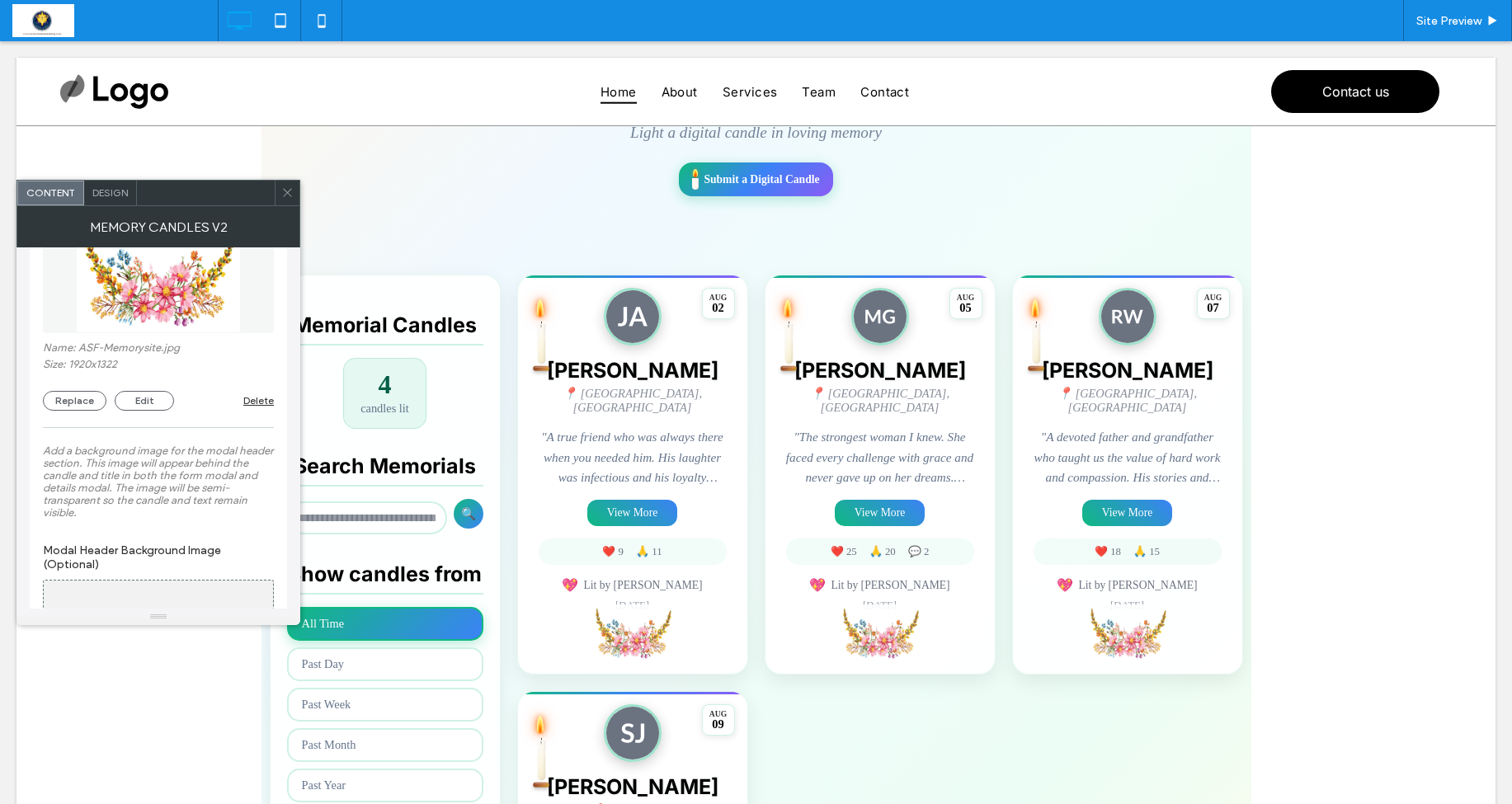
click at [289, 189] on icon at bounding box center [287, 192] width 12 height 12
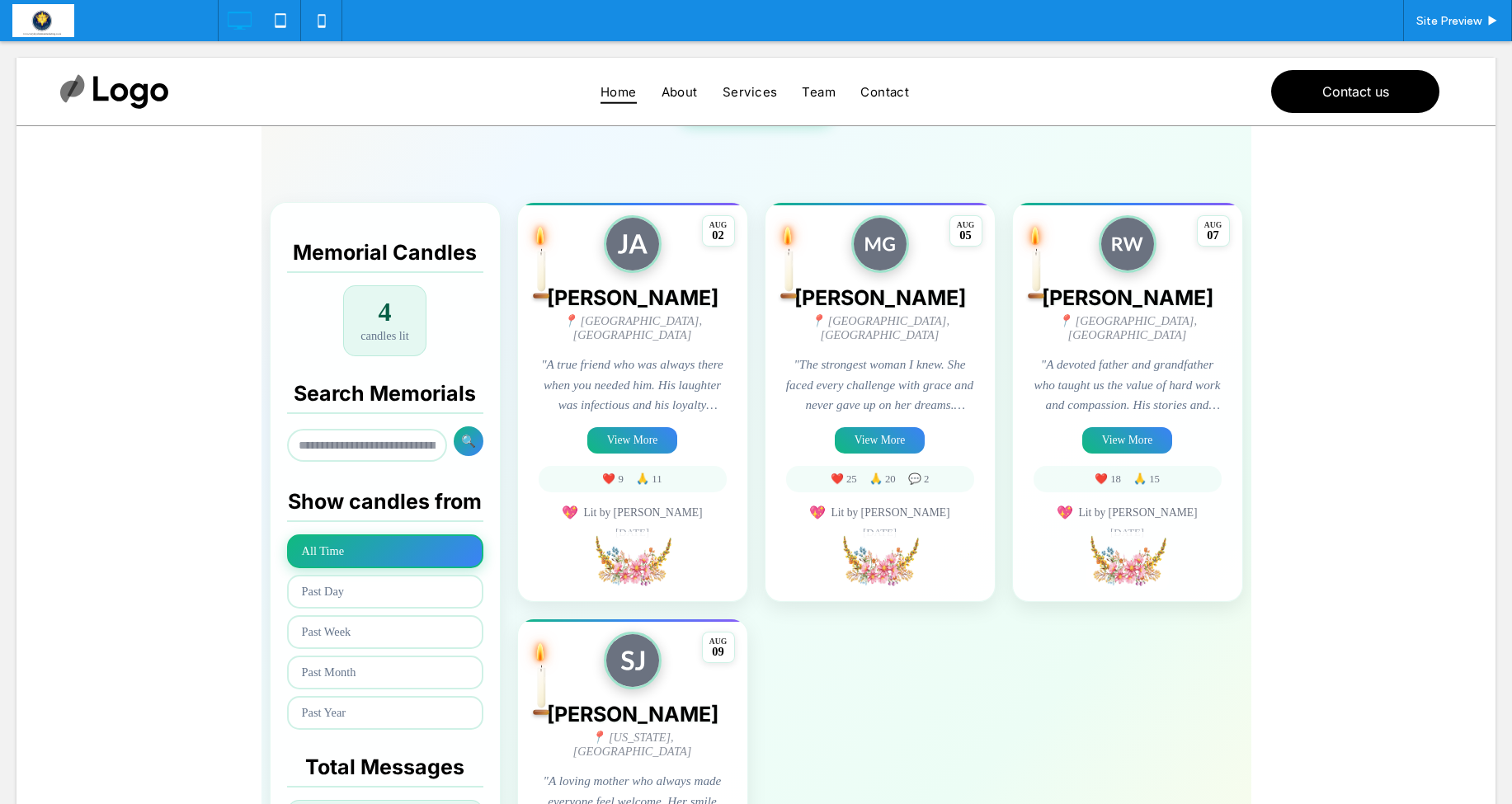
scroll to position [329, 0]
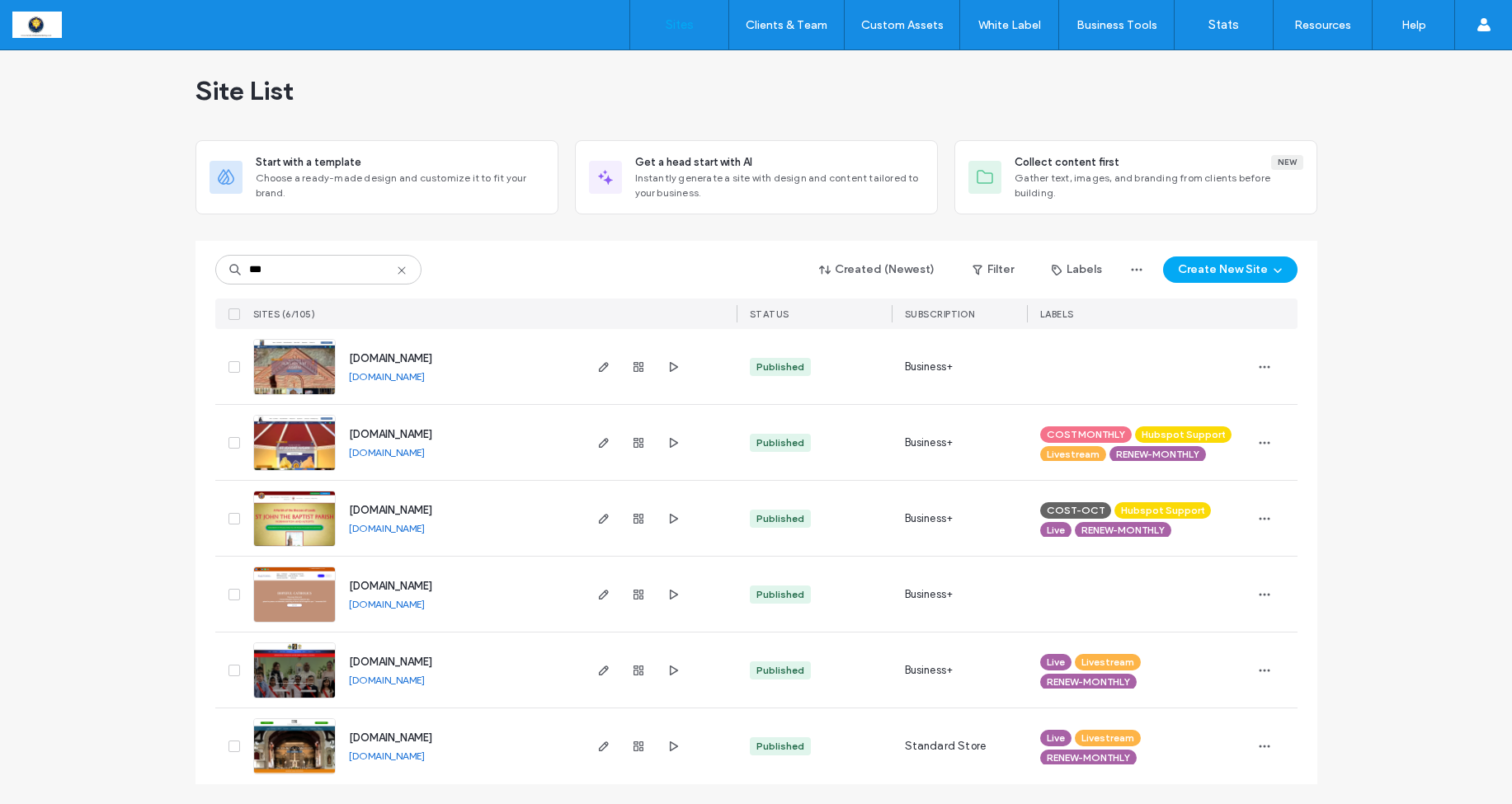
scroll to position [9, 0]
type input "***"
click at [597, 365] on icon "button" at bounding box center [604, 367] width 13 height 13
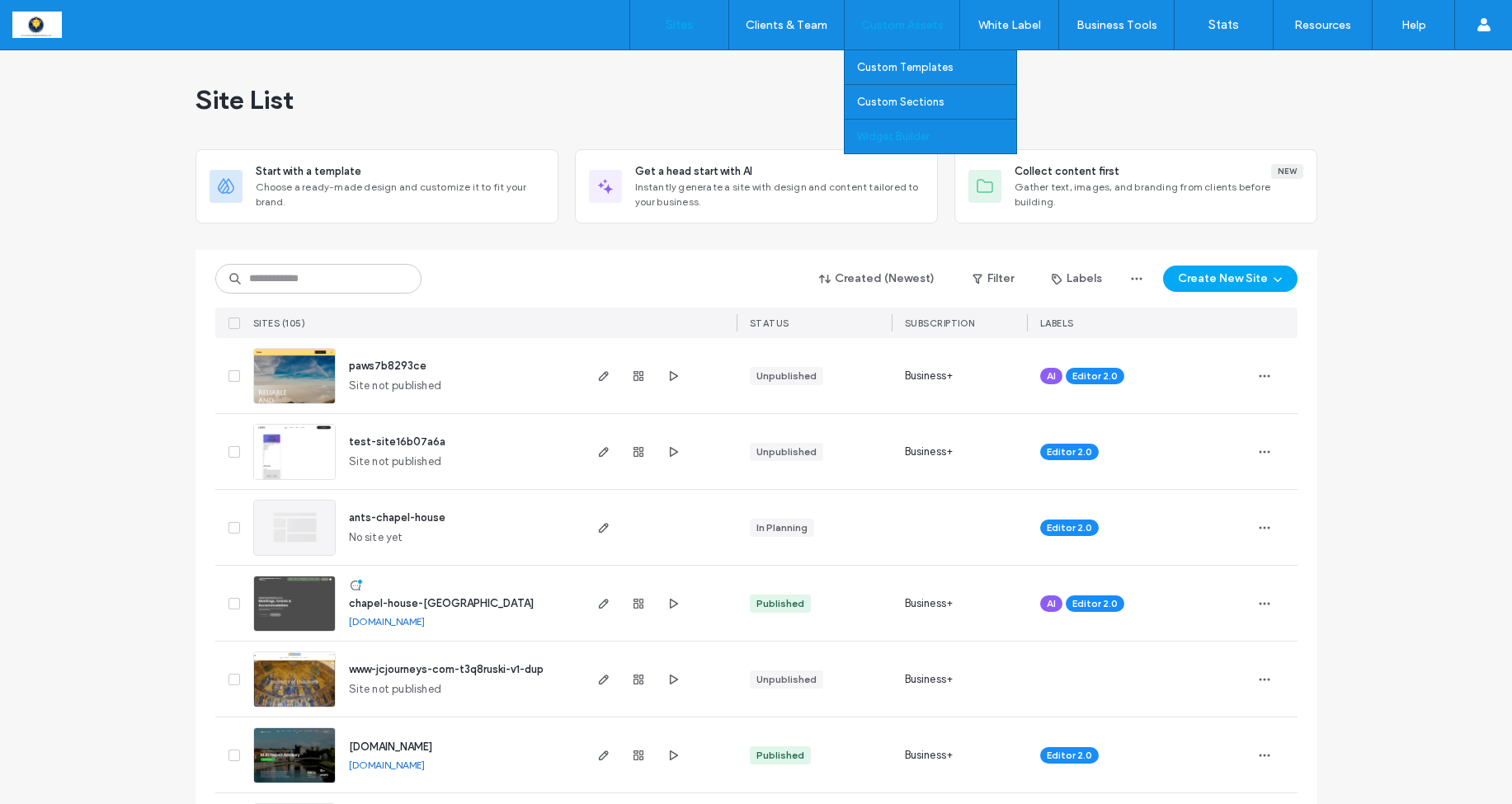
click at [881, 142] on label "Widget Builder" at bounding box center [894, 136] width 73 height 12
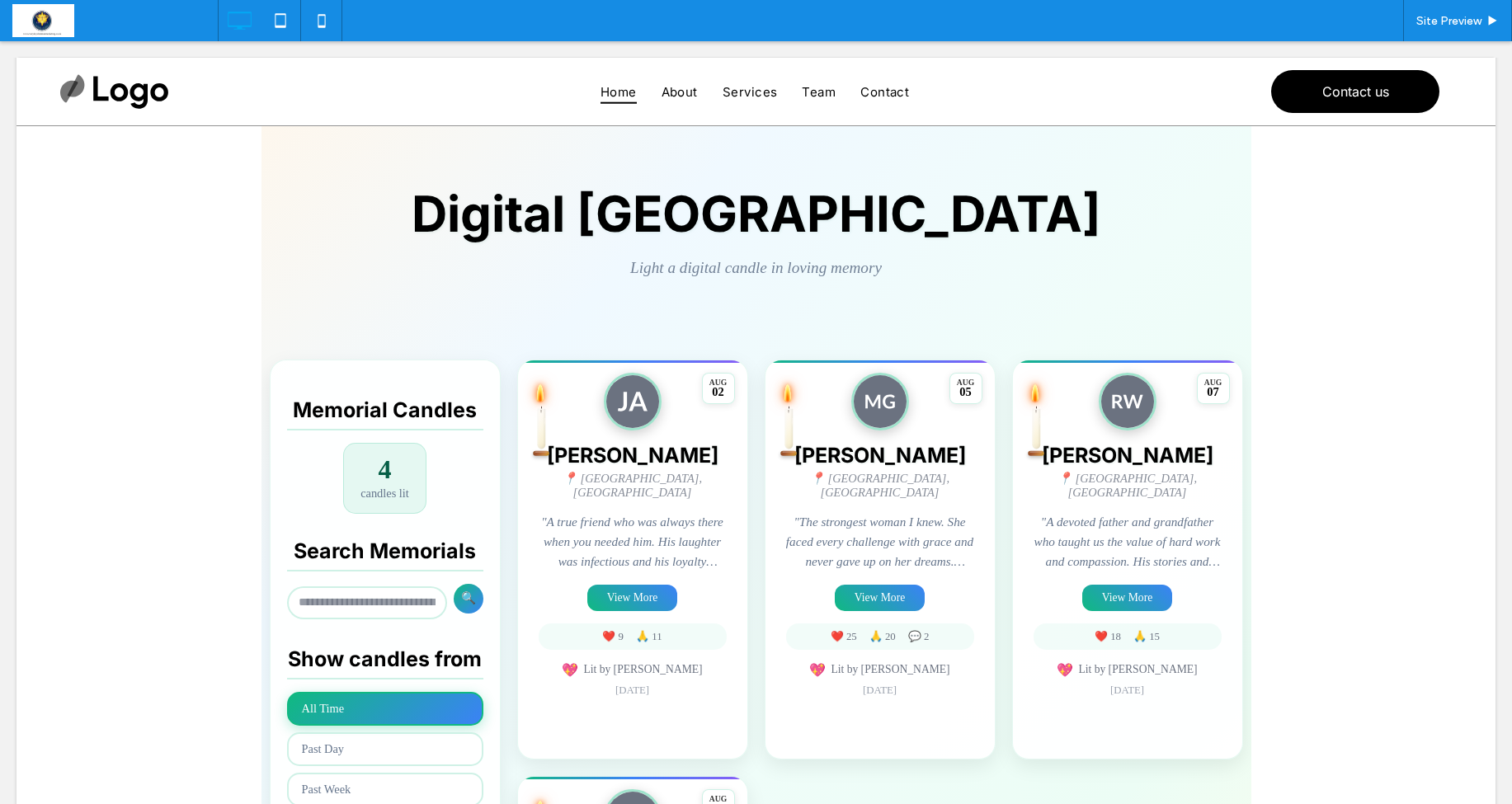
scroll to position [104, 0]
